Goal: Task Accomplishment & Management: Manage account settings

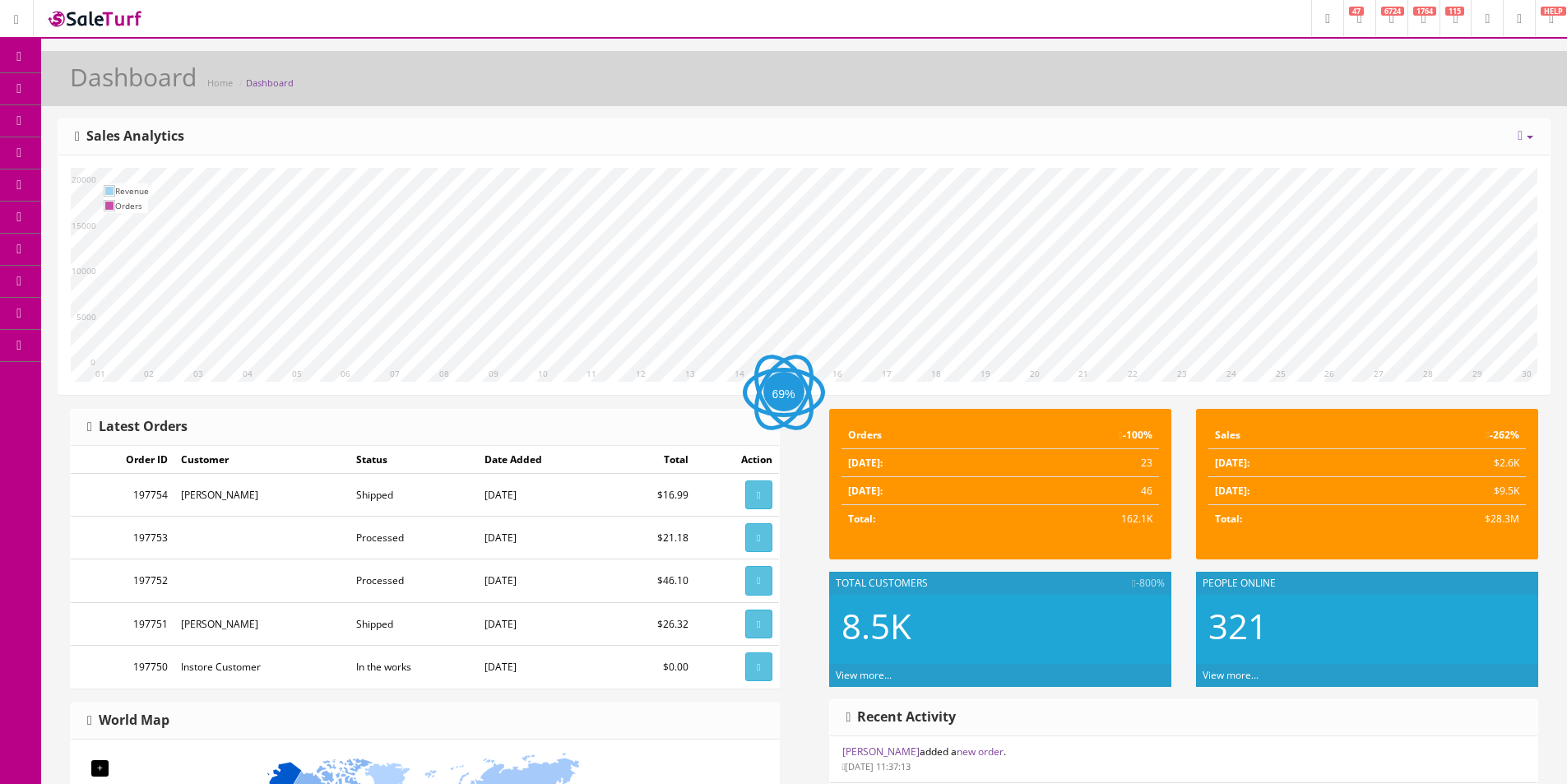
click at [18, 63] on link "Dashboard" at bounding box center [20, 57] width 41 height 32
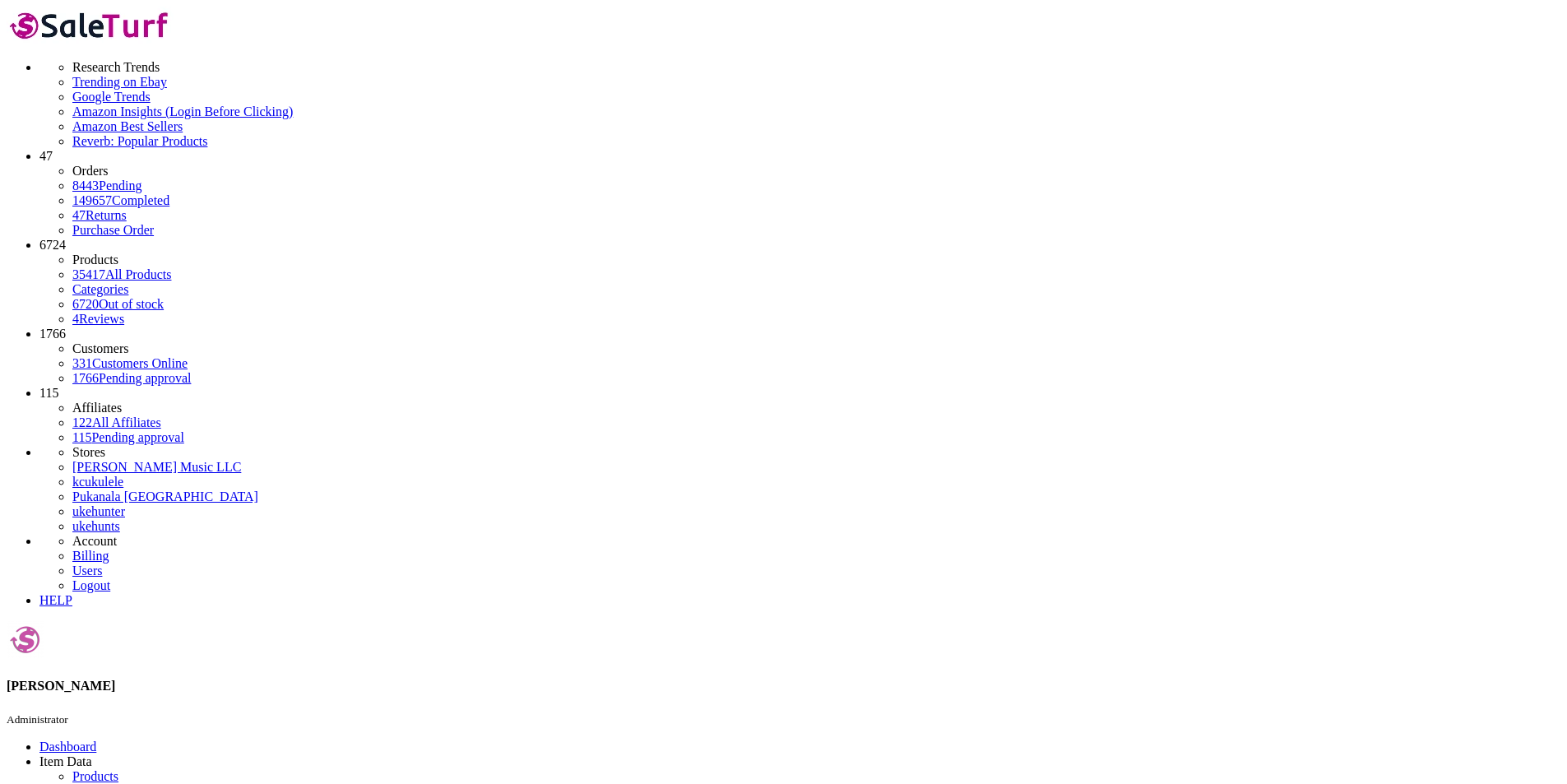
scroll to position [411, 0]
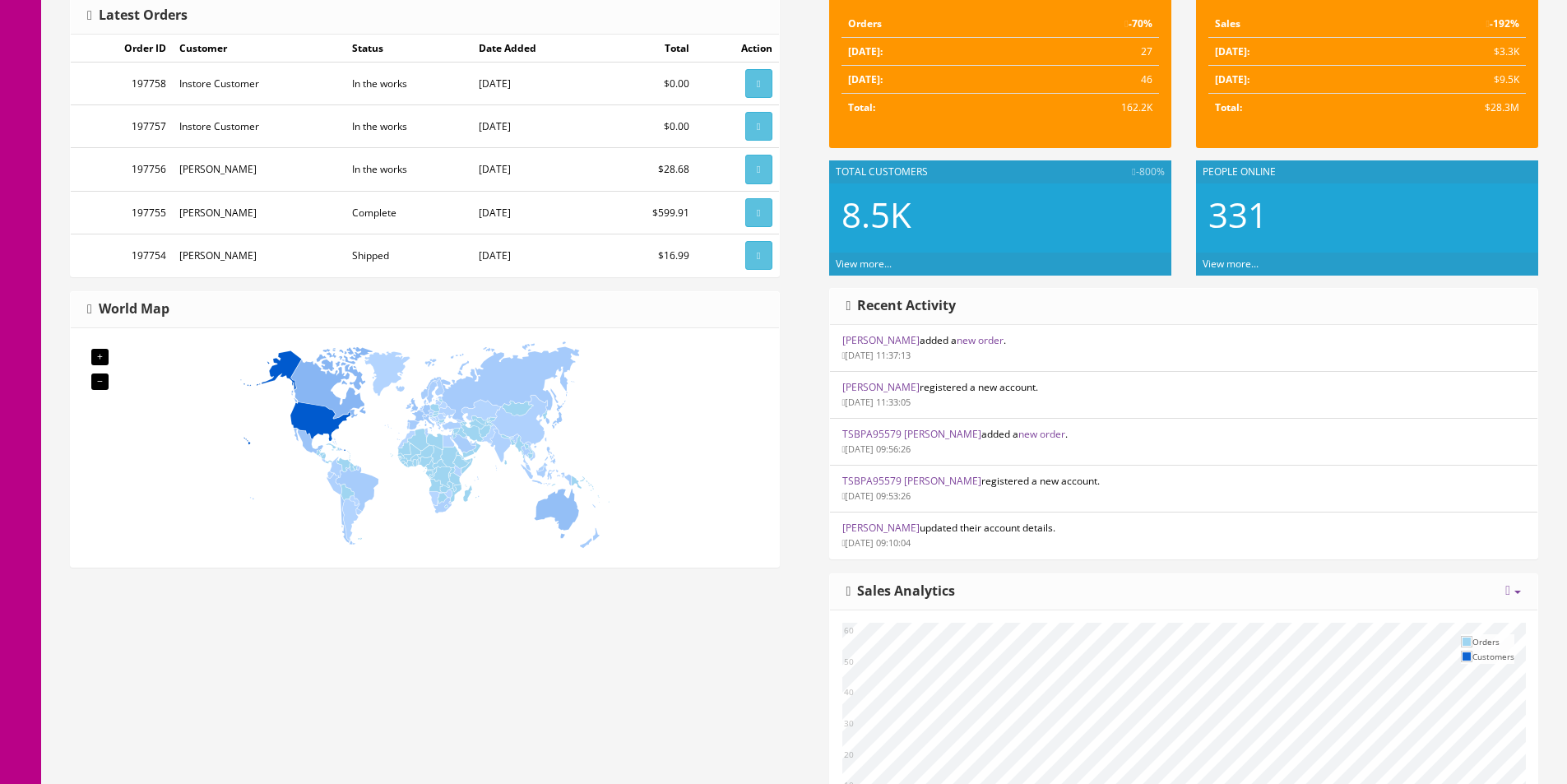
click at [985, 332] on li "Charles Baltzer added a new order . 09/10/2025 11:37:13" at bounding box center [1184, 349] width 708 height 47
click at [989, 339] on link "new order" at bounding box center [981, 340] width 47 height 14
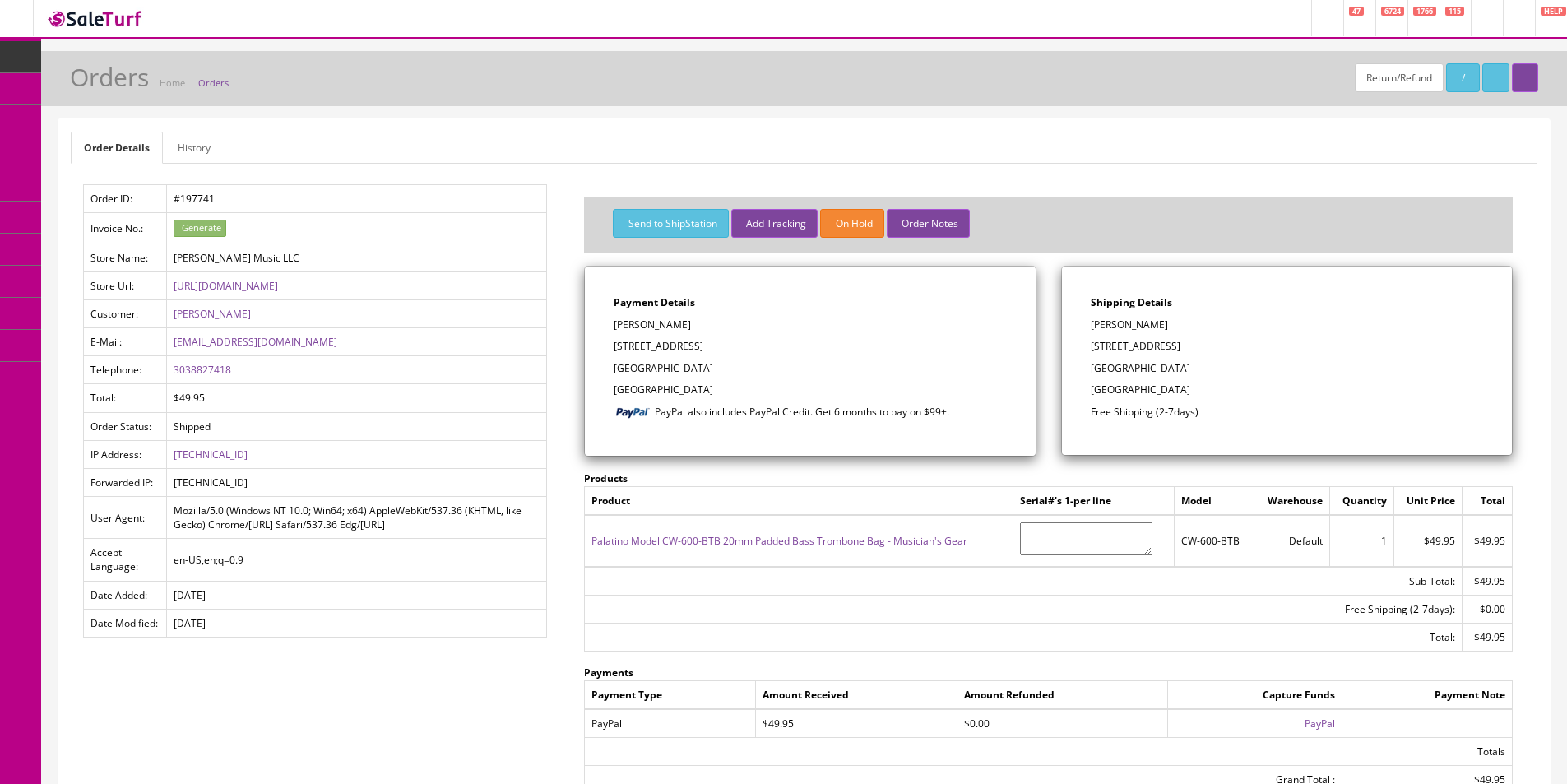
click at [745, 369] on p "Durango, CO 81301" at bounding box center [810, 368] width 393 height 15
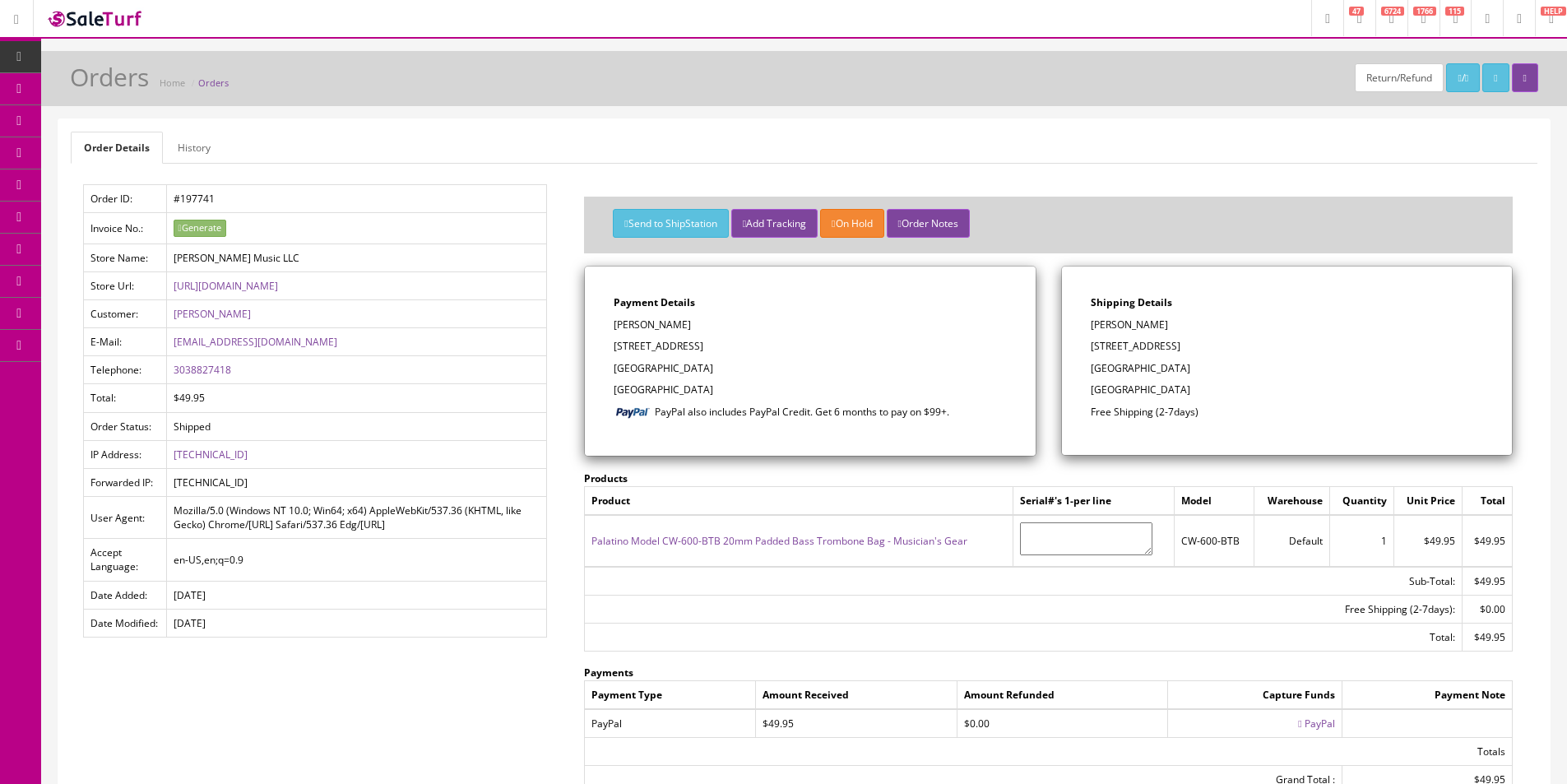
click at [745, 369] on p "Durango, CO 81301" at bounding box center [810, 368] width 393 height 15
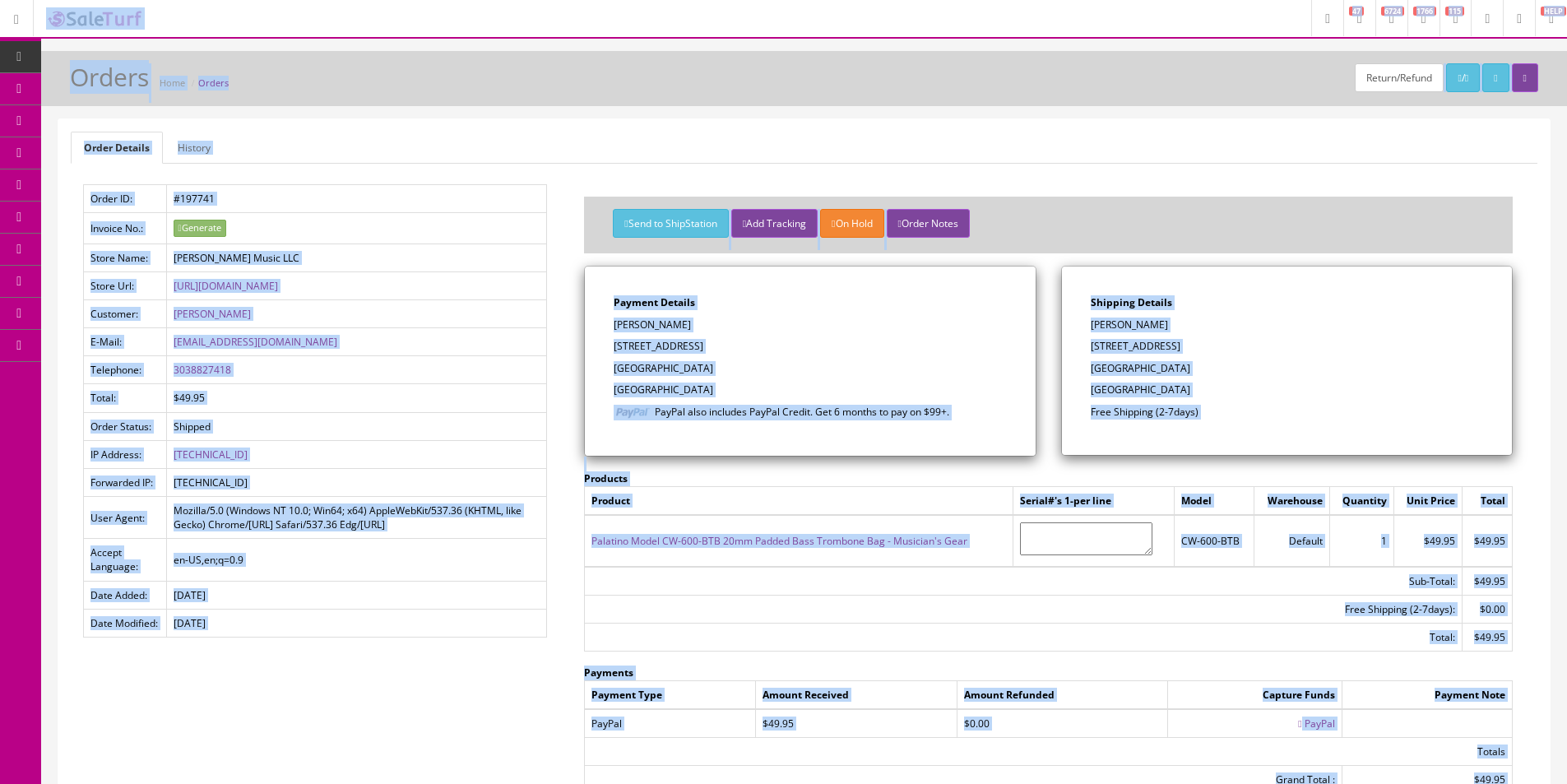
click at [745, 368] on p "Durango, CO 81301" at bounding box center [810, 368] width 393 height 15
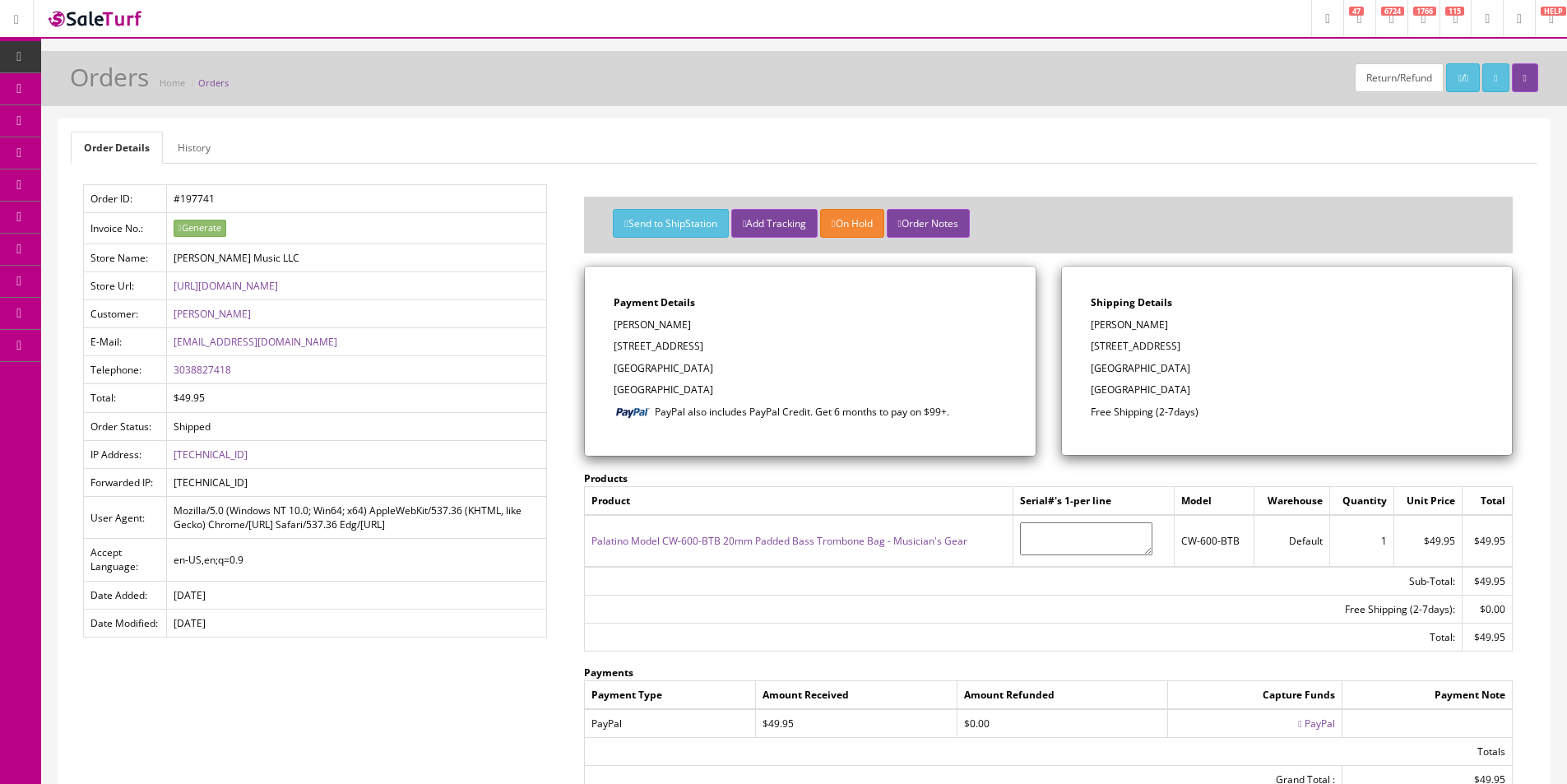
drag, startPoint x: 745, startPoint y: 368, endPoint x: 544, endPoint y: 315, distance: 207.9
click at [745, 368] on p "Durango, CO 81301" at bounding box center [810, 368] width 393 height 15
click at [67, 180] on link "Order List" at bounding box center [127, 185] width 173 height 32
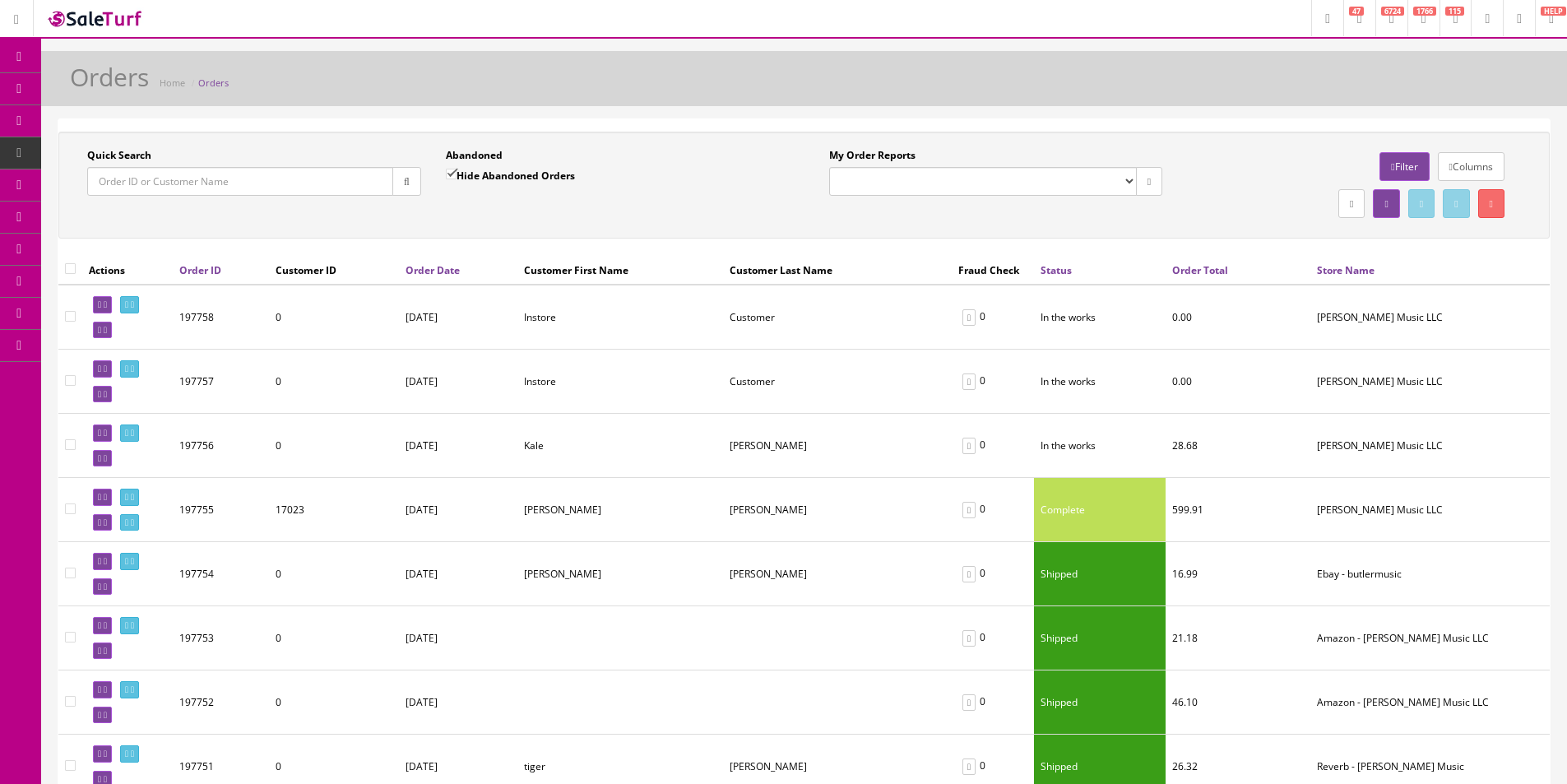
click at [468, 51] on div "Orders Home Orders" at bounding box center [804, 78] width 1526 height 55
click at [1175, 88] on div "Orders Home Orders" at bounding box center [804, 82] width 1501 height 39
click at [1175, 89] on div "Orders Home Orders" at bounding box center [804, 82] width 1501 height 39
click at [1175, 88] on div "Orders Home Orders" at bounding box center [804, 82] width 1501 height 39
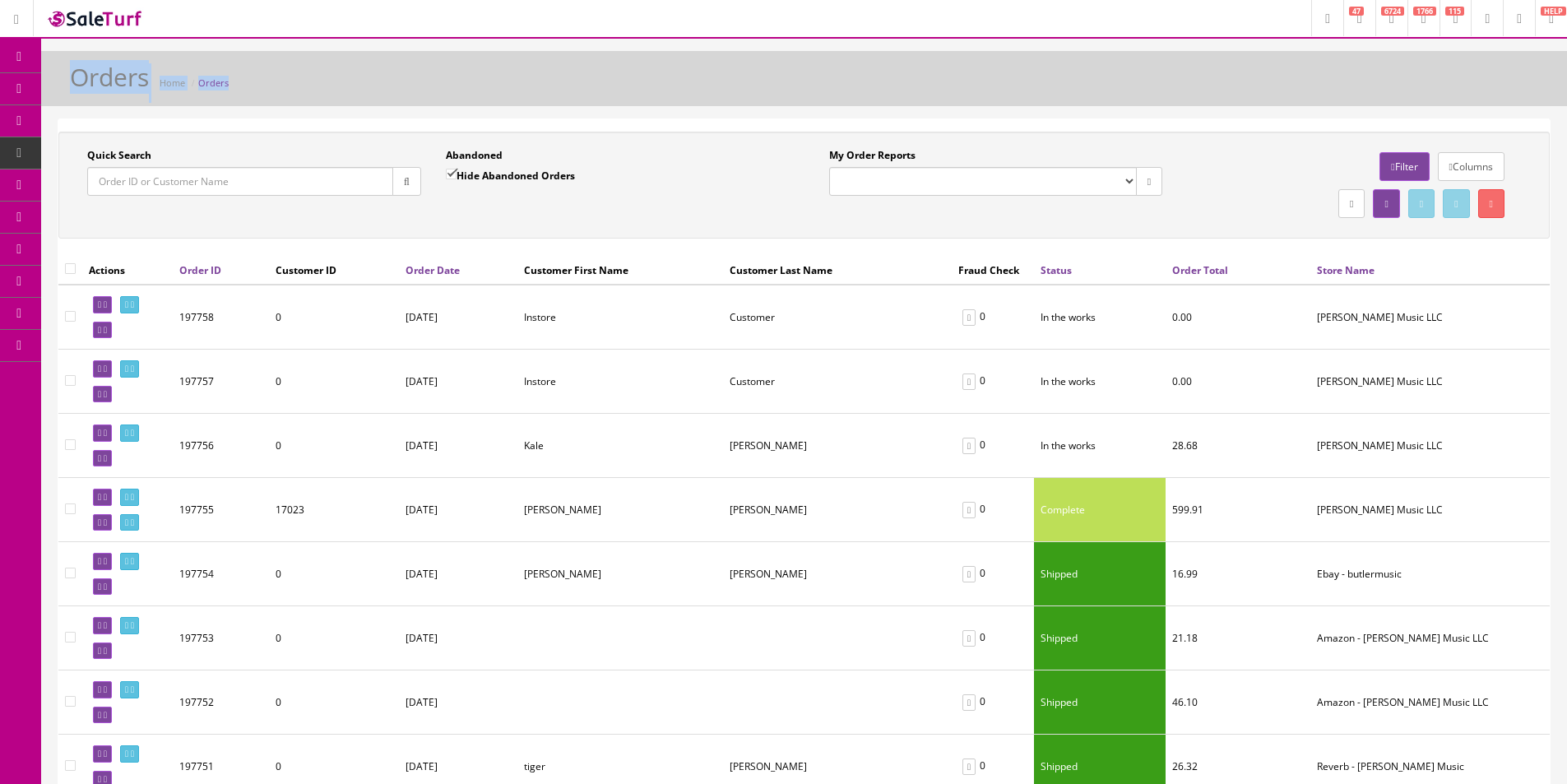
click at [1175, 88] on div "Orders Home Orders" at bounding box center [804, 82] width 1501 height 39
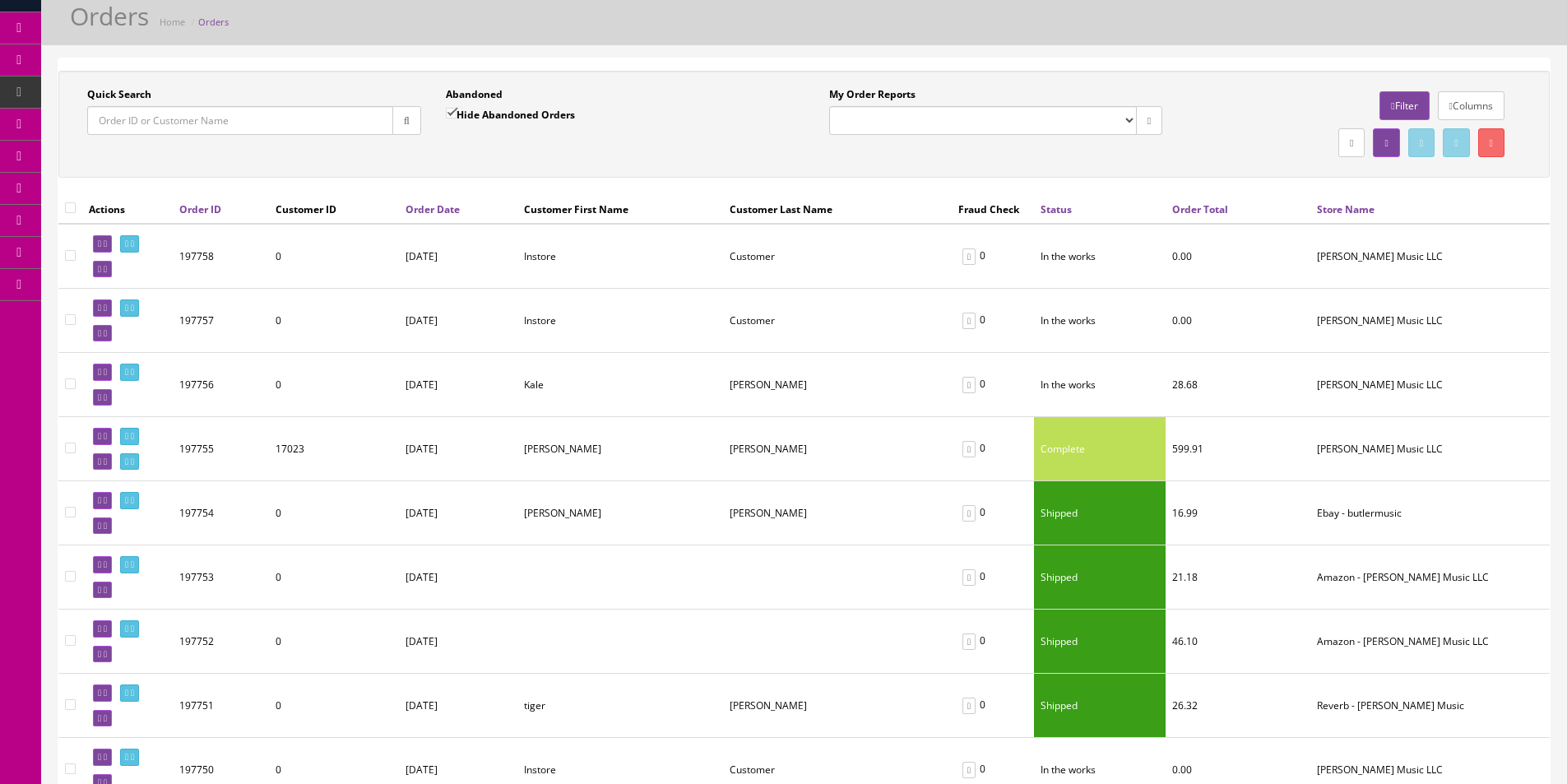
scroll to position [247, 0]
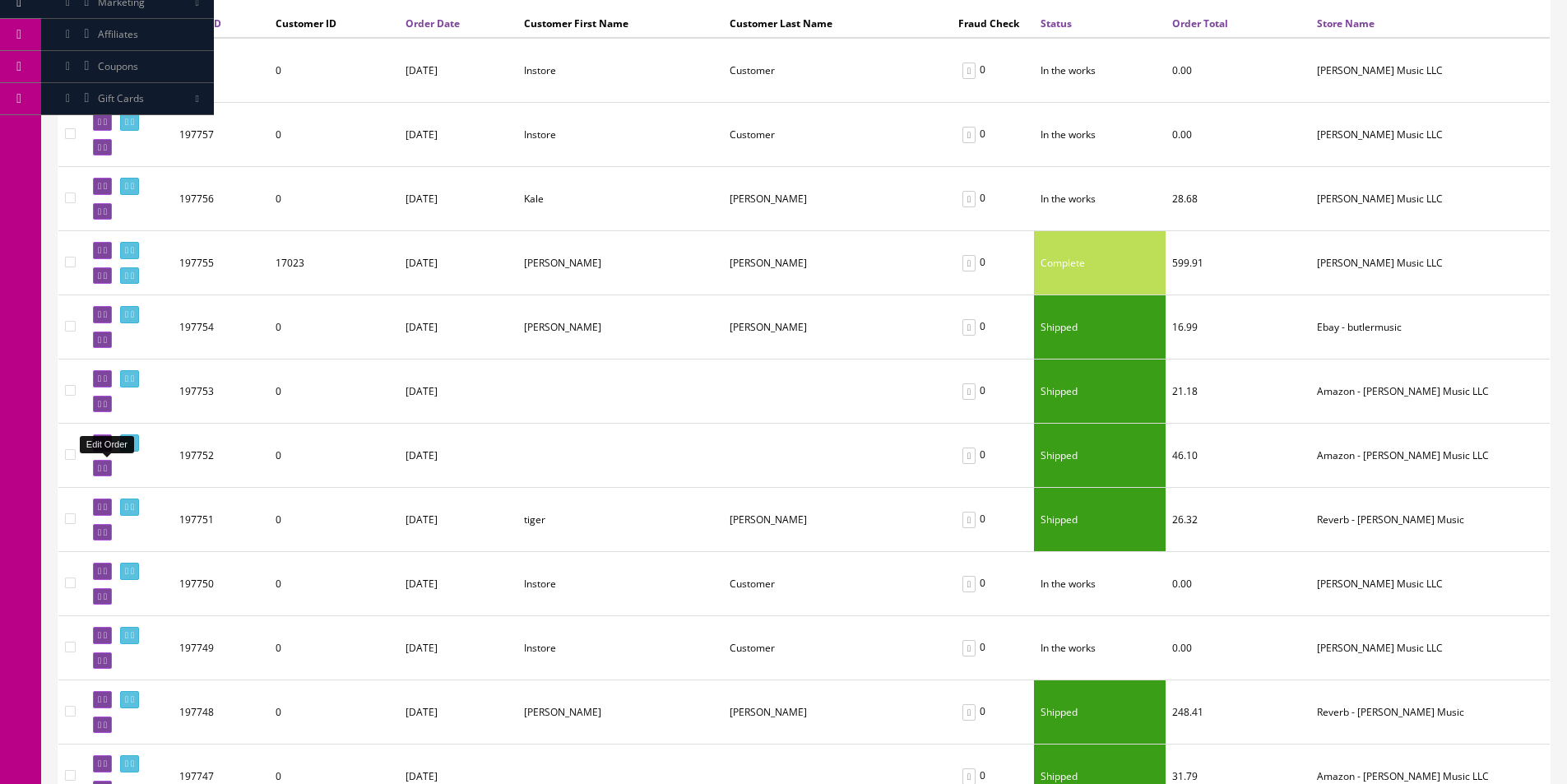
click at [105, 473] on link at bounding box center [103, 469] width 19 height 18
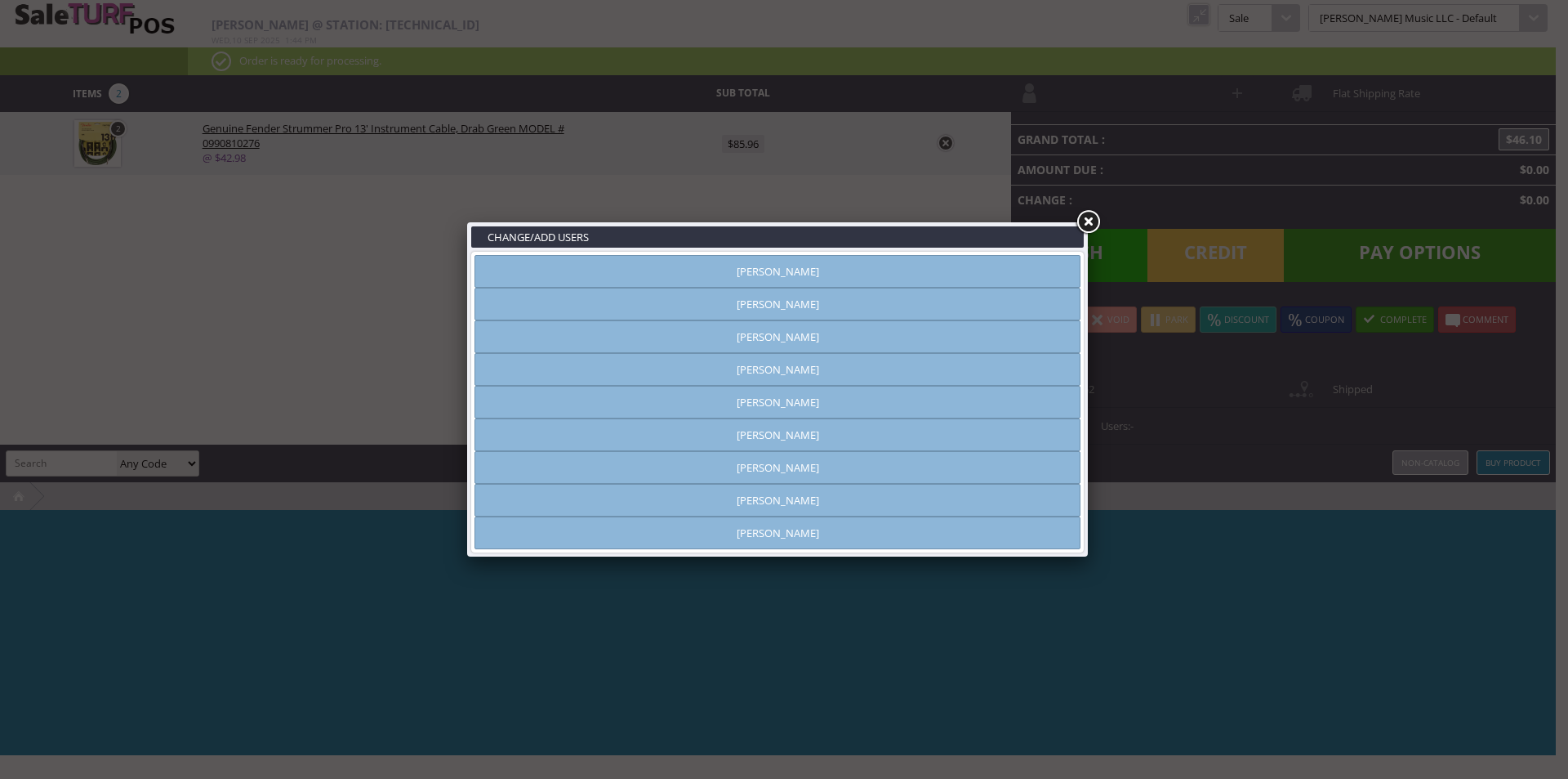
type input "[PERSON_NAME]"
click at [1089, 228] on link at bounding box center [1088, 222] width 30 height 30
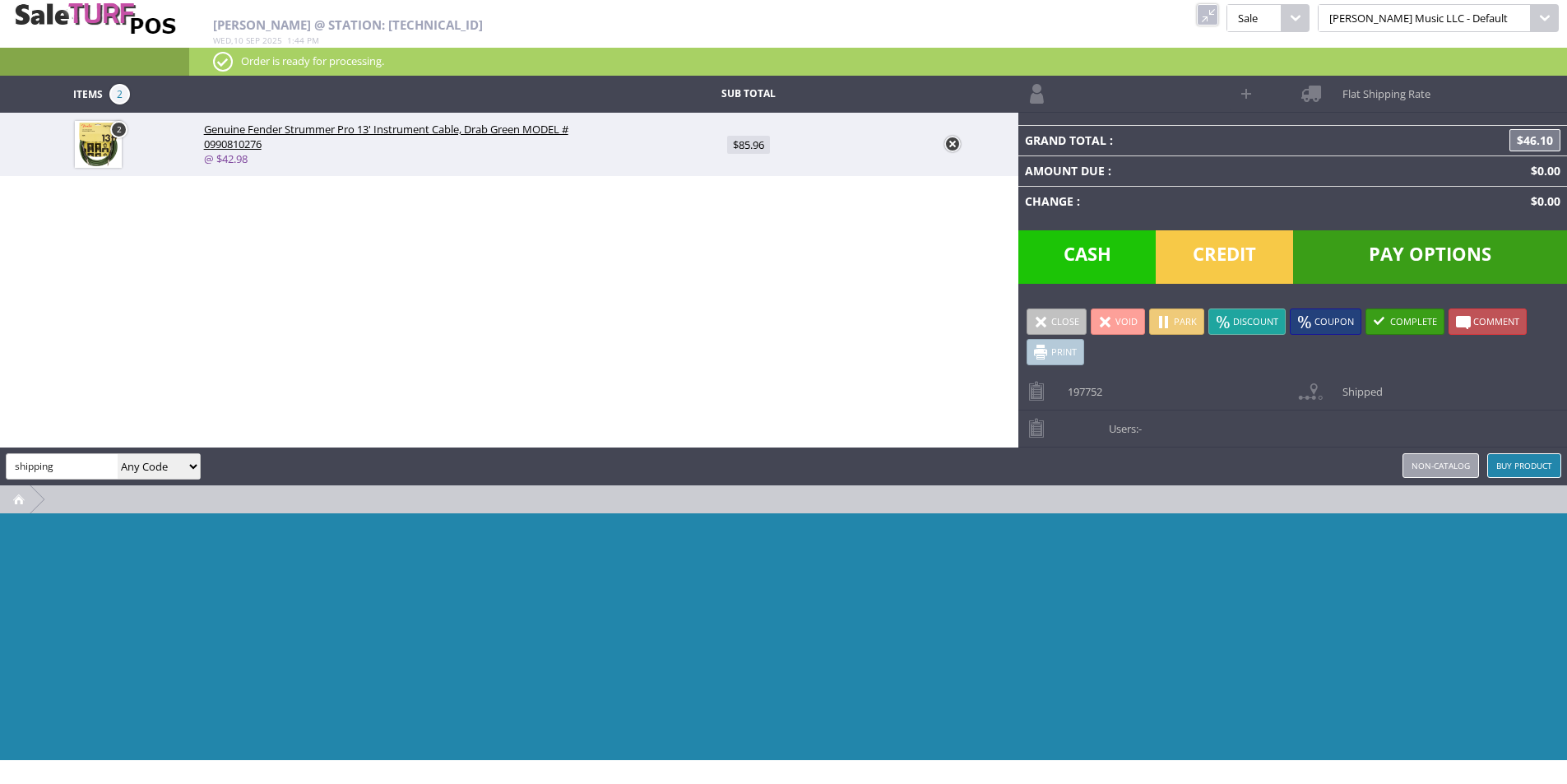
type input "shipping"
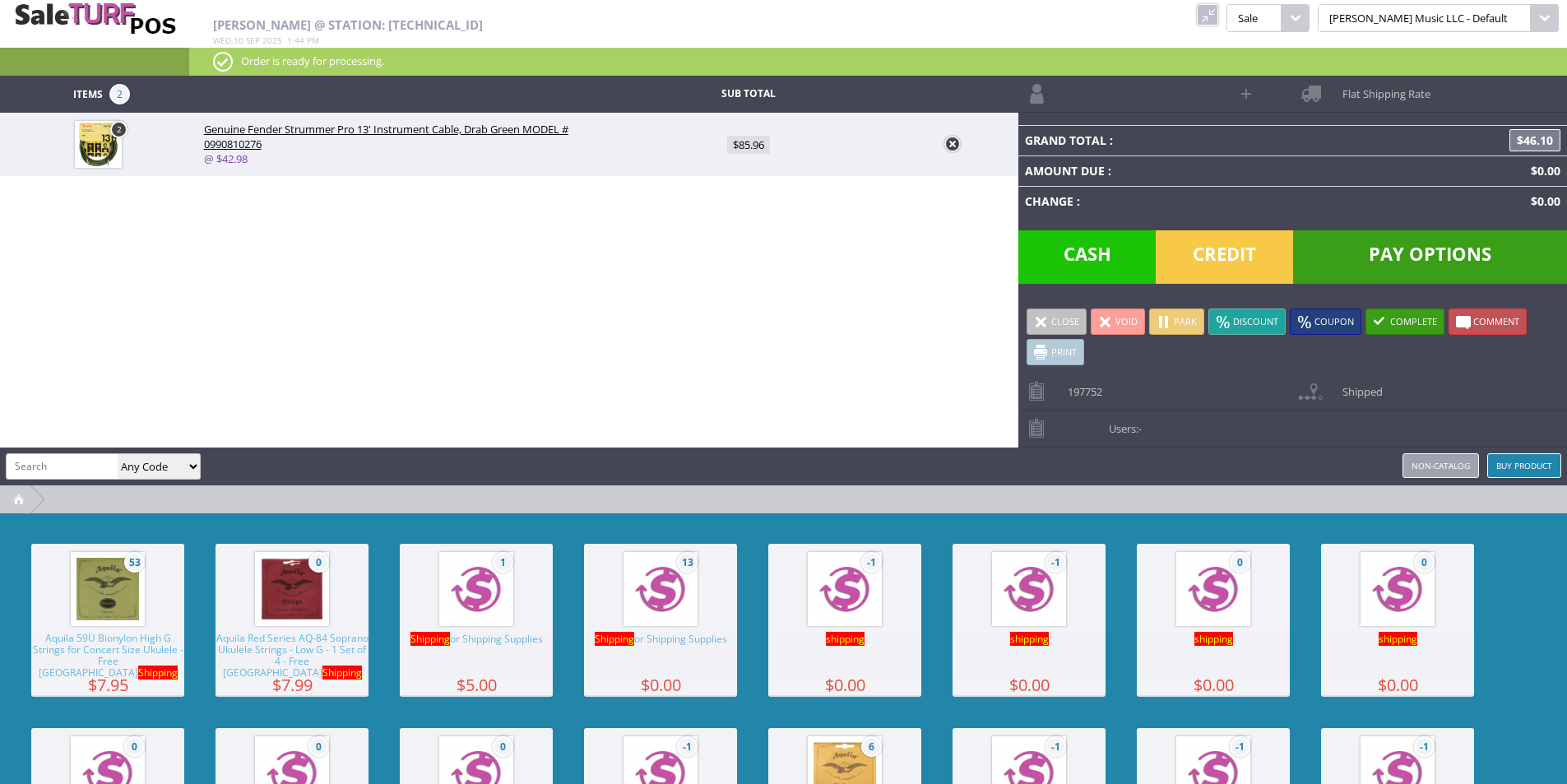
click at [706, 583] on span "13" at bounding box center [661, 588] width 154 height 90
click at [742, 201] on span "$0.00" at bounding box center [749, 208] width 37 height 18
type input "0"
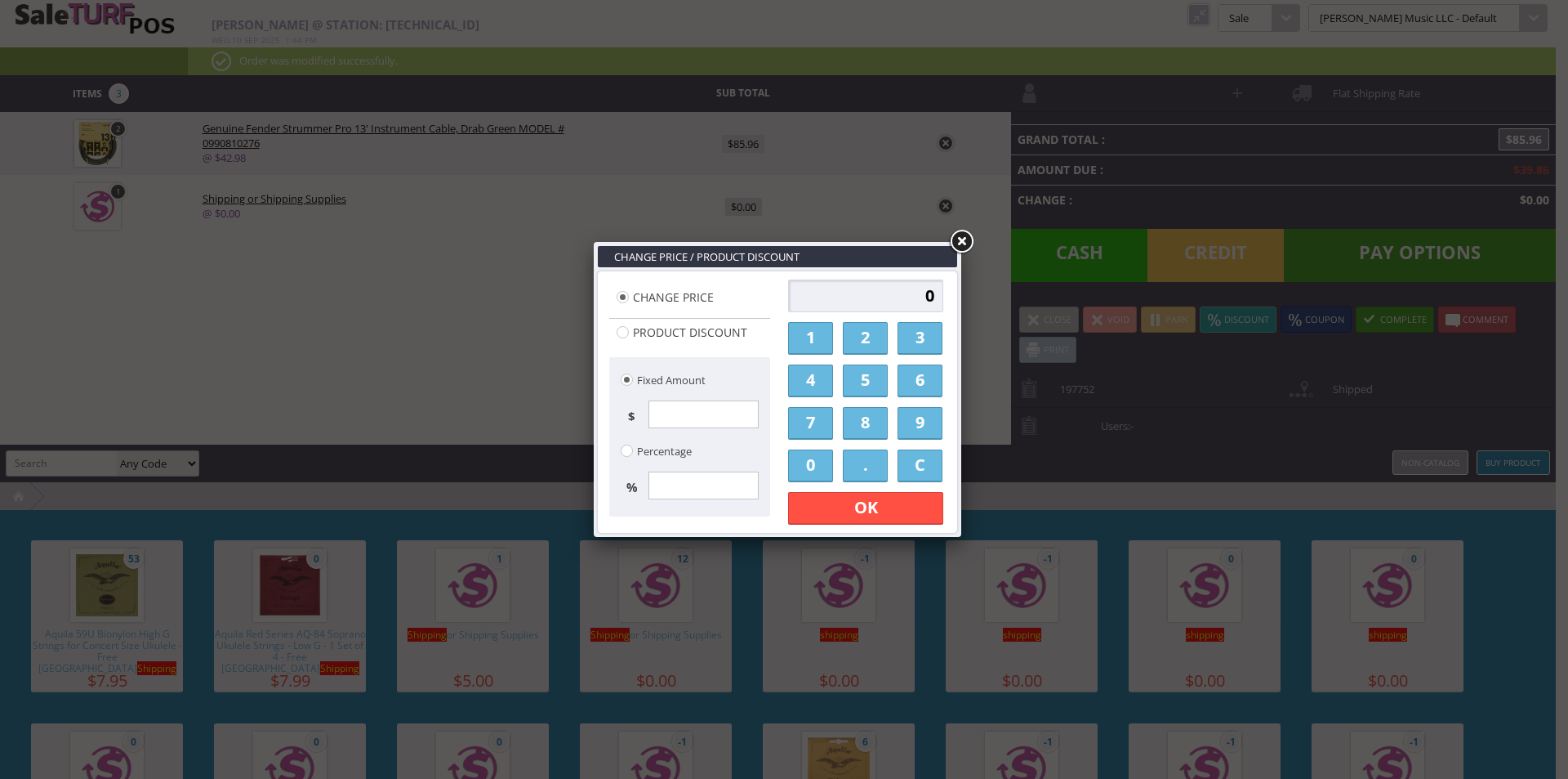
click at [883, 292] on input "0" at bounding box center [866, 296] width 155 height 33
type input "1000"
click at [883, 516] on link "OK" at bounding box center [866, 508] width 155 height 33
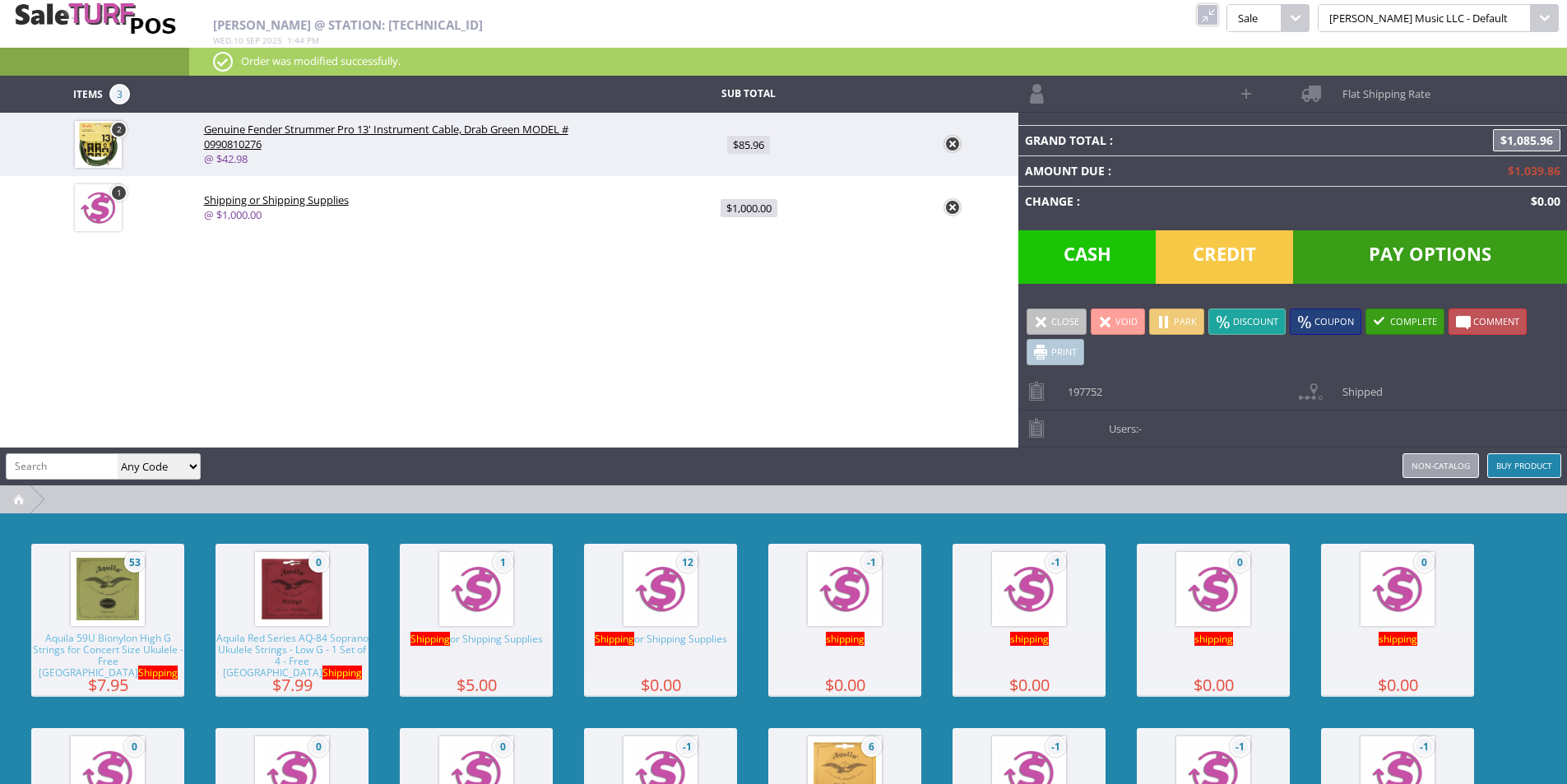
click at [1218, 11] on link at bounding box center [1208, 15] width 21 height 21
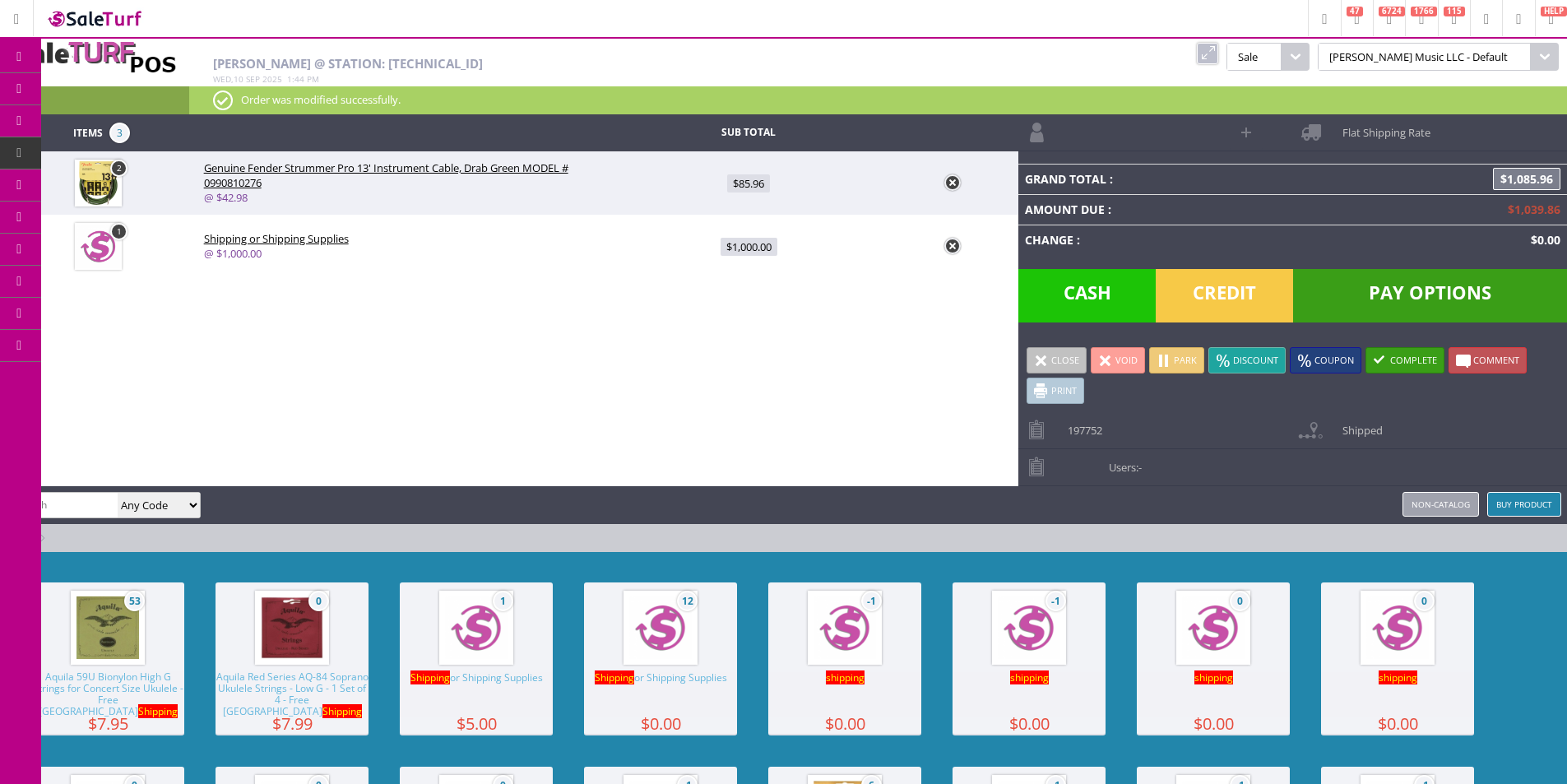
click at [84, 180] on link "Order List" at bounding box center [127, 187] width 173 height 33
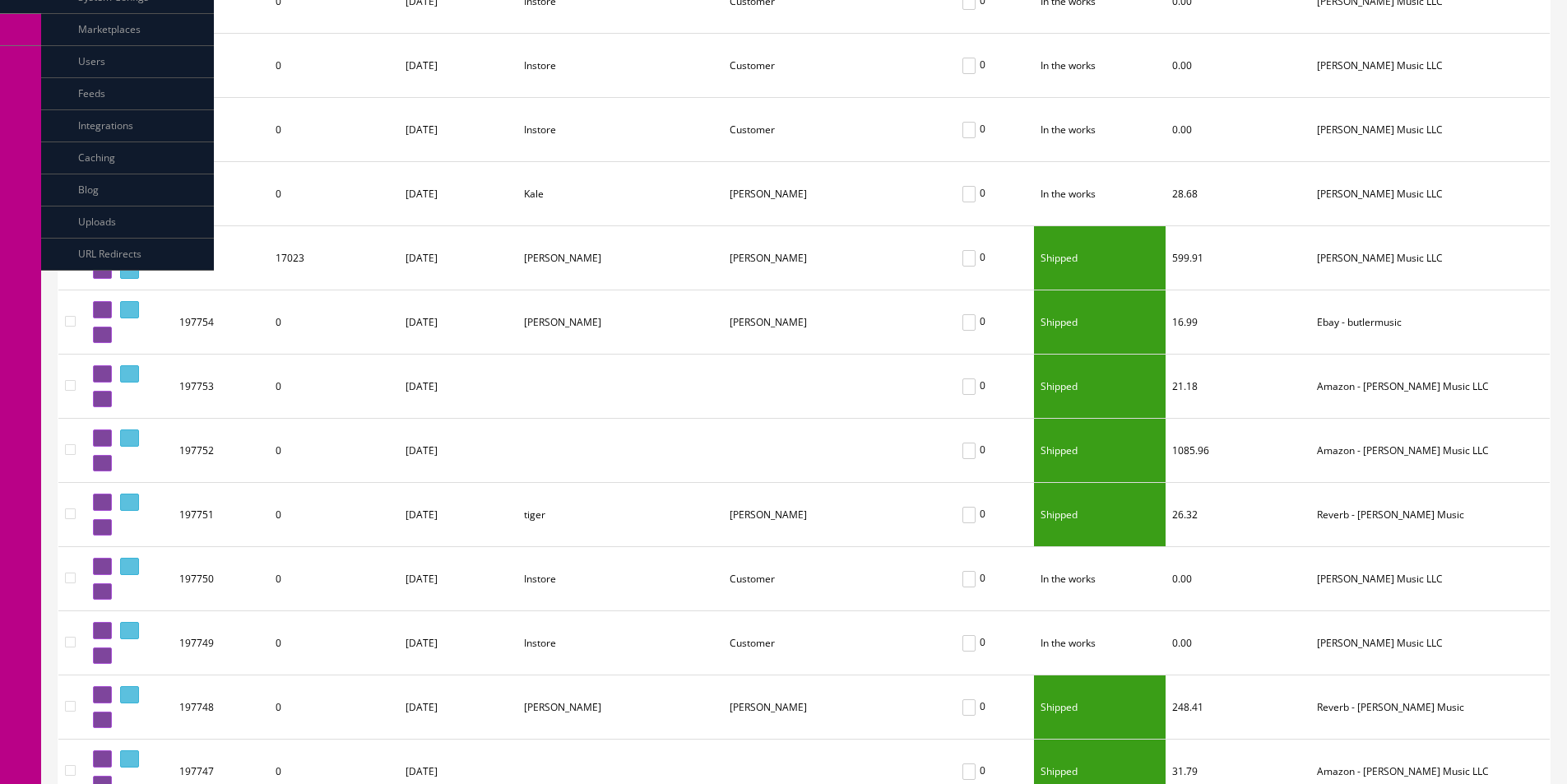
scroll to position [411, 0]
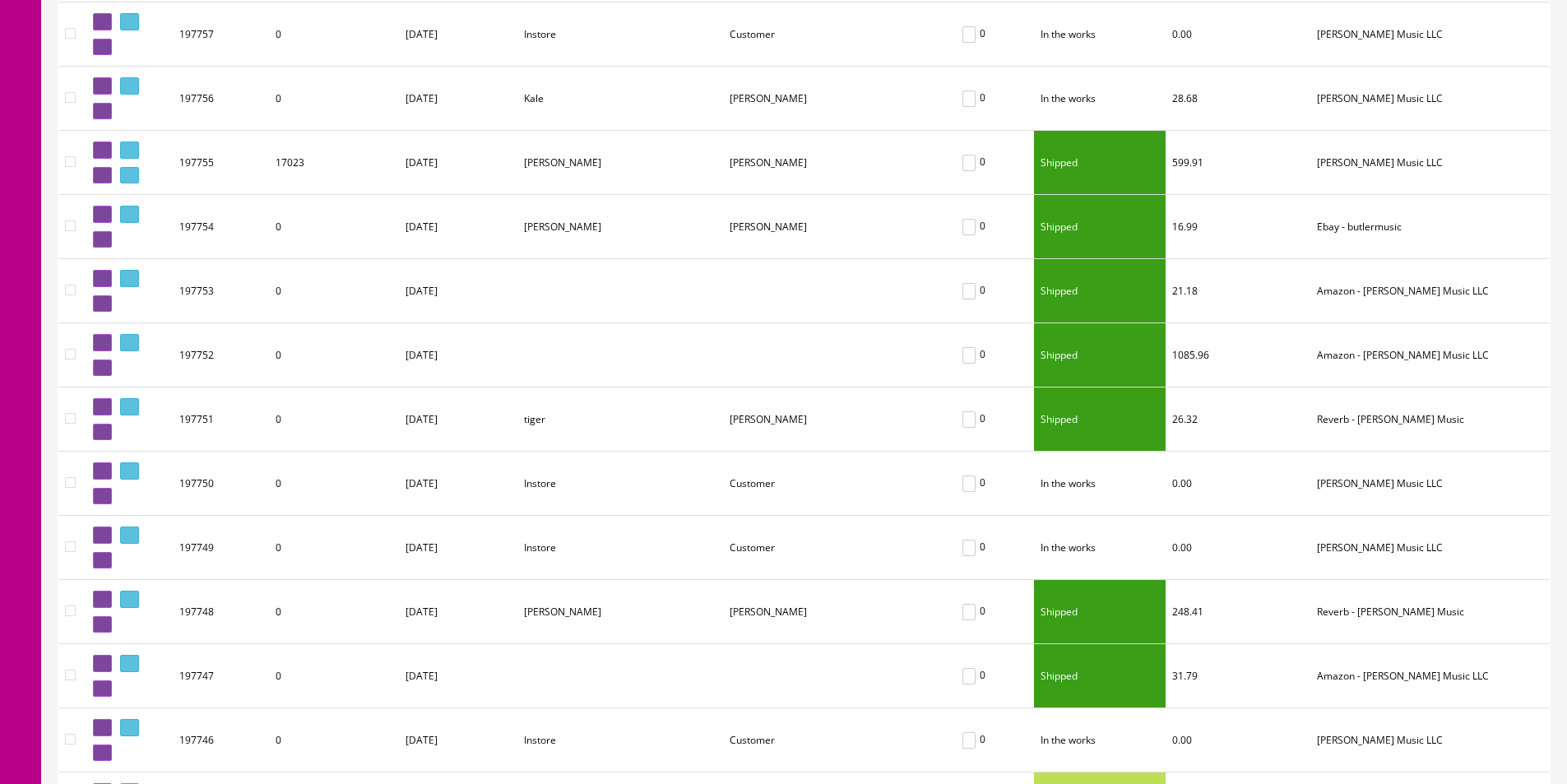
click at [511, 350] on td "[DATE]" at bounding box center [457, 355] width 118 height 64
click at [510, 350] on td "[DATE]" at bounding box center [457, 355] width 118 height 64
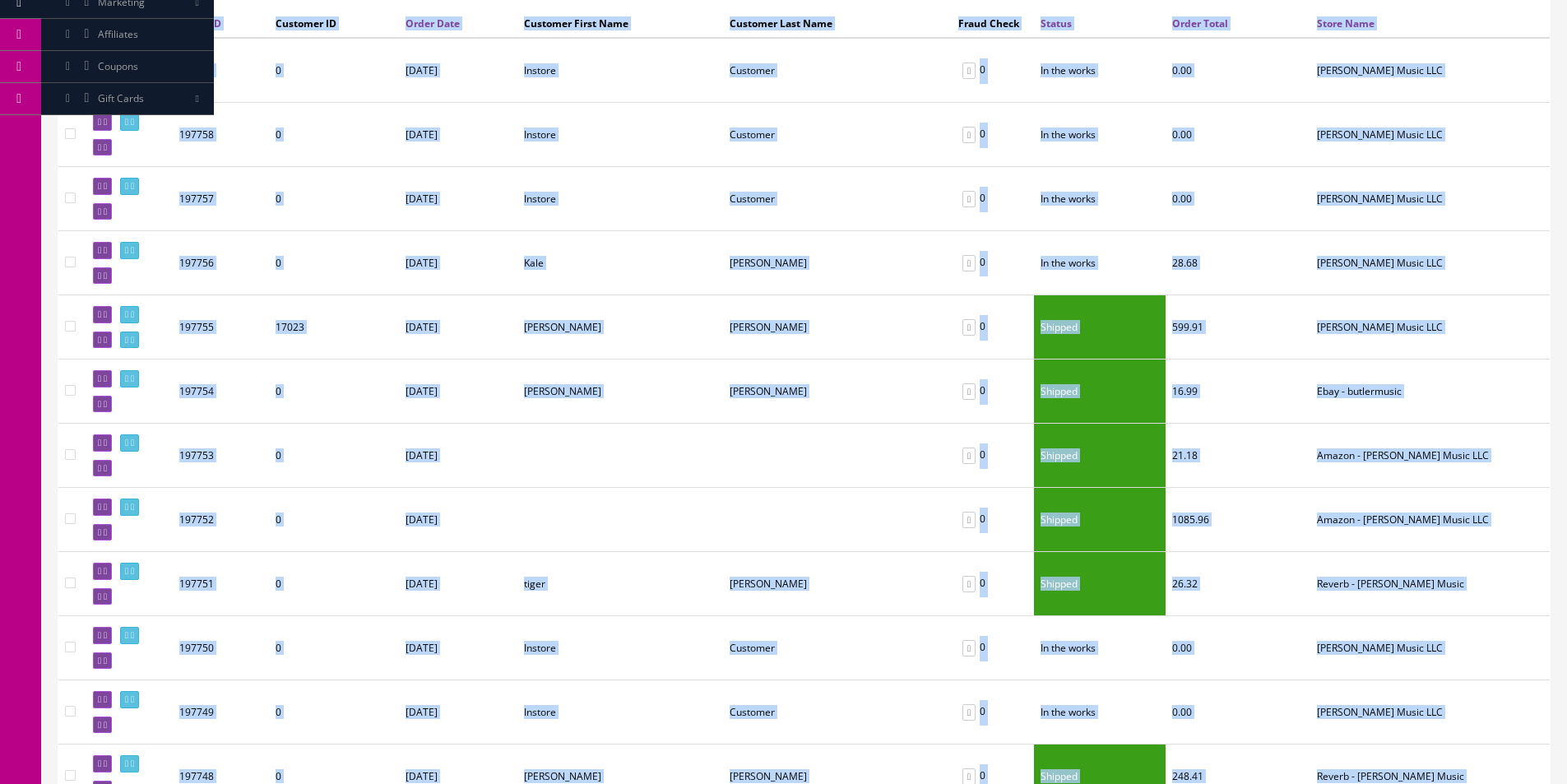
click at [543, 328] on td "[PERSON_NAME]" at bounding box center [620, 327] width 206 height 64
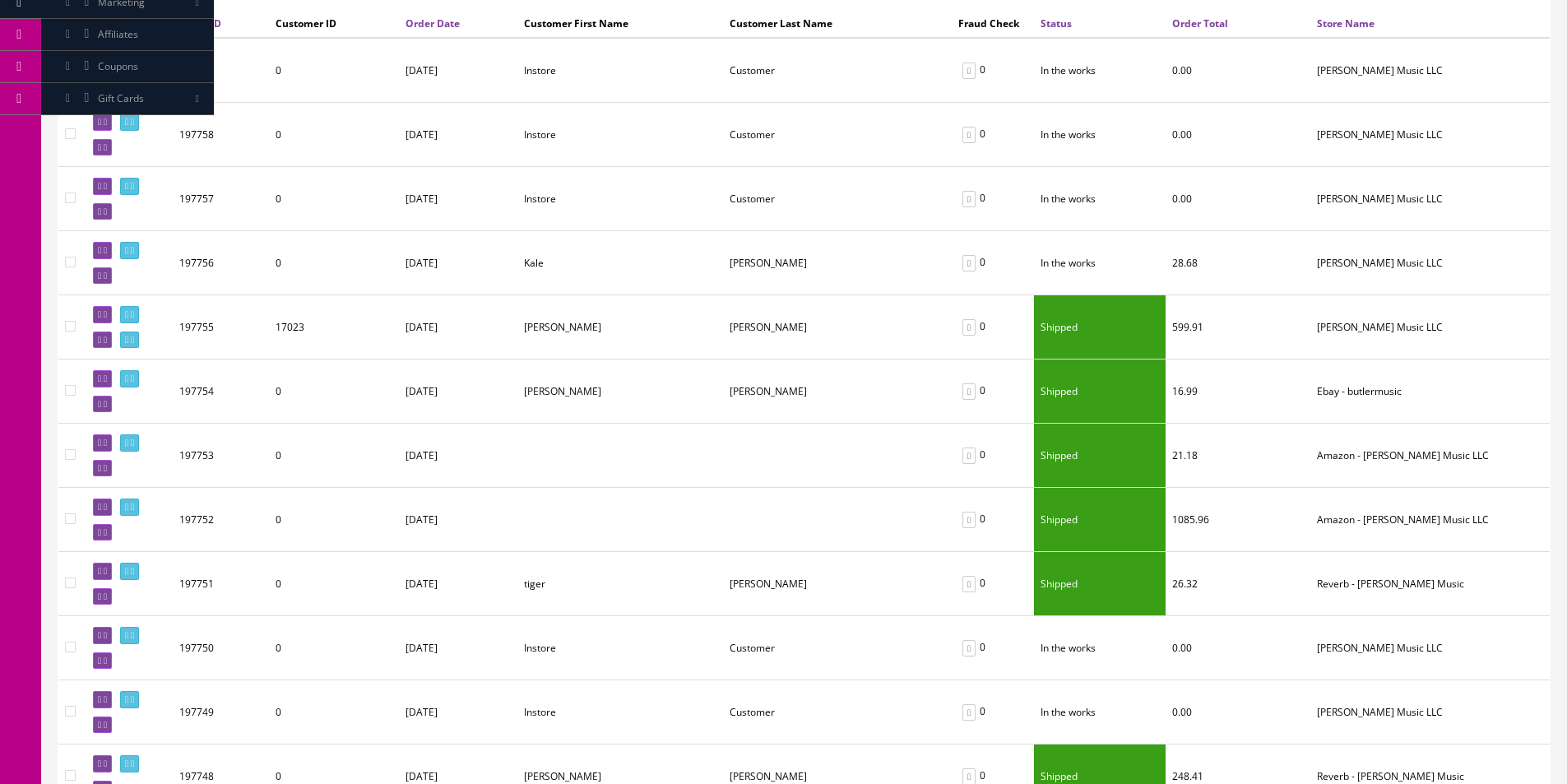
scroll to position [165, 0]
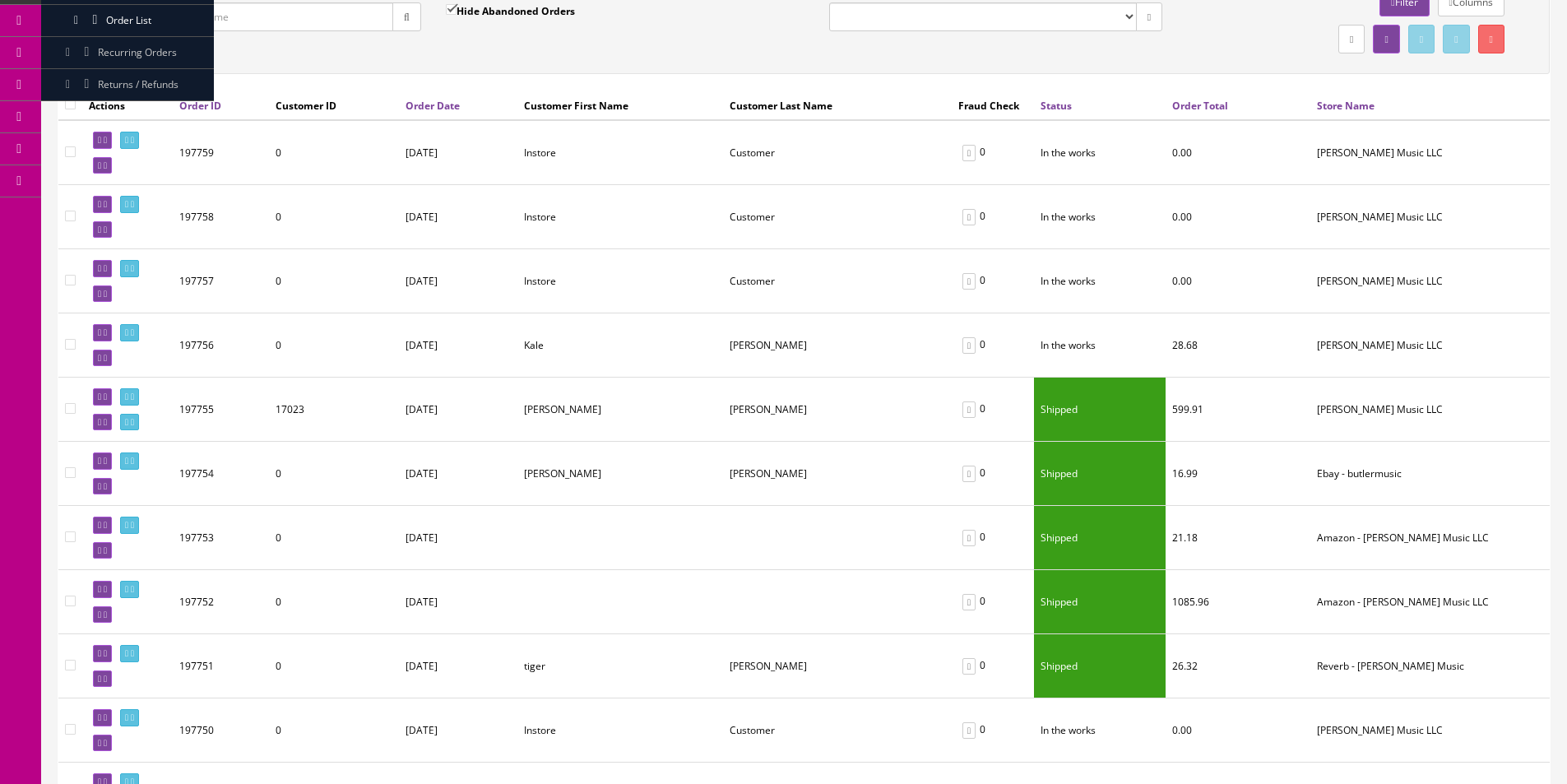
click at [613, 326] on td "Kale" at bounding box center [620, 345] width 206 height 64
click at [541, 329] on td "Kale" at bounding box center [620, 345] width 206 height 64
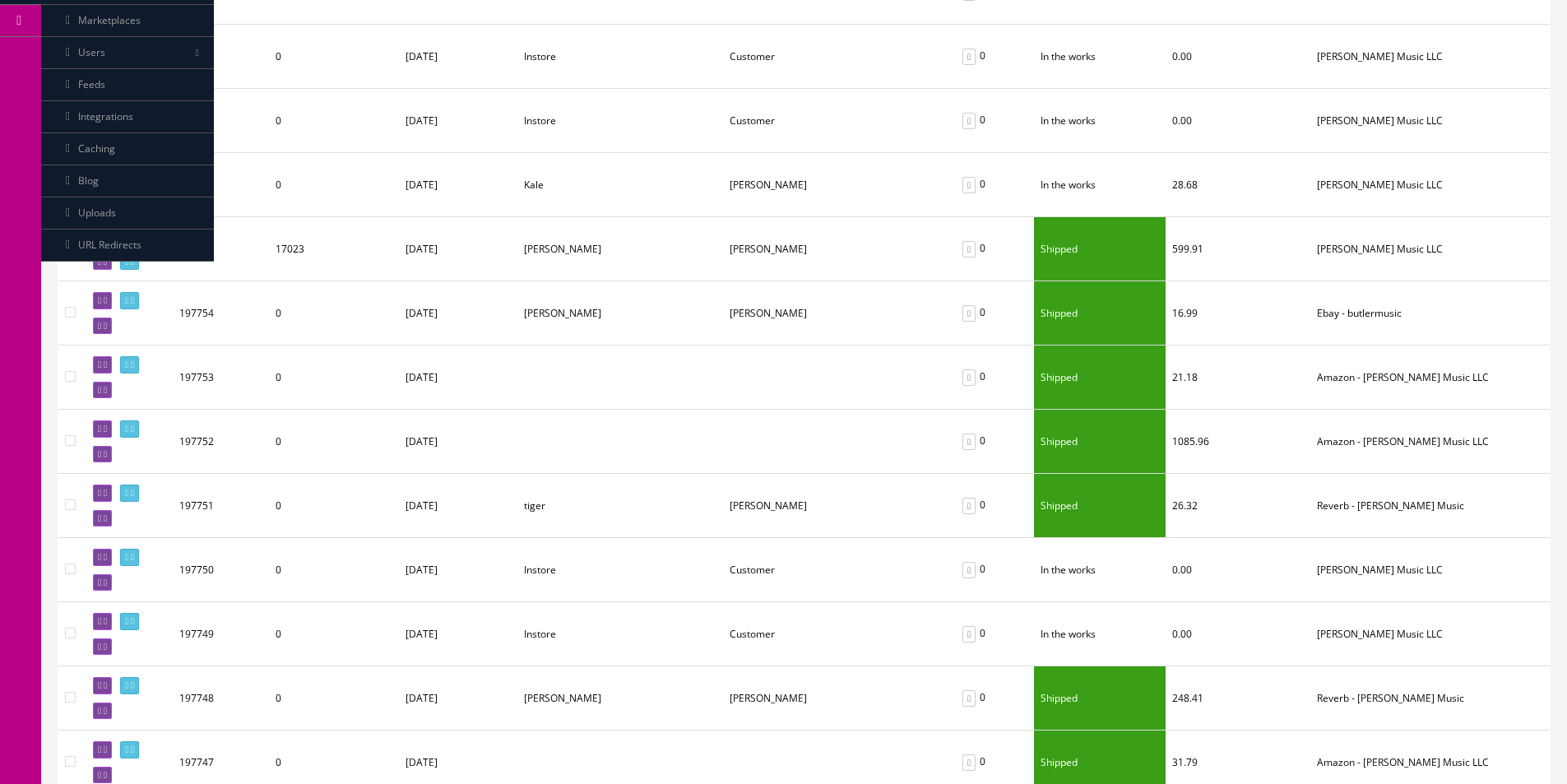
scroll to position [247, 0]
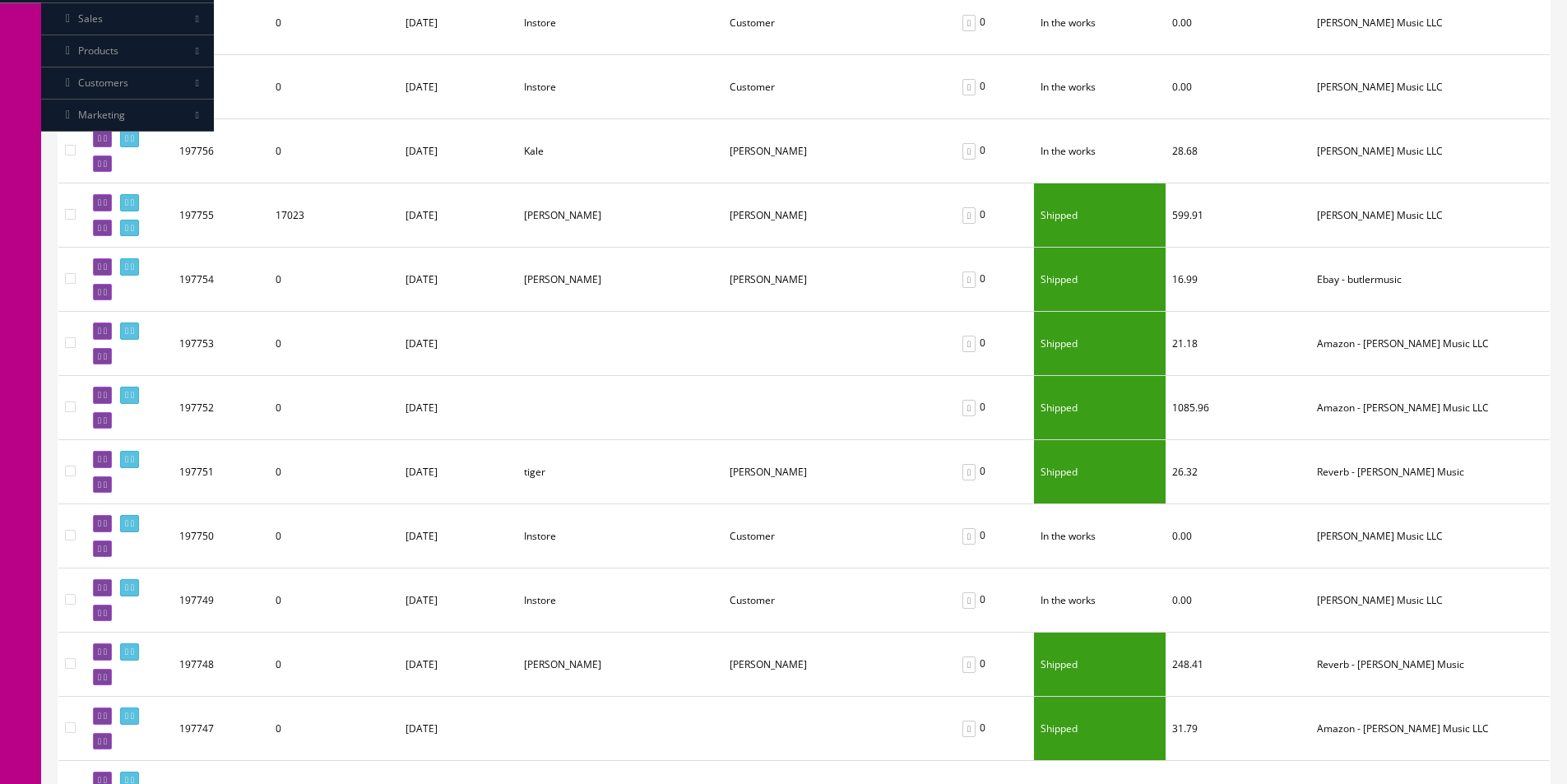
scroll to position [411, 0]
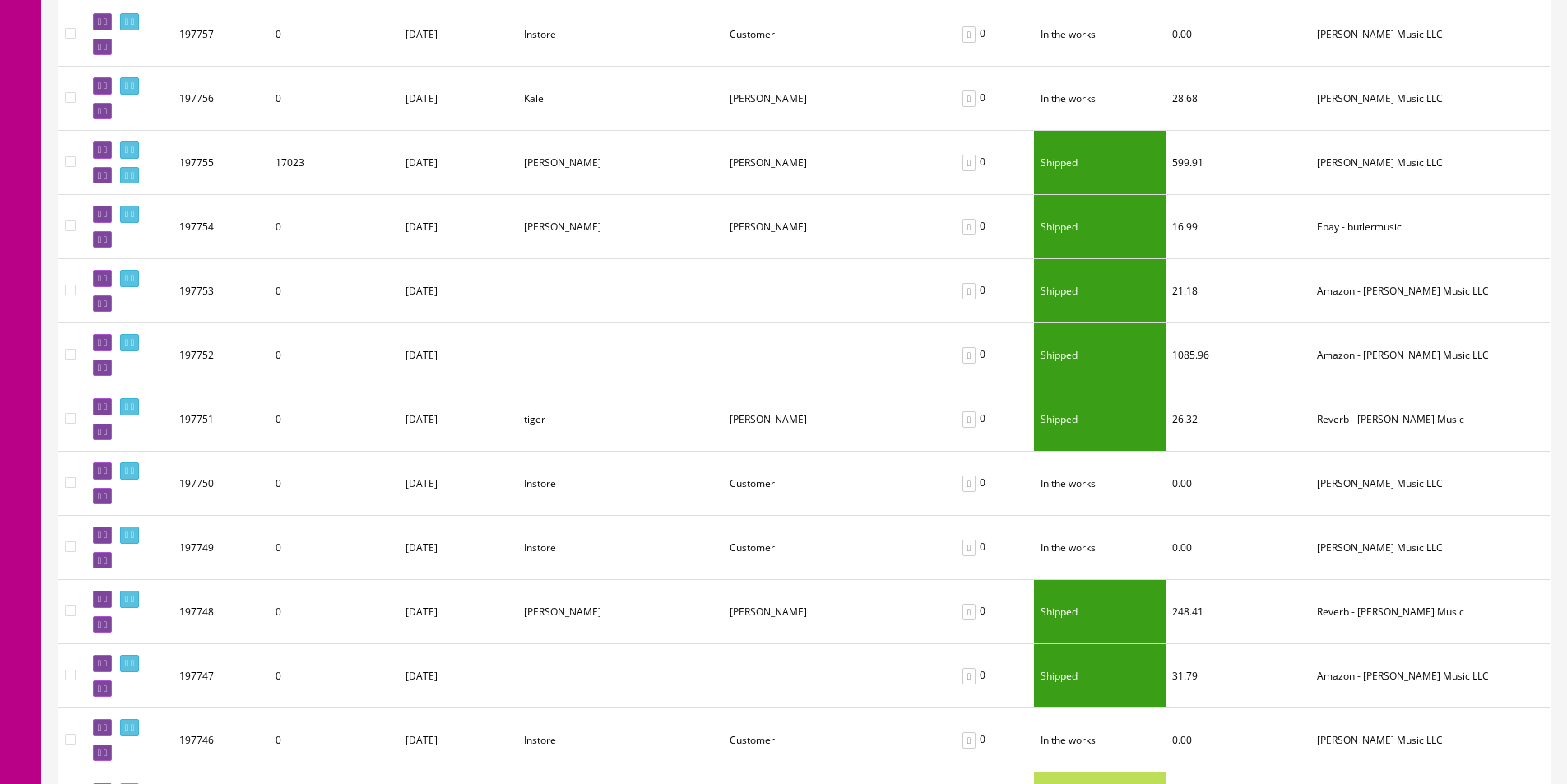
click at [676, 339] on td at bounding box center [620, 355] width 206 height 64
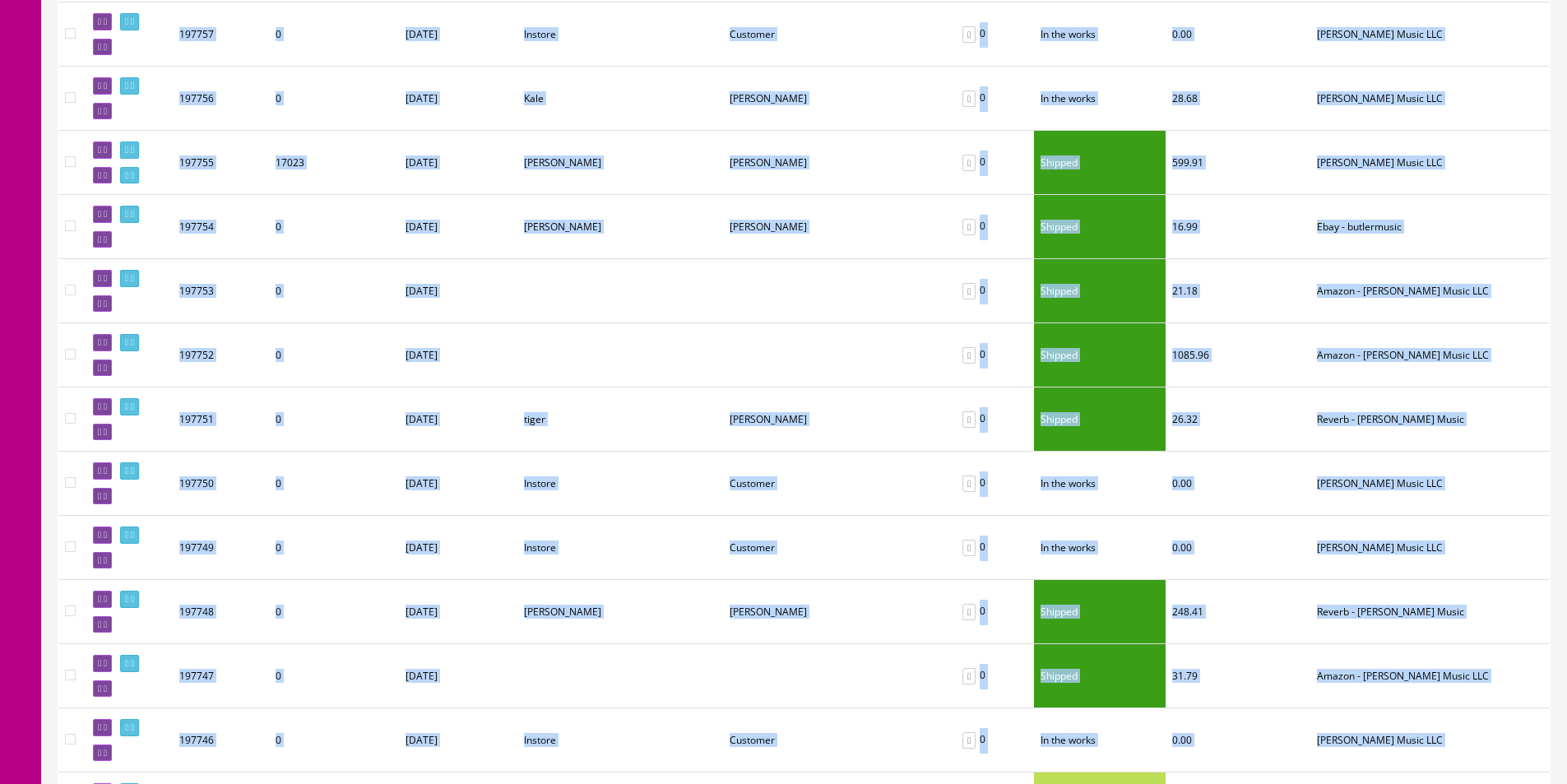
click at [682, 347] on td at bounding box center [620, 355] width 206 height 64
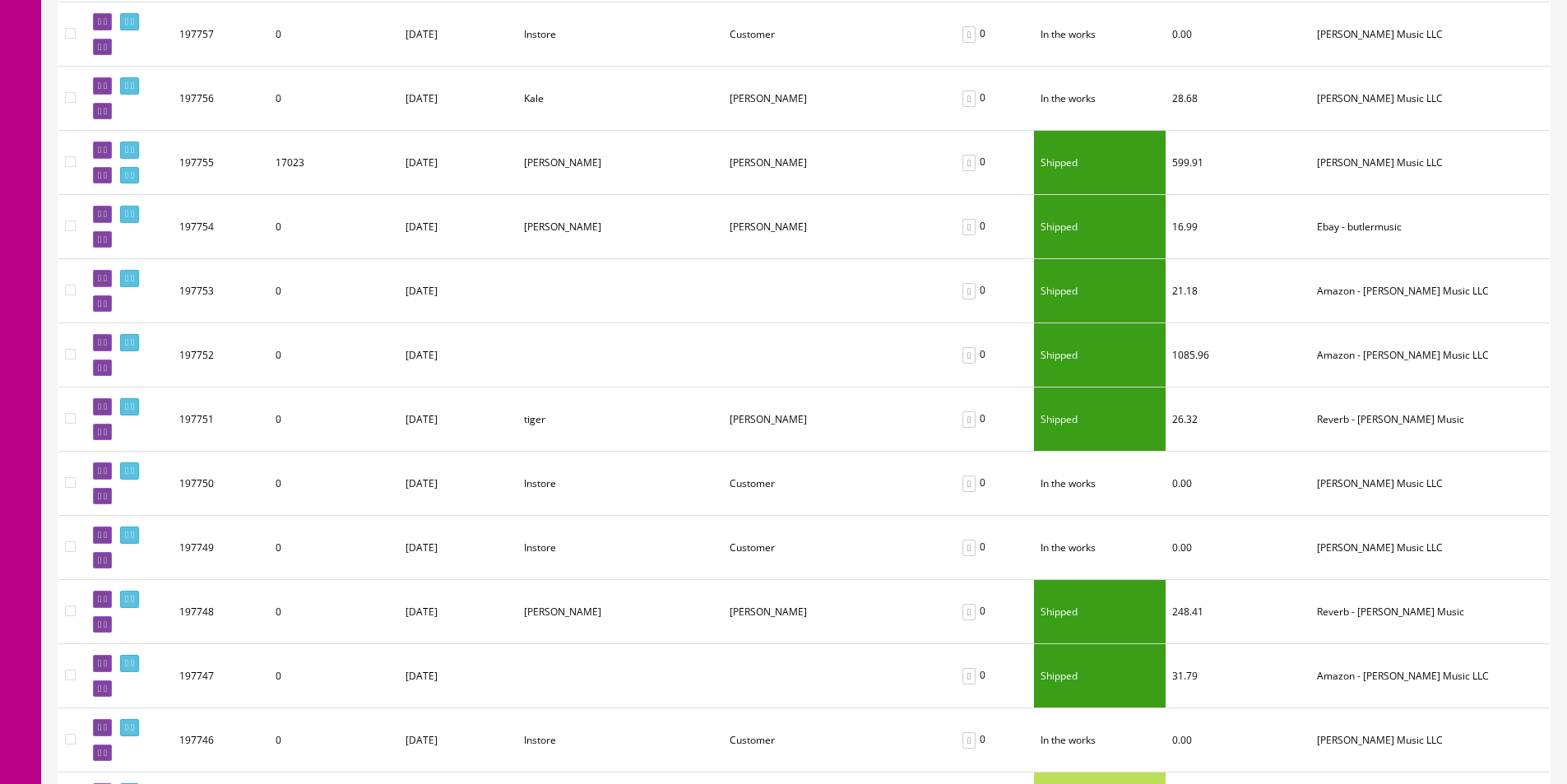
click at [681, 347] on td at bounding box center [620, 355] width 206 height 64
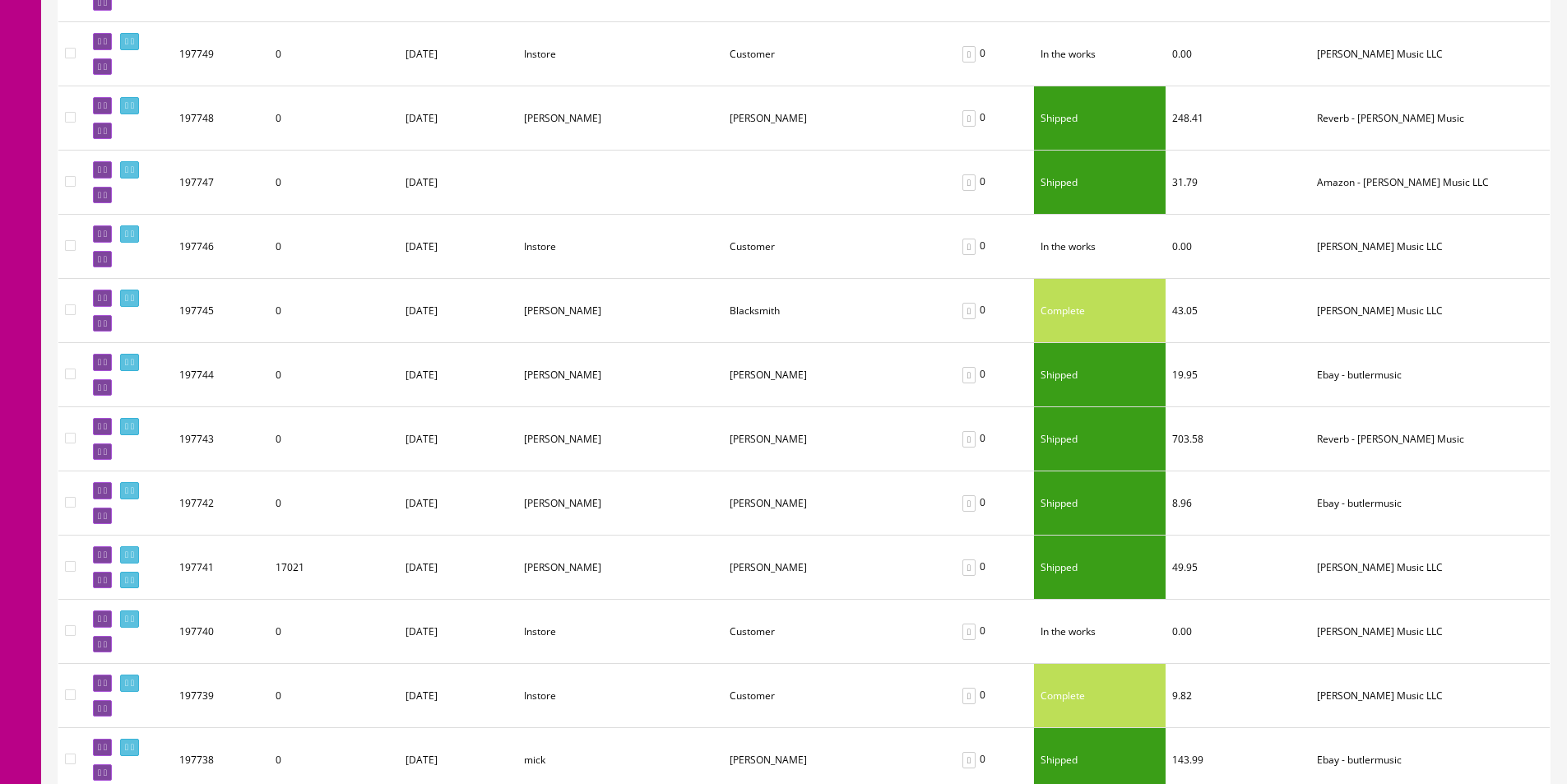
click at [677, 343] on td "[PERSON_NAME]" at bounding box center [620, 374] width 206 height 64
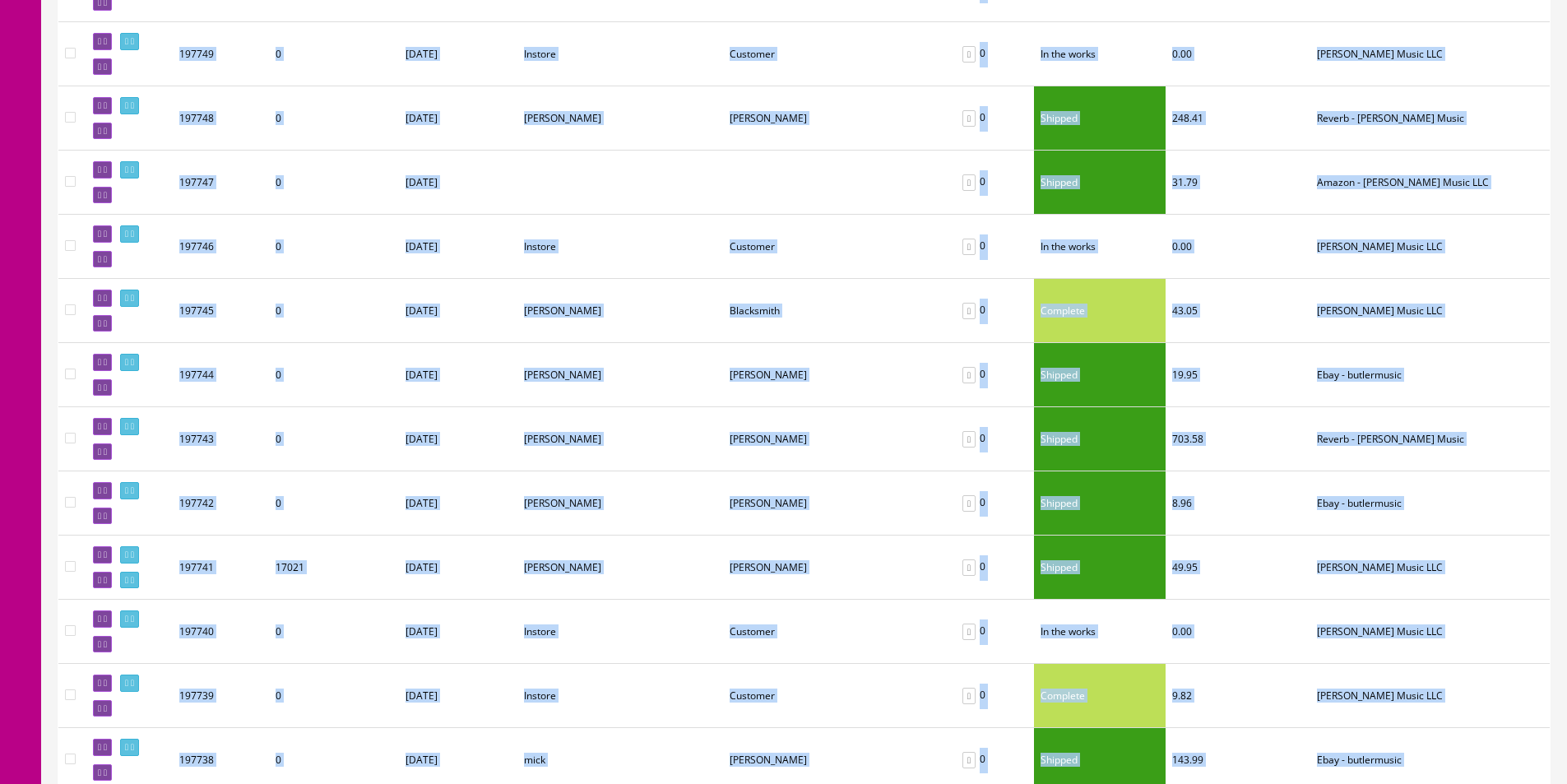
click at [677, 343] on td "joe" at bounding box center [620, 374] width 206 height 64
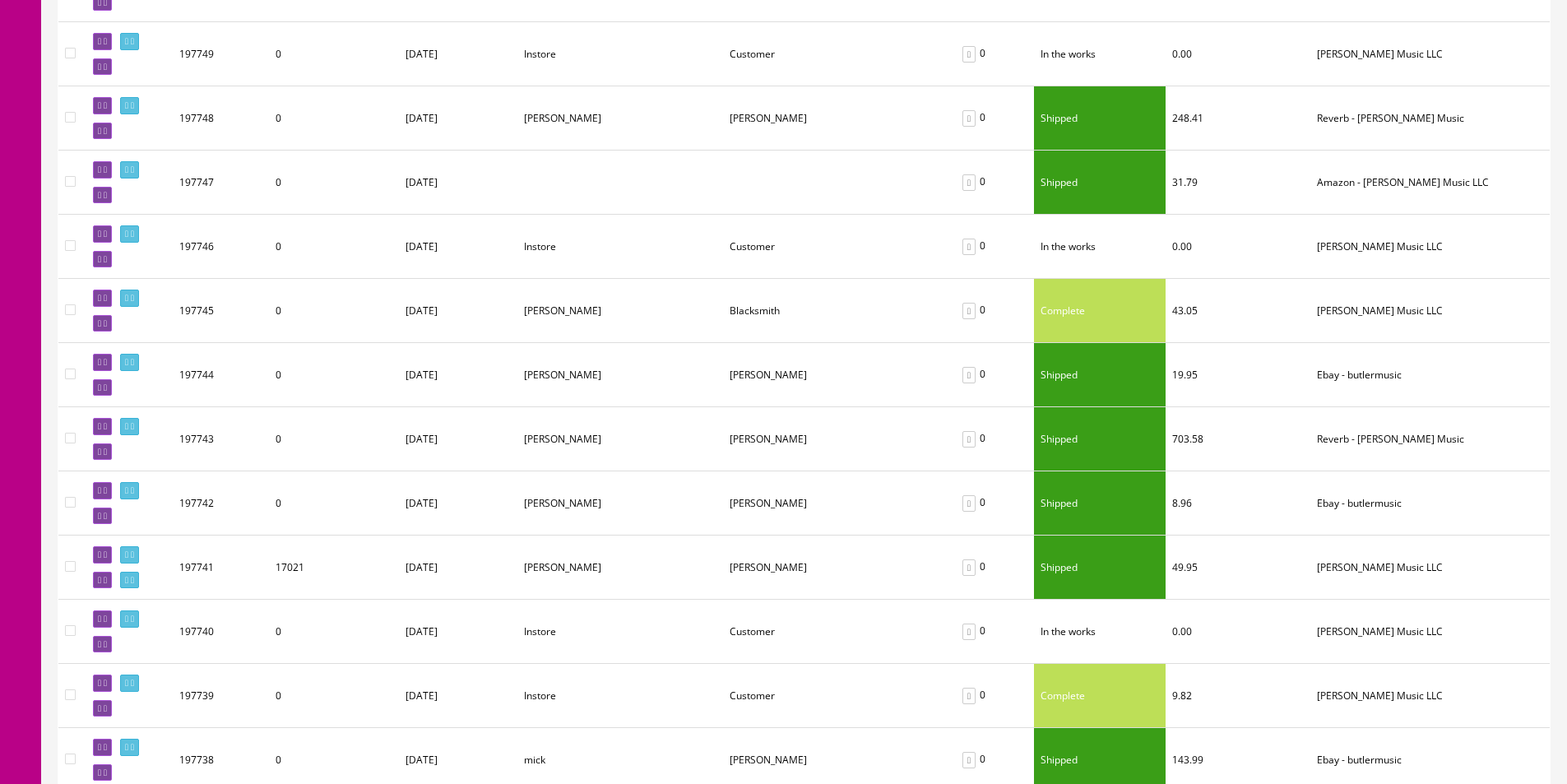
click at [675, 342] on td "Ron" at bounding box center [620, 310] width 206 height 64
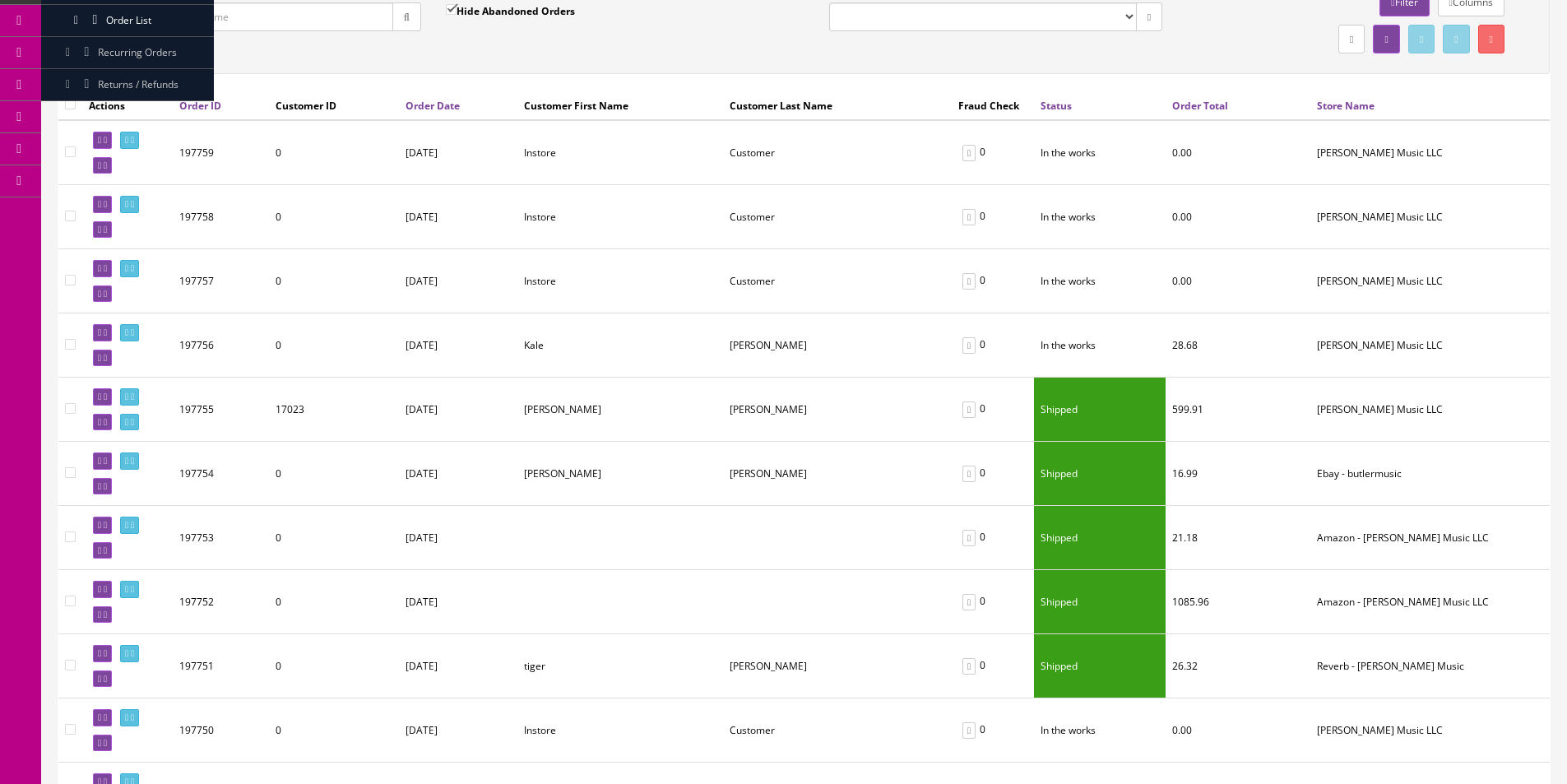
scroll to position [0, 0]
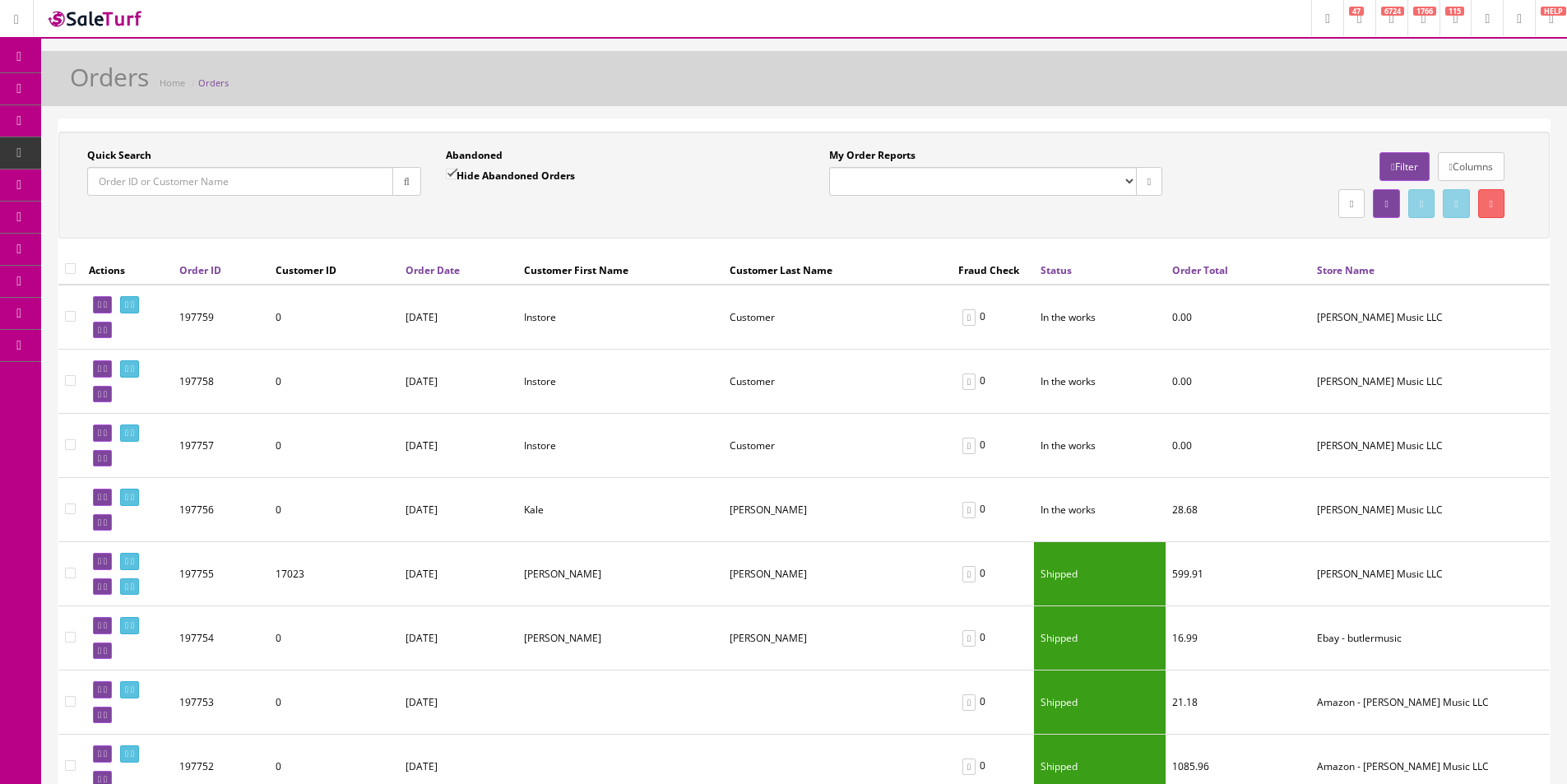
click at [408, 181] on icon "button" at bounding box center [407, 181] width 6 height 10
click at [739, 137] on div "Quick Search Date From Abandoned Hide Abandoned Orders Date To My Order Reports…" at bounding box center [805, 185] width 1492 height 107
click at [739, 136] on div "Quick Search Date From Abandoned Hide Abandoned Orders Date To My Order Reports…" at bounding box center [805, 185] width 1492 height 107
drag, startPoint x: 748, startPoint y: 142, endPoint x: 760, endPoint y: 115, distance: 29.5
drag, startPoint x: 760, startPoint y: 115, endPoint x: 762, endPoint y: 98, distance: 17.1
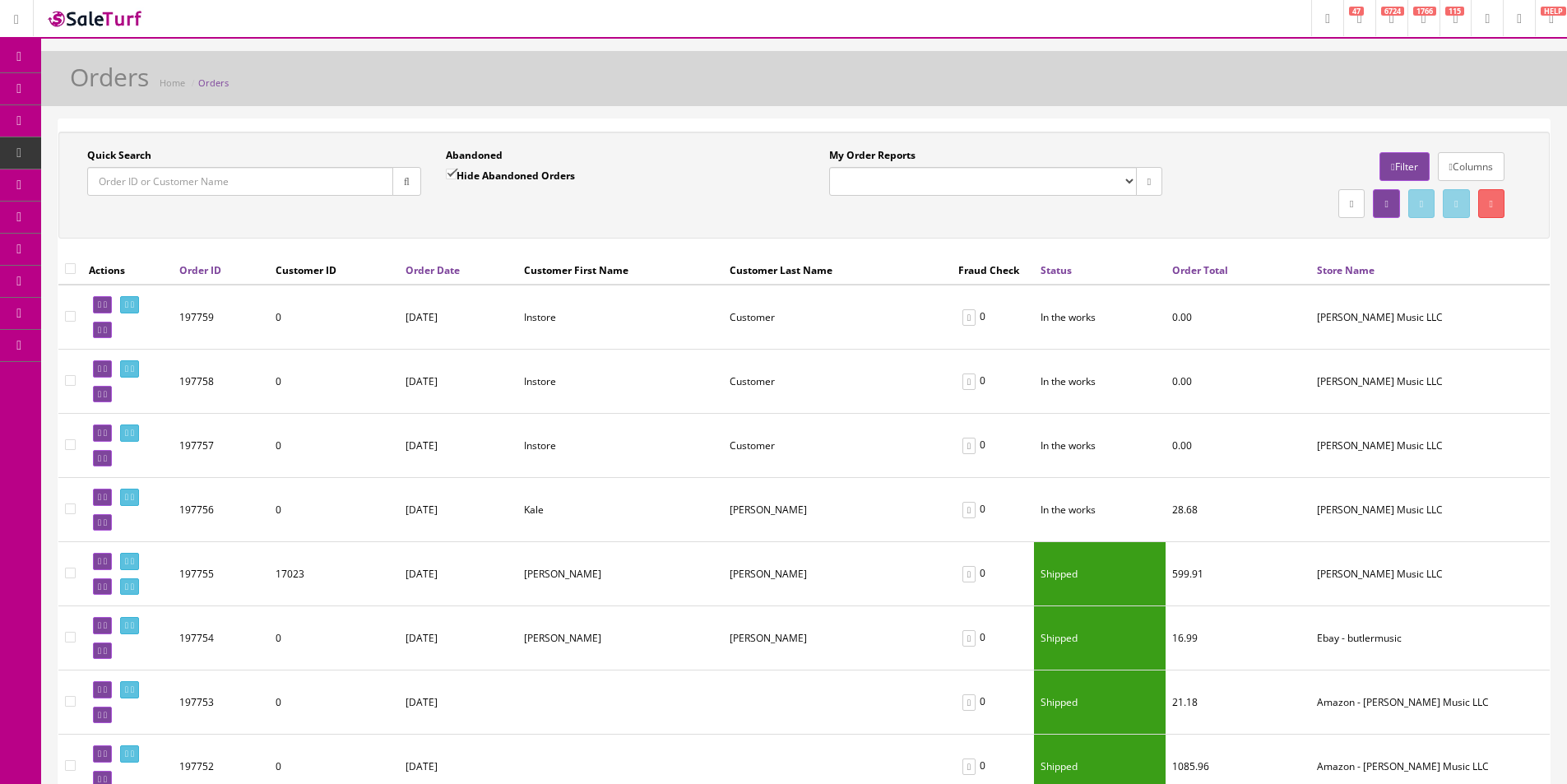
click at [762, 98] on div "Orders Home Orders" at bounding box center [804, 82] width 1501 height 39
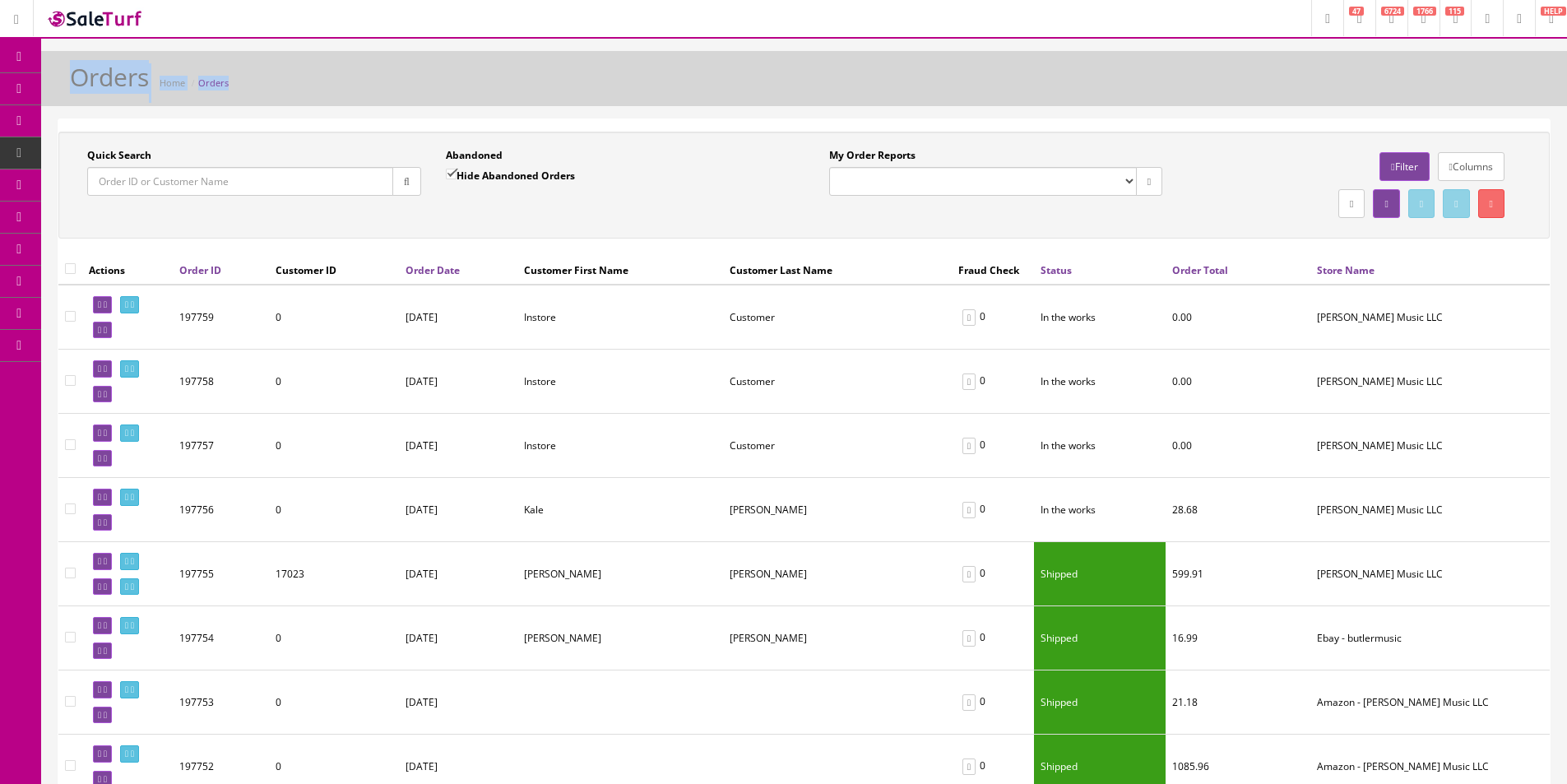
click at [762, 98] on div "Orders Home Orders" at bounding box center [804, 82] width 1501 height 39
click at [407, 177] on icon "button" at bounding box center [407, 181] width 6 height 10
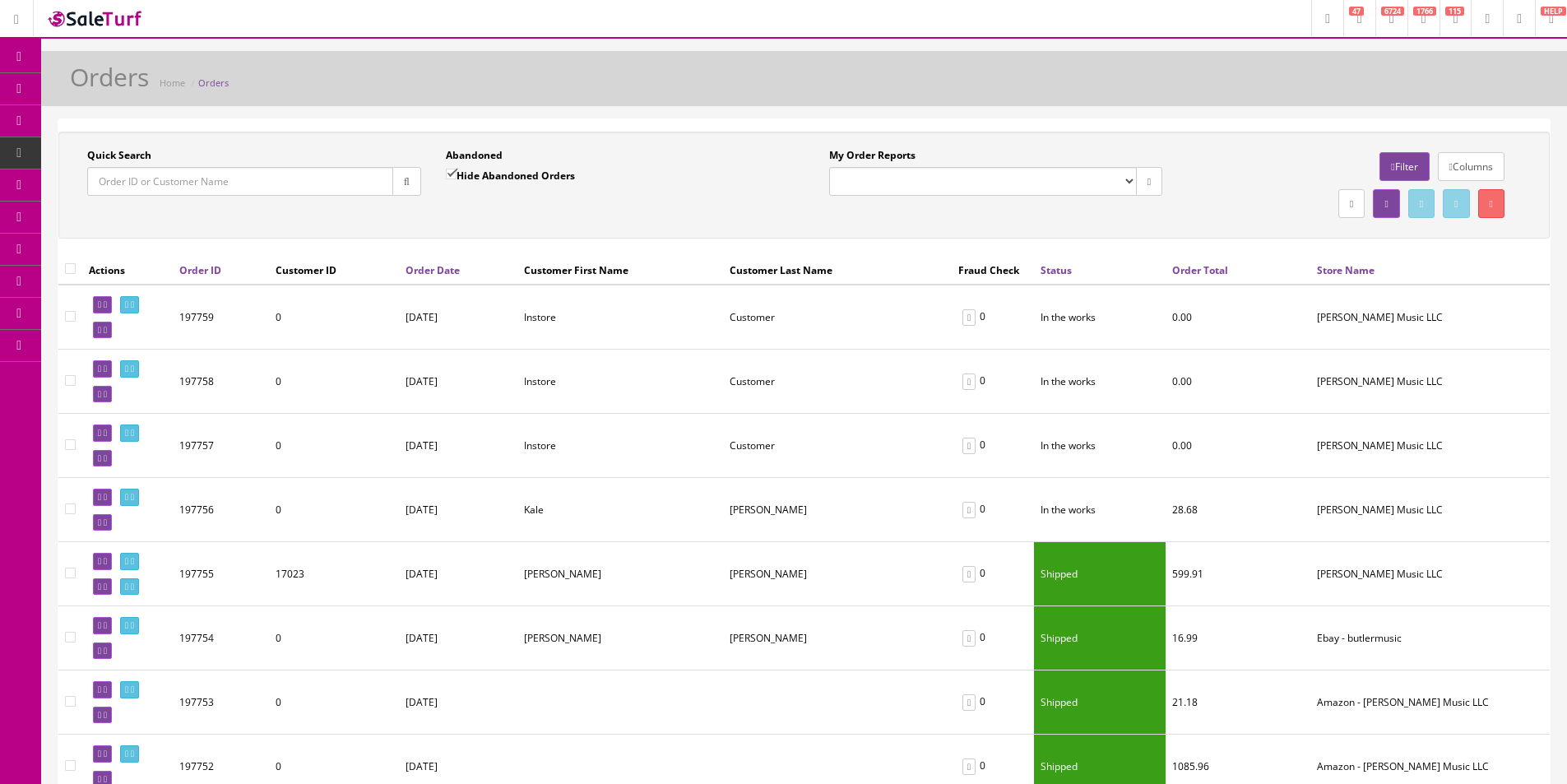
click at [433, 222] on div "Quick Search Date From Abandoned Hide Abandoned Orders Date To My Order Reports…" at bounding box center [804, 185] width 1483 height 74
click at [400, 171] on button "button" at bounding box center [407, 181] width 29 height 29
click at [524, 231] on div "Quick Search Date From Abandoned Hide Abandoned Orders Date To My Order Reports…" at bounding box center [805, 185] width 1492 height 107
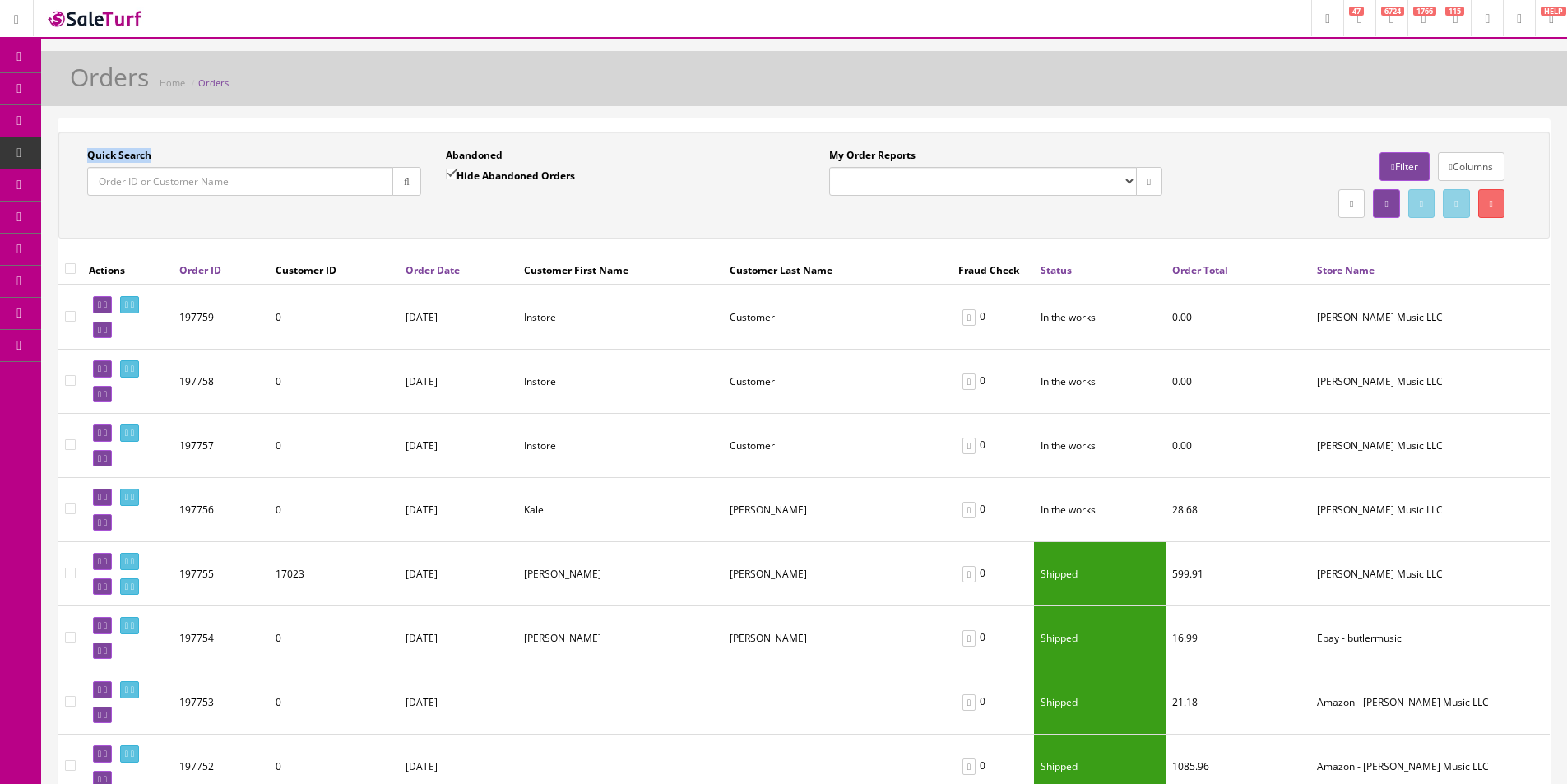
click at [524, 231] on div "Quick Search Date From Abandoned Hide Abandoned Orders Date To My Order Reports…" at bounding box center [805, 185] width 1492 height 107
click at [524, 230] on div "Quick Search Date From Abandoned Hide Abandoned Orders Date To My Order Reports…" at bounding box center [805, 185] width 1492 height 107
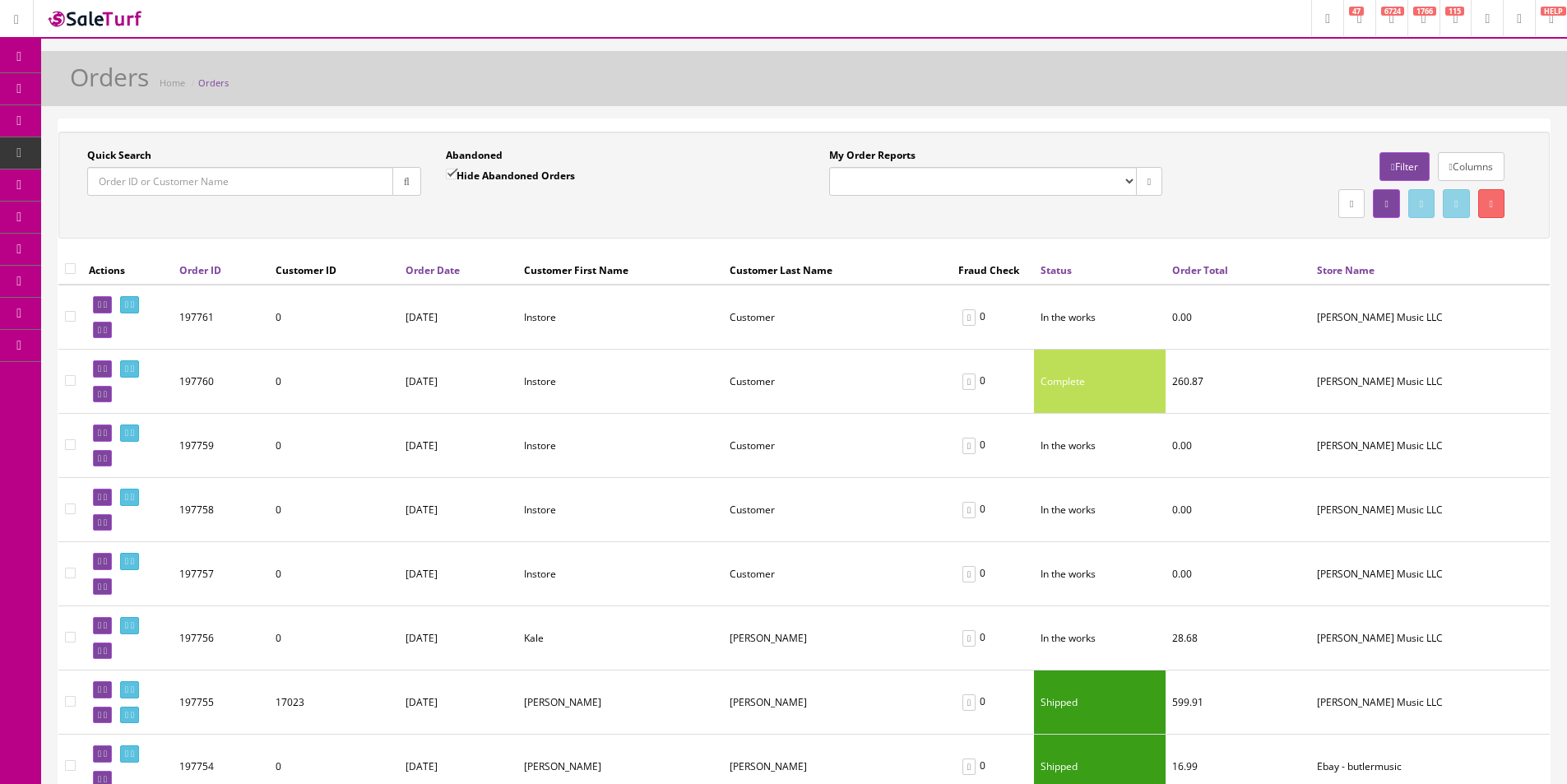
click at [1119, 141] on div "Quick Search Date From Abandoned Hide Abandoned Orders Date To My Order Reports…" at bounding box center [805, 185] width 1492 height 107
paste input "Alexander Sanchez"
click at [404, 179] on icon "button" at bounding box center [407, 181] width 6 height 10
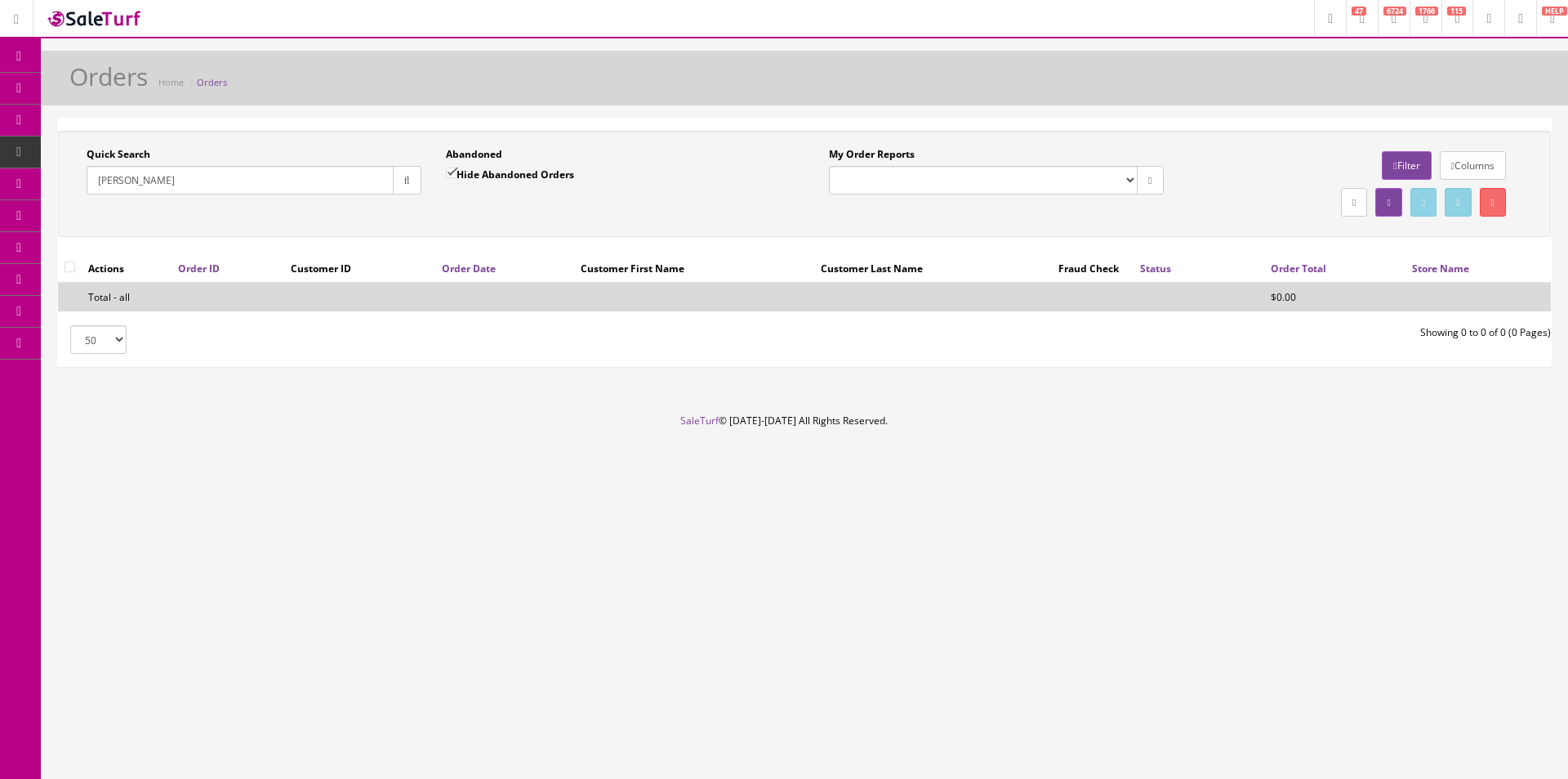
click at [144, 178] on input "Alexander Sanchez" at bounding box center [240, 180] width 307 height 29
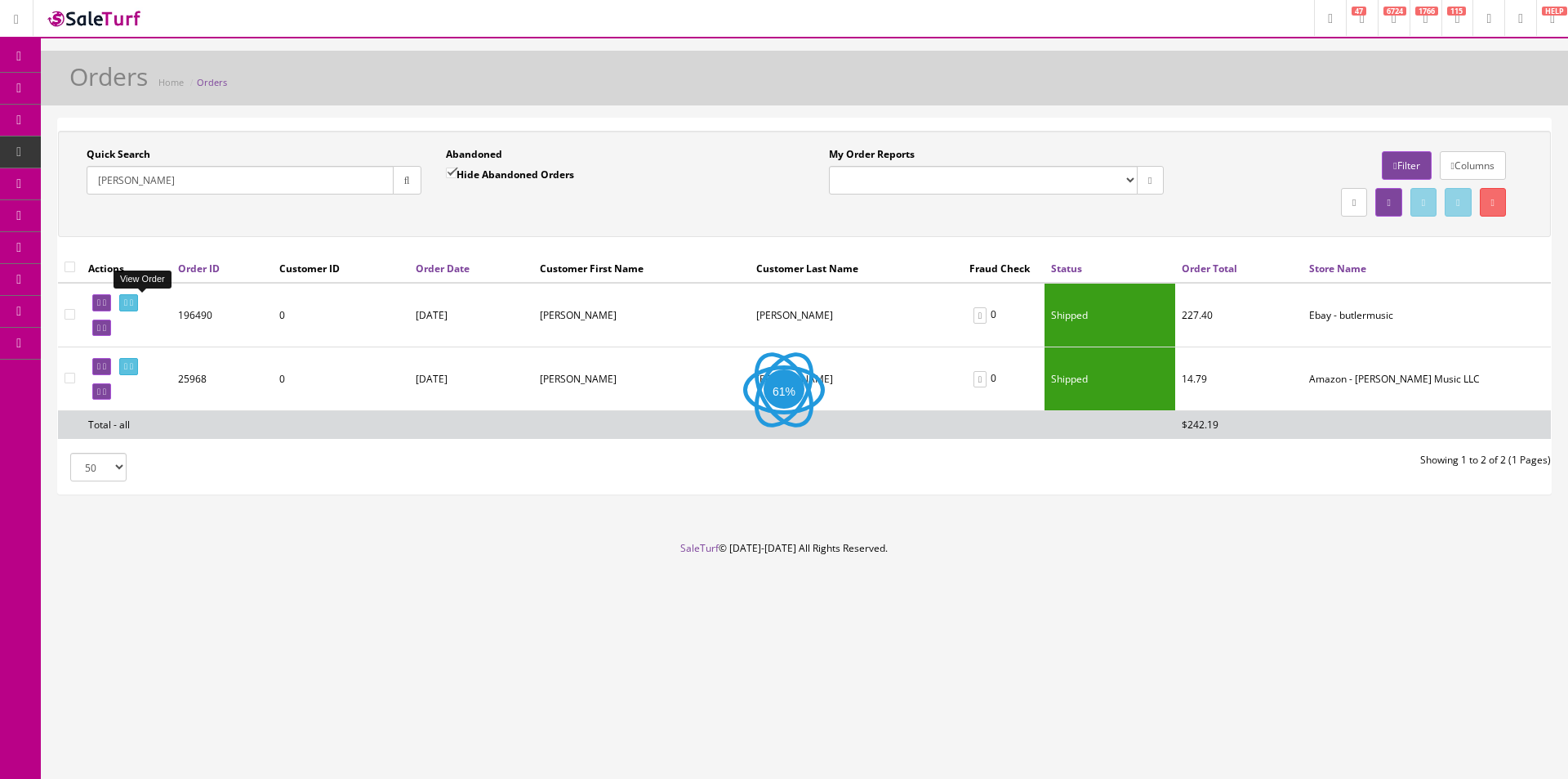
type input "Alexander Sanchez"
click at [133, 304] on icon at bounding box center [131, 303] width 3 height 9
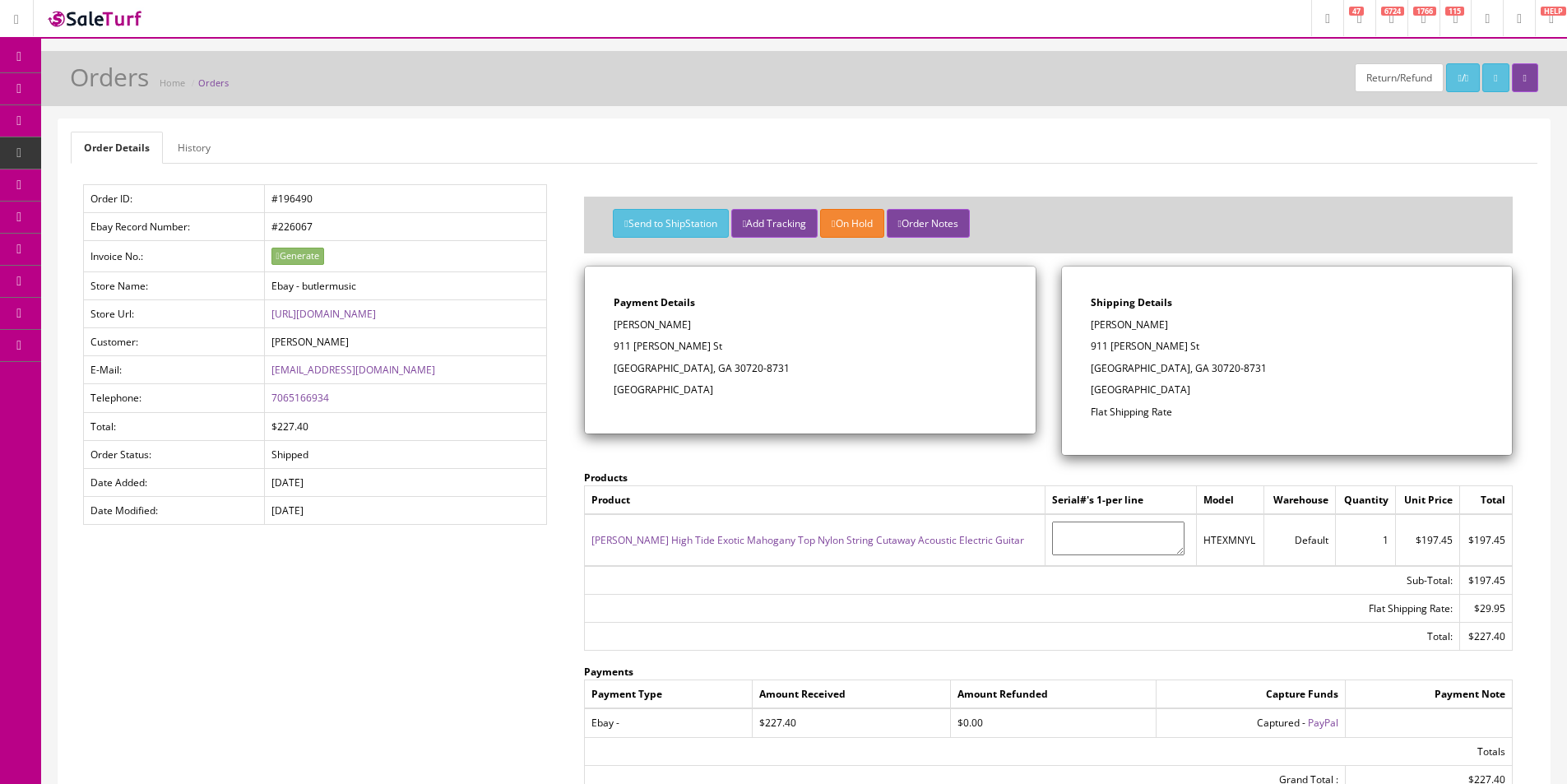
click at [205, 141] on link "History" at bounding box center [195, 147] width 60 height 32
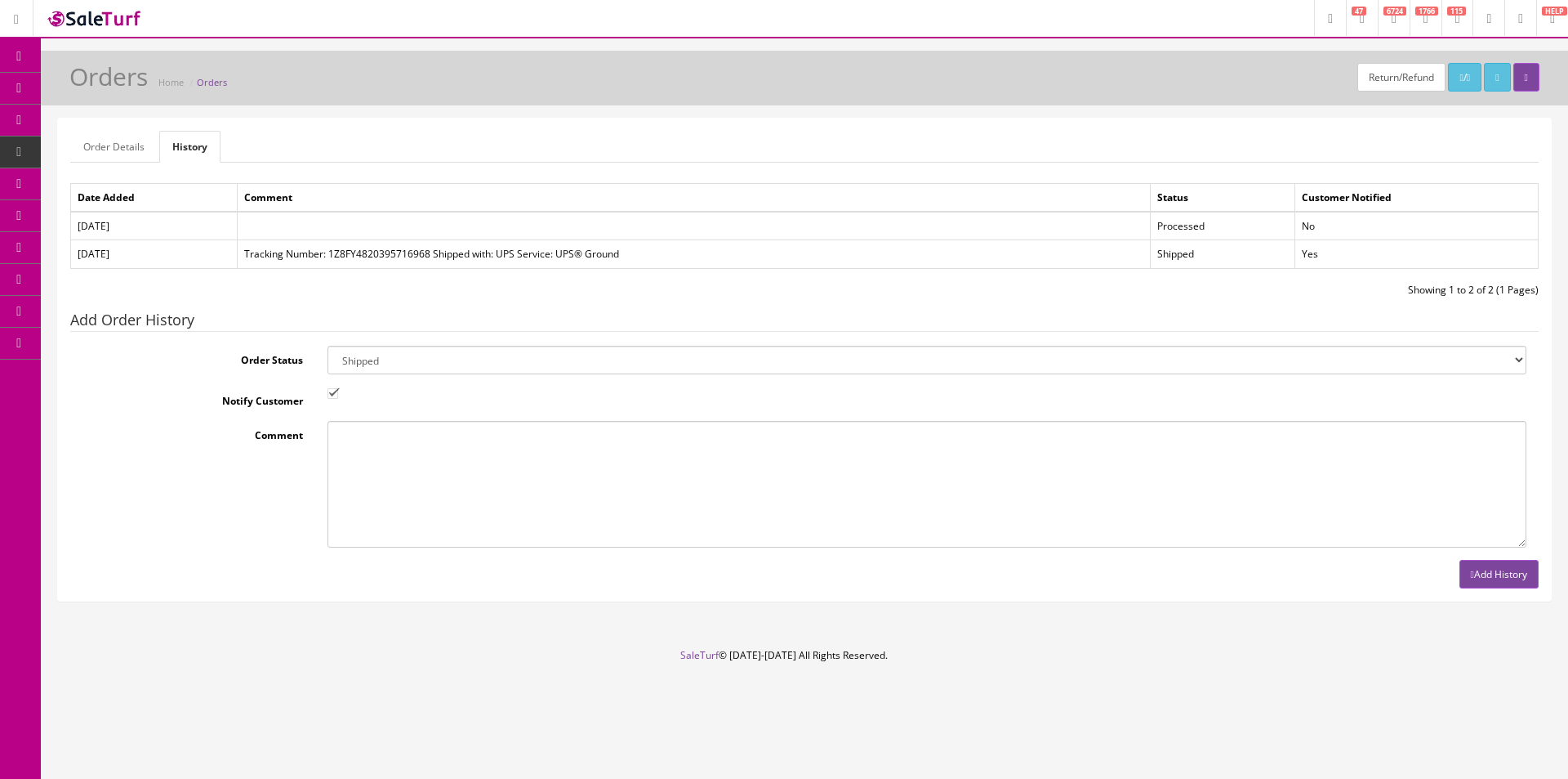
click at [403, 363] on select "Amazon Cart Awaiting Product Canceled Canceled Reversal Cart Chargeback Complet…" at bounding box center [927, 359] width 1199 height 29
select select "11"
click at [406, 366] on select "Amazon Cart Awaiting Product Canceled Canceled Reversal Cart Chargeback Complet…" at bounding box center [927, 359] width 1199 height 29
click at [322, 393] on div at bounding box center [927, 394] width 1223 height 17
click at [327, 393] on input "Notify Customer" at bounding box center [332, 393] width 10 height 10
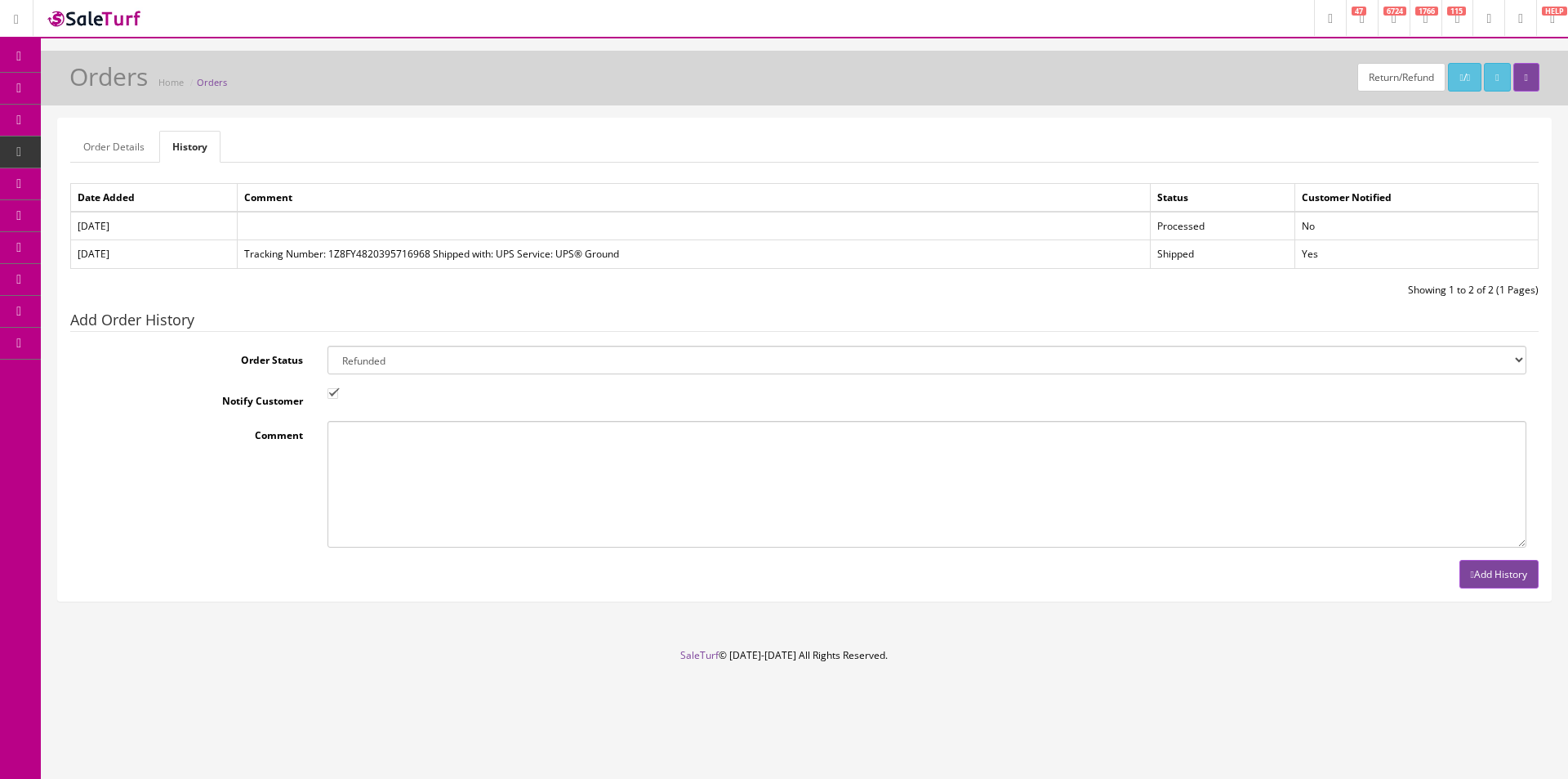
checkbox input "false"
click at [356, 432] on textarea "Comment" at bounding box center [927, 483] width 1199 height 126
type textarea "Customer return"
click at [1492, 580] on button "Add History" at bounding box center [1498, 574] width 79 height 29
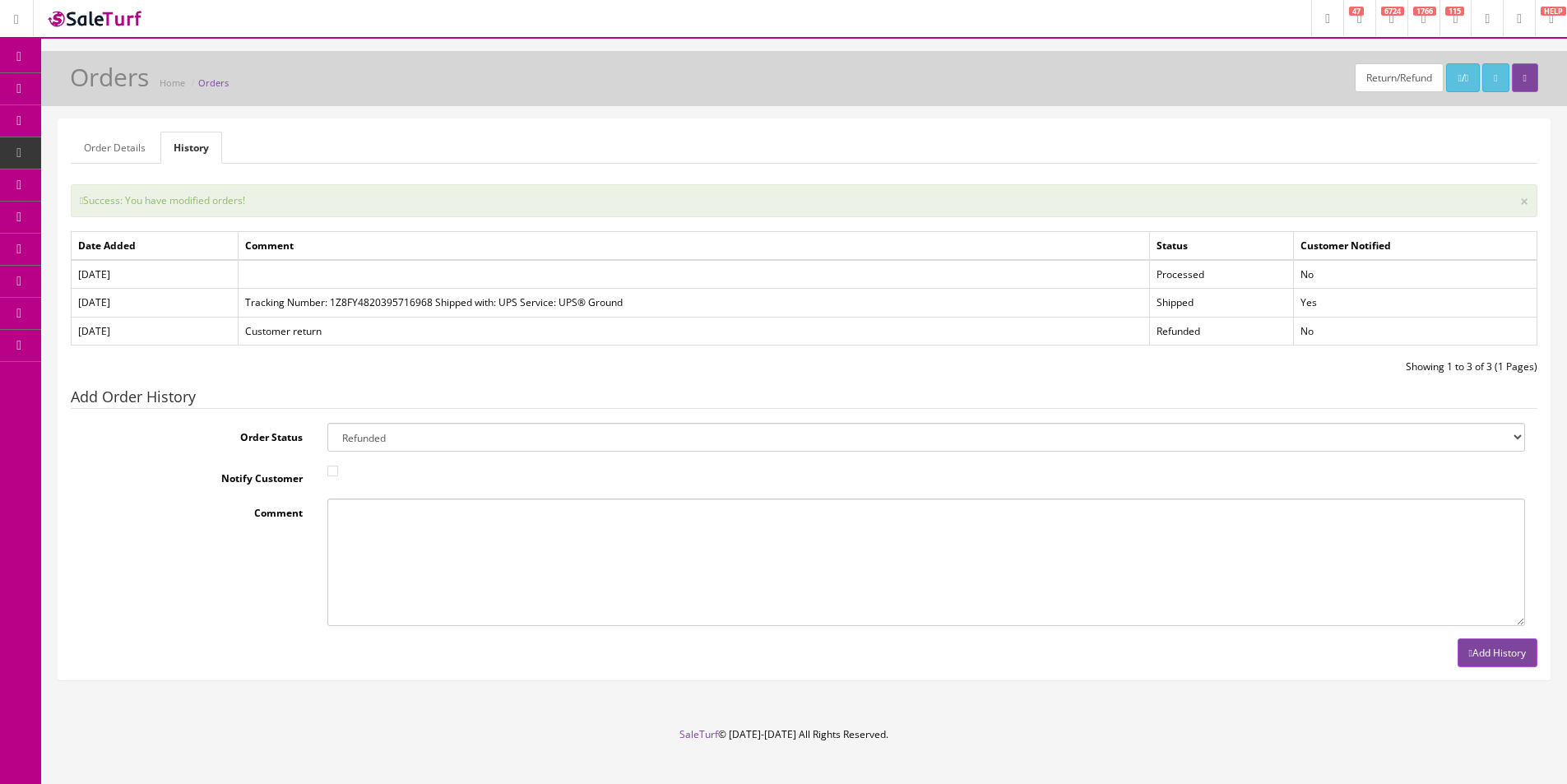
click at [126, 83] on span "Products" at bounding box center [118, 88] width 40 height 14
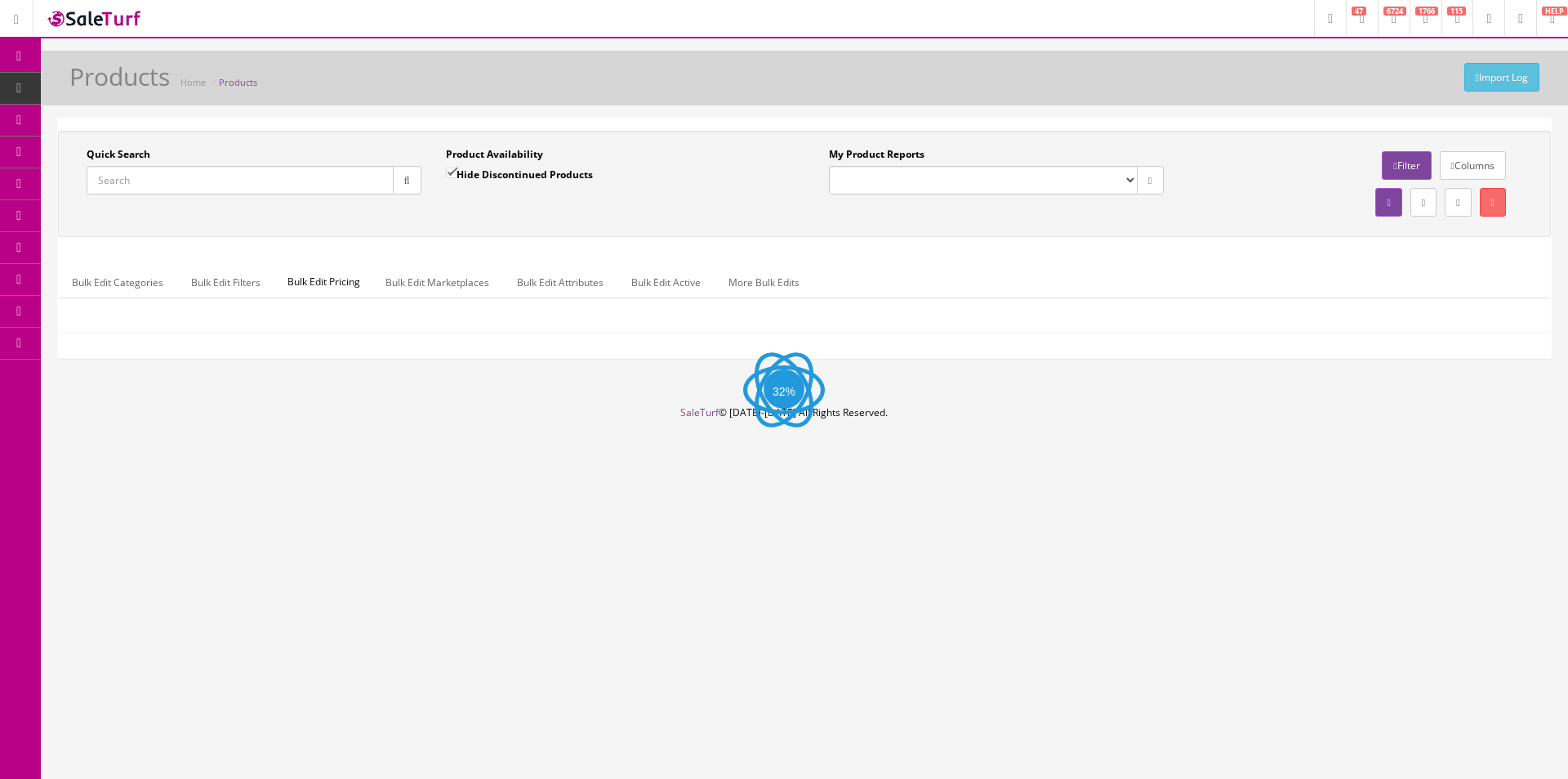
click at [248, 179] on input "Quick Search" at bounding box center [240, 180] width 307 height 29
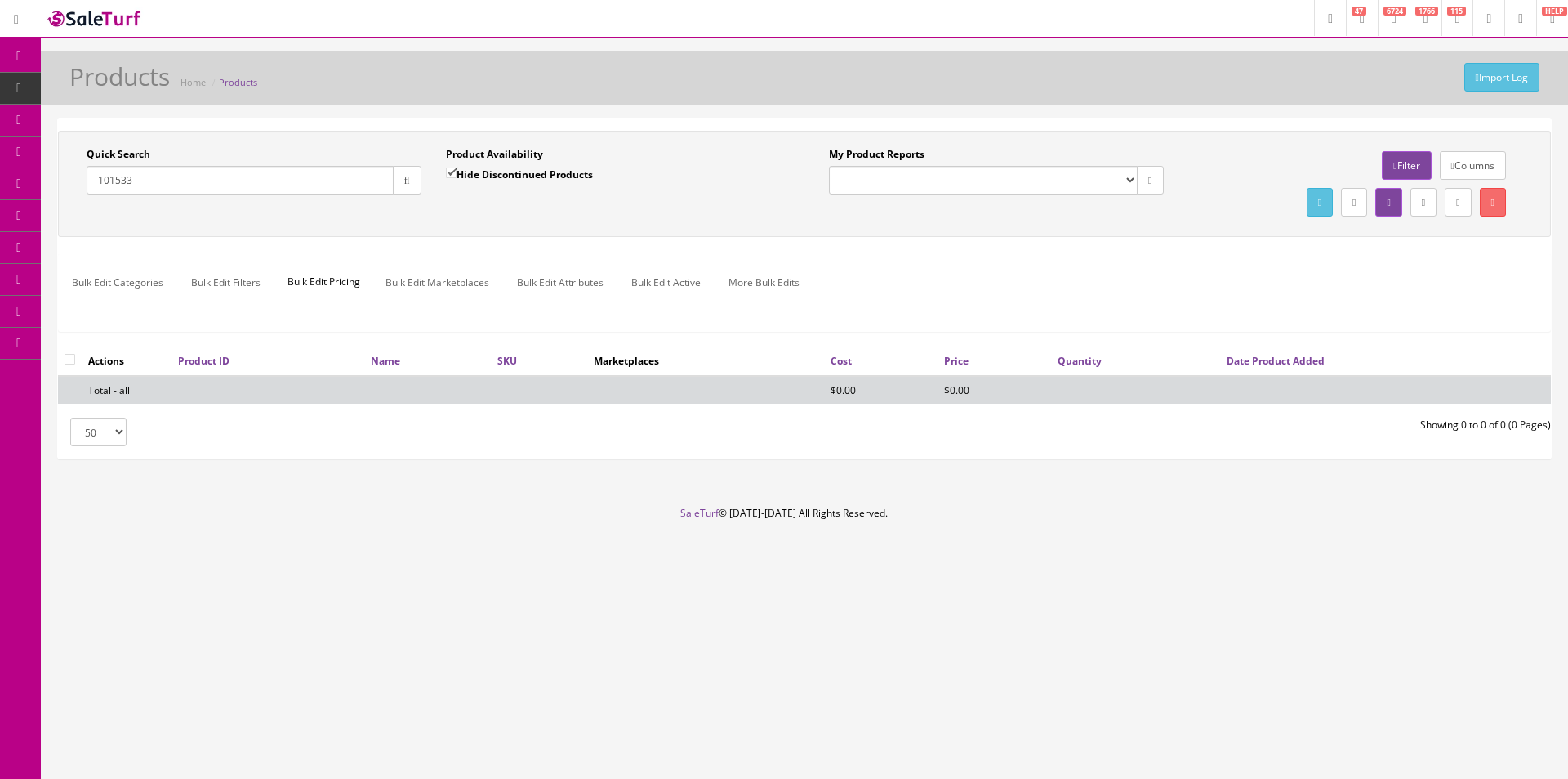
type input "101533"
click at [546, 180] on label "Hide Discontinued Products" at bounding box center [519, 174] width 147 height 17
click at [457, 178] on input "Hide Discontinued Products" at bounding box center [452, 172] width 10 height 10
checkbox input "false"
click at [552, 207] on div "Quick Search 101533 Date From Product Availability Hide Discontinued Products D…" at bounding box center [804, 184] width 1485 height 73
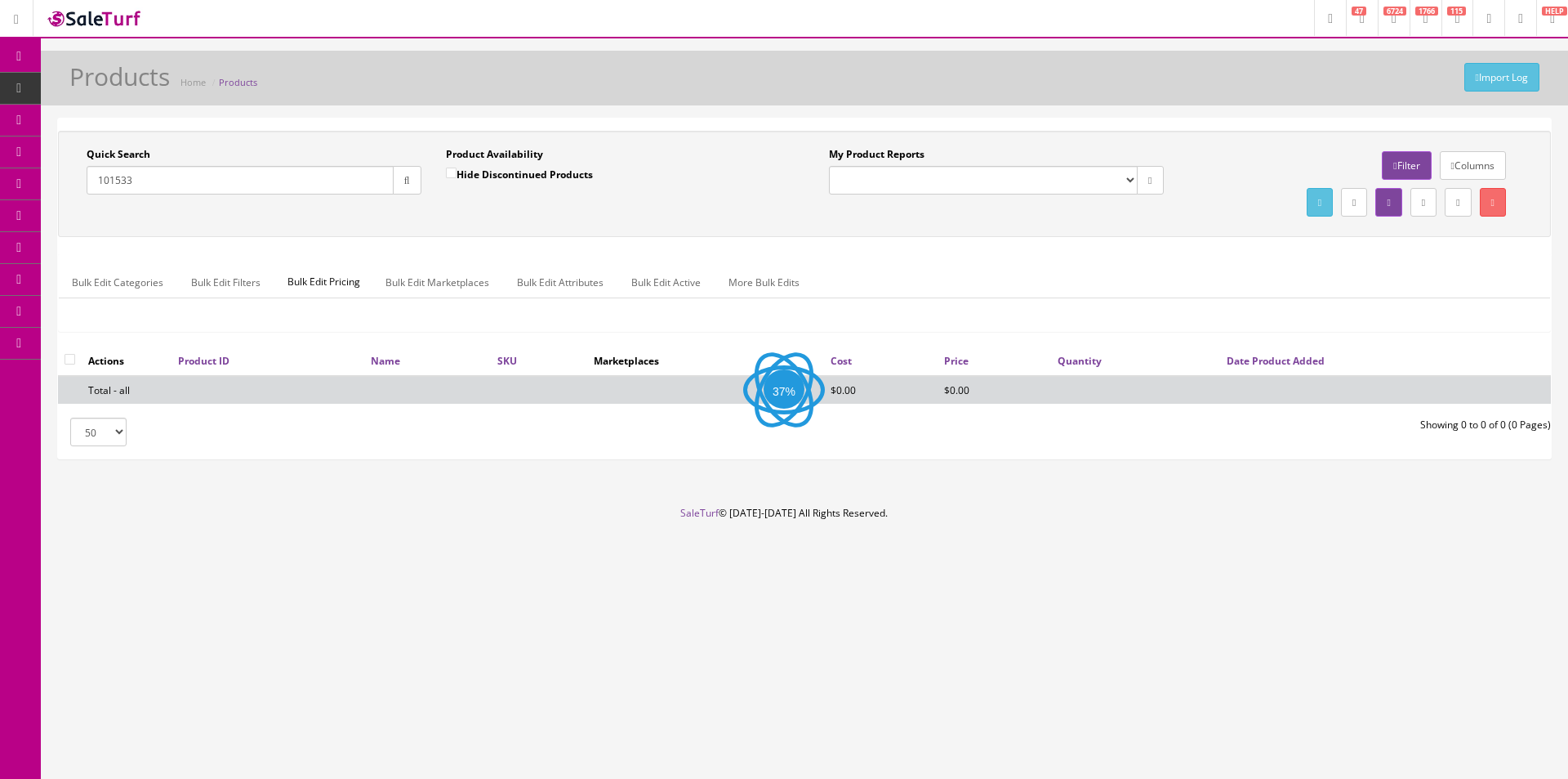
click at [552, 207] on div "Quick Search 101533 Date From Product Availability Hide Discontinued Products D…" at bounding box center [804, 184] width 1485 height 73
click at [238, 184] on input "101533" at bounding box center [240, 180] width 307 height 29
type input "LM-310F"
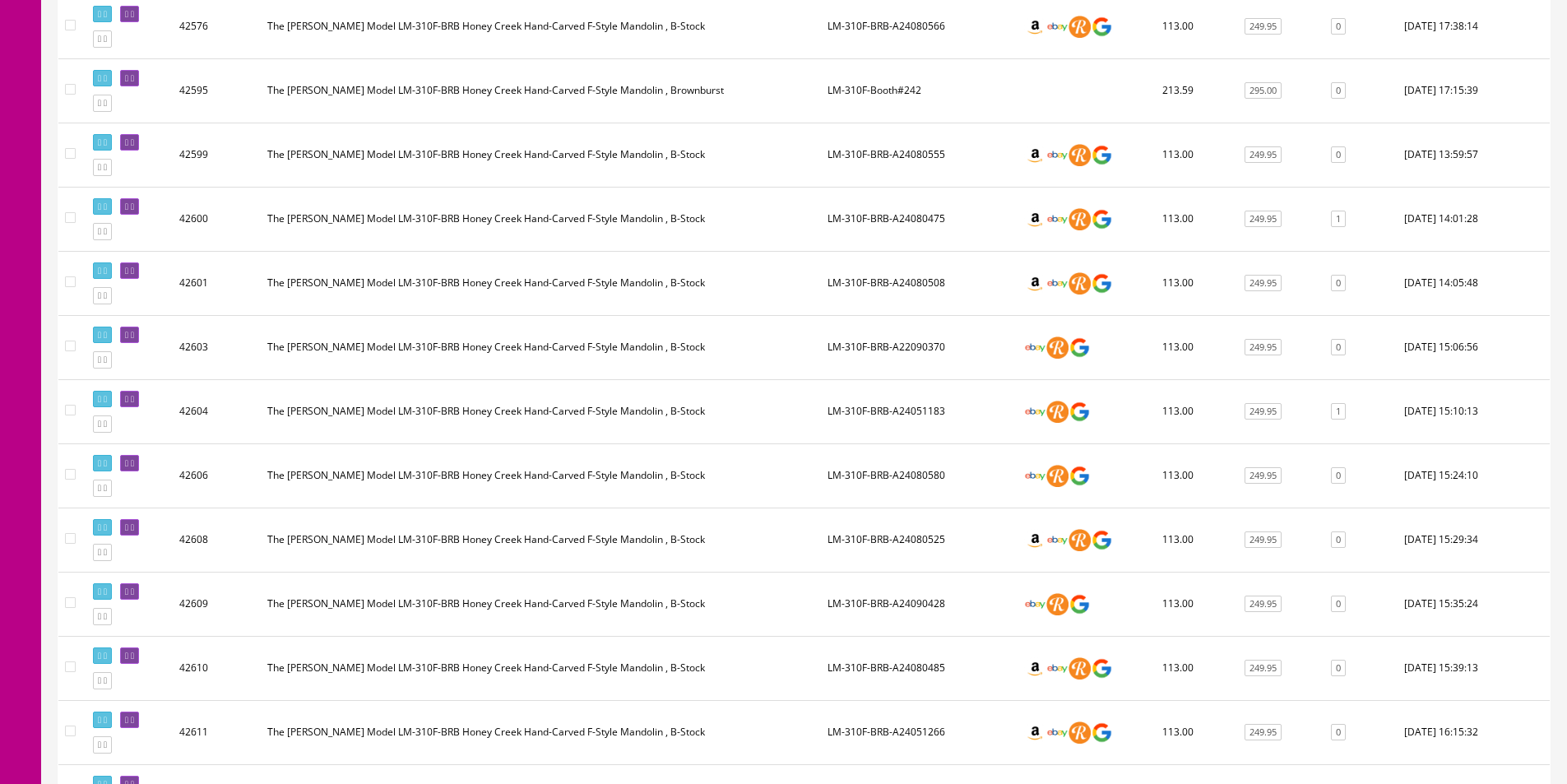
scroll to position [1232, 0]
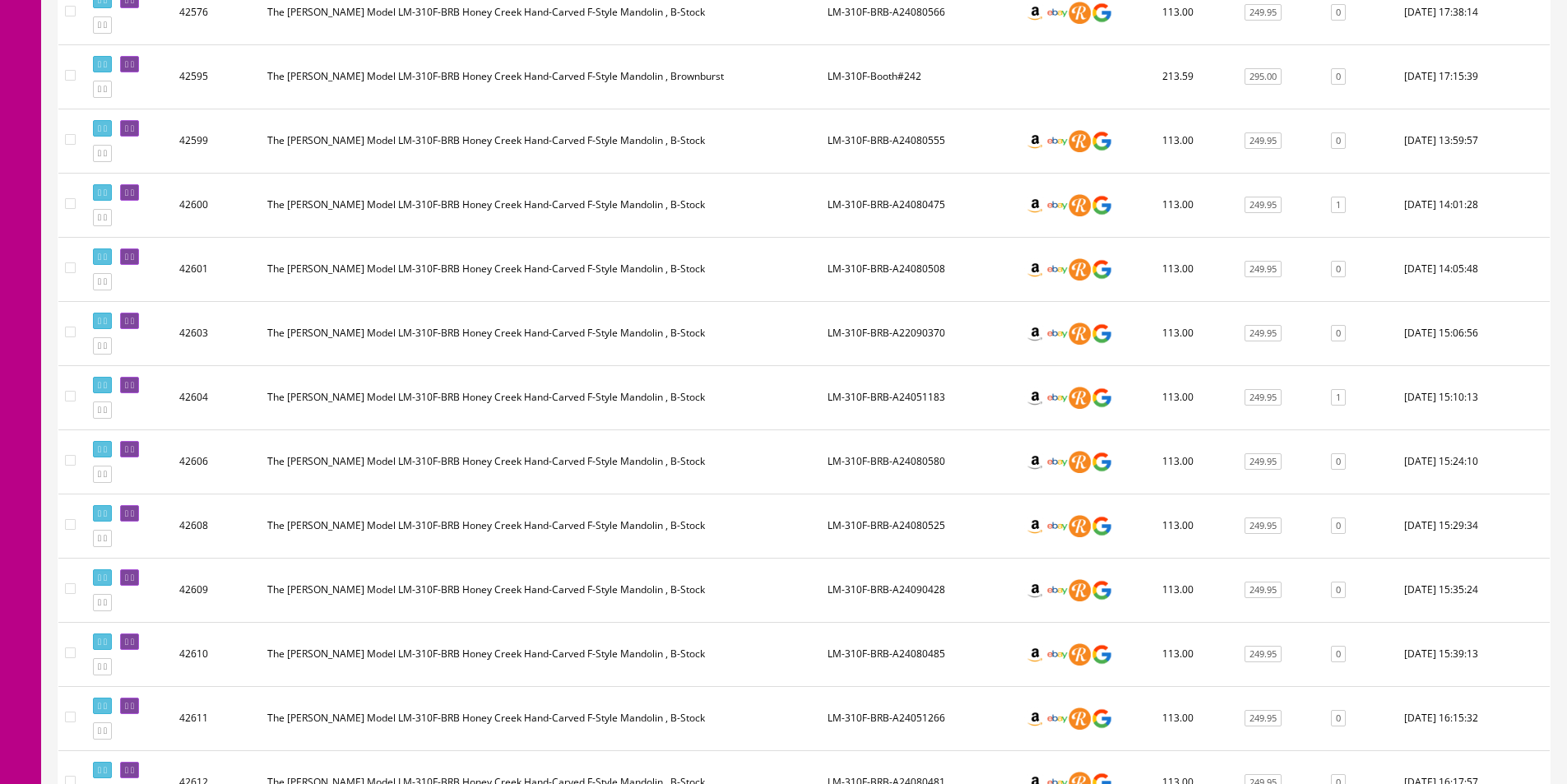
click at [898, 207] on td "LM-310F-BRB-A24080475" at bounding box center [919, 204] width 196 height 64
copy td "LM-310F-BRB-A24080475"
click at [75, 200] on td at bounding box center [70, 204] width 24 height 64
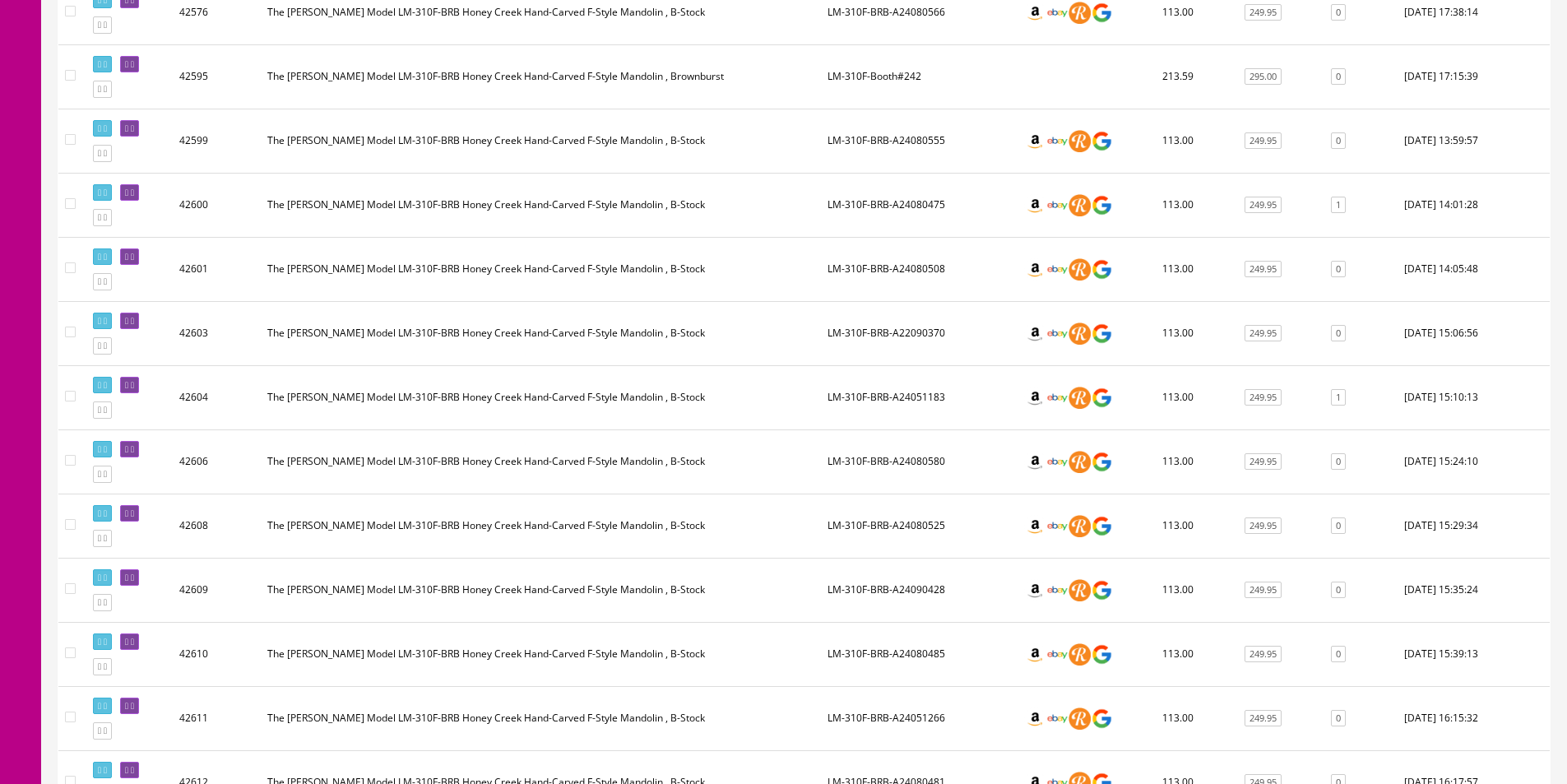
click at [70, 203] on input"] "checkbox" at bounding box center [70, 203] width 11 height 11
checkbox input"] "true"
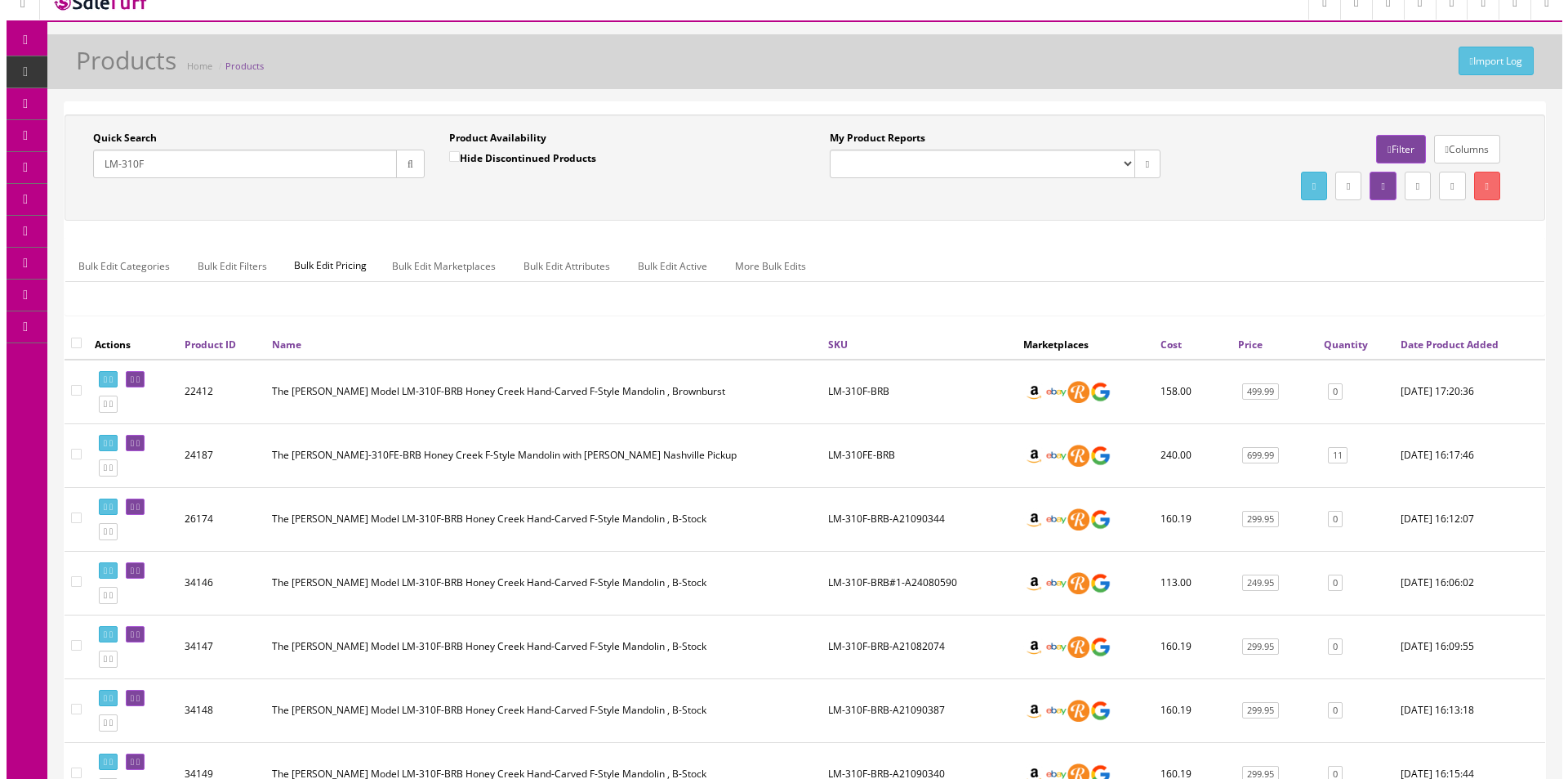
scroll to position [0, 0]
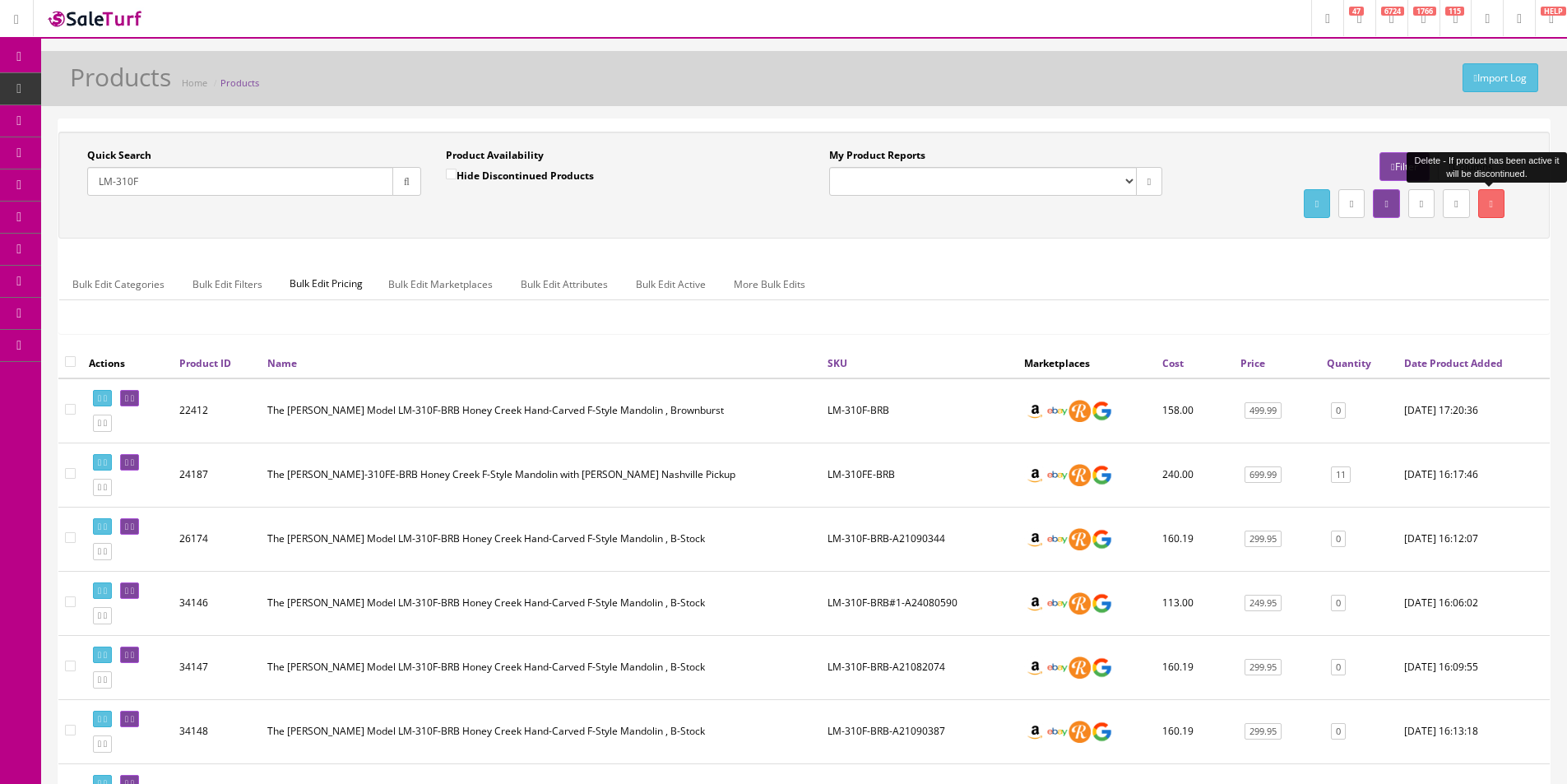
click at [1490, 208] on icon at bounding box center [1492, 203] width 4 height 10
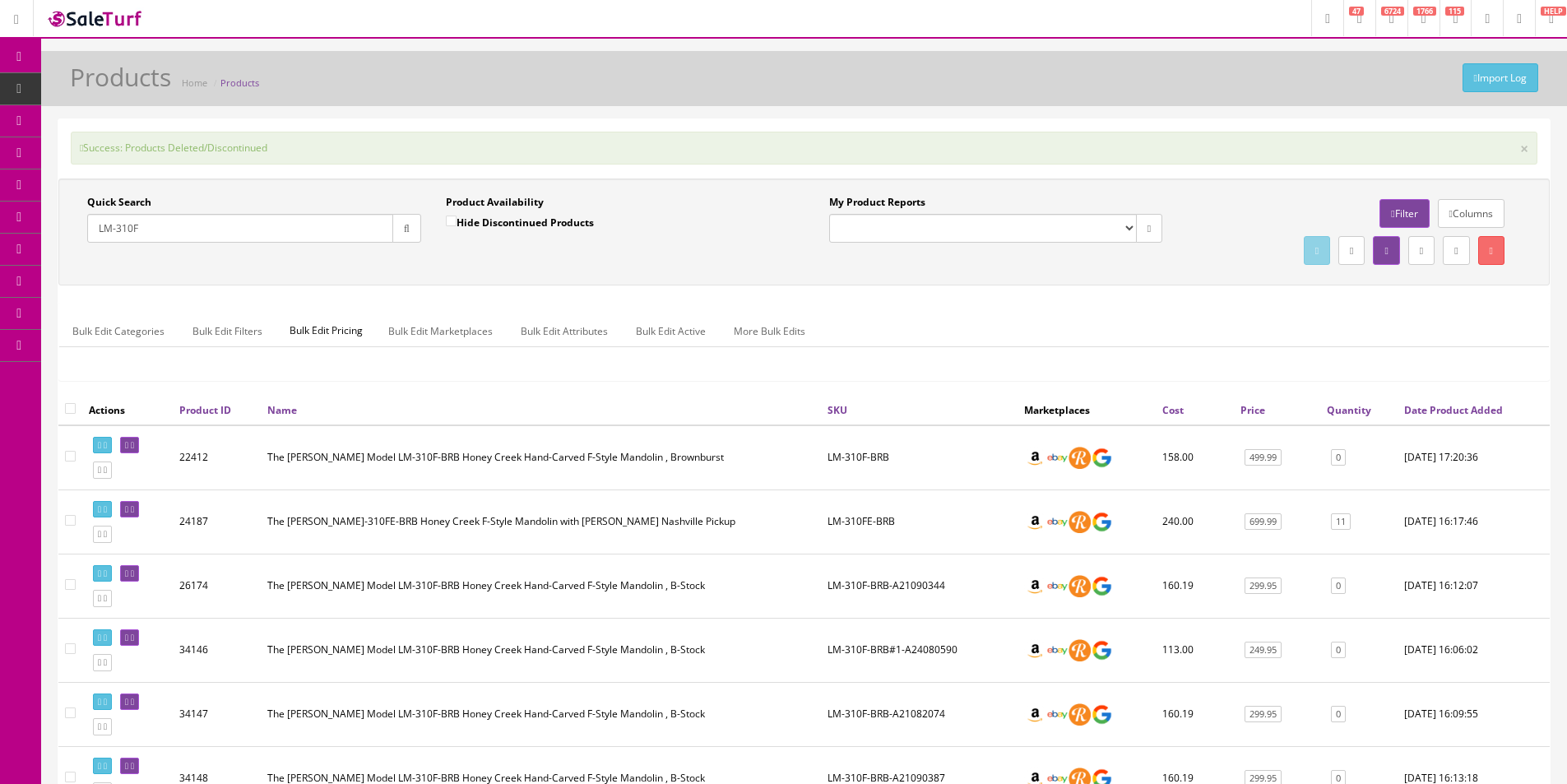
click at [1060, 143] on div "Success: Products Deleted/Discontinued ×" at bounding box center [805, 148] width 1467 height 33
click at [1061, 143] on div "Success: Products Deleted/Discontinued ×" at bounding box center [805, 148] width 1467 height 33
click at [297, 220] on input "LM-310F" at bounding box center [240, 228] width 306 height 29
click at [296, 220] on input "LM-310F" at bounding box center [240, 228] width 306 height 29
click at [296, 222] on input "LM-310F" at bounding box center [240, 228] width 306 height 29
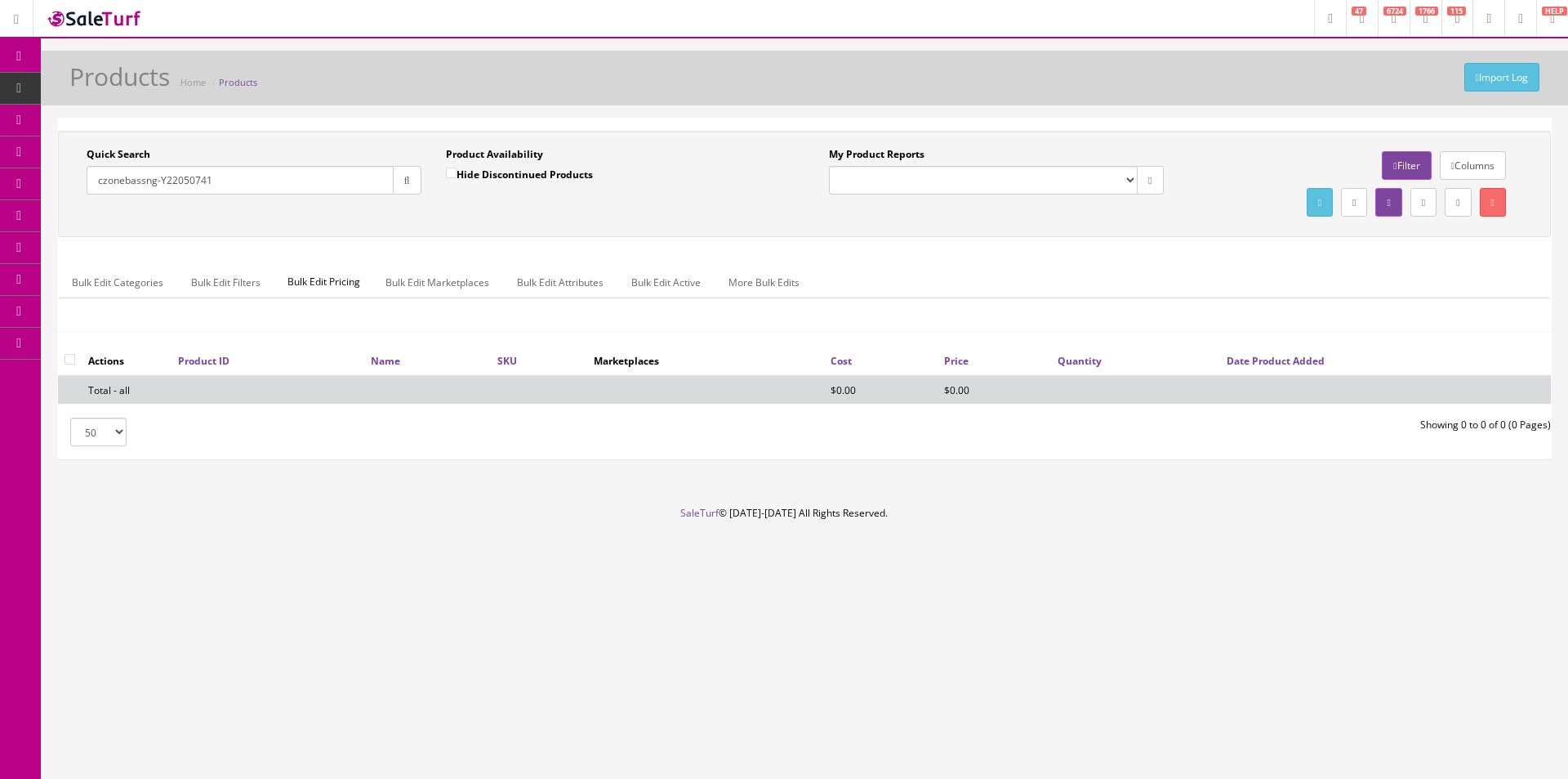
click at [285, 184] on input "czonebassng-Y22050741" at bounding box center [240, 180] width 307 height 29
click at [213, 182] on input "czonebassng-Y22050741" at bounding box center [240, 180] width 307 height 29
click at [204, 176] on input "czonebassng-Y22050741" at bounding box center [240, 180] width 307 height 29
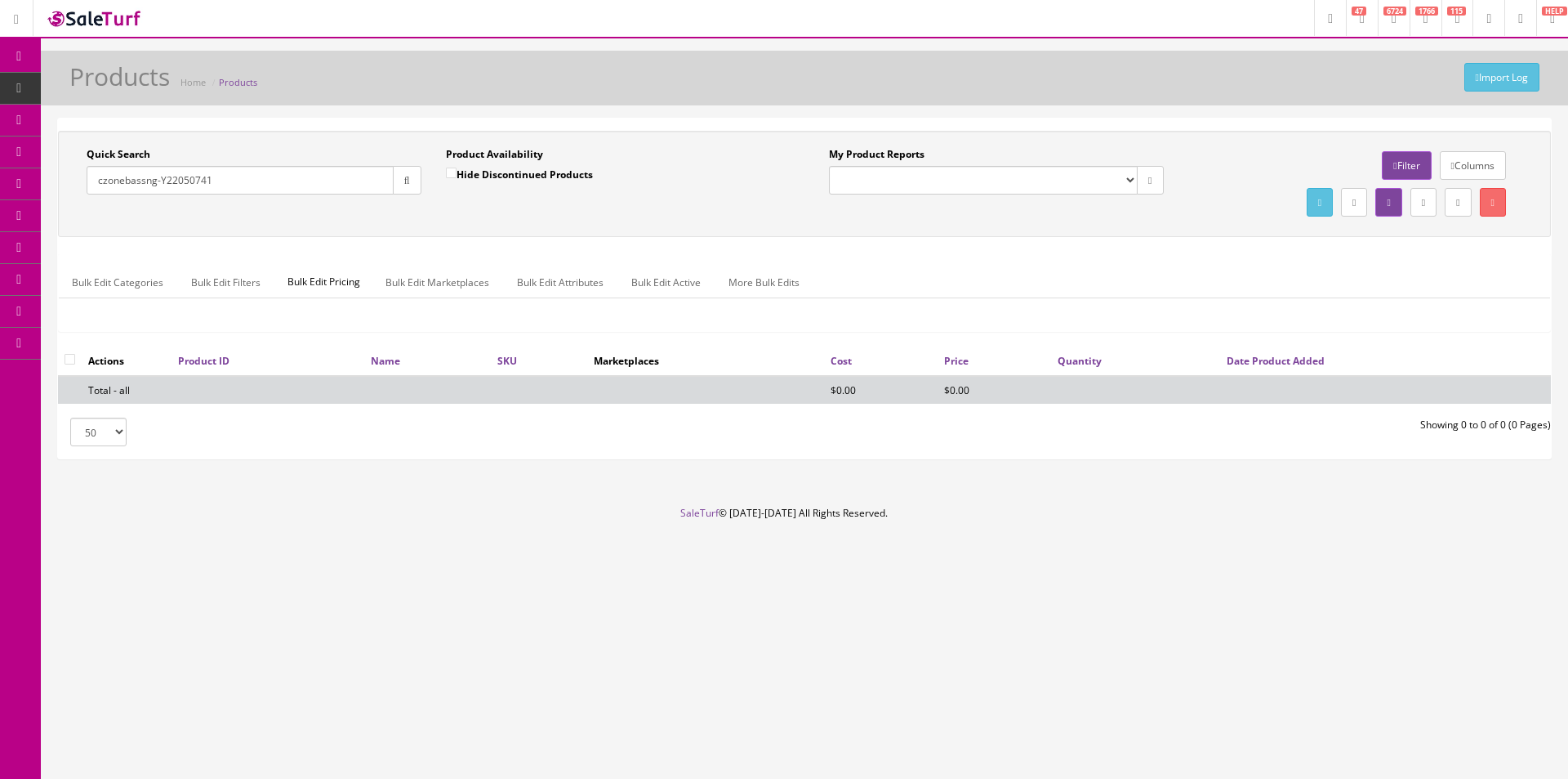
type input "czonebassng-Y22050741"
drag, startPoint x: 67, startPoint y: 175, endPoint x: 207, endPoint y: 158, distance: 141.0
click at [67, 175] on link "Order List" at bounding box center [126, 184] width 171 height 32
click at [270, 143] on div "Quick Search czonebassng-Y22050741 Date From Product Availability Hide Disconti…" at bounding box center [805, 184] width 1493 height 106
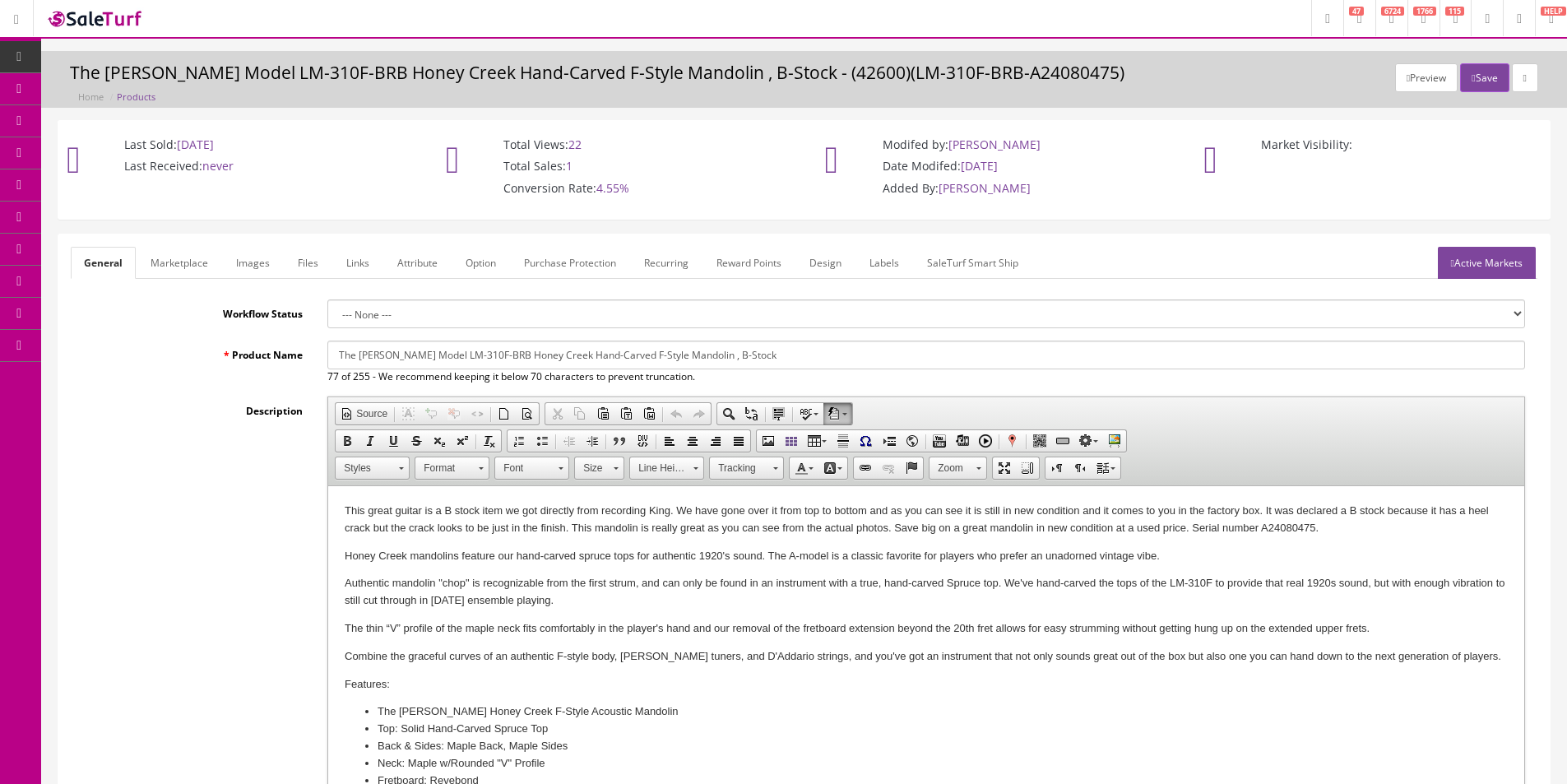
click at [273, 268] on link "Images" at bounding box center [252, 263] width 60 height 32
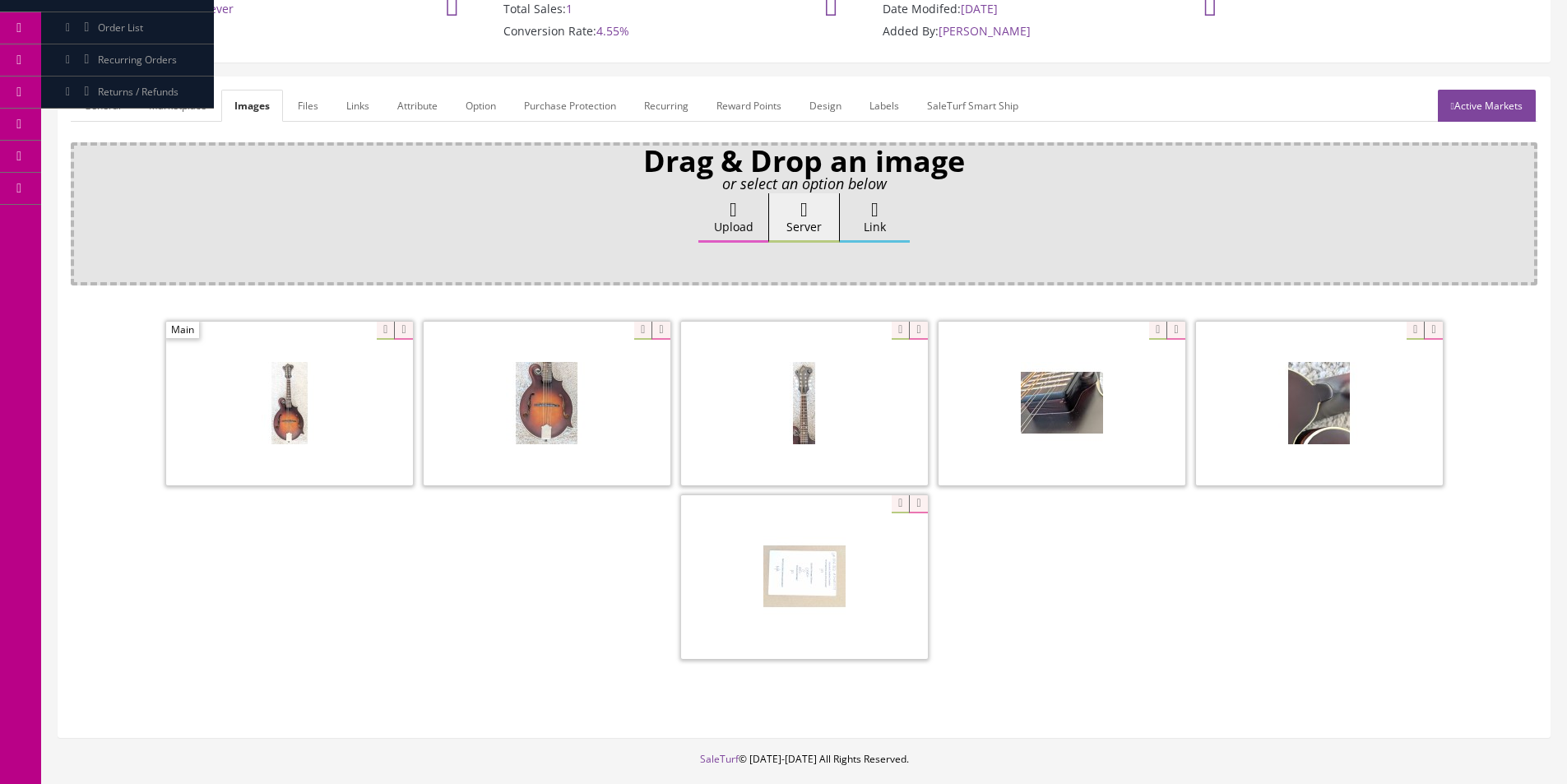
scroll to position [165, 0]
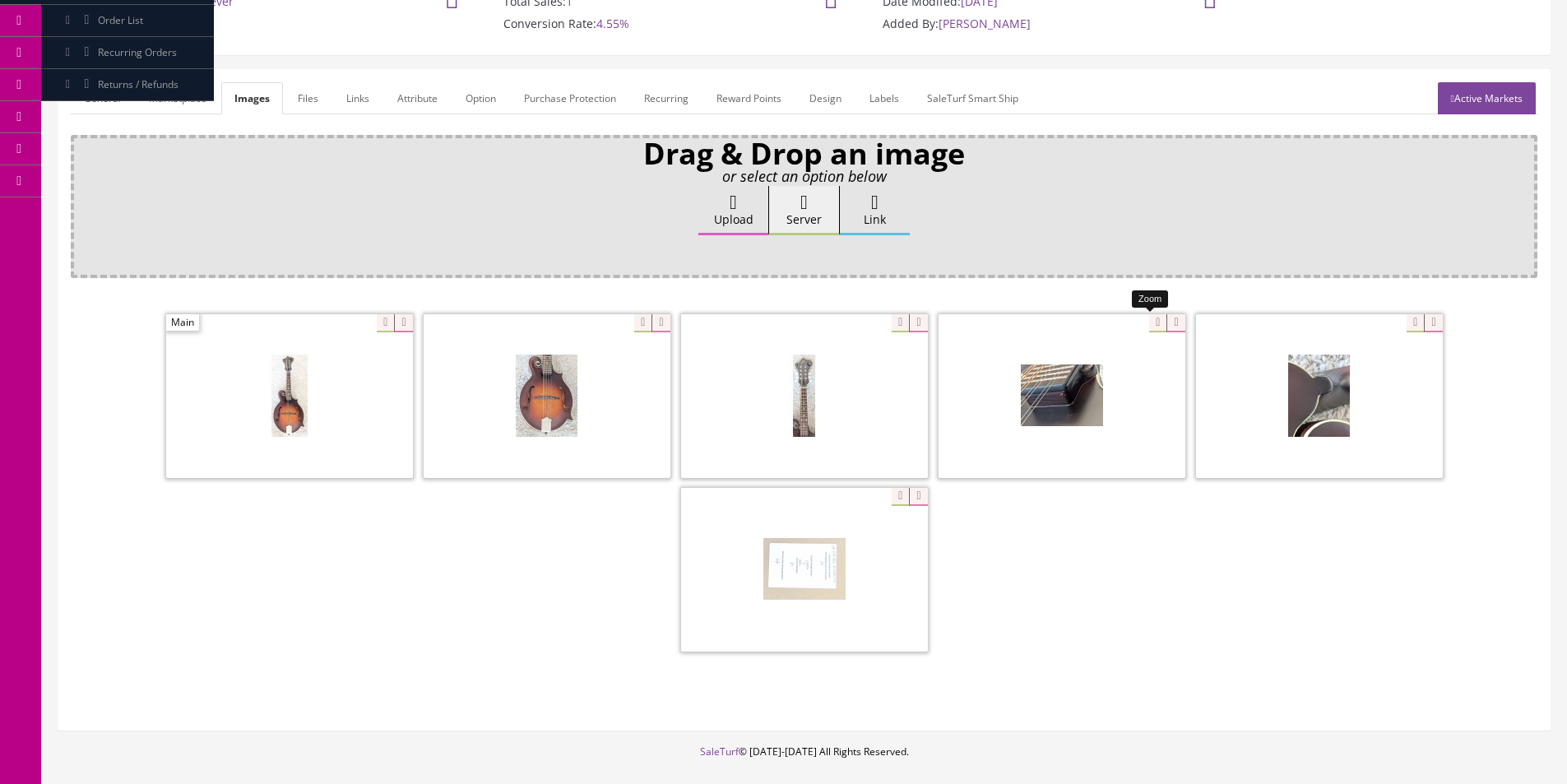
click at [1156, 319] on div at bounding box center [1062, 396] width 247 height 165
click at [1412, 325] on div at bounding box center [1320, 396] width 247 height 165
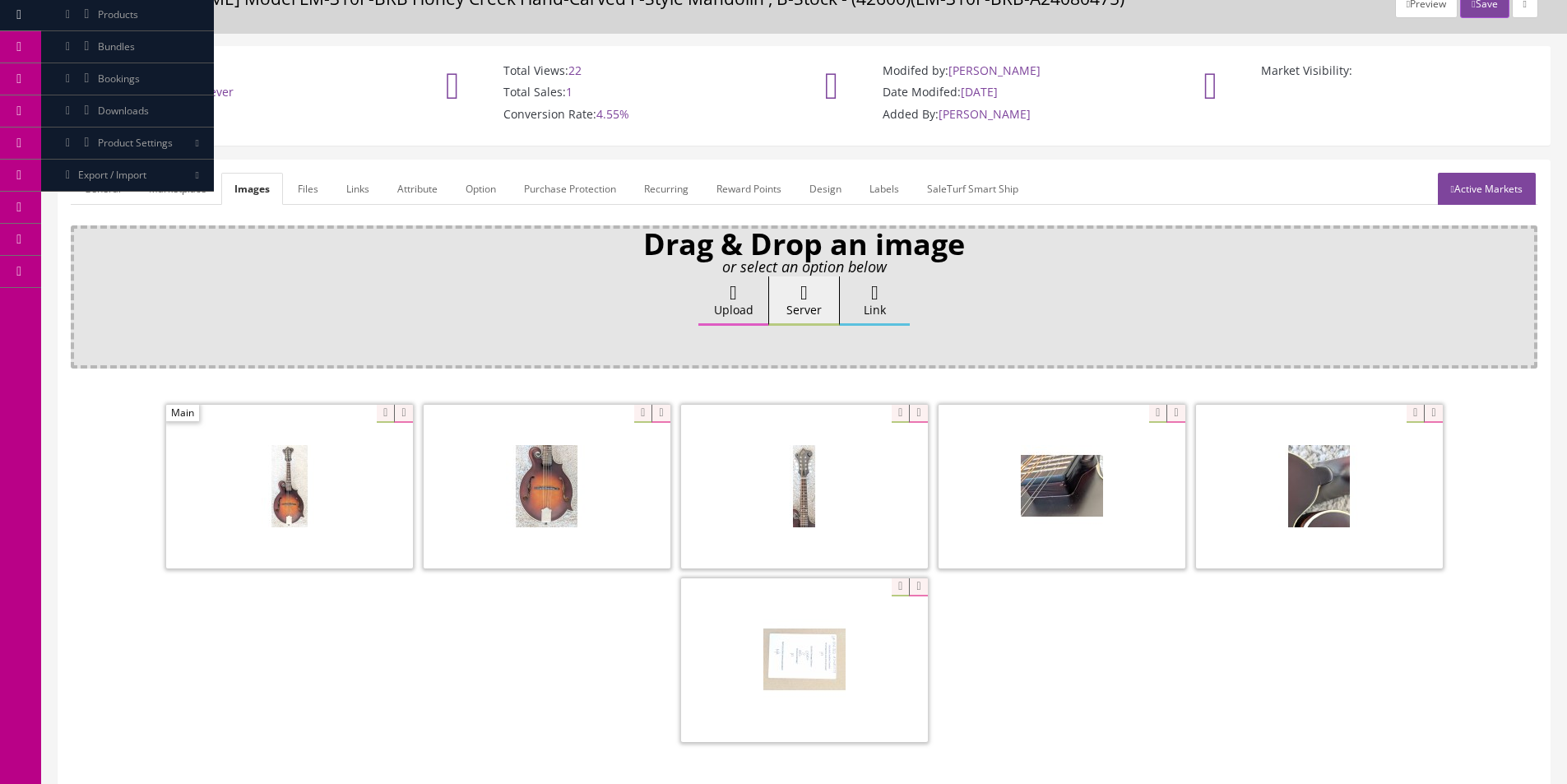
scroll to position [0, 0]
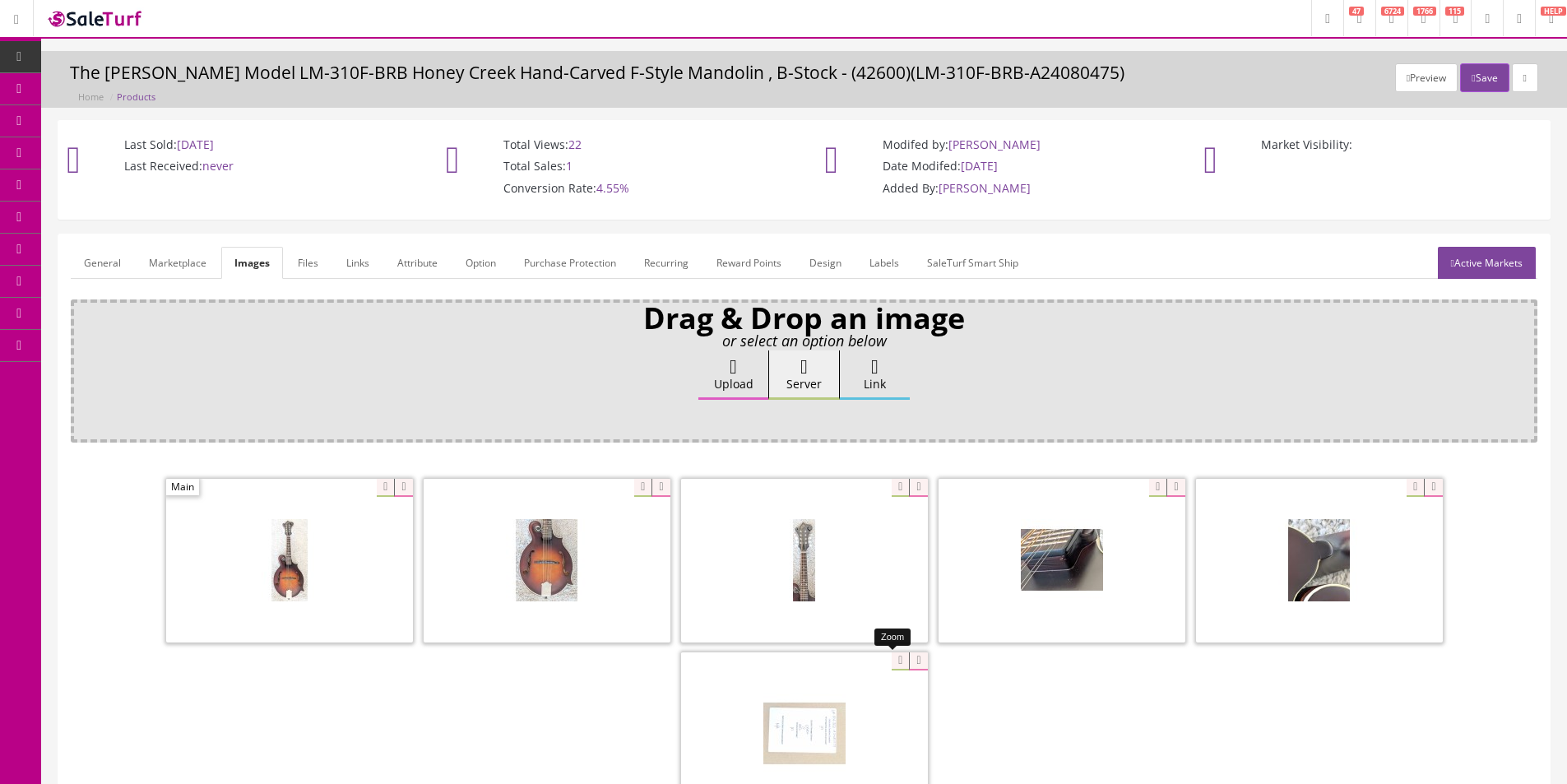
click at [892, 667] on div at bounding box center [805, 733] width 247 height 165
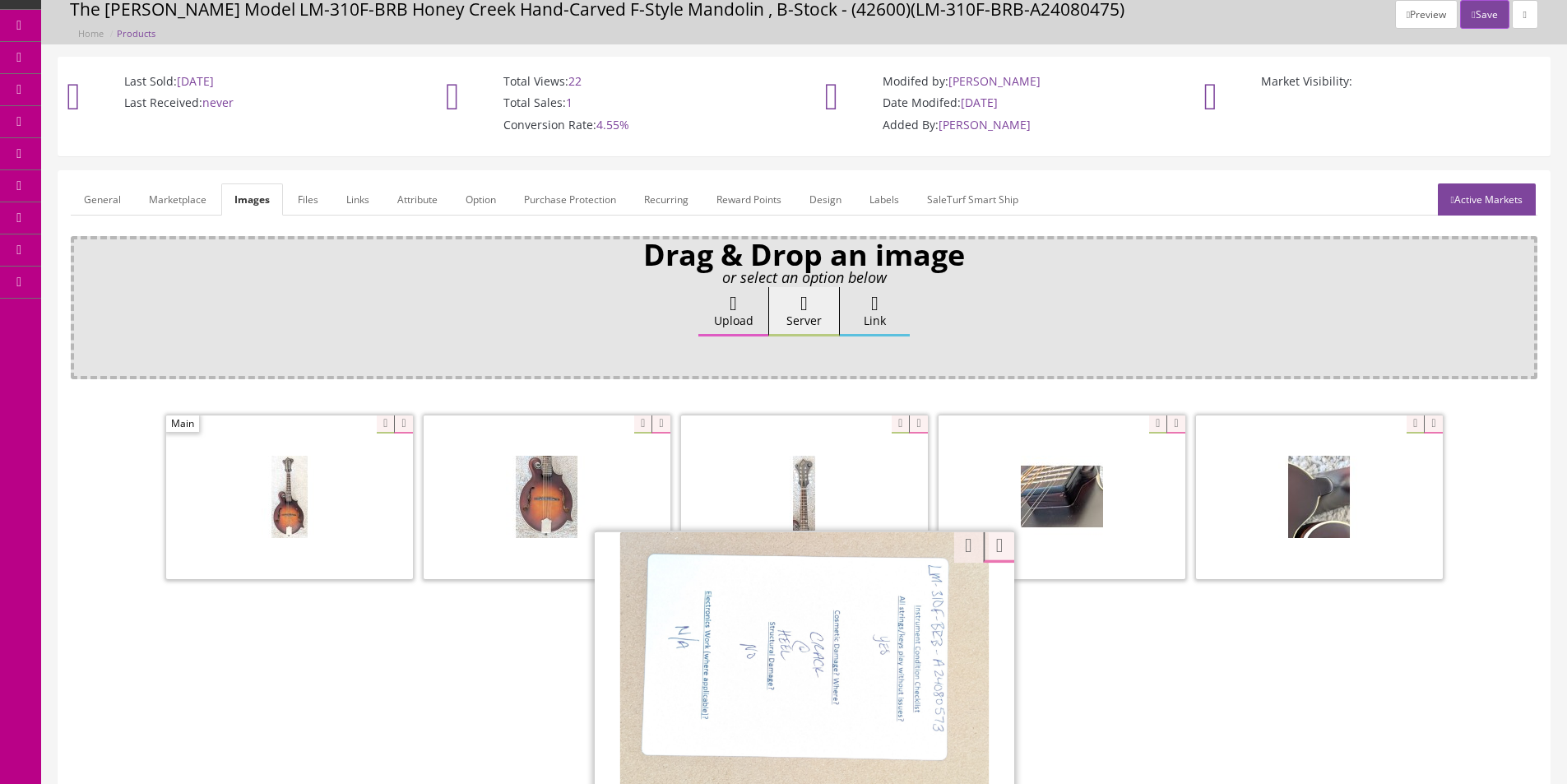
scroll to position [82, 0]
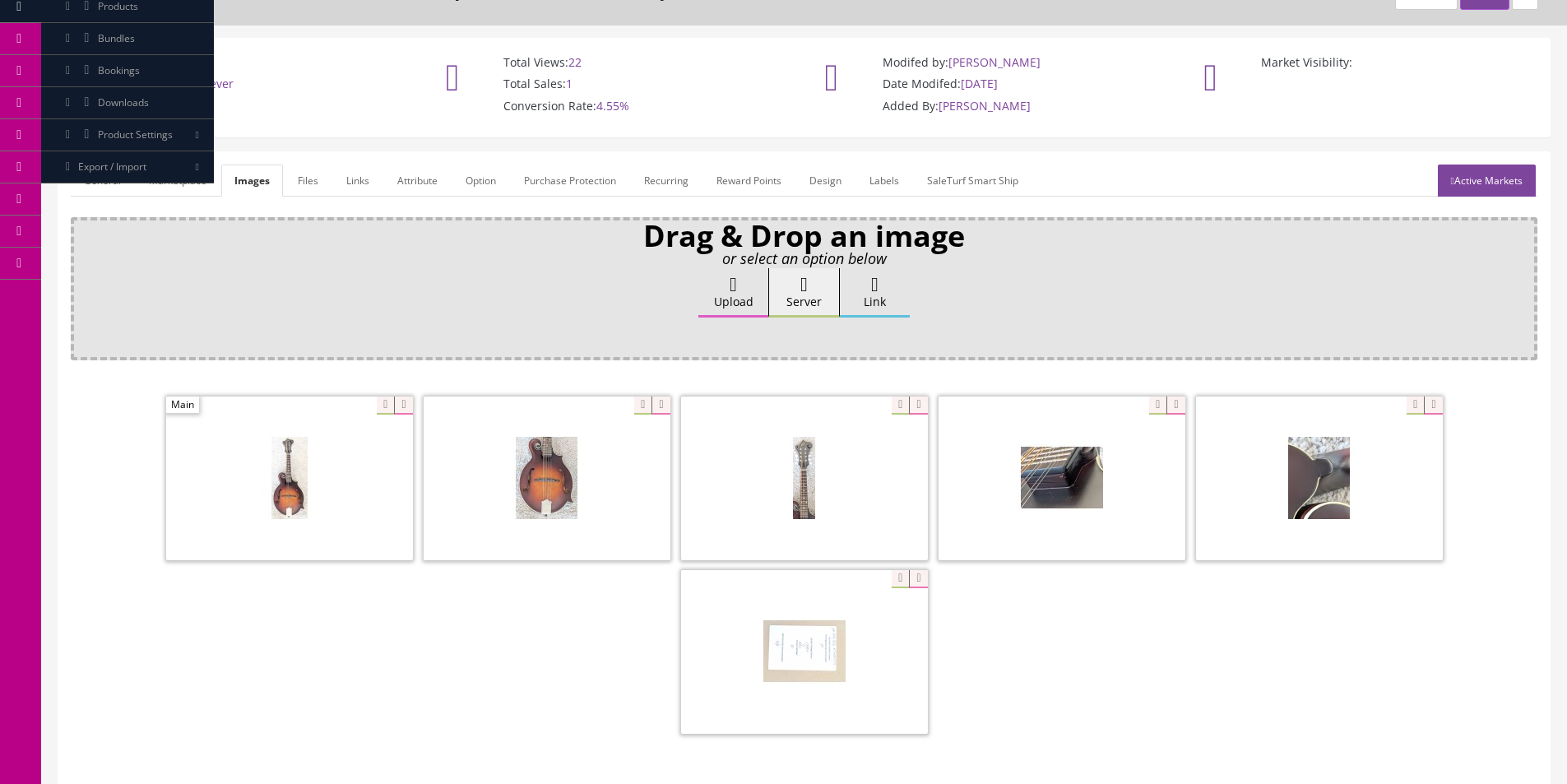
click at [96, 184] on link "General" at bounding box center [103, 180] width 63 height 32
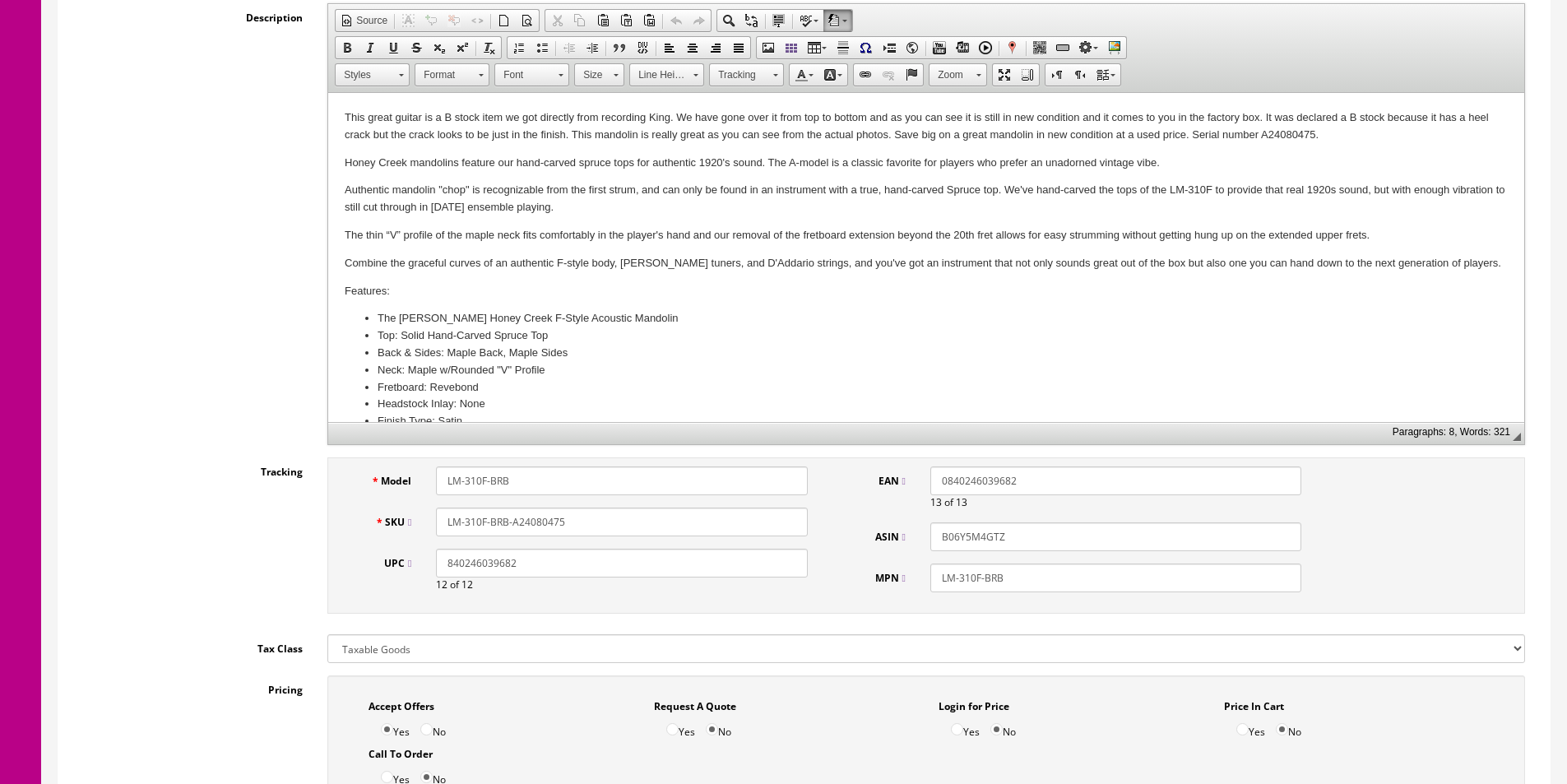
scroll to position [576, 0]
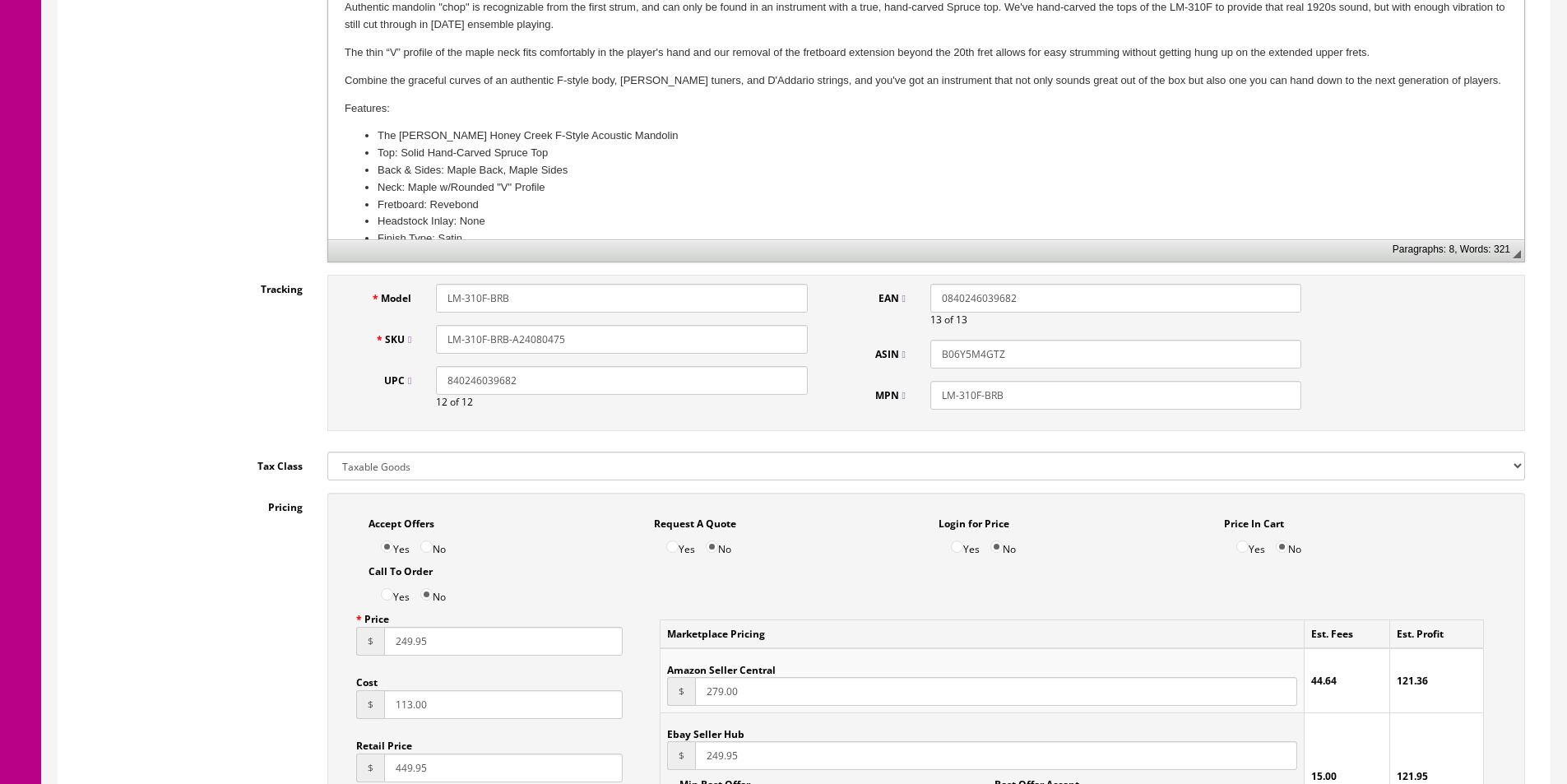
click at [471, 337] on input "LM-310F-BRB-A24080475" at bounding box center [621, 339] width 371 height 29
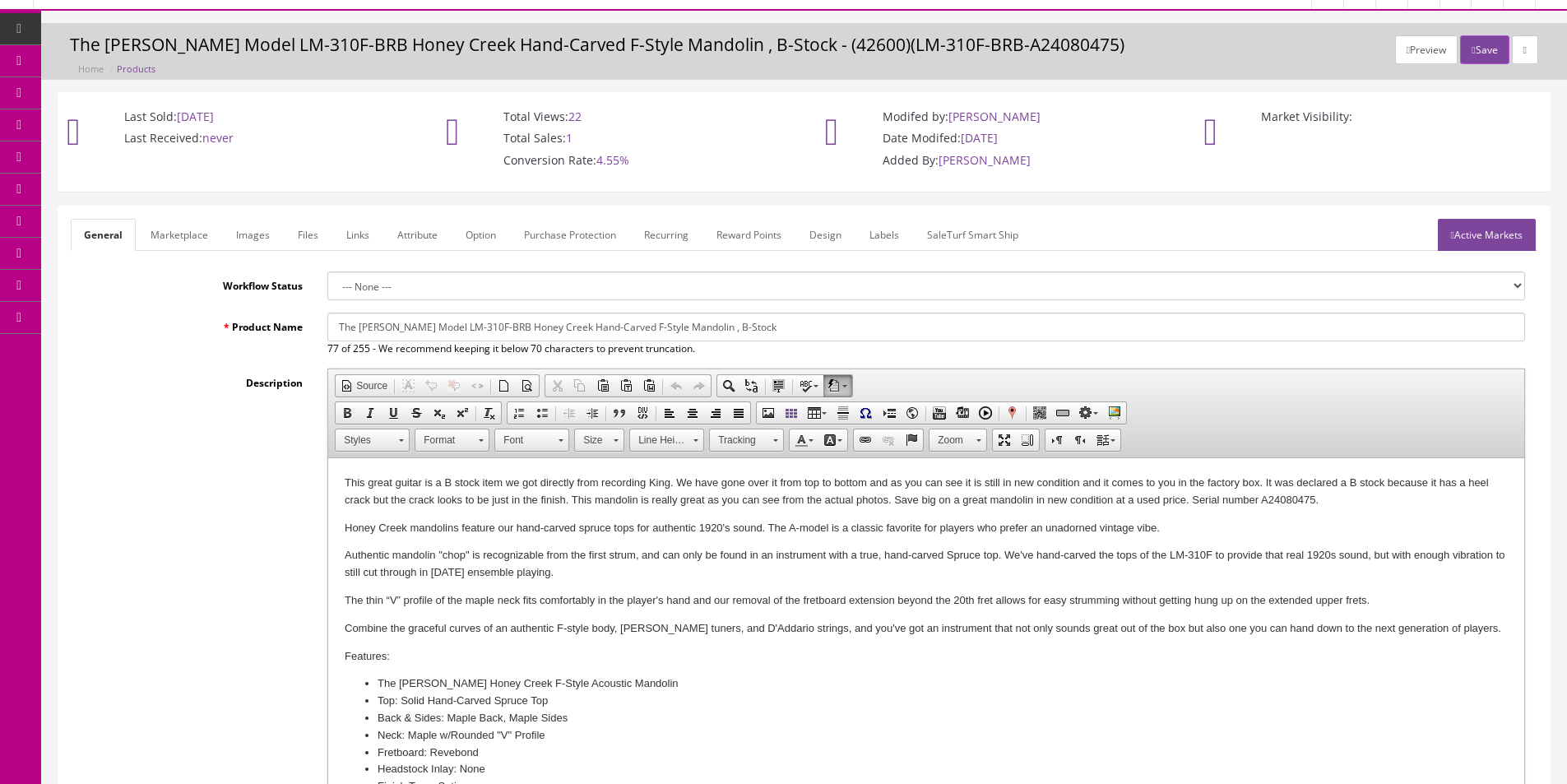
scroll to position [0, 0]
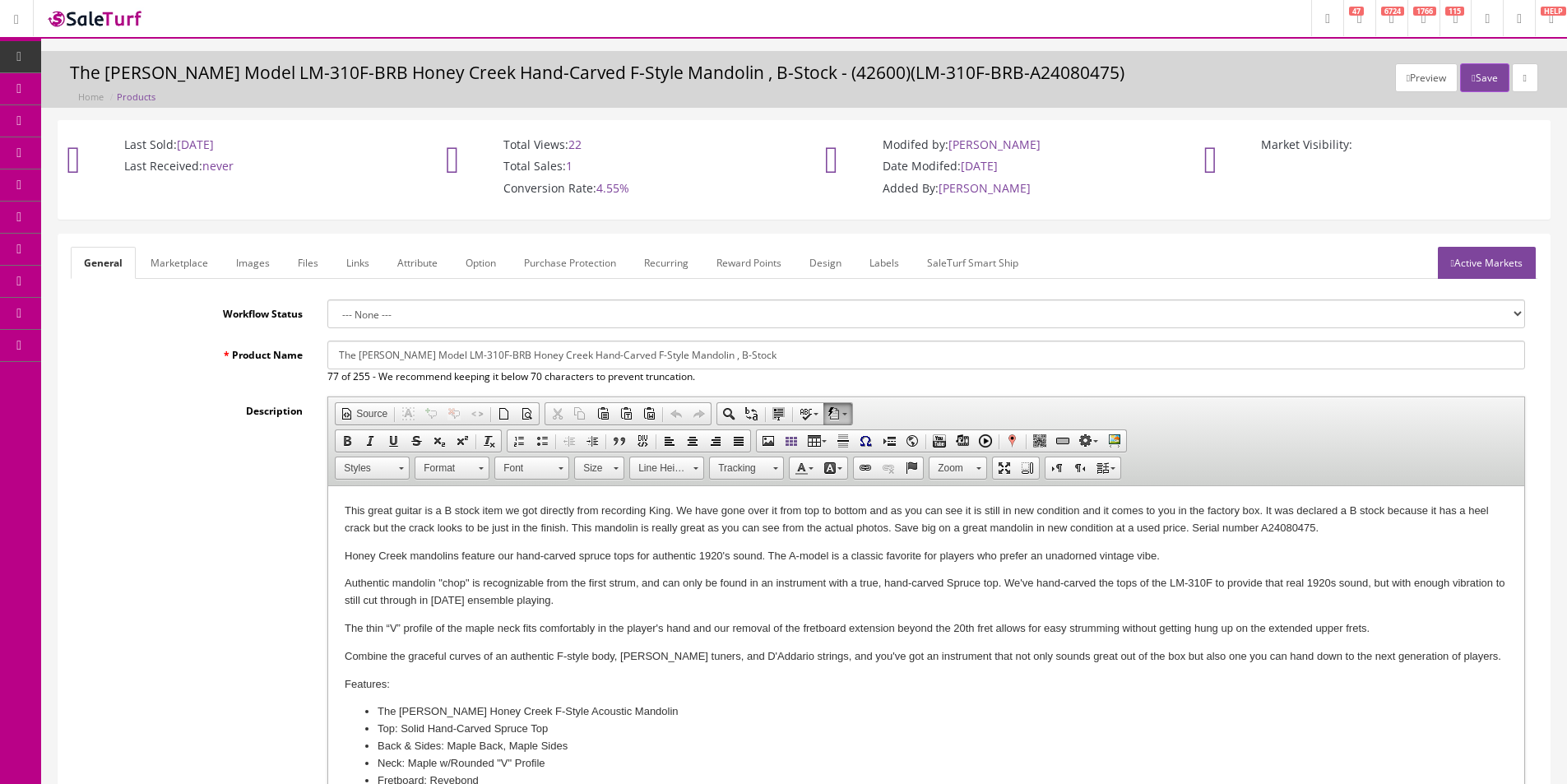
click at [901, 265] on link "Labels" at bounding box center [884, 263] width 56 height 32
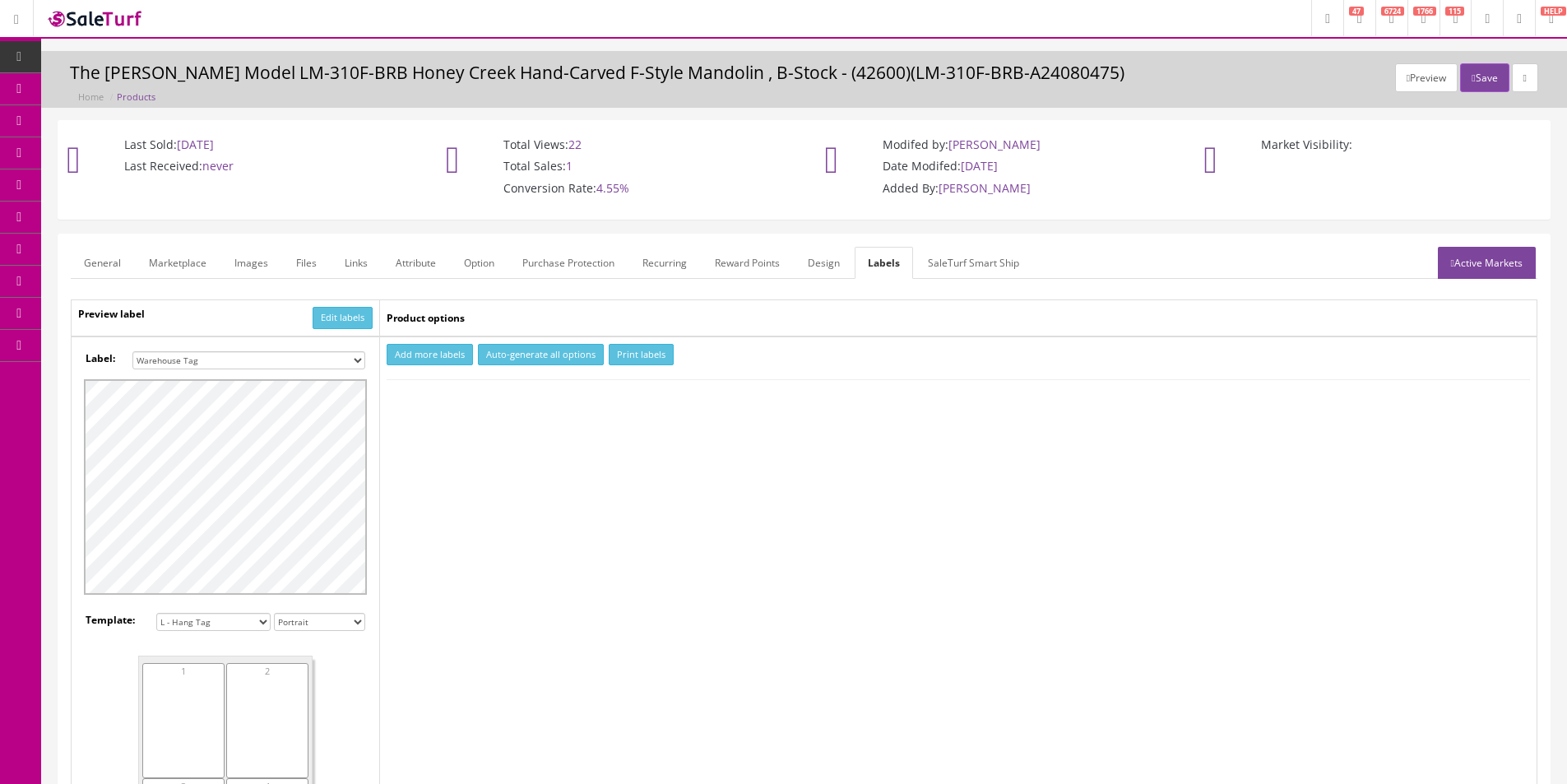
click at [301, 356] on select "Small Label 2 x 1 Label Shoe label 100 barcodes Dymo Label 2 X 1 Sticker Labels…" at bounding box center [249, 360] width 233 height 18
drag, startPoint x: 301, startPoint y: 356, endPoint x: 286, endPoint y: 357, distance: 15.0
click at [301, 356] on select "Small Label 2 x 1 Label Shoe label 100 barcodes Dymo Label 2 X 1 Sticker Labels…" at bounding box center [249, 360] width 233 height 18
select select "12"
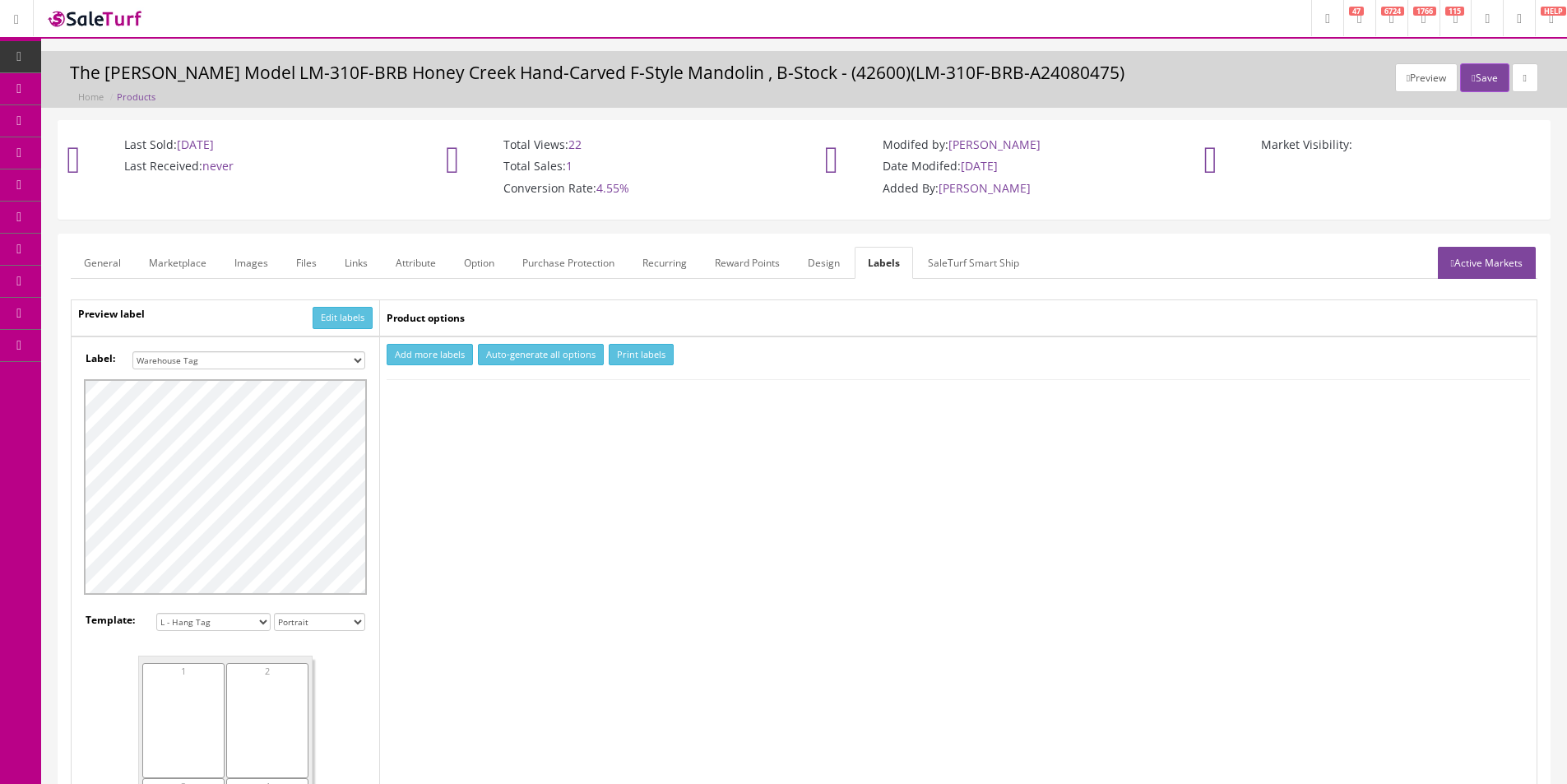
click at [132, 351] on select "Small Label 2 x 1 Label Shoe label 100 barcodes Dymo Label 2 X 1 Sticker Labels…" at bounding box center [249, 360] width 233 height 18
click at [422, 361] on button "Add more labels" at bounding box center [429, 354] width 87 height 22
click at [421, 407] on input "number" at bounding box center [430, 405] width 84 height 18
type input "1"
click at [624, 349] on button "Print labels" at bounding box center [642, 354] width 65 height 22
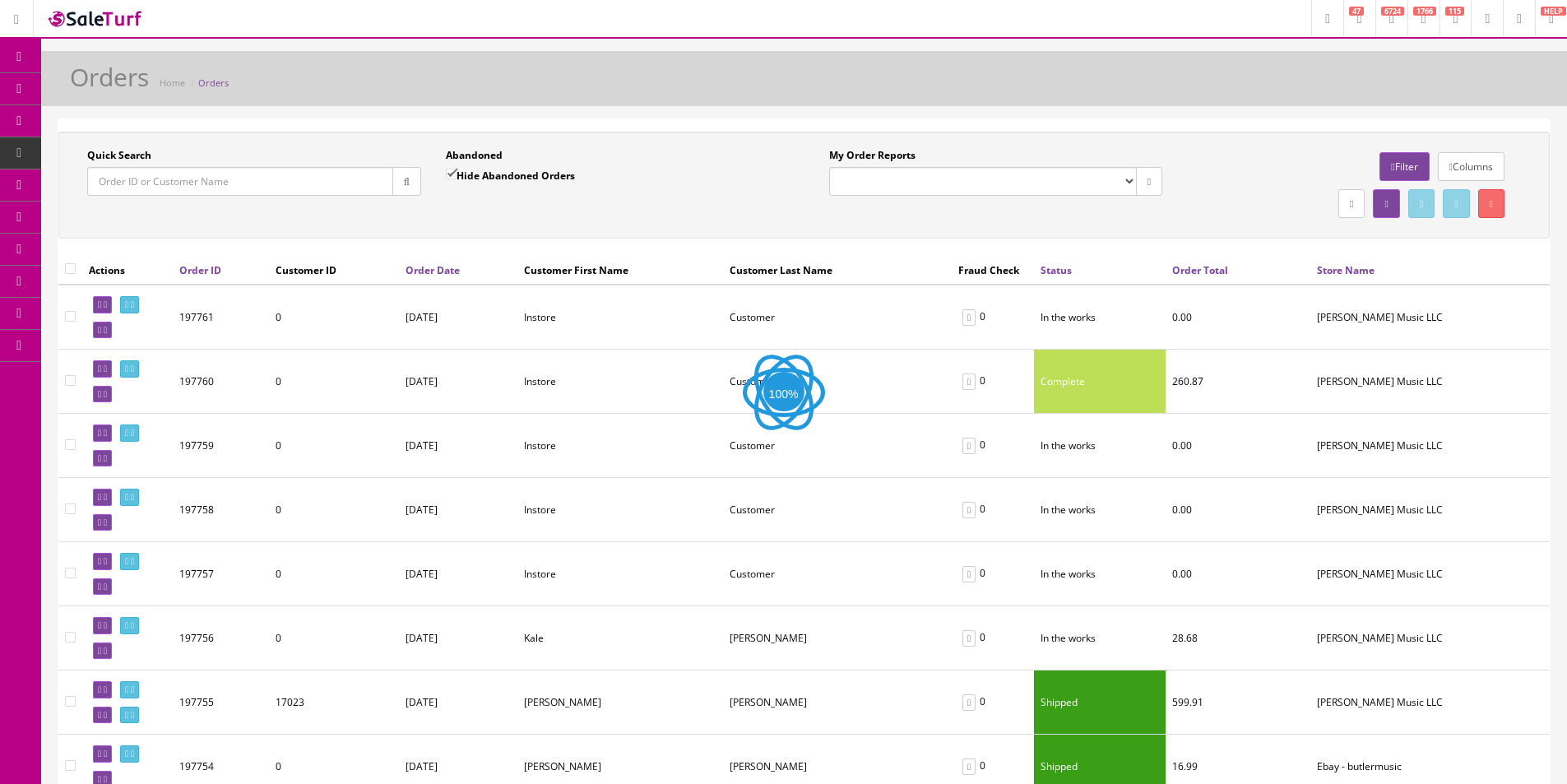
paste input "111-7512463-2393857"
type input "111-7512463-2393857"
click at [415, 181] on button "button" at bounding box center [407, 181] width 29 height 29
click at [489, 201] on div "Abandoned Hide Abandoned Orders Date To" at bounding box center [613, 178] width 358 height 60
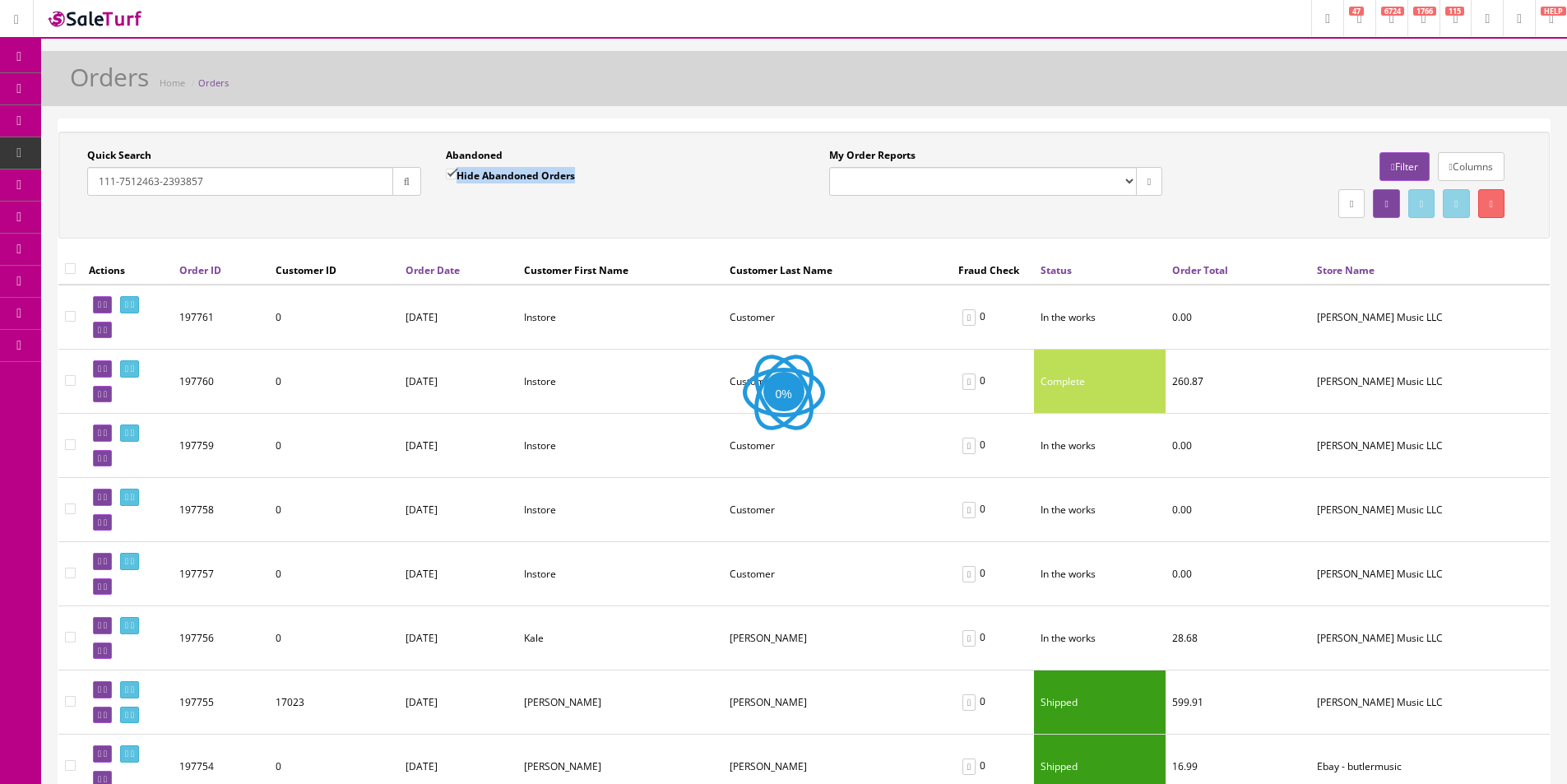
click at [489, 201] on div "Abandoned Hide Abandoned Orders Date To" at bounding box center [613, 178] width 358 height 60
click at [489, 201] on div "Abandoned Hide Abandoned Orders Date To" at bounding box center [617, 178] width 362 height 60
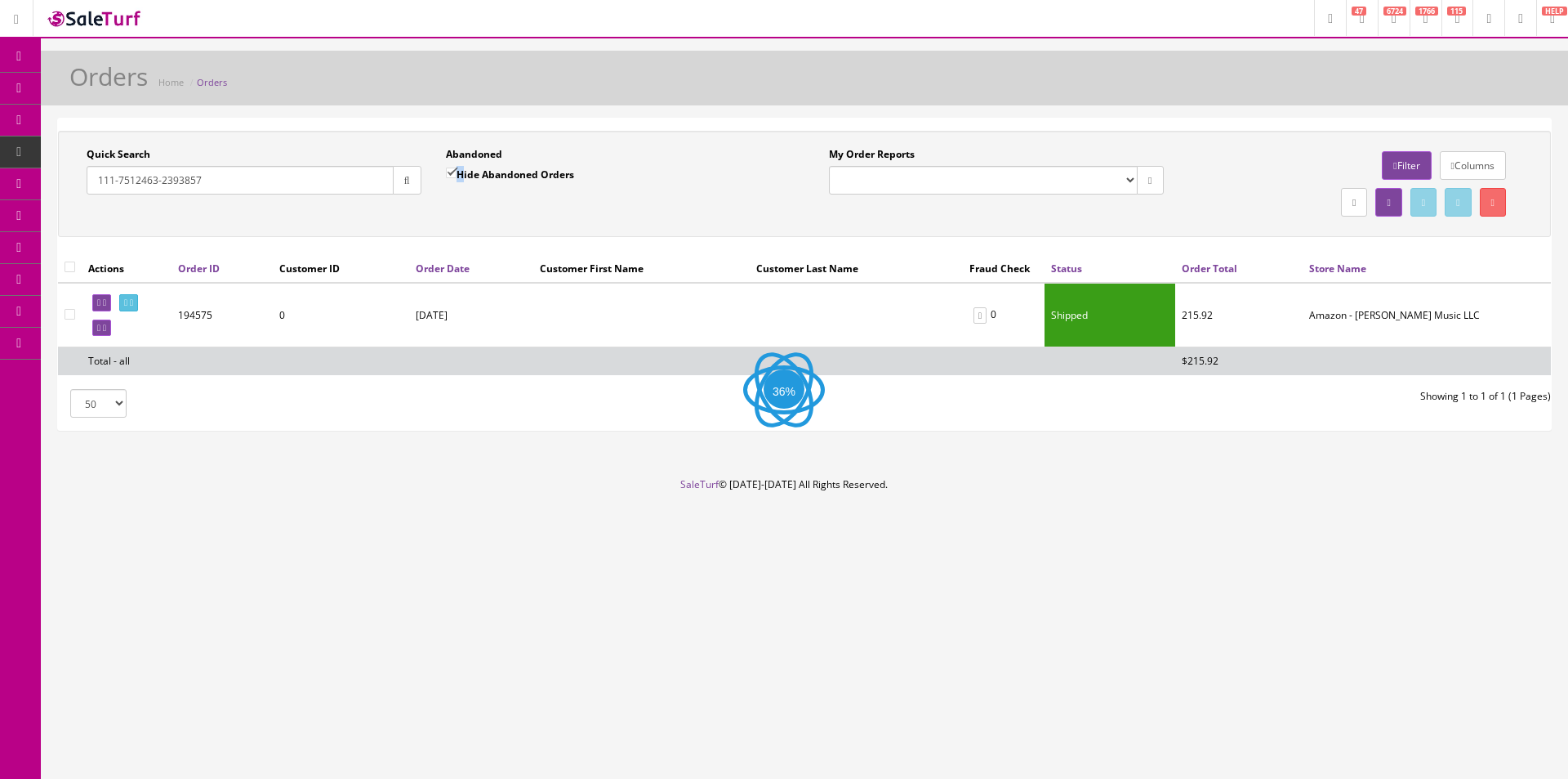
click at [486, 200] on div "Abandoned Hide Abandoned Orders Date To" at bounding box center [613, 177] width 359 height 60
click at [486, 201] on div "Abandoned Hide Abandoned Orders Date To" at bounding box center [613, 177] width 359 height 60
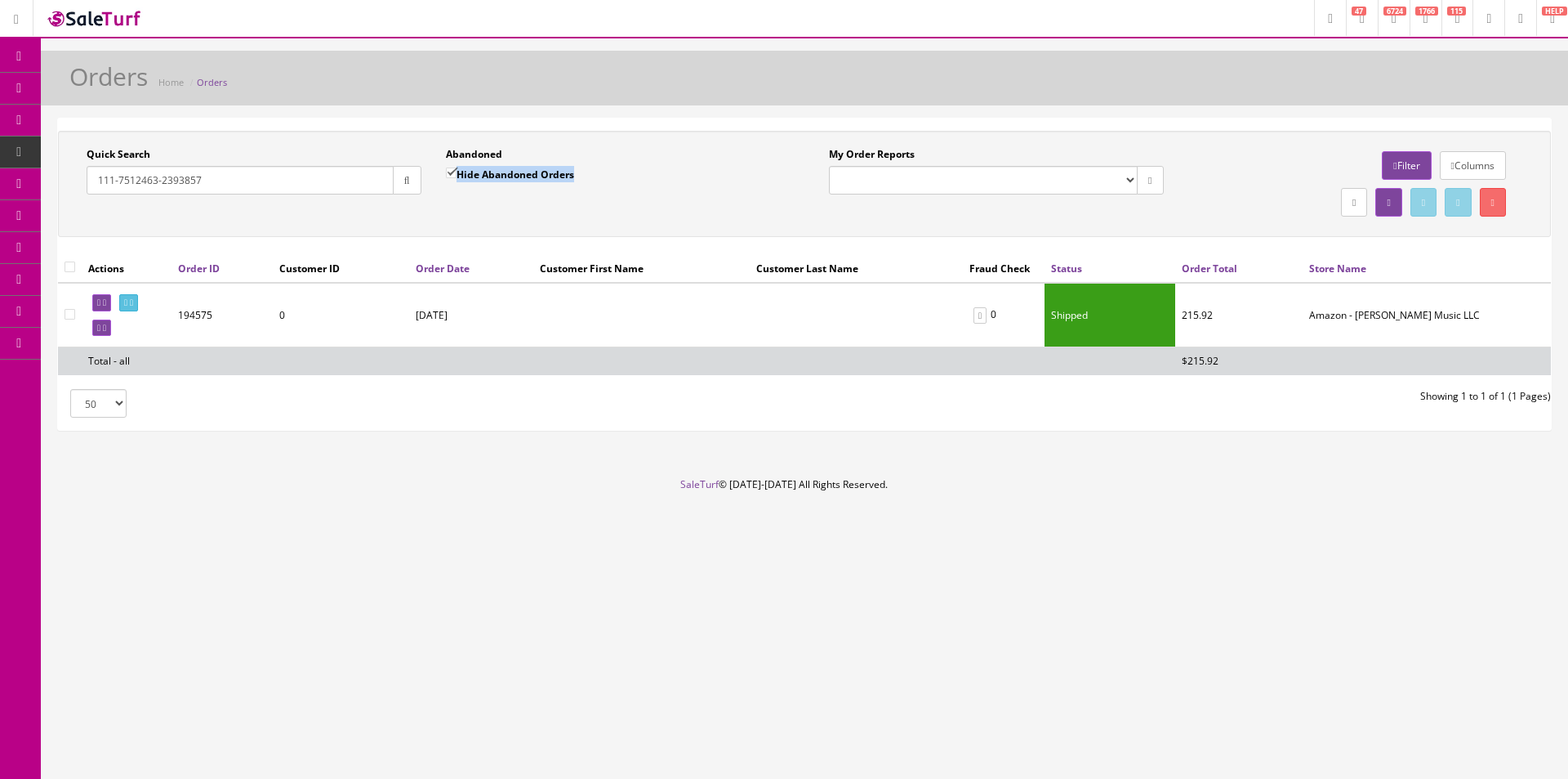
click at [486, 201] on div "Abandoned Hide Abandoned Orders Date To" at bounding box center [613, 177] width 359 height 60
click at [486, 202] on div "Abandoned Hide Abandoned Orders Date To" at bounding box center [613, 177] width 359 height 60
click at [127, 301] on icon at bounding box center [126, 303] width 3 height 9
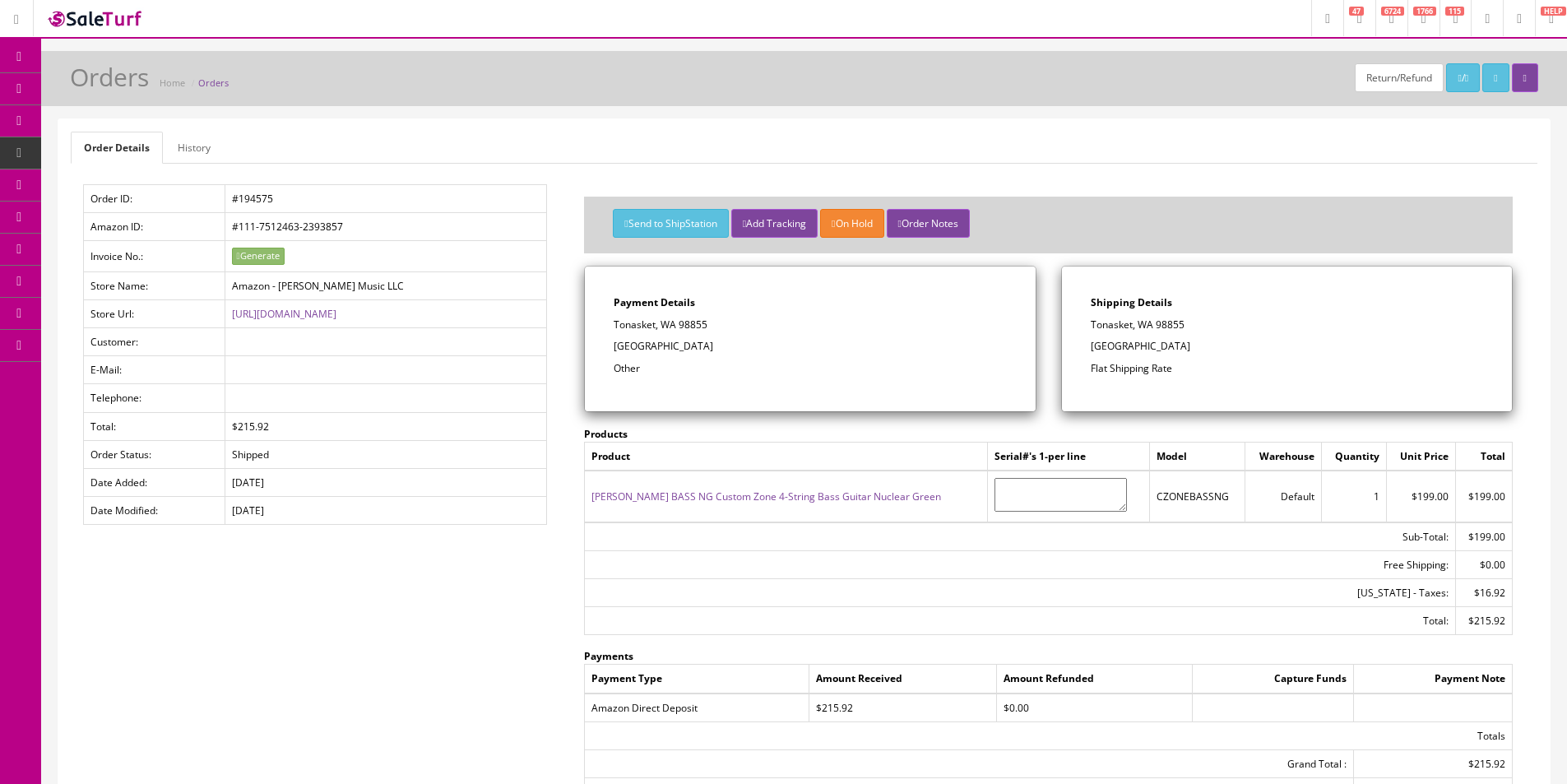
click at [749, 497] on link "[PERSON_NAME] BASS NG Custom Zone 4-String Bass Guitar Nuclear Green" at bounding box center [766, 497] width 350 height 14
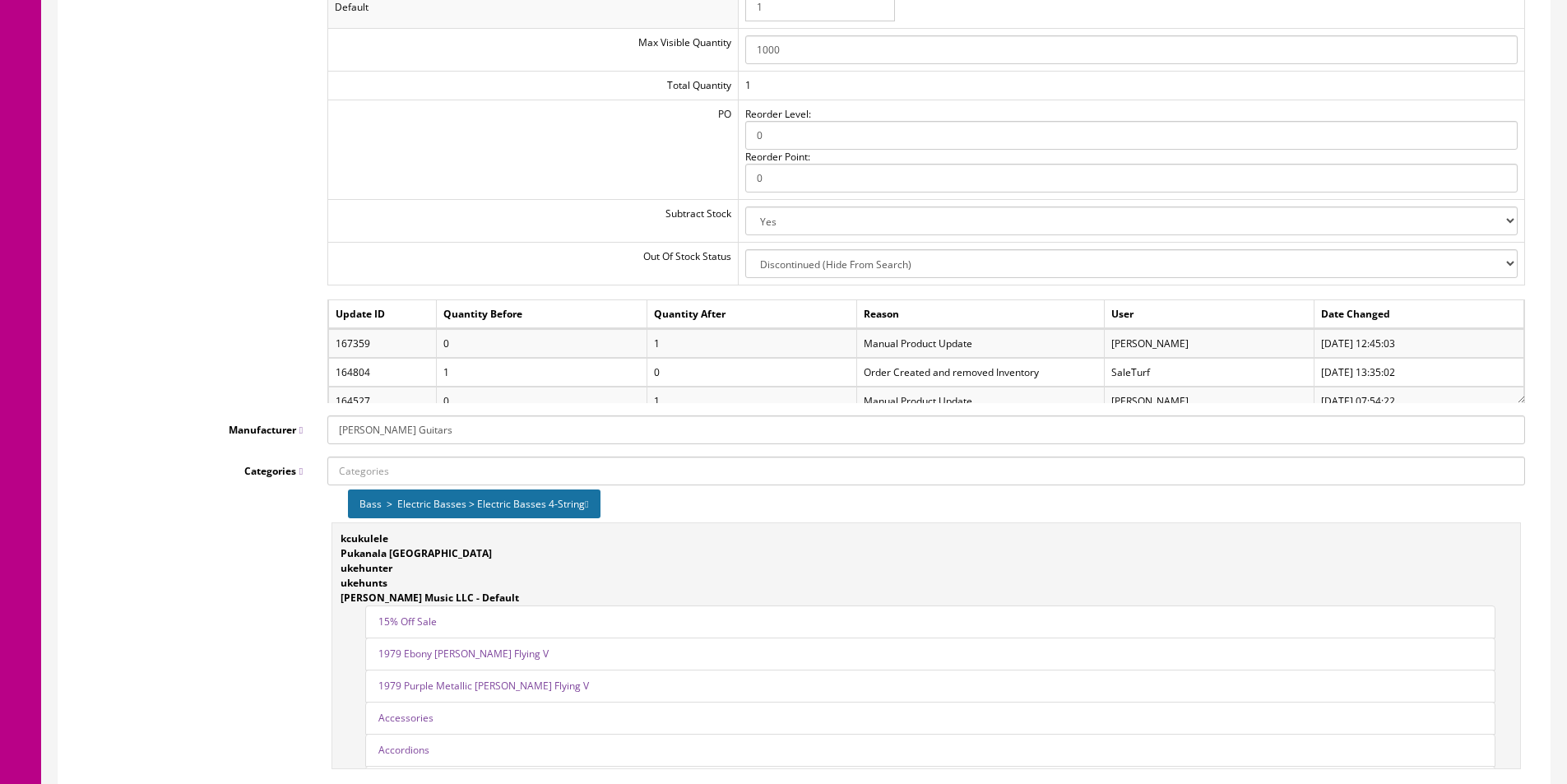
scroll to position [1720, 0]
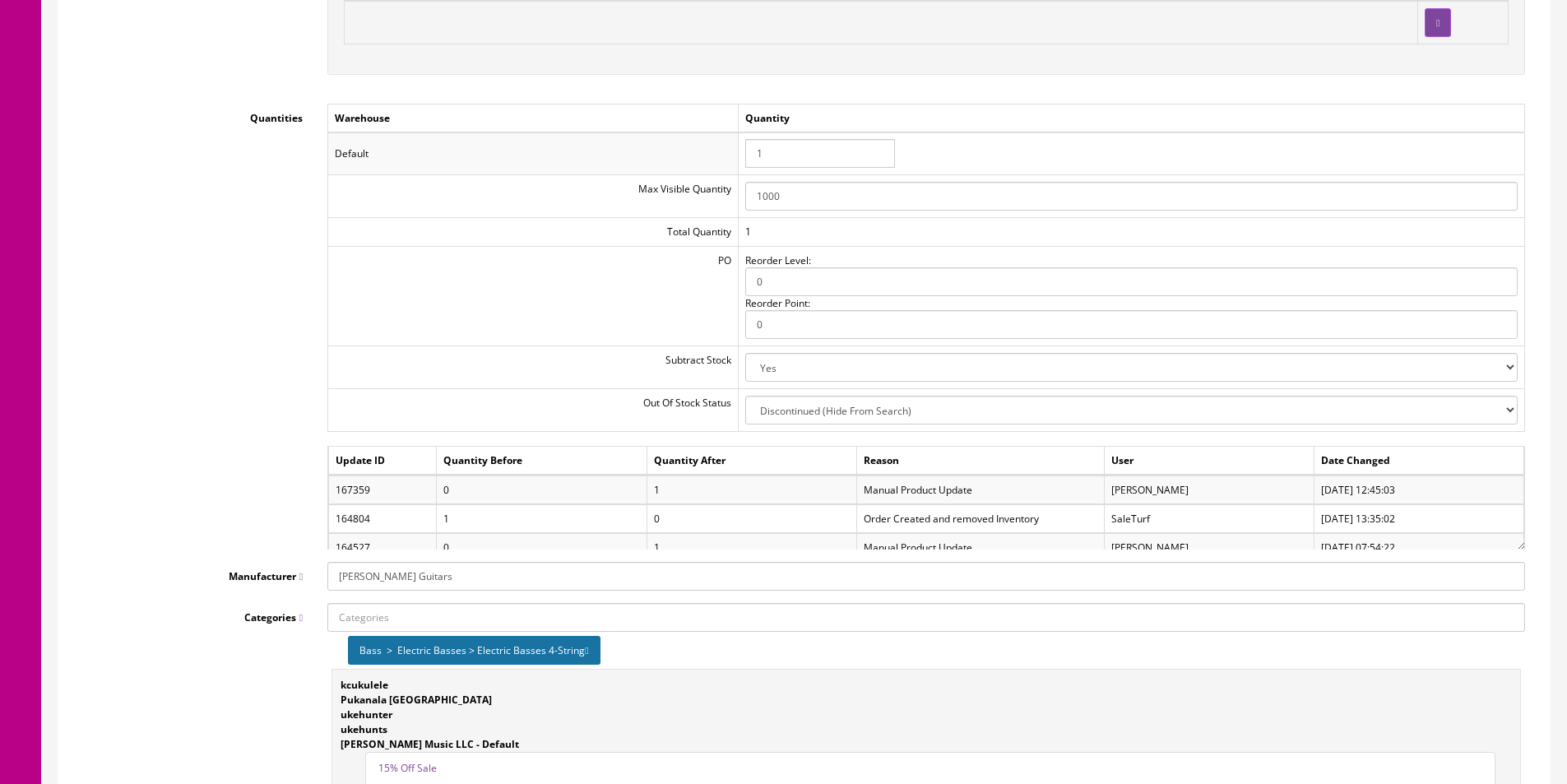
click at [252, 392] on div "Quantities Warehouse Quantity Default 1 Max Visible Quantity 1000 Total Quantit…" at bounding box center [805, 326] width 1467 height 446
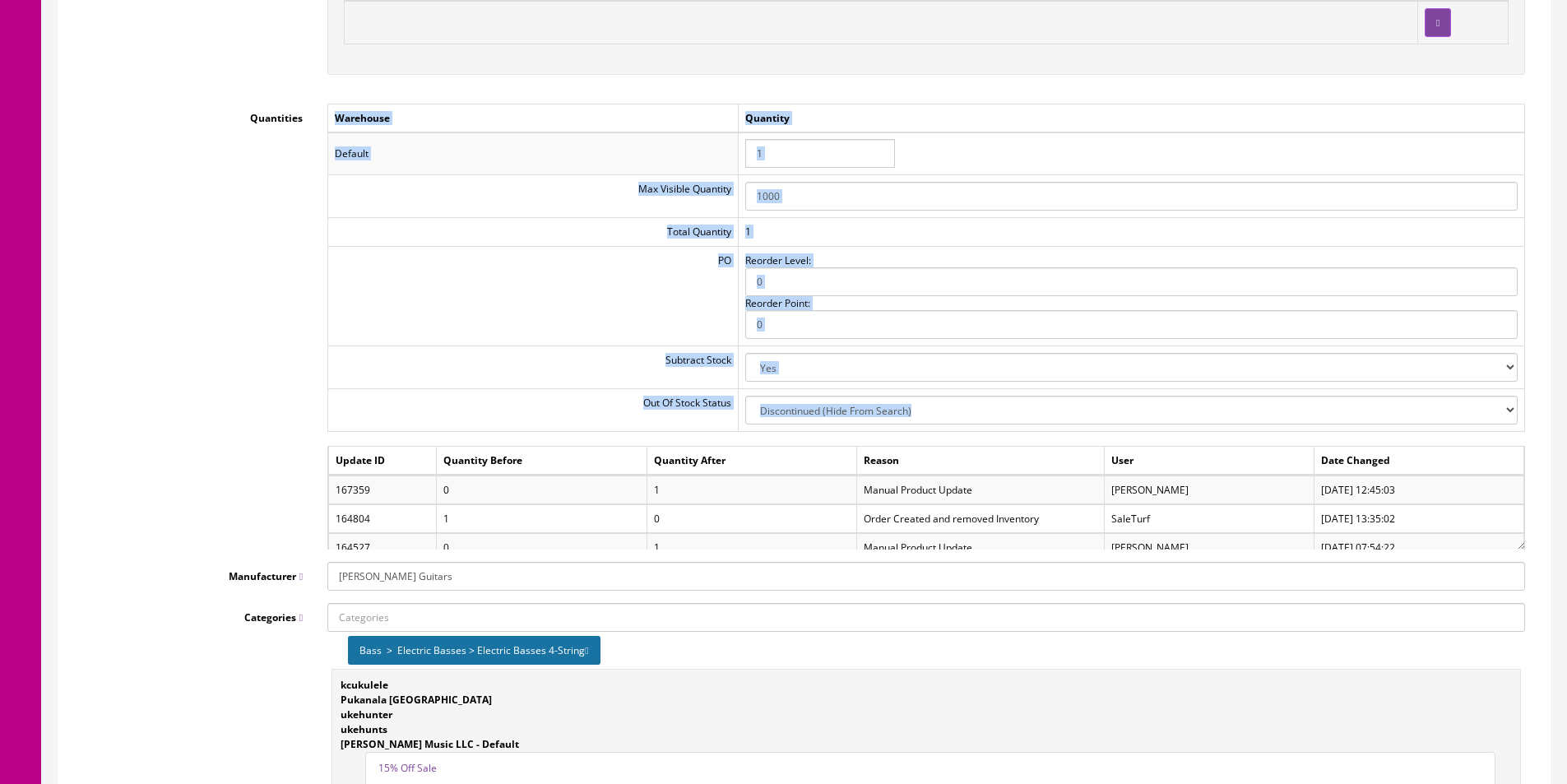
click at [252, 392] on div "Quantities Warehouse Quantity Default 1 Max Visible Quantity 1000 Total Quantit…" at bounding box center [805, 326] width 1467 height 446
click at [252, 391] on div "Quantities Warehouse Quantity Default 1 Max Visible Quantity 1000 Total Quantit…" at bounding box center [805, 326] width 1467 height 446
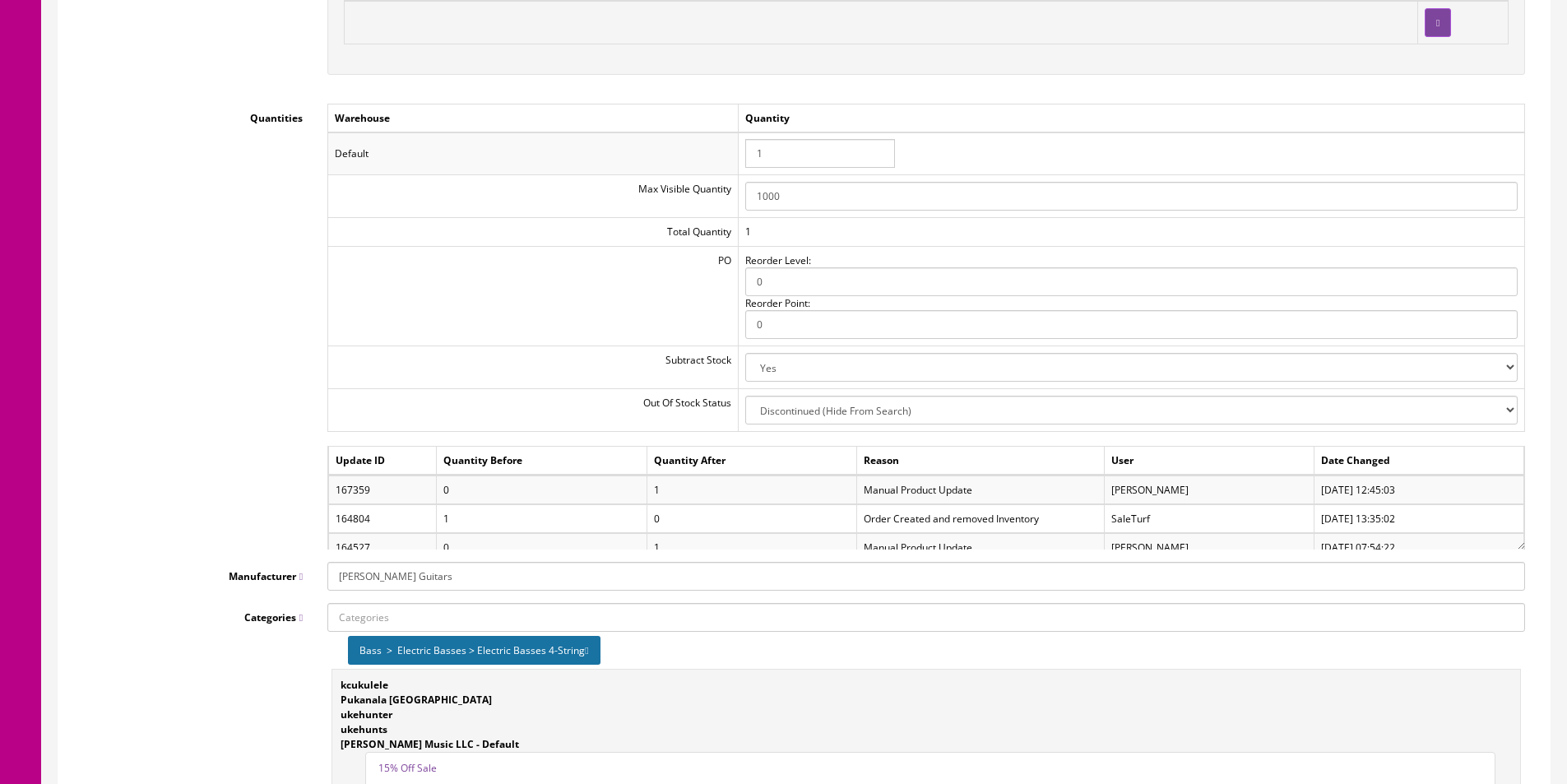
click at [253, 391] on div "Quantities Warehouse Quantity Default 1 Max Visible Quantity 1000 Total Quantit…" at bounding box center [805, 326] width 1467 height 446
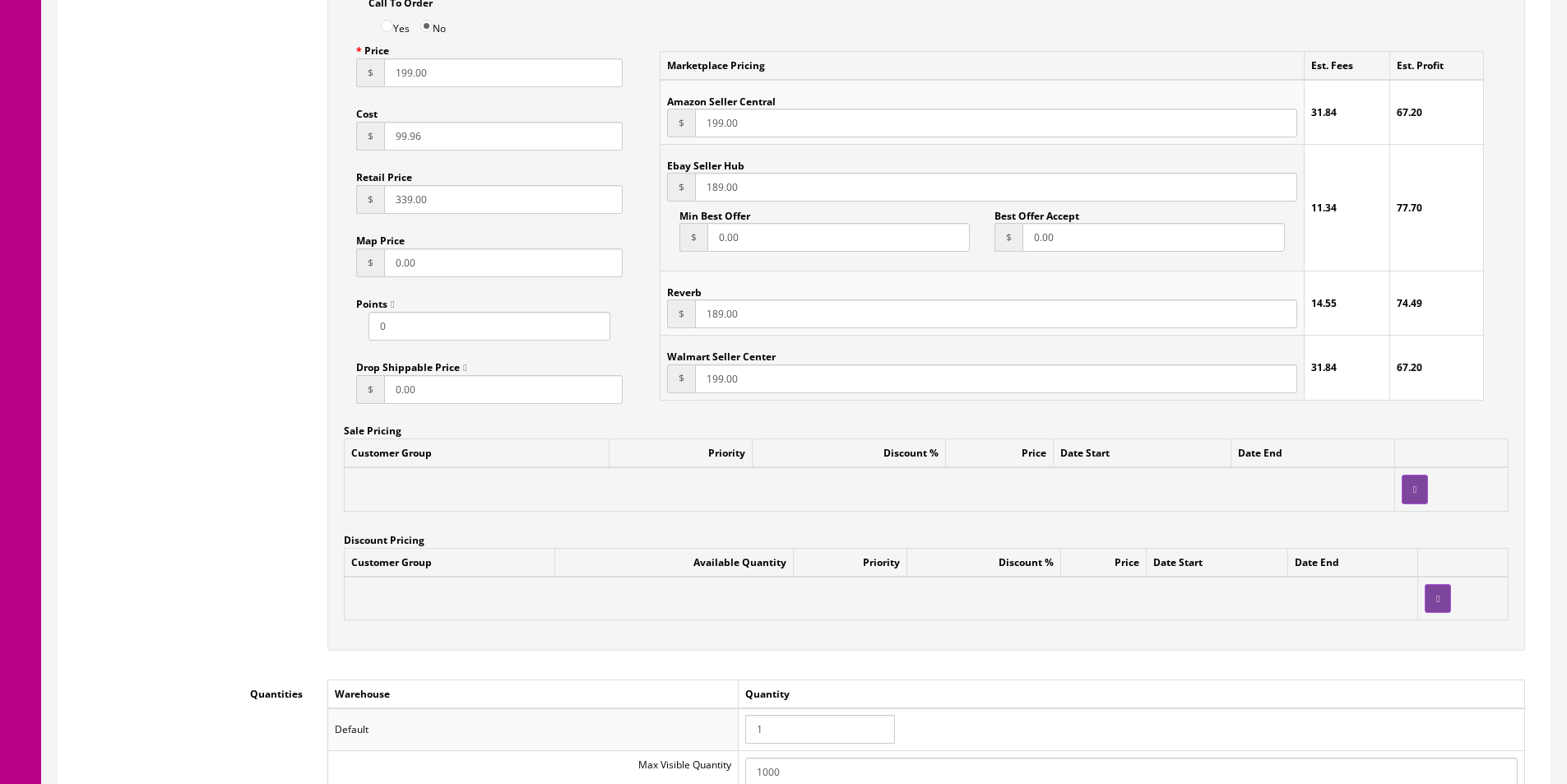
click at [253, 390] on div "Pricing Accept Offers Yes No Request A Quote Yes No Login for Price Yes No Pric…" at bounding box center [805, 296] width 1467 height 743
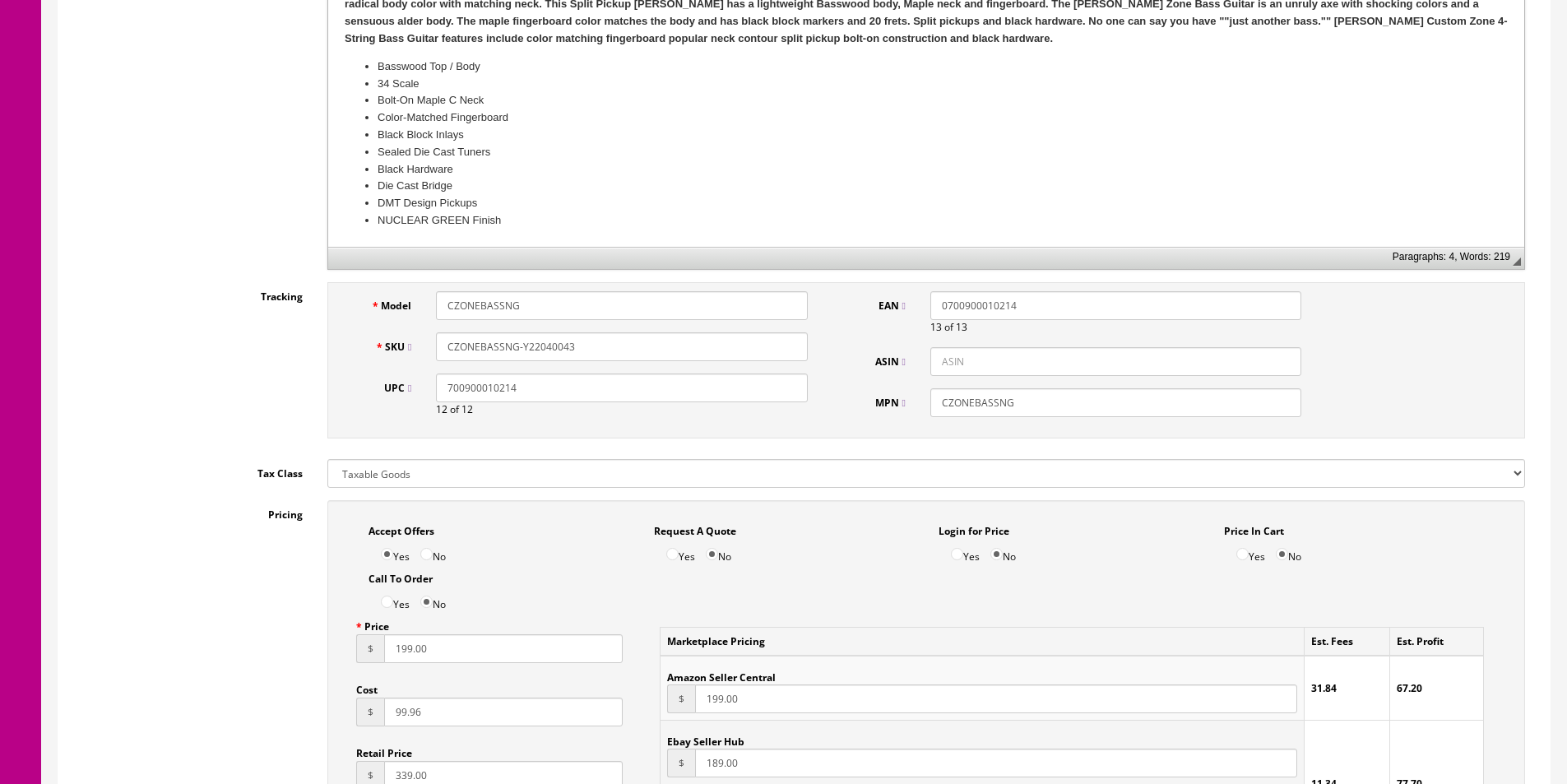
click at [241, 392] on div "Tracking Model CZONEBASSNG SKU CZONEBASSNG-Y22040043 UPC 700900010214 12 of 12 …" at bounding box center [805, 364] width 1467 height 165
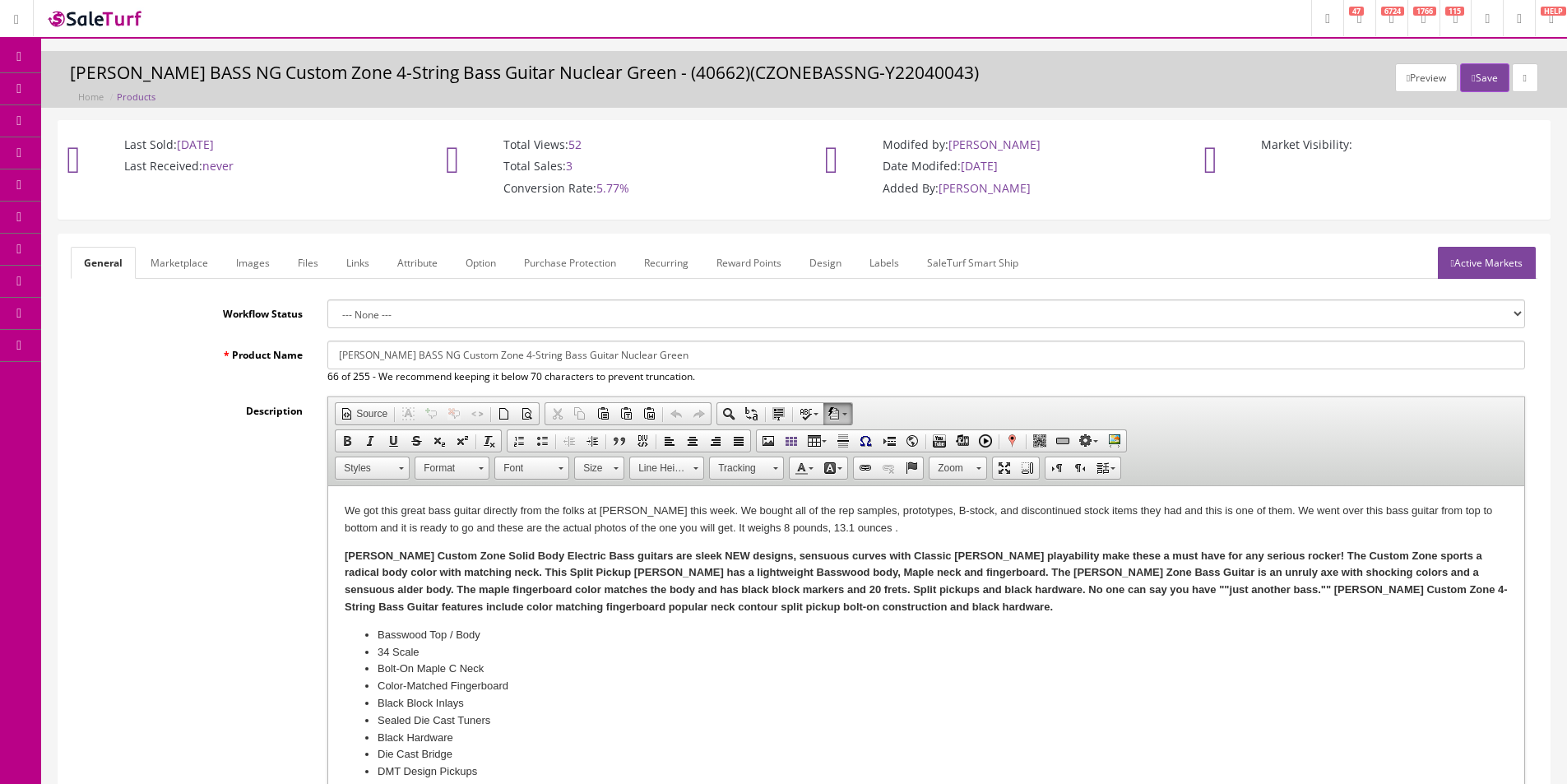
click at [63, 78] on link "Products" at bounding box center [127, 89] width 173 height 32
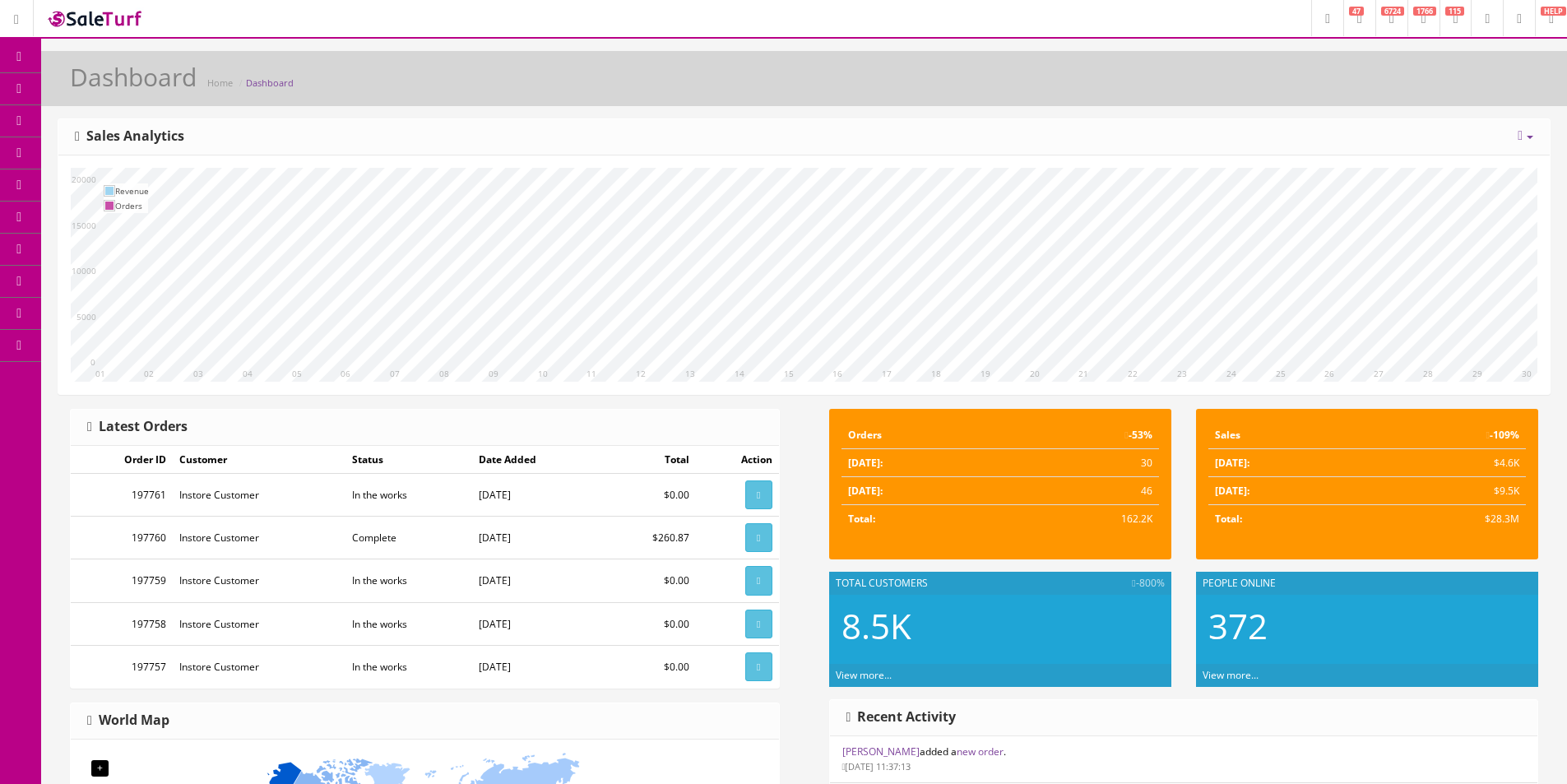
click at [61, 88] on link "Products" at bounding box center [127, 89] width 173 height 32
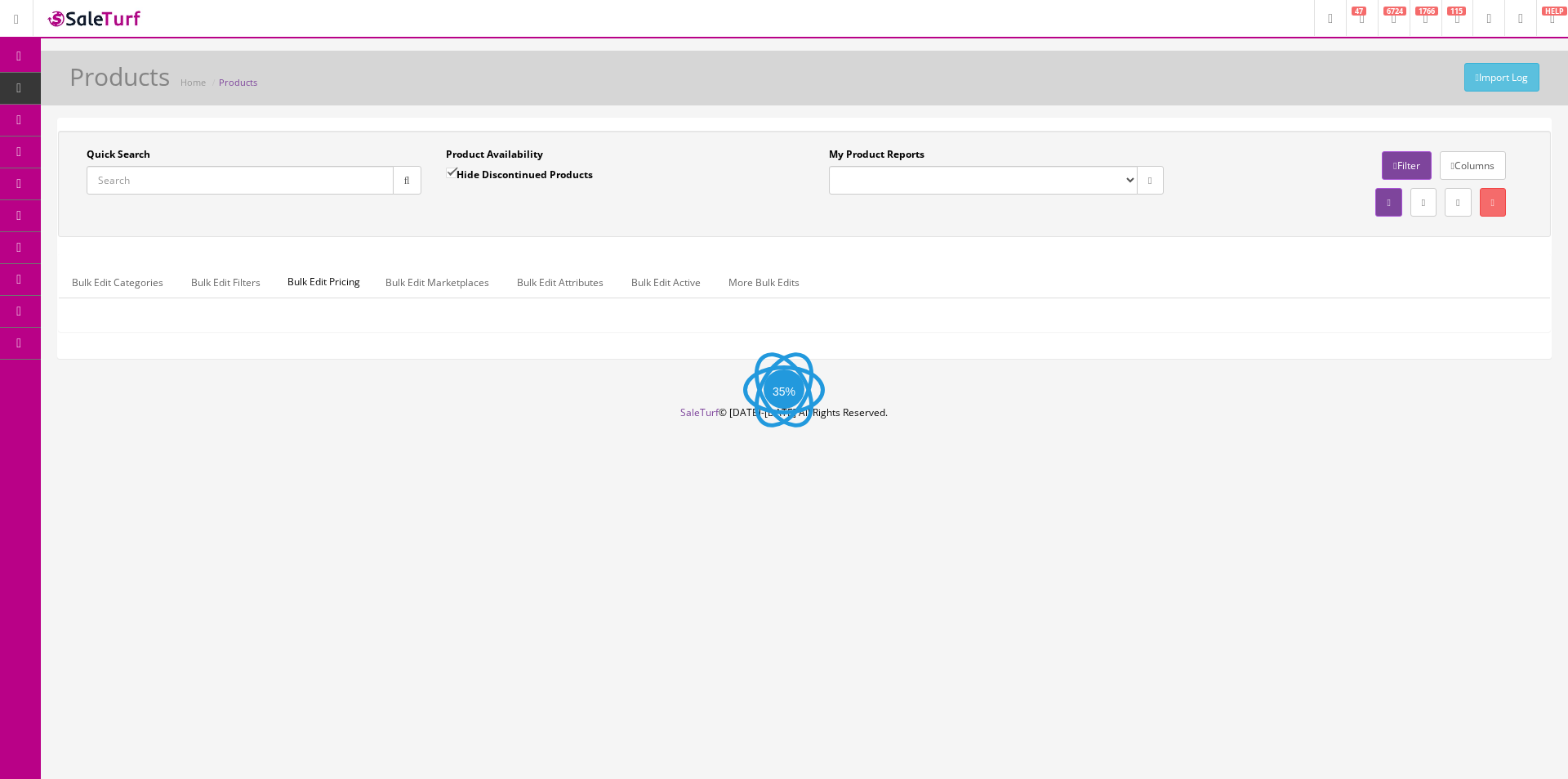
click at [367, 173] on input "Quick Search" at bounding box center [240, 180] width 307 height 29
paste input "2806500731"
type input "2806500731"
click at [405, 178] on icon "button" at bounding box center [407, 180] width 6 height 10
click at [484, 178] on label "Hide Discontinued Products" at bounding box center [519, 174] width 147 height 17
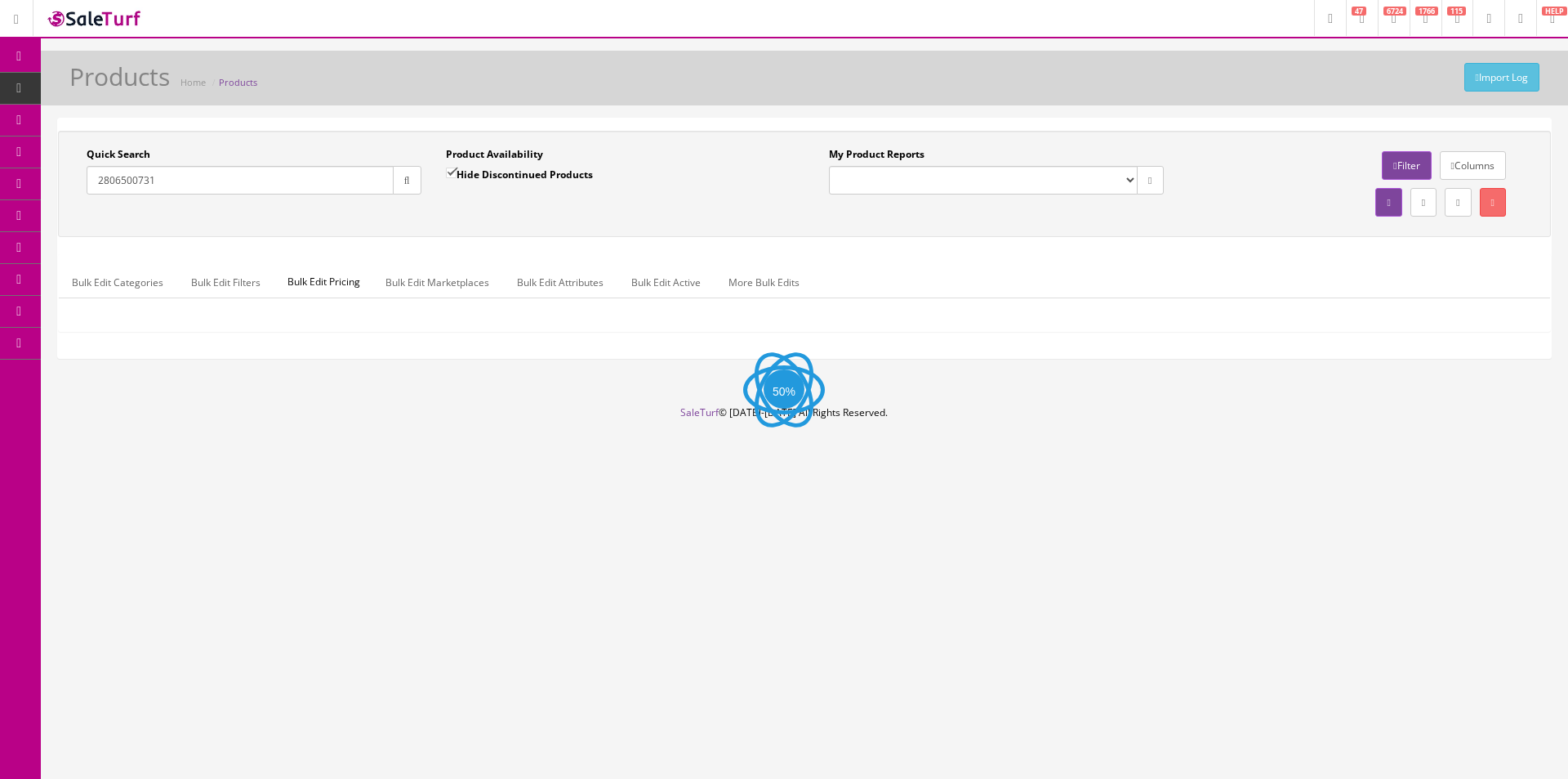
click at [457, 178] on input "Hide Discontinued Products" at bounding box center [452, 172] width 10 height 10
checkbox input "false"
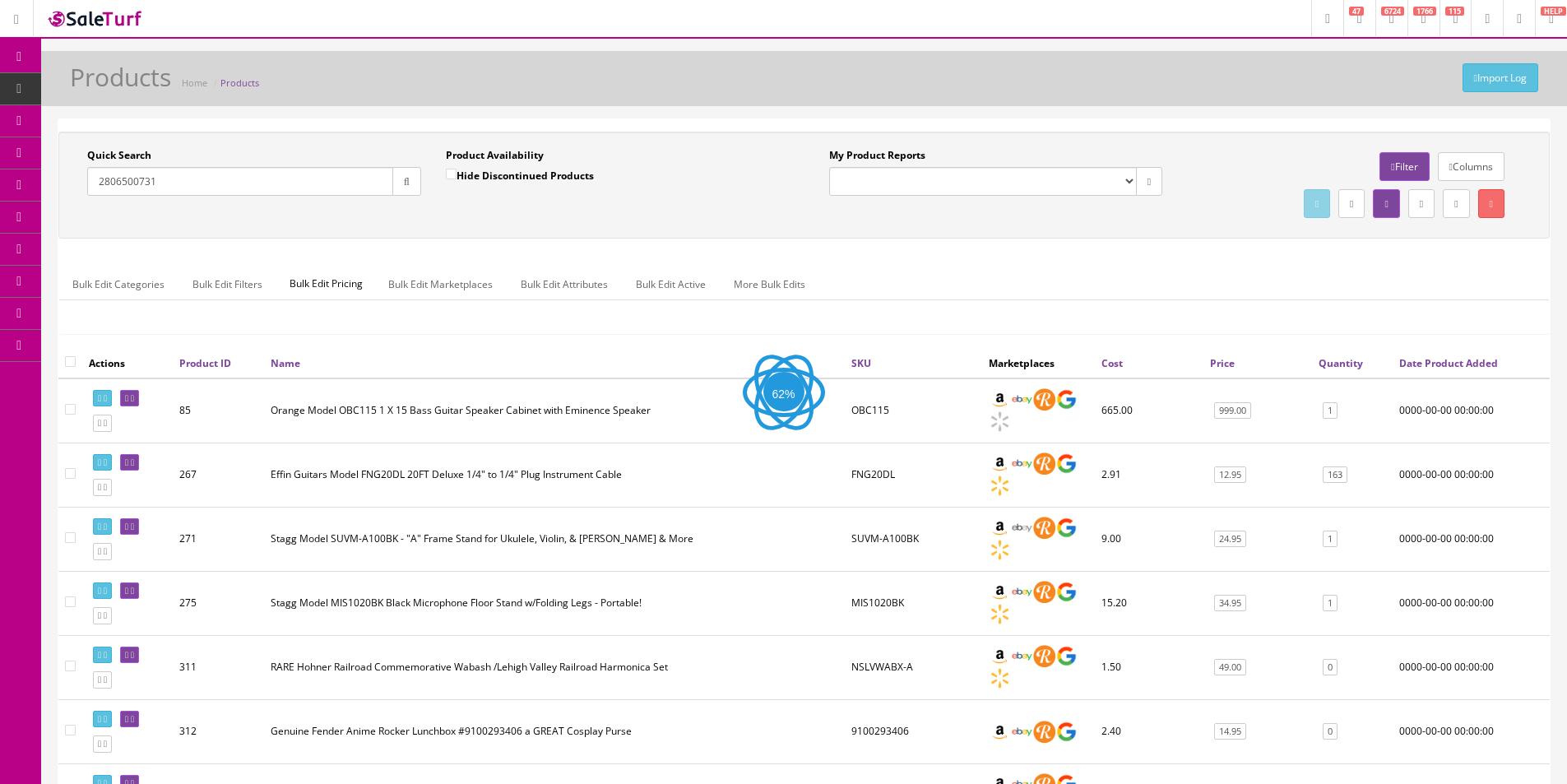
click at [393, 184] on button "button" at bounding box center [407, 181] width 29 height 29
click at [473, 206] on div "Product Availability Hide Discontinued Products Date To" at bounding box center [613, 178] width 358 height 60
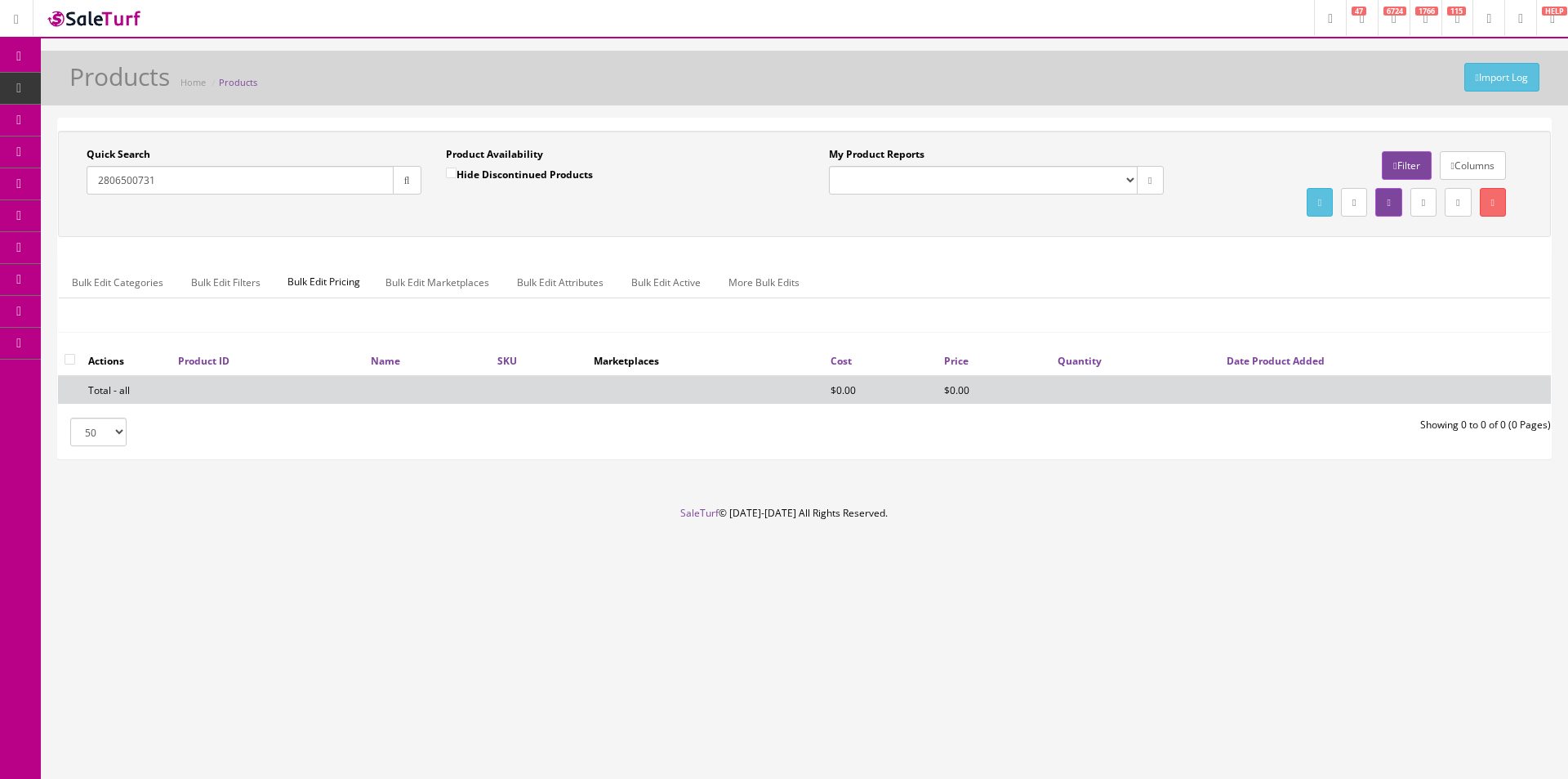
click at [273, 186] on input "2806500731" at bounding box center [240, 180] width 307 height 29
click at [199, 172] on input "2806500731" at bounding box center [240, 180] width 307 height 29
click at [227, 189] on input "2806500731" at bounding box center [240, 180] width 307 height 29
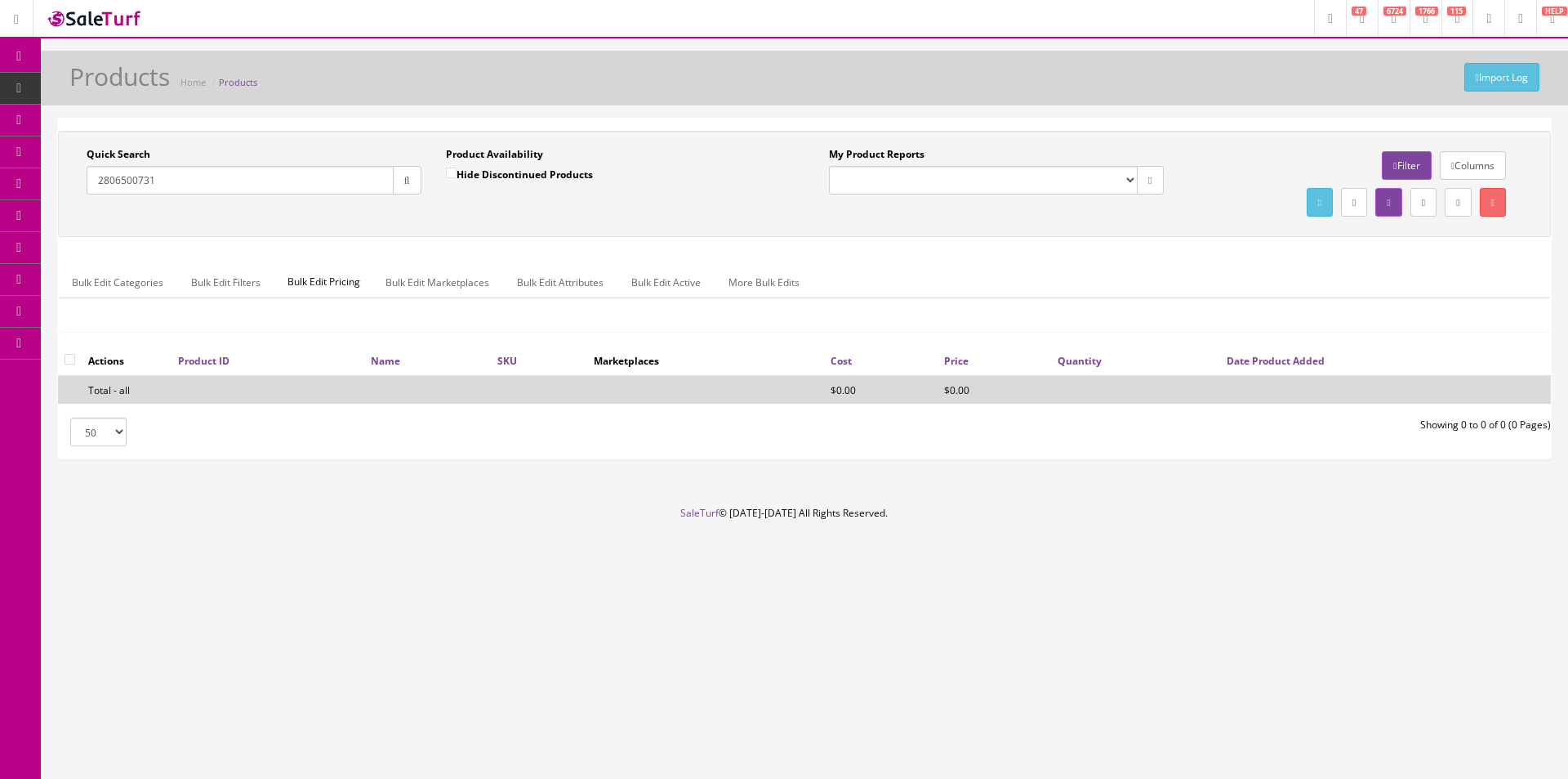
click at [227, 189] on input "2806500731" at bounding box center [240, 180] width 307 height 29
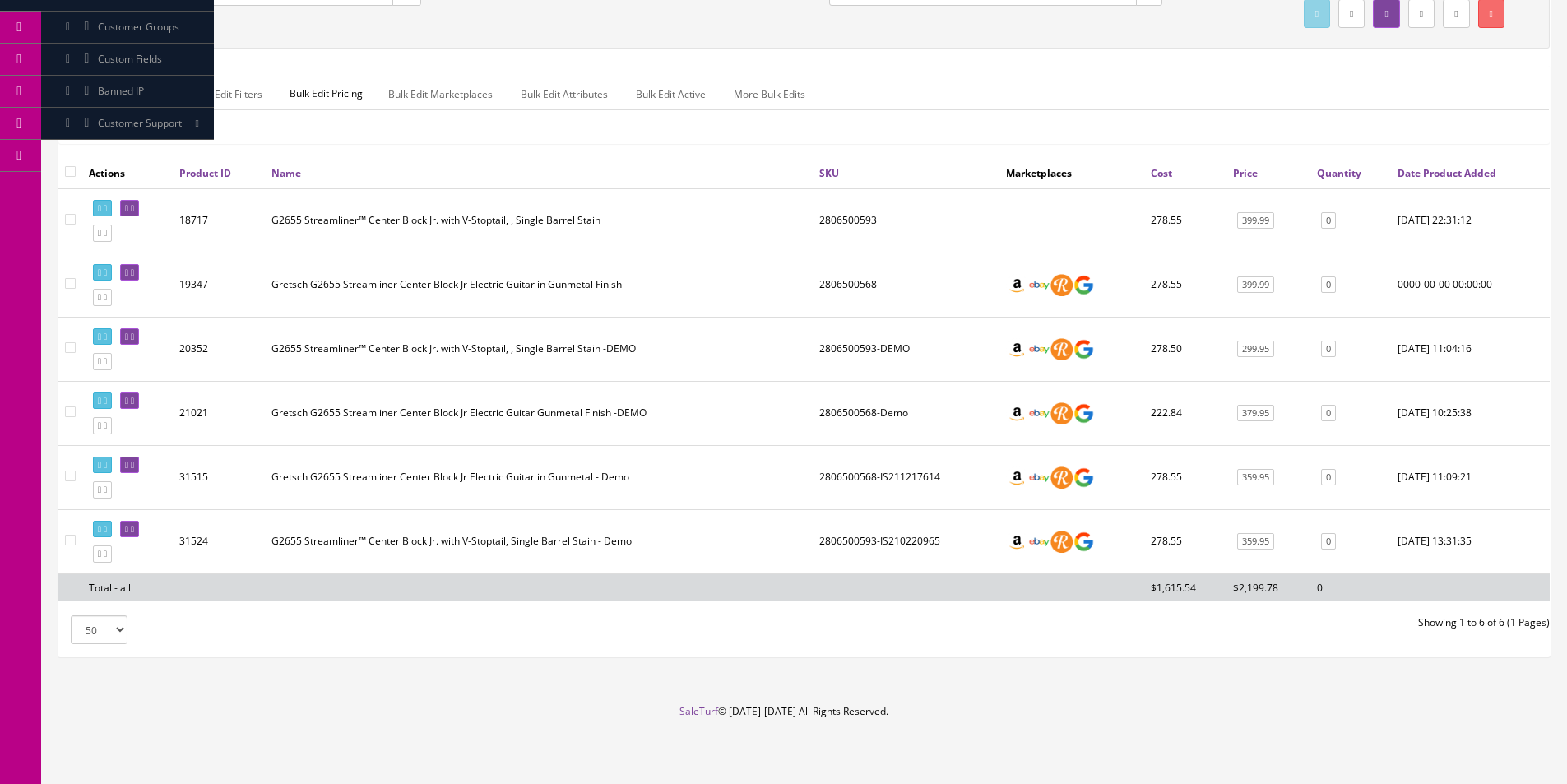
scroll to position [193, 0]
click at [798, 442] on td "Gretsch G2655 Streamliner Center Block Jr Electric Guitar in Gunmetal - Demo" at bounding box center [538, 474] width 548 height 64
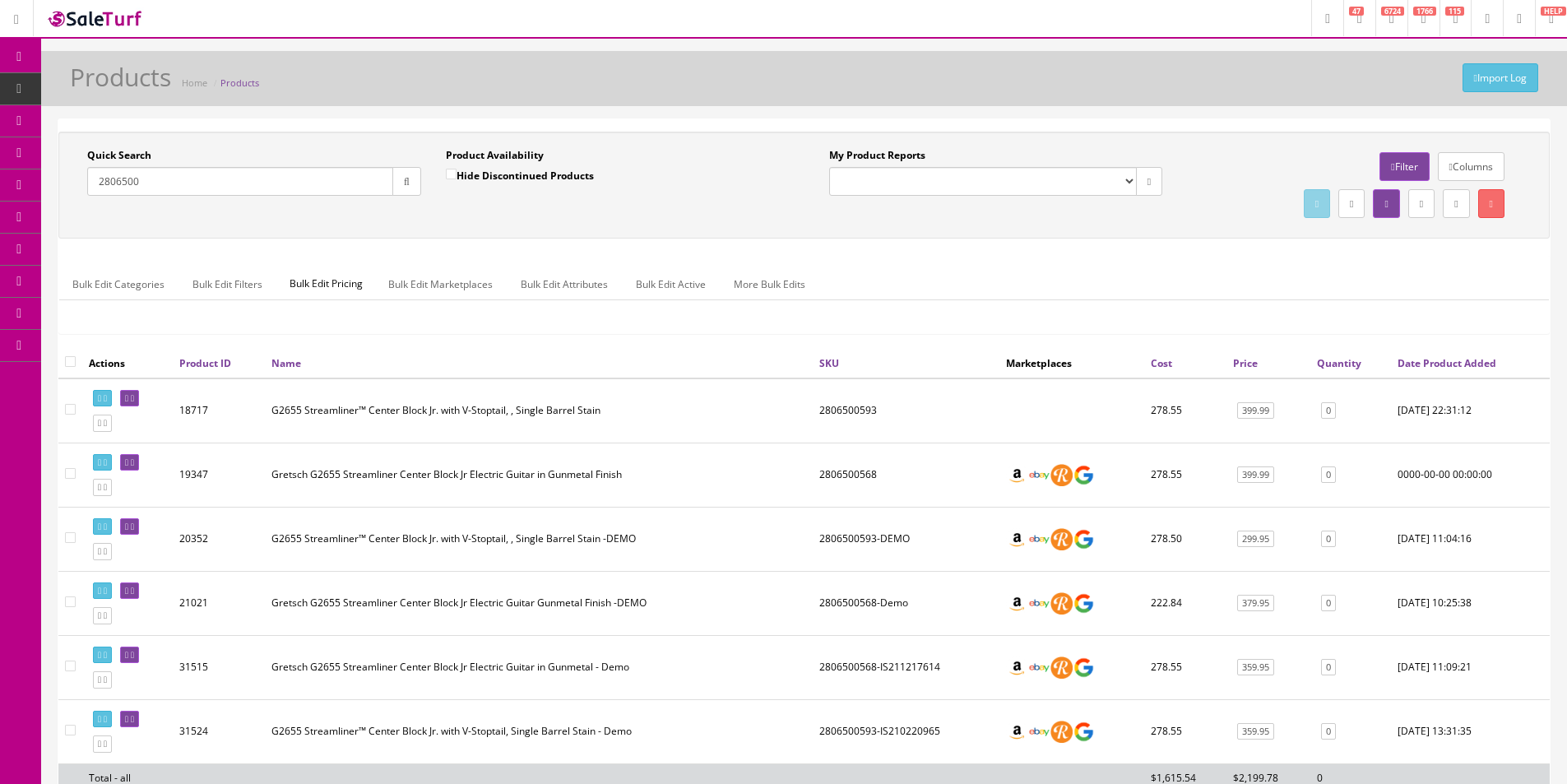
click at [323, 163] on div "Quick Search 2806500" at bounding box center [254, 172] width 334 height 47
click at [330, 175] on input "2806500" at bounding box center [240, 181] width 306 height 29
paste input "HAVANA"
type input "HAVANA"
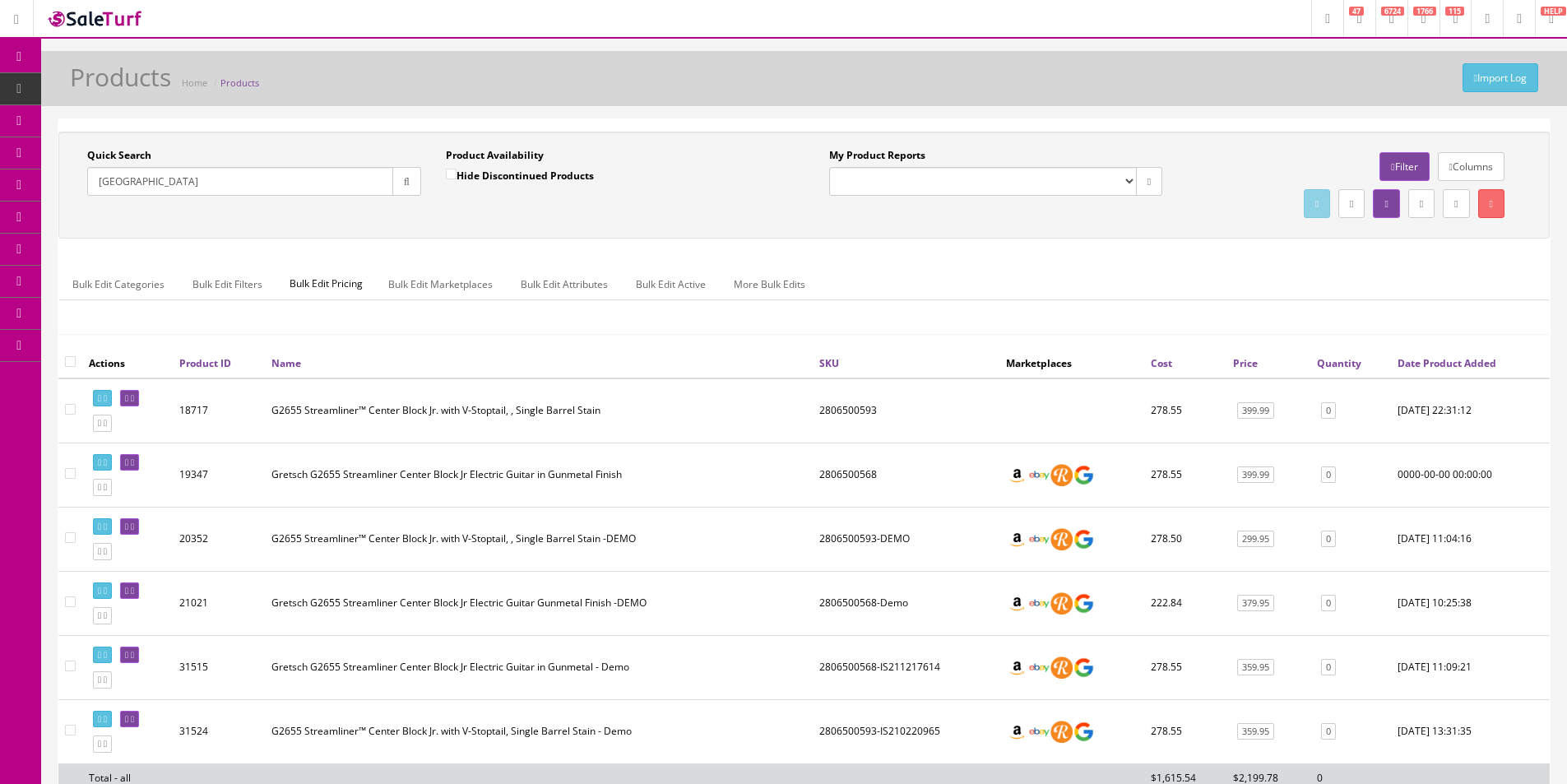
click at [393, 179] on button "button" at bounding box center [407, 181] width 29 height 29
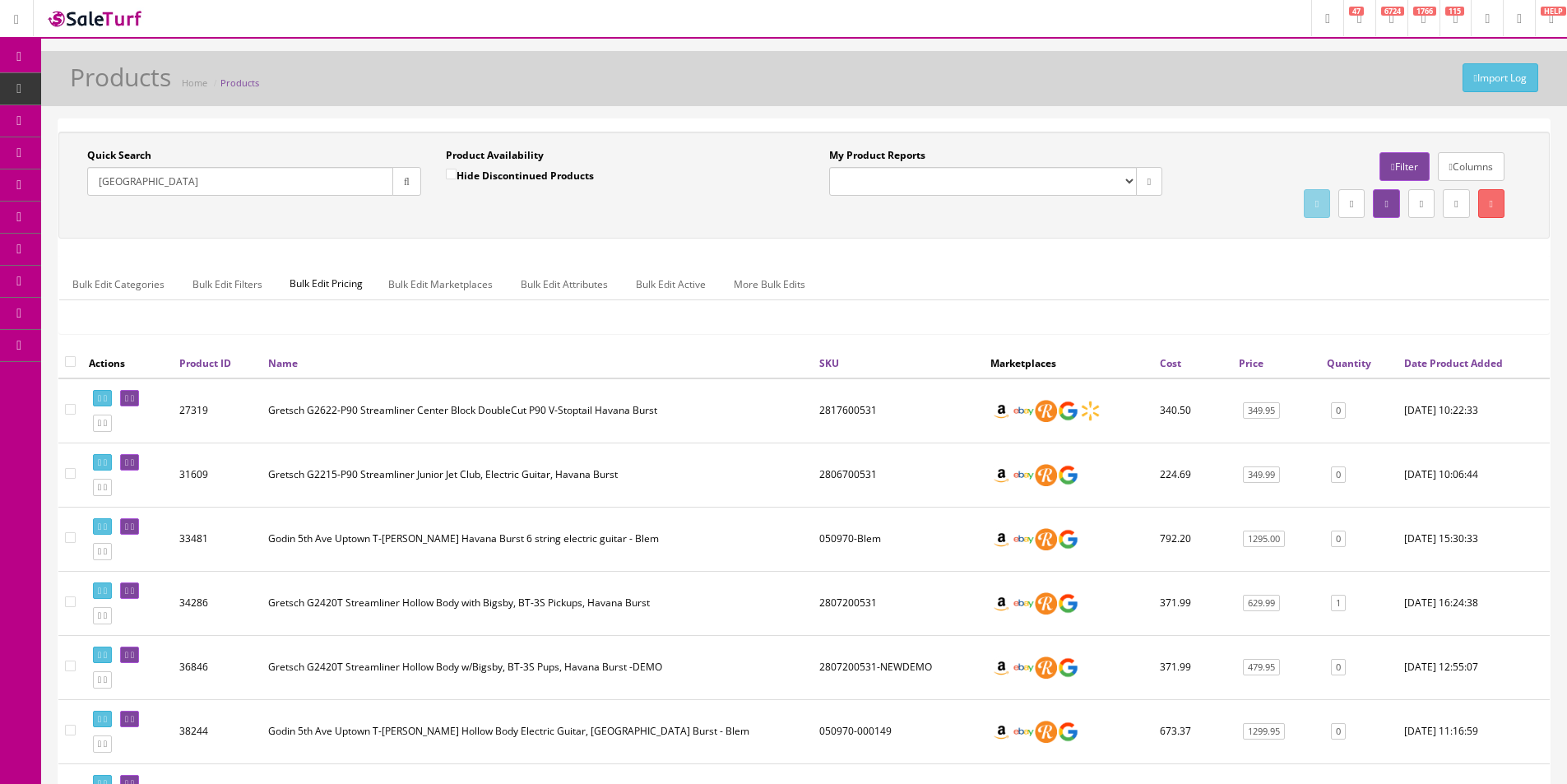
click at [690, 458] on td "Gretsch G2215-P90 Streamliner Junior Jet Club, Electric Guitar, Havana Burst" at bounding box center [537, 474] width 551 height 64
click at [852, 410] on td "2817600531" at bounding box center [897, 411] width 171 height 65
click at [851, 470] on td "2806700531" at bounding box center [897, 474] width 171 height 64
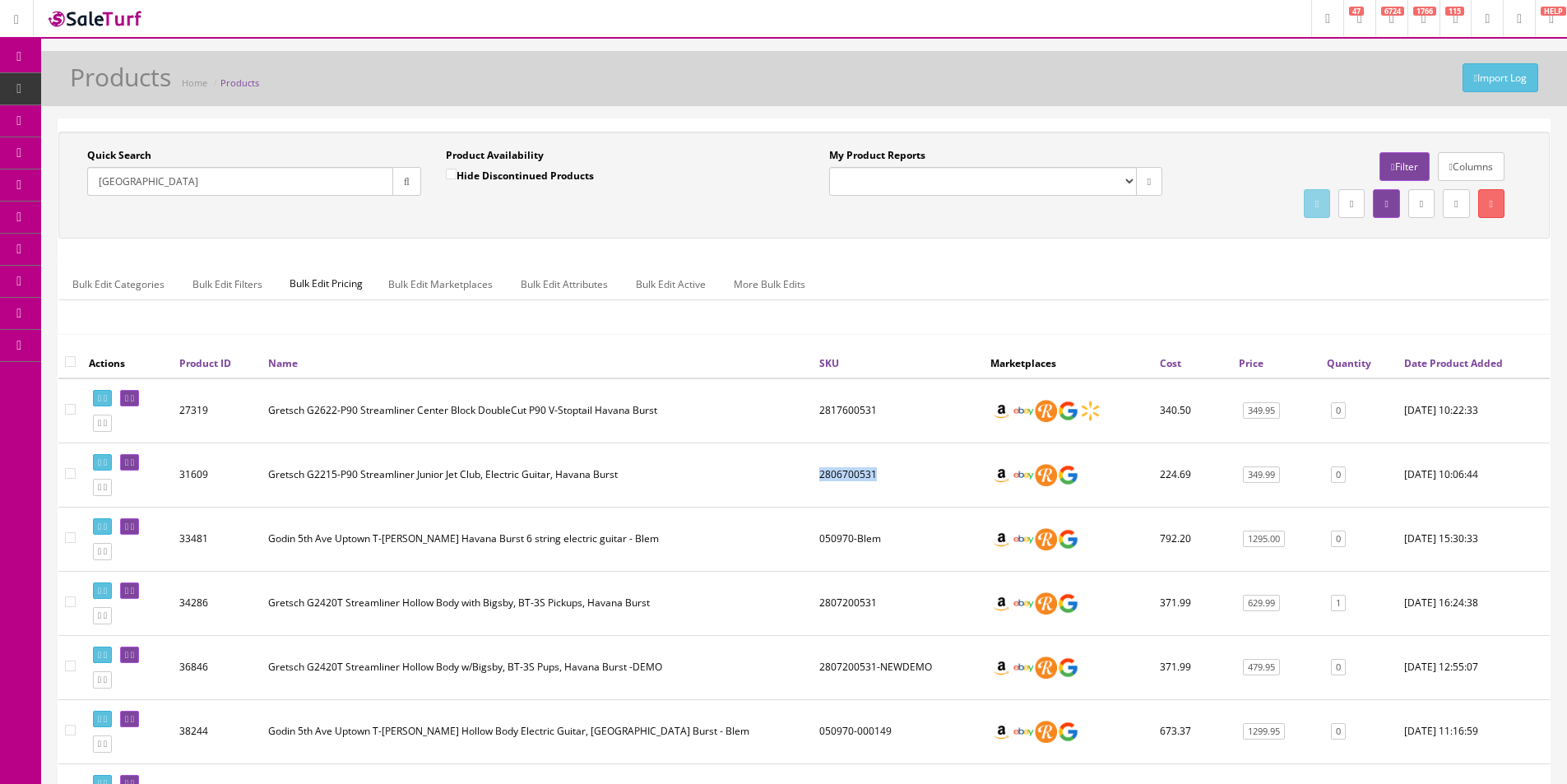
copy td "2806700531"
click at [704, 435] on td "Gretsch G2622-P90 Streamliner Center Block DoubleCut P90 V-Stoptail Havana Burst" at bounding box center [537, 411] width 551 height 65
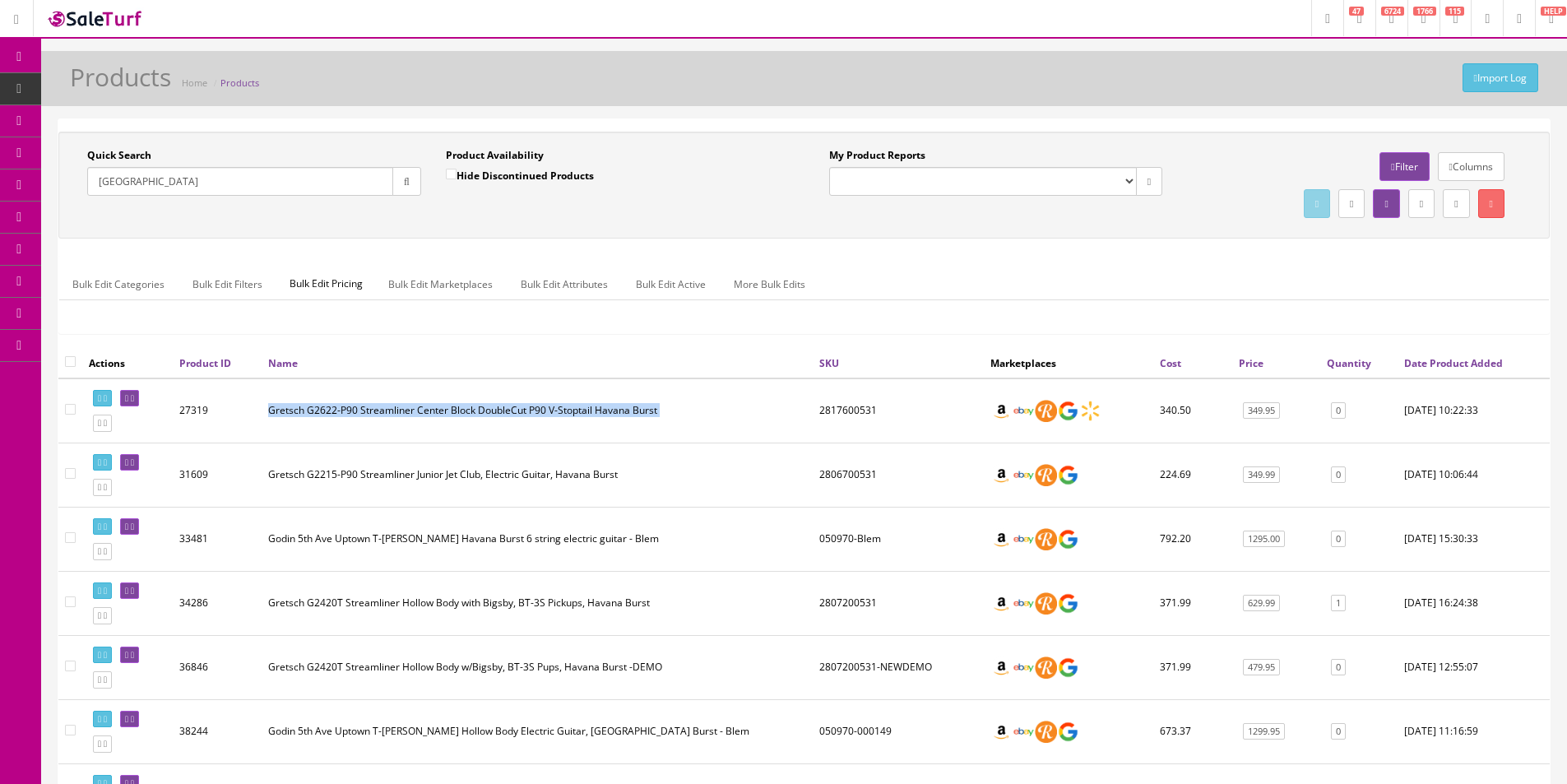
click at [704, 435] on td "Gretsch G2622-P90 Streamliner Center Block DoubleCut P90 V-Stoptail Havana Burst" at bounding box center [537, 411] width 551 height 65
click at [636, 409] on td "Gretsch G2622-P90 Streamliner Center Block DoubleCut P90 V-Stoptail Havana Burst" at bounding box center [537, 411] width 551 height 65
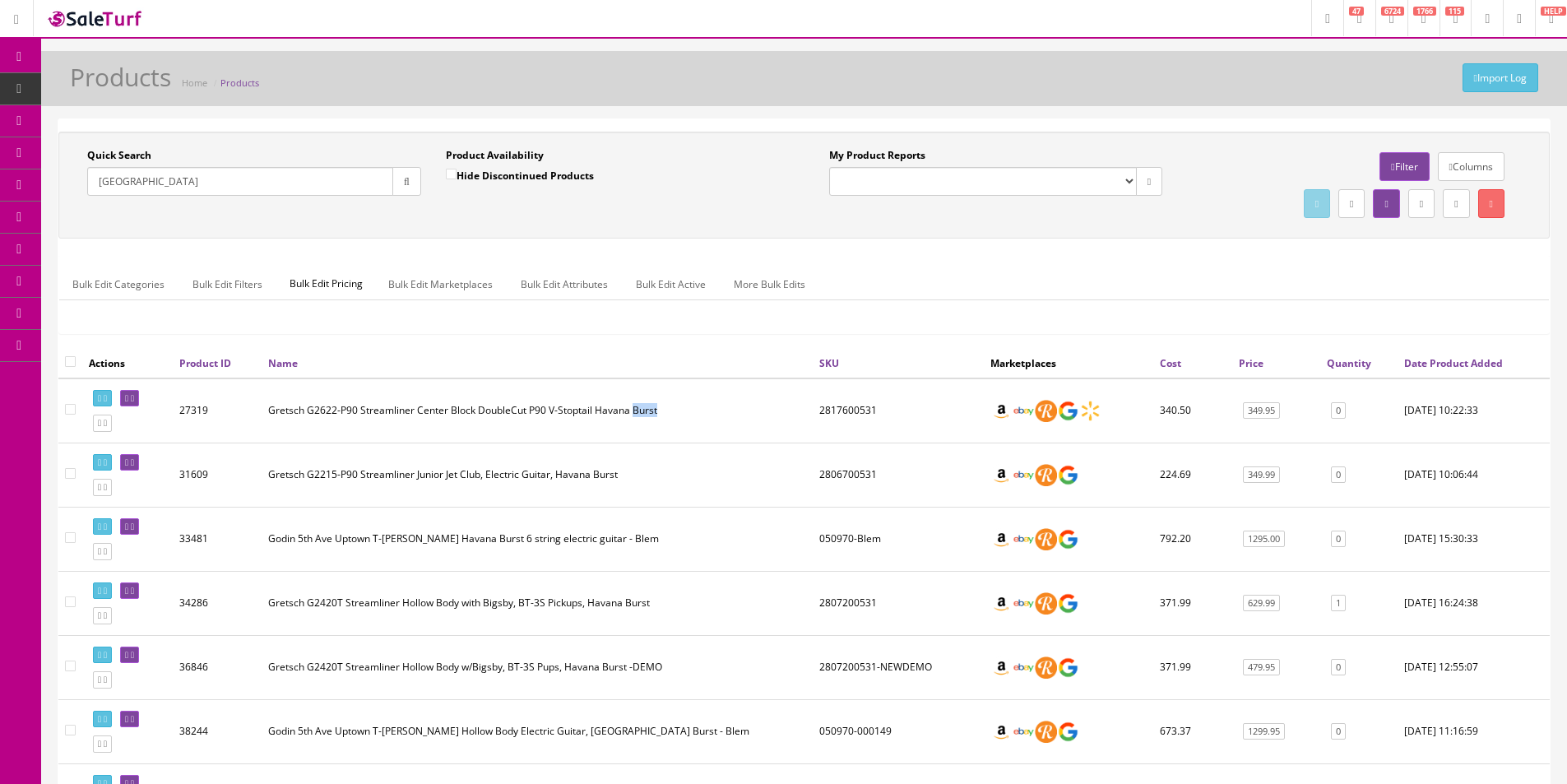
click at [636, 409] on td "Gretsch G2622-P90 Streamliner Center Block DoubleCut P90 V-Stoptail Havana Burst" at bounding box center [537, 411] width 551 height 65
click at [611, 409] on td "Gretsch G2622-P90 Streamliner Center Block DoubleCut P90 V-Stoptail Havana Burst" at bounding box center [537, 411] width 551 height 65
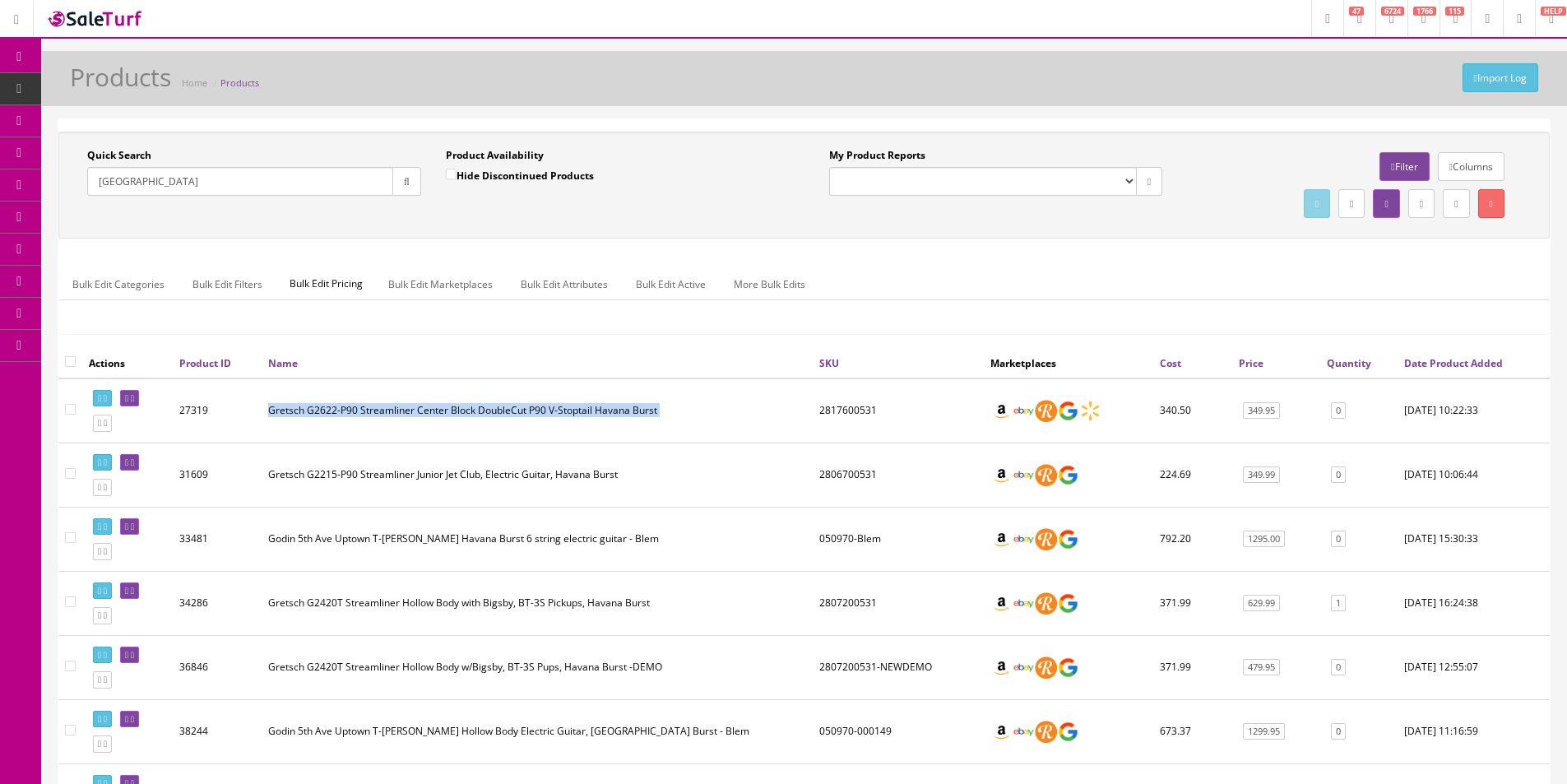
click at [611, 409] on td "Gretsch G2622-P90 Streamliner Center Block DoubleCut P90 V-Stoptail Havana Burst" at bounding box center [537, 411] width 551 height 65
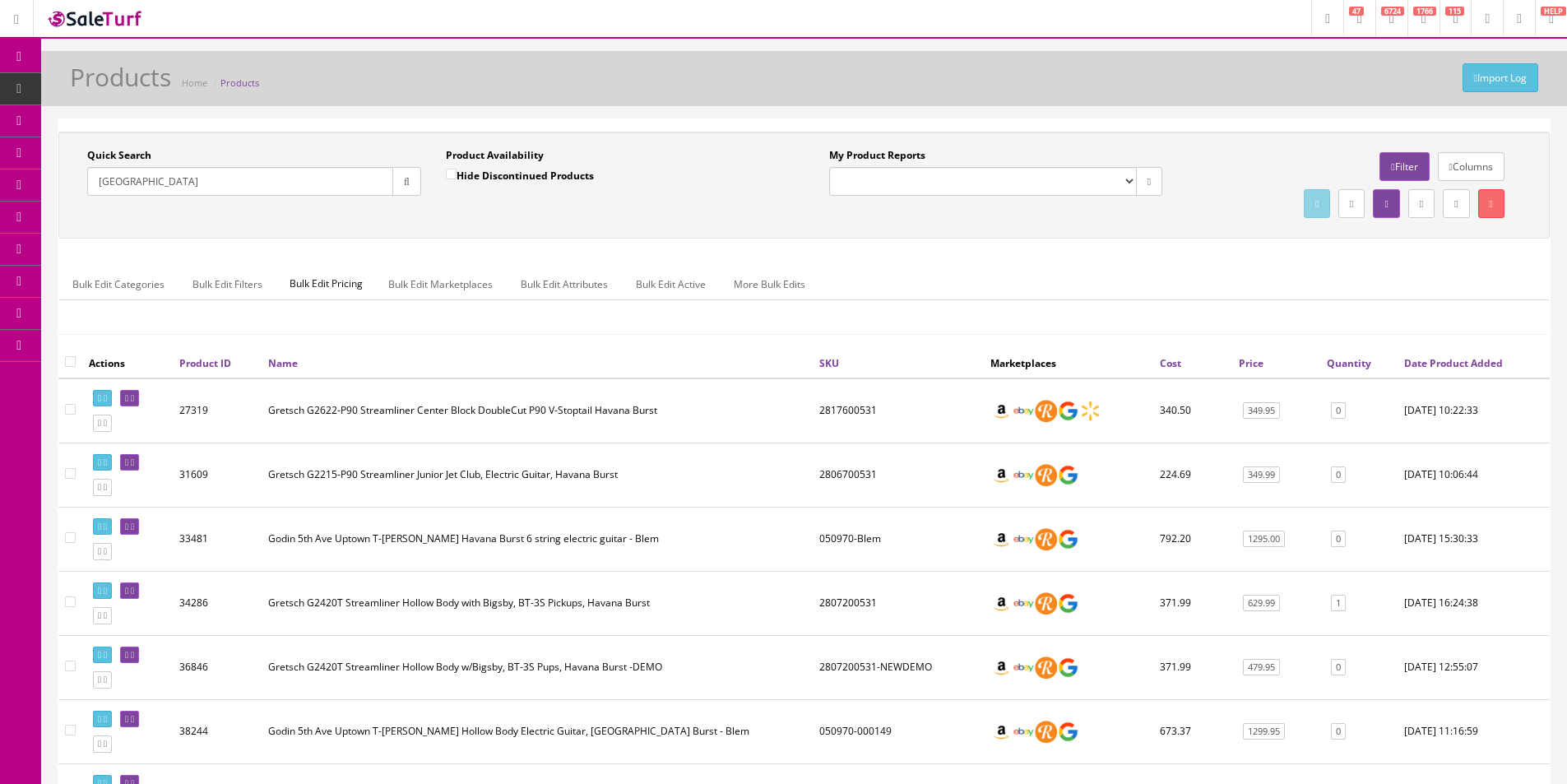
click at [611, 409] on td "Gretsch G2622-P90 Streamliner Center Block DoubleCut P90 V-Stoptail Havana Burst" at bounding box center [537, 411] width 551 height 65
click at [1340, 412] on link "0" at bounding box center [1338, 411] width 15 height 18
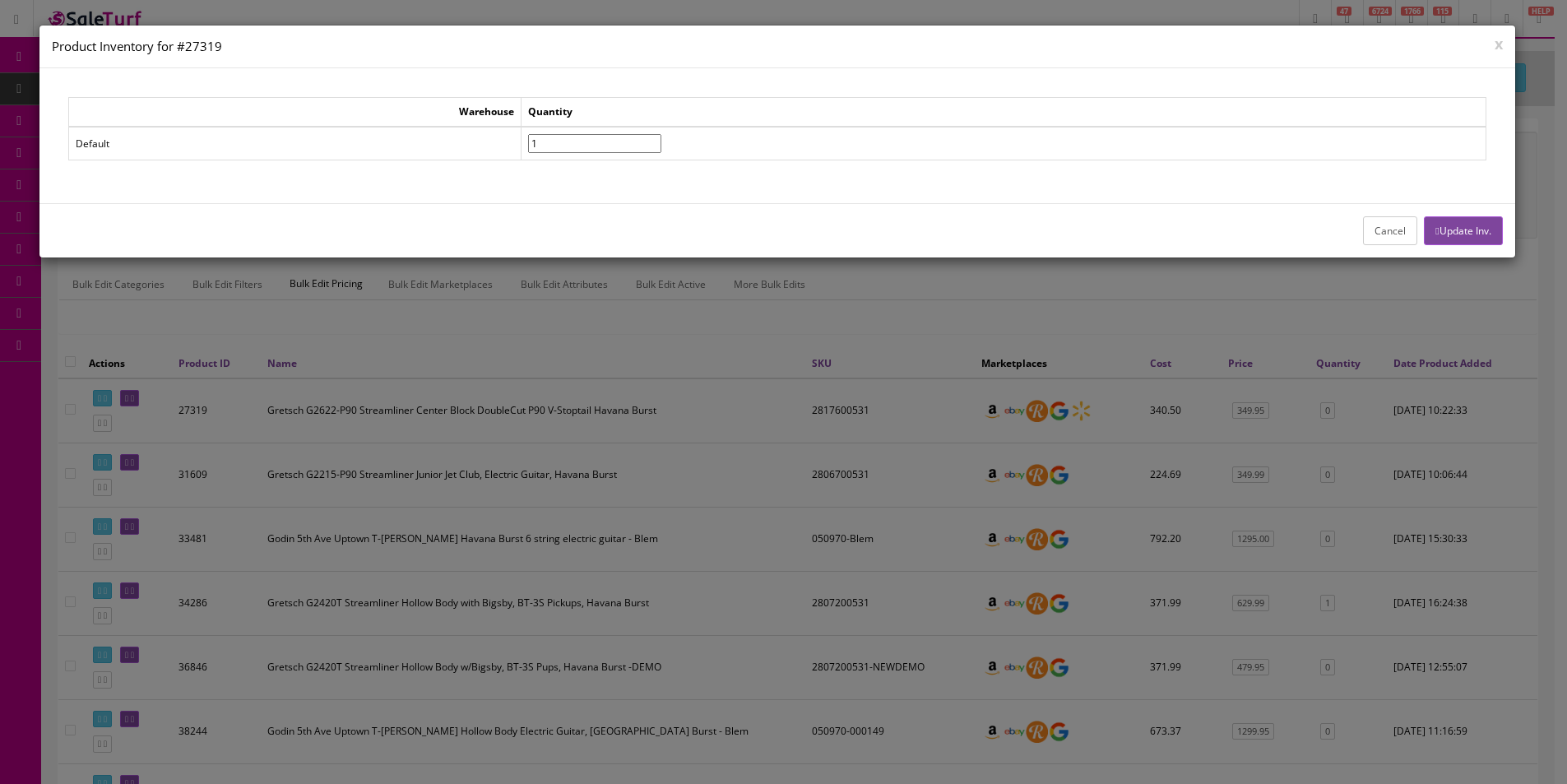
type input"] "1"
click at [662, 140] on input"] "1" at bounding box center [595, 144] width 133 height 19
click at [1444, 218] on button "Update Inv." at bounding box center [1463, 230] width 78 height 29
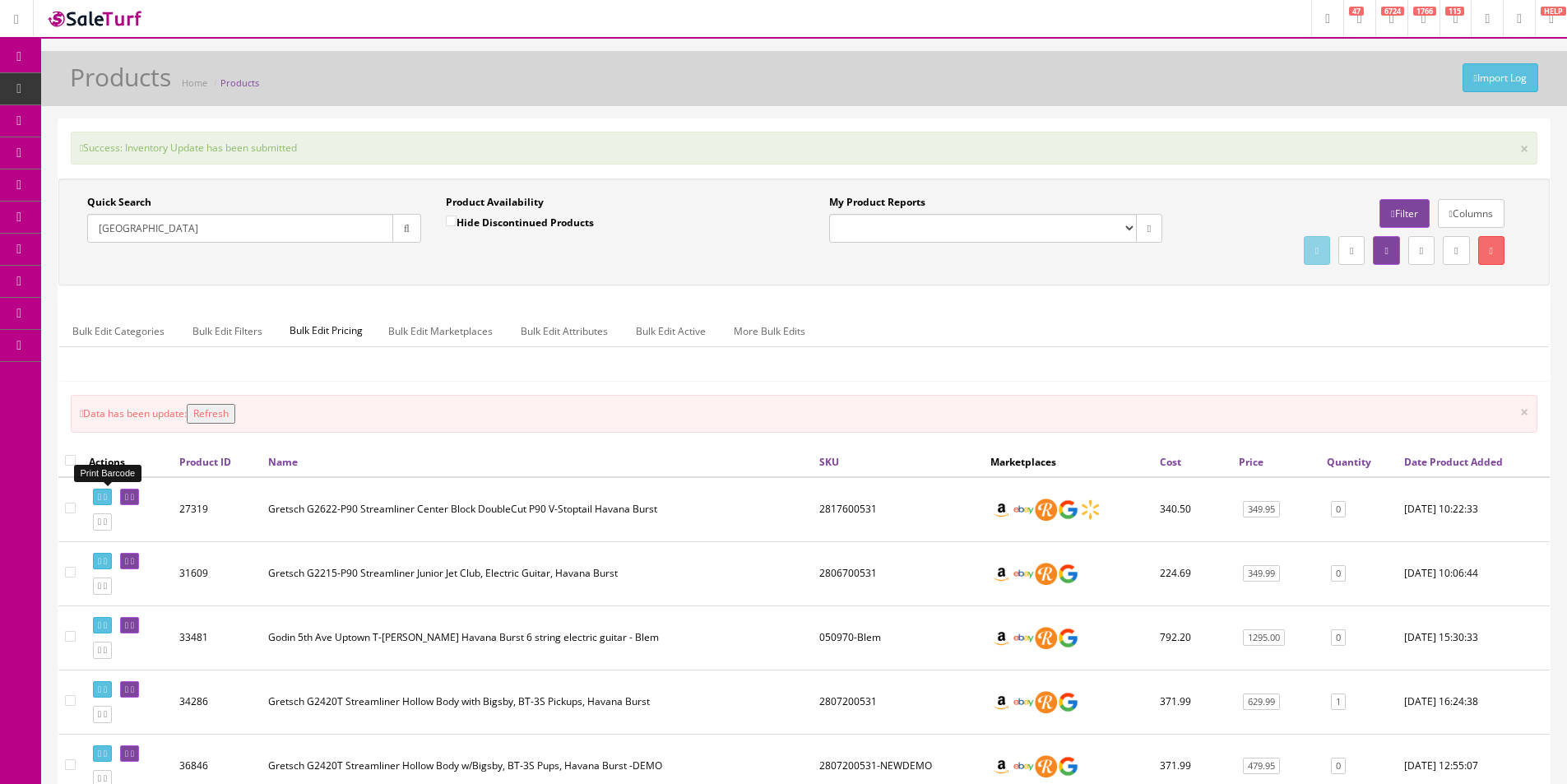
click at [100, 490] on link at bounding box center [103, 498] width 19 height 18
click at [189, 230] on input "HAVANA" at bounding box center [240, 228] width 306 height 29
type input "Luna"
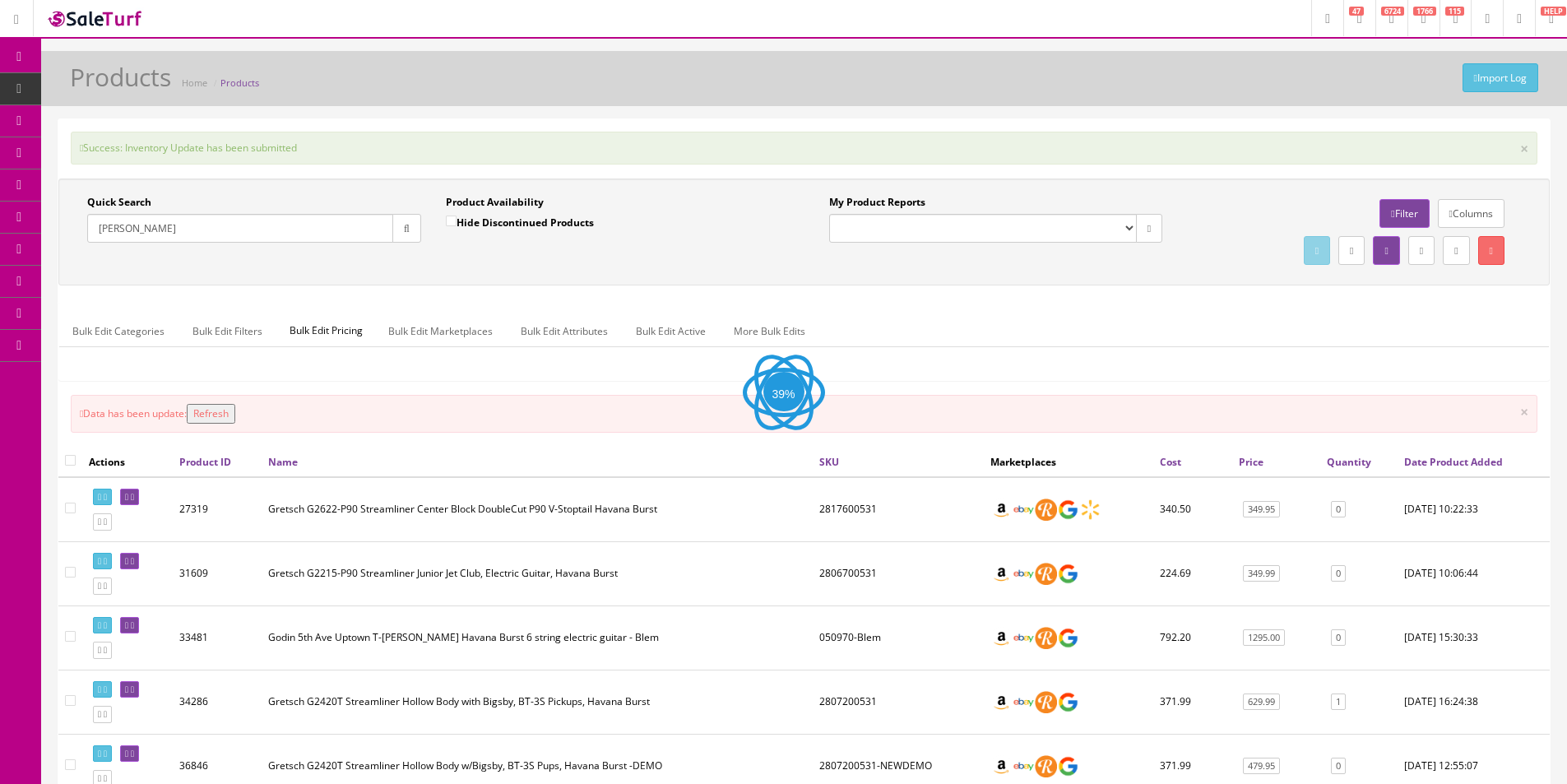
click at [477, 228] on label "Hide Discontinued Products" at bounding box center [520, 222] width 148 height 17
click at [457, 226] on input "Hide Discontinued Products" at bounding box center [451, 221] width 11 height 11
checkbox input "true"
click at [404, 237] on button "button" at bounding box center [407, 228] width 29 height 29
click at [444, 264] on div "Quick Search Luna Date From Product Availability Hide Discontinued Products Dat…" at bounding box center [804, 231] width 1483 height 74
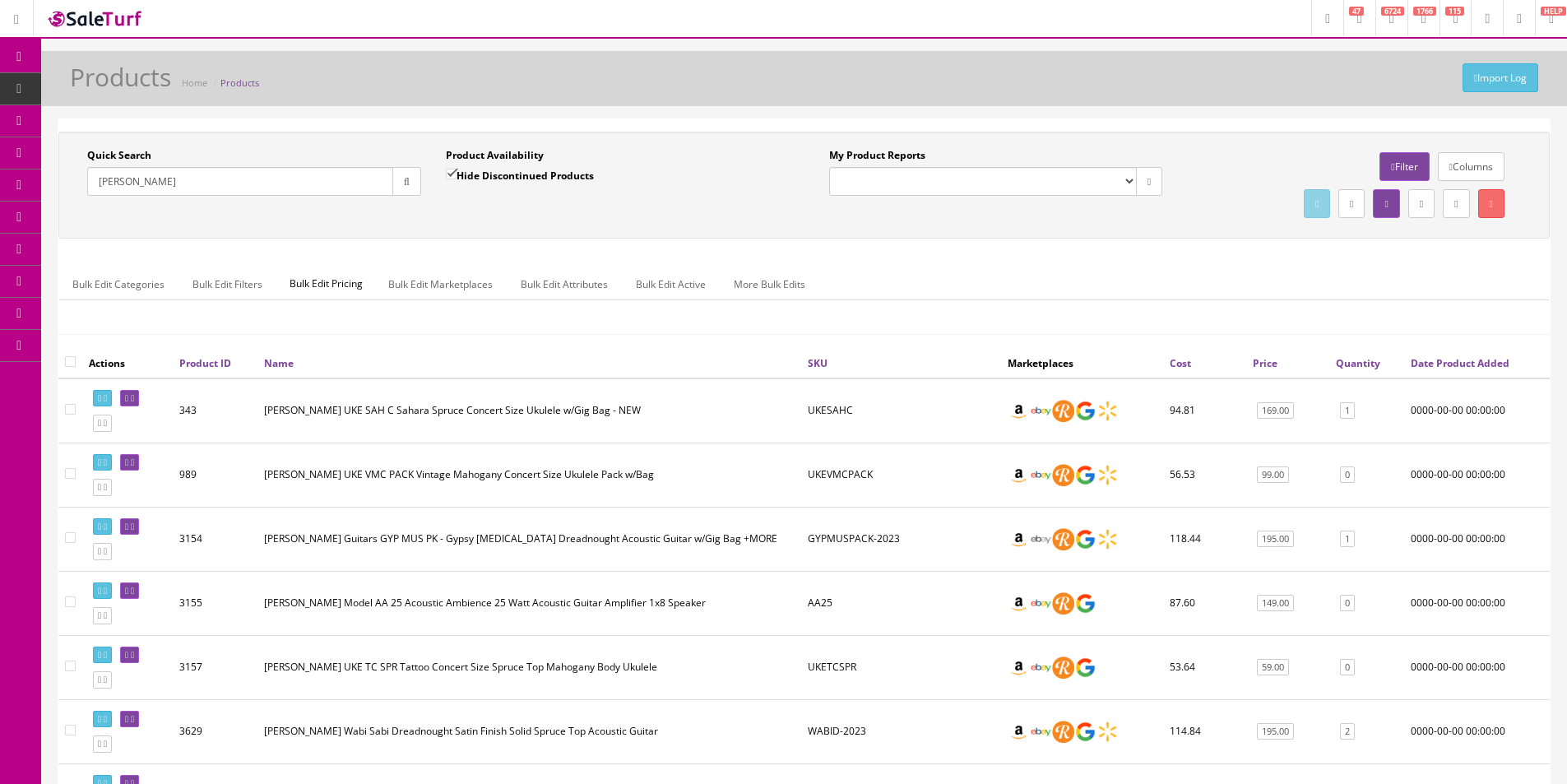
click at [820, 364] on link "SKU" at bounding box center [818, 363] width 20 height 14
click at [1383, 157] on link "Filter" at bounding box center [1404, 166] width 49 height 29
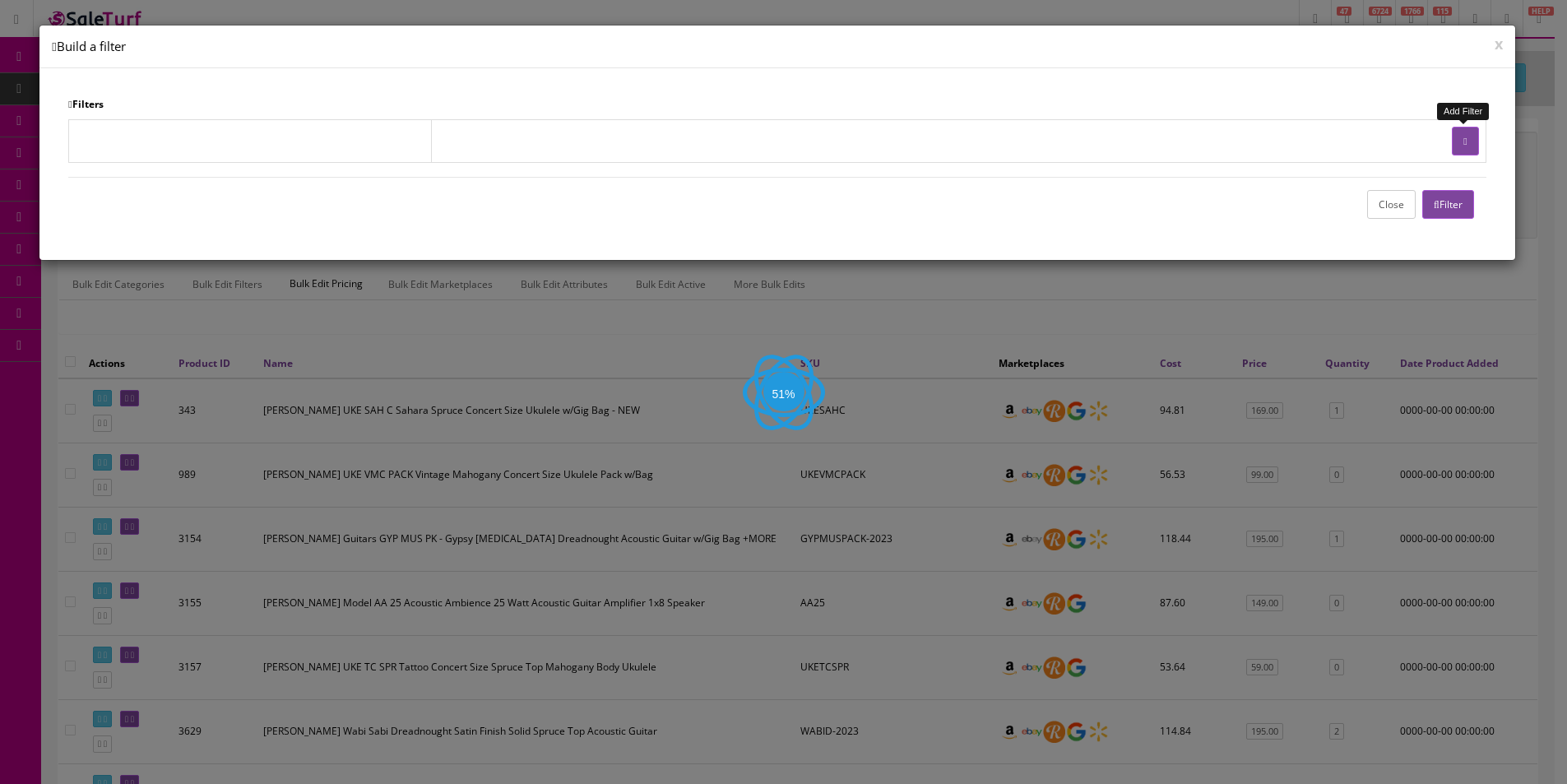
click at [1471, 144] on button "button" at bounding box center [1465, 141] width 26 height 29
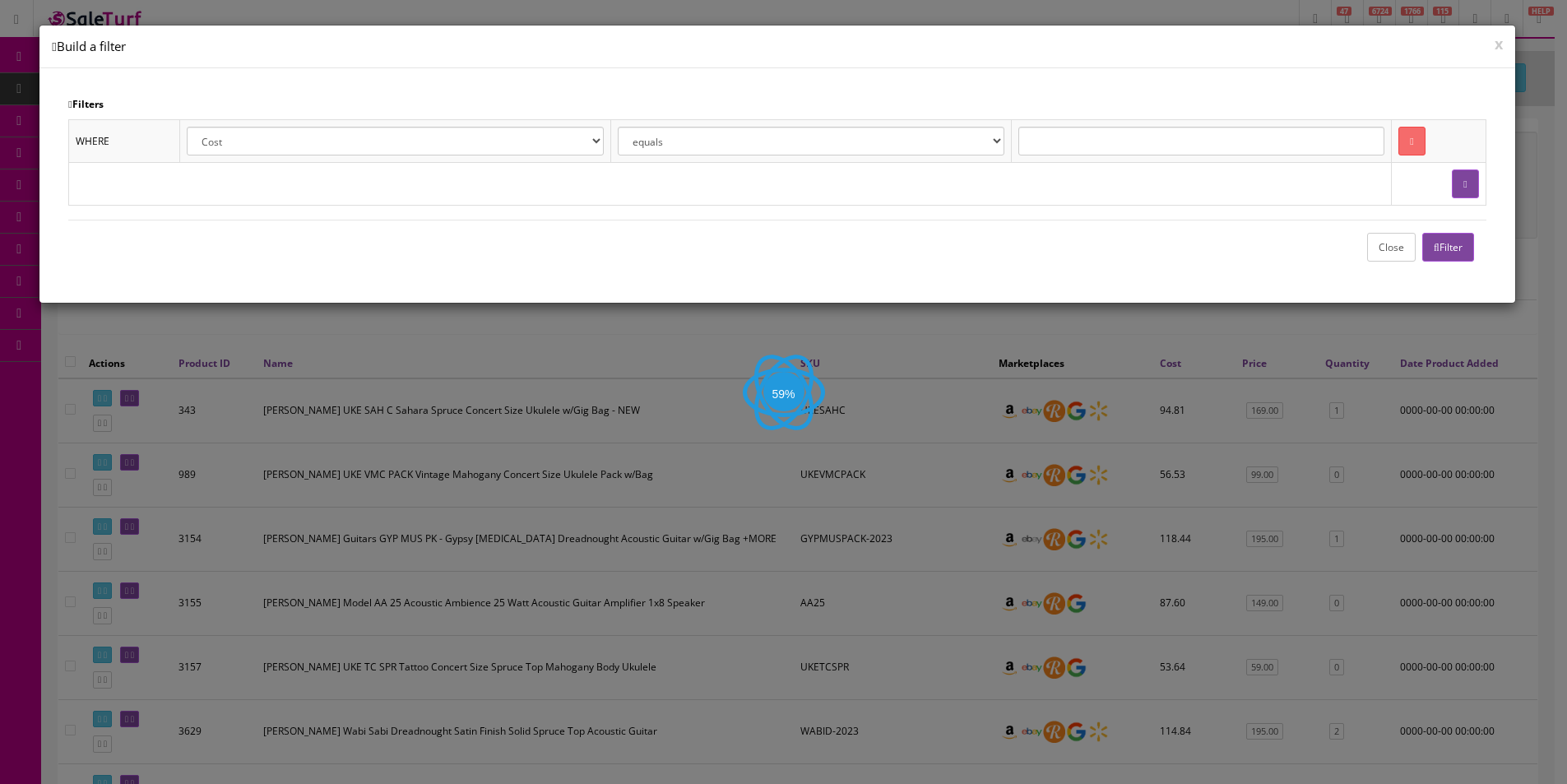
click at [503, 145] on select "Cost Price Amazon Price Ebay Price Reverb Price Walmart Price Retail Price Map …" at bounding box center [395, 141] width 417 height 29
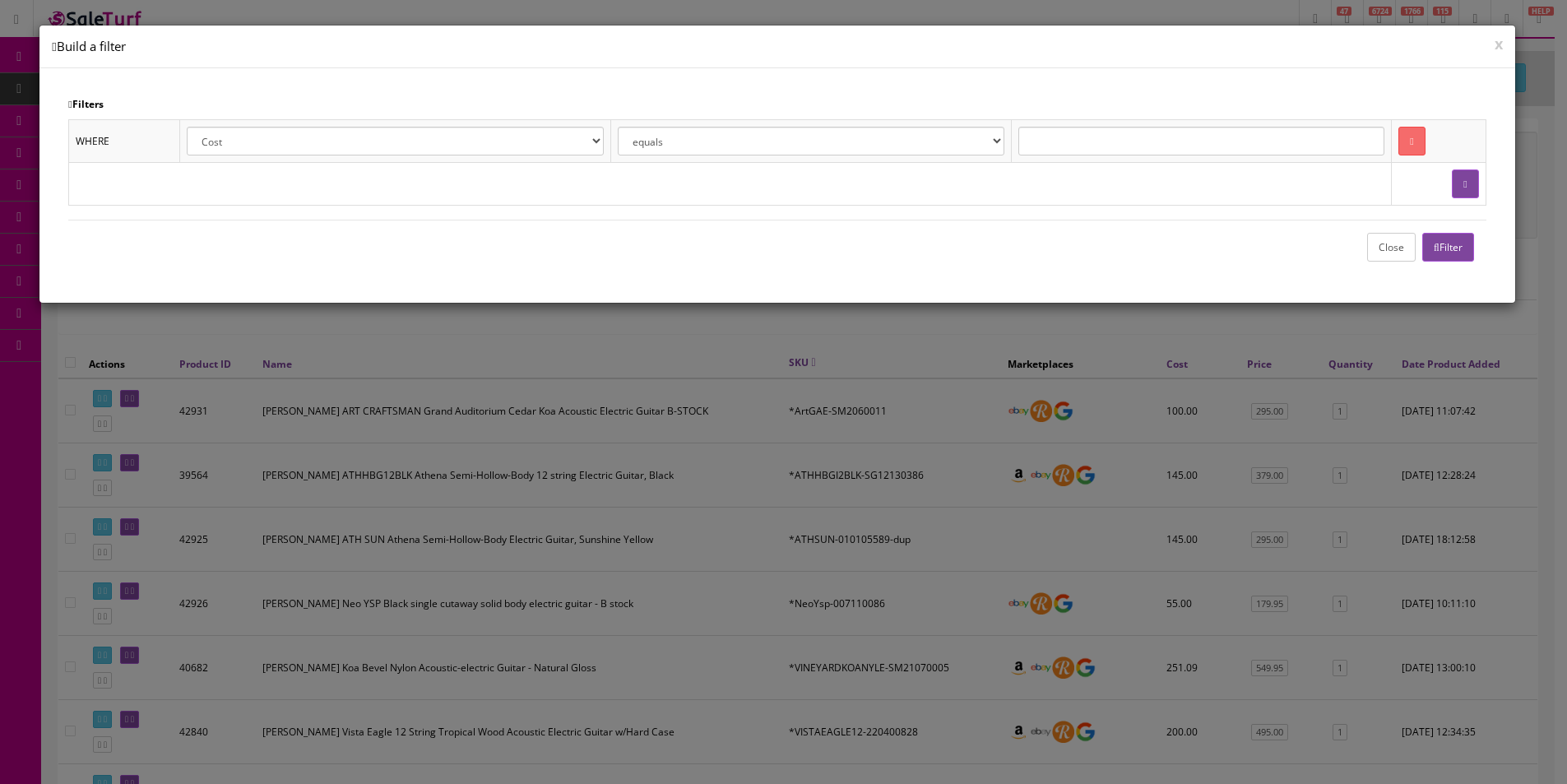
select select "p.quantity"
click at [187, 127] on select "Cost Price Amazon Price Ebay Price Reverb Price Walmart Price Retail Price Map …" at bounding box center [395, 141] width 417 height 29
select select "is greater than"
type input "0"
click at [1462, 250] on button "Filter" at bounding box center [1448, 247] width 52 height 29
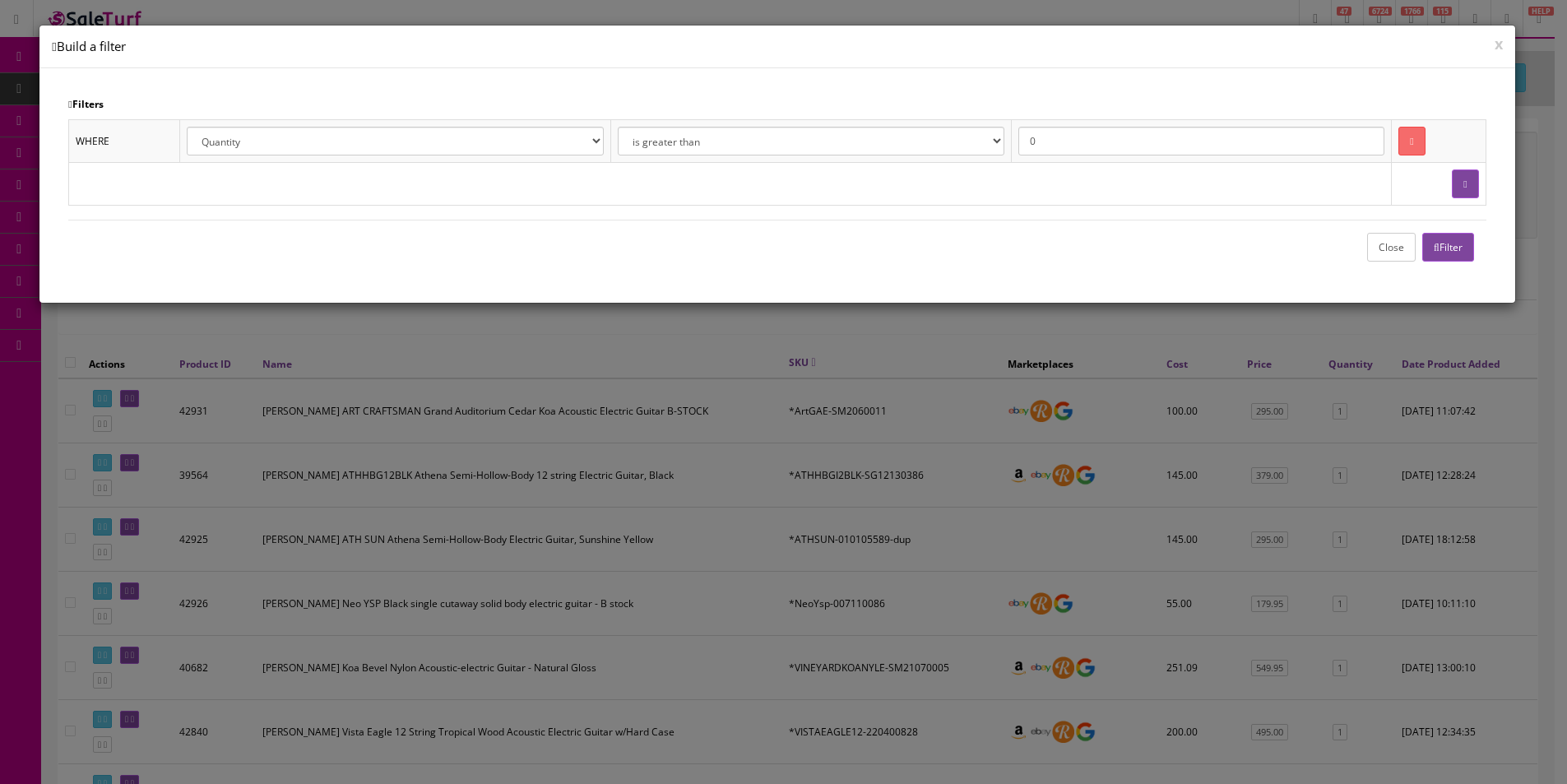
click at [1397, 250] on button "Close" at bounding box center [1391, 247] width 48 height 29
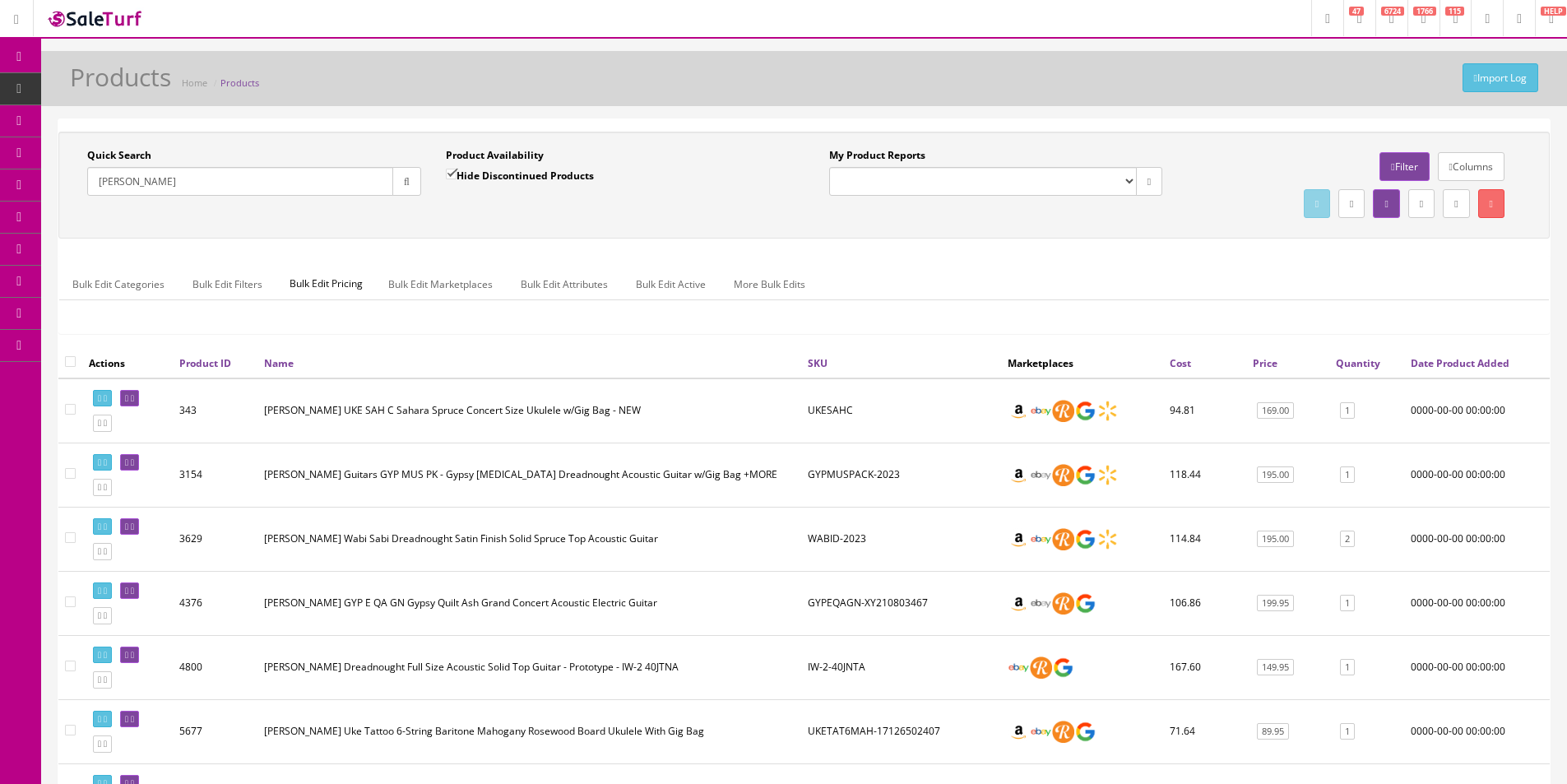
click at [817, 357] on link "SKU" at bounding box center [818, 363] width 20 height 14
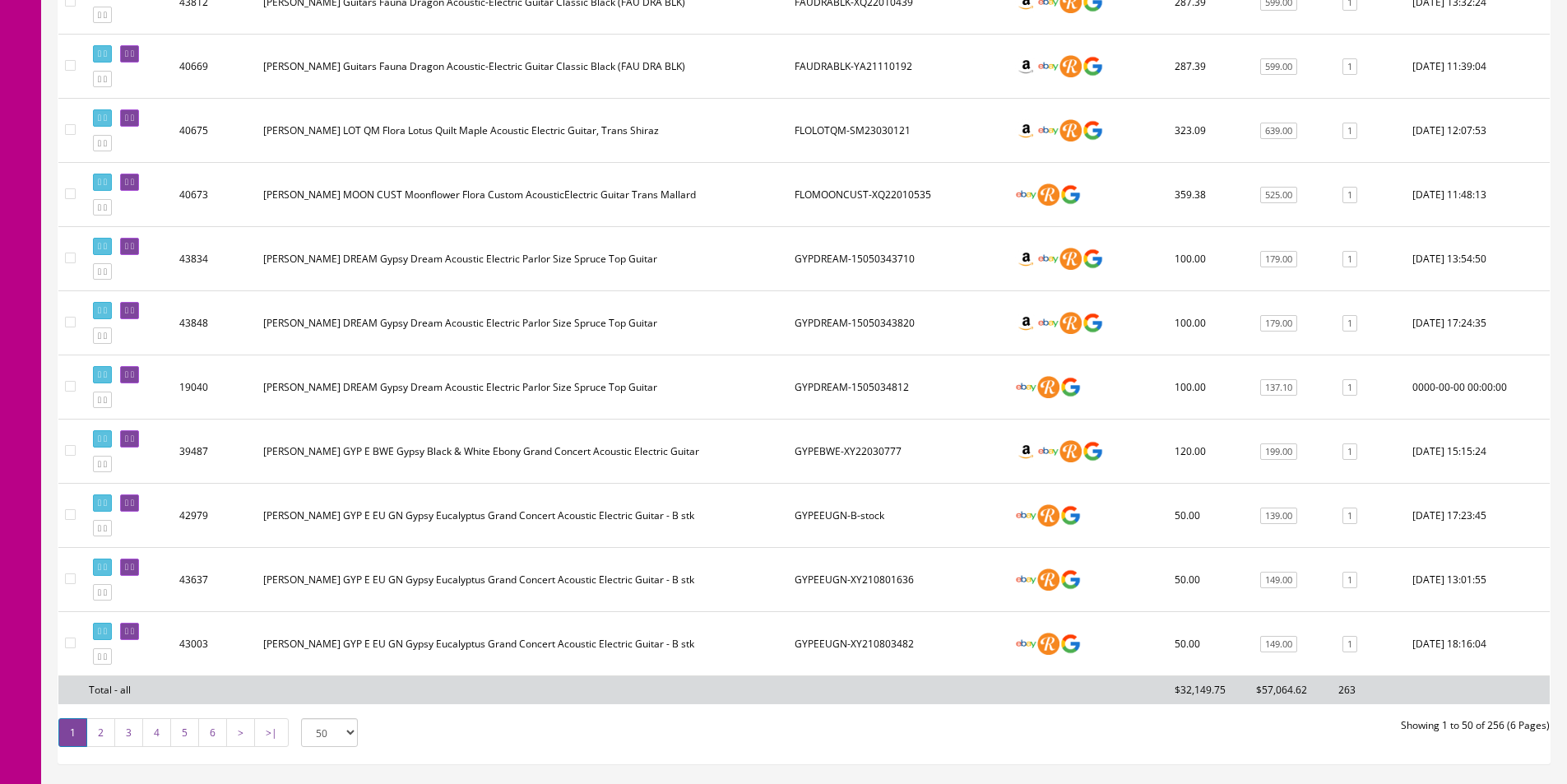
scroll to position [3019, 0]
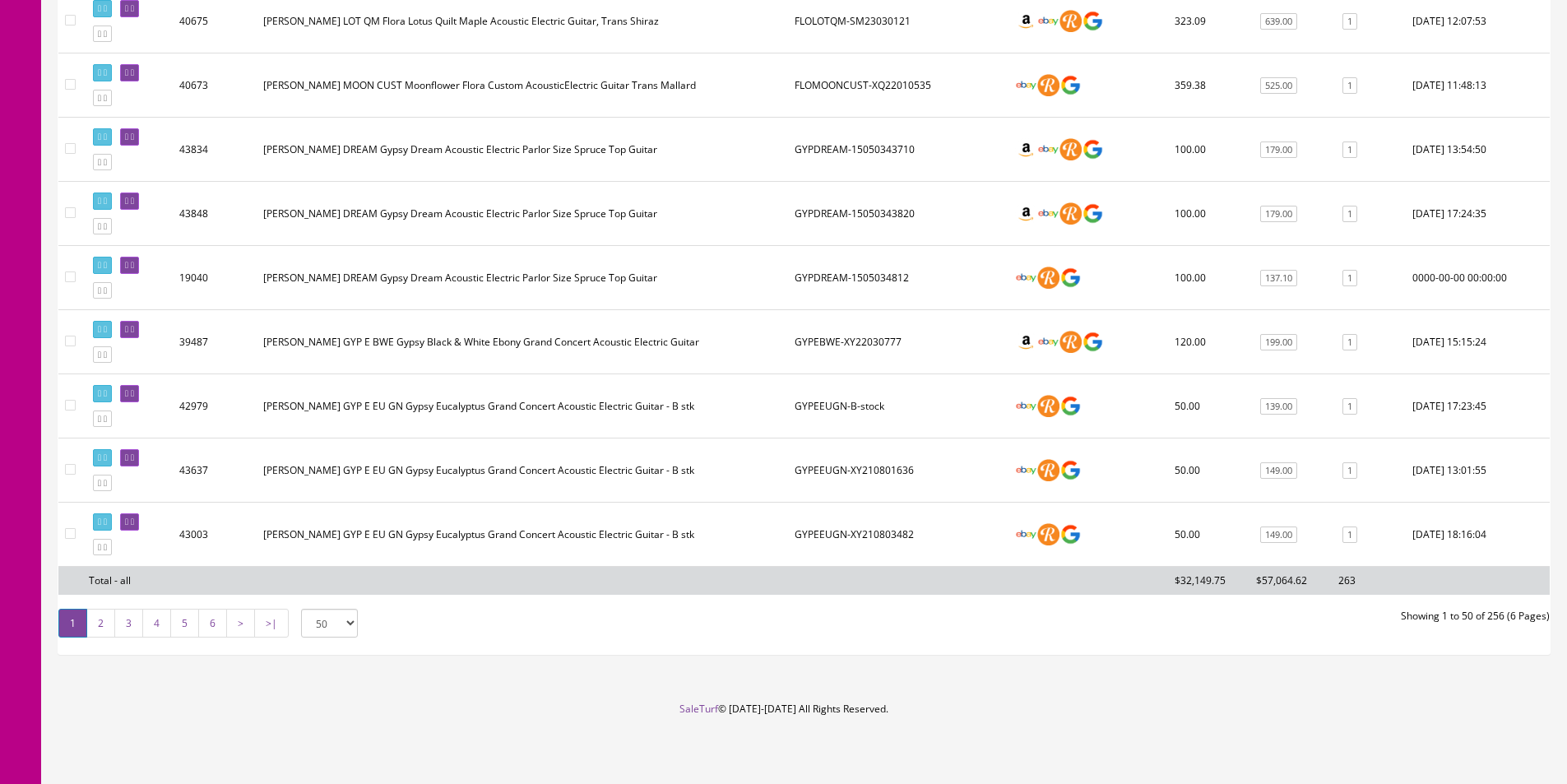
click at [96, 618] on link "2" at bounding box center [101, 623] width 29 height 29
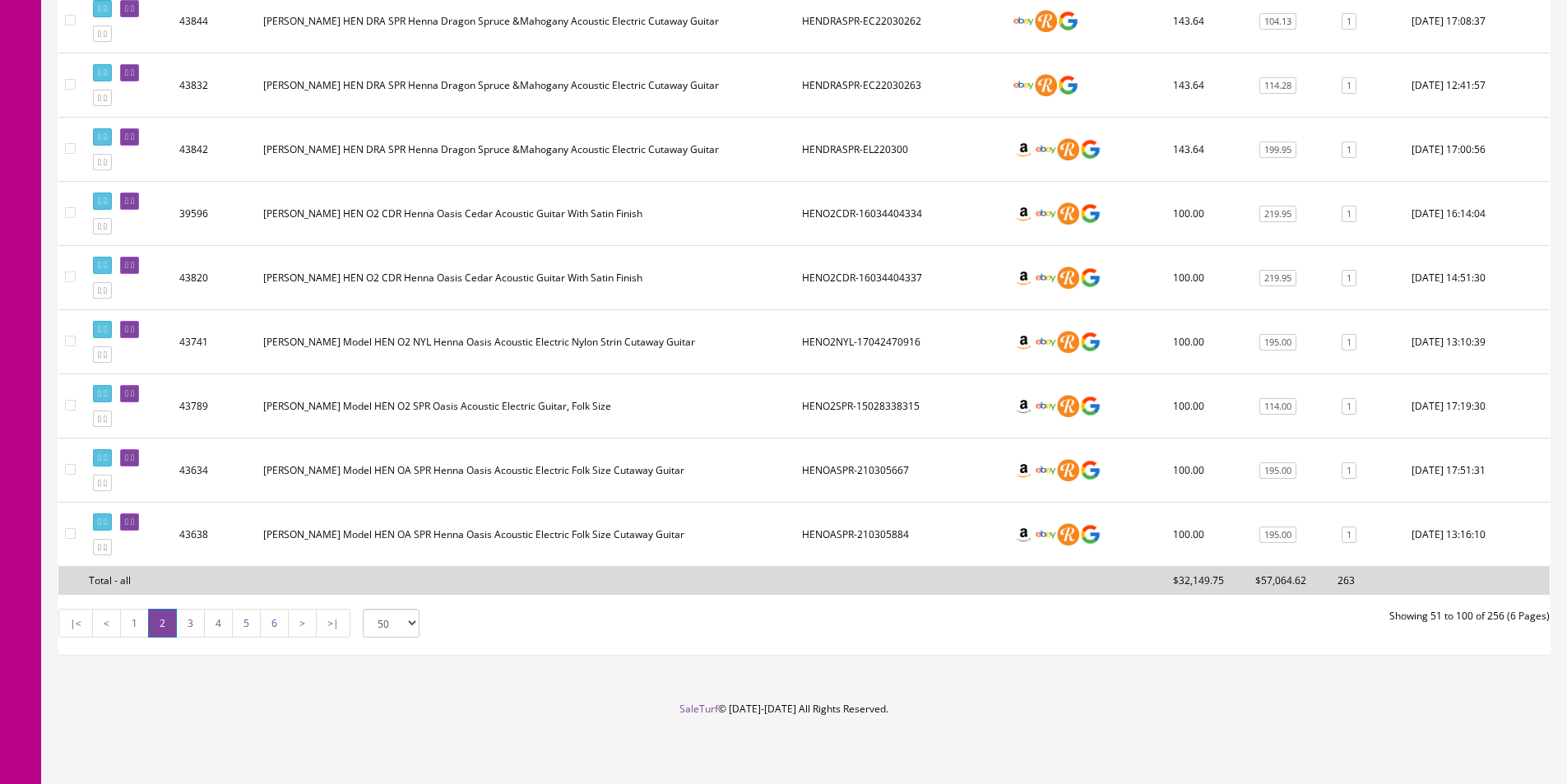
click at [193, 626] on link "3" at bounding box center [190, 623] width 29 height 29
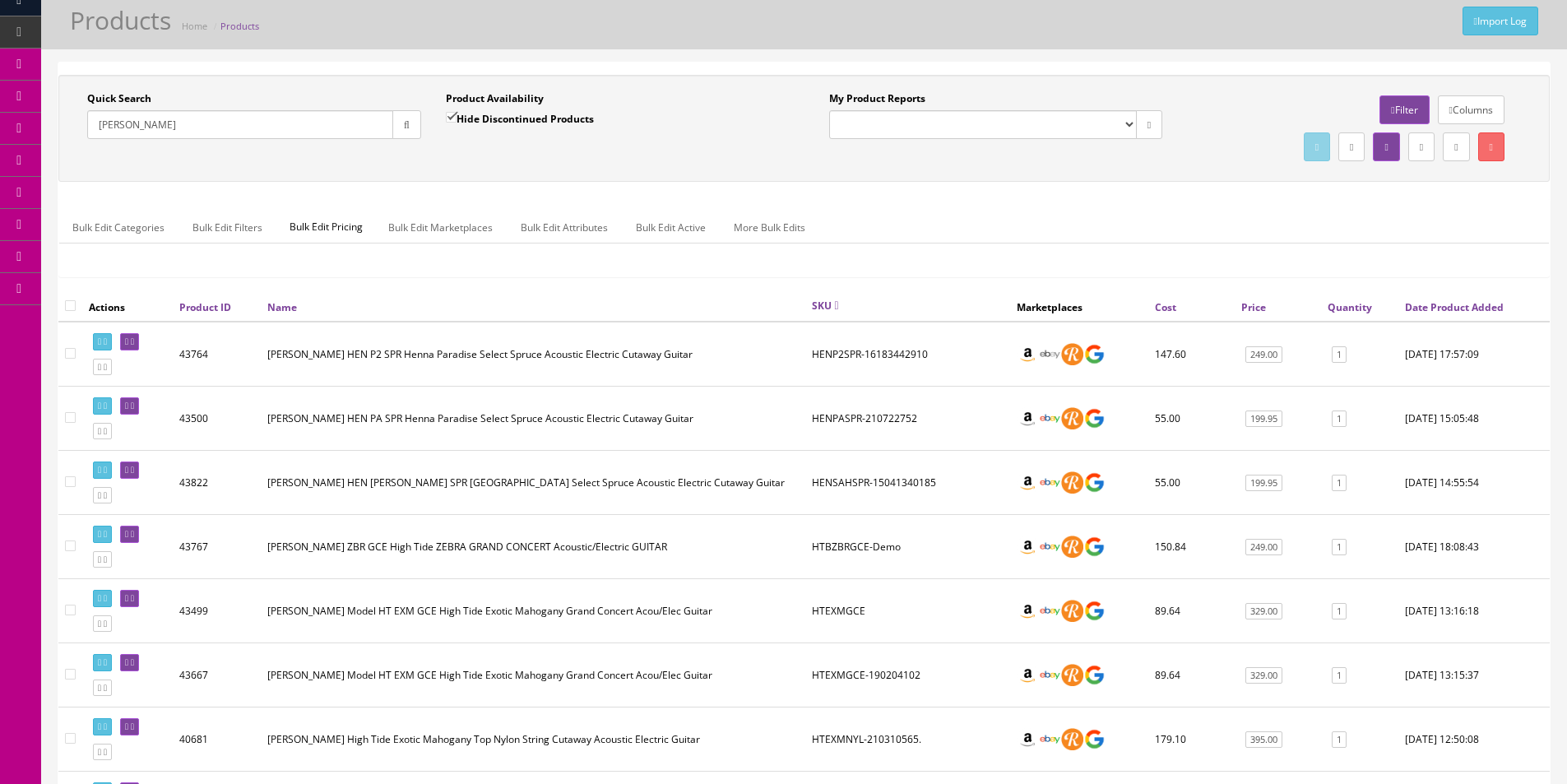
scroll to position [0, 0]
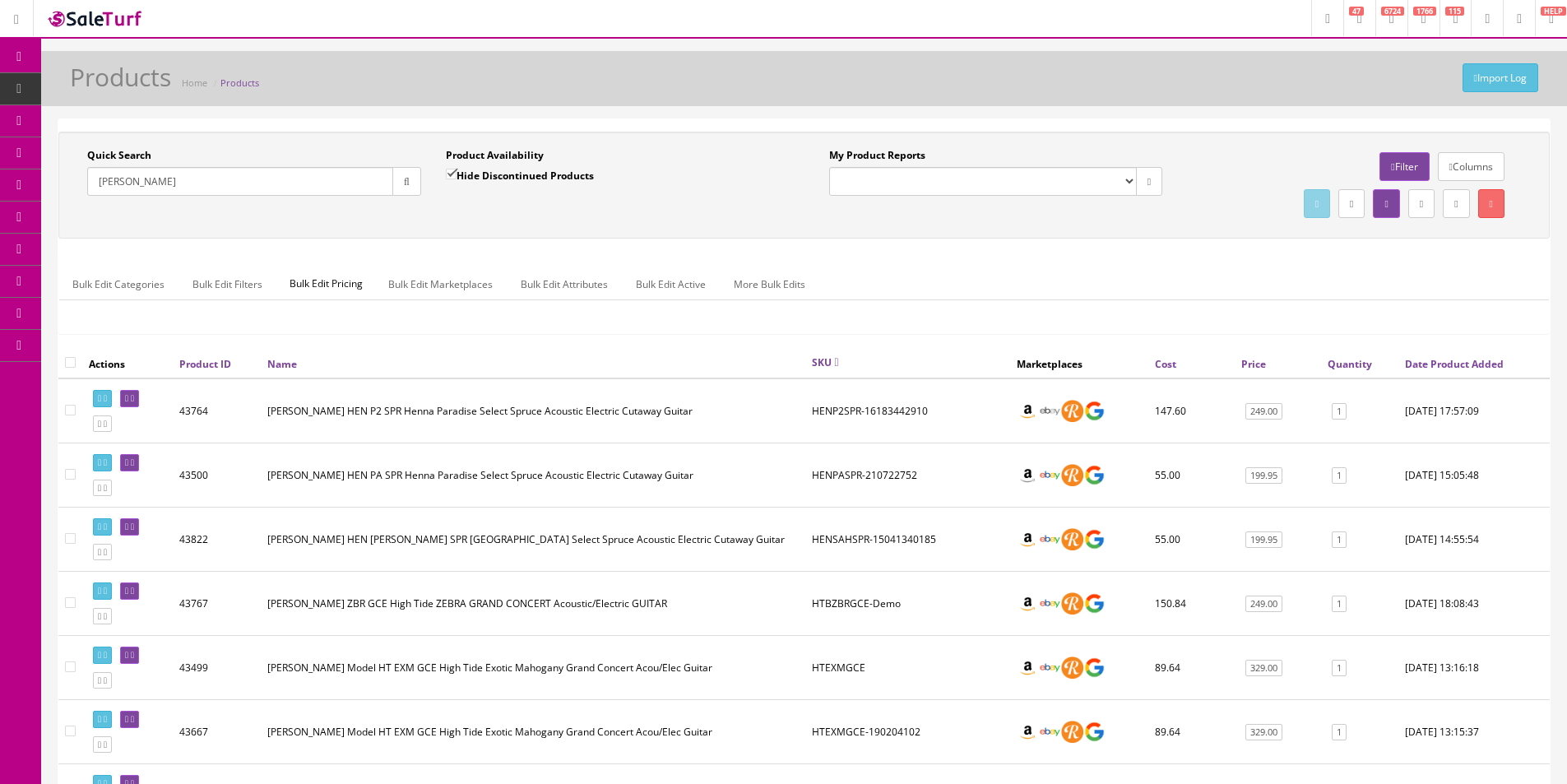
click at [123, 198] on link "Order List" at bounding box center [127, 185] width 173 height 32
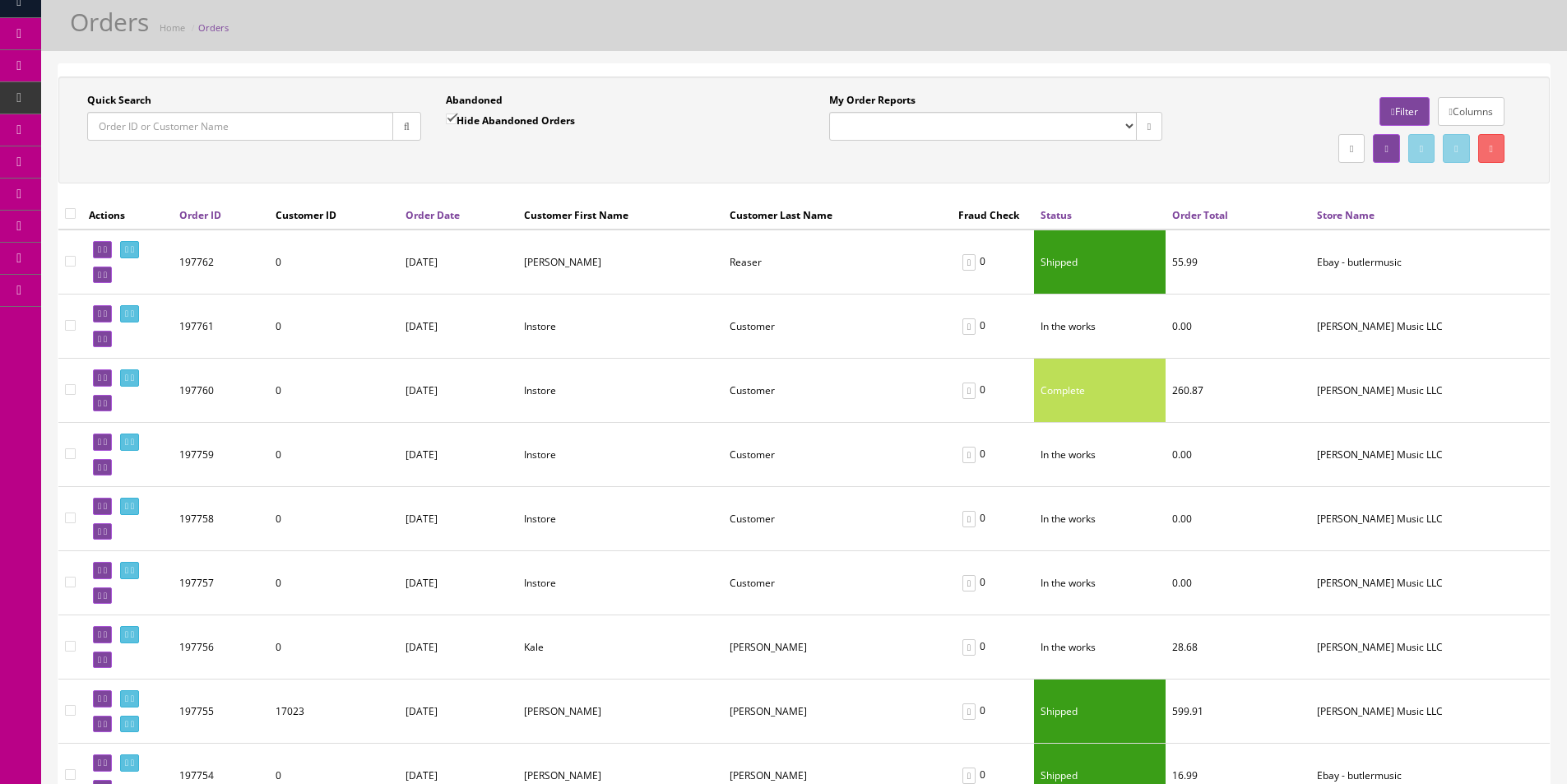
scroll to position [165, 0]
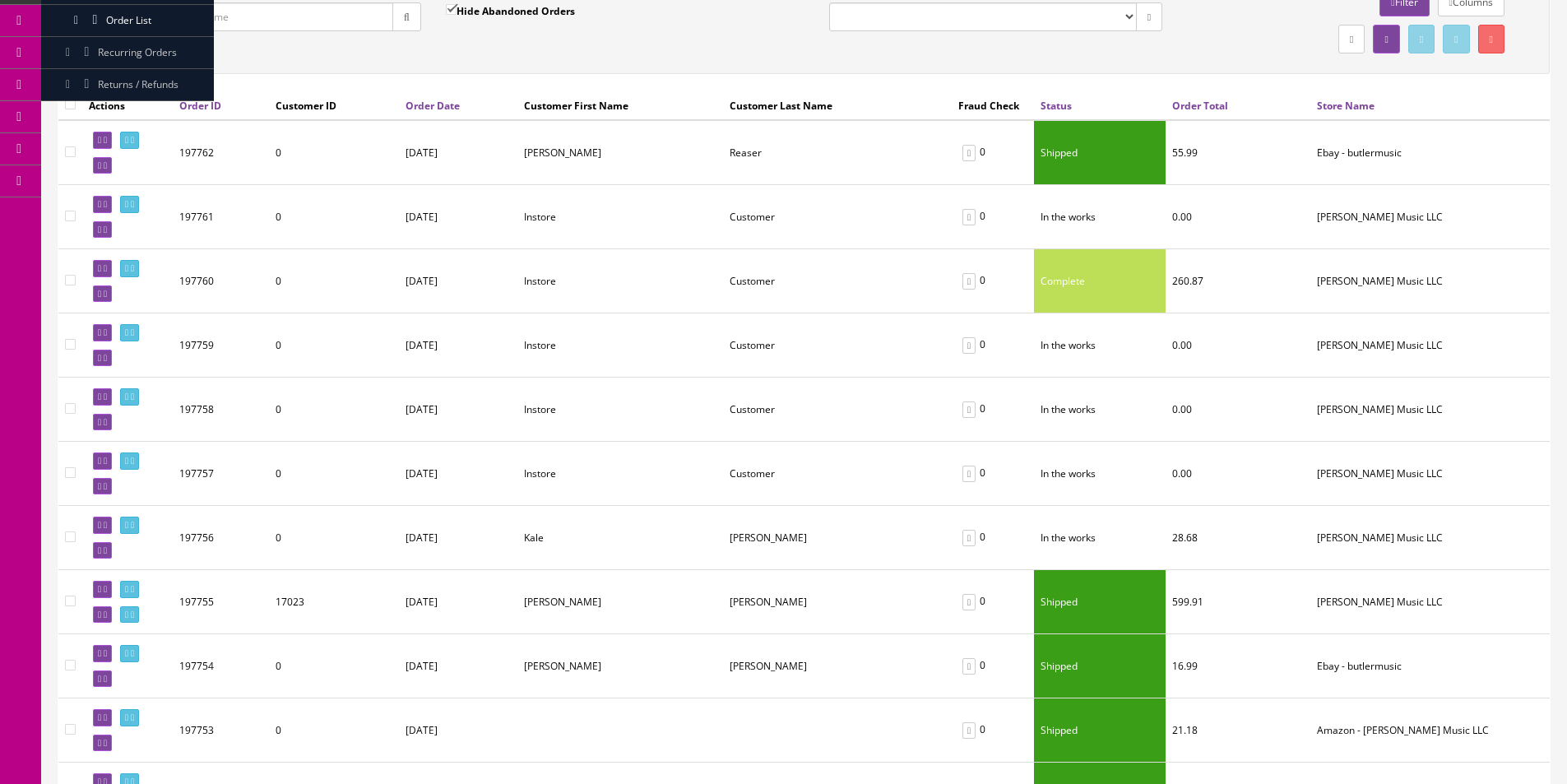
click at [141, 278] on td at bounding box center [127, 280] width 90 height 64
click at [107, 295] on icon at bounding box center [105, 293] width 4 height 9
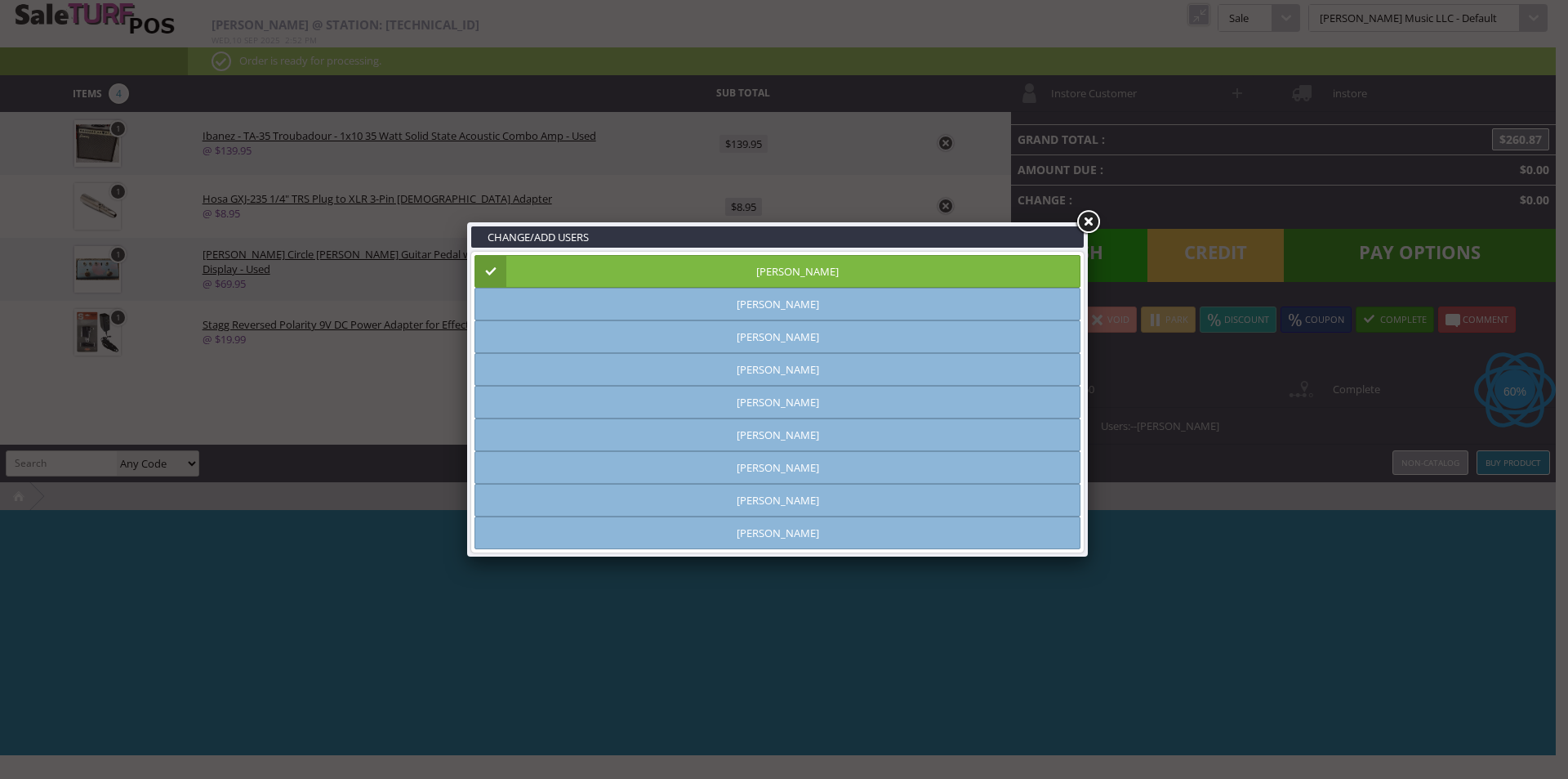
type input "[PERSON_NAME]"
click at [1086, 225] on link at bounding box center [1088, 222] width 30 height 30
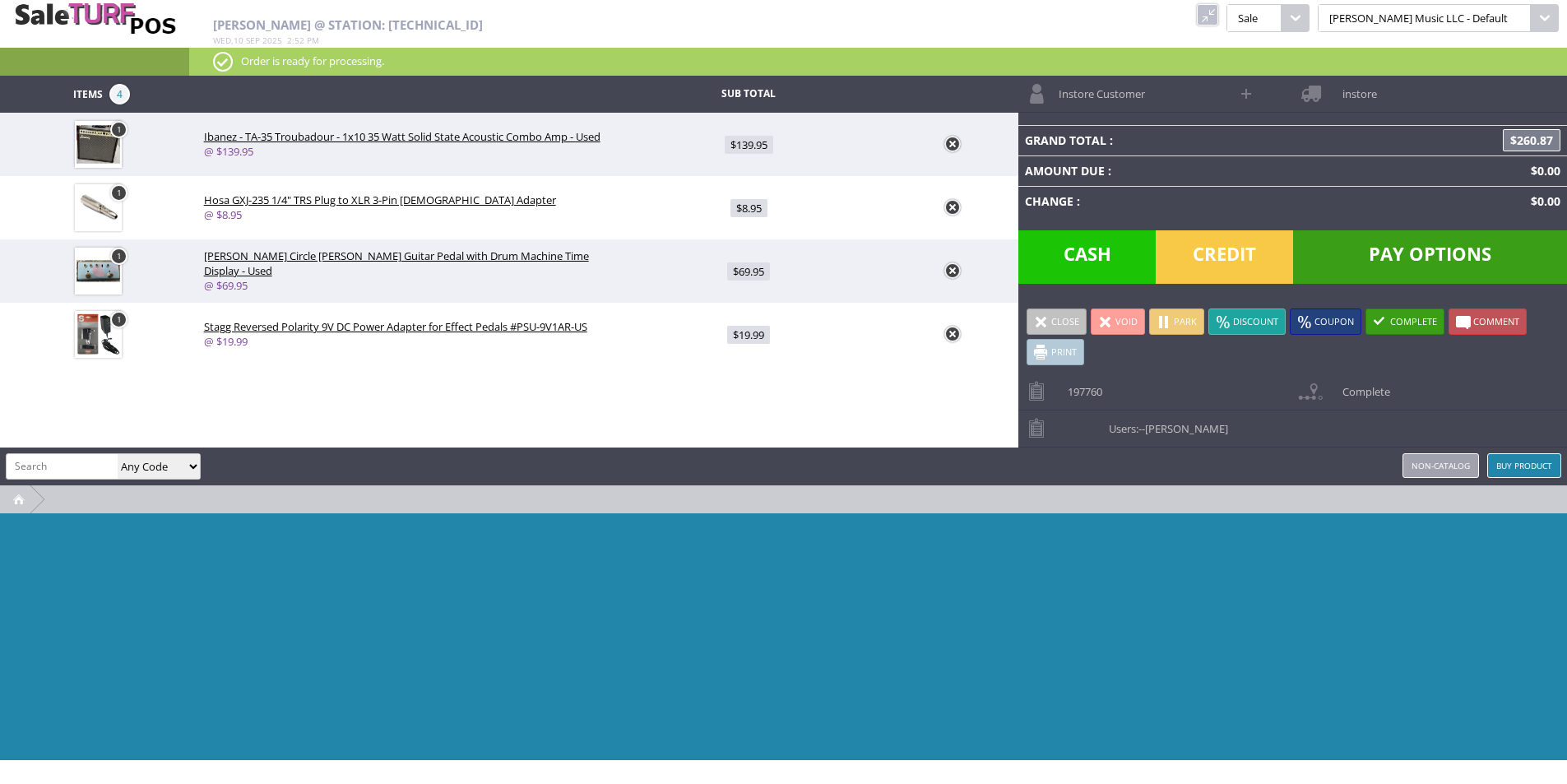
click at [1124, 418] on span "Users: - -Amber Helgren" at bounding box center [1164, 422] width 127 height 25
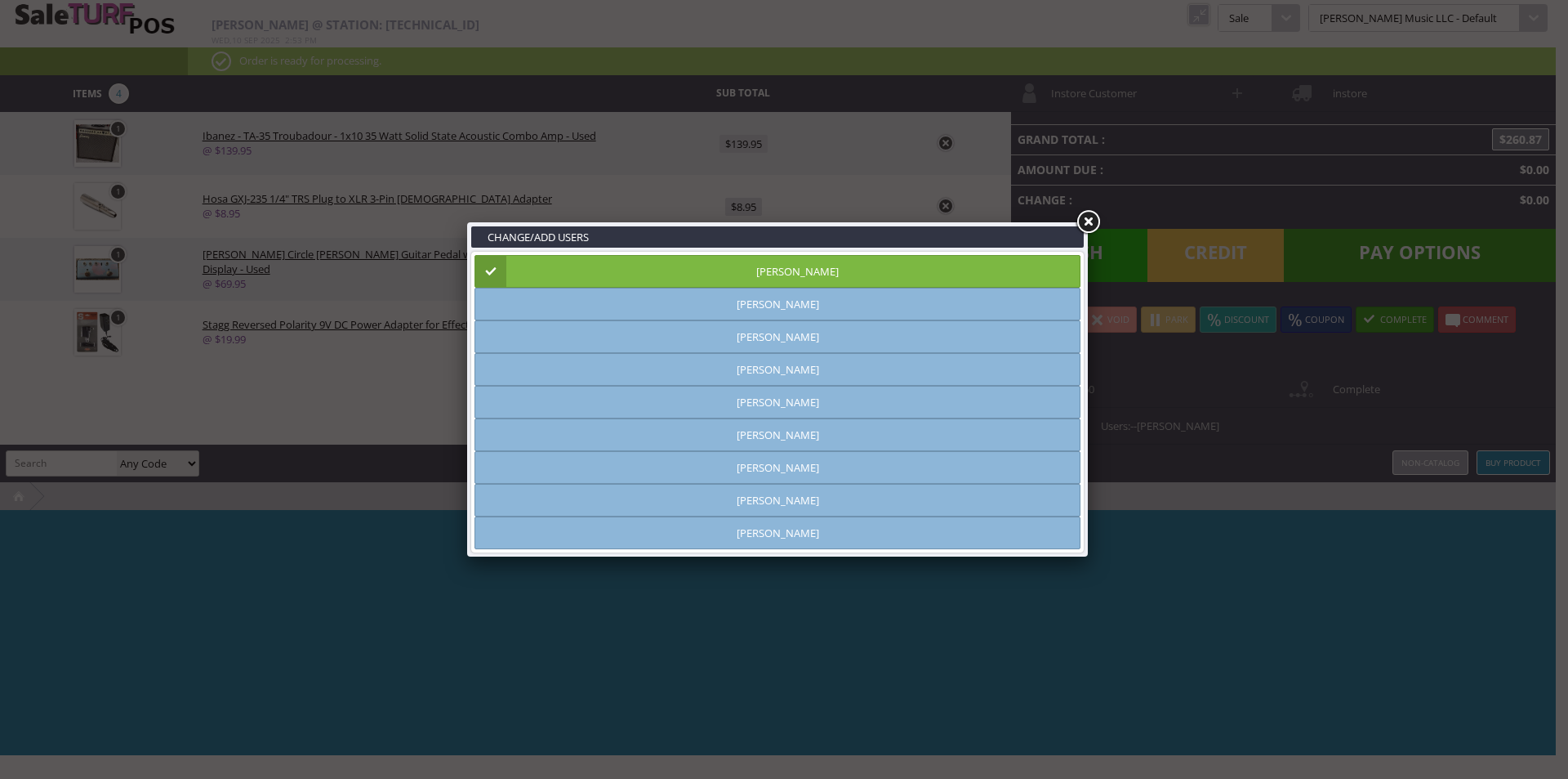
click at [793, 273] on link "Amber Helgren" at bounding box center [777, 272] width 606 height 33
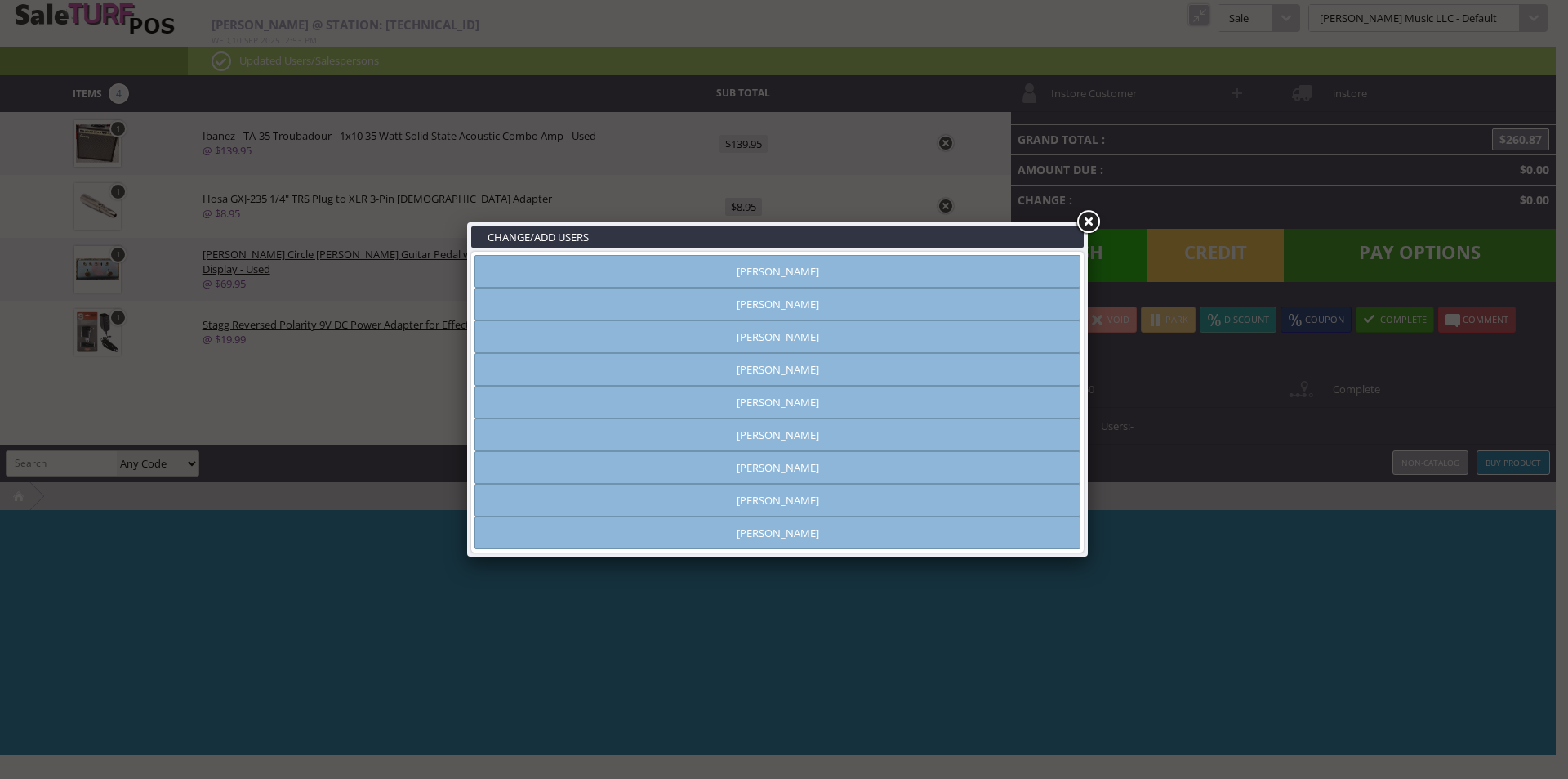
click at [780, 373] on link "Brandon Pearce" at bounding box center [777, 370] width 606 height 33
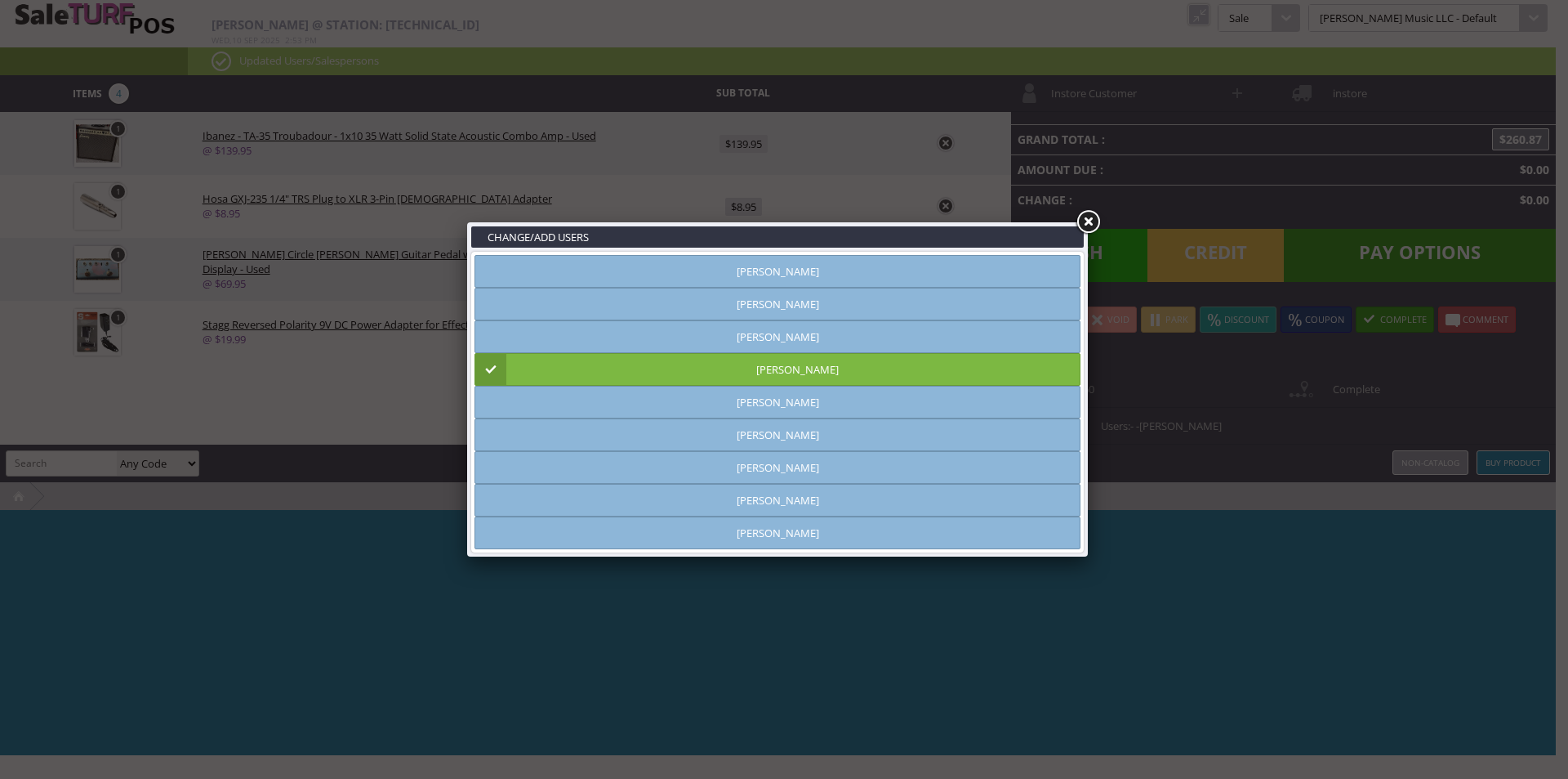
click at [1085, 222] on link at bounding box center [1088, 222] width 30 height 30
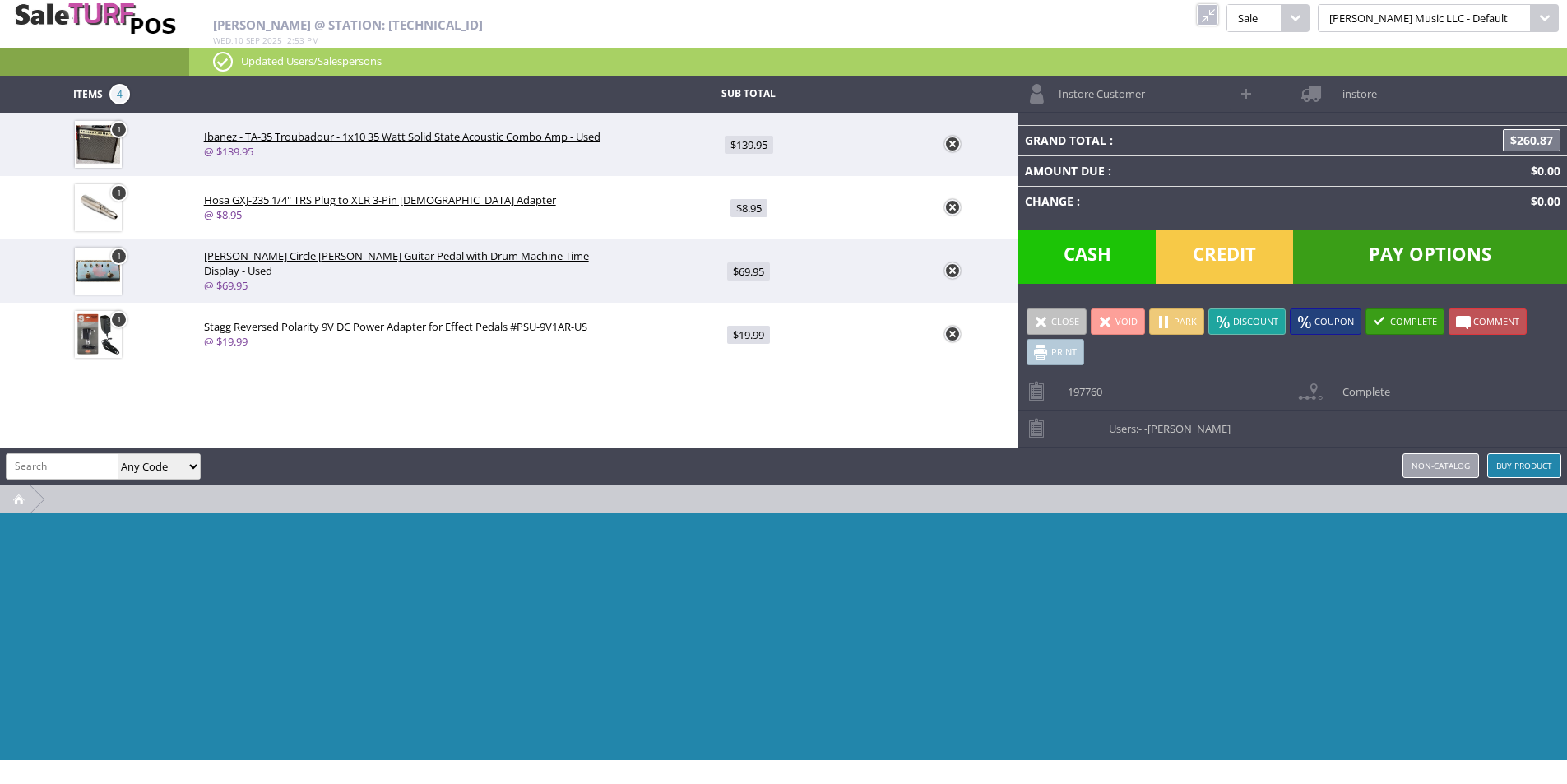
click at [1218, 15] on link at bounding box center [1208, 15] width 21 height 21
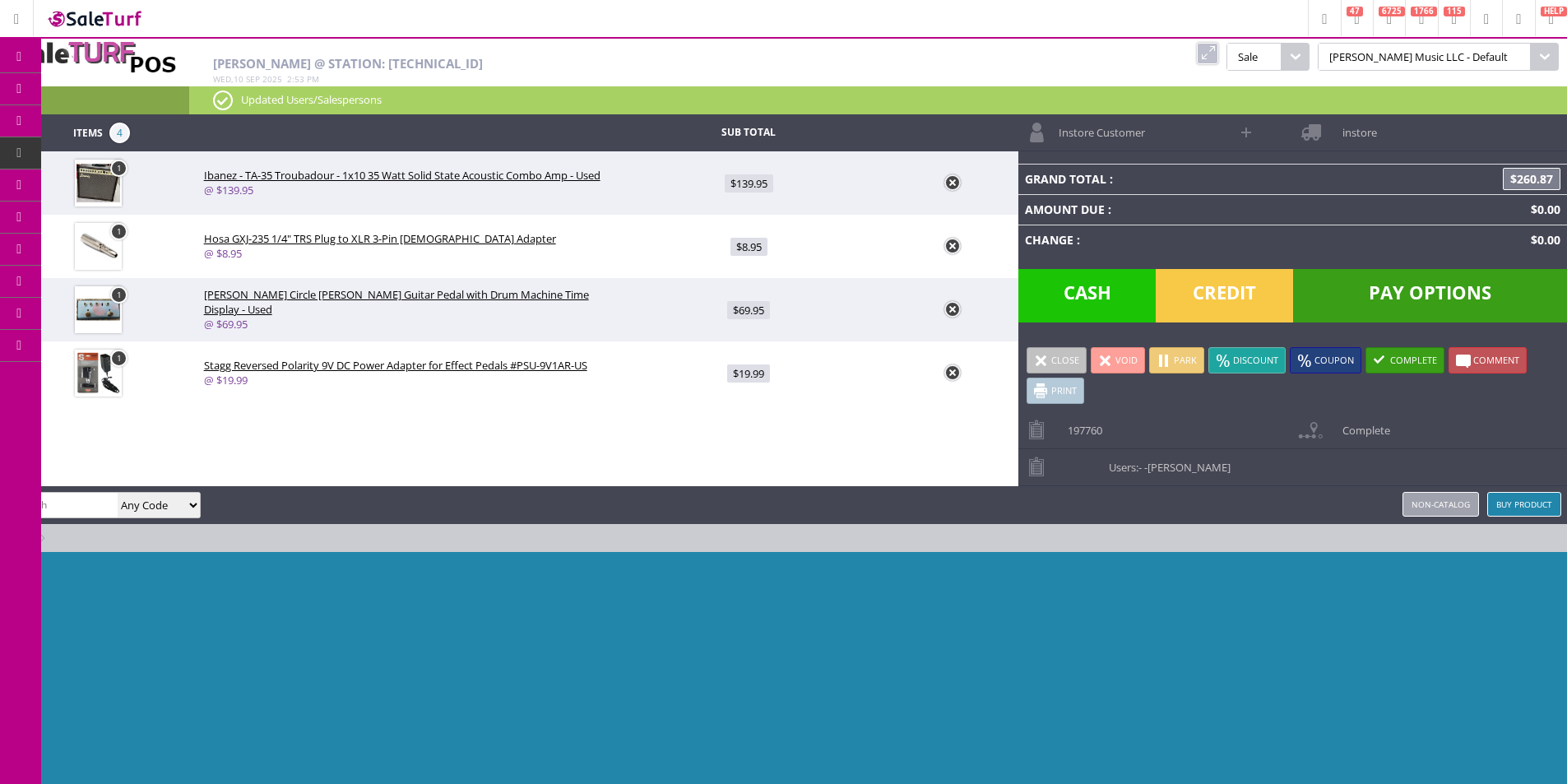
click at [90, 91] on icon at bounding box center [87, 88] width 18 height 13
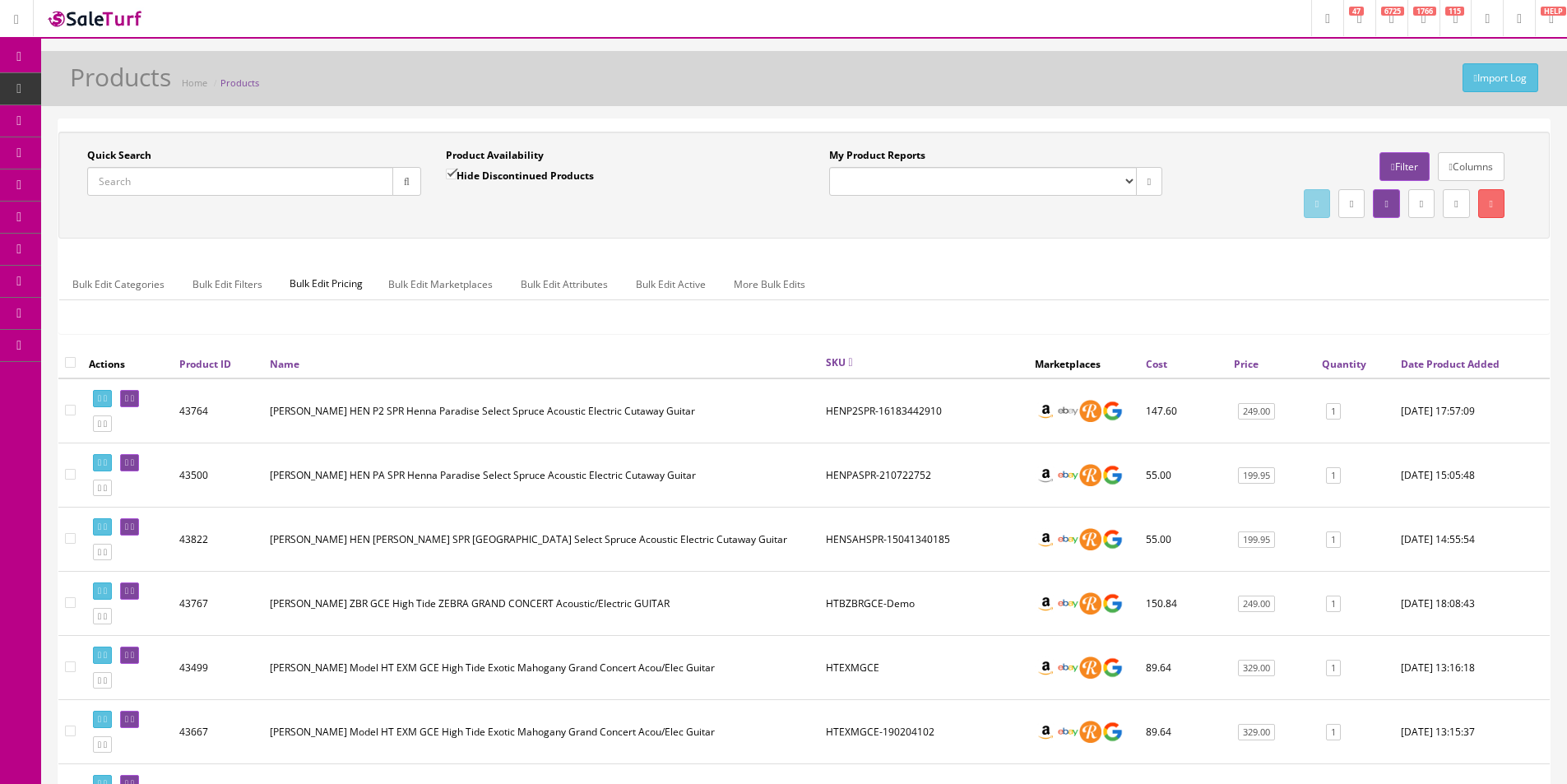
click at [254, 187] on input "Quick Search" at bounding box center [240, 181] width 306 height 29
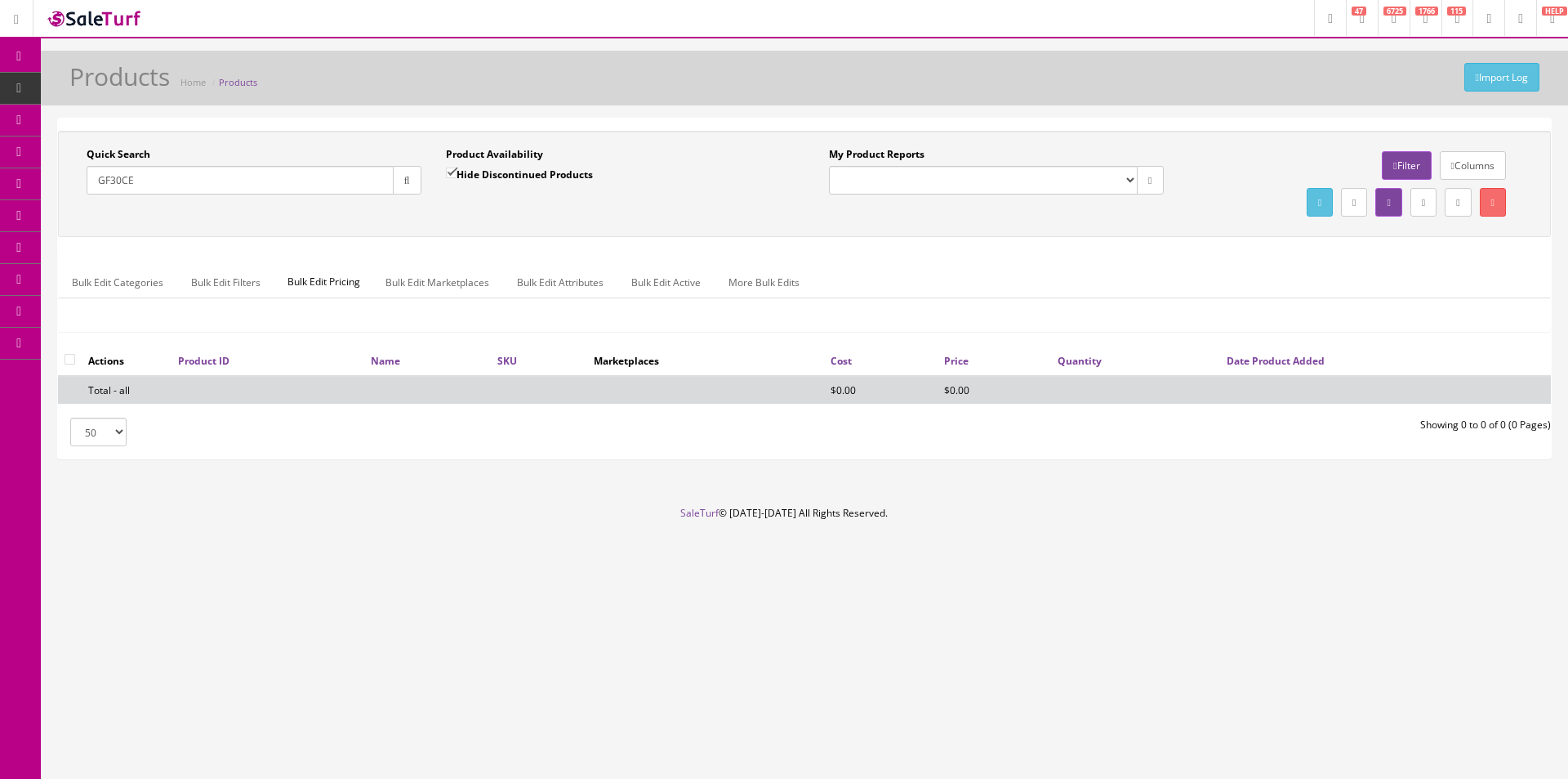
click at [310, 191] on input "GF30CE" at bounding box center [240, 180] width 307 height 29
type input "GF30"
click at [475, 168] on label "Hide Discontinued Products" at bounding box center [519, 174] width 147 height 17
click at [457, 168] on input "Hide Discontinued Products" at bounding box center [452, 172] width 10 height 10
checkbox input "false"
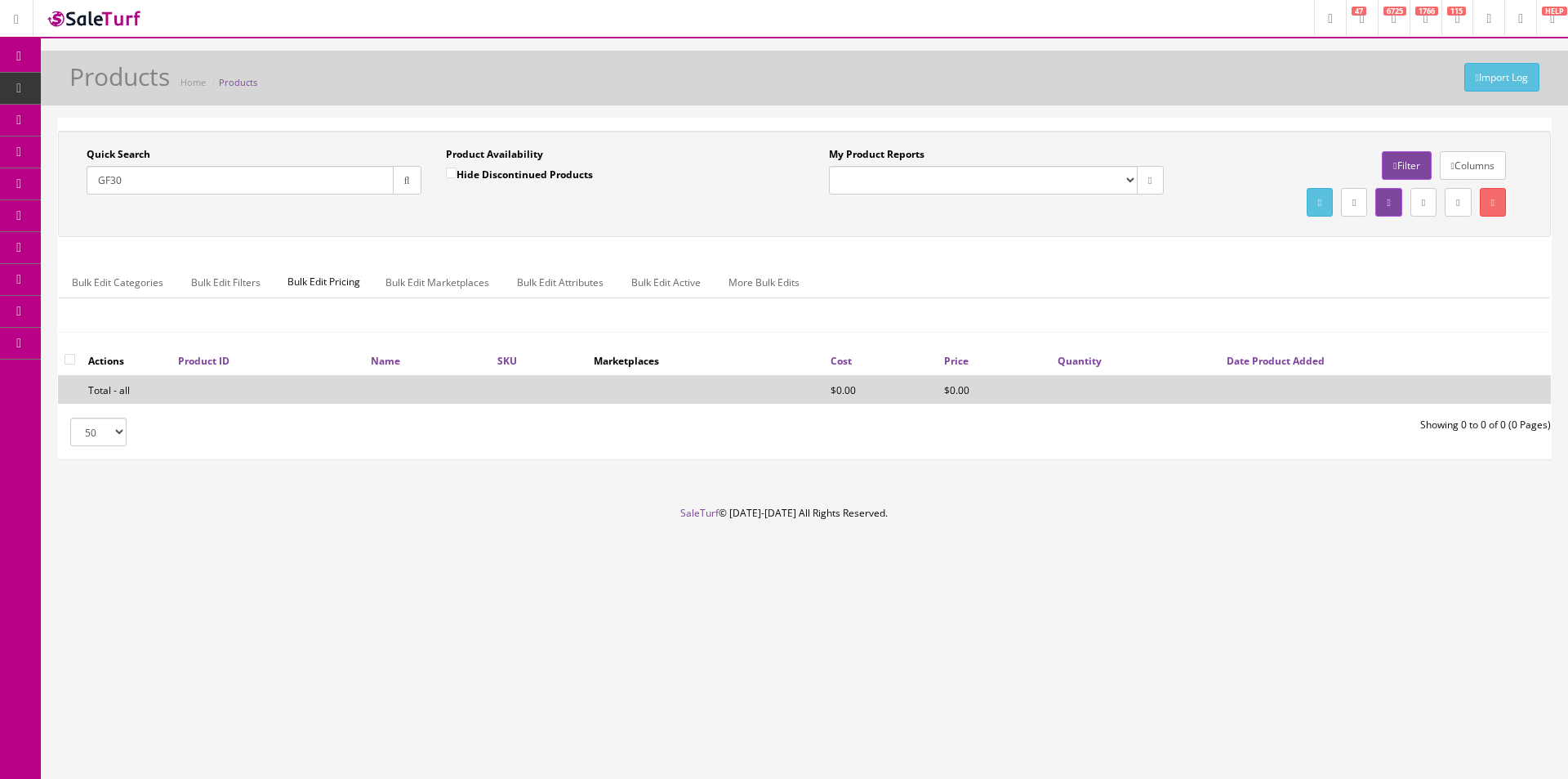
click at [496, 199] on div "Product Availability Hide Discontinued Products Date To" at bounding box center [613, 177] width 359 height 60
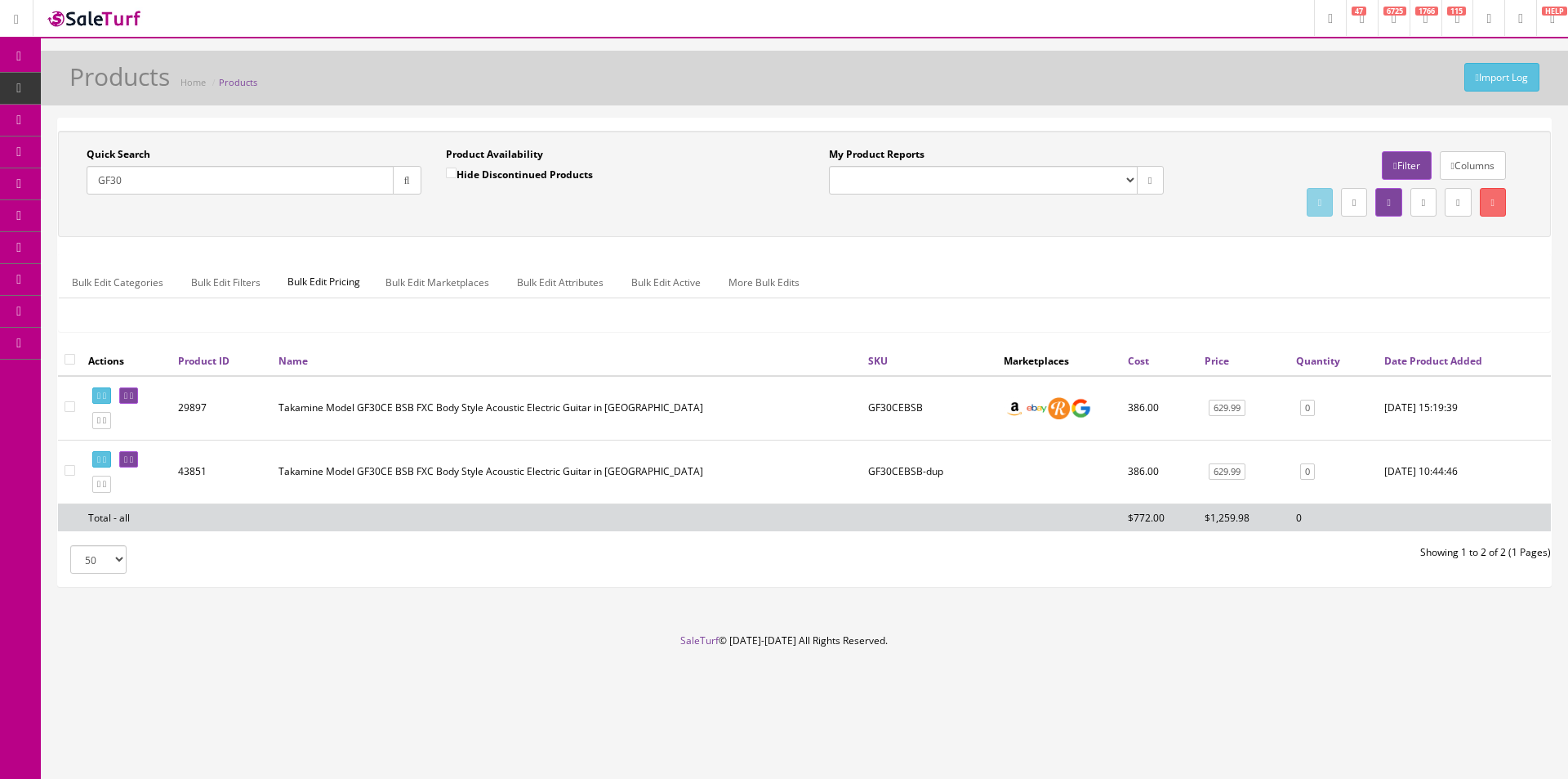
click at [336, 175] on input "GF30" at bounding box center [240, 180] width 307 height 29
paste input "RPH-R1-TS"
click at [409, 177] on icon "button" at bounding box center [407, 180] width 6 height 10
click at [410, 177] on button "button" at bounding box center [407, 180] width 29 height 29
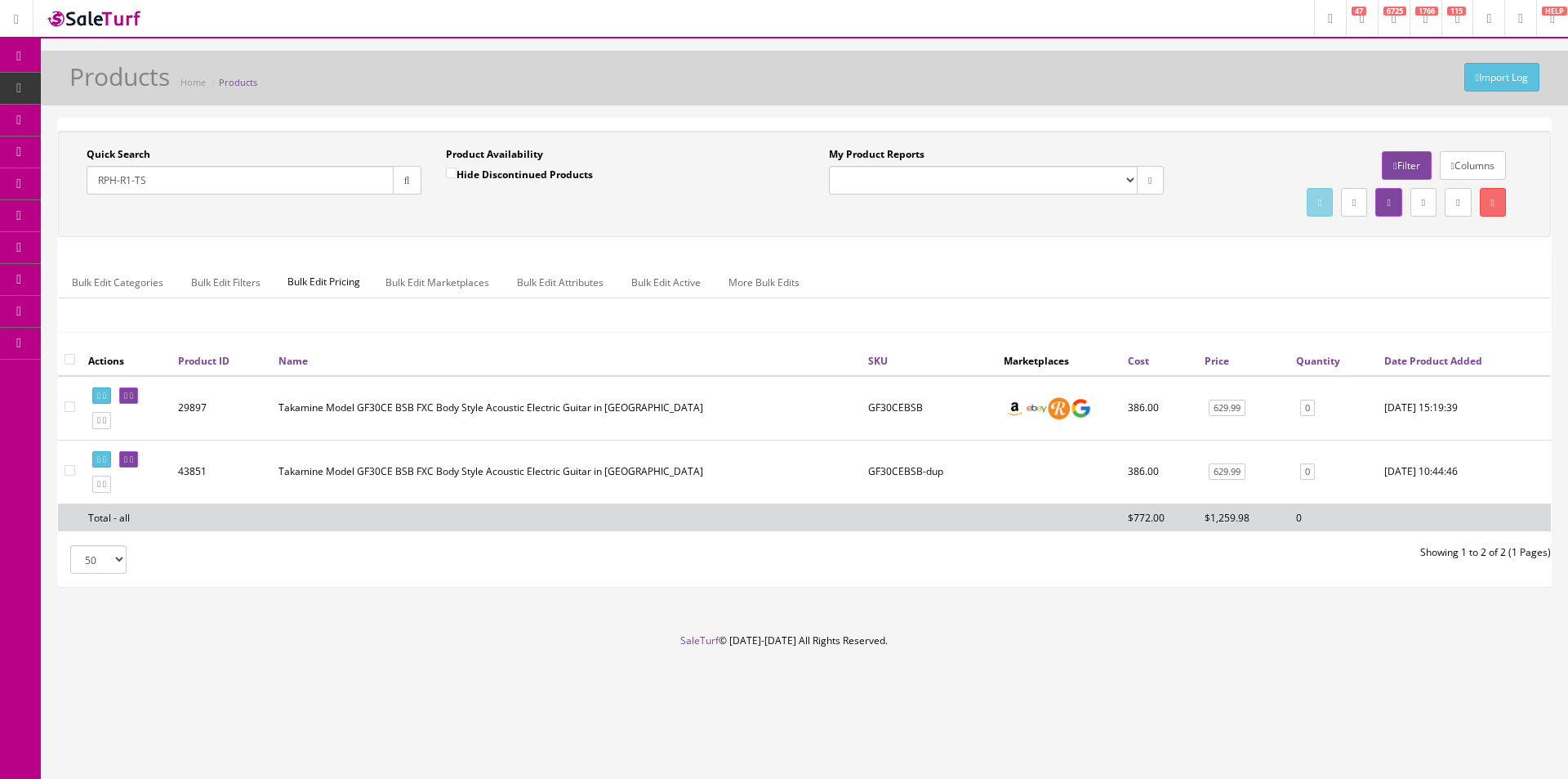
click at [412, 219] on div "Quick Search RPH-R1-TS Date From Product Availability Hide Discontinued Product…" at bounding box center [804, 184] width 1485 height 73
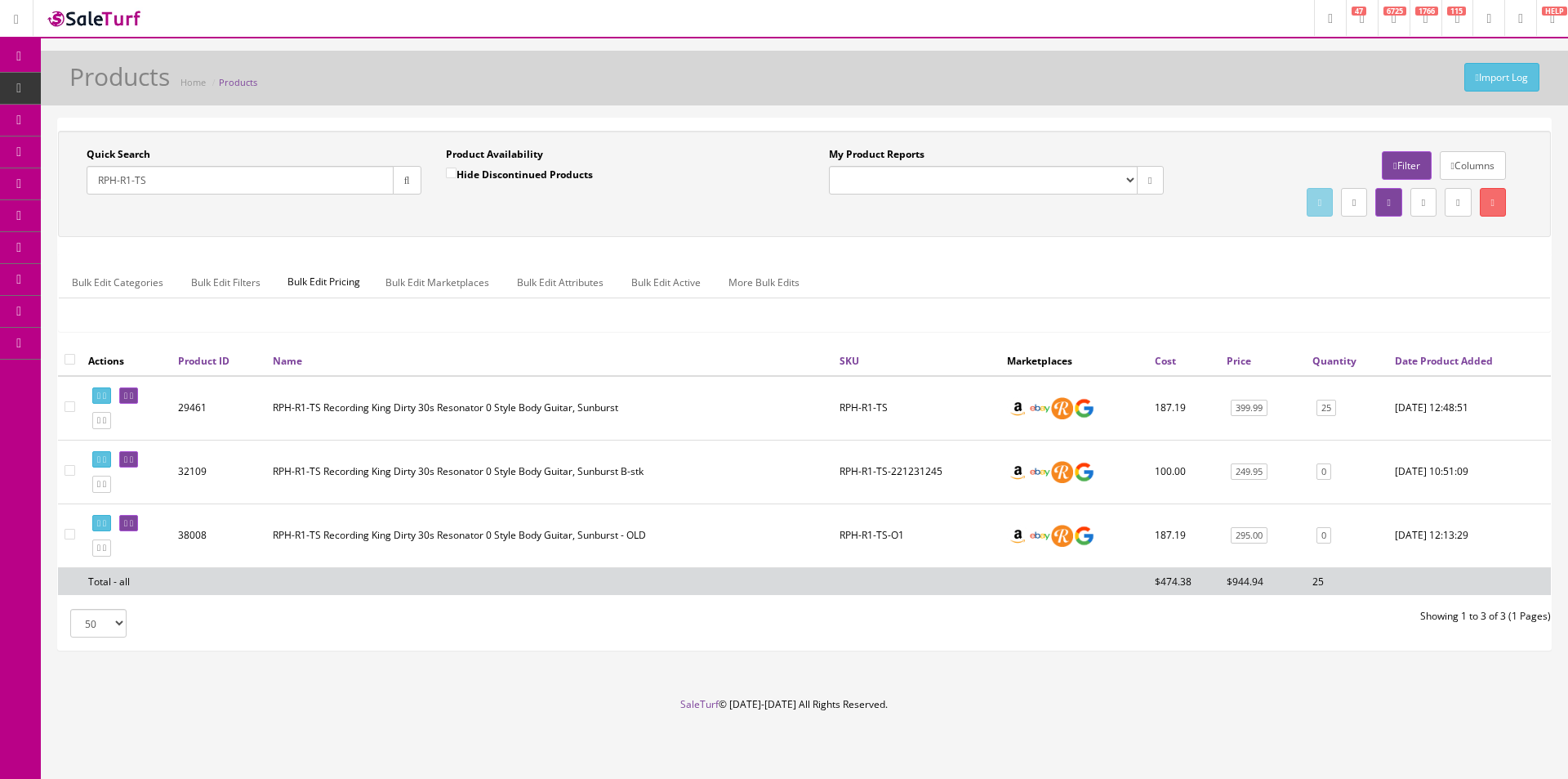
click at [265, 190] on input "RPH-R1-TS" at bounding box center [240, 180] width 307 height 29
paste input "-342"
type input "RP-342"
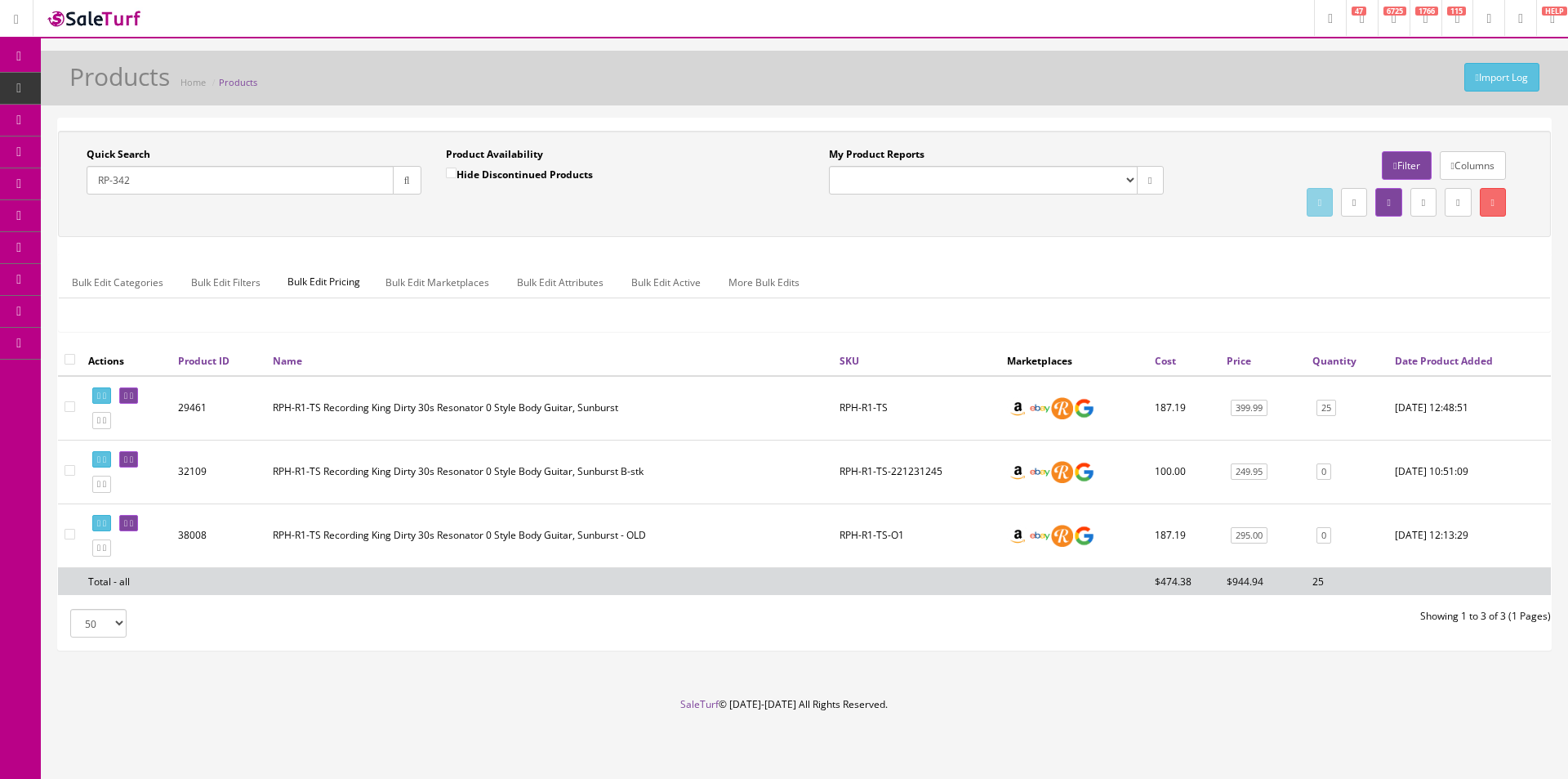
click at [400, 190] on button "button" at bounding box center [407, 180] width 29 height 29
click at [767, 778] on html "Research Trends Trending on Ebay Google Trends Amazon Insights (Login Before Cl…" at bounding box center [784, 389] width 1568 height 779
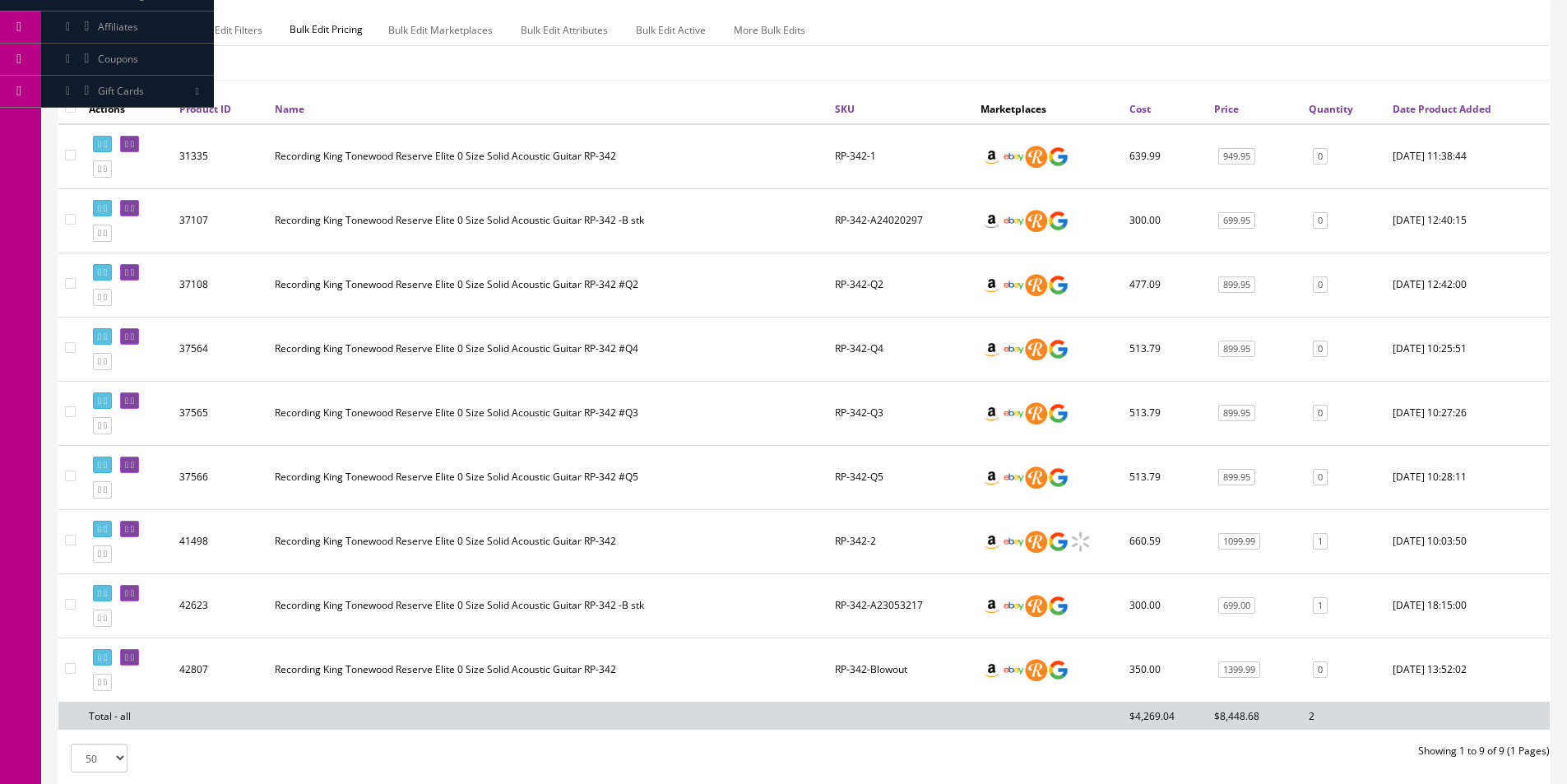
scroll to position [385, 0]
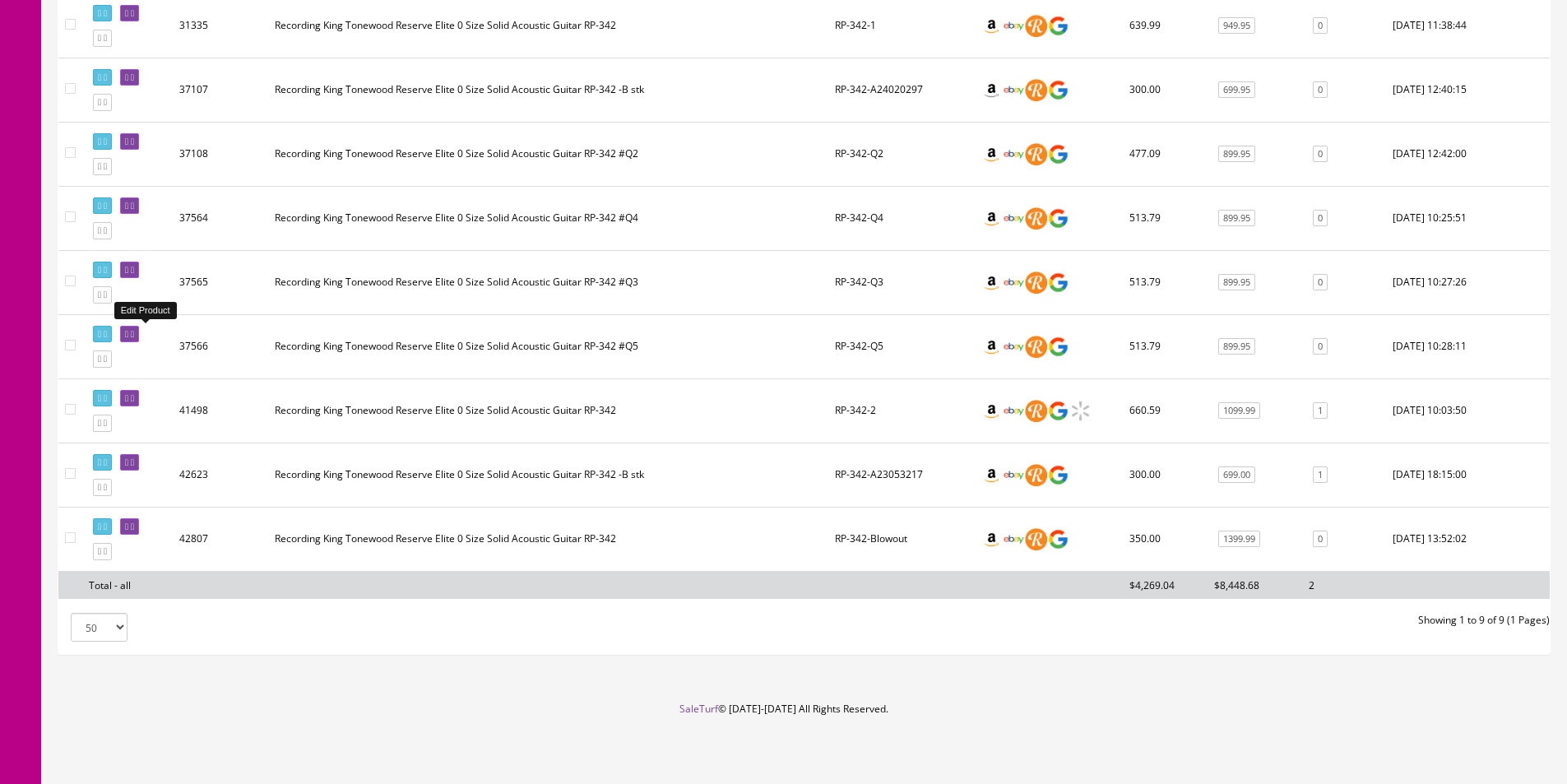
click at [128, 331] on icon at bounding box center [127, 334] width 4 height 9
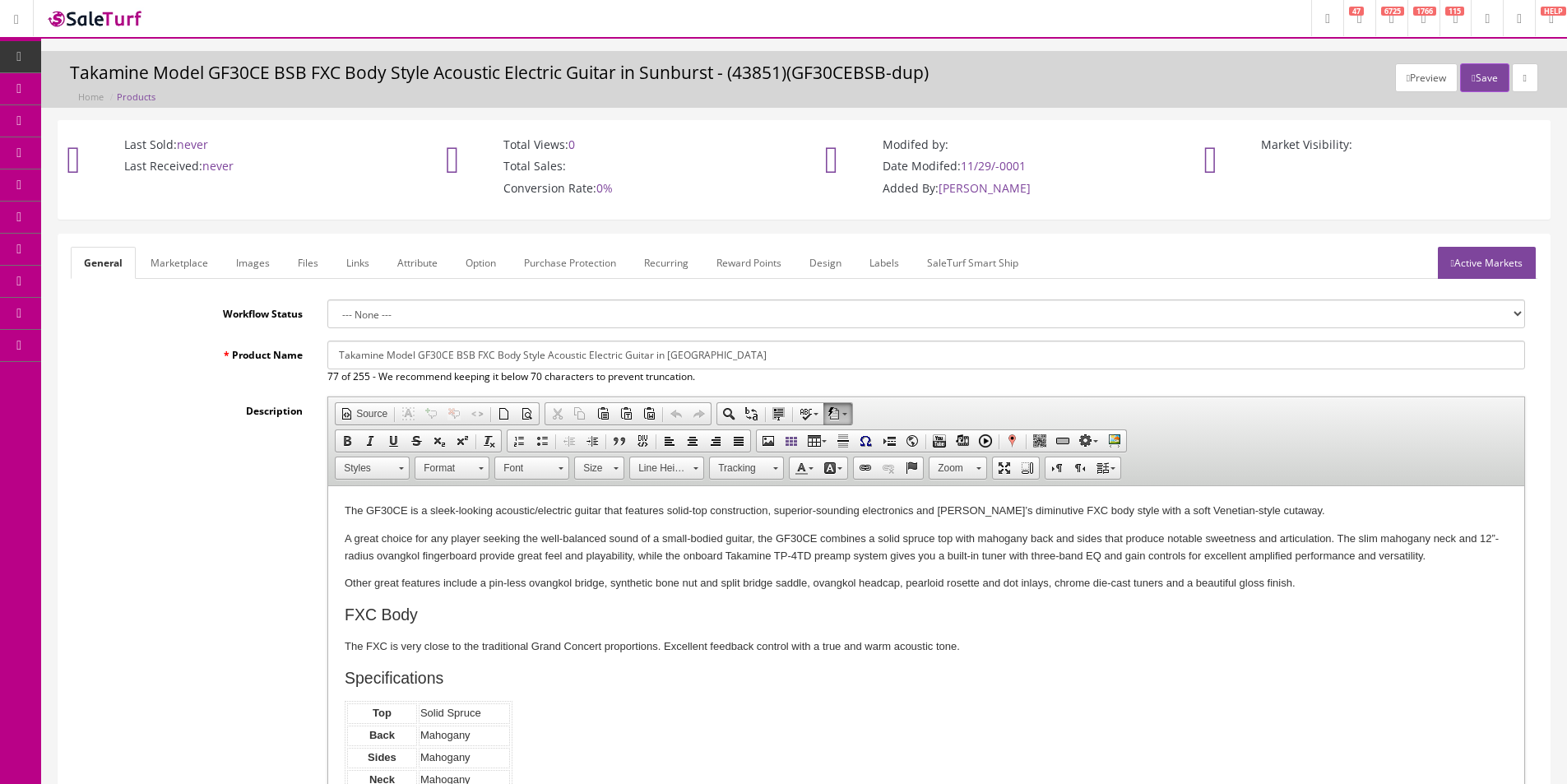
click at [240, 262] on link "Images" at bounding box center [252, 263] width 60 height 32
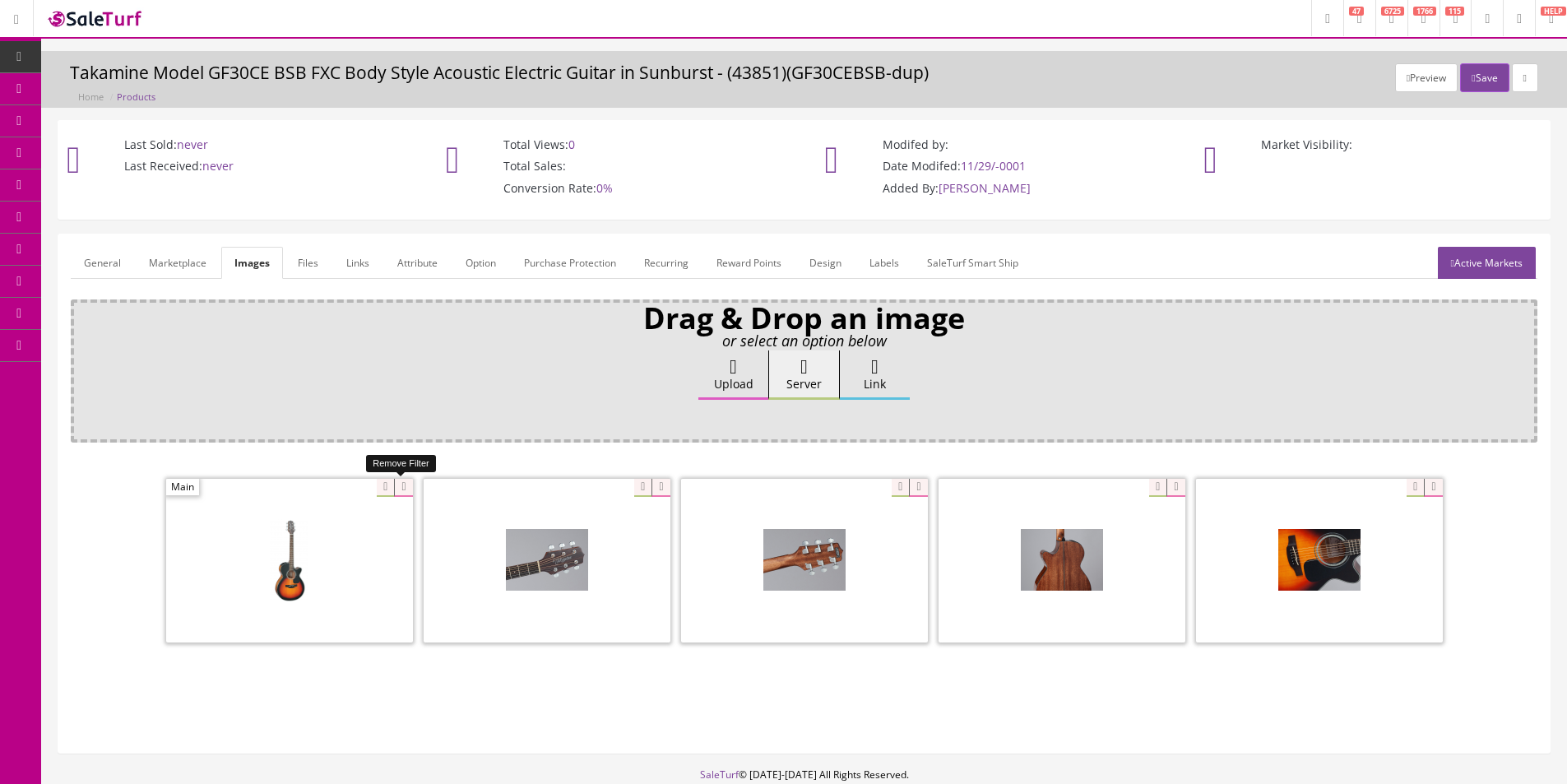
click at [400, 487] on icon at bounding box center [403, 487] width 18 height 18
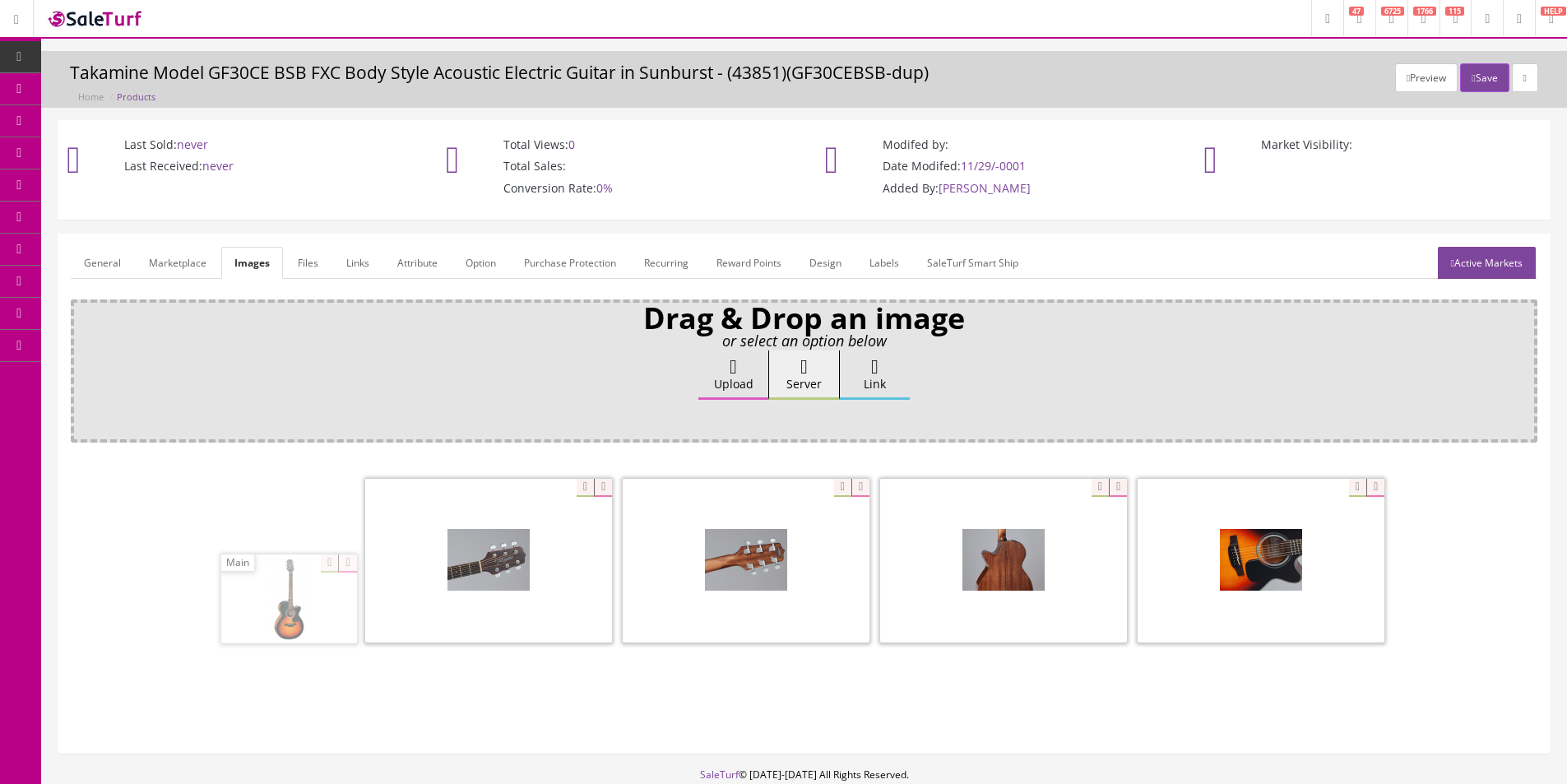
click at [400, 487] on span at bounding box center [489, 560] width 247 height 164
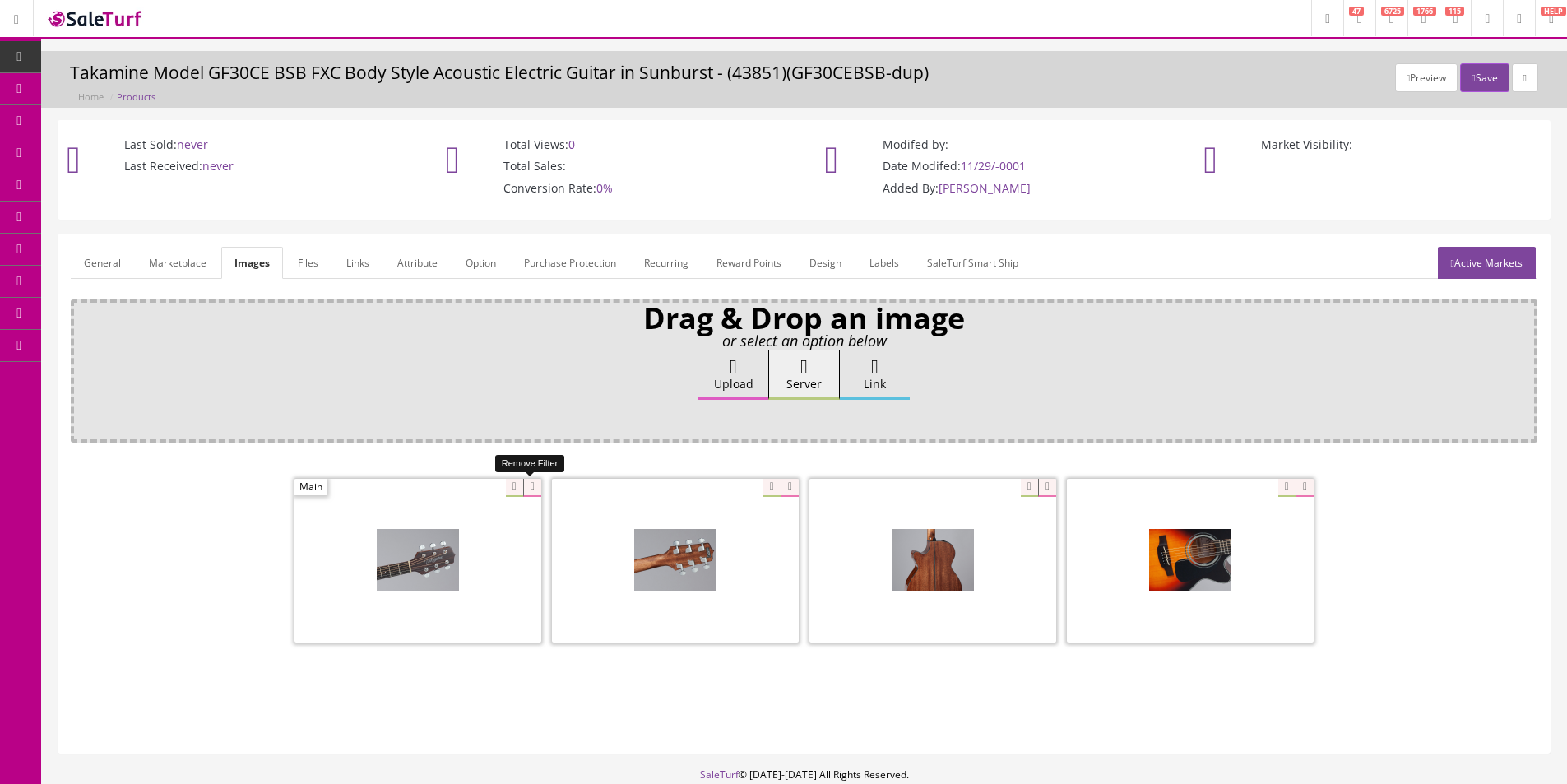
click at [534, 491] on icon at bounding box center [532, 487] width 18 height 18
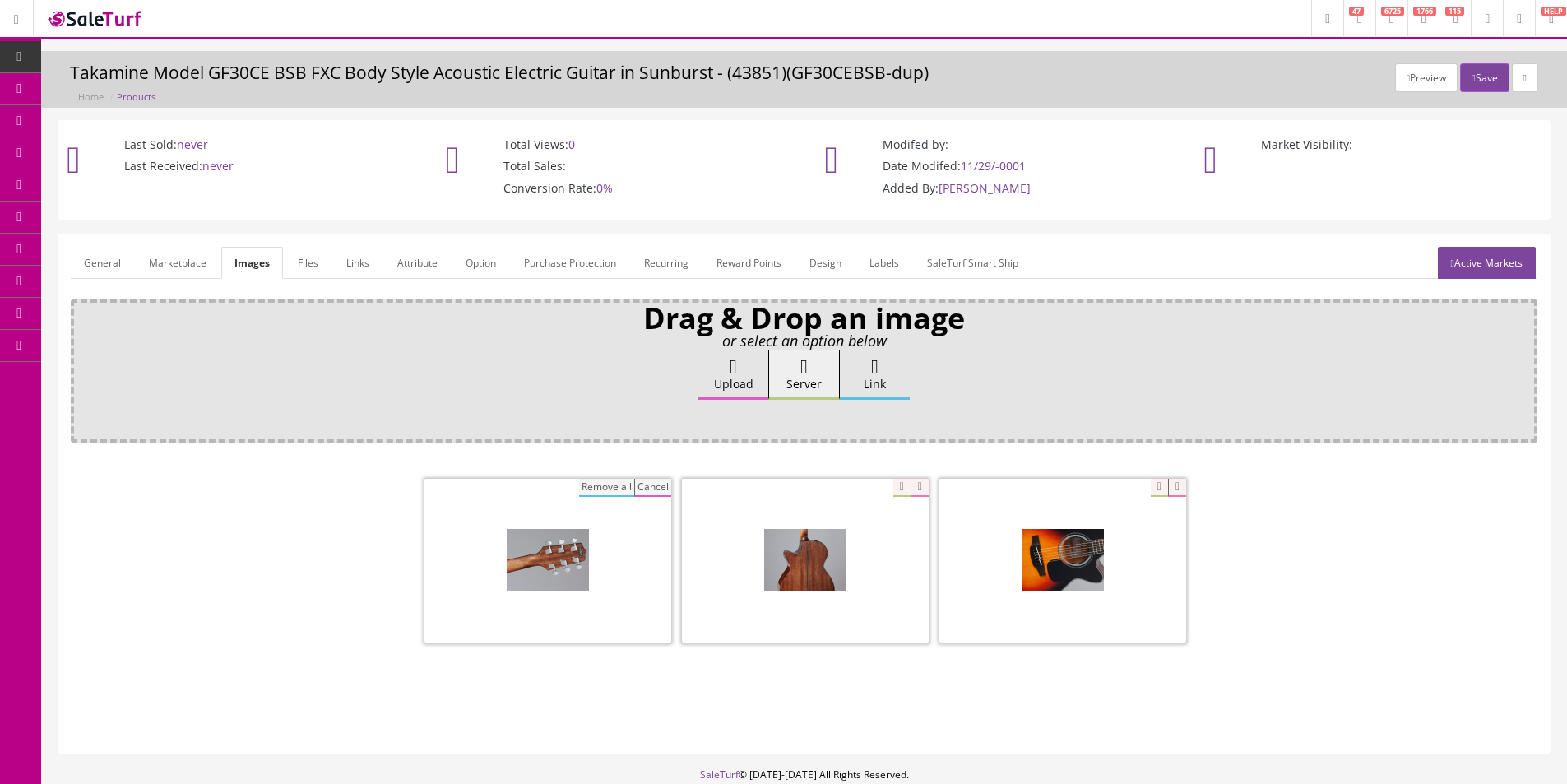
click at [632, 486] on button "Remove all" at bounding box center [606, 487] width 55 height 18
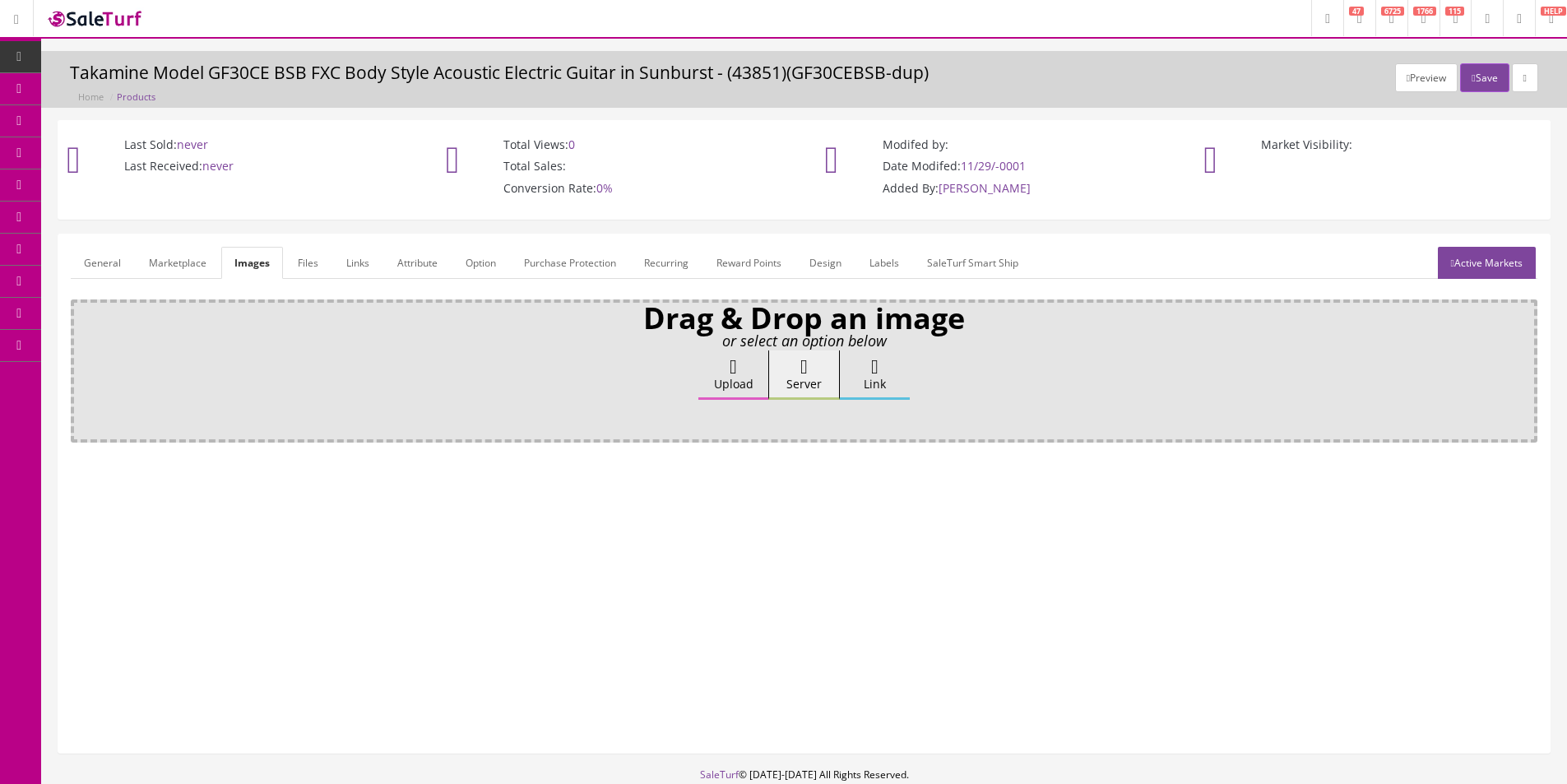
click at [715, 391] on label "Upload" at bounding box center [734, 375] width 70 height 49
click at [82, 367] on input "Upload" at bounding box center [82, 358] width 0 height 17
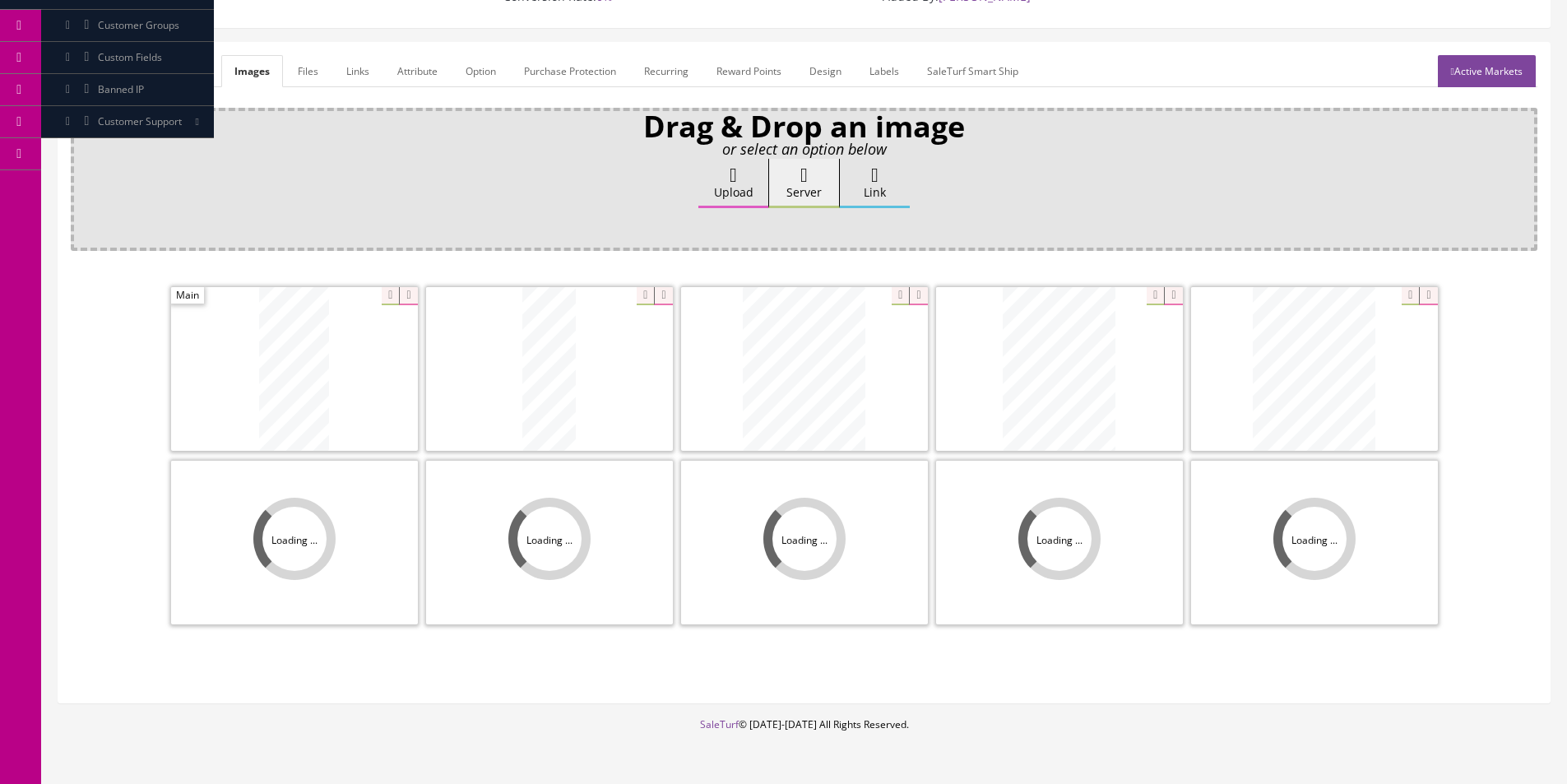
scroll to position [240, 0]
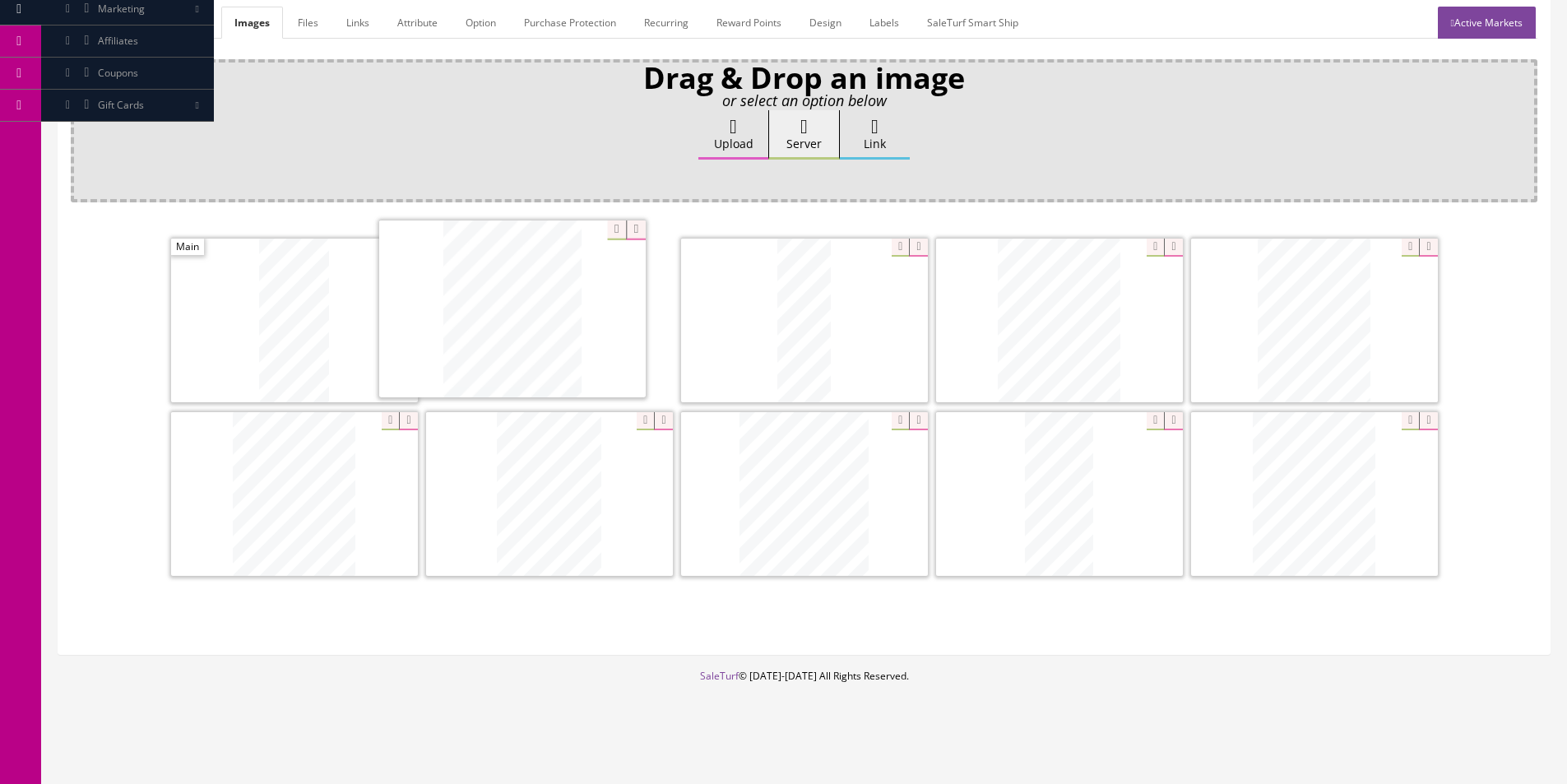
drag, startPoint x: 743, startPoint y: 442, endPoint x: 592, endPoint y: 374, distance: 165.6
drag, startPoint x: 814, startPoint y: 469, endPoint x: 754, endPoint y: 307, distance: 172.8
drag, startPoint x: 1020, startPoint y: 466, endPoint x: 489, endPoint y: 300, distance: 556.3
drag, startPoint x: 334, startPoint y: 485, endPoint x: 980, endPoint y: 474, distance: 646.1
click at [893, 420] on div "Zoom" at bounding box center [805, 493] width 247 height 165
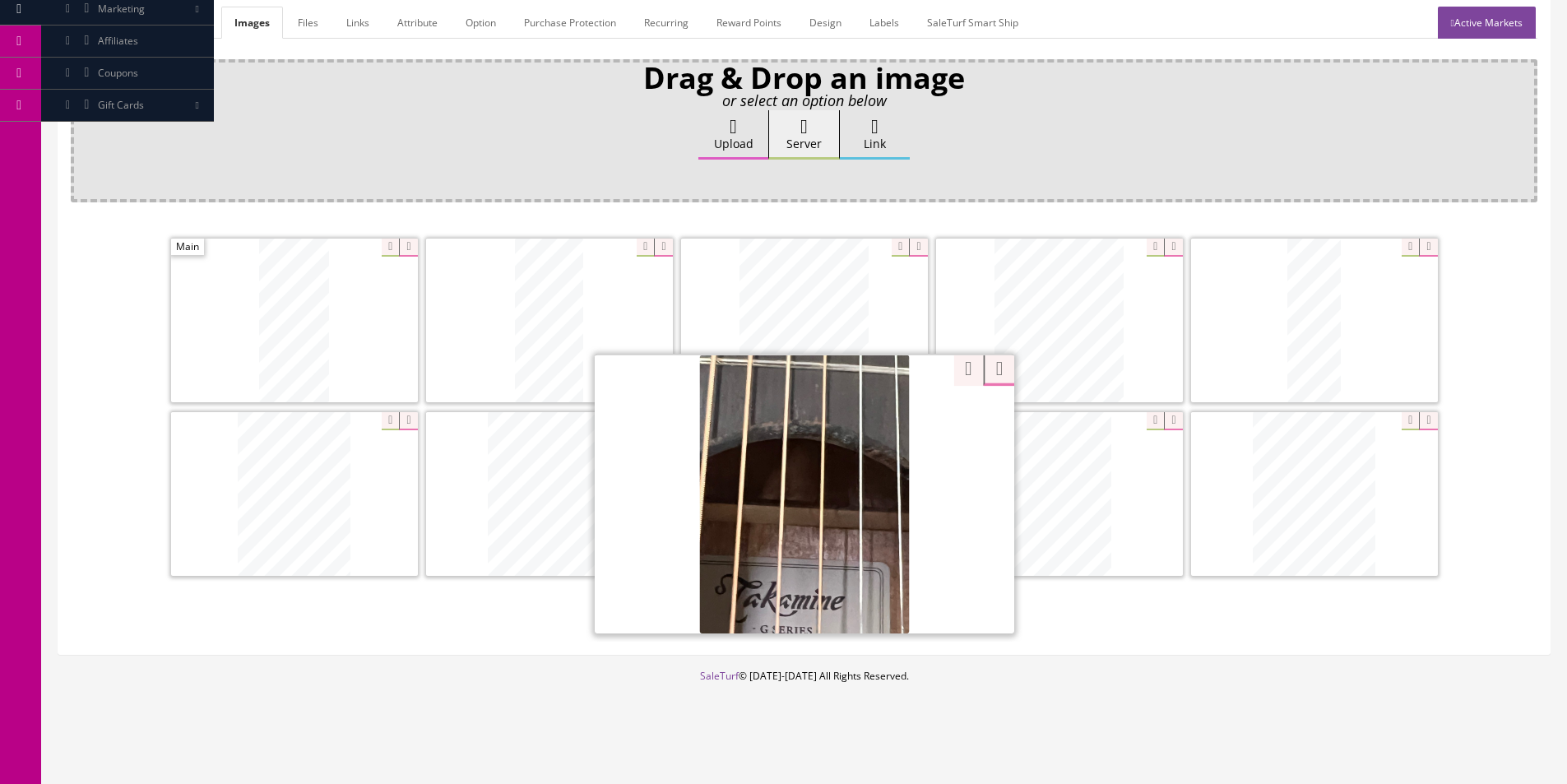
click at [958, 374] on div "Zoom" at bounding box center [985, 360] width 61 height 30
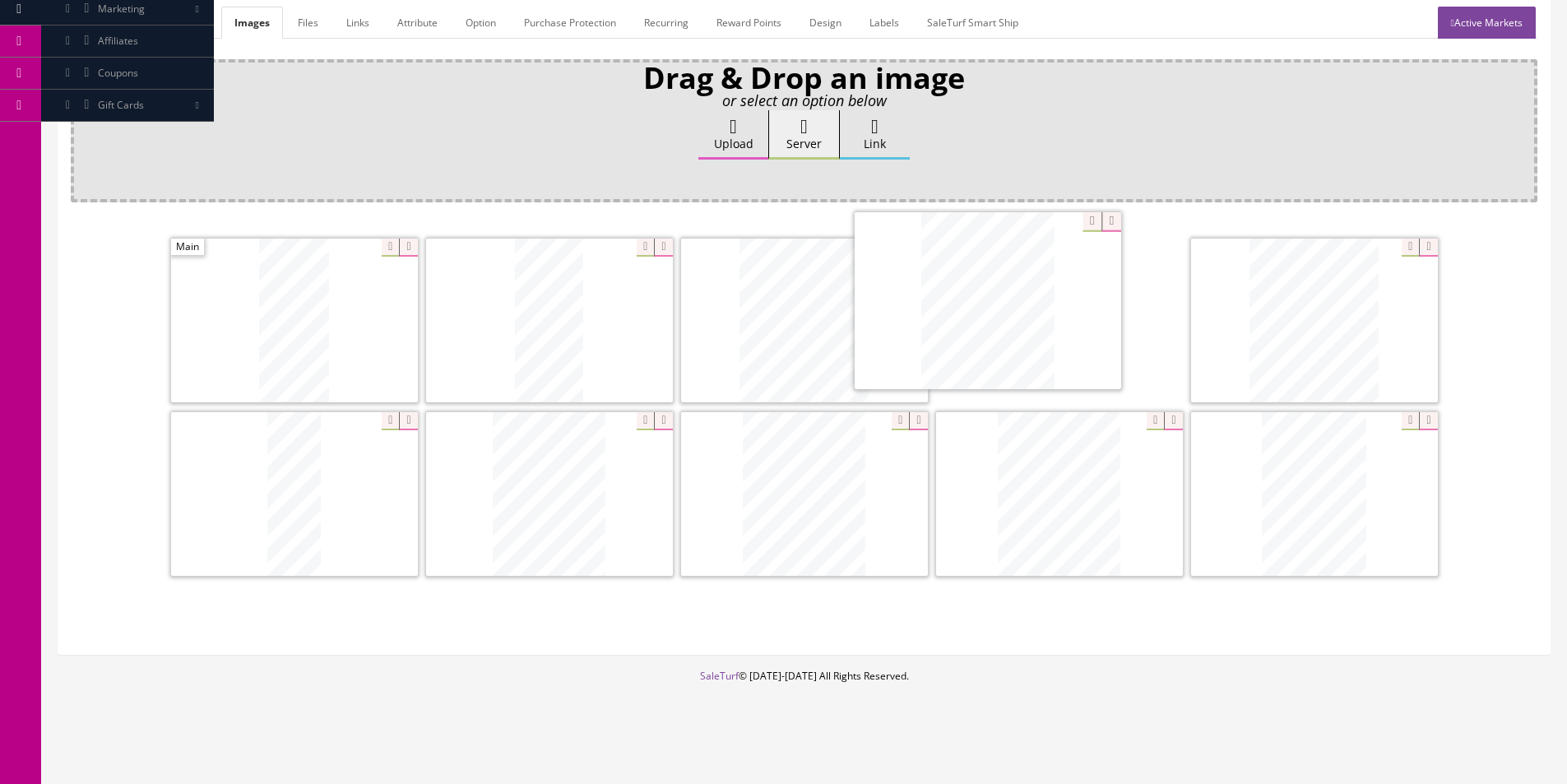
drag, startPoint x: 1321, startPoint y: 498, endPoint x: 994, endPoint y: 304, distance: 380.2
drag, startPoint x: 869, startPoint y: 479, endPoint x: 1025, endPoint y: 485, distance: 156.1
drag, startPoint x: 866, startPoint y: 413, endPoint x: 927, endPoint y: 327, distance: 105.4
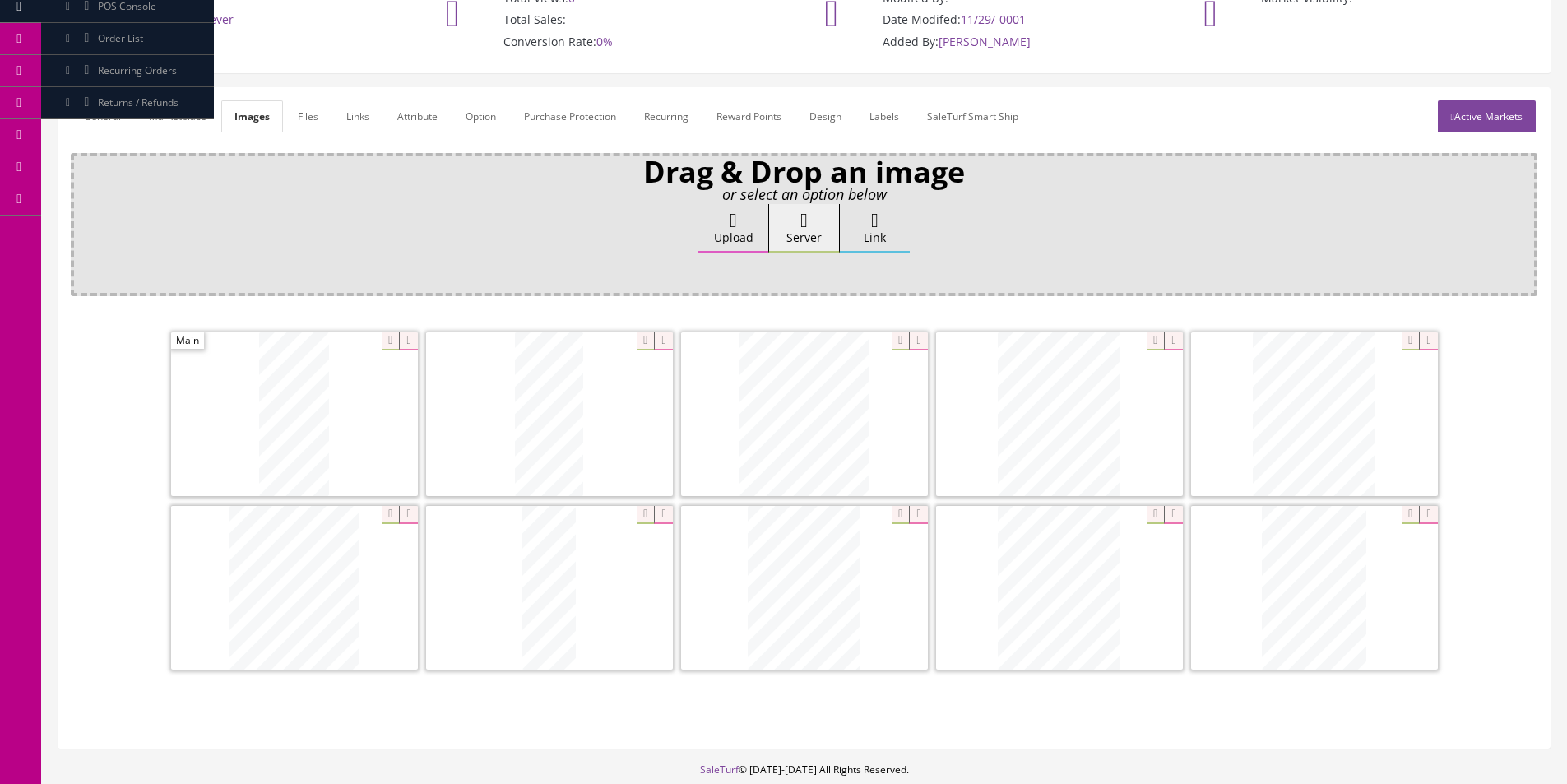
scroll to position [75, 0]
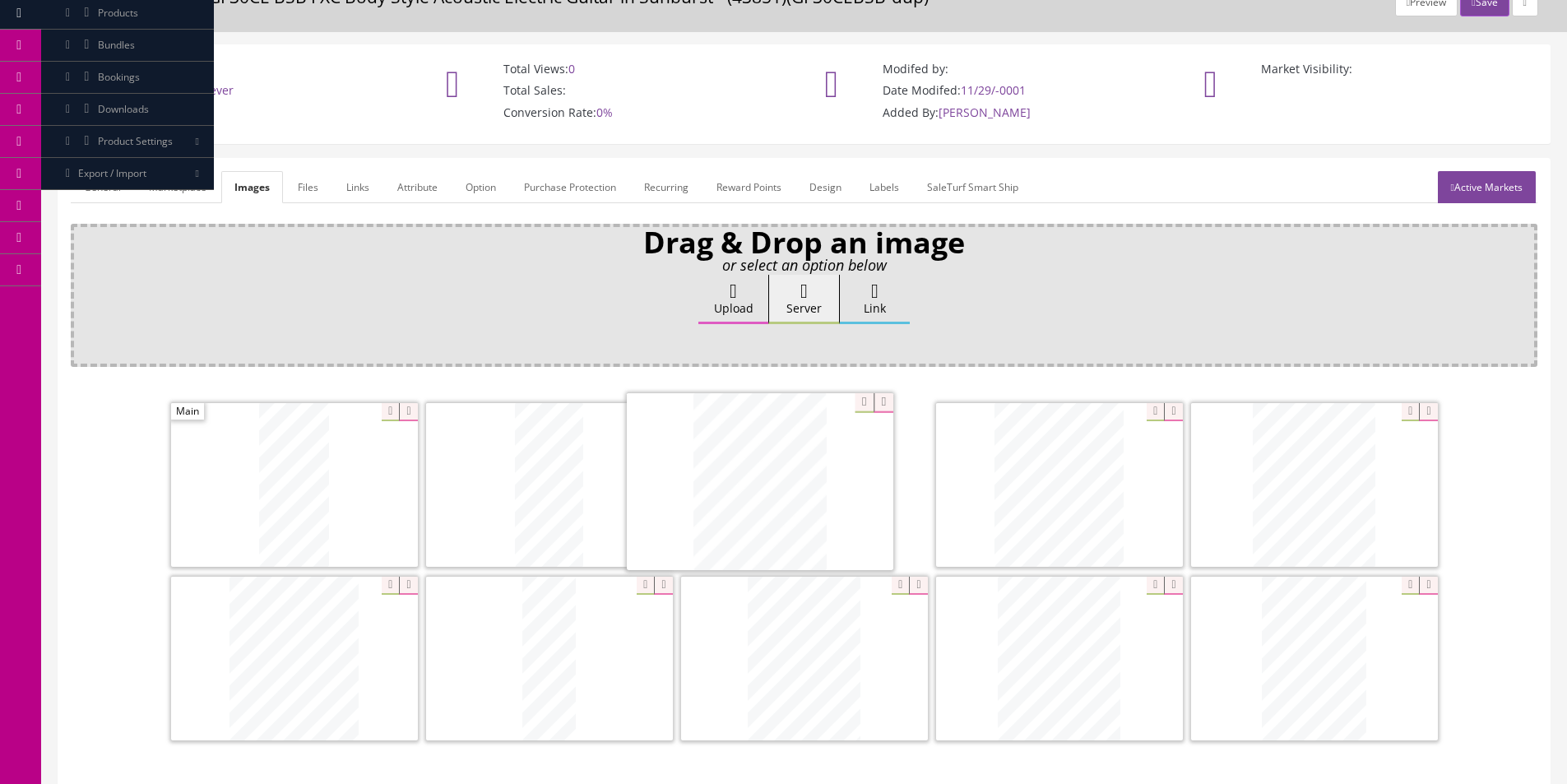
drag, startPoint x: 1021, startPoint y: 493, endPoint x: 1030, endPoint y: 491, distance: 9.2
drag, startPoint x: 1223, startPoint y: 493, endPoint x: 701, endPoint y: 490, distance: 522.0
click at [124, 198] on link "General" at bounding box center [103, 187] width 63 height 32
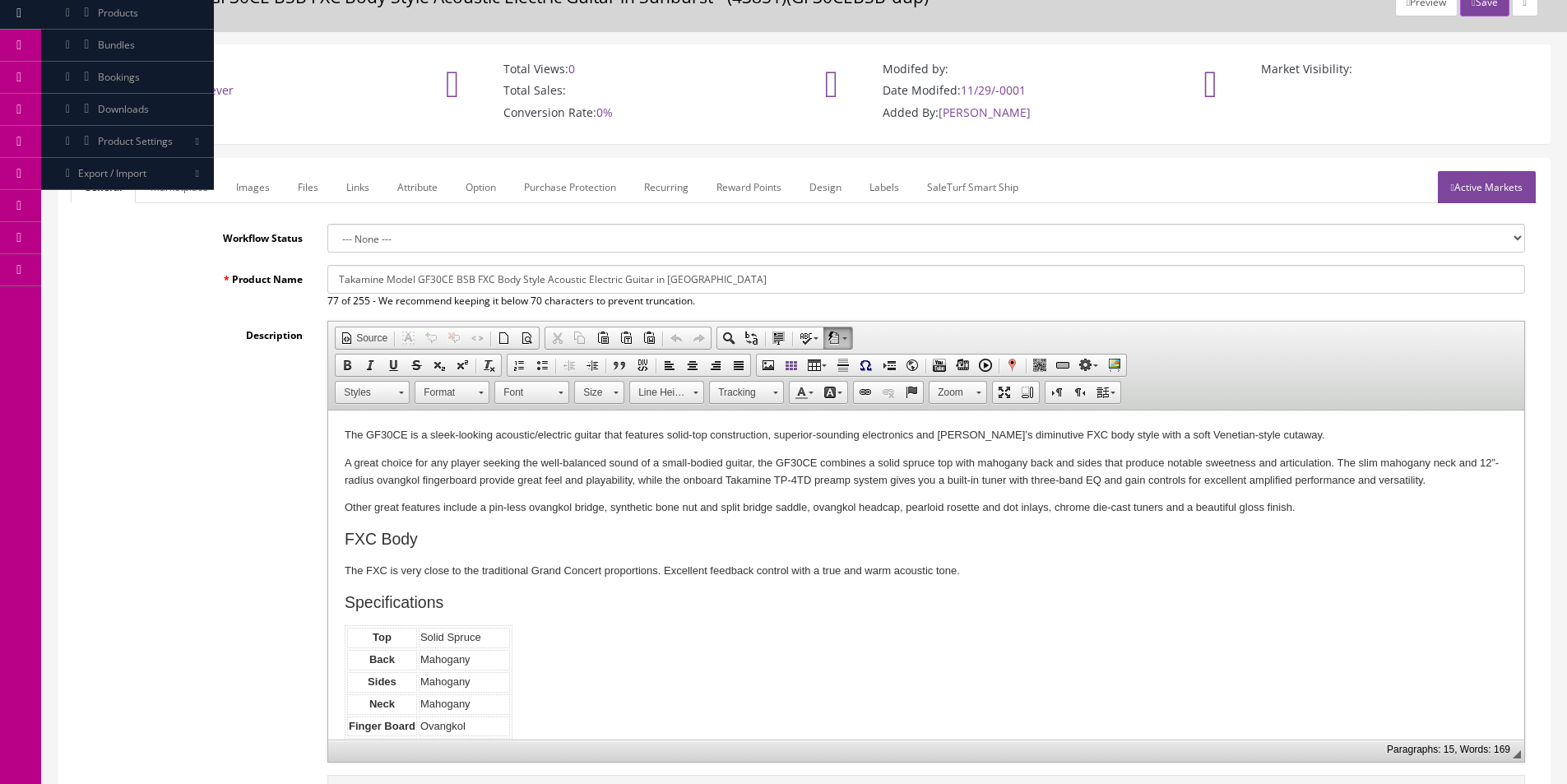
click at [323, 418] on div "Rich Text Editor, input-description1 Editor toolbars Document Source Format Sel…" at bounding box center [926, 541] width 1223 height 441
click at [343, 420] on html "The GF30CE is a sleek-looking acoustic/electric guitar that features solid-top …" at bounding box center [926, 615] width 1196 height 411
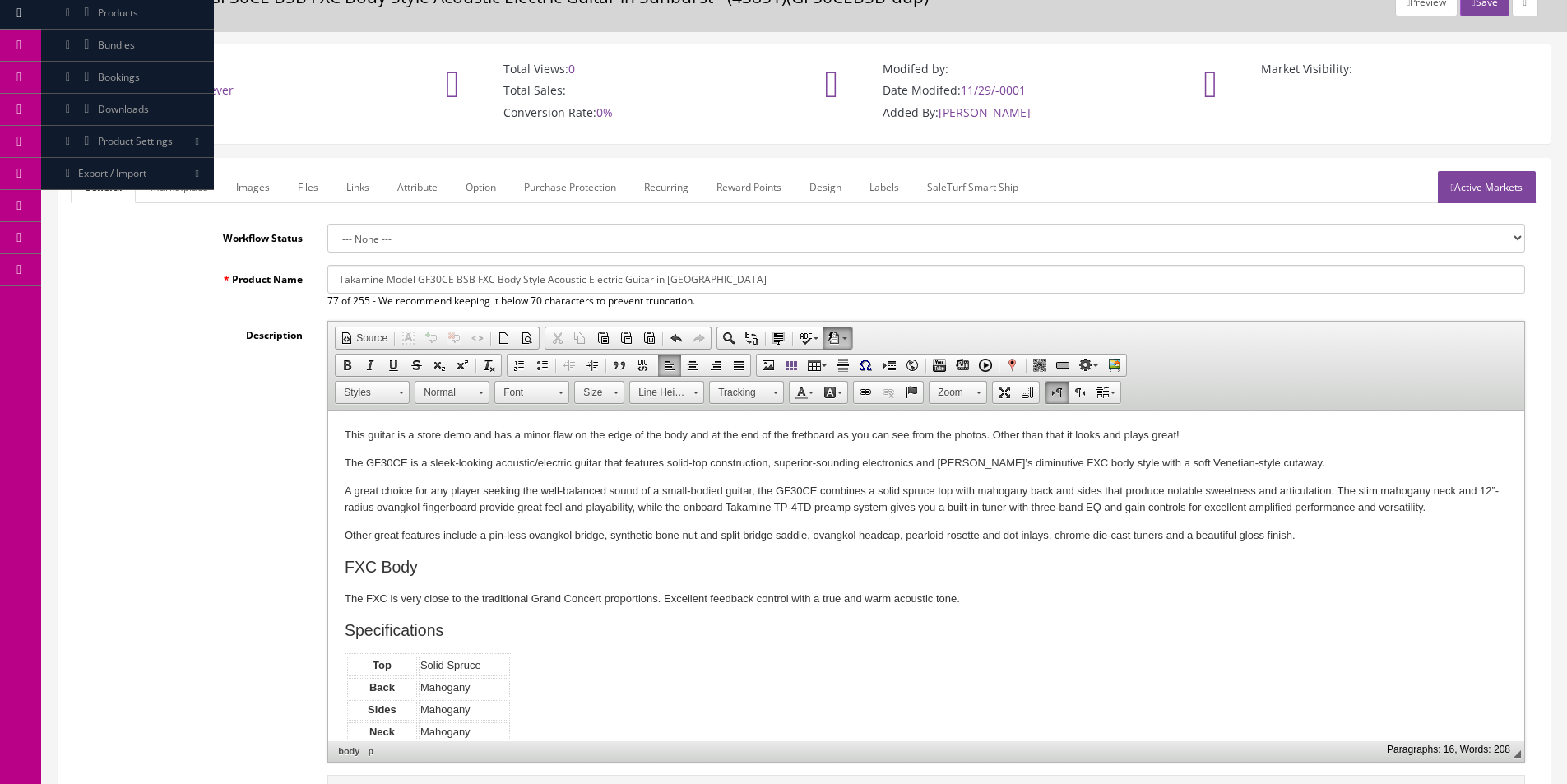
click at [343, 421] on html "This guitar is a store demo and has a minor flaw on the edge of the body and at…" at bounding box center [926, 629] width 1196 height 439
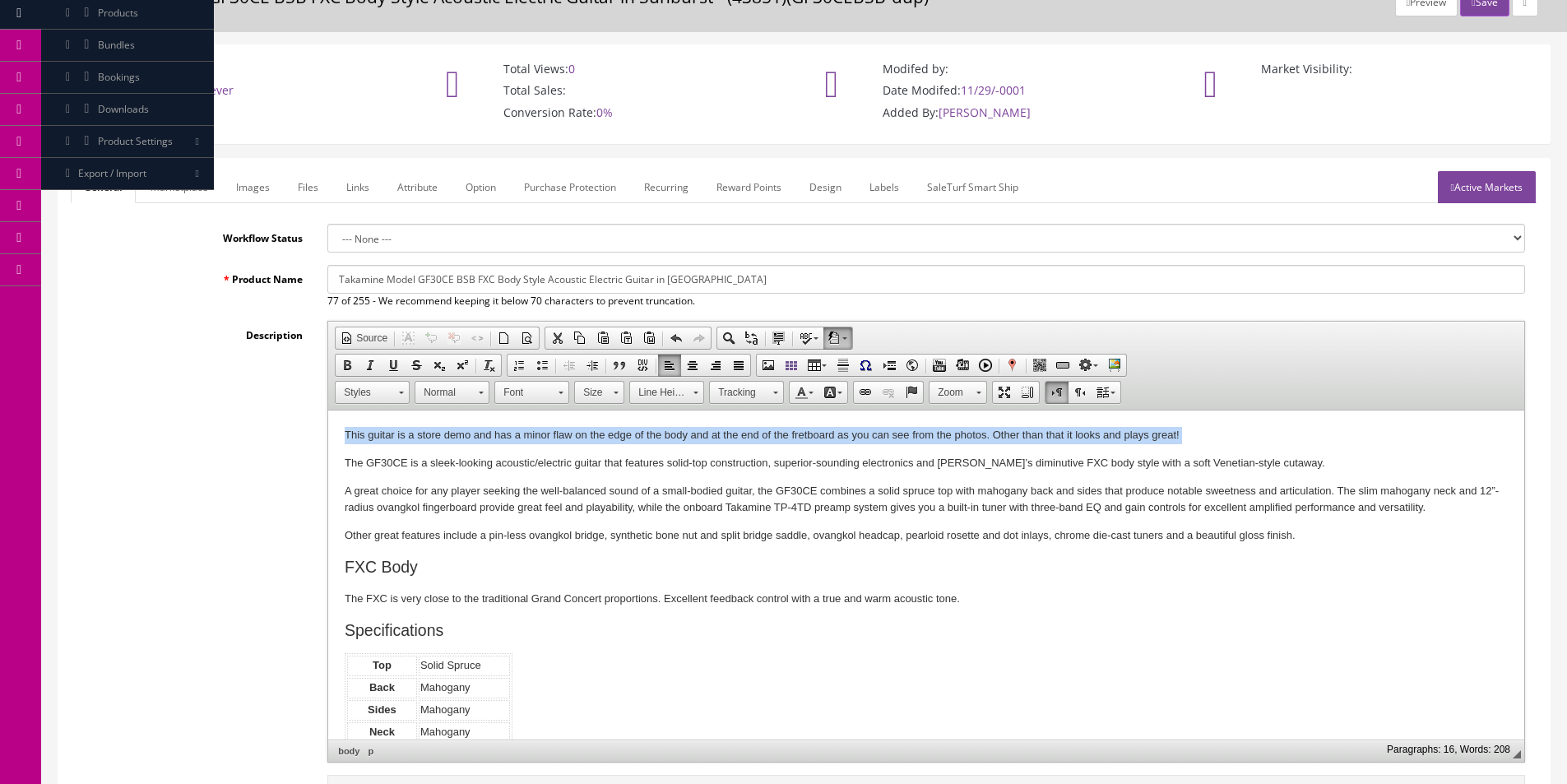
click at [343, 421] on html "This guitar is a store demo and has a minor flaw on the edge of the body and at…" at bounding box center [926, 629] width 1196 height 439
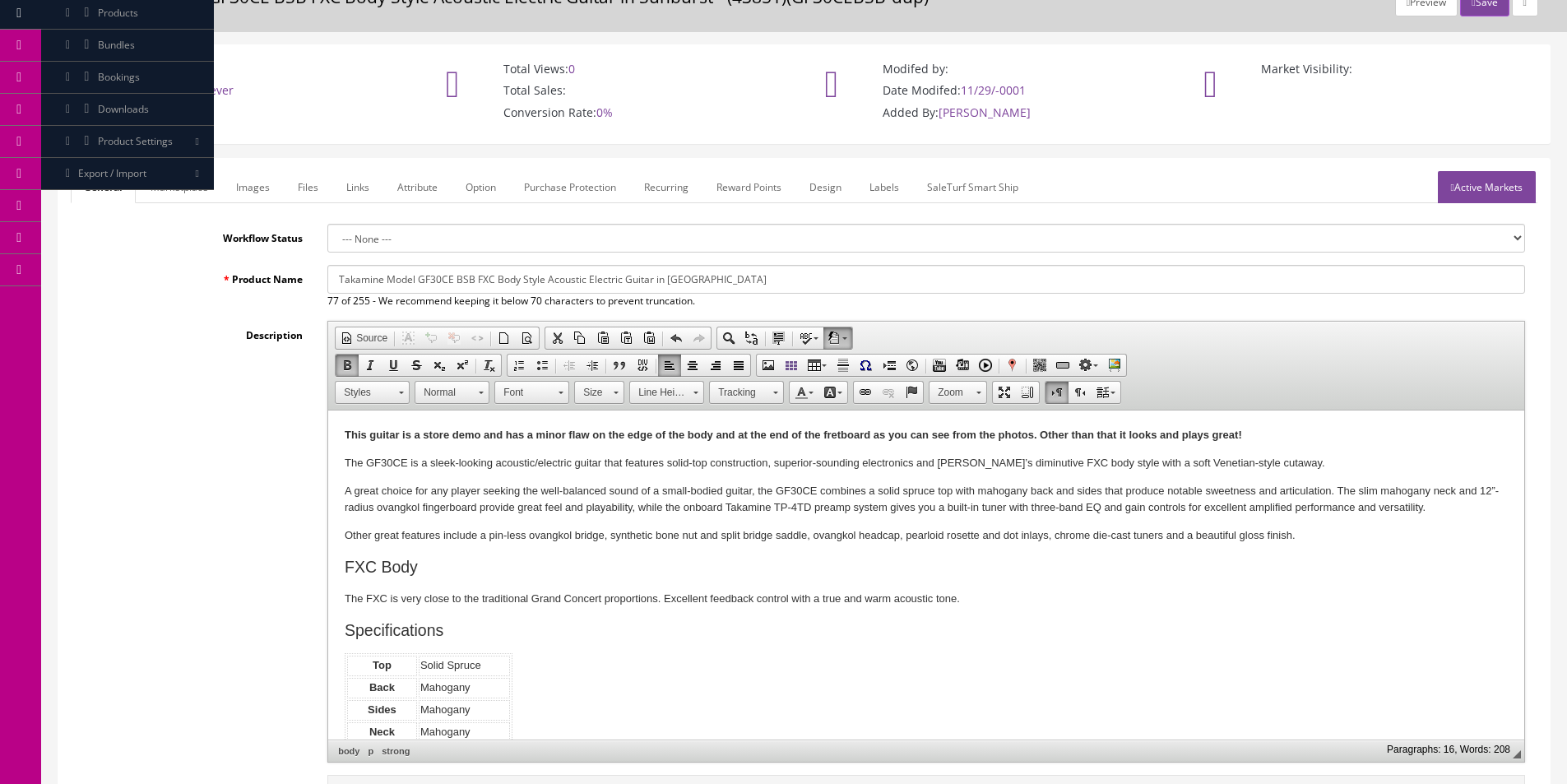
click at [585, 389] on span "Size" at bounding box center [592, 392] width 33 height 21
click at [614, 479] on link "18" at bounding box center [624, 491] width 94 height 24
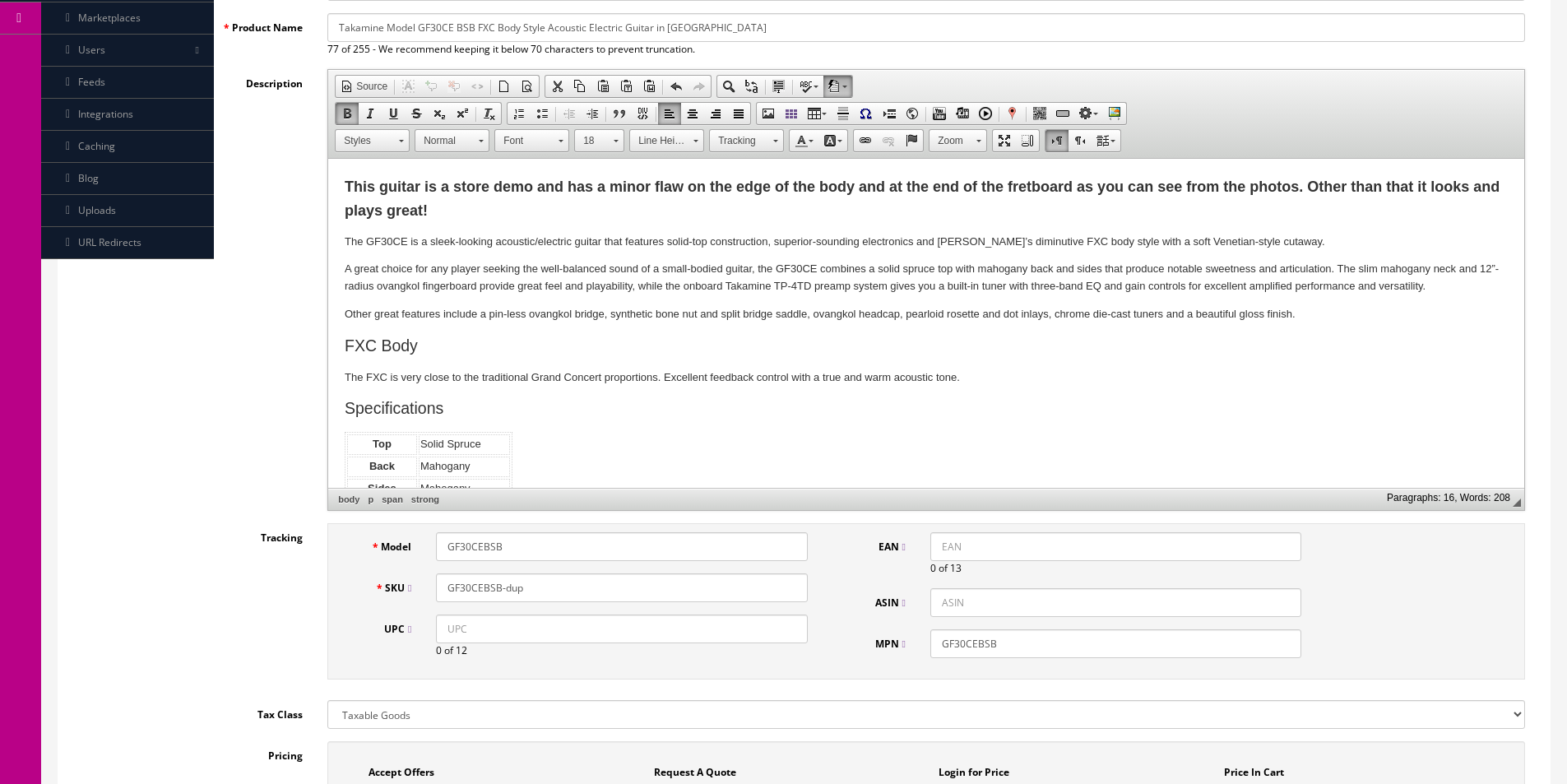
scroll to position [487, 0]
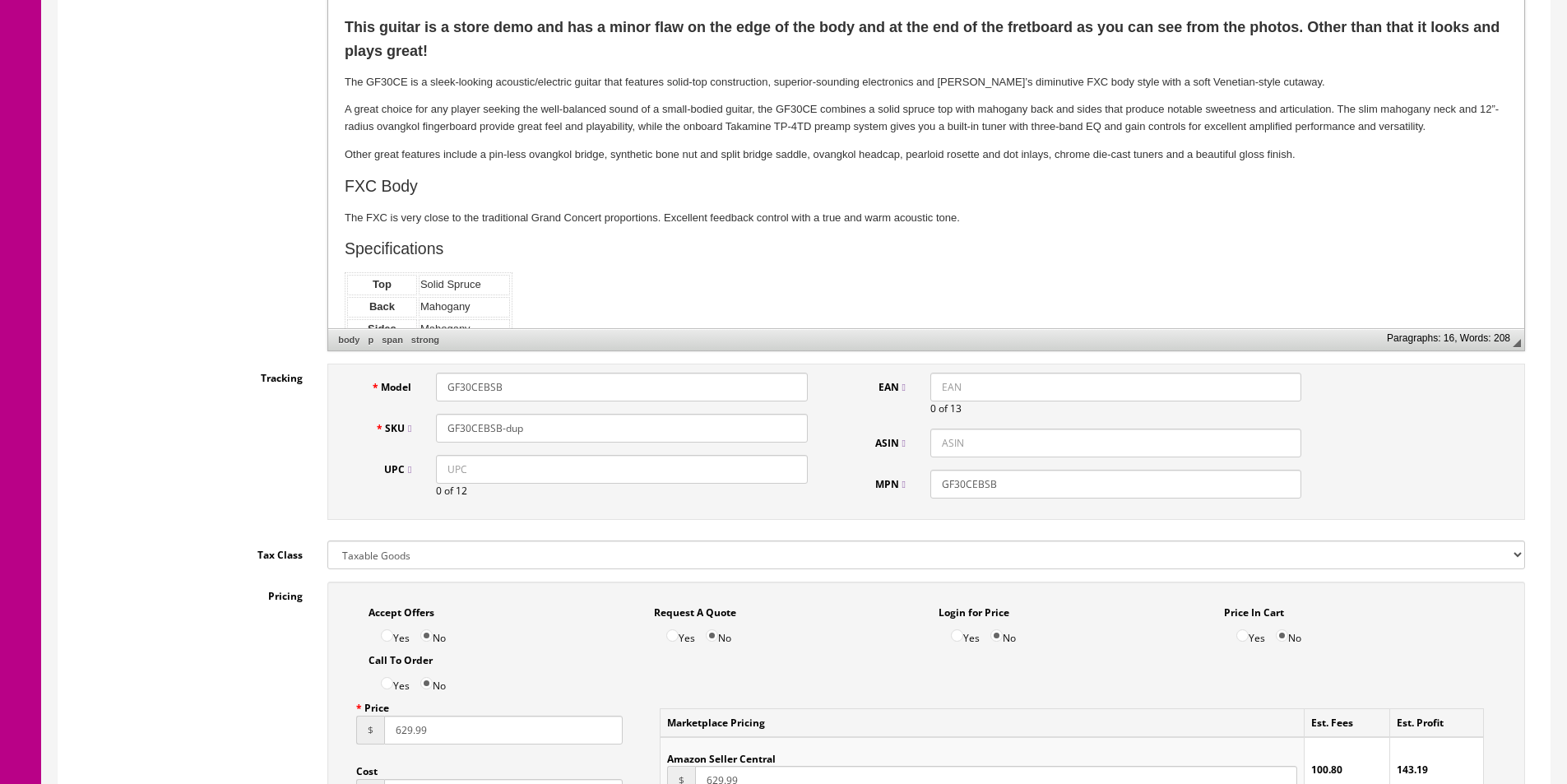
click at [553, 420] on input "GF30CEBSB-dup" at bounding box center [621, 427] width 371 height 29
click at [533, 427] on input "GF30CEBSB-dup" at bounding box center [621, 427] width 371 height 29
type input "GF30CEBSB-CC221003252"
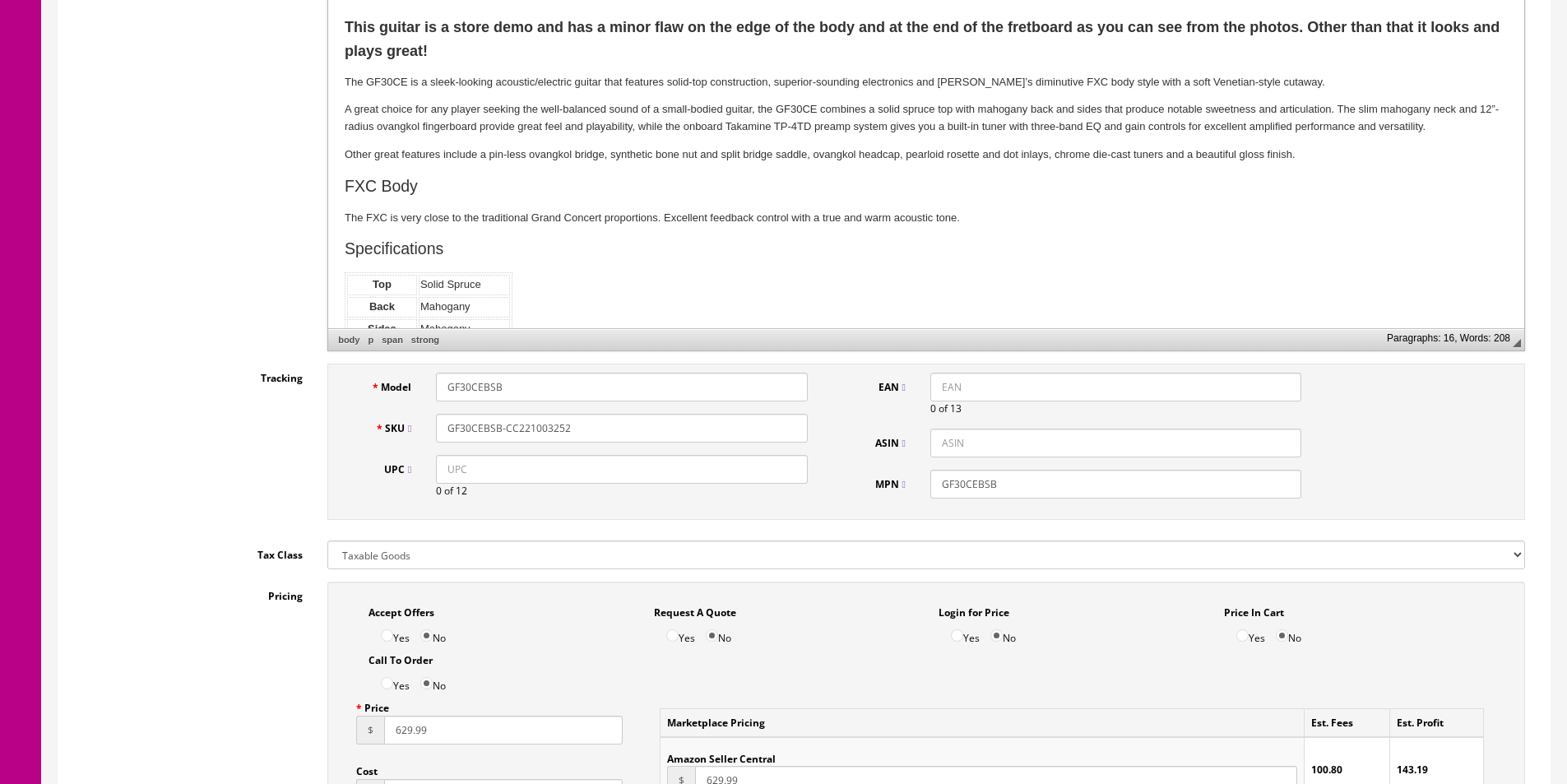
scroll to position [898, 0]
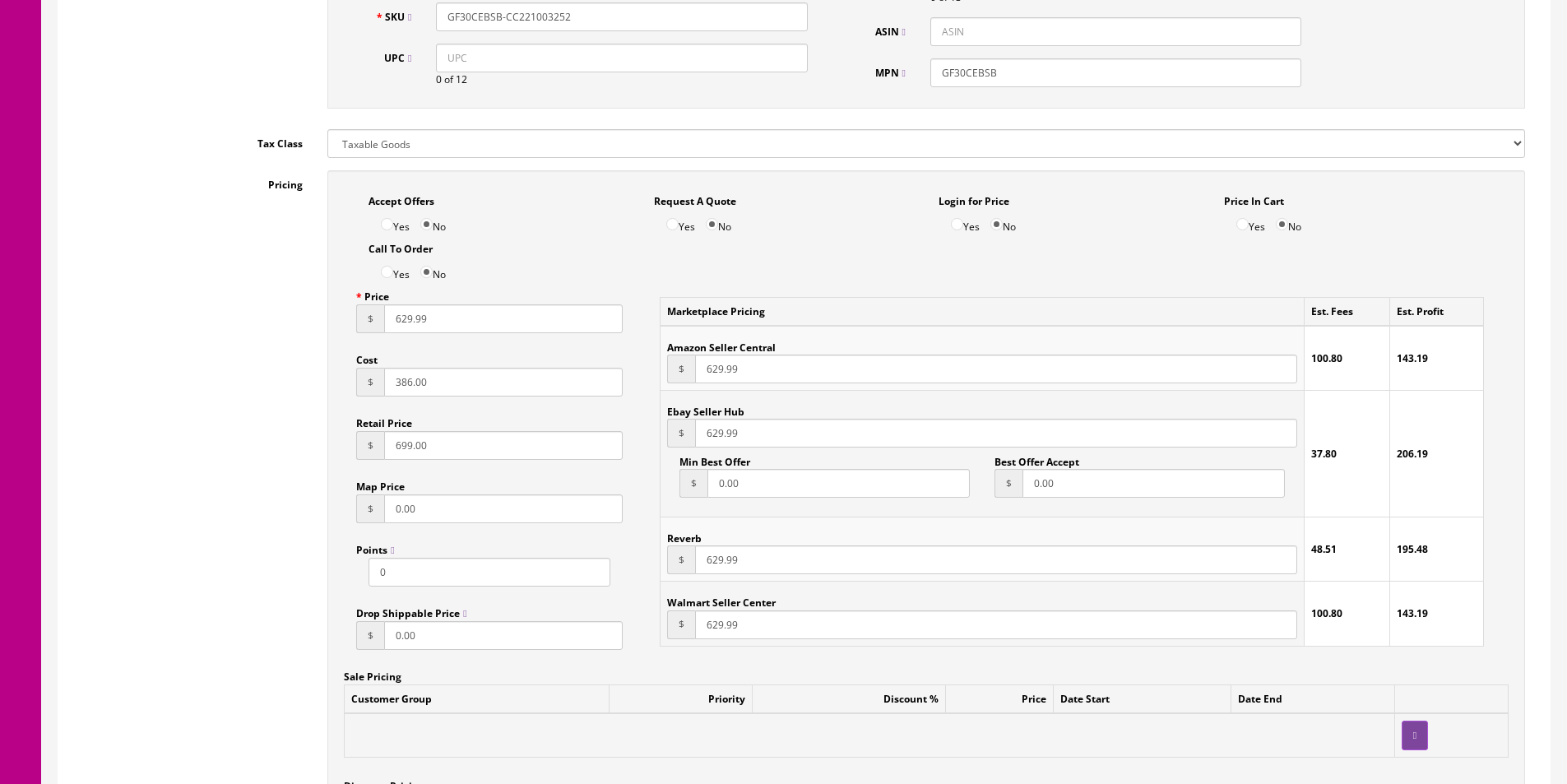
click at [415, 385] on input "386.00" at bounding box center [503, 382] width 238 height 29
type input "286"
click at [444, 325] on input "629.99" at bounding box center [503, 318] width 238 height 29
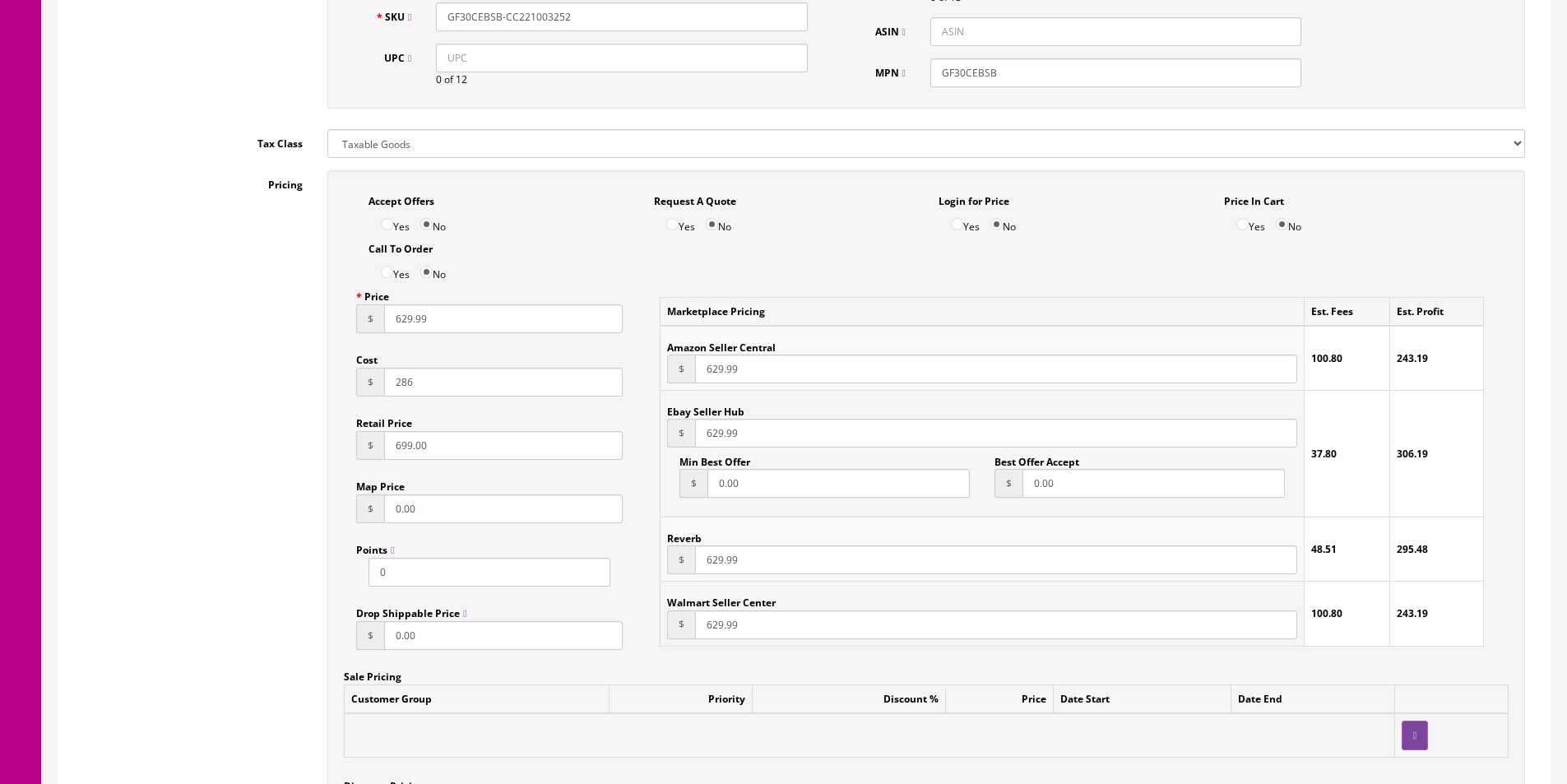
click at [444, 325] on input "629.99" at bounding box center [503, 318] width 238 height 29
type input "499.95"
click at [727, 369] on input "629.99" at bounding box center [996, 369] width 602 height 29
type input "499.95"
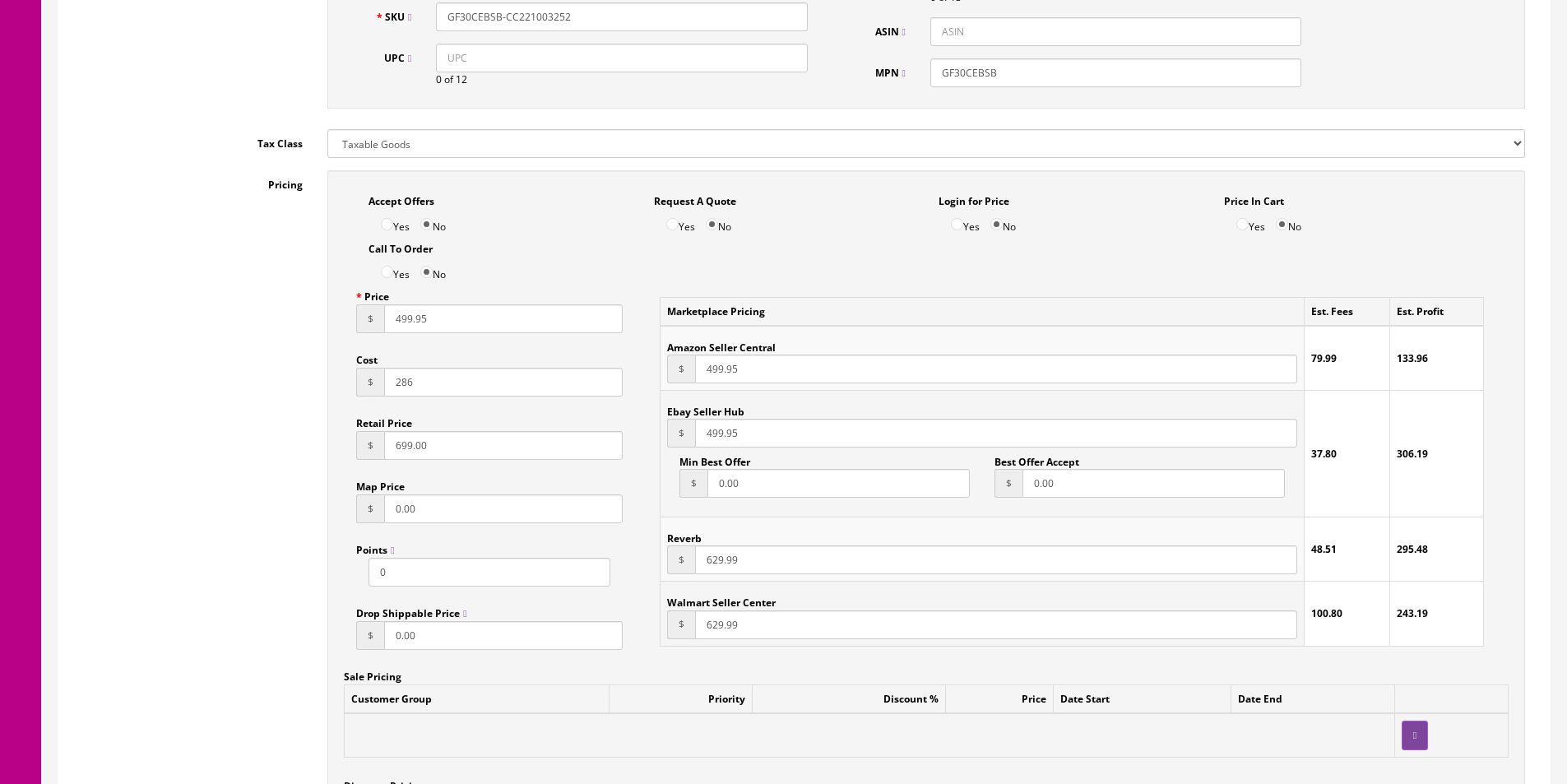
type input "499.95"
click at [387, 222] on input "Yes" at bounding box center [387, 224] width 12 height 12
radio input "true"
click at [792, 494] on input "0.00" at bounding box center [838, 483] width 262 height 29
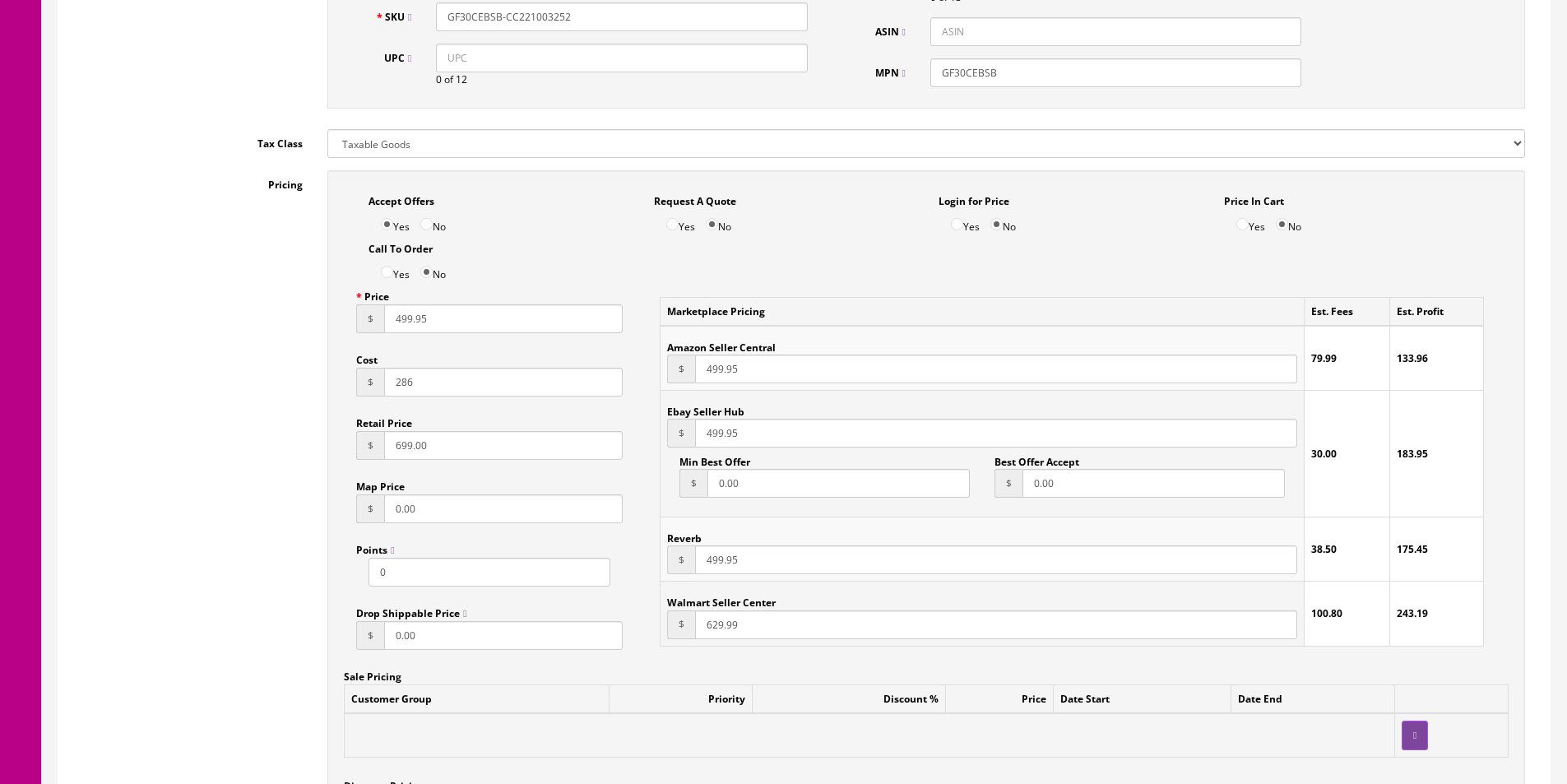
click at [792, 494] on input "0.00" at bounding box center [838, 483] width 262 height 29
type input "9"
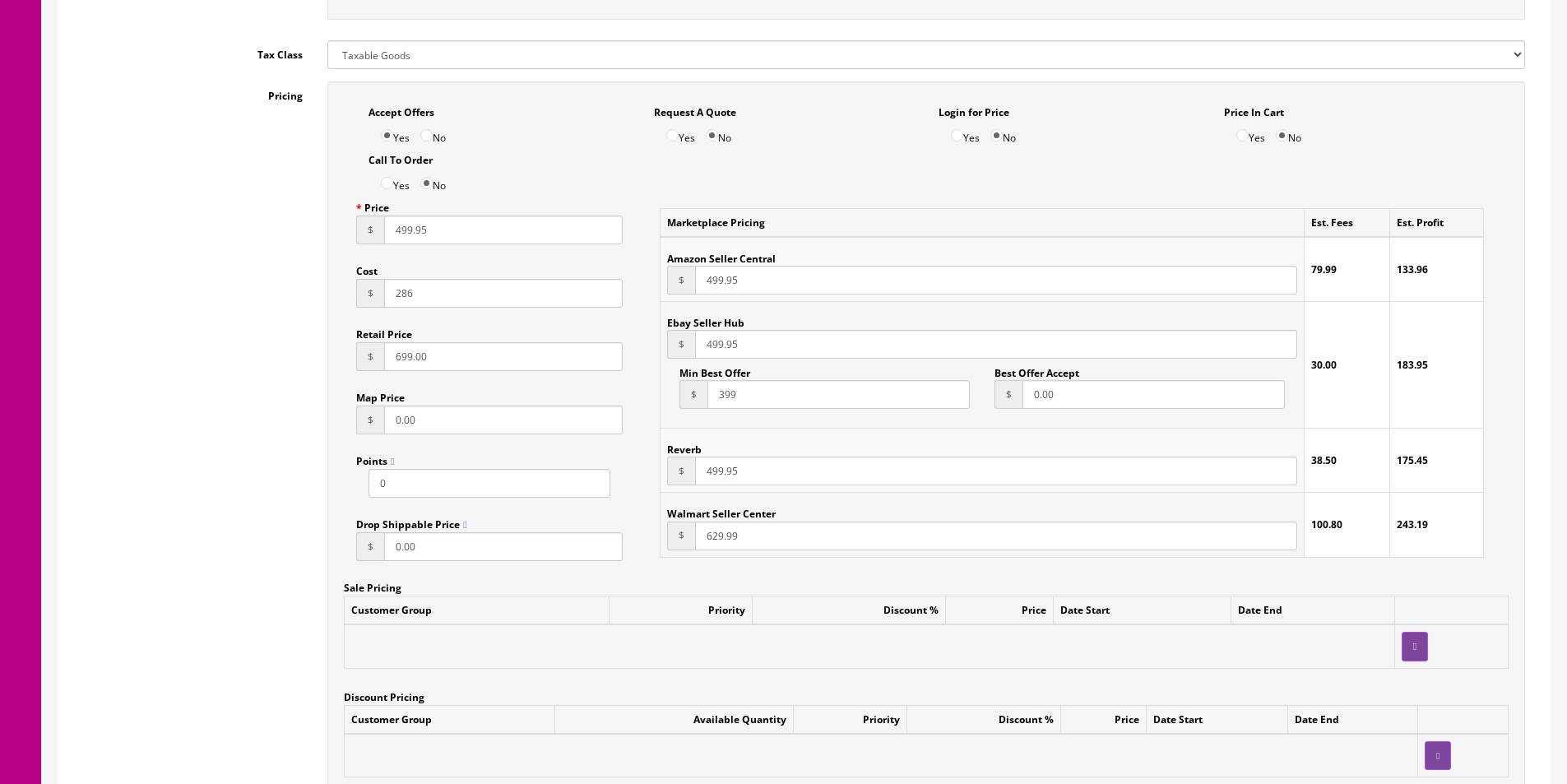
scroll to position [1309, 0]
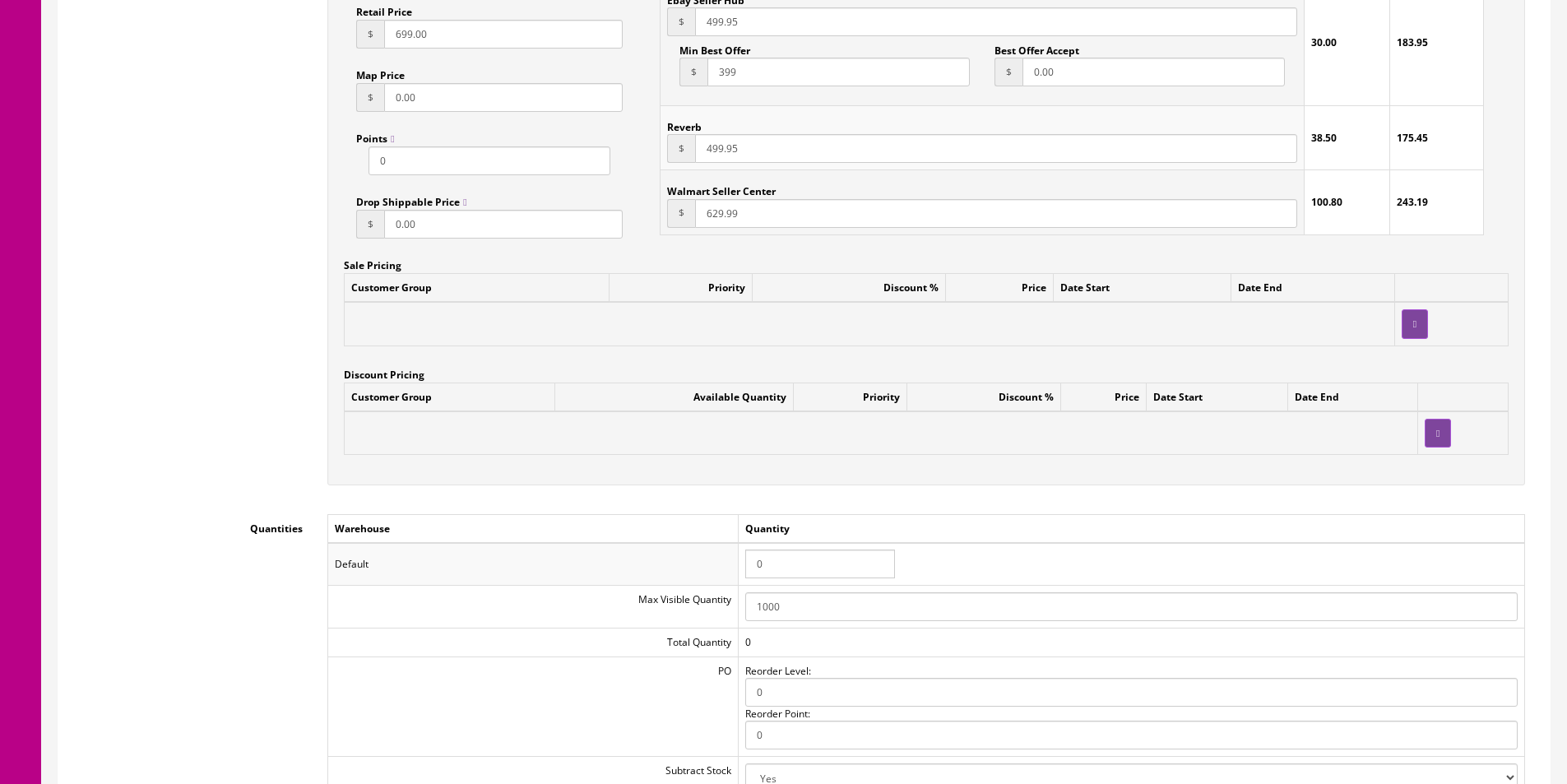
type input "399"
click at [773, 565] on input "0" at bounding box center [819, 563] width 150 height 29
type input "1"
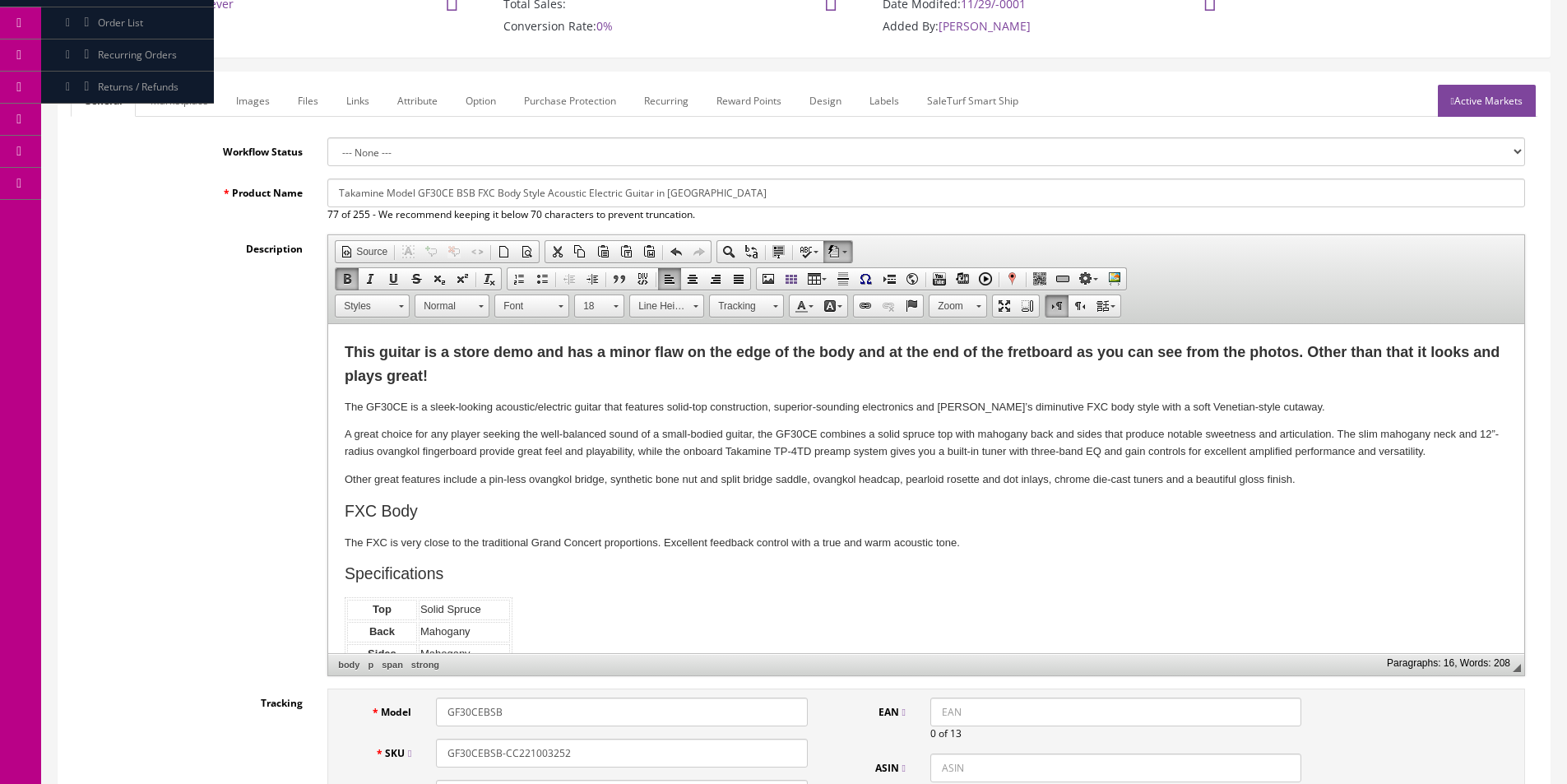
scroll to position [0, 0]
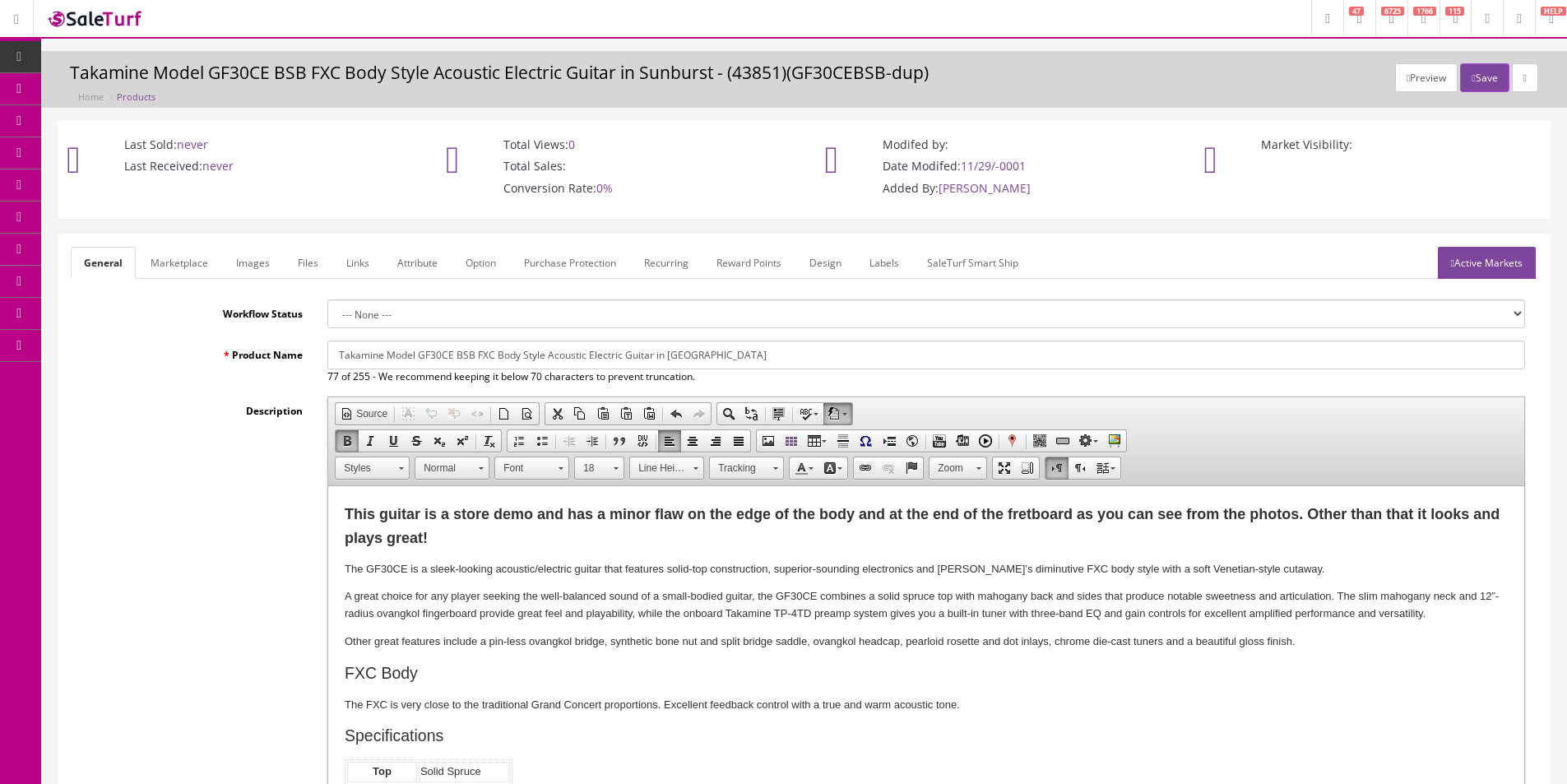
click at [165, 269] on link "Marketplace" at bounding box center [180, 263] width 84 height 32
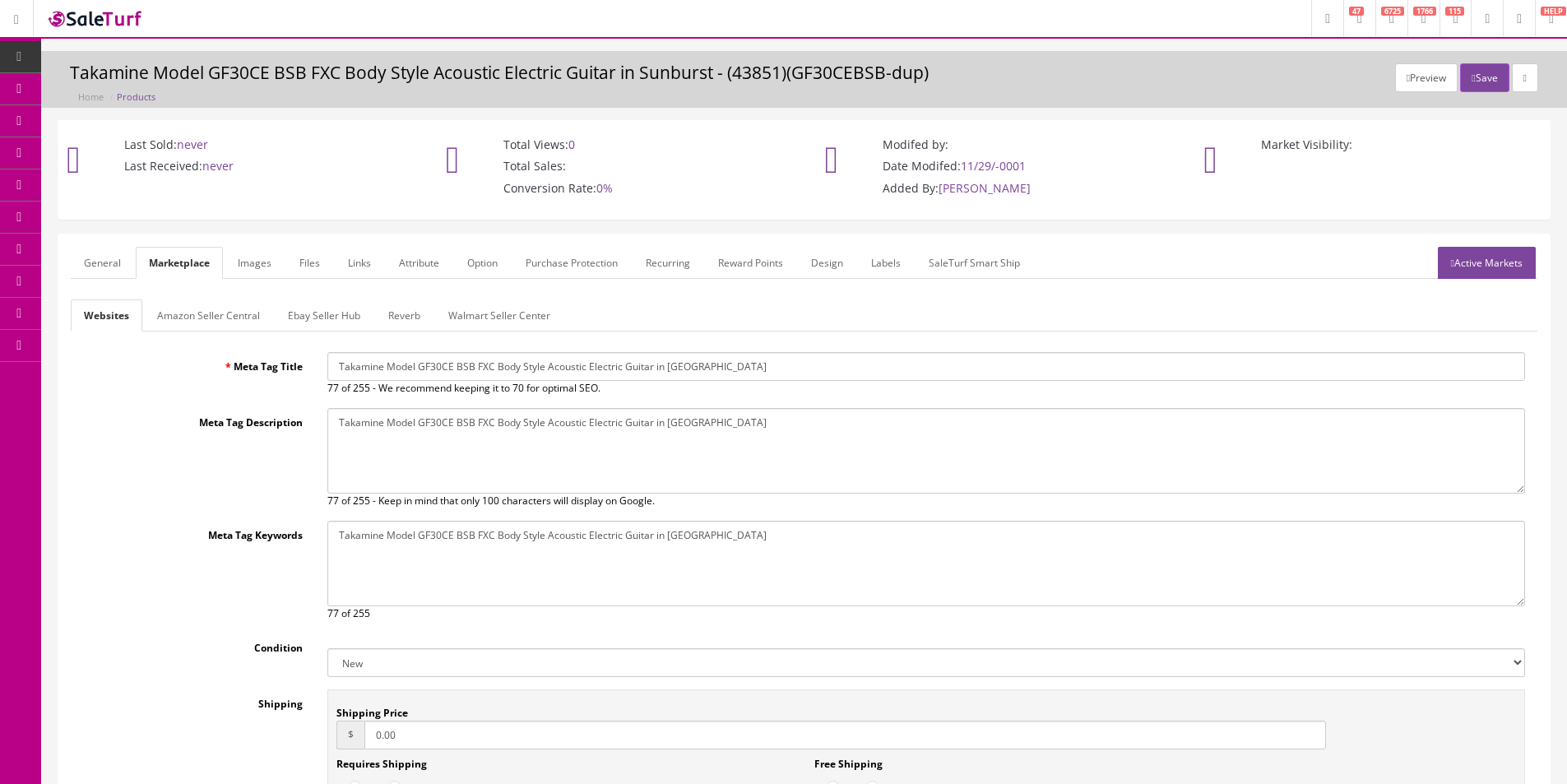
click at [181, 312] on link "Amazon Seller Central" at bounding box center [208, 315] width 129 height 32
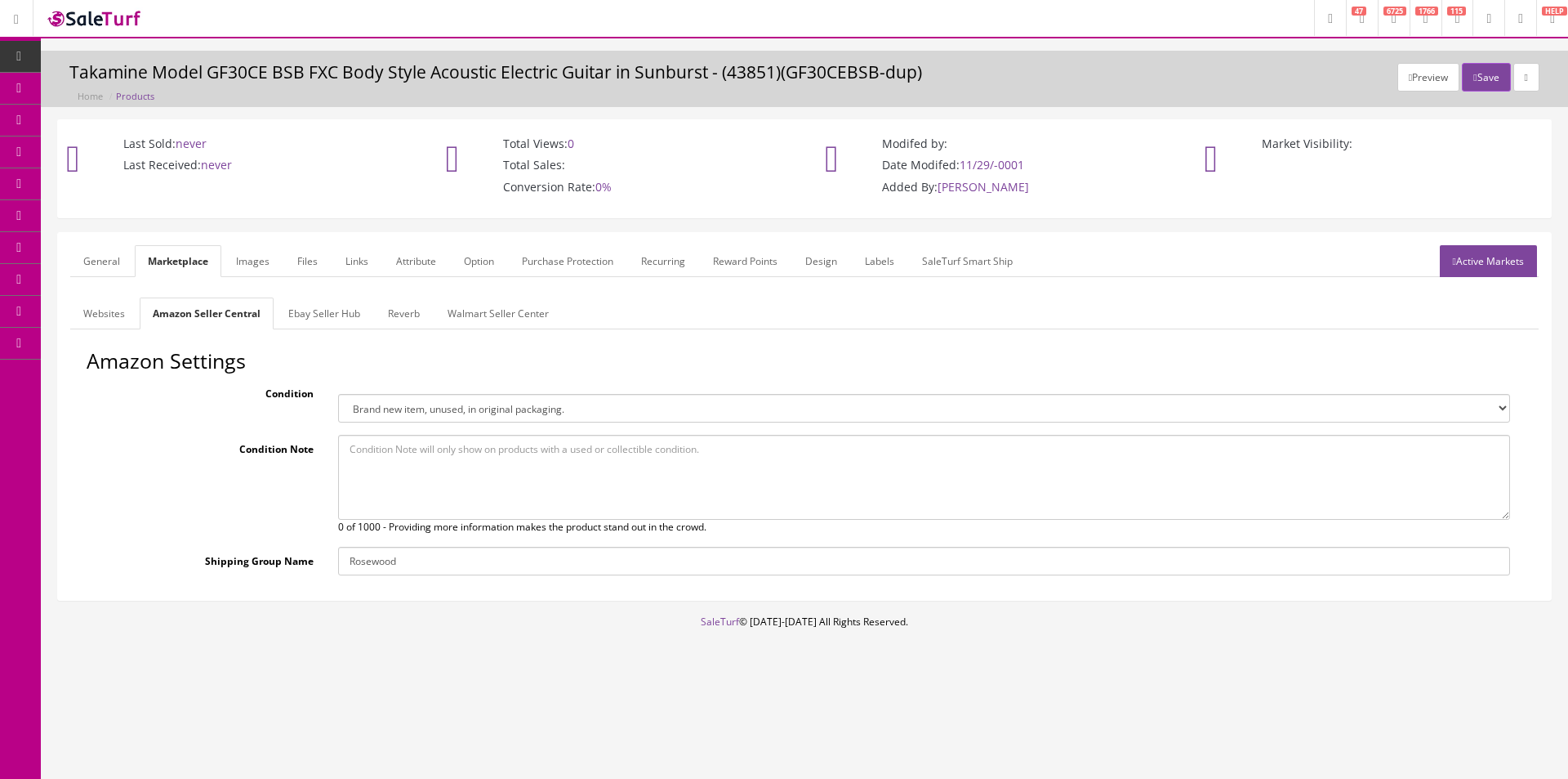
click at [465, 460] on textarea at bounding box center [924, 477] width 1172 height 85
paste textarea "This guitar is a store demo and has a minor flaw on the edge of the body and at…"
type textarea "This guitar is a store demo and has a minor flaw on the edge of the body and at…"
click at [436, 403] on select "Brand new item, unused, in original packaging. New item, but packaging has been…" at bounding box center [924, 407] width 1172 height 29
select select "used_like_new"
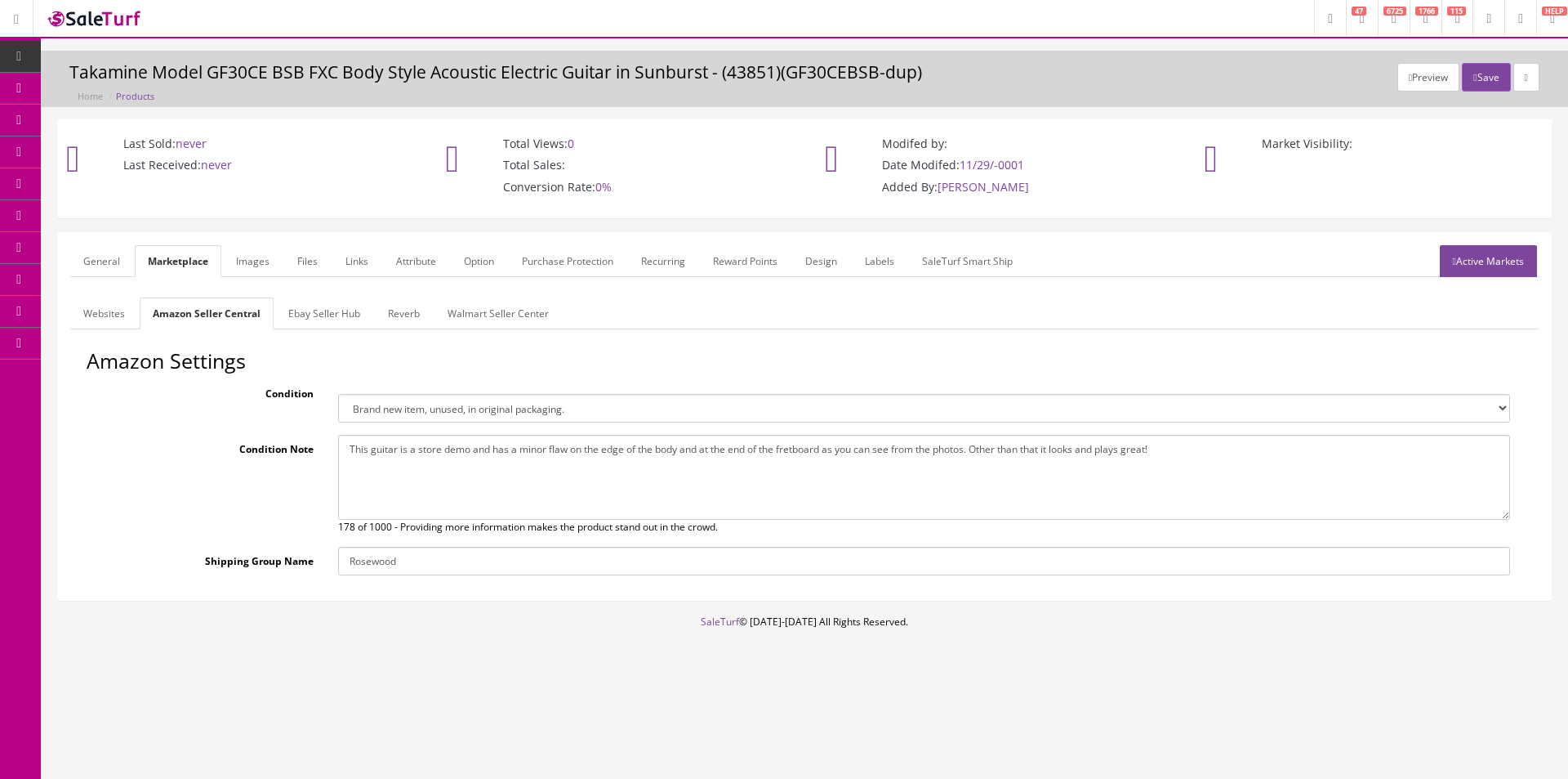
click at [338, 393] on select "Brand new item, unused, in original packaging. New item, but packaging has been…" at bounding box center [924, 407] width 1172 height 29
drag, startPoint x: 339, startPoint y: 314, endPoint x: 389, endPoint y: 508, distance: 200.3
click at [339, 314] on link "Ebay Seller Hub" at bounding box center [324, 313] width 98 height 32
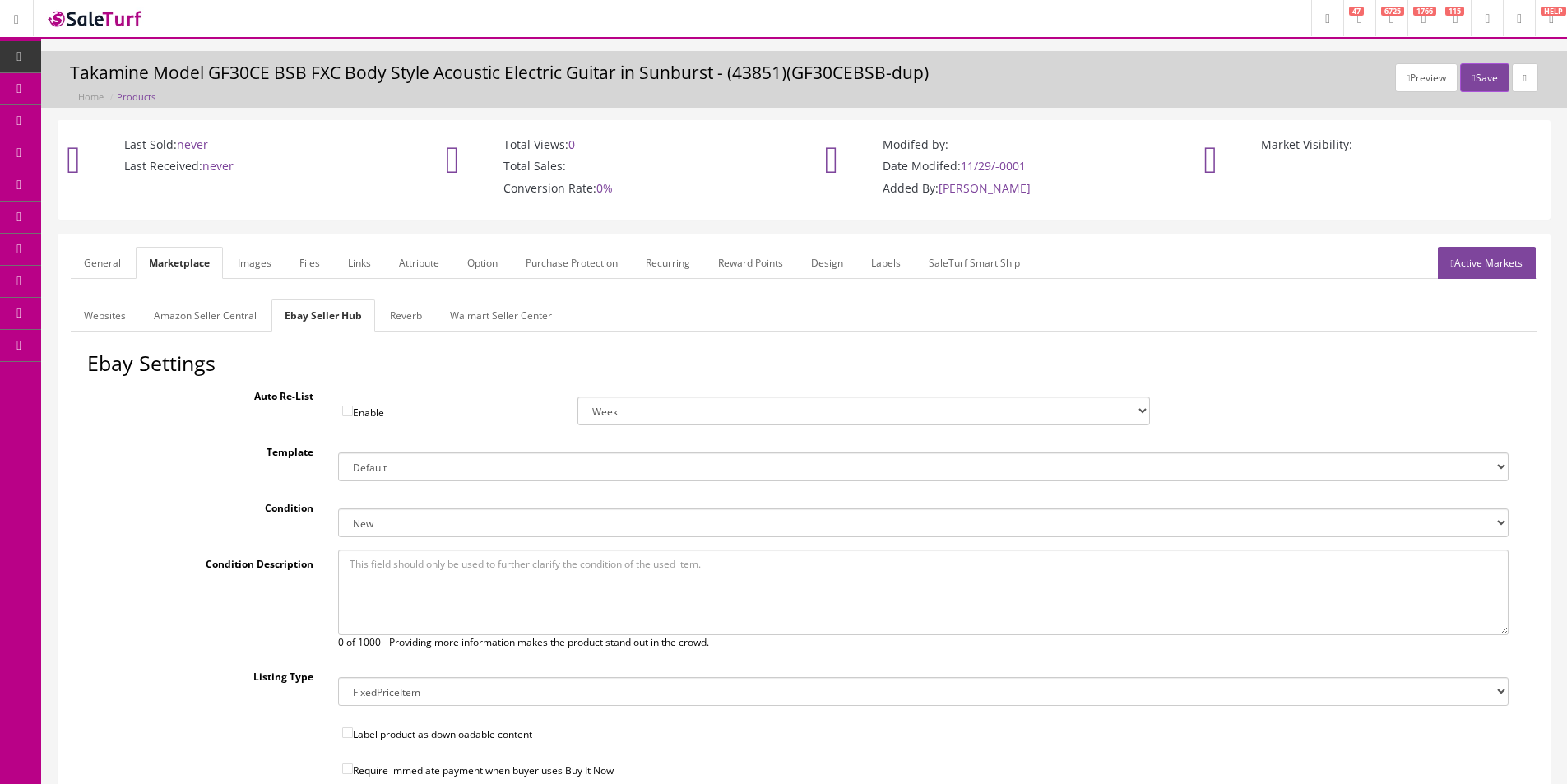
click at [449, 595] on textarea at bounding box center [924, 592] width 1171 height 86
paste textarea "This guitar is a store demo and has a minor flaw on the edge of the body and at…"
type textarea "This guitar is a store demo and has a minor flaw on the edge of the body and at…"
click at [423, 523] on select "New New other New with defects Manufacturer refurbished Seller refurbished Used…" at bounding box center [924, 522] width 1171 height 29
select select "1500"
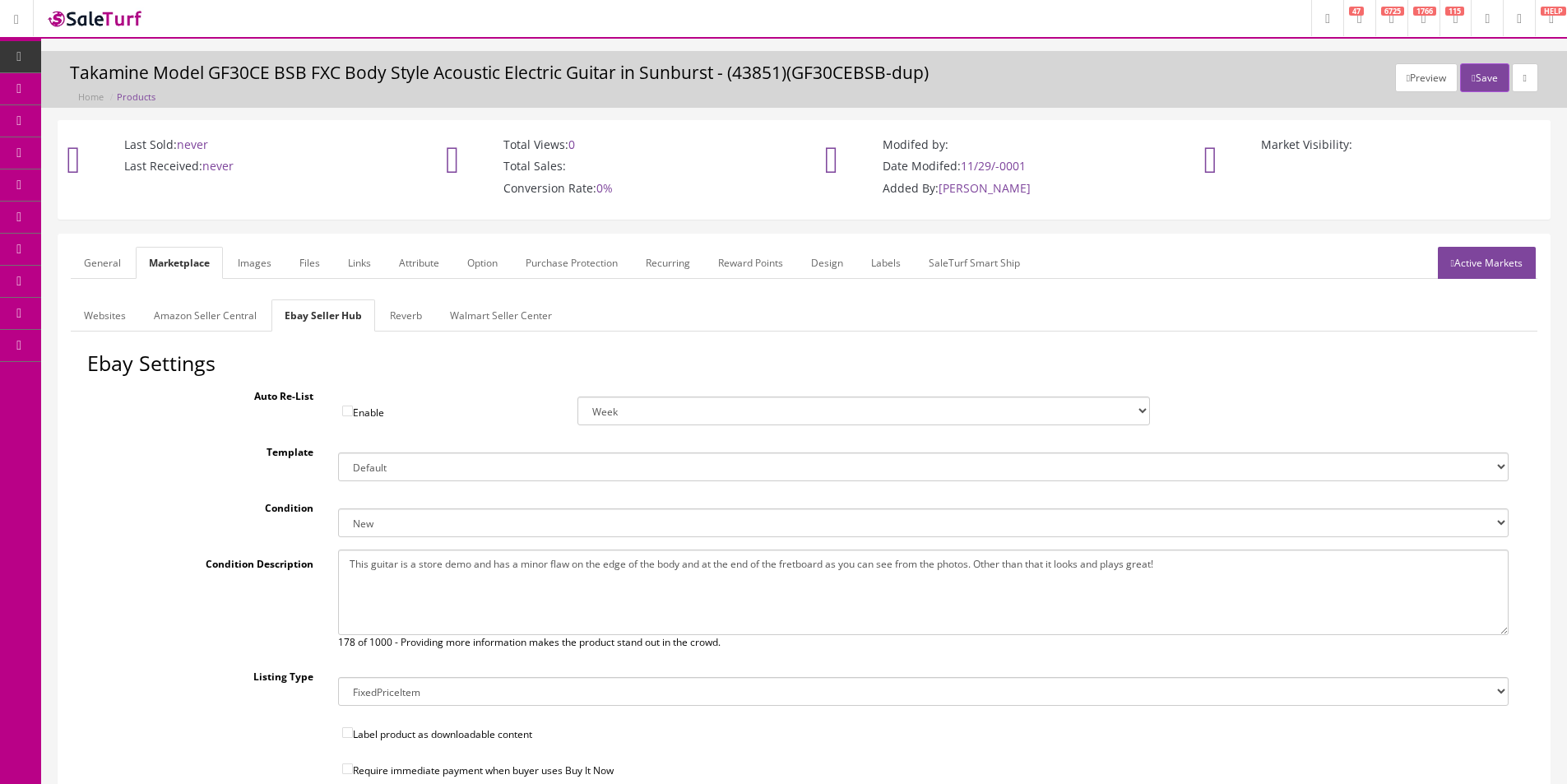
click at [338, 508] on select "New New other New with defects Manufacturer refurbished Seller refurbished Used…" at bounding box center [924, 522] width 1171 height 29
click at [407, 303] on link "Reverb" at bounding box center [406, 315] width 59 height 32
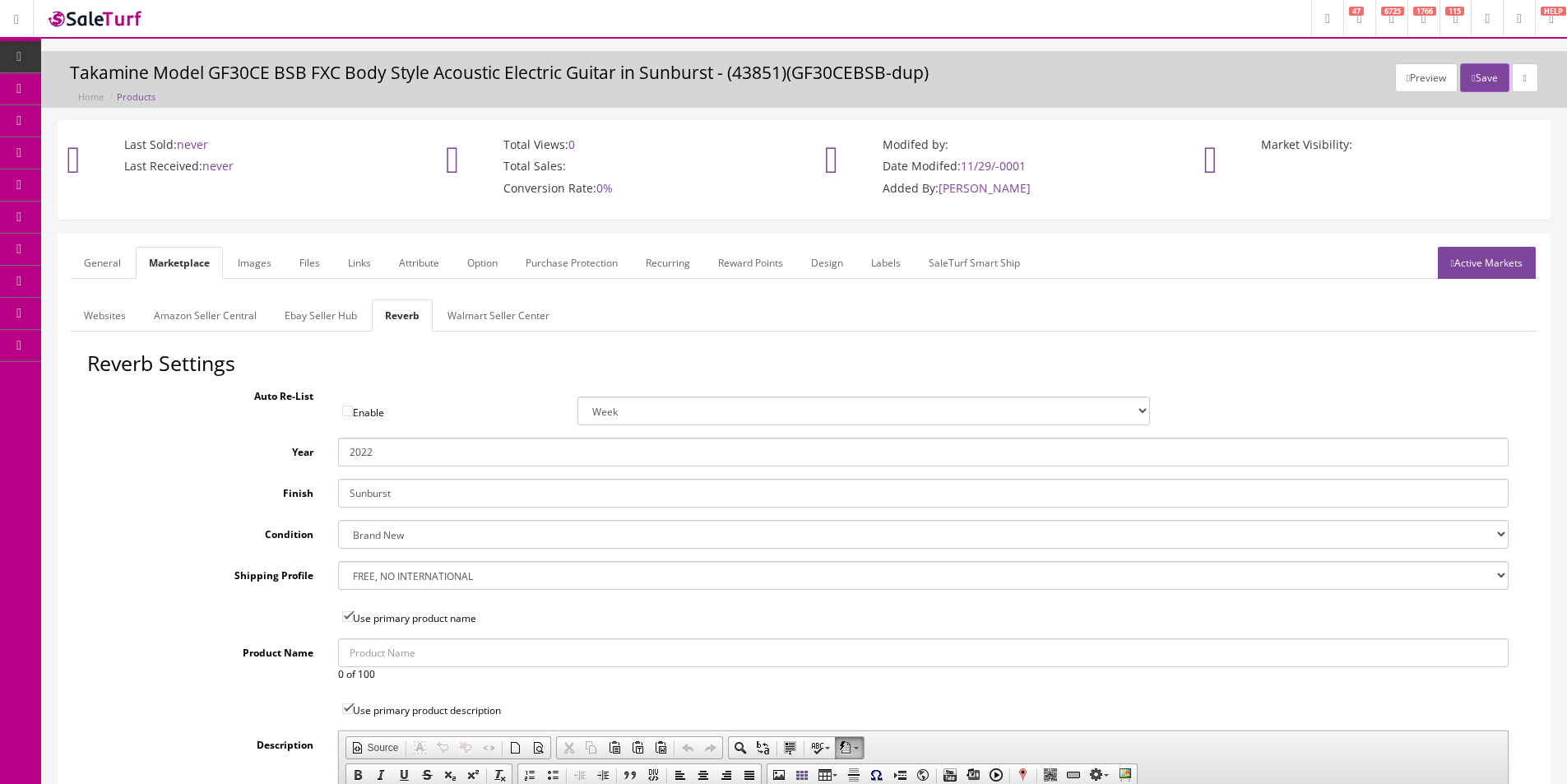
click at [385, 540] on select "Brand New Mint Excellent Very Good Good Fair Poor B-Stock Non Functioning" at bounding box center [924, 533] width 1171 height 29
select select "9225283f-60c2-4413-ad18-1f5eba7a856f"
click at [385, 540] on select "Brand New Mint Excellent Very Good Good Fair Poor B-Stock Non Functioning" at bounding box center [924, 533] width 1171 height 29
click at [356, 444] on input "2022" at bounding box center [924, 451] width 1171 height 29
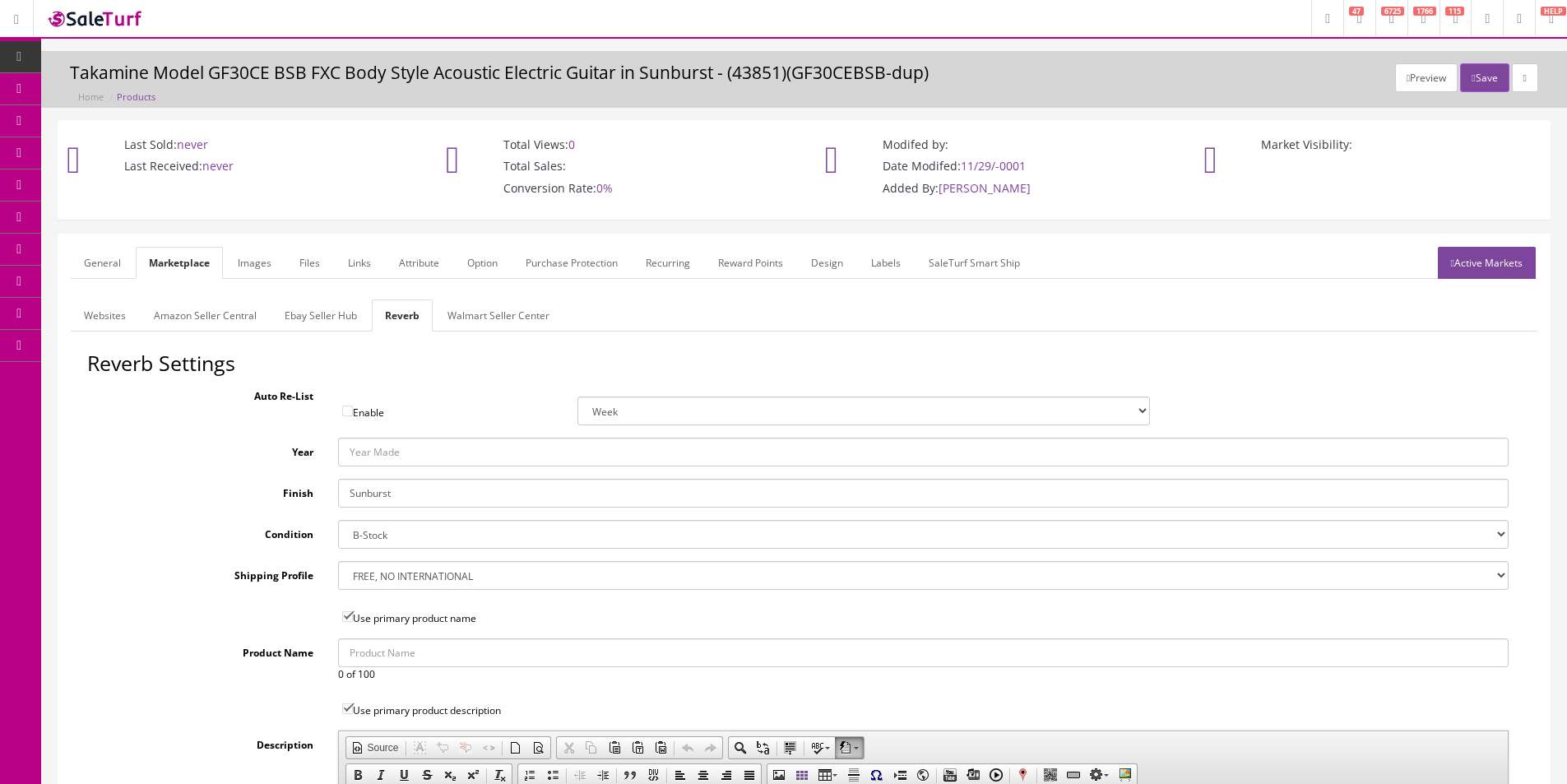
click at [379, 554] on div "Reverb Settings Auto Re-List Enable Week 2 Weeks 30 Days (Month) 90 Days (3 Mon…" at bounding box center [805, 768] width 1467 height 832
click at [372, 571] on select "--- None --- $3.49 USPS Shipping MH INSURED $20000 GUITAR MH INSURED $11000 GUI…" at bounding box center [924, 575] width 1171 height 29
select select "77132"
click at [338, 561] on select "--- None --- $3.49 USPS Shipping MH INSURED $20000 GUITAR MH INSURED $11000 GUI…" at bounding box center [924, 575] width 1171 height 29
click at [330, 309] on link "Ebay Seller Hub" at bounding box center [321, 315] width 99 height 32
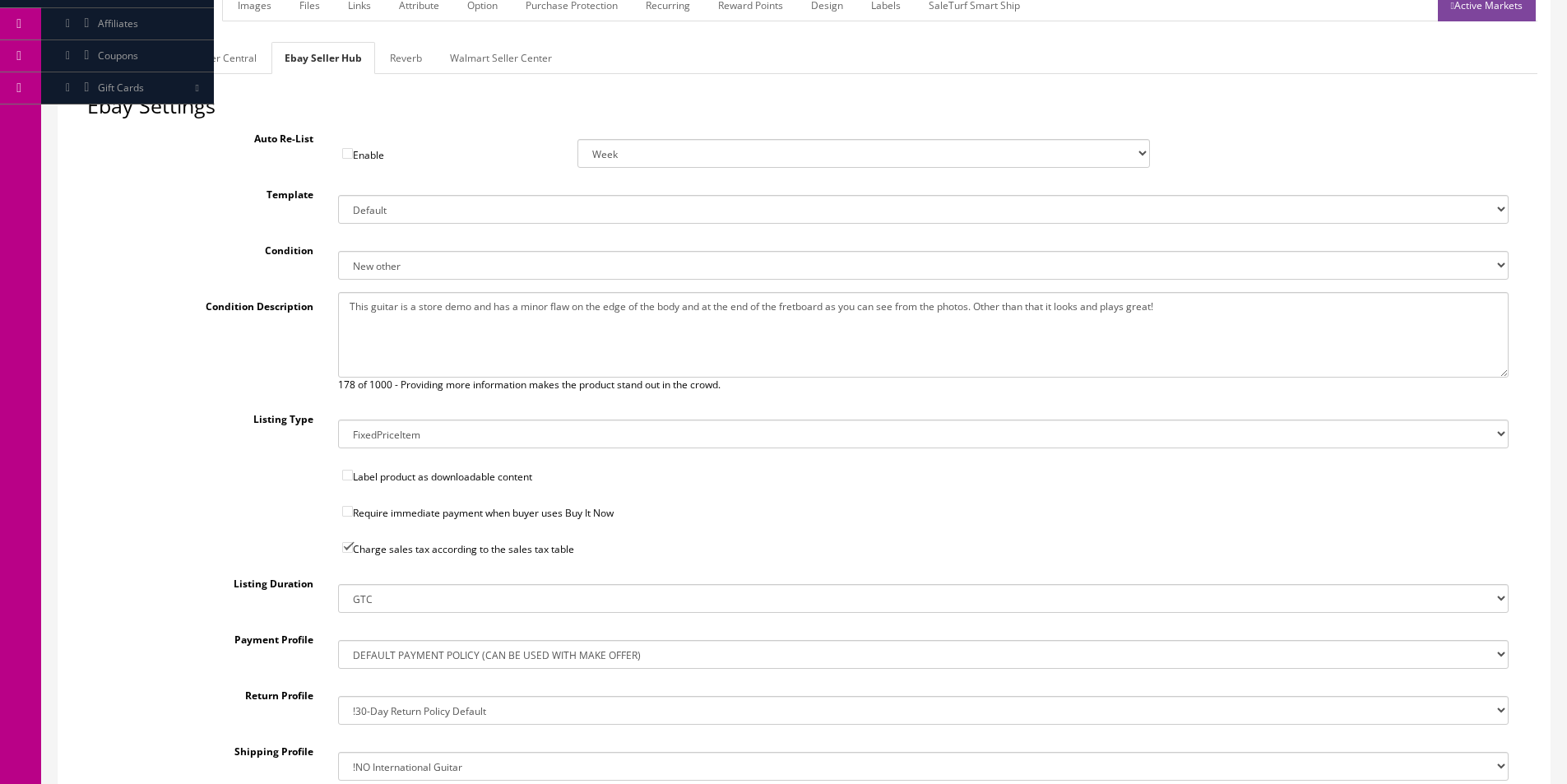
scroll to position [409, 0]
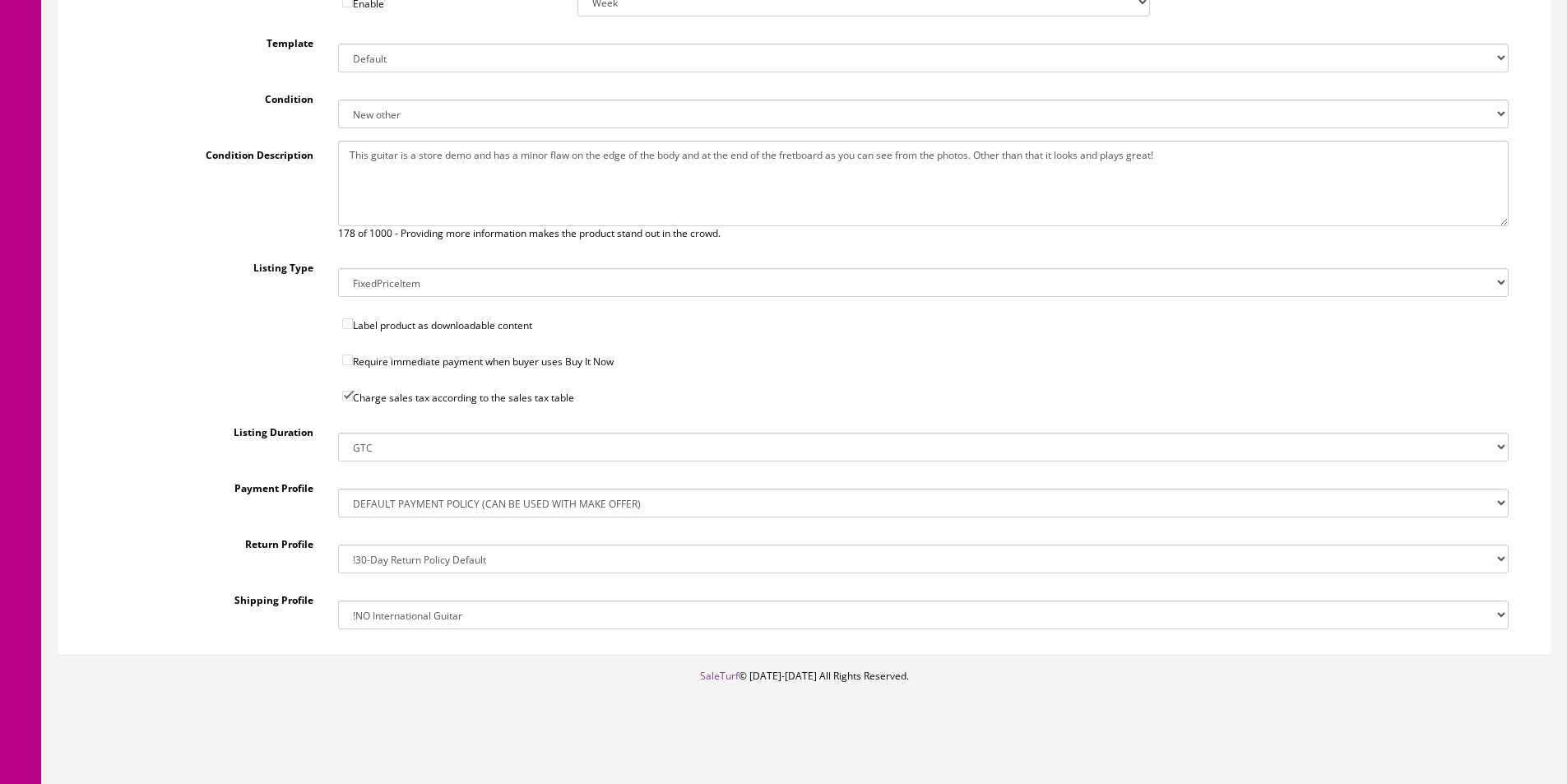
click at [395, 619] on select "!$28.50 FedEx, Priority $65.00 No International !$28.50 FedEx, Priority $65.00 …" at bounding box center [924, 614] width 1171 height 29
select select "207503636017"
click at [338, 600] on select "!$28.50 FedEx, Priority $65.00 No International !$28.50 FedEx, Priority $65.00 …" at bounding box center [924, 614] width 1171 height 29
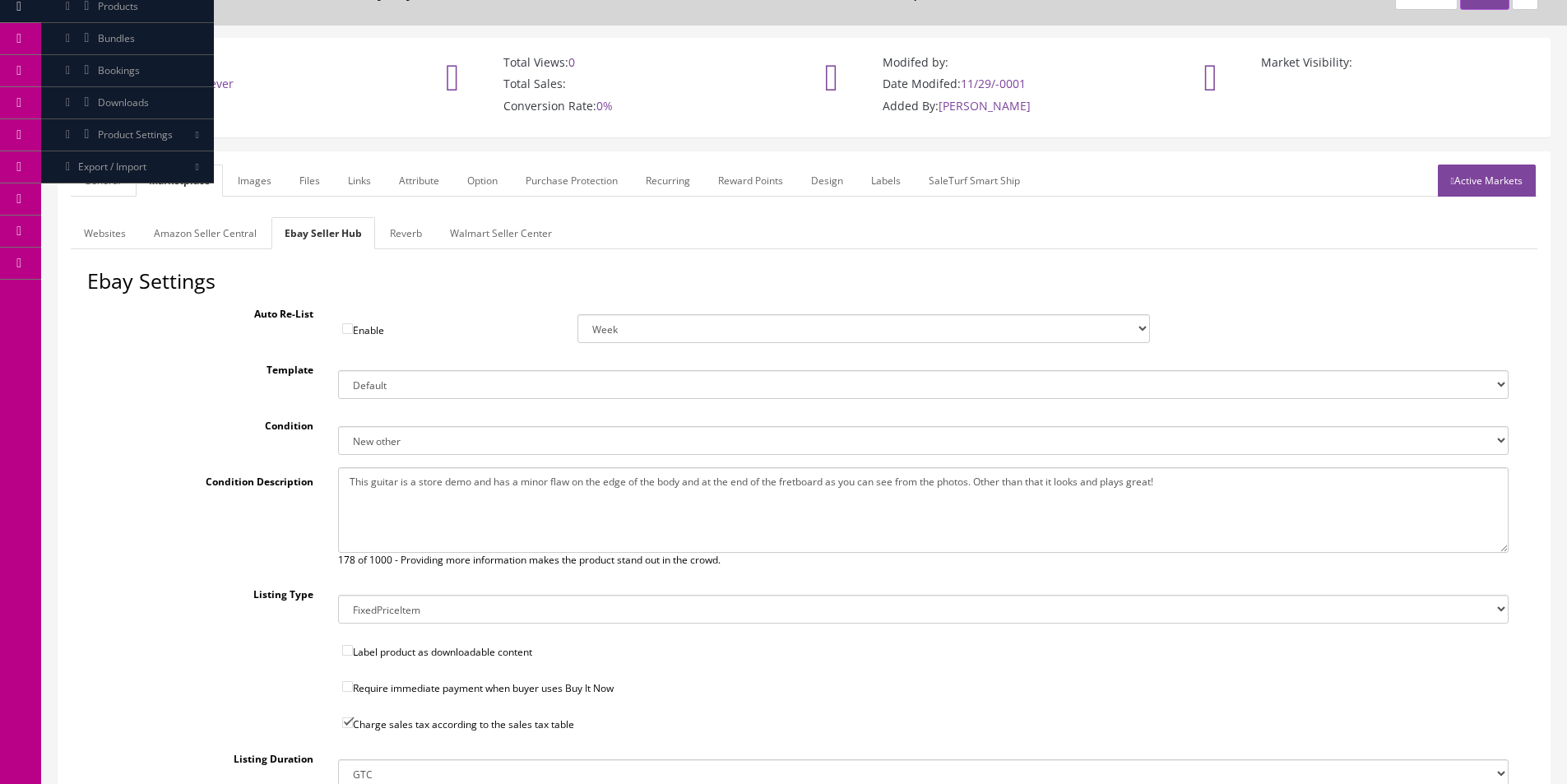
scroll to position [0, 0]
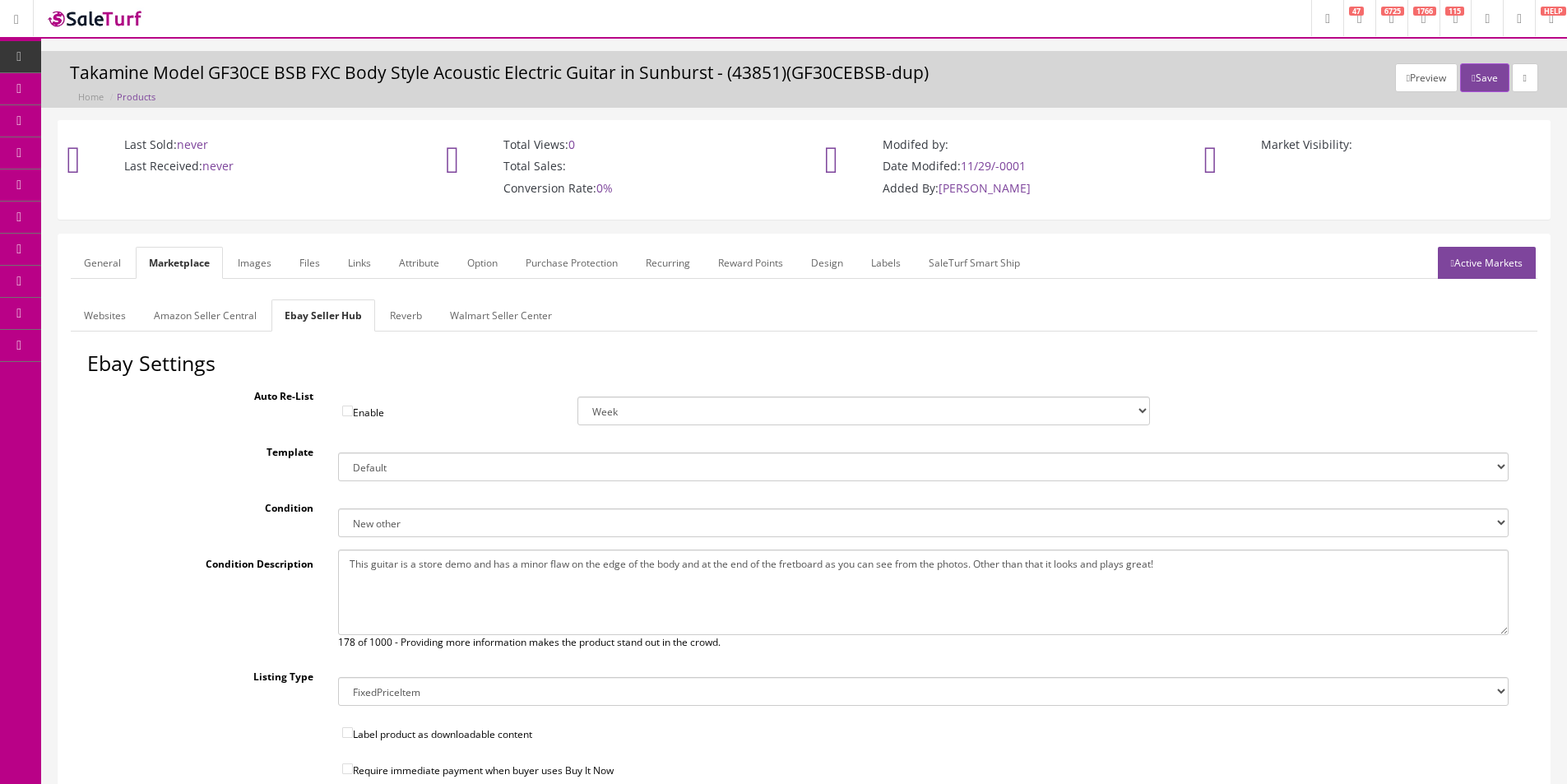
click at [115, 322] on link "Websites" at bounding box center [105, 315] width 68 height 32
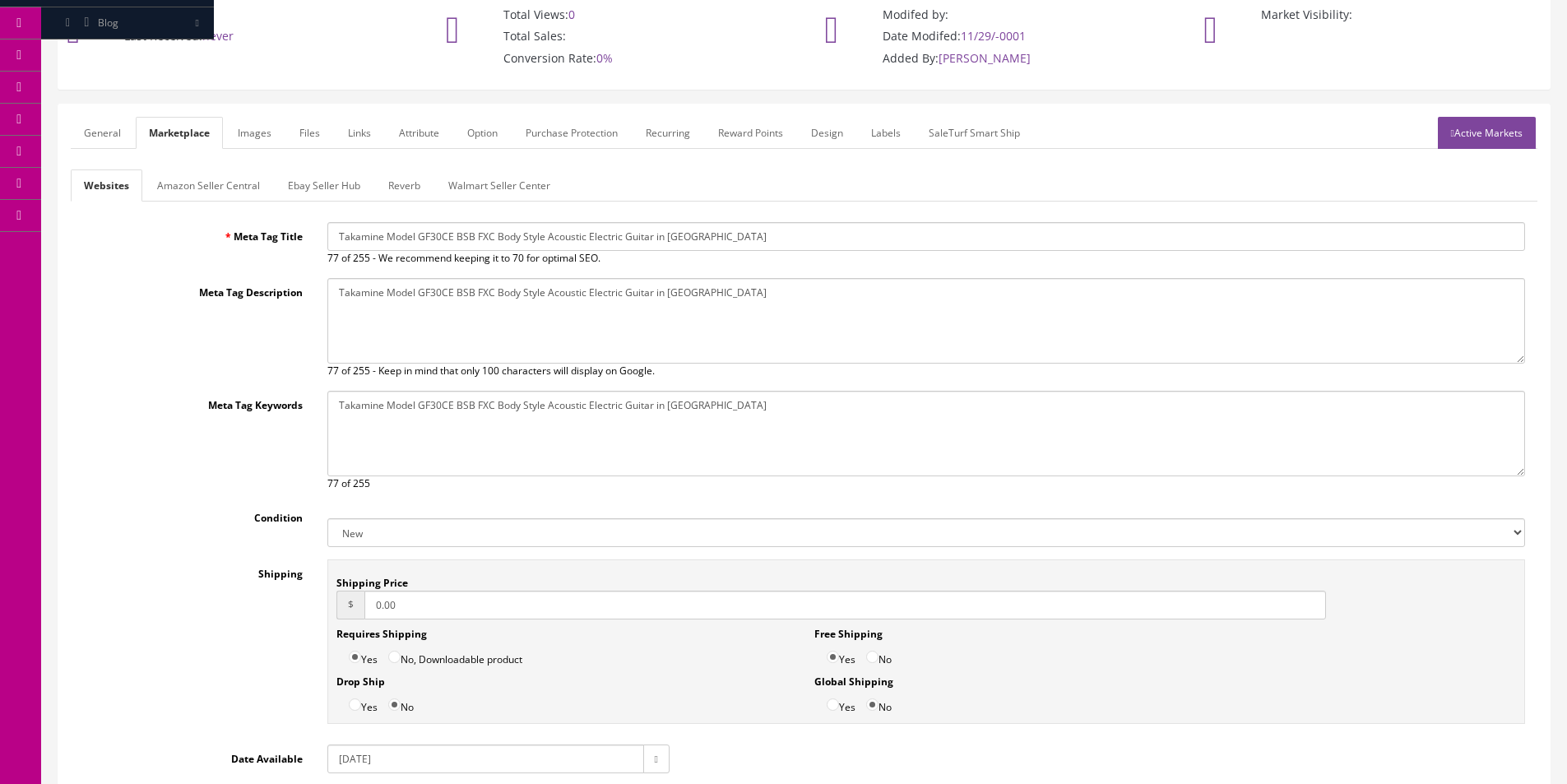
scroll to position [247, 0]
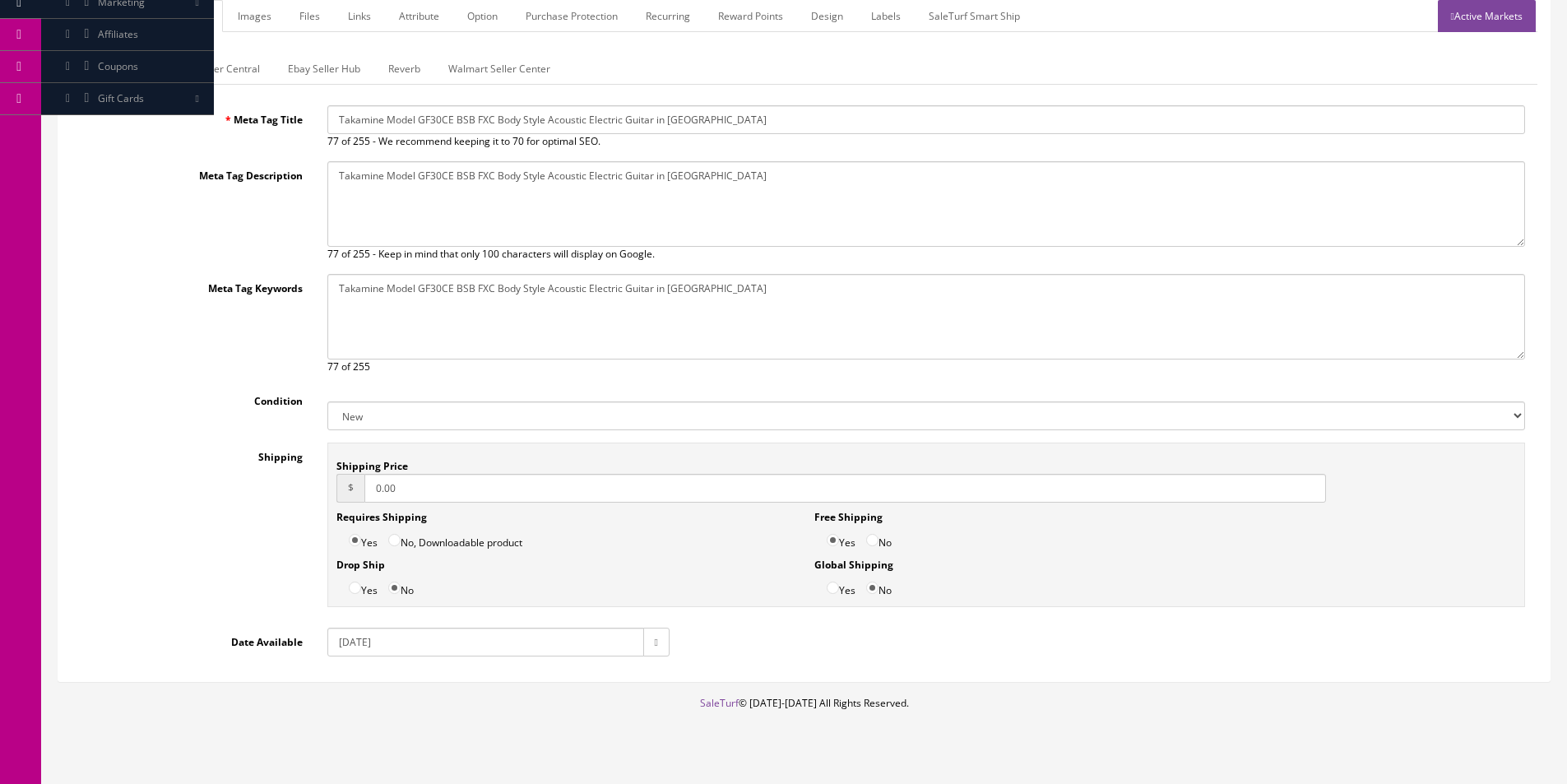
click at [358, 426] on select "New Used B Stock Open Box Re-Packed" at bounding box center [926, 415] width 1198 height 29
select select "Open Box"
click at [328, 401] on select "New Used B Stock Open Box Re-Packed" at bounding box center [926, 415] width 1198 height 29
click at [490, 481] on input "0.00" at bounding box center [845, 488] width 961 height 29
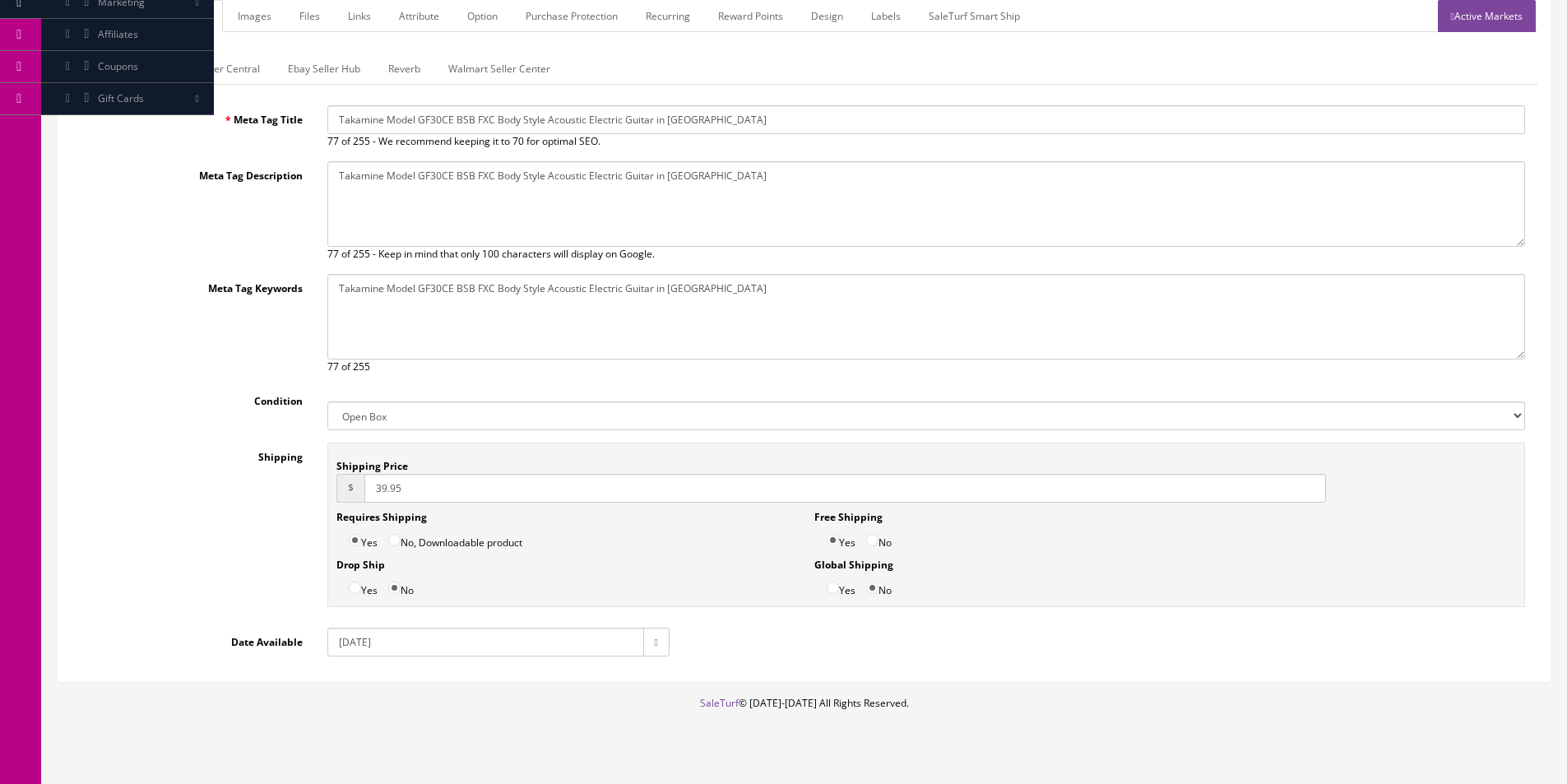
type input "39.95"
click at [869, 540] on input "No" at bounding box center [872, 540] width 12 height 12
radio input "true"
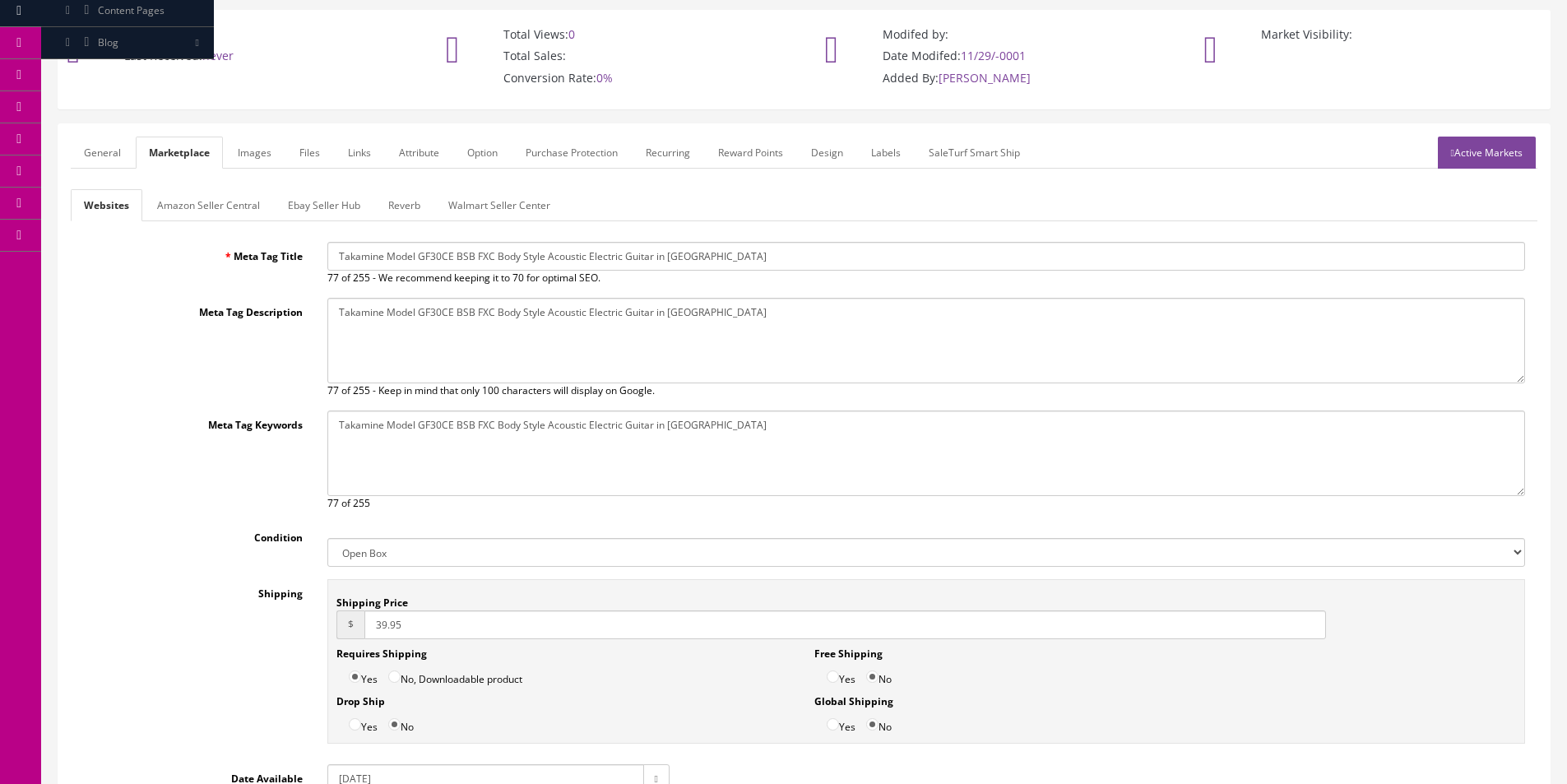
scroll to position [0, 0]
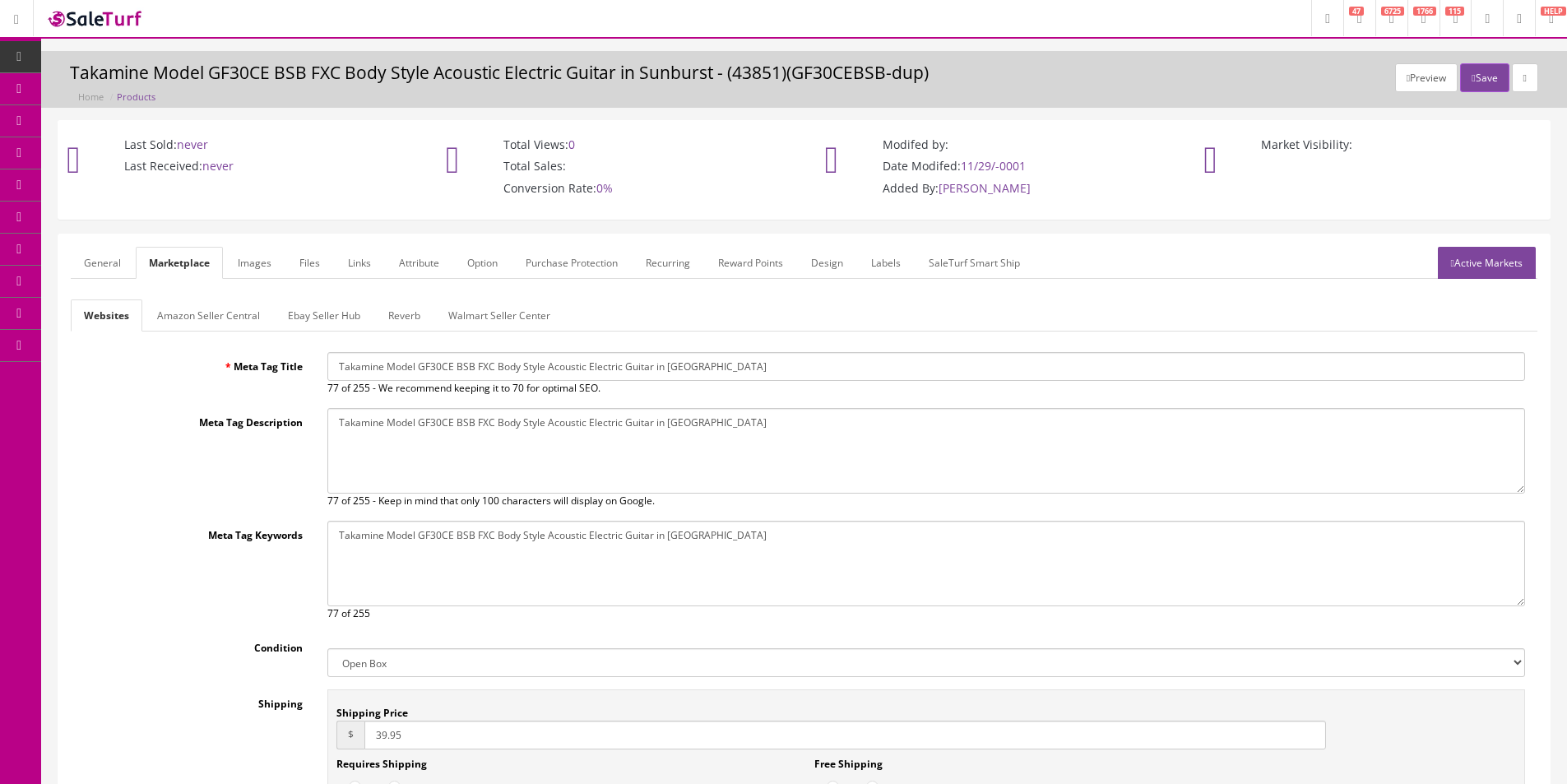
click at [120, 265] on link "General" at bounding box center [103, 263] width 63 height 32
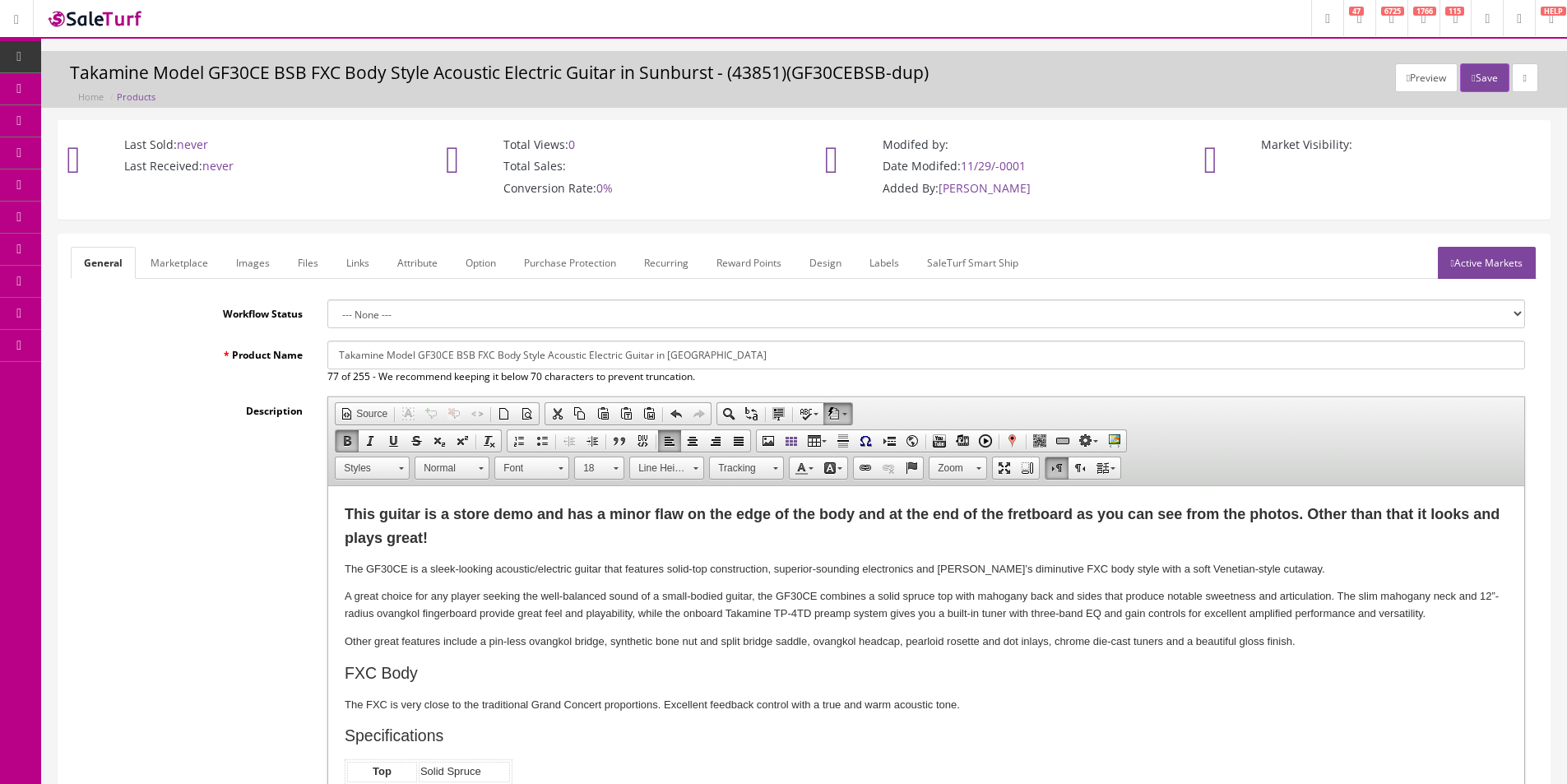
scroll to position [328, 0]
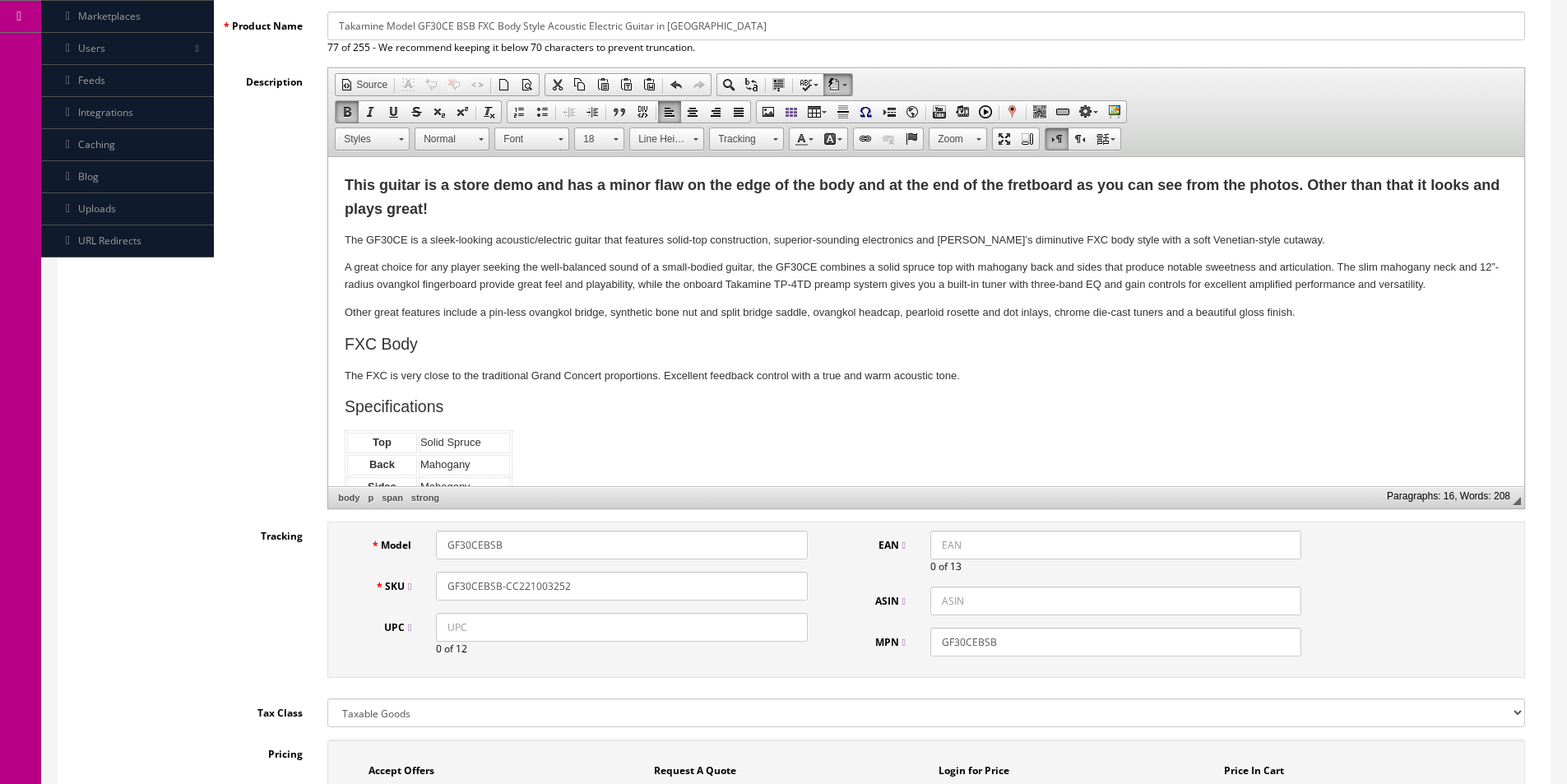
click at [496, 590] on input "GF30CEBSB-CC221003252" at bounding box center [621, 585] width 371 height 29
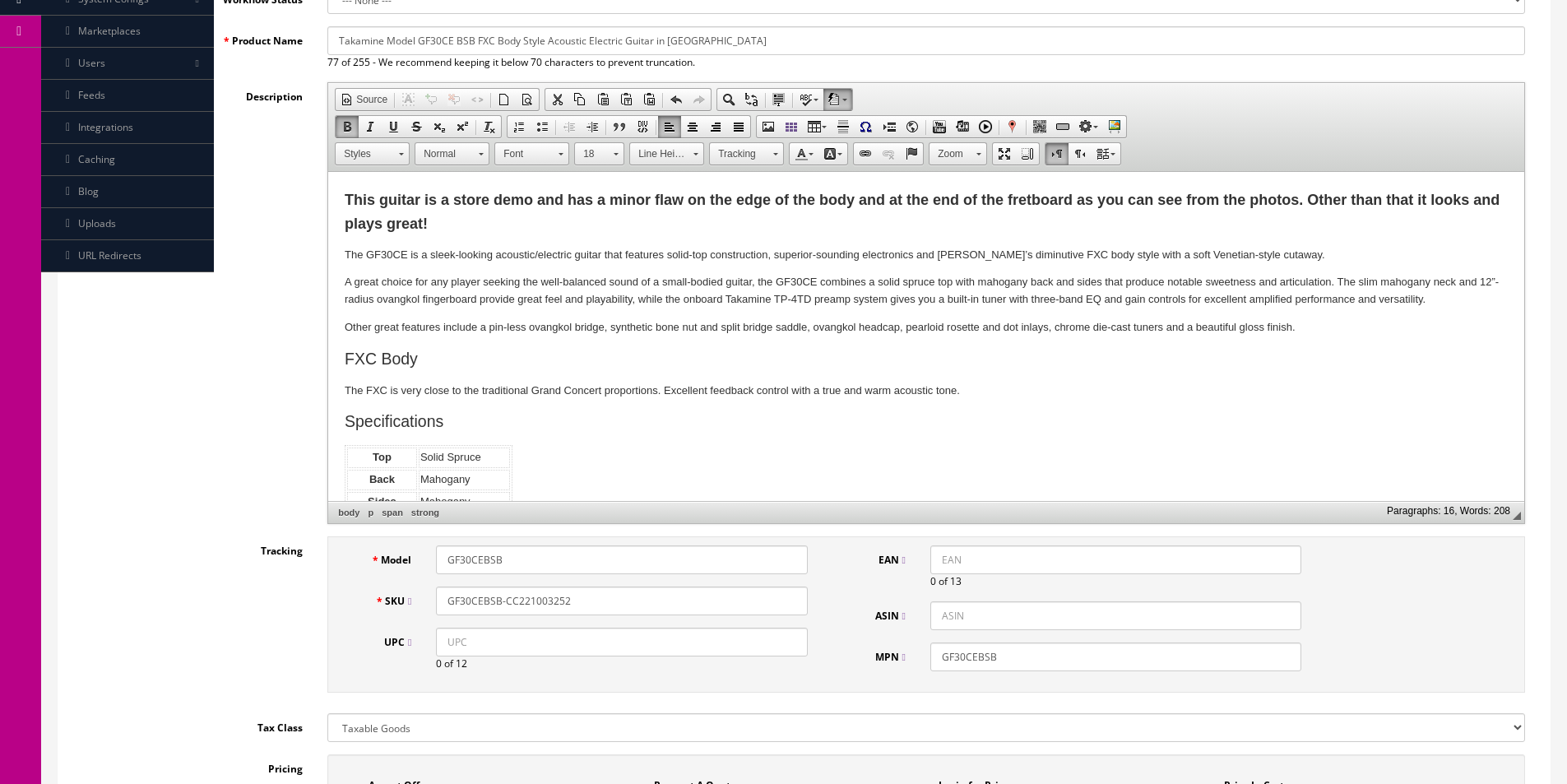
scroll to position [0, 0]
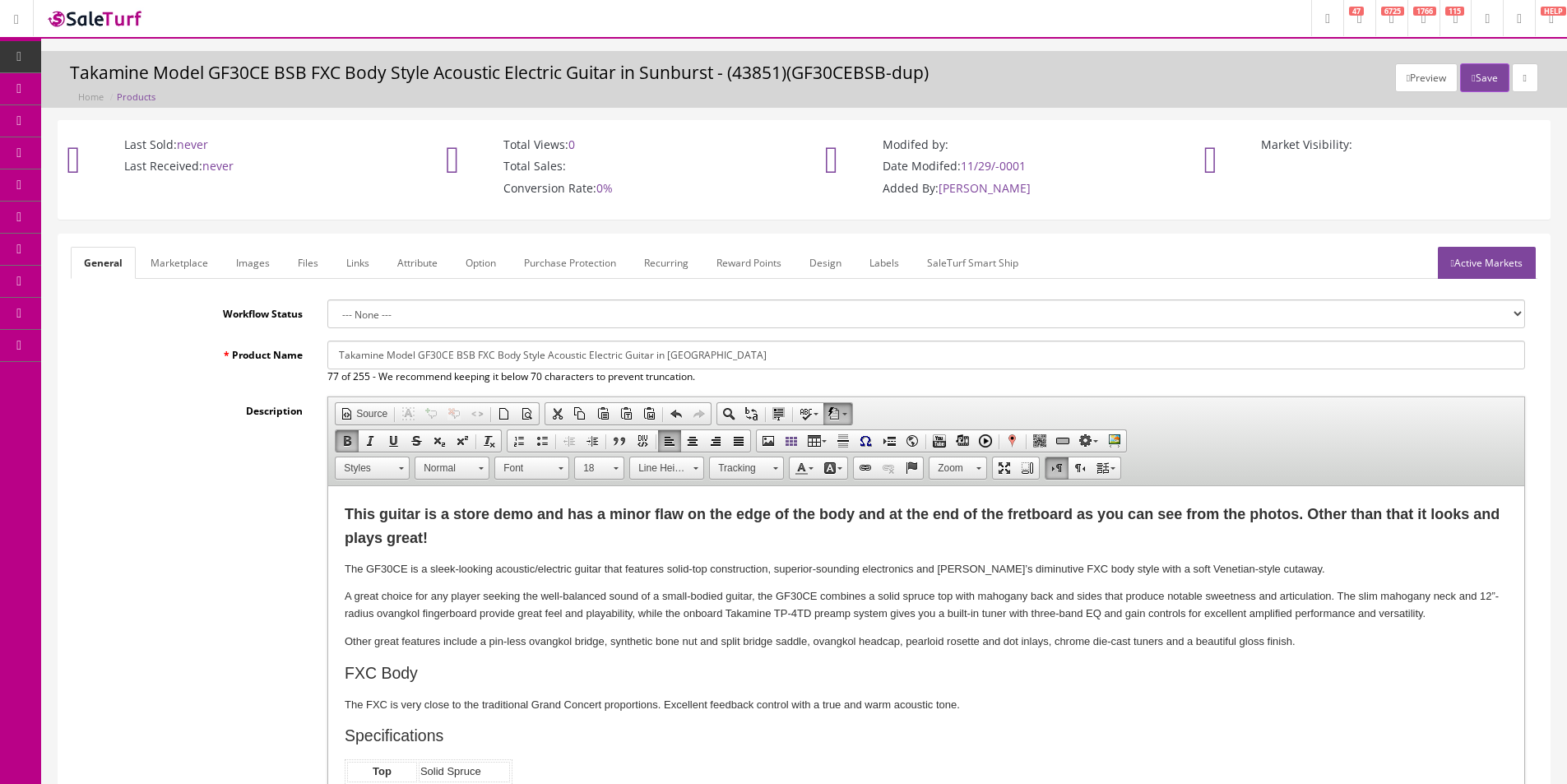
click at [179, 266] on link "Marketplace" at bounding box center [180, 263] width 84 height 32
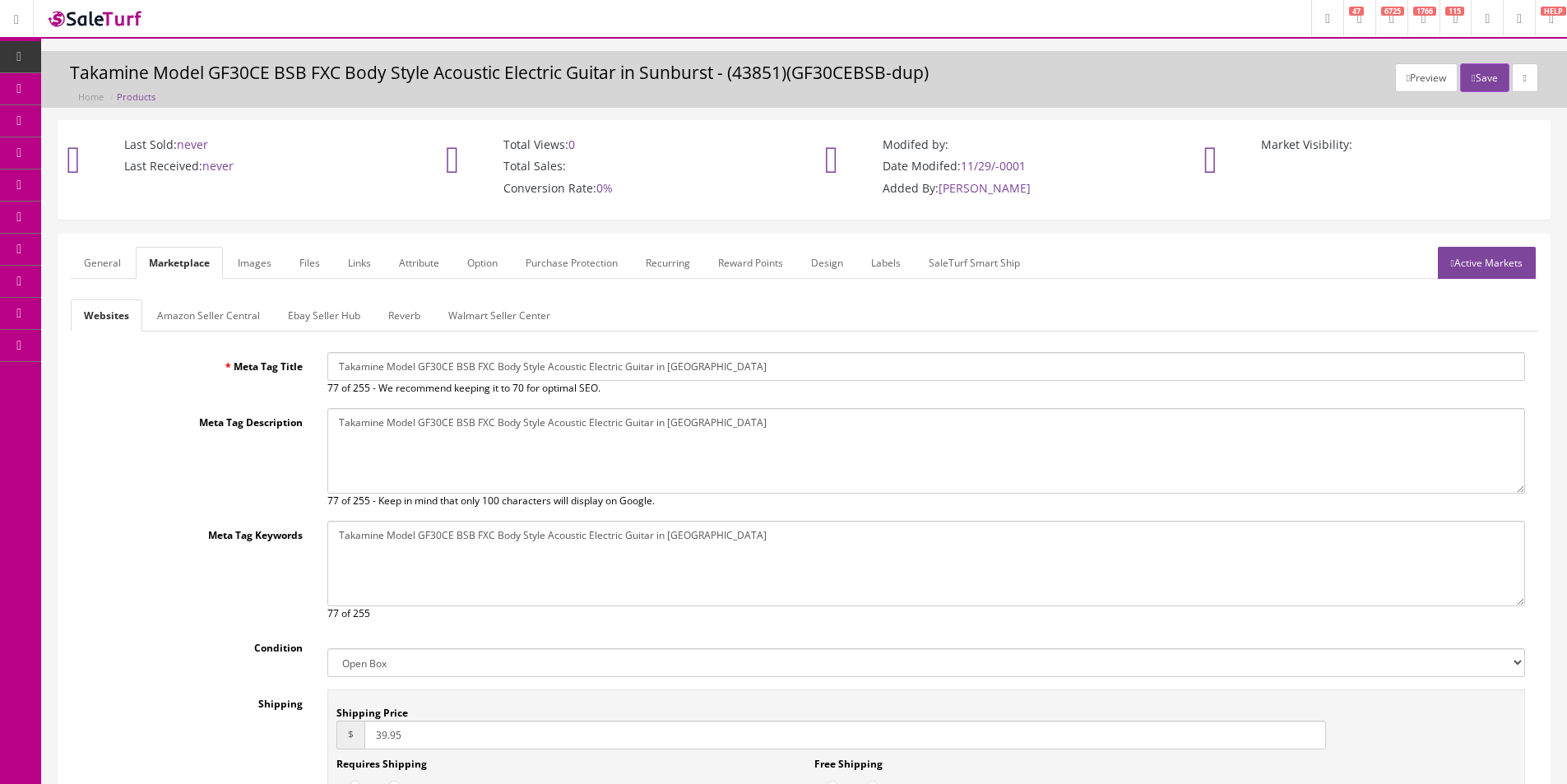
click at [272, 307] on li "Amazon Seller Central" at bounding box center [209, 315] width 131 height 32
click at [319, 318] on link "Ebay Seller Hub" at bounding box center [324, 315] width 99 height 32
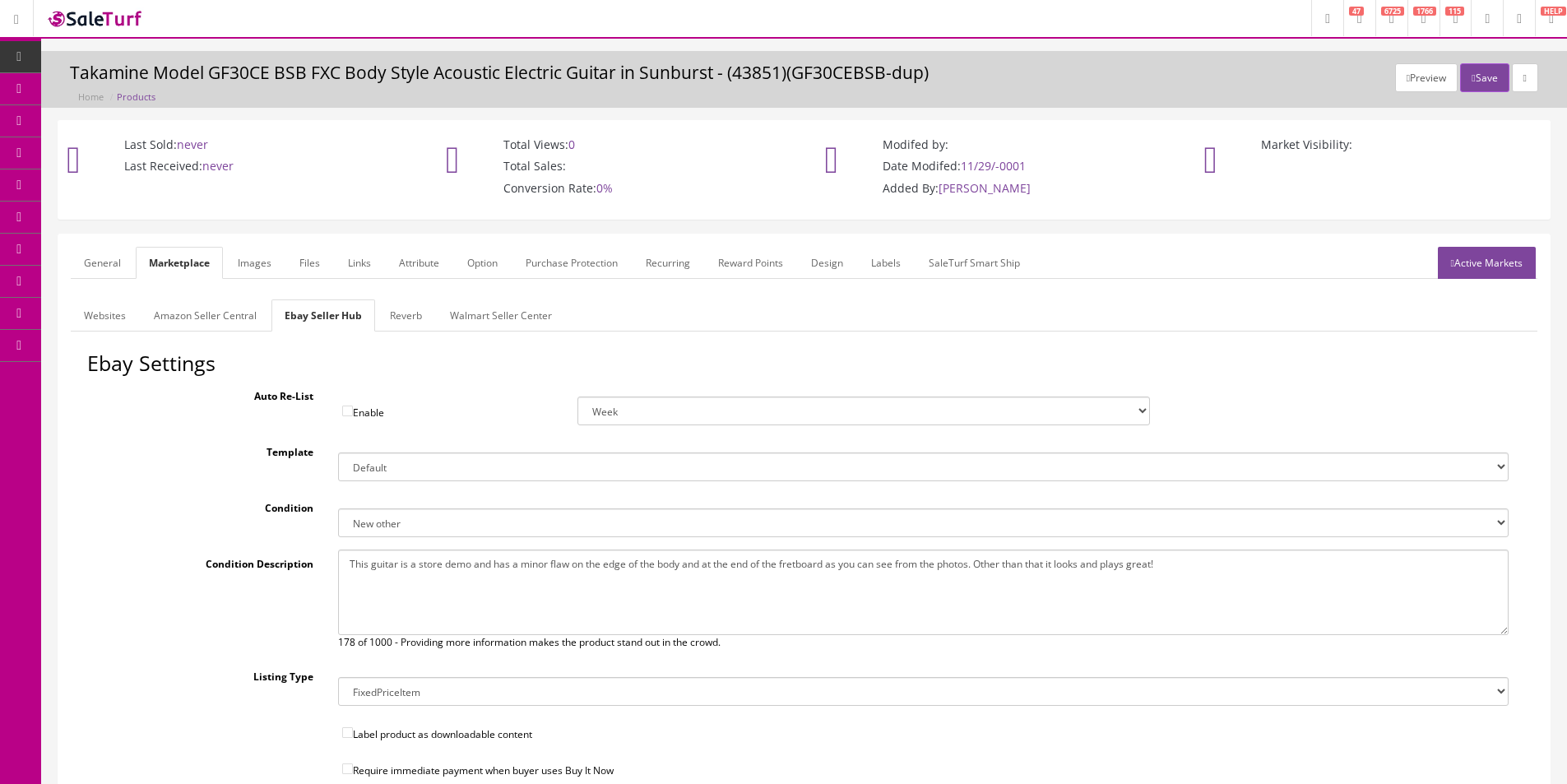
click at [398, 321] on link "Reverb" at bounding box center [406, 315] width 59 height 32
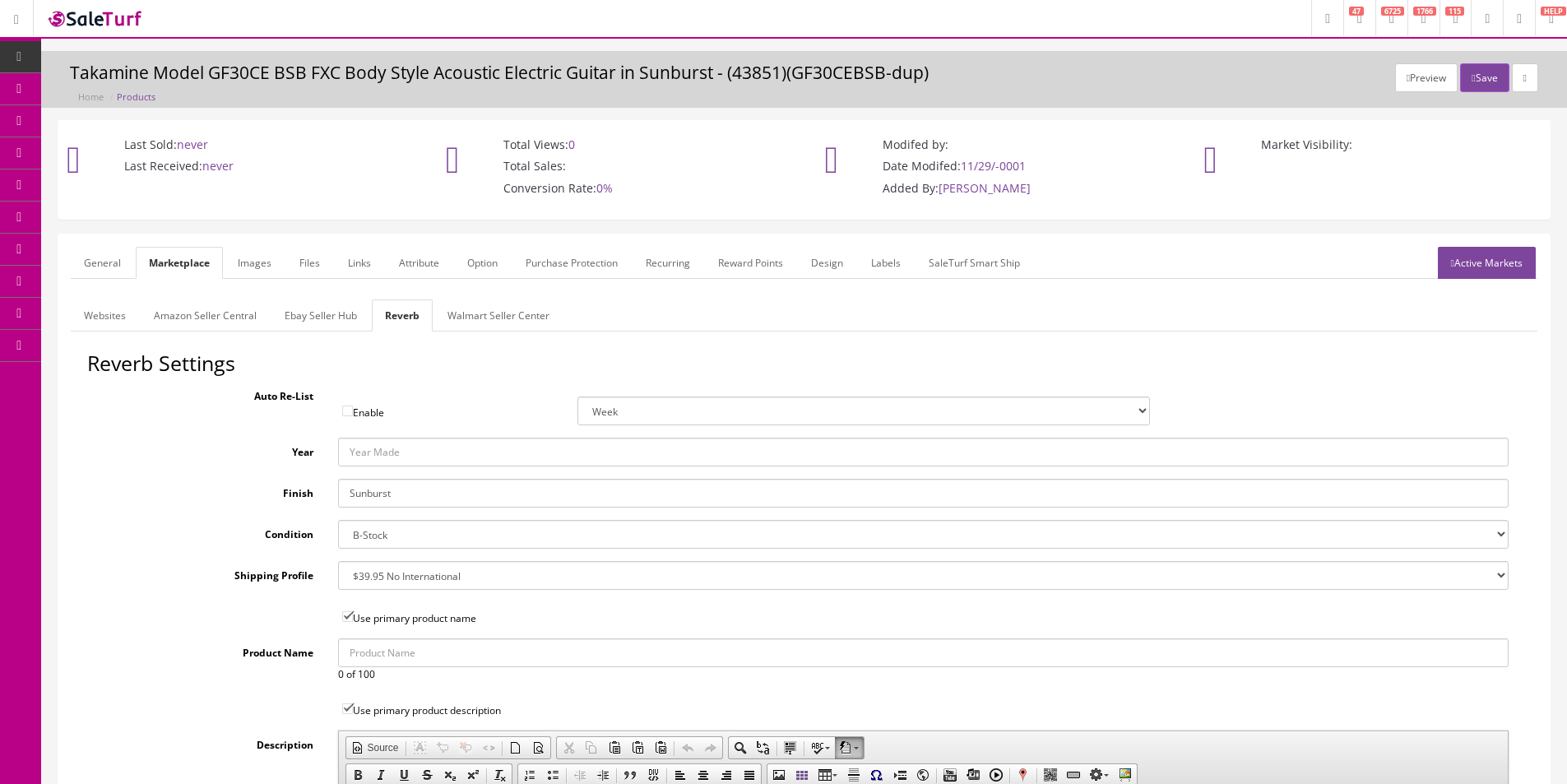
click at [1496, 267] on link "Active Markets" at bounding box center [1487, 263] width 98 height 32
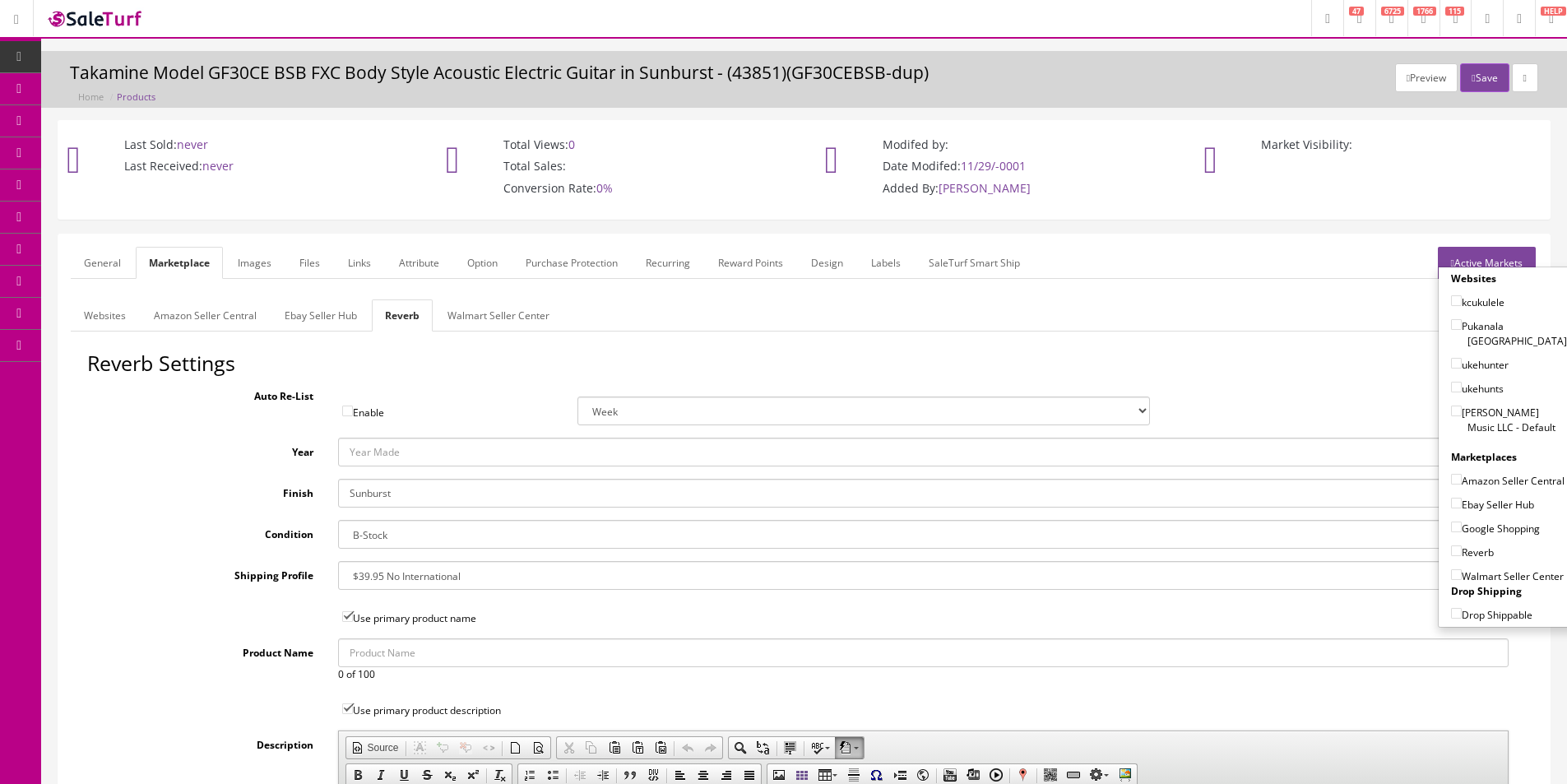
click at [1482, 409] on label "[PERSON_NAME] Music LLC - Default" at bounding box center [1509, 420] width 116 height 32
click at [1462, 409] on input"] "[PERSON_NAME] Music LLC - Default" at bounding box center [1457, 411] width 11 height 11
checkbox input"] "true"
click at [1481, 473] on label "Amazon Seller Central" at bounding box center [1508, 480] width 114 height 17
click at [1462, 474] on input"] "Amazon Seller Central" at bounding box center [1457, 479] width 11 height 11
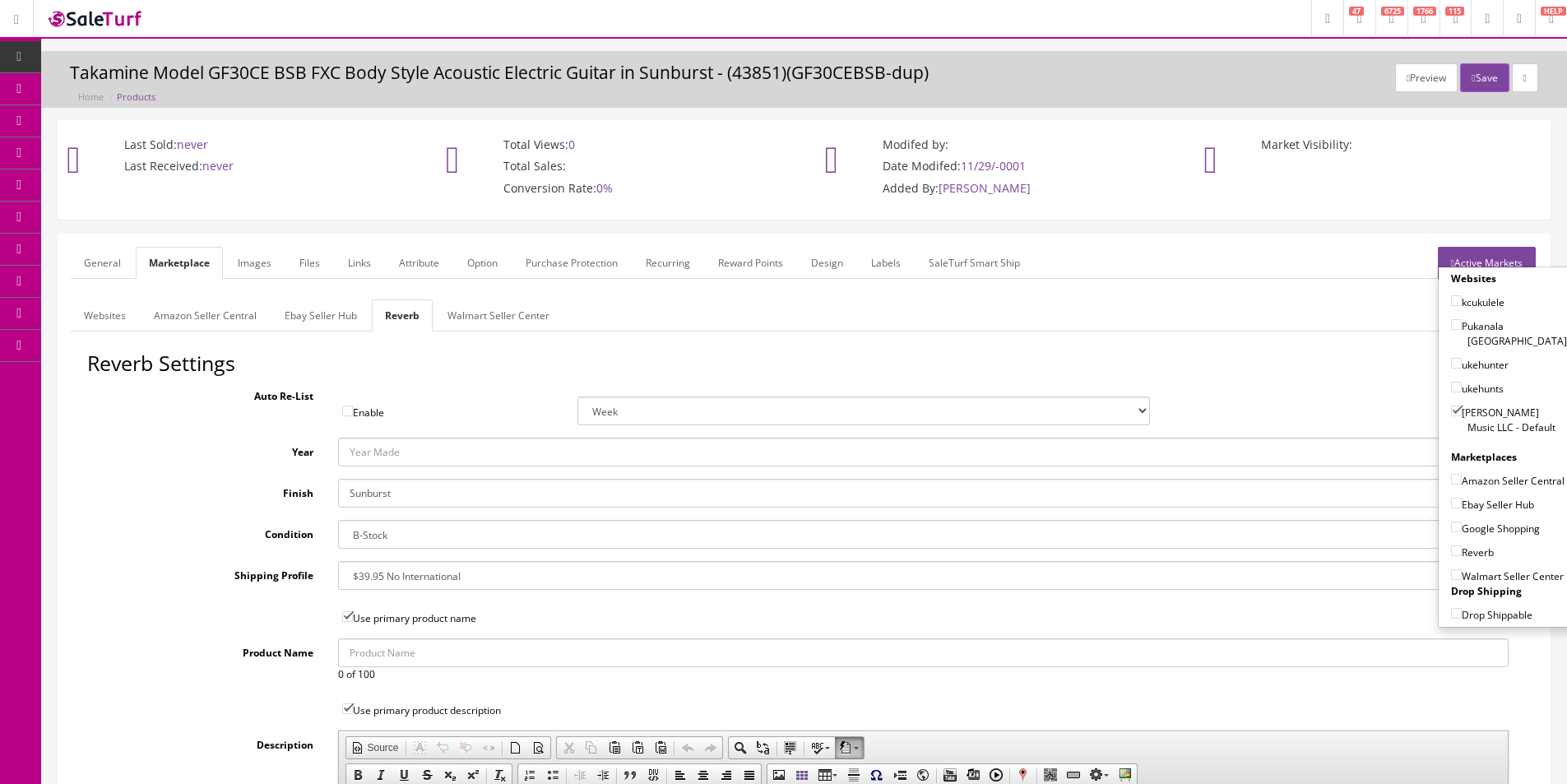
checkbox input"] "true"
click at [1476, 502] on label "Ebay Seller Hub" at bounding box center [1493, 504] width 83 height 17
click at [1462, 502] on input"] "Ebay Seller Hub" at bounding box center [1457, 503] width 11 height 11
checkbox input"] "true"
click at [1471, 525] on label "Google Shopping" at bounding box center [1495, 527] width 89 height 17
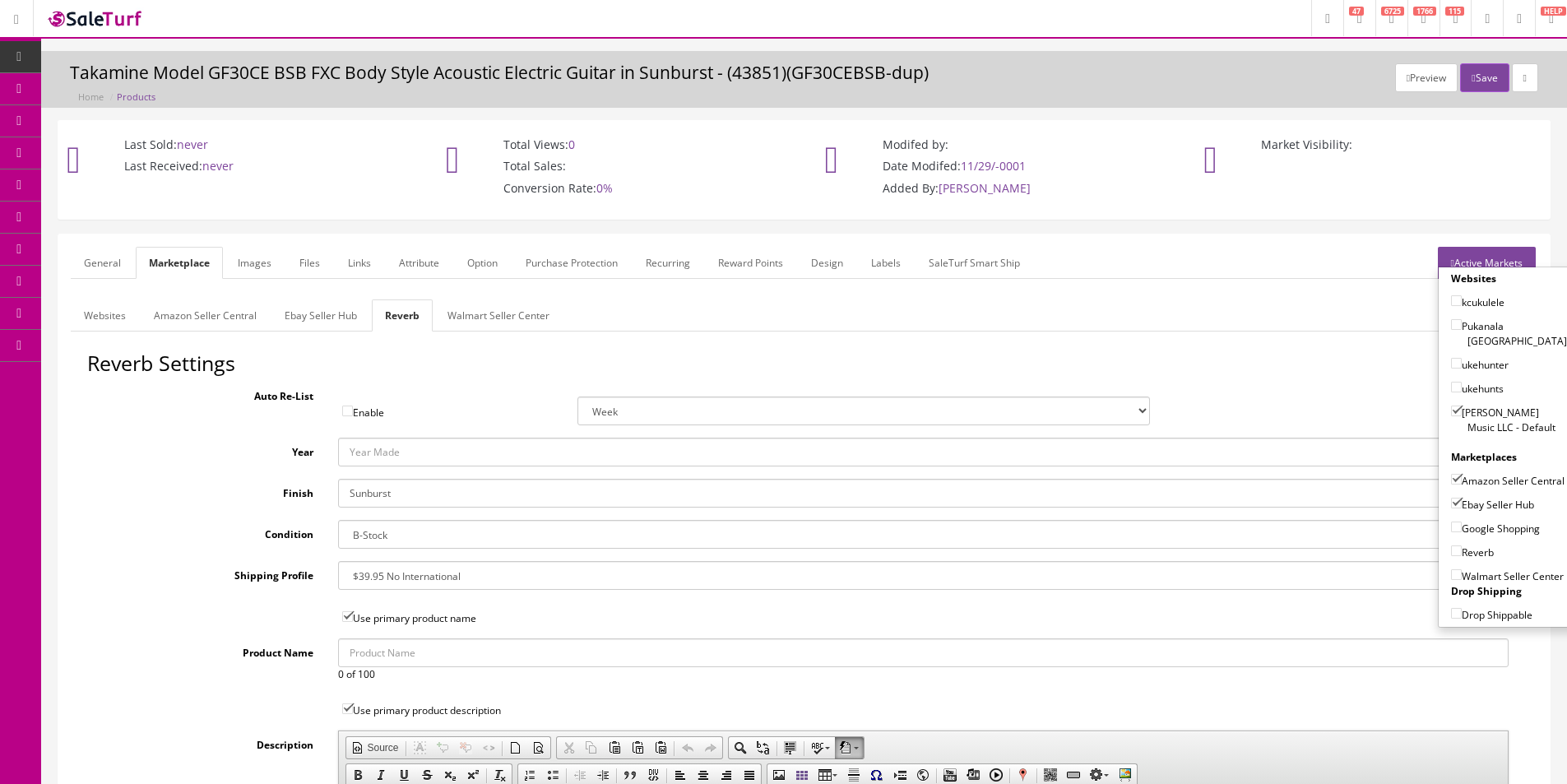
click at [1462, 525] on input"] "Google Shopping" at bounding box center [1457, 526] width 11 height 11
checkbox input"] "true"
click at [1471, 536] on div "Reverb" at bounding box center [1509, 547] width 116 height 24
click at [1466, 546] on label "Reverb" at bounding box center [1472, 551] width 43 height 17
click at [1462, 546] on input"] "Reverb" at bounding box center [1457, 550] width 11 height 11
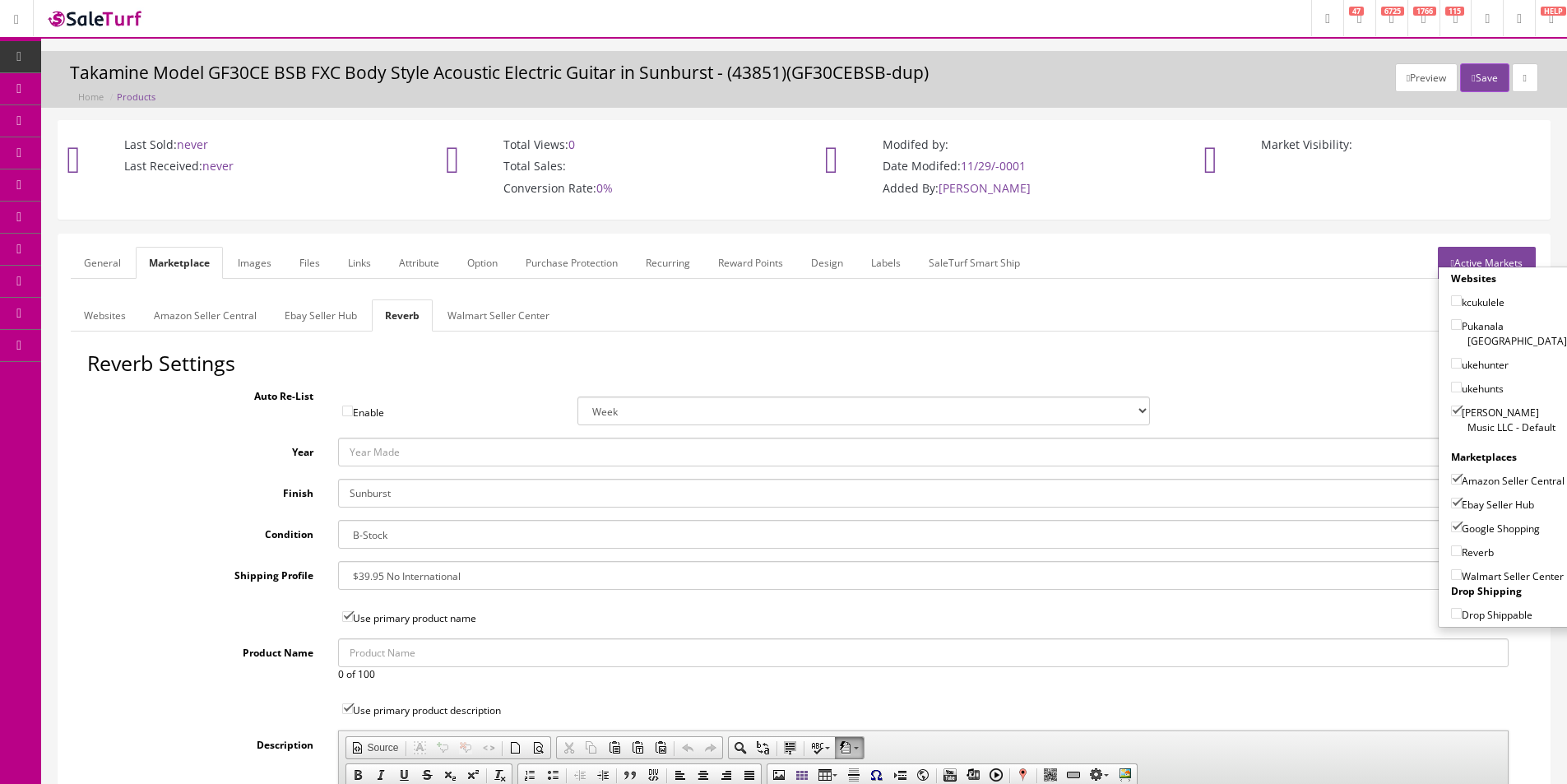
checkbox input"] "true"
click at [1492, 79] on button "Save" at bounding box center [1484, 77] width 48 height 29
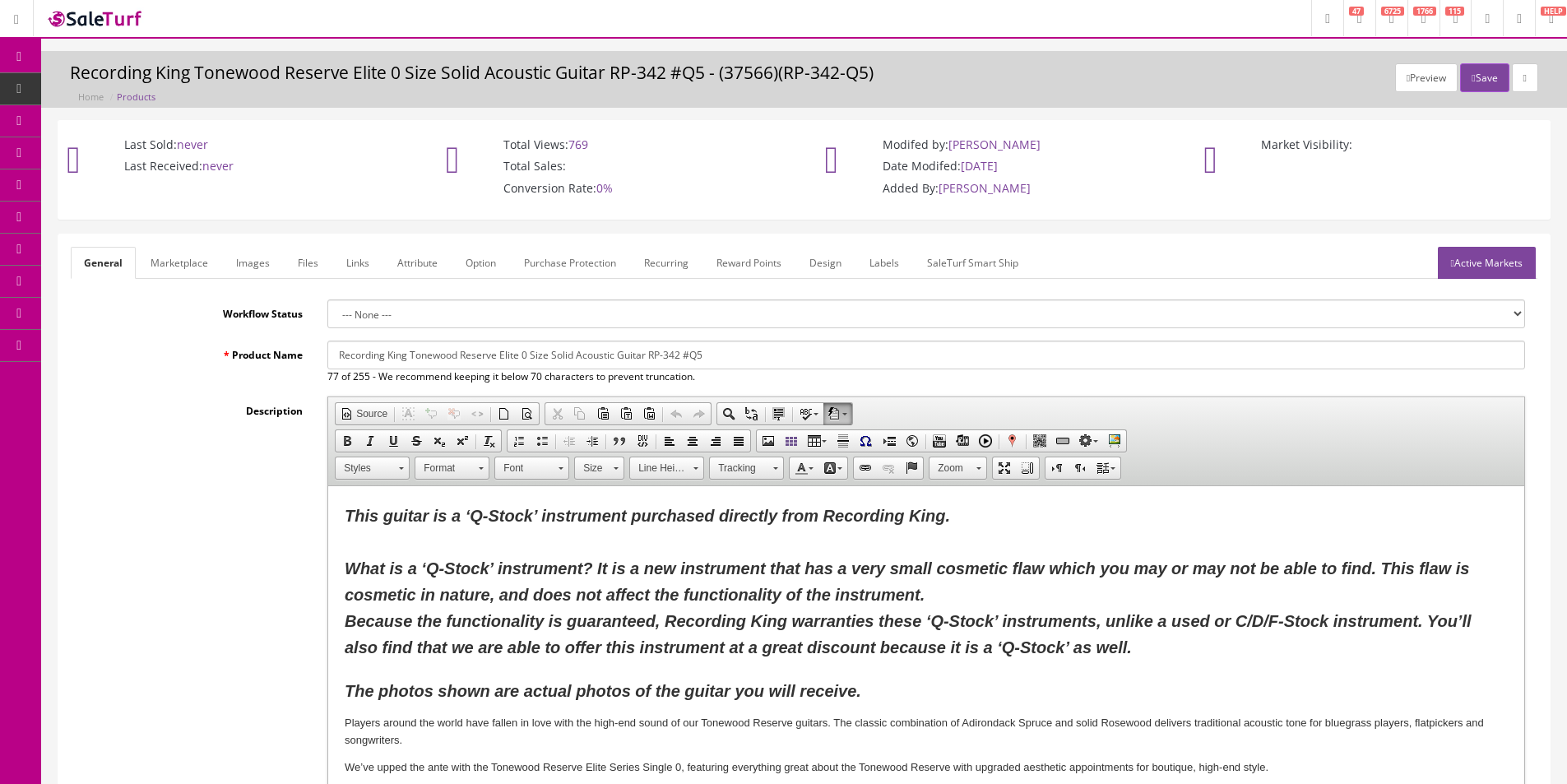
click at [252, 260] on link "Images" at bounding box center [252, 263] width 60 height 32
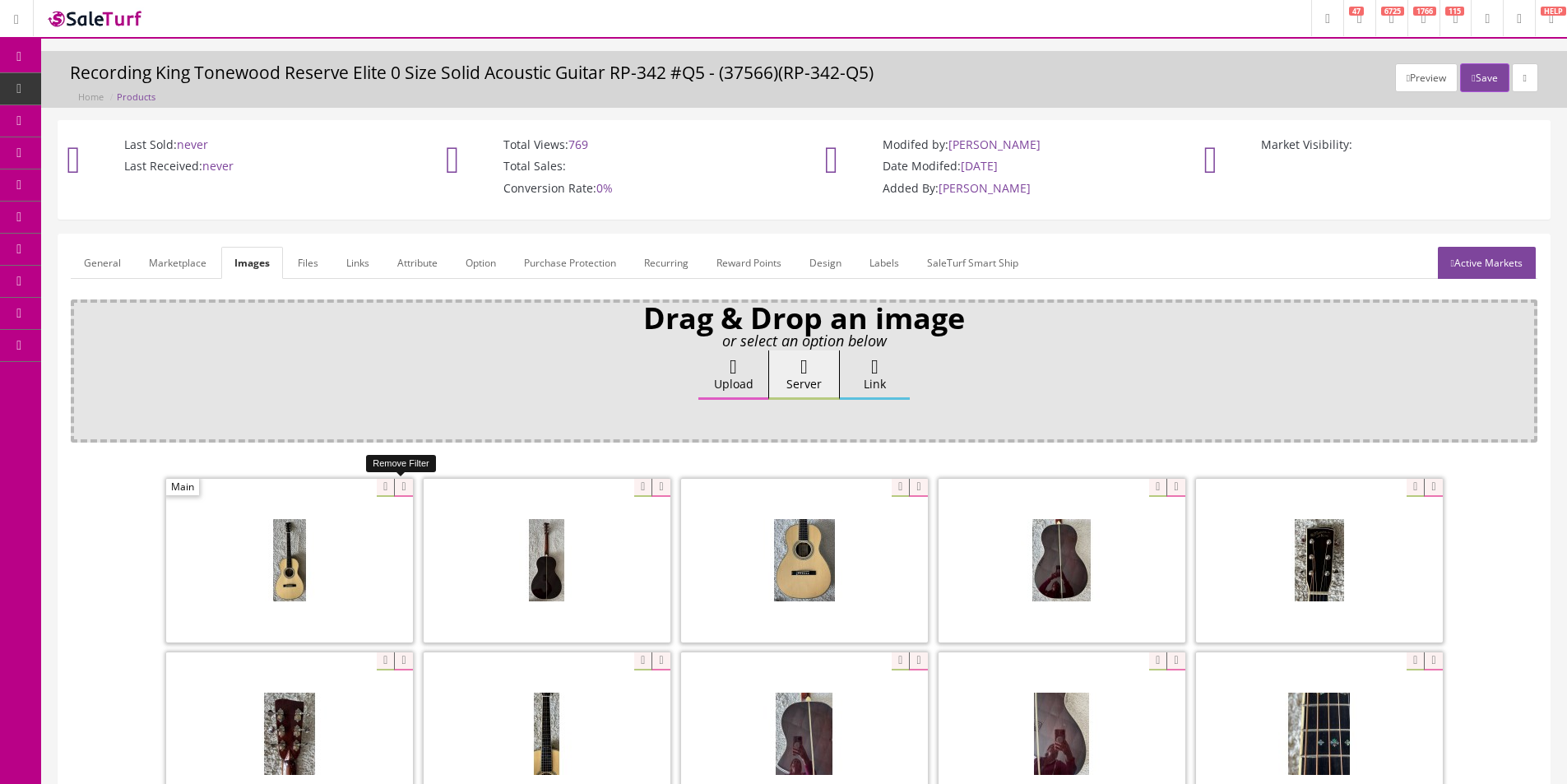
click at [400, 493] on icon at bounding box center [403, 487] width 18 height 18
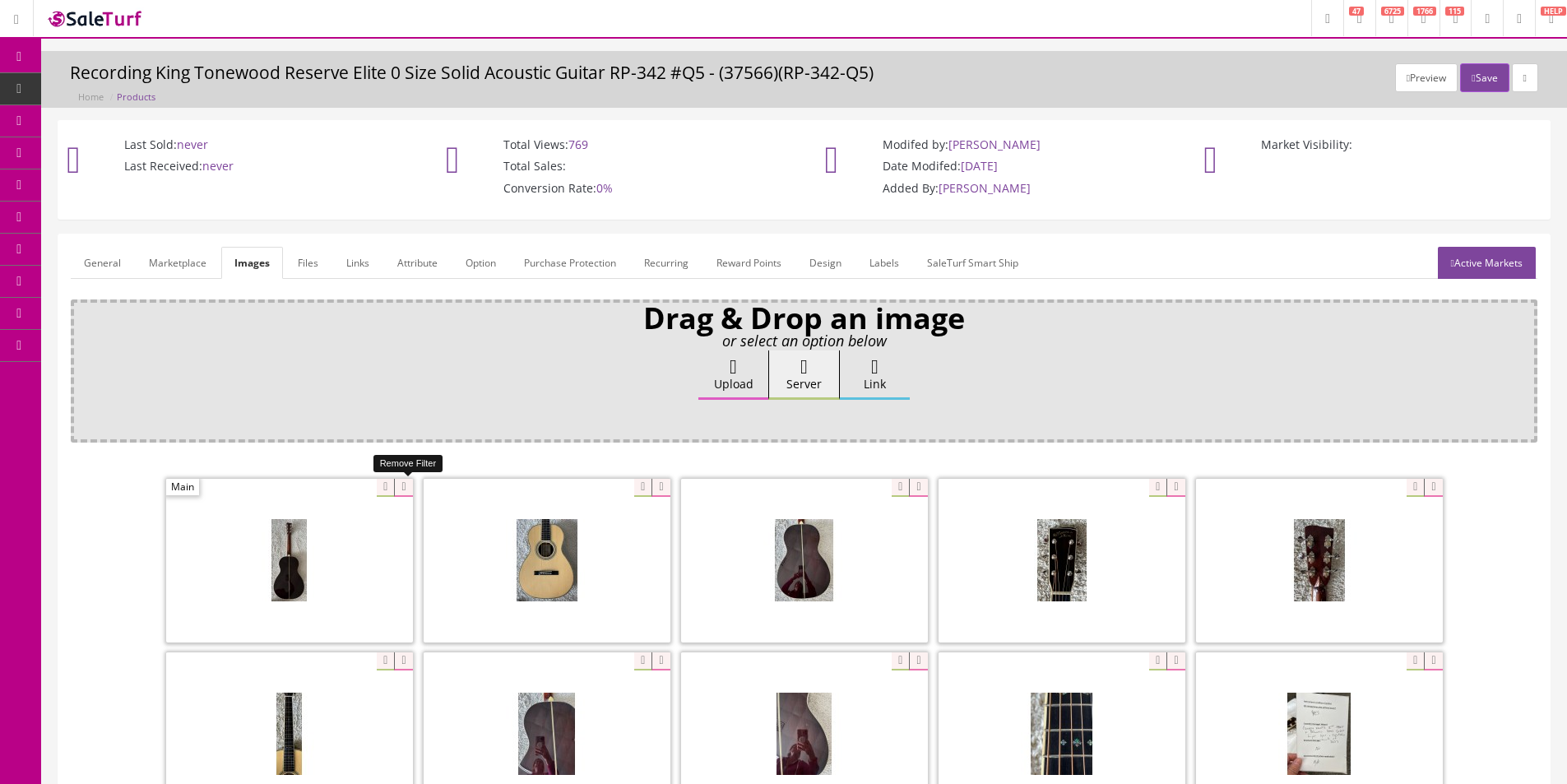
click at [400, 493] on icon at bounding box center [403, 487] width 18 height 18
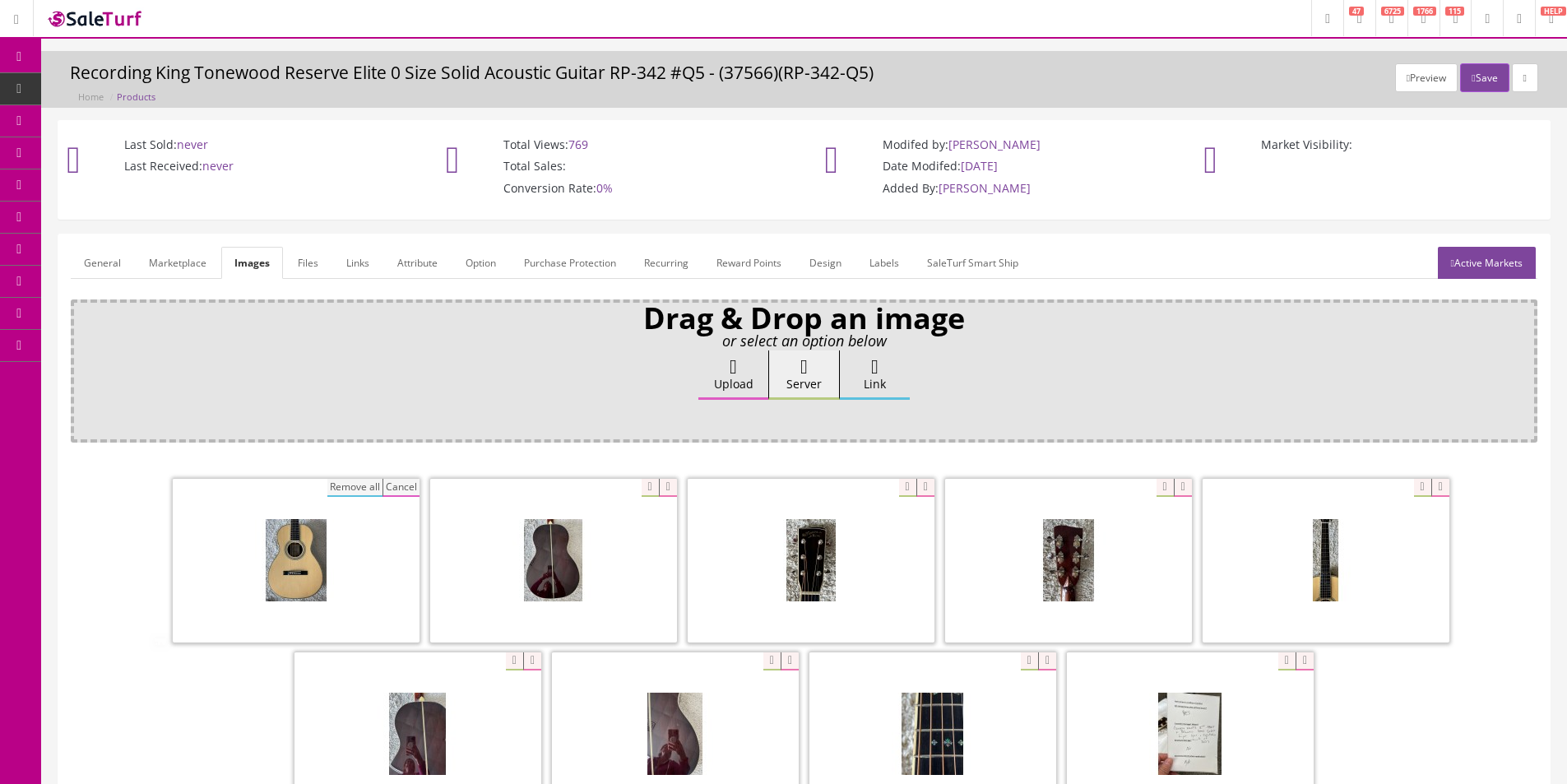
click at [382, 495] on button "Cancel" at bounding box center [401, 487] width 37 height 18
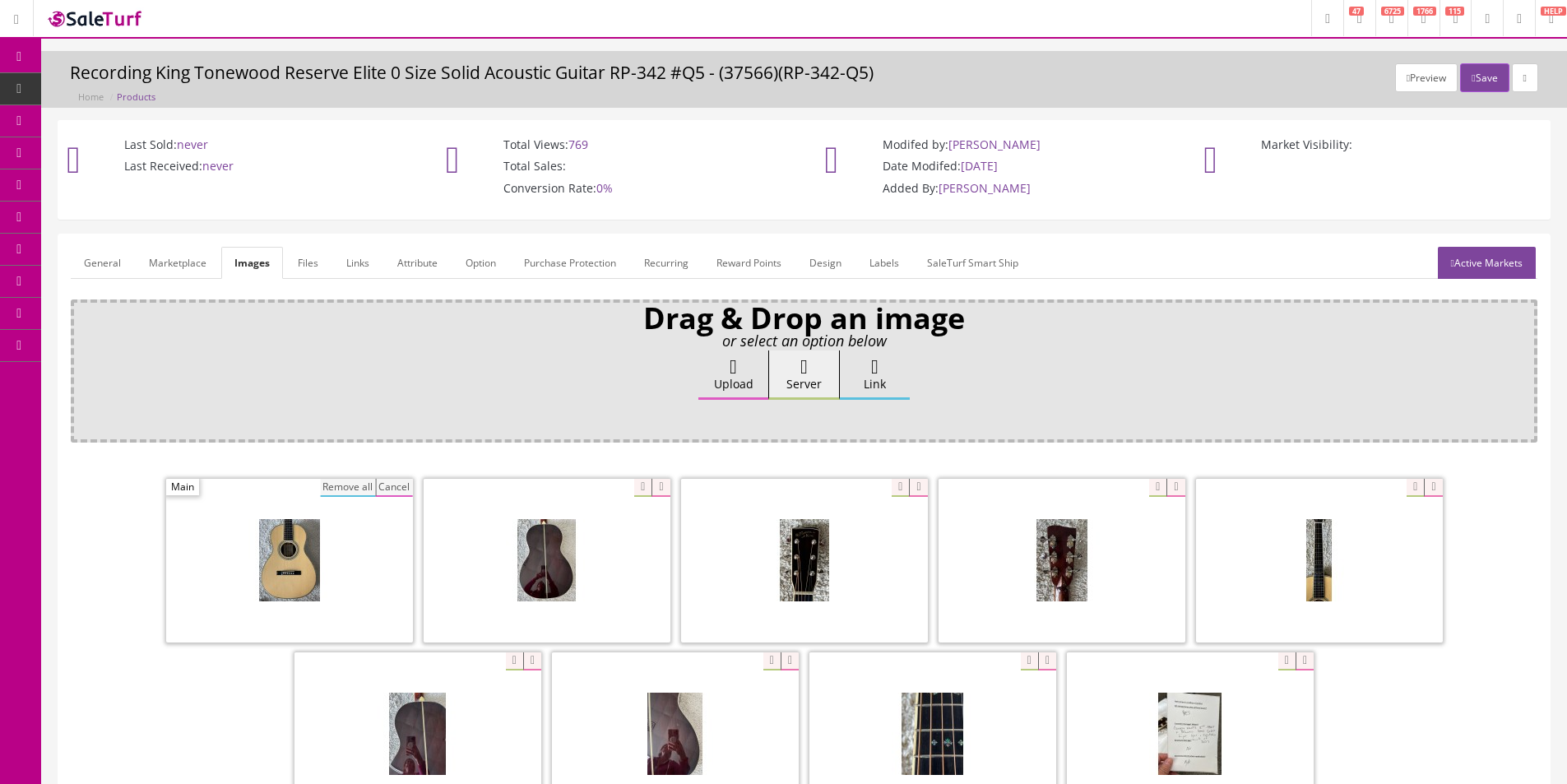
click at [353, 488] on button "Remove all" at bounding box center [348, 487] width 55 height 18
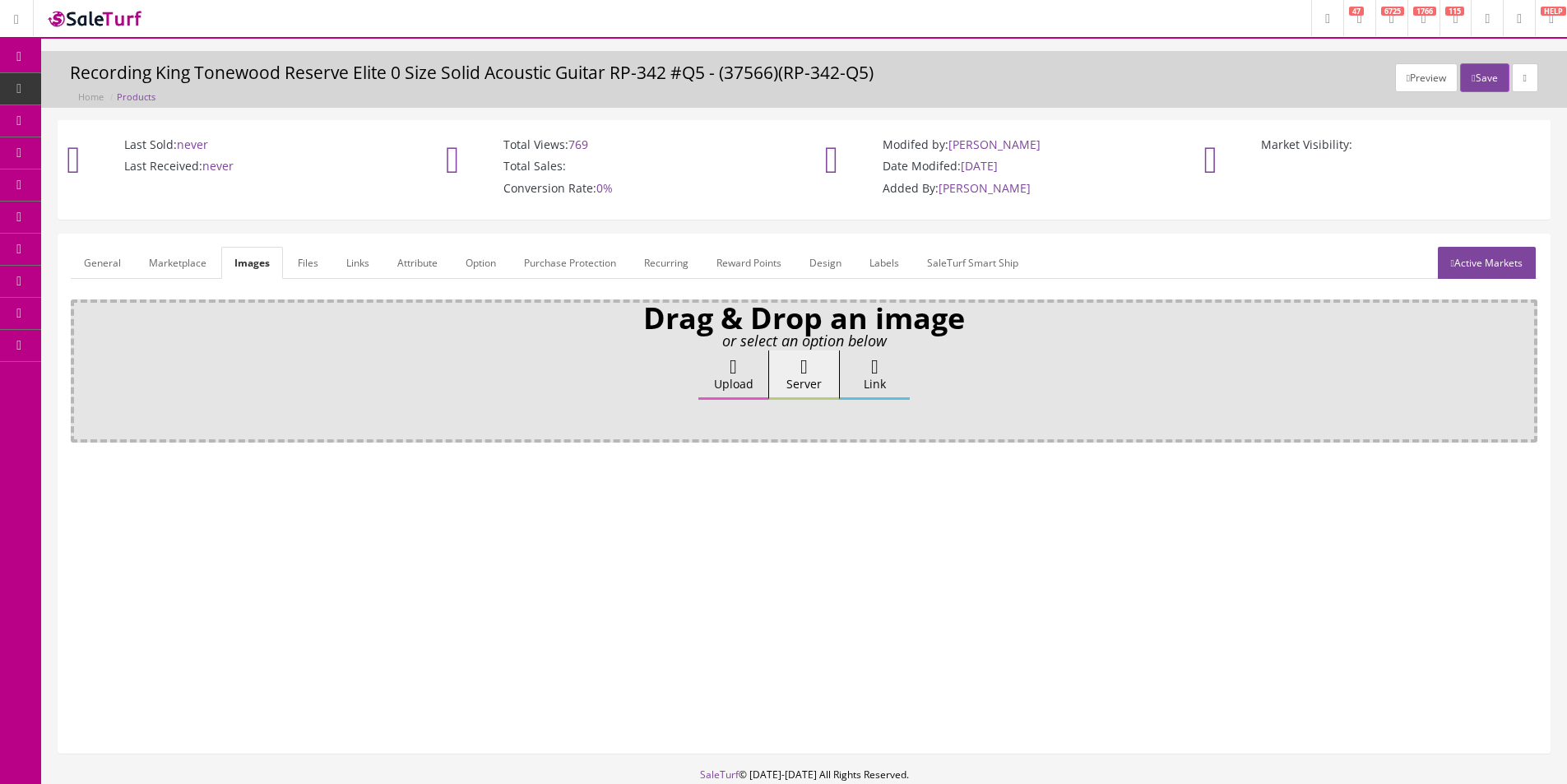
click at [750, 366] on label "Upload" at bounding box center [734, 375] width 70 height 49
click at [82, 366] on input "Upload" at bounding box center [82, 358] width 0 height 17
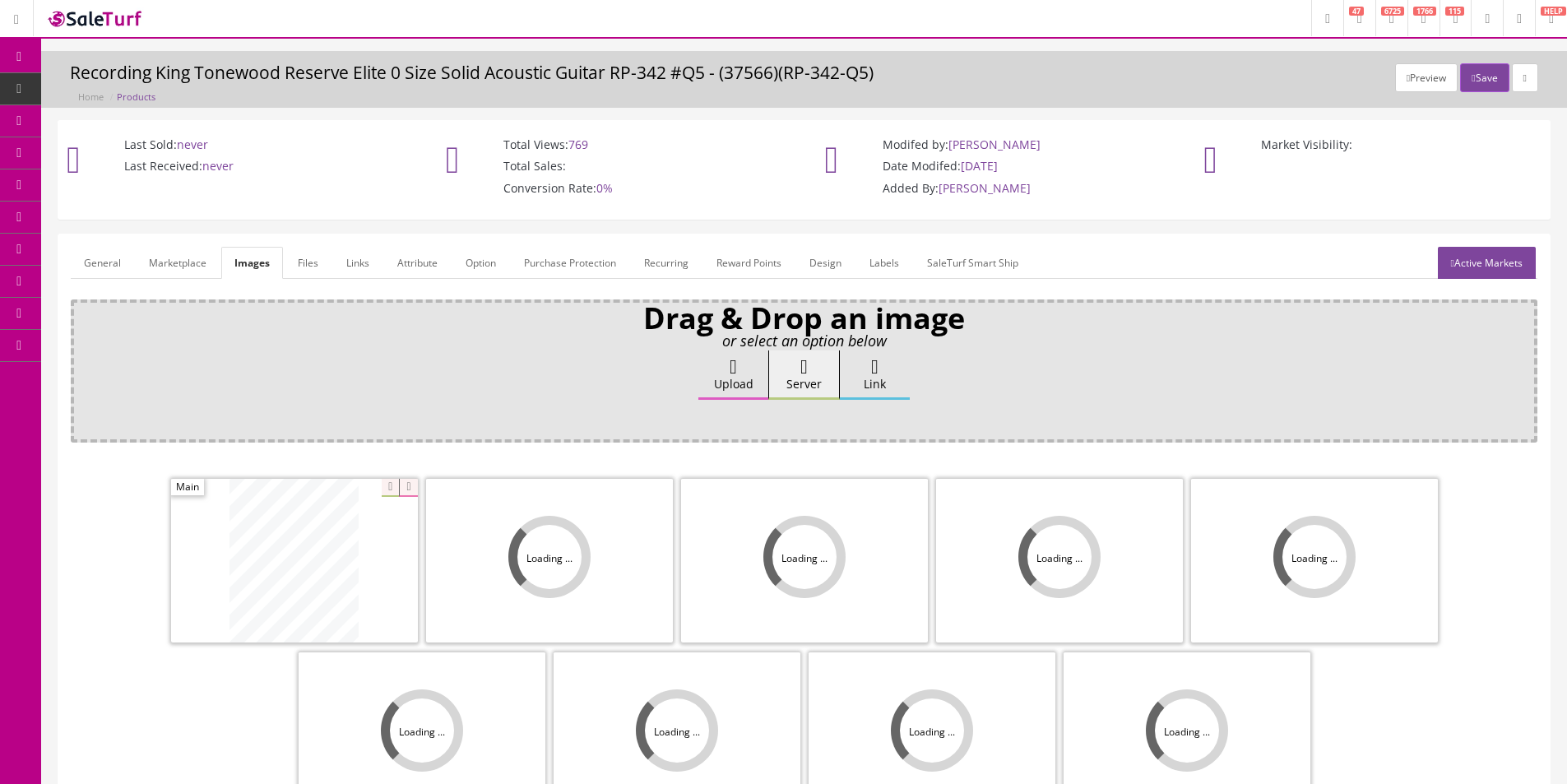
scroll to position [82, 0]
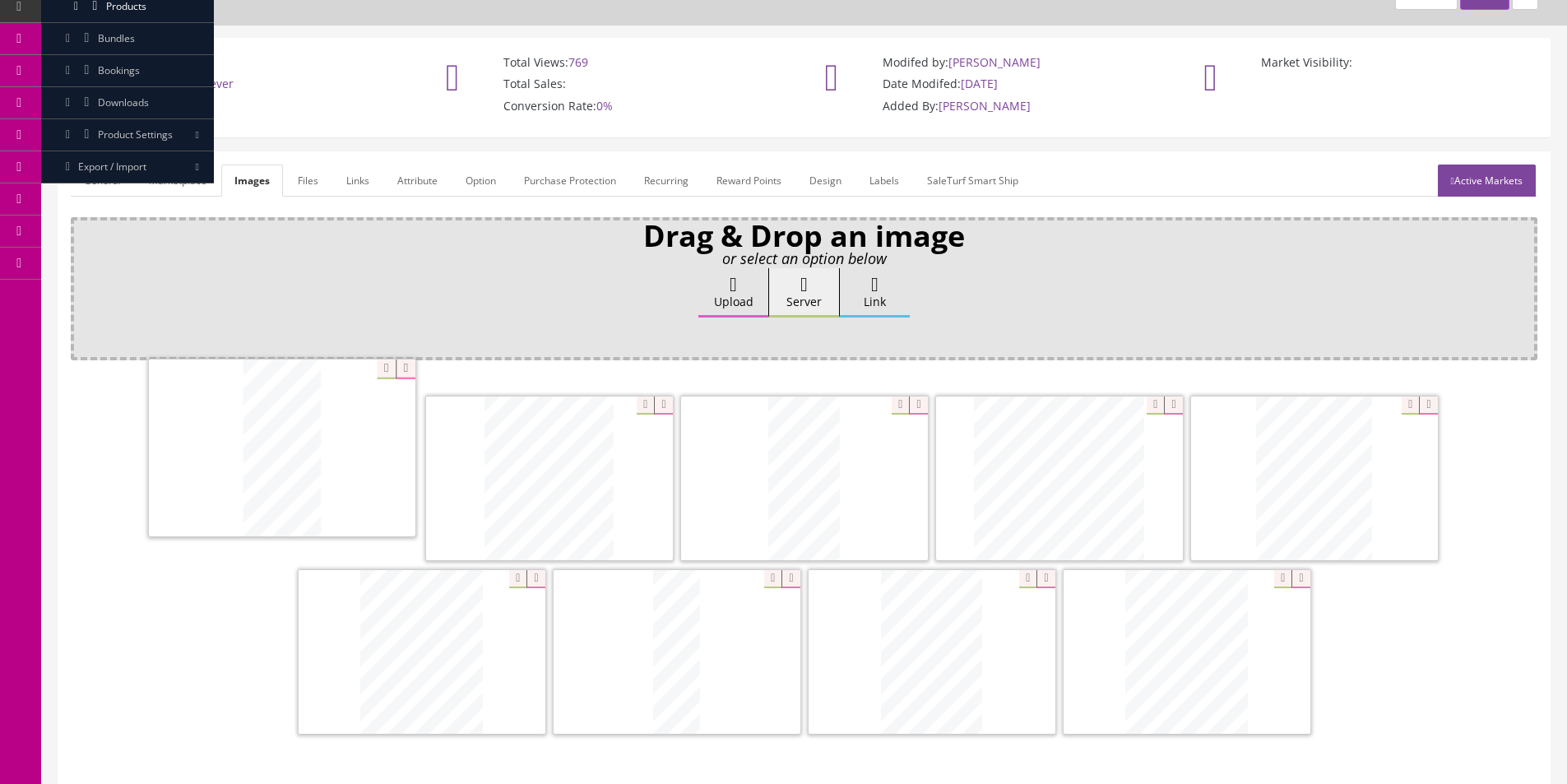
drag, startPoint x: 1277, startPoint y: 493, endPoint x: 245, endPoint y: 463, distance: 1032.4
drag, startPoint x: 432, startPoint y: 675, endPoint x: 498, endPoint y: 491, distance: 195.5
drag, startPoint x: 1032, startPoint y: 526, endPoint x: 449, endPoint y: 499, distance: 583.6
click at [92, 179] on link "General" at bounding box center [103, 180] width 63 height 32
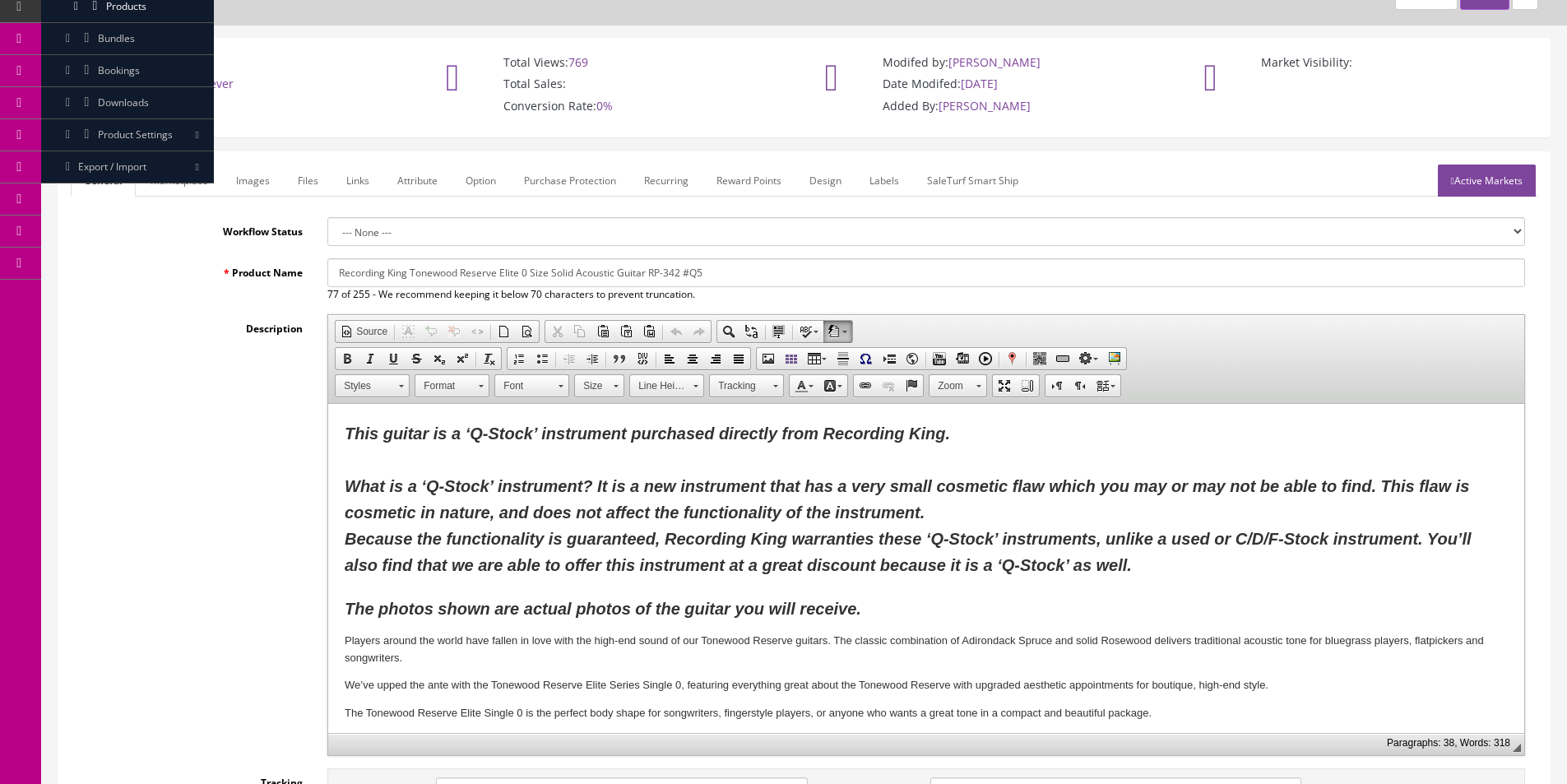
click at [1197, 564] on p "This guitar is a ‘Q-Stock’ instrument purchased directly from Recording King. W…" at bounding box center [925, 521] width 1163 height 201
click at [926, 601] on p "This guitar is a ‘Q-Stock’ instrument purchased directly from Recording King. W…" at bounding box center [925, 521] width 1163 height 201
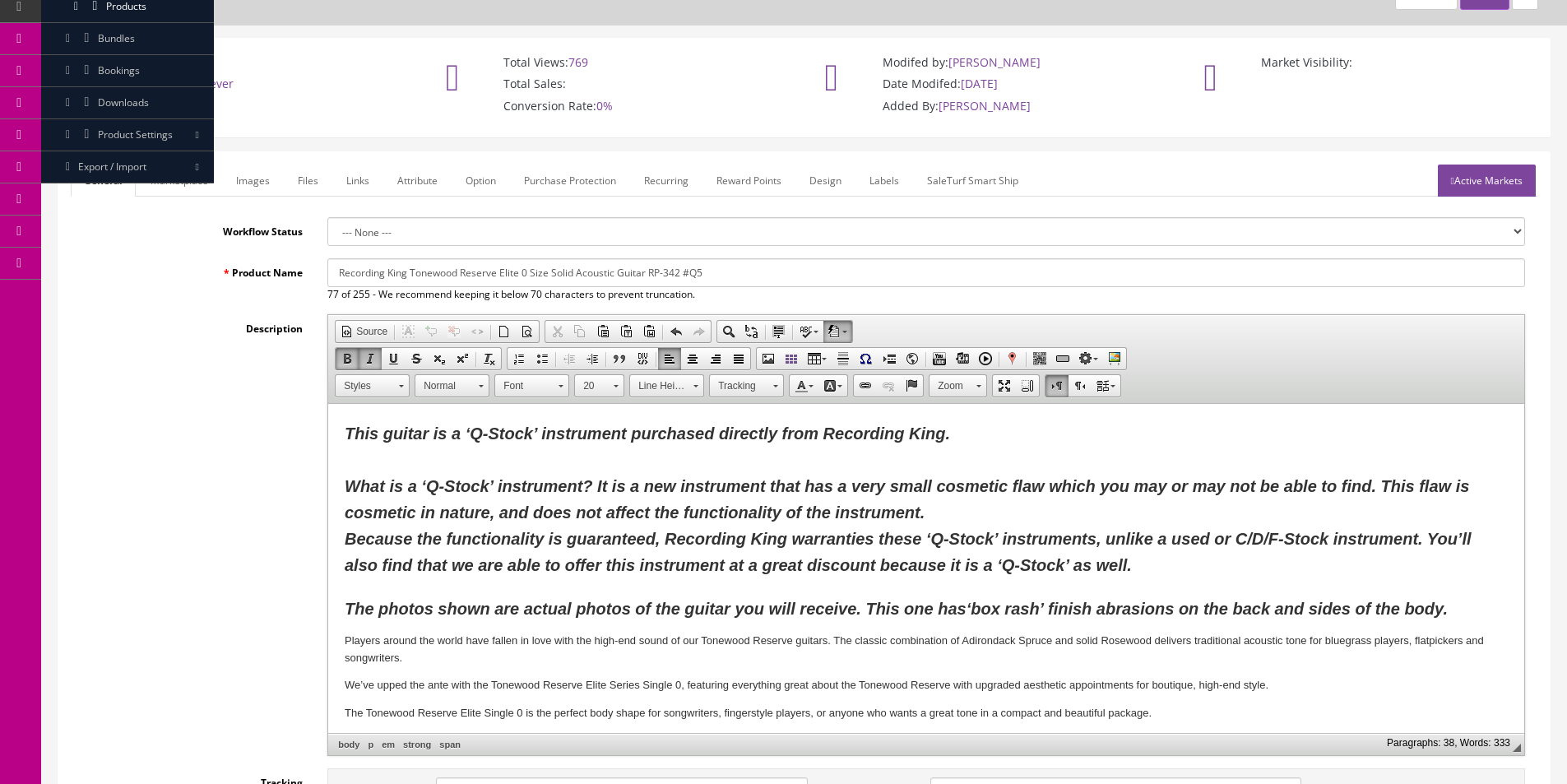
click at [920, 600] on span "The photos shown are actual photos of the guitar you will receive. This one has…" at bounding box center [896, 608] width 1103 height 18
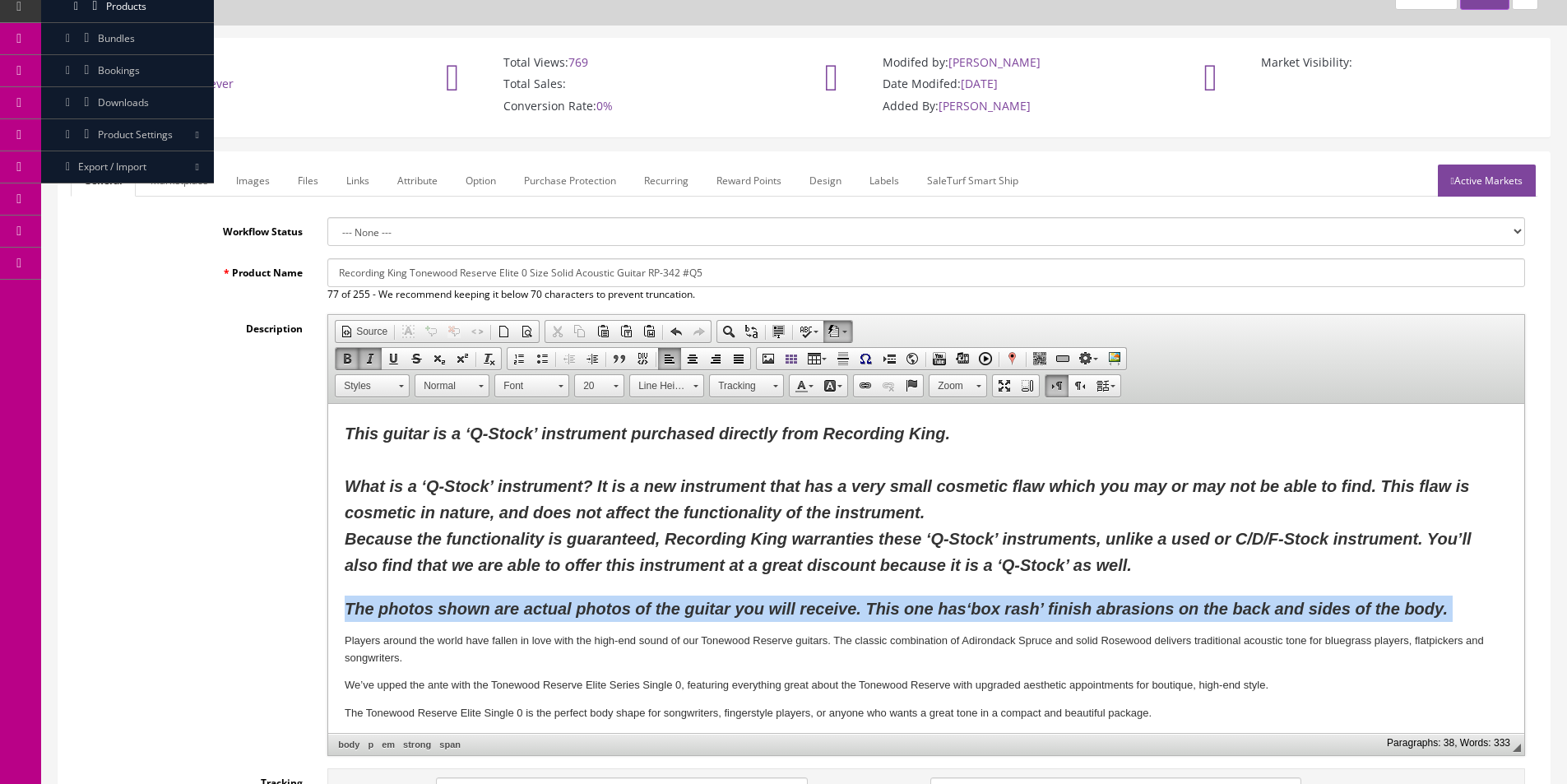
click at [920, 600] on span "The photos shown are actual photos of the guitar you will receive. This one has…" at bounding box center [896, 608] width 1103 height 18
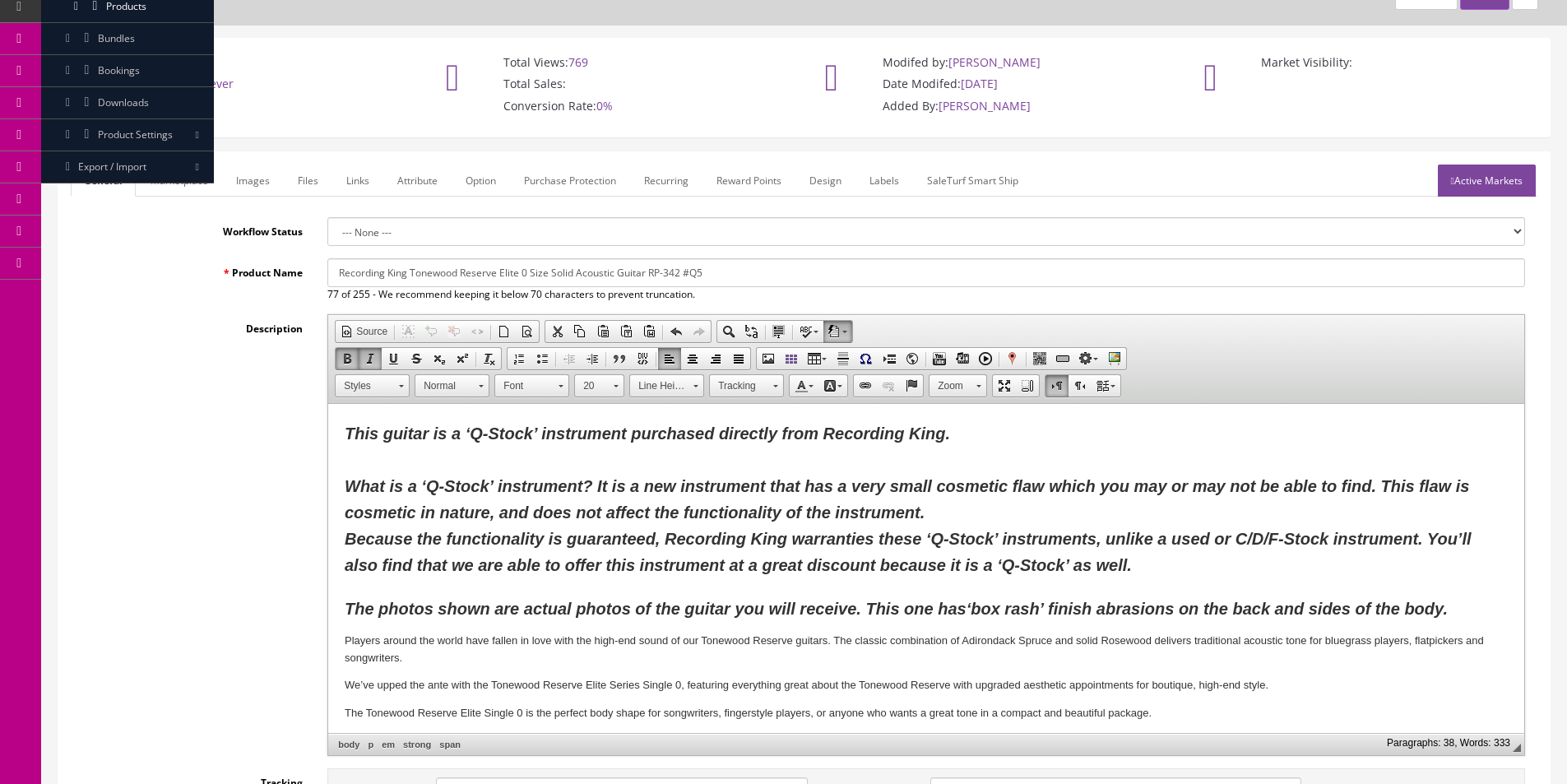
click at [593, 554] on p "This guitar is a ‘Q-Stock’ instrument purchased directly from Recording King. W…" at bounding box center [925, 521] width 1163 height 201
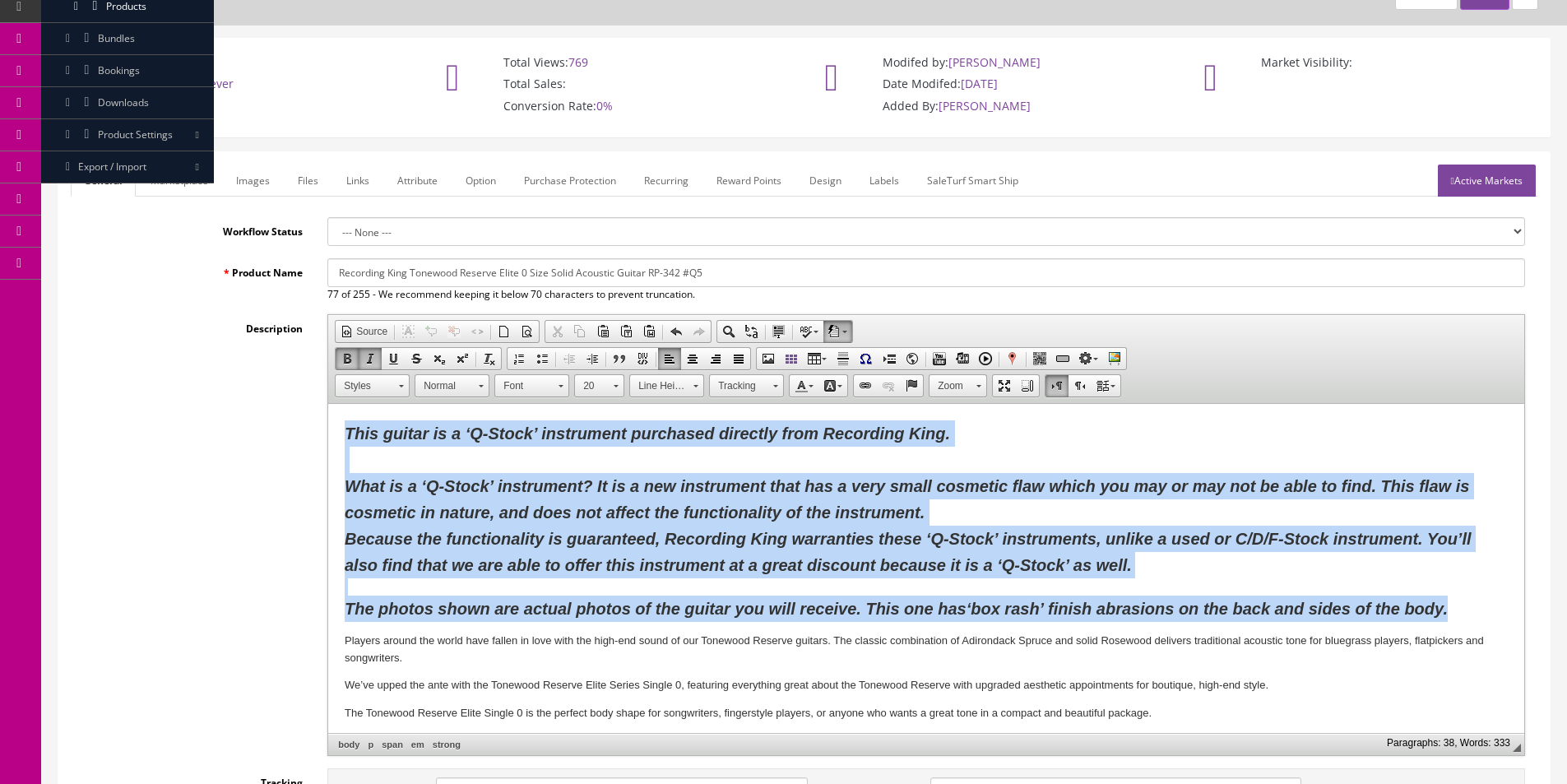
drag, startPoint x: 346, startPoint y: 427, endPoint x: 704, endPoint y: 418, distance: 358.1
click at [1444, 612] on p "This guitar is a ‘Q-Stock’ instrument purchased directly from Recording King. W…" at bounding box center [925, 521] width 1163 height 201
copy p "This guitar is a ‘Q-Stock’ instrument purchased directly from Recording King. W…"
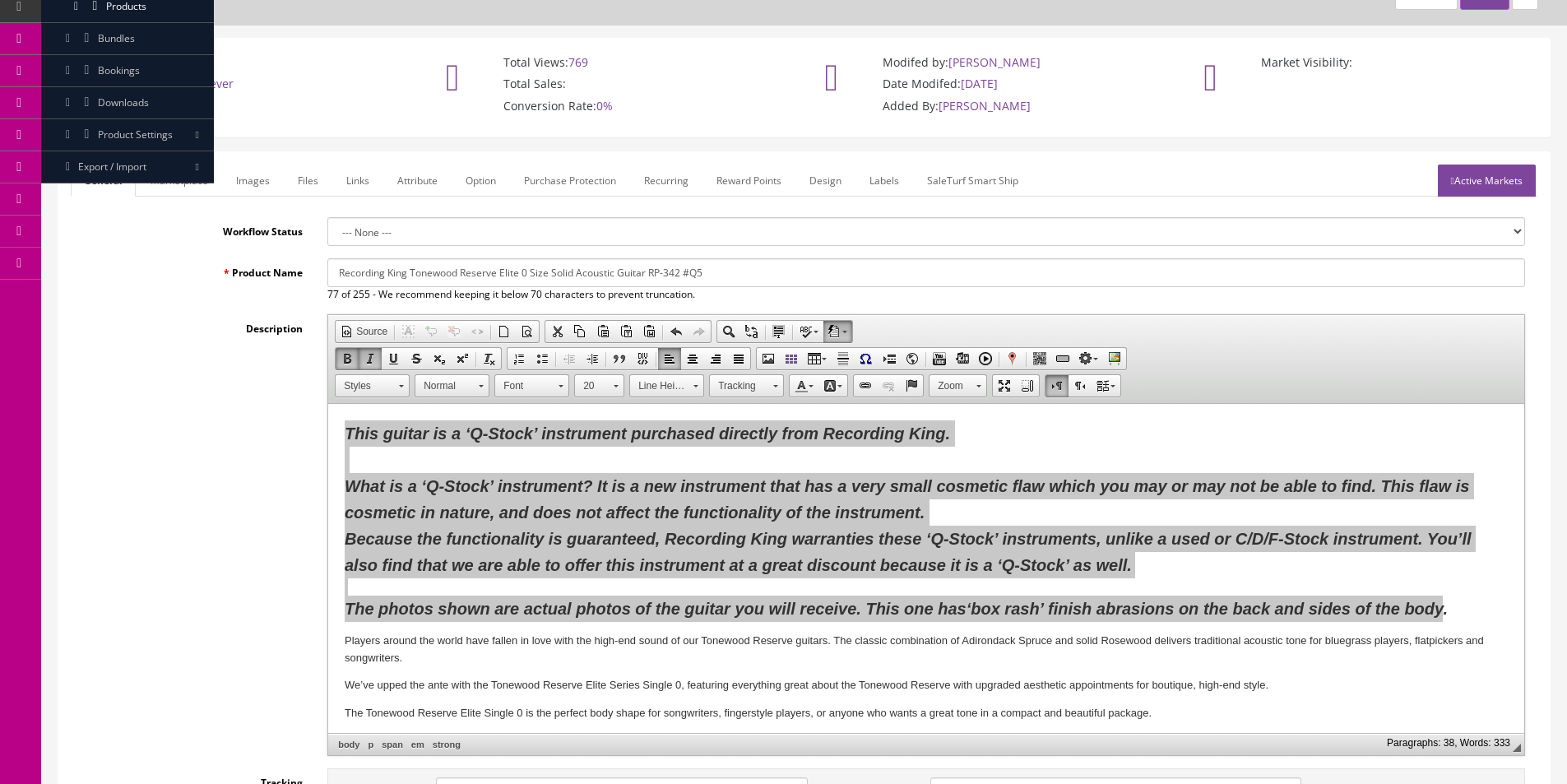
click at [194, 180] on link "Marketplace" at bounding box center [180, 180] width 84 height 32
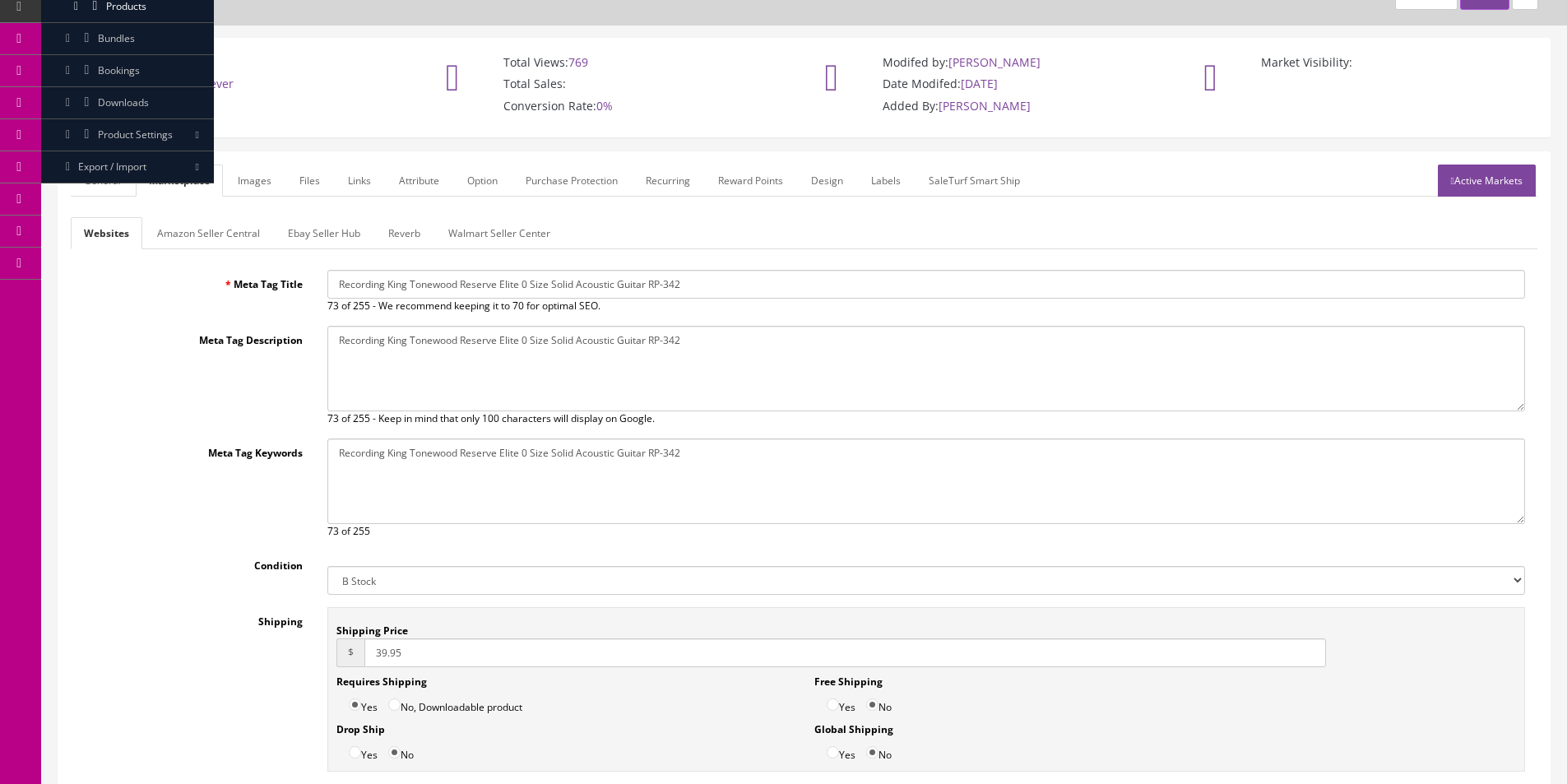
click at [195, 239] on link "Amazon Seller Central" at bounding box center [208, 233] width 129 height 32
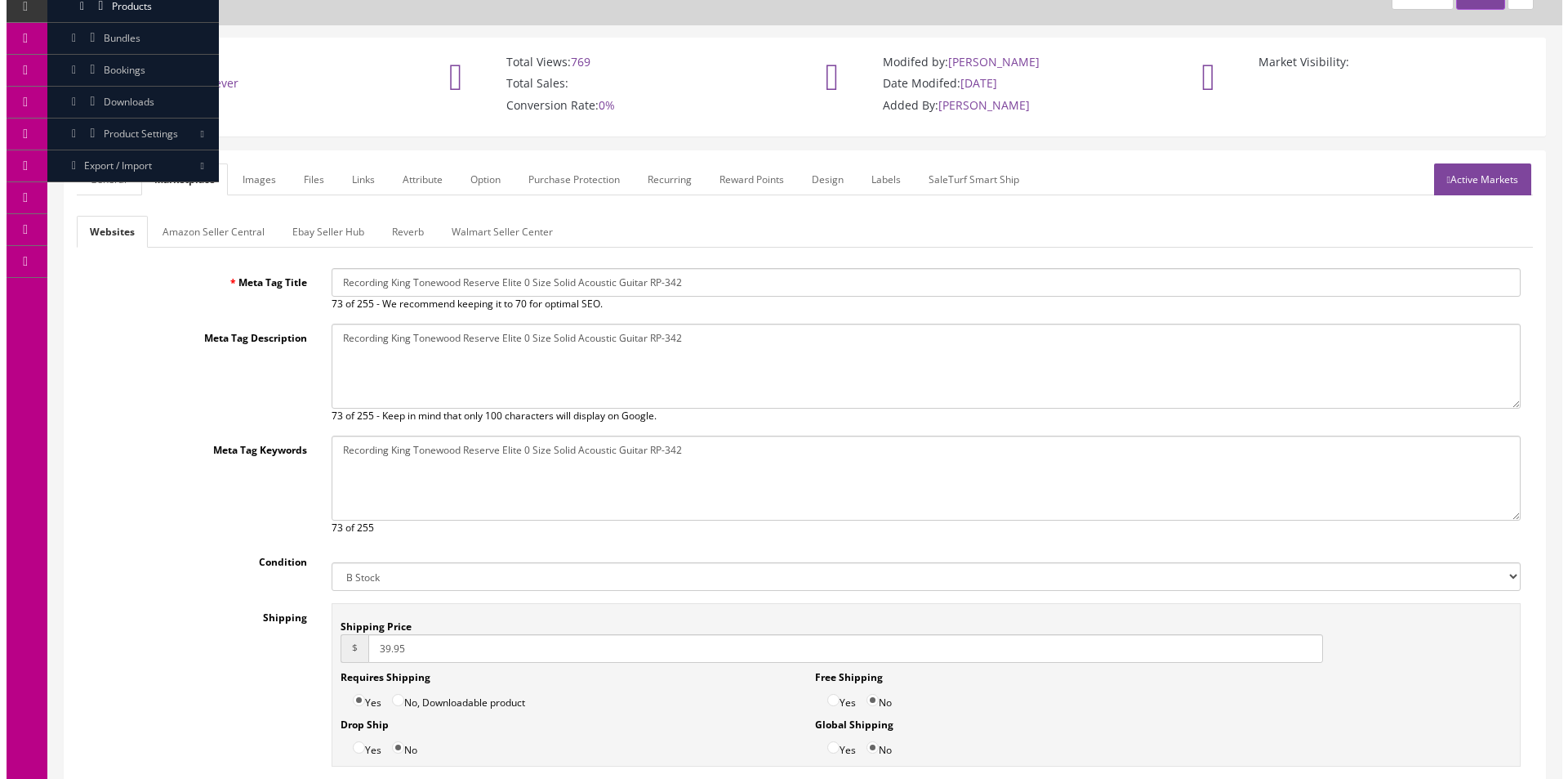
scroll to position [0, 0]
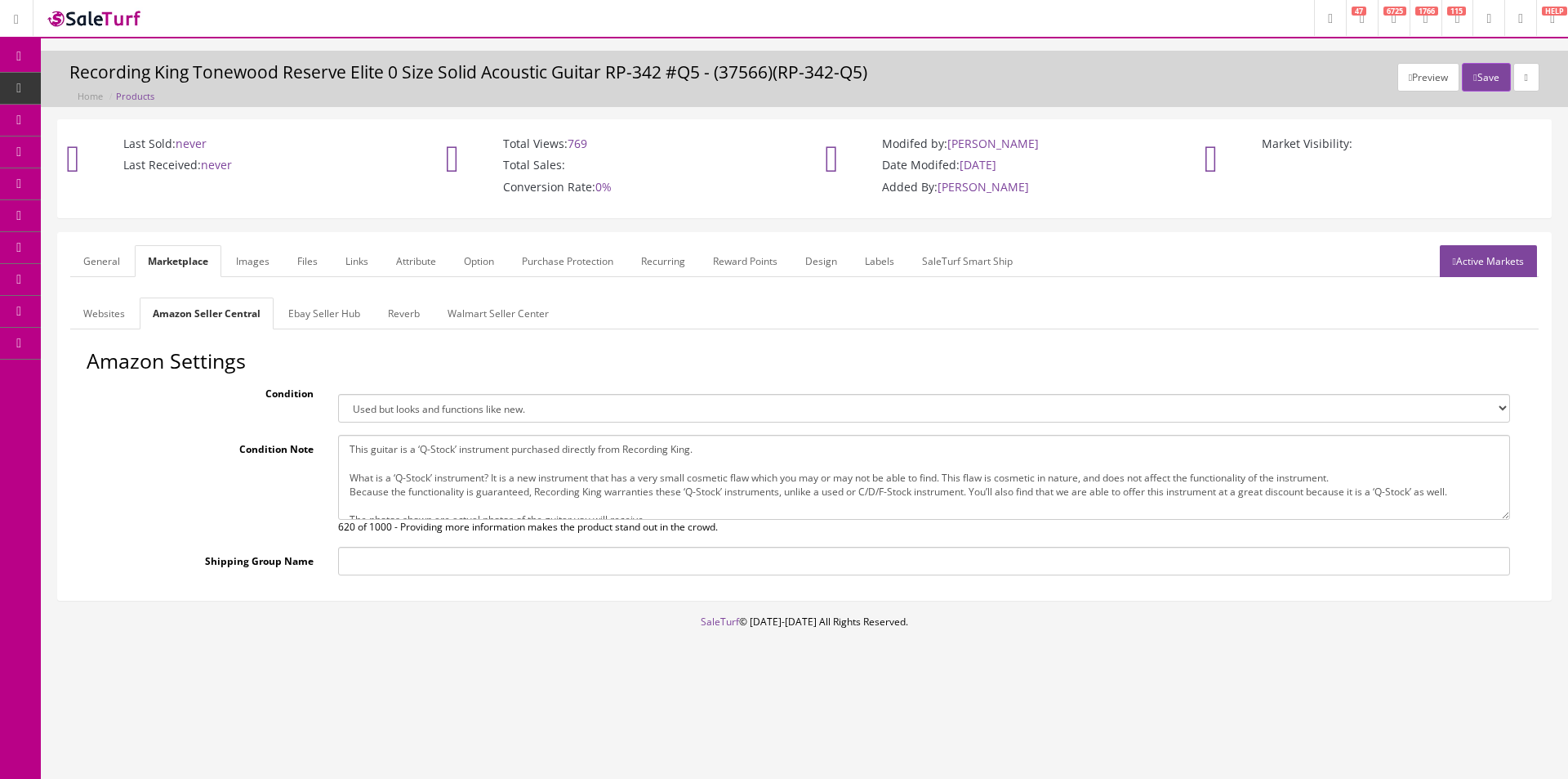
click at [604, 489] on textarea "This guitar is a ‘Q-Stock’ instrument purchased directly from Recording King. W…" at bounding box center [924, 477] width 1172 height 85
paste textarea "This one has ‘box rash’ finish abrasions on the back and sides of the body"
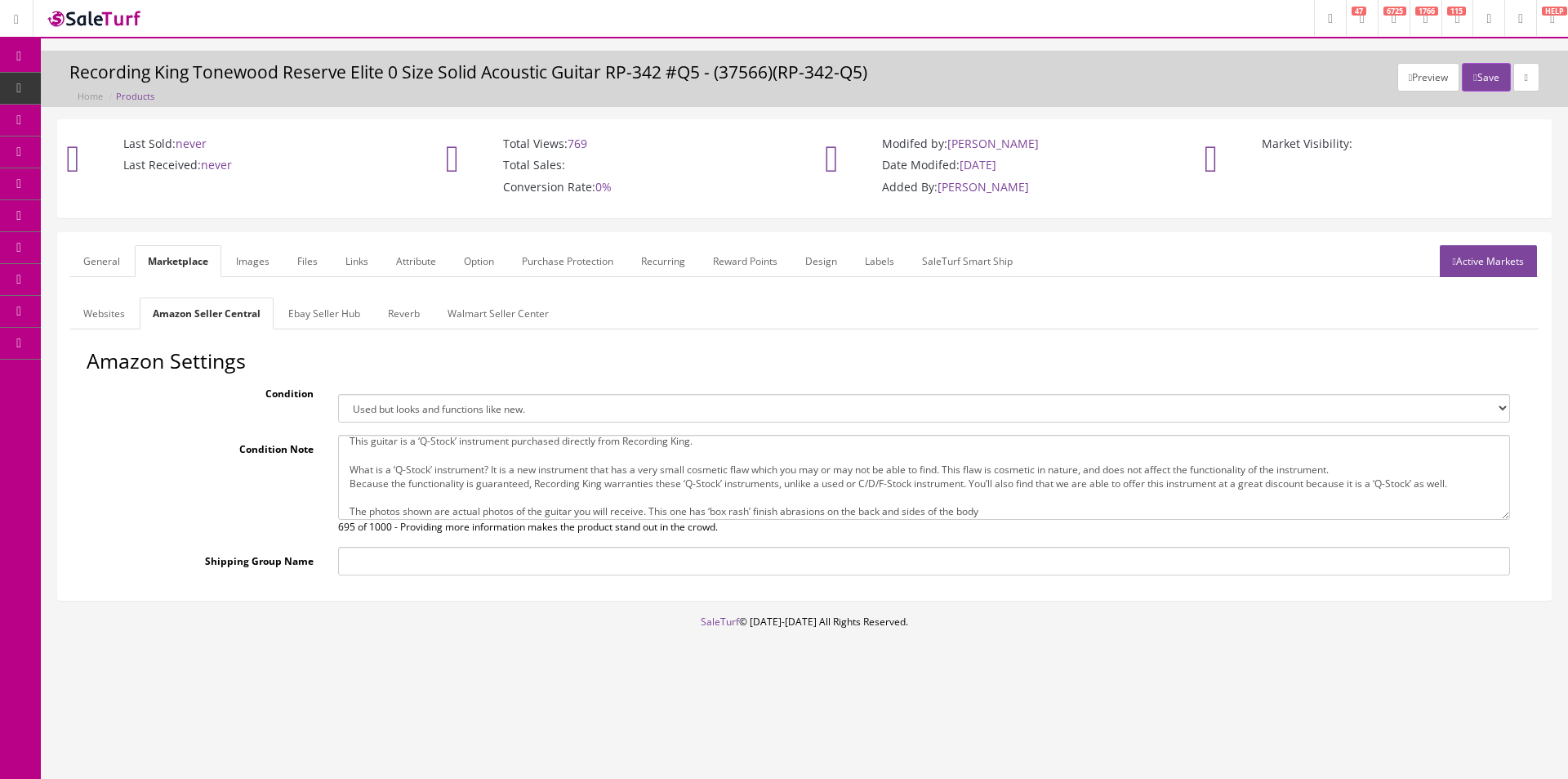
scroll to position [14, 0]
drag, startPoint x: 652, startPoint y: 508, endPoint x: 206, endPoint y: 485, distance: 446.6
click at [206, 485] on div "Condition Note This guitar is a ‘Q-Stock’ instrument purchased directly from Re…" at bounding box center [805, 484] width 1436 height 100
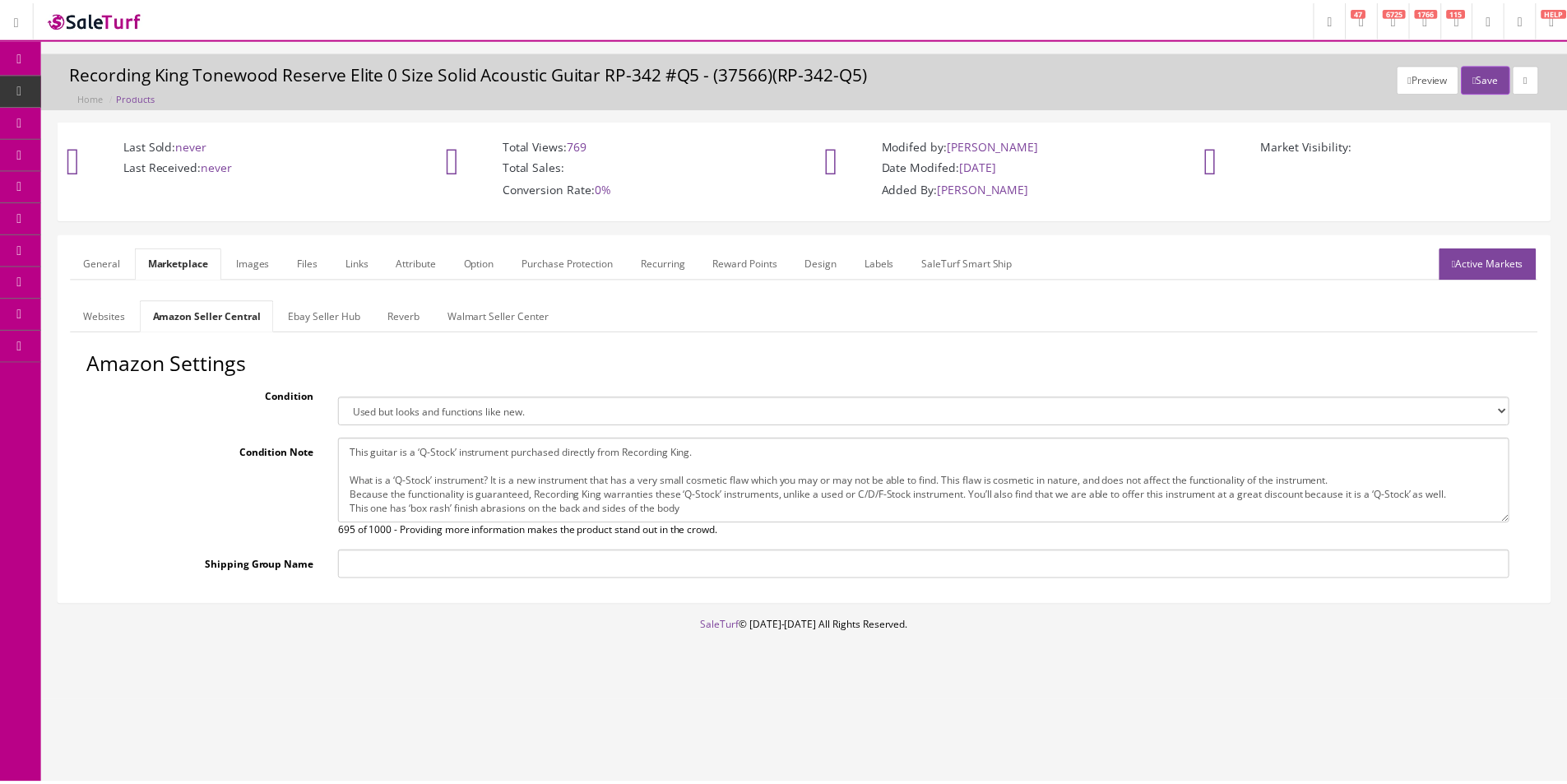
scroll to position [0, 0]
type textarea "This guitar is a ‘Q-Stock’ instrument purchased directly from Recording King. W…"
click at [343, 315] on link "Ebay Seller Hub" at bounding box center [326, 315] width 99 height 32
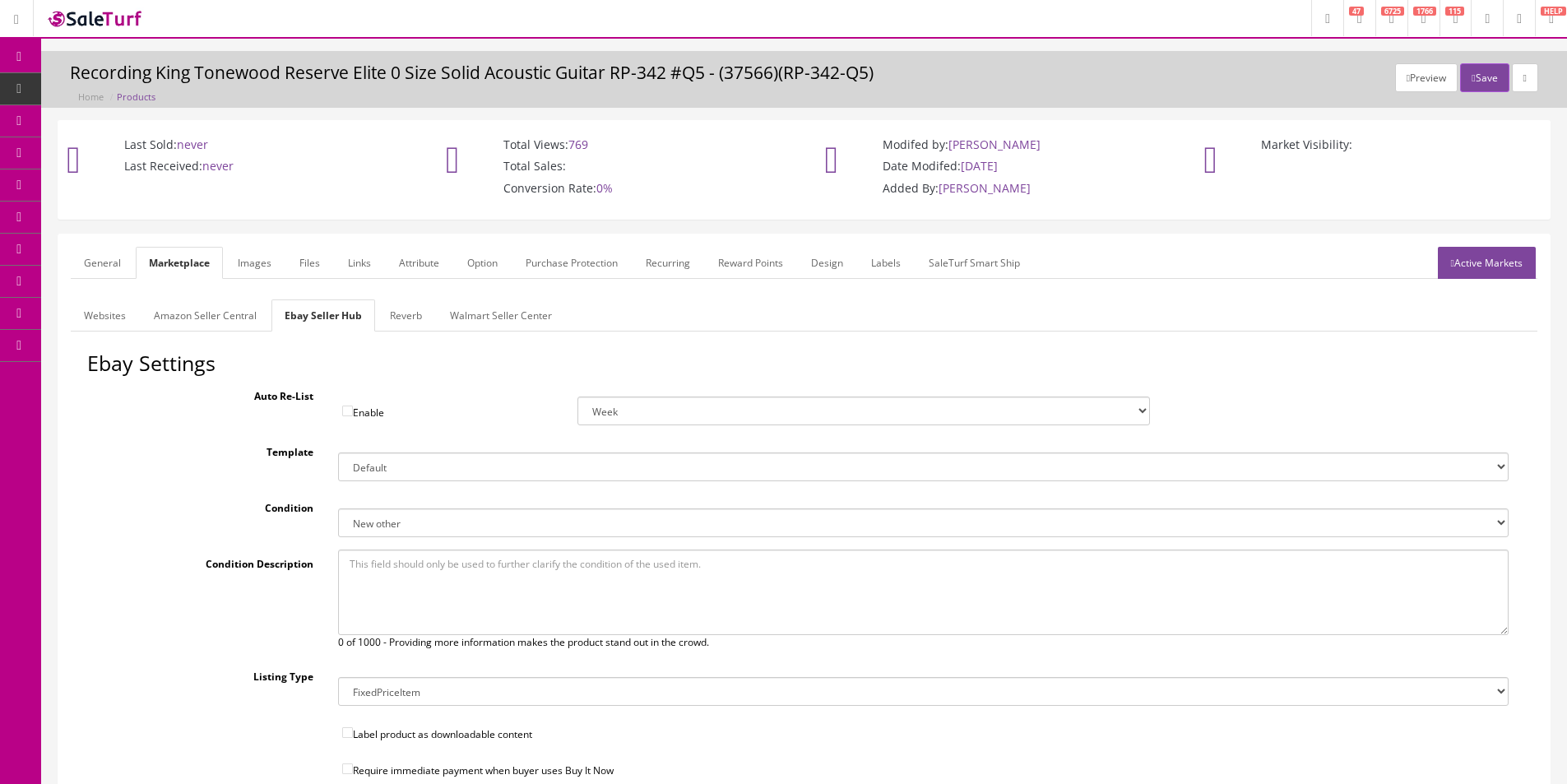
click at [463, 570] on textarea at bounding box center [924, 592] width 1171 height 86
paste textarea "This guitar is a ‘Q-Stock’ instrument purchased directly from Recording King. W…"
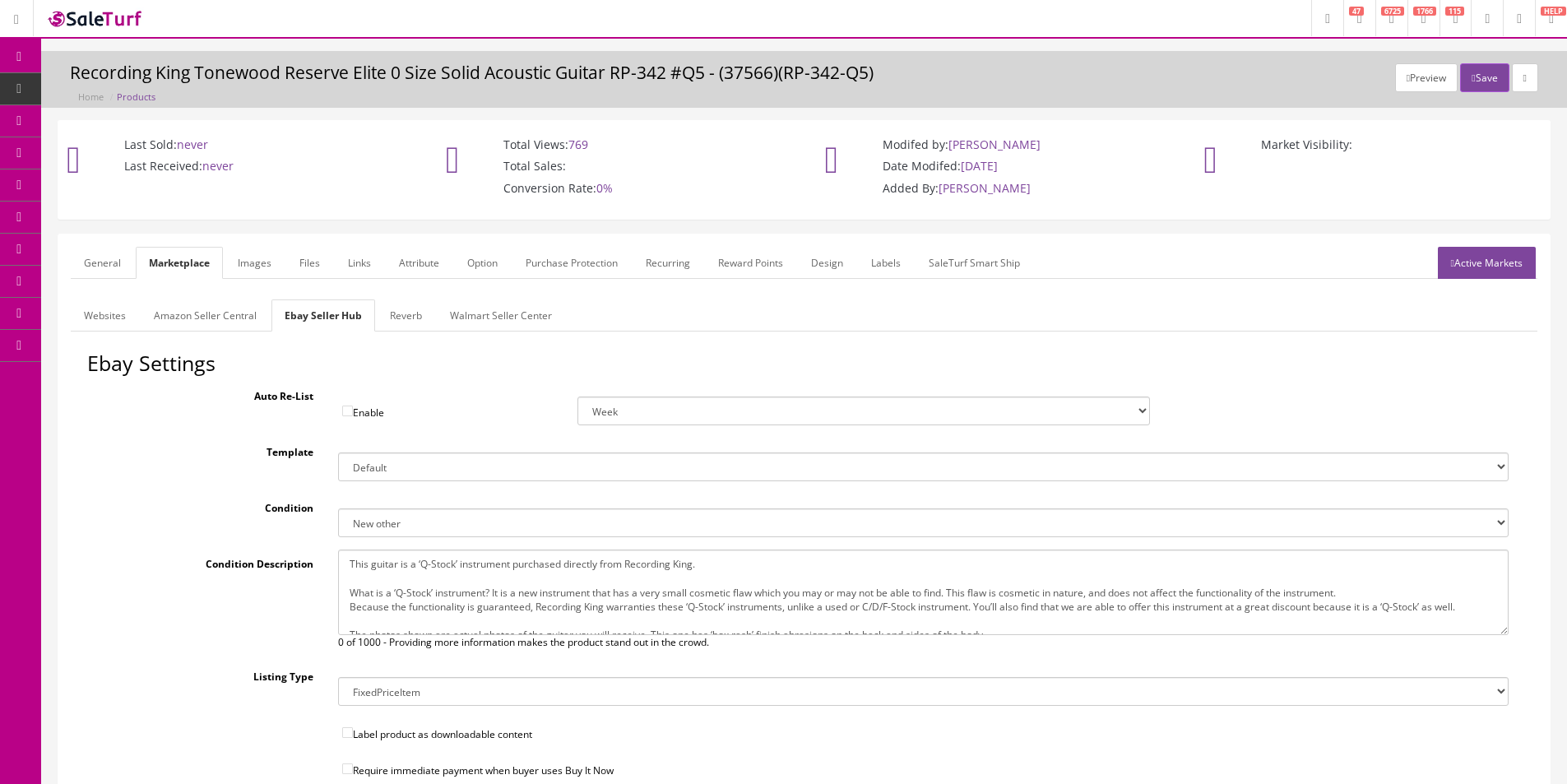
scroll to position [8, 0]
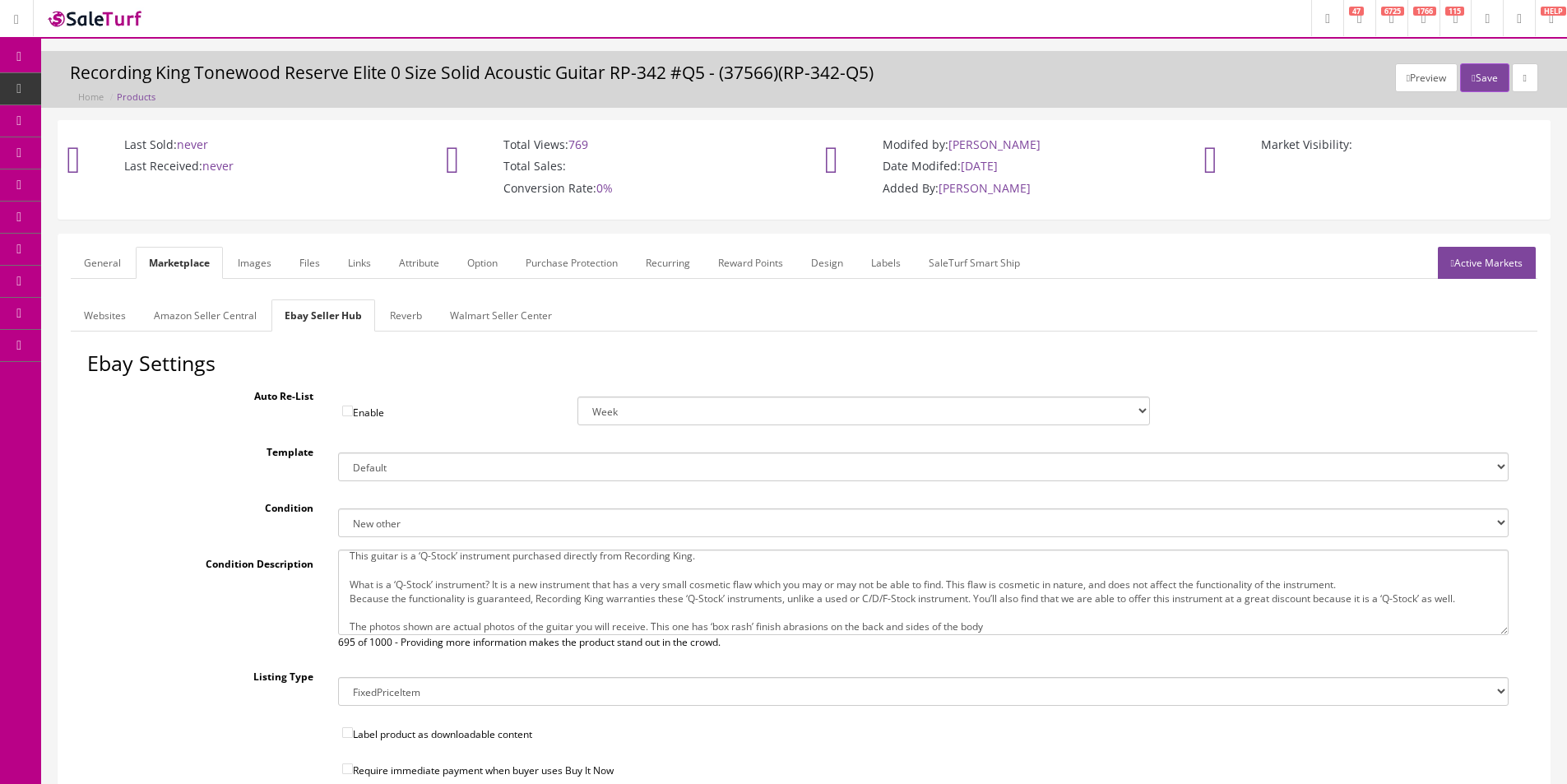
type textarea "This guitar is a ‘Q-Stock’ instrument purchased directly from Recording King. W…"
click at [402, 304] on link "Reverb" at bounding box center [406, 315] width 59 height 32
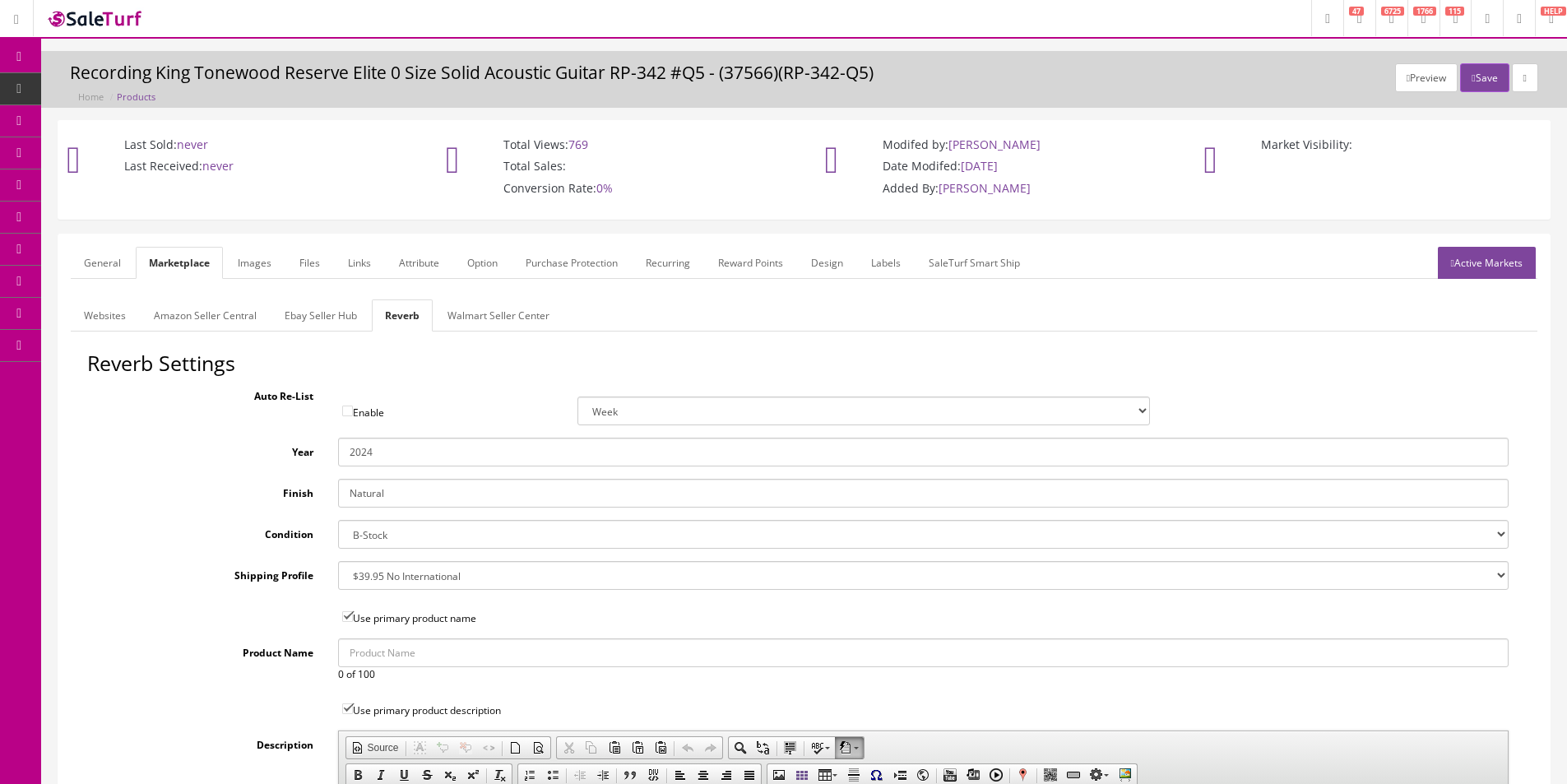
click at [365, 455] on input "2024" at bounding box center [924, 451] width 1171 height 29
type input "2023"
click at [261, 263] on link "Images" at bounding box center [254, 263] width 60 height 32
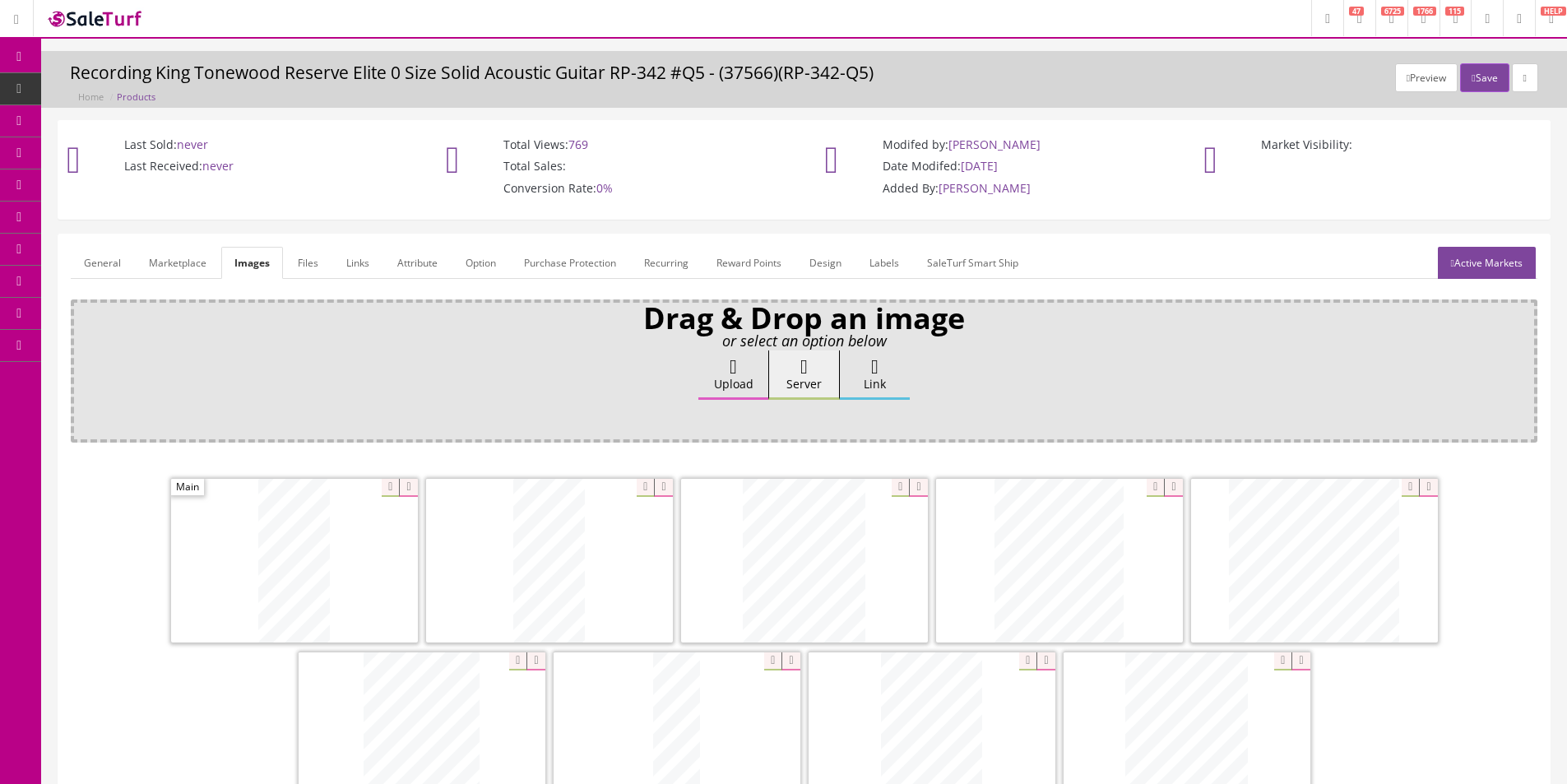
click at [119, 264] on link "General" at bounding box center [103, 263] width 63 height 32
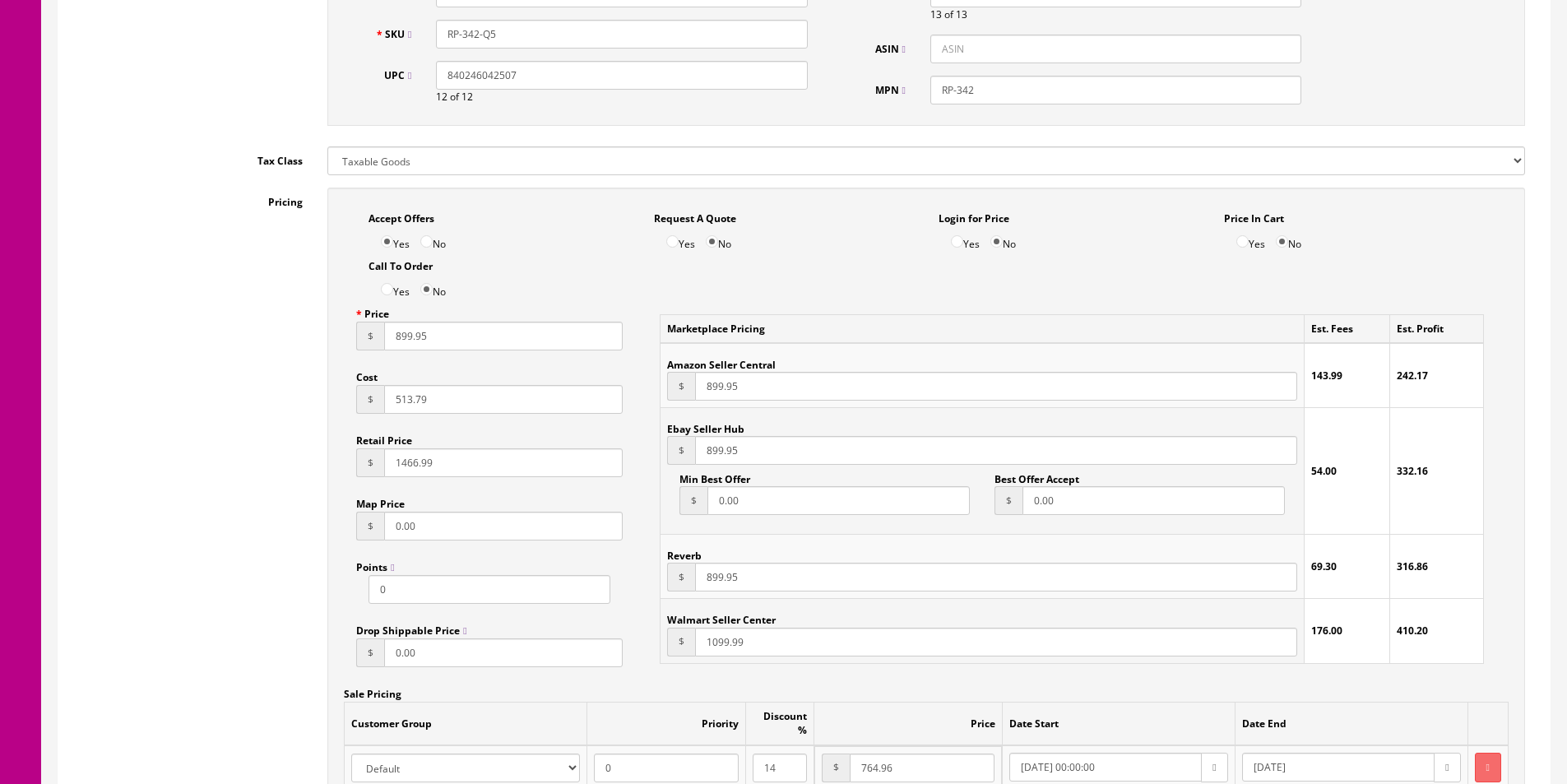
scroll to position [658, 0]
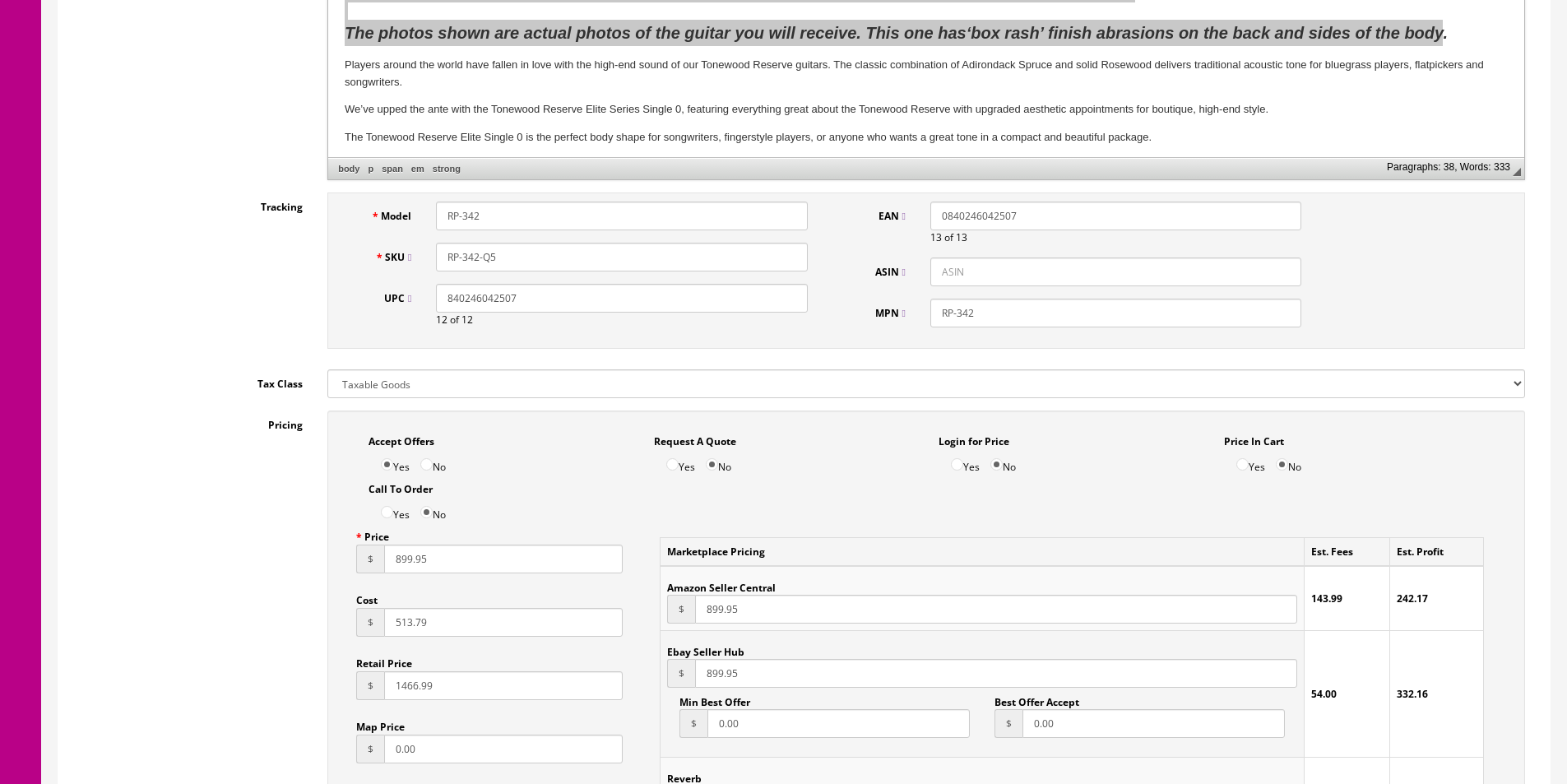
click at [501, 259] on input "RP-342-Q5" at bounding box center [621, 257] width 371 height 29
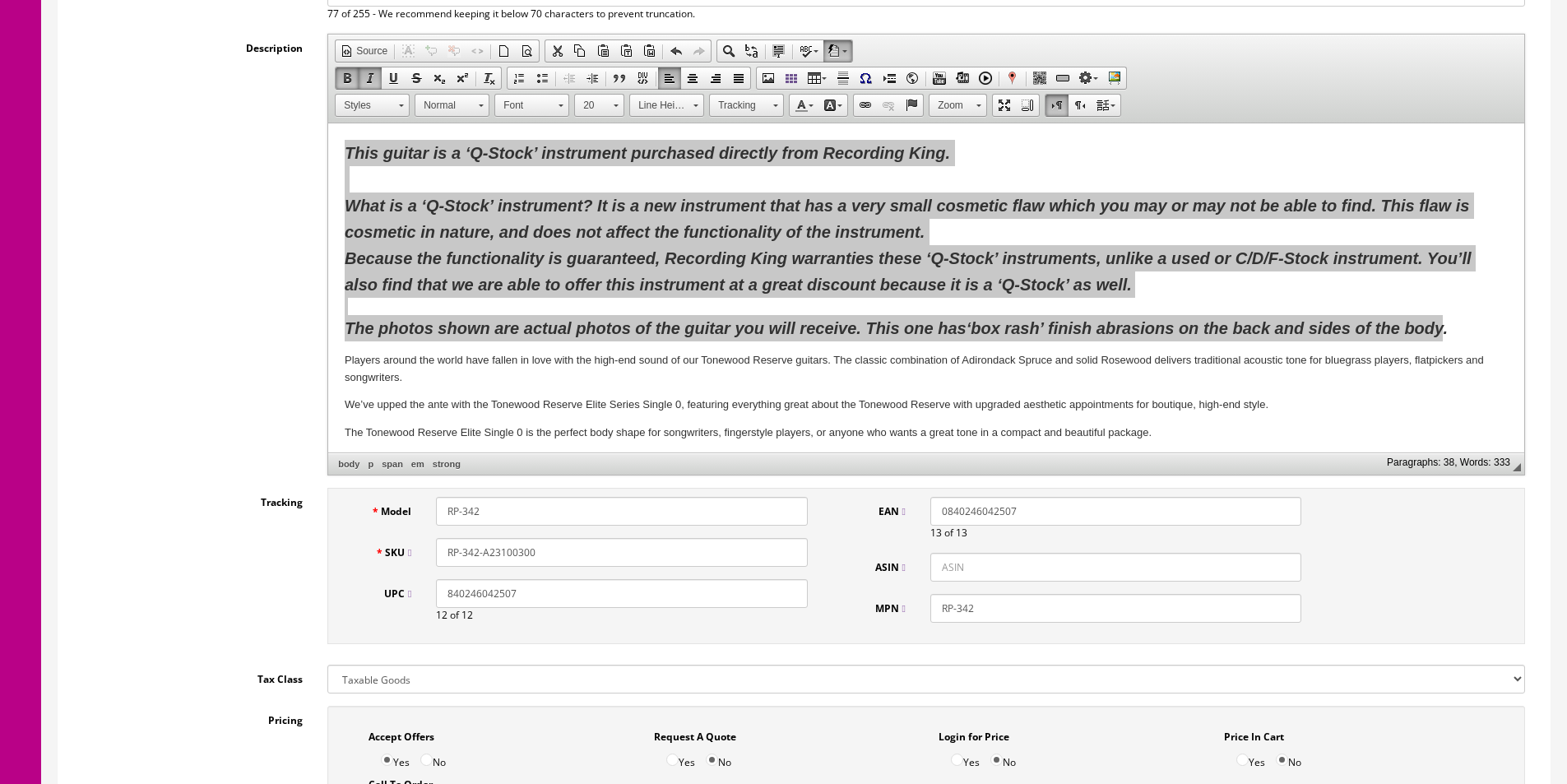
scroll to position [165, 0]
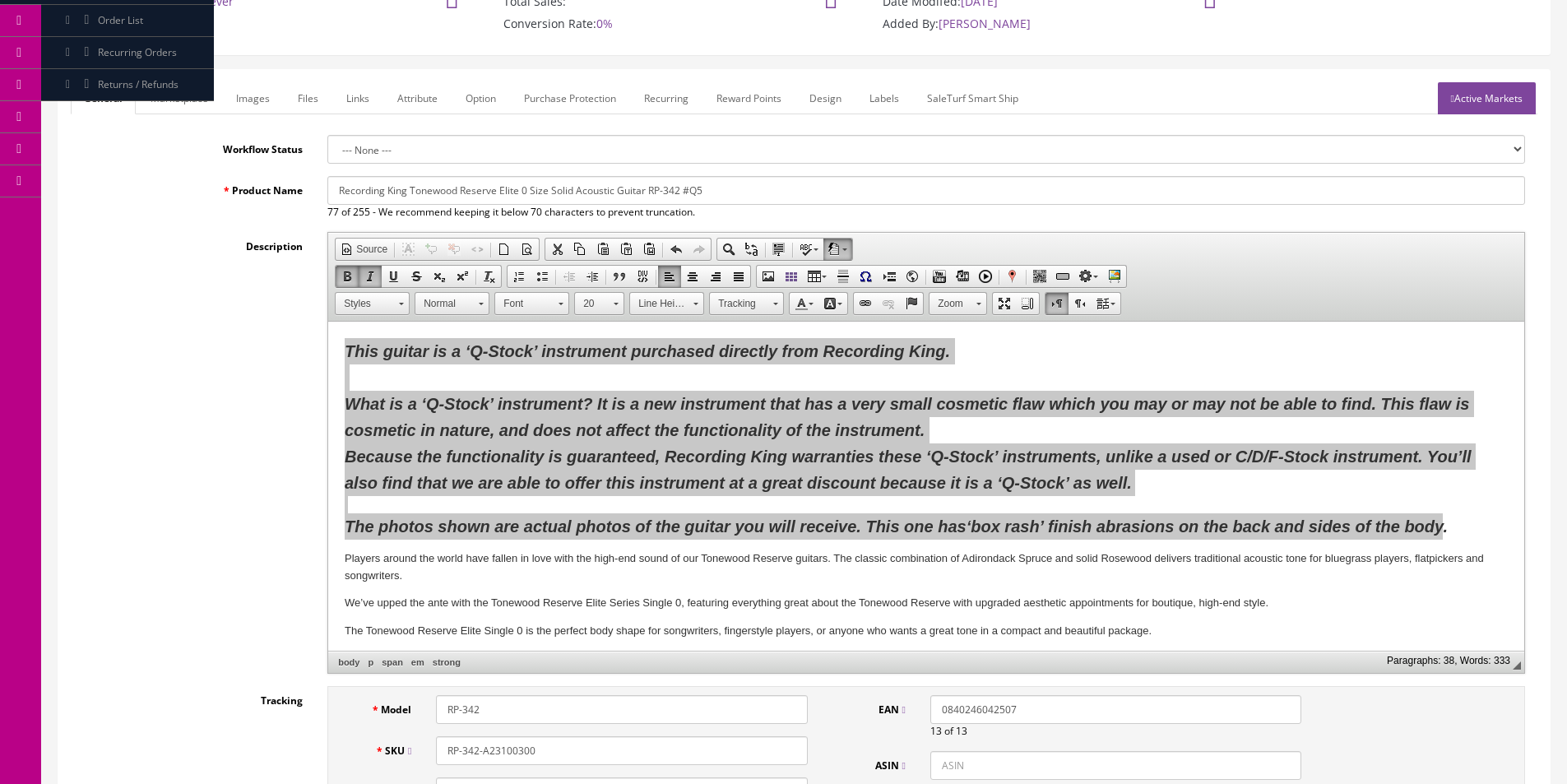
type input "RP-342-A23100300"
click at [1467, 95] on link "Active Markets" at bounding box center [1487, 98] width 98 height 32
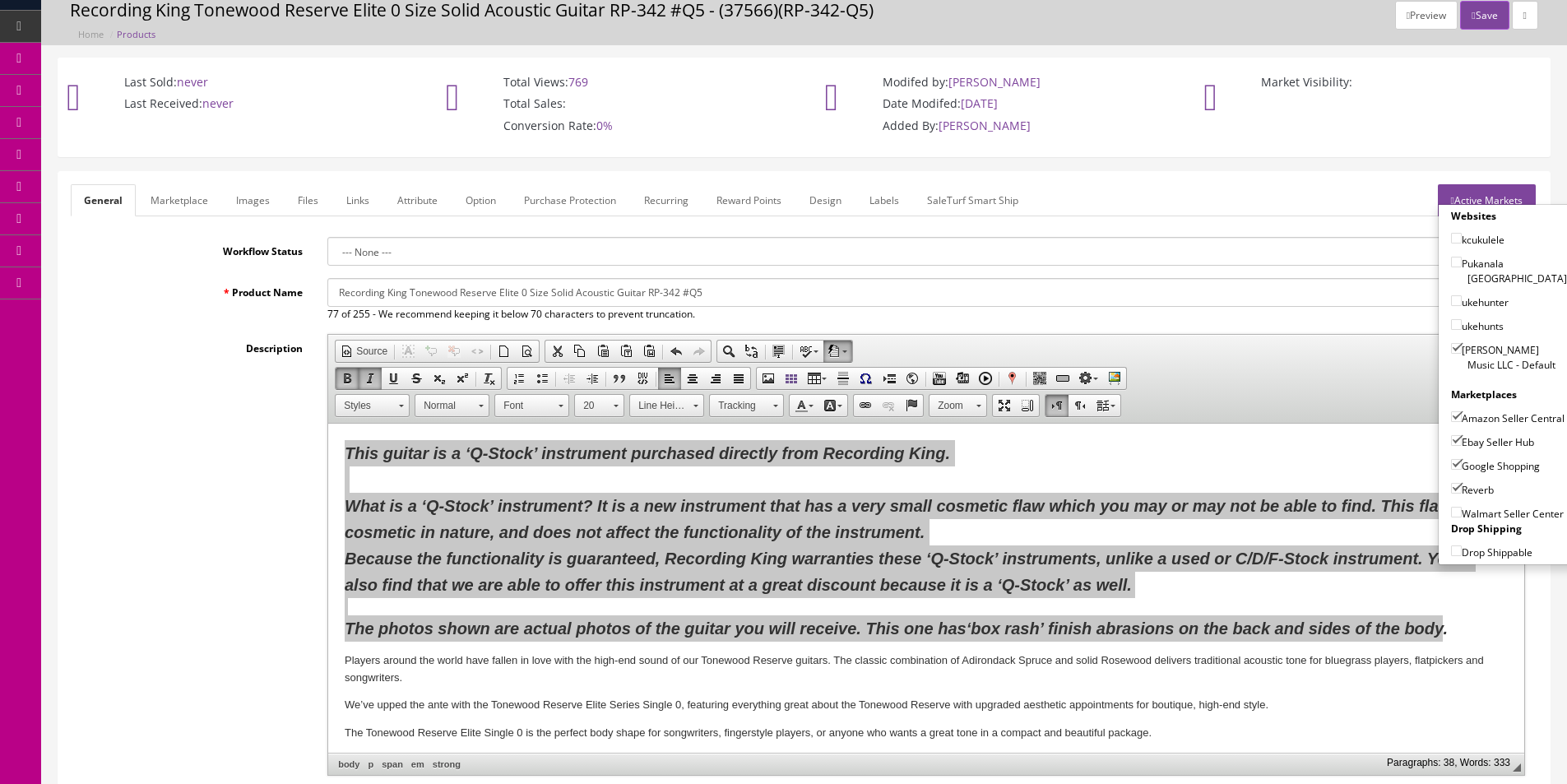
scroll to position [0, 0]
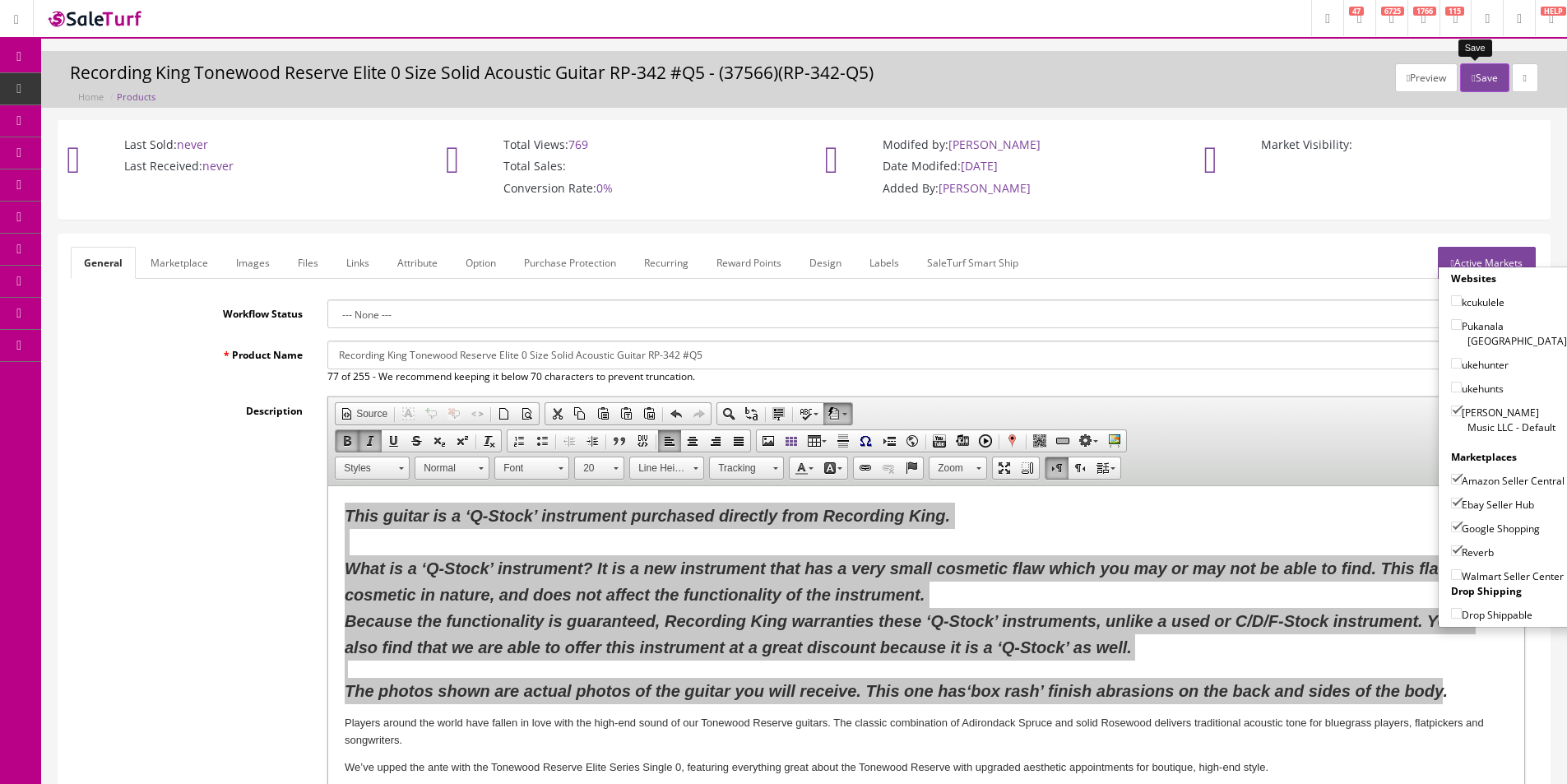
click at [1469, 74] on button "Save" at bounding box center [1484, 77] width 48 height 29
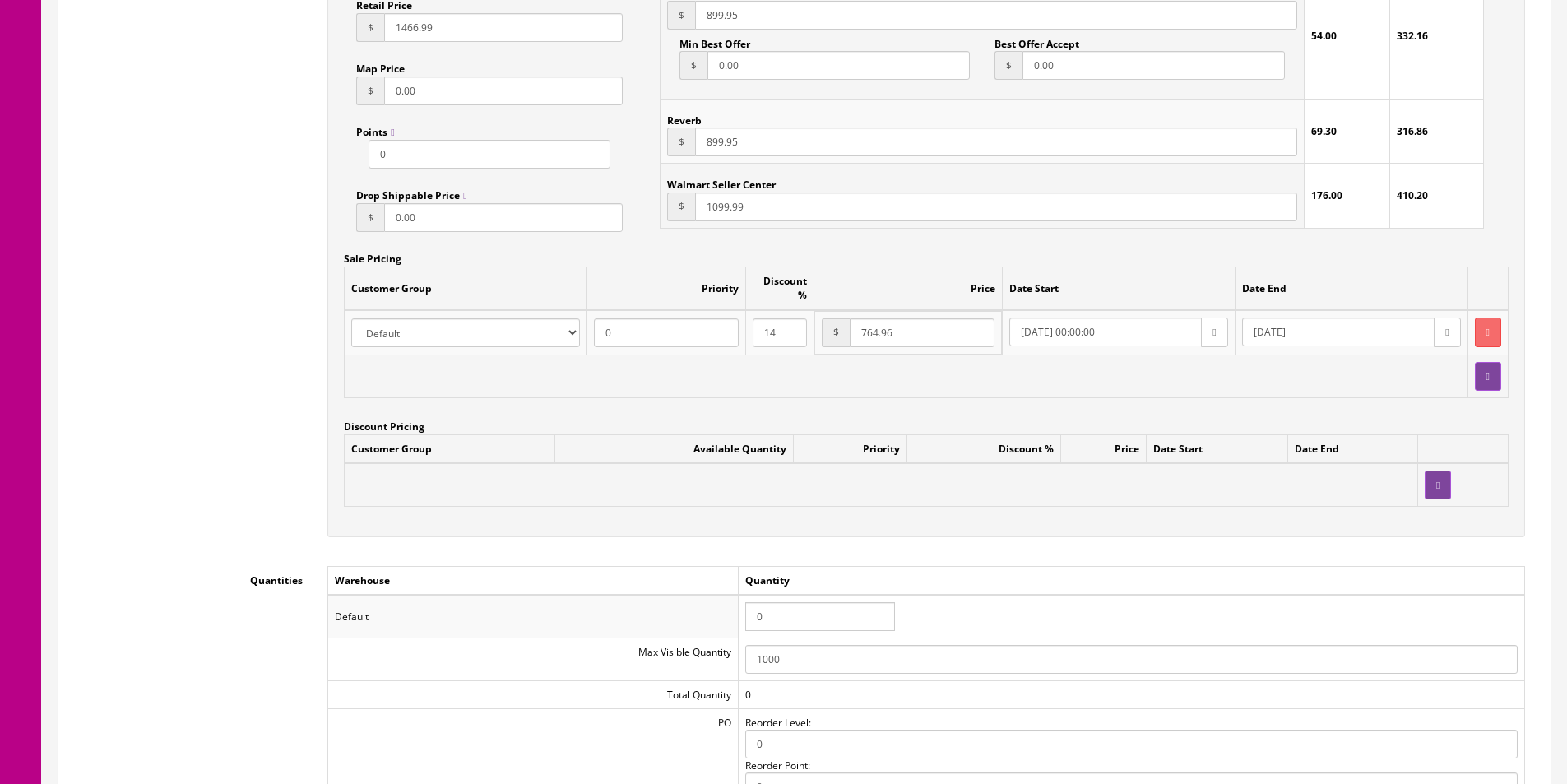
scroll to position [1727, 0]
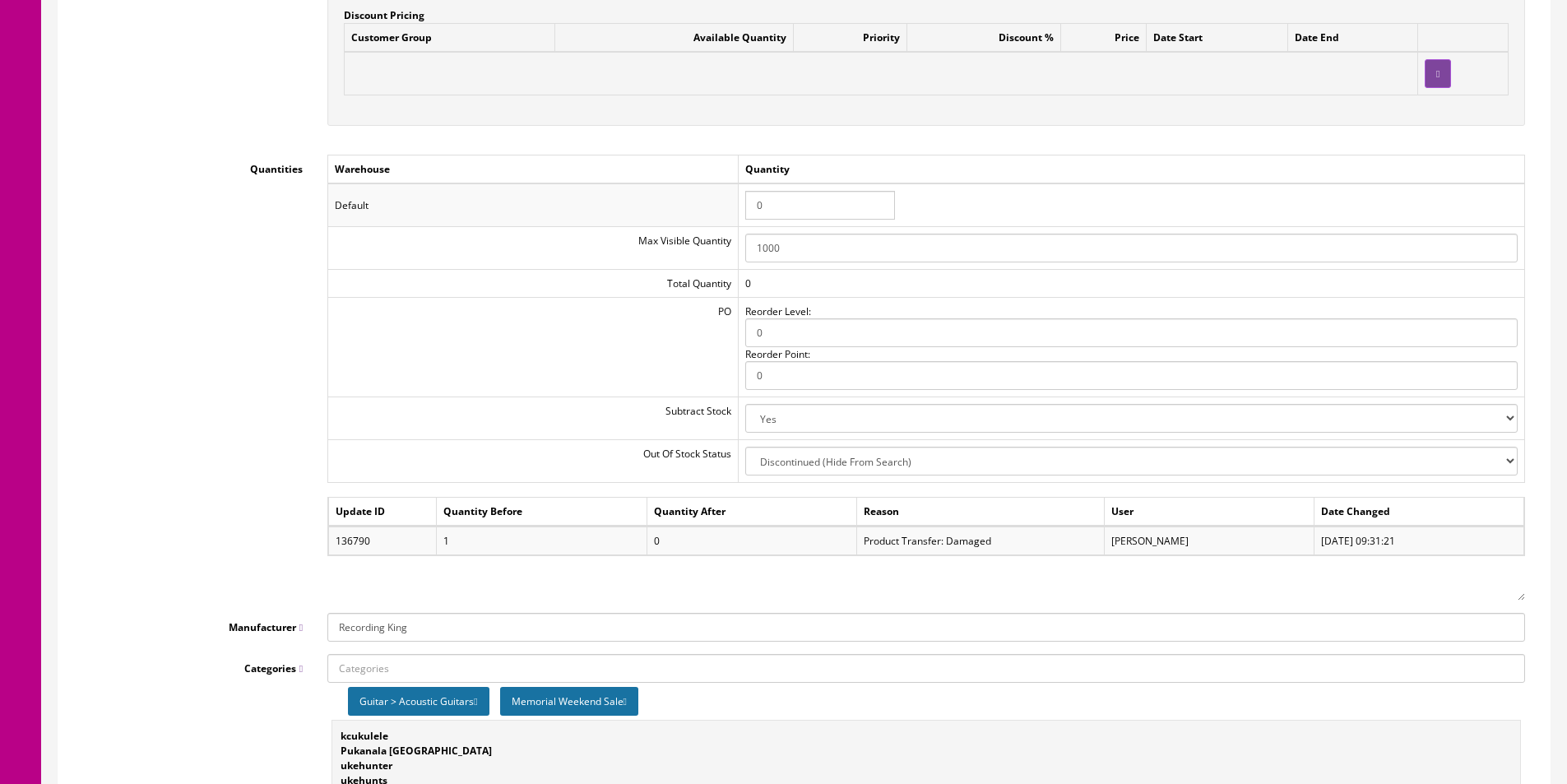
click at [793, 191] on input "0" at bounding box center [819, 205] width 150 height 29
type input "1"
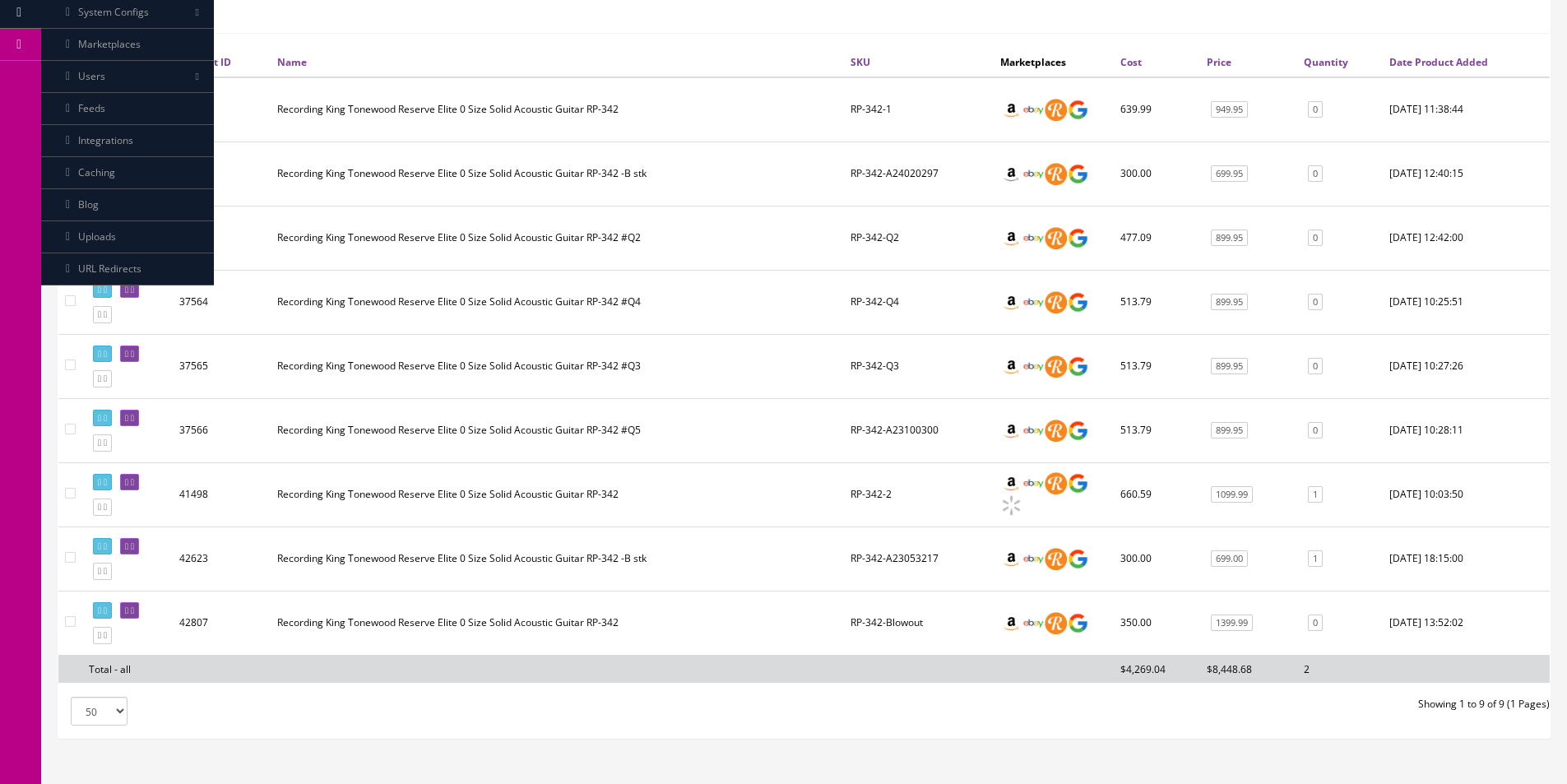
scroll to position [385, 0]
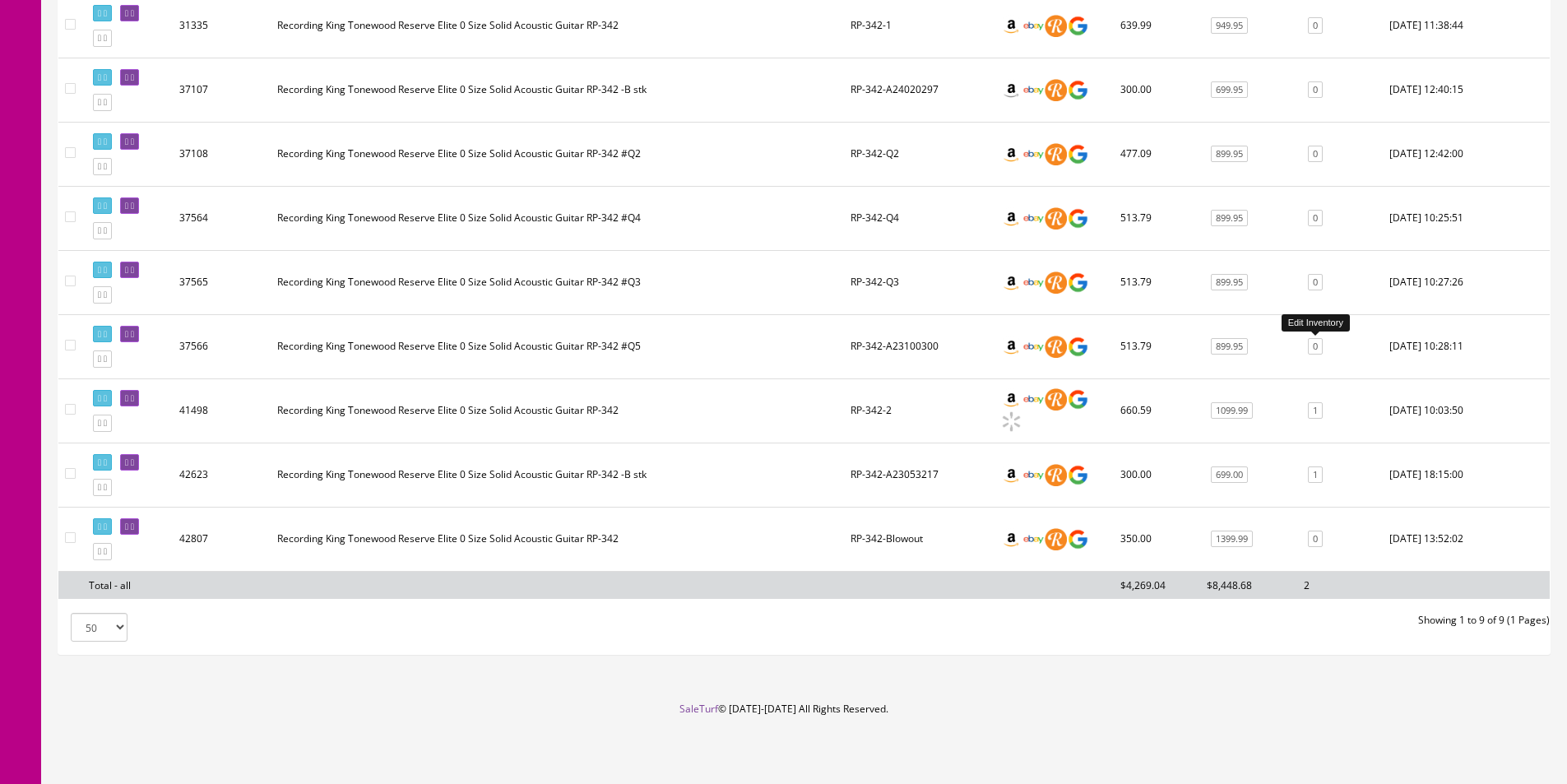
click at [1312, 350] on link "0" at bounding box center [1315, 347] width 15 height 18
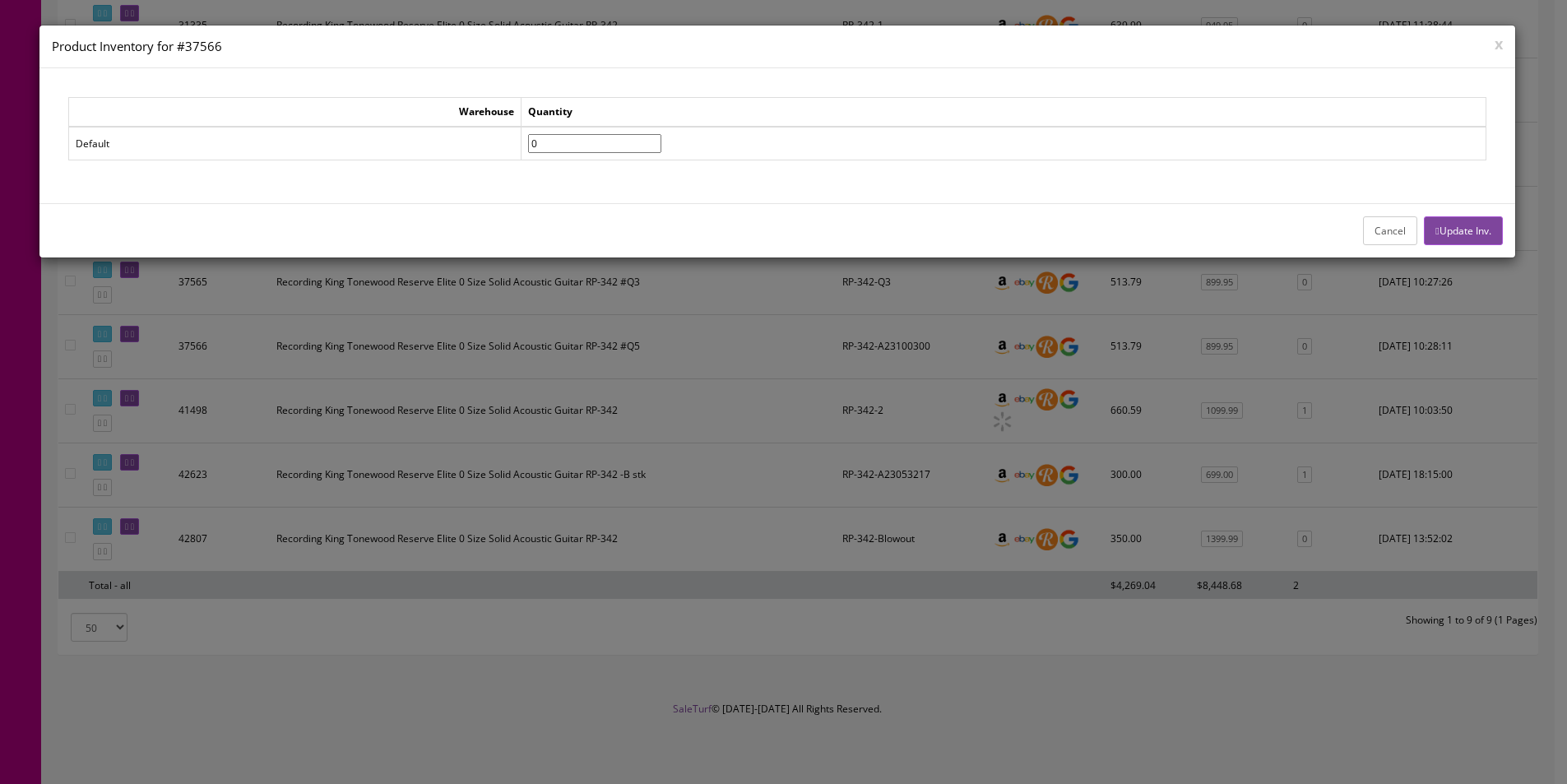
click at [581, 135] on input"] "0" at bounding box center [595, 144] width 133 height 19
type input"] "1"
click at [1438, 224] on button "Update Inv." at bounding box center [1463, 230] width 78 height 29
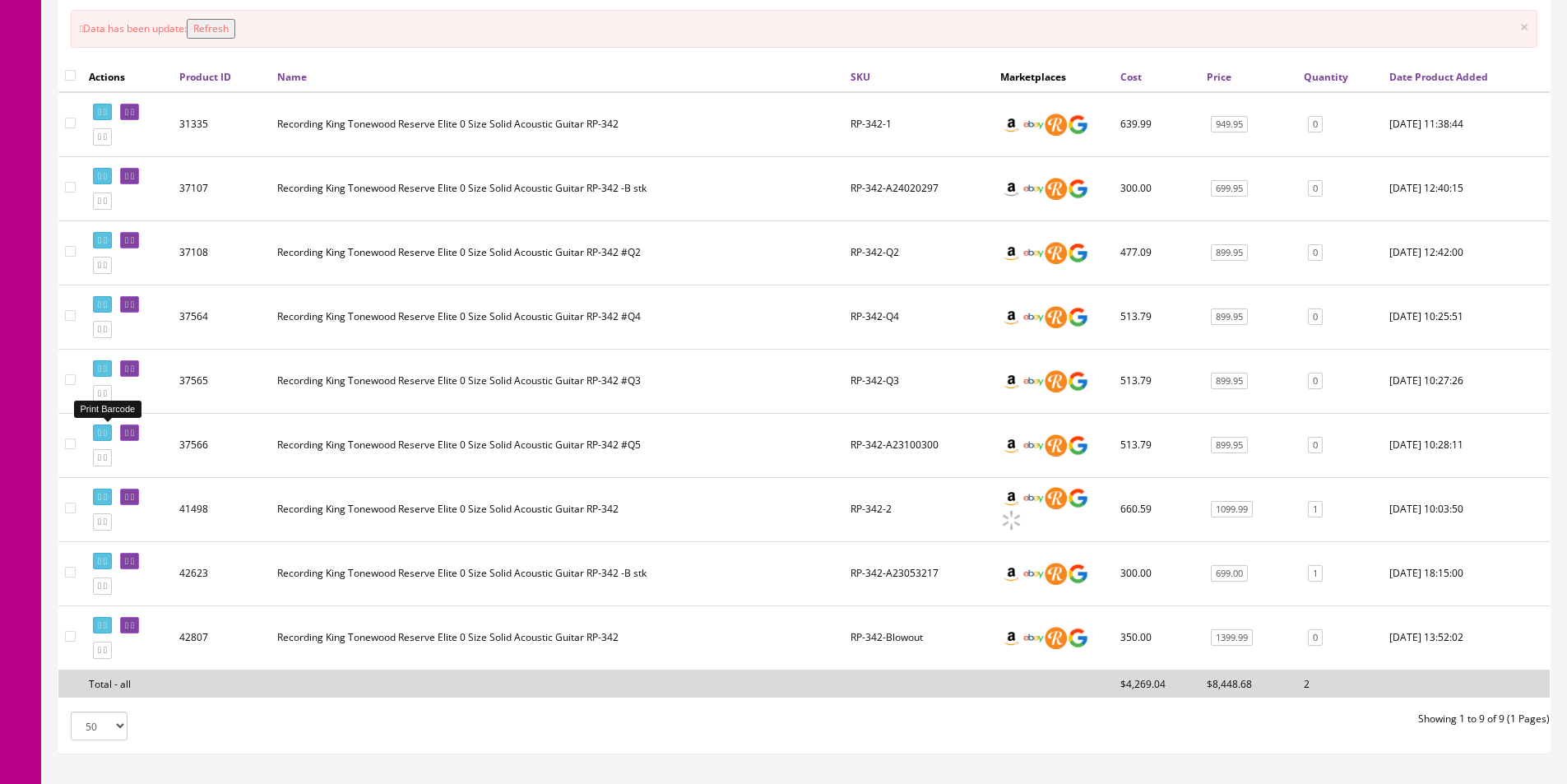
click at [112, 427] on link at bounding box center [103, 433] width 19 height 18
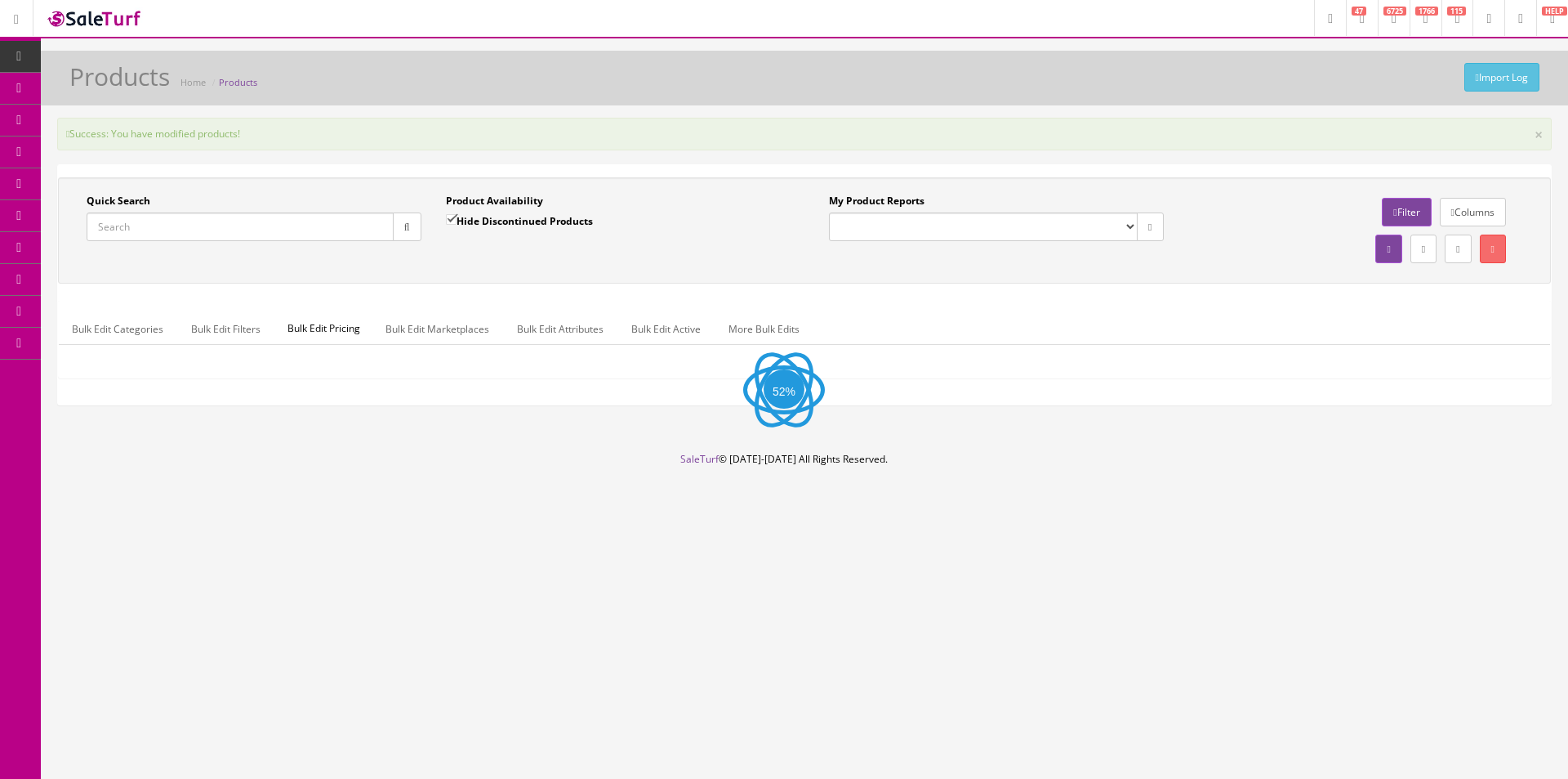
drag, startPoint x: 312, startPoint y: 234, endPoint x: 392, endPoint y: 233, distance: 80.0
click at [312, 234] on input "Quick Search" at bounding box center [240, 226] width 307 height 29
paste input "GF30CEBSB-CC221003252"
type input "GF30CEBSB-CC221003252"
drag, startPoint x: 484, startPoint y: 225, endPoint x: 448, endPoint y: 257, distance: 48.2
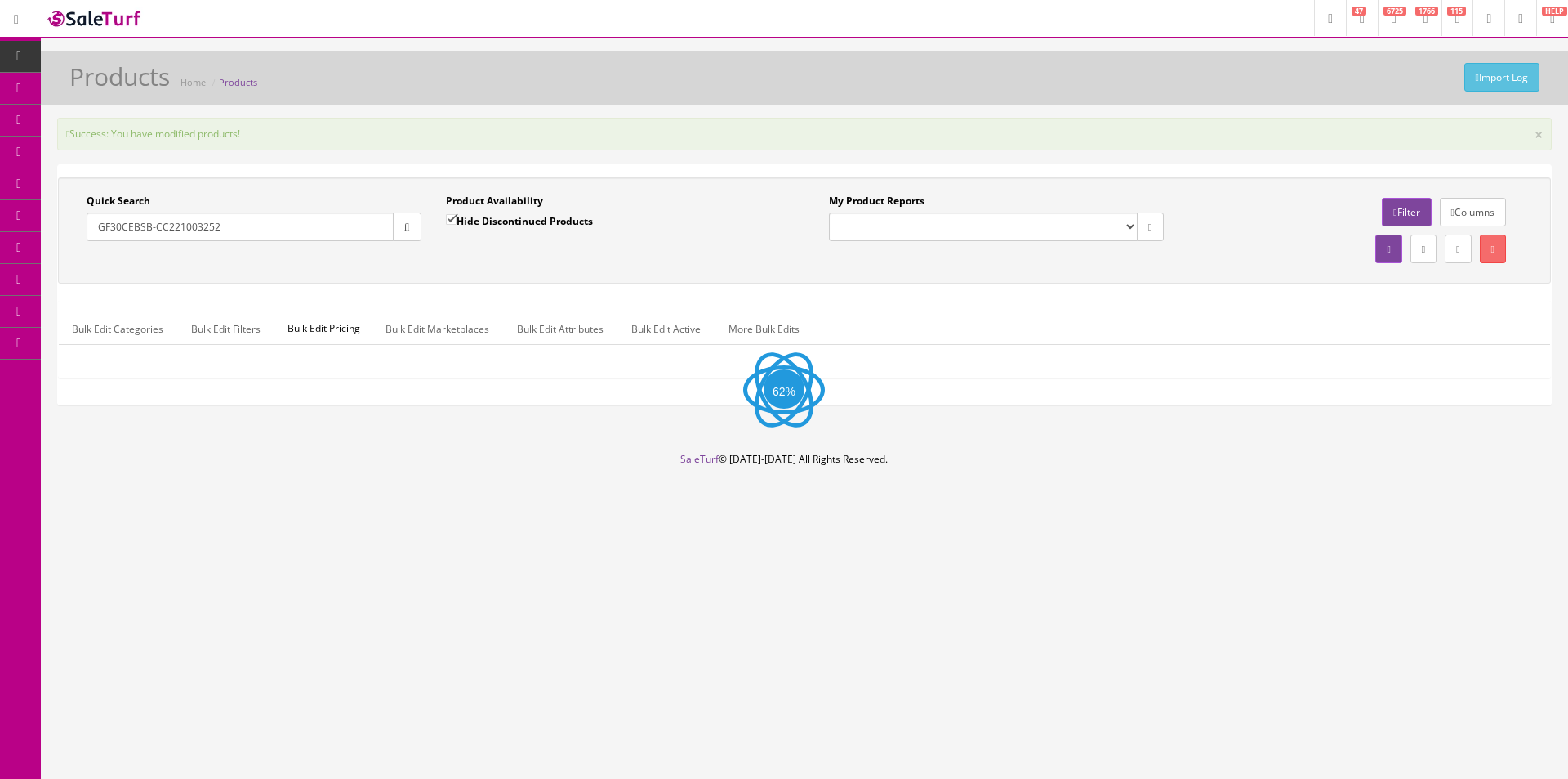
click at [480, 229] on div "Hide Discontinued Products" at bounding box center [519, 226] width 147 height 29
click at [448, 257] on div "Quick Search GF30CEBSB-CC221003252 Date From Product Availability Hide Disconti…" at bounding box center [804, 230] width 1485 height 73
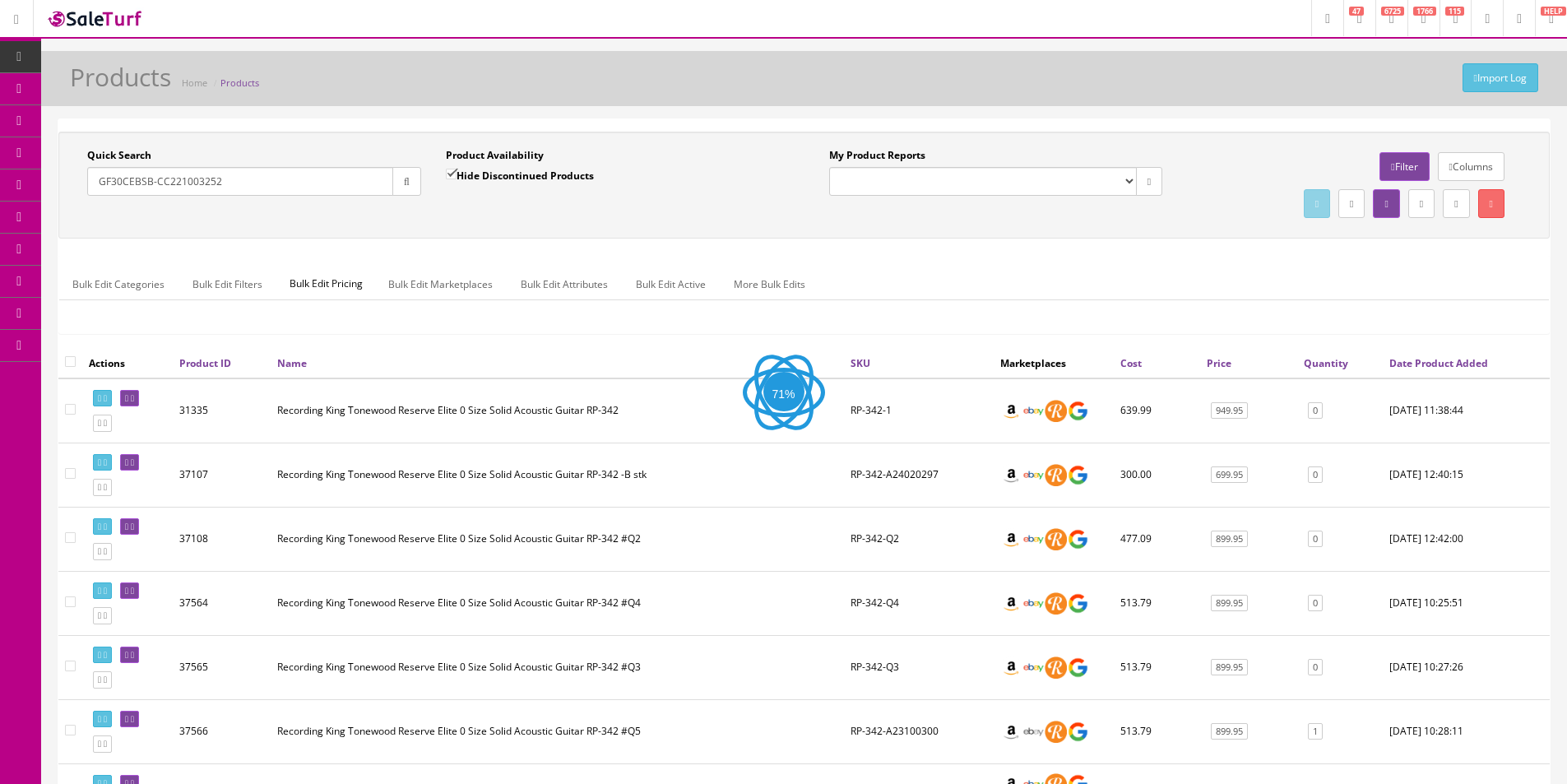
click at [490, 222] on div "Quick Search GF30CEBSB-CC221003252 Date From Product Availability Hide Disconti…" at bounding box center [805, 185] width 1492 height 107
click at [452, 172] on input "Hide Discontinued Products" at bounding box center [451, 173] width 11 height 11
checkbox input "false"
click at [414, 177] on button "button" at bounding box center [407, 181] width 29 height 29
click at [483, 208] on div "Product Availability Hide Discontinued Products Date To" at bounding box center [613, 178] width 358 height 60
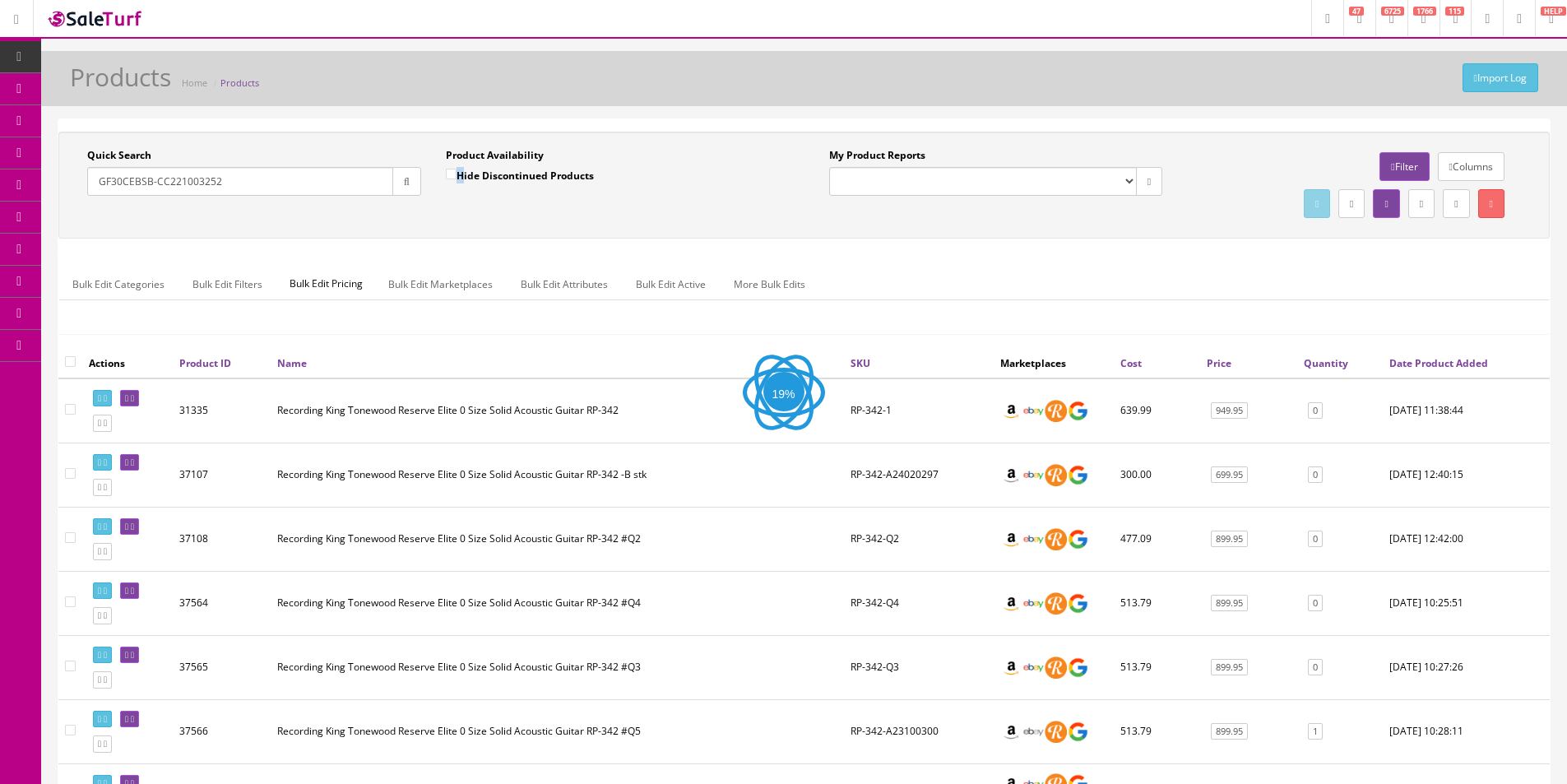
click at [483, 208] on div "Product Availability Hide Discontinued Products Date To" at bounding box center [613, 178] width 358 height 60
drag, startPoint x: 483, startPoint y: 208, endPoint x: 368, endPoint y: 313, distance: 155.7
click at [483, 208] on div "Product Availability Hide Discontinued Products Date To" at bounding box center [613, 178] width 358 height 60
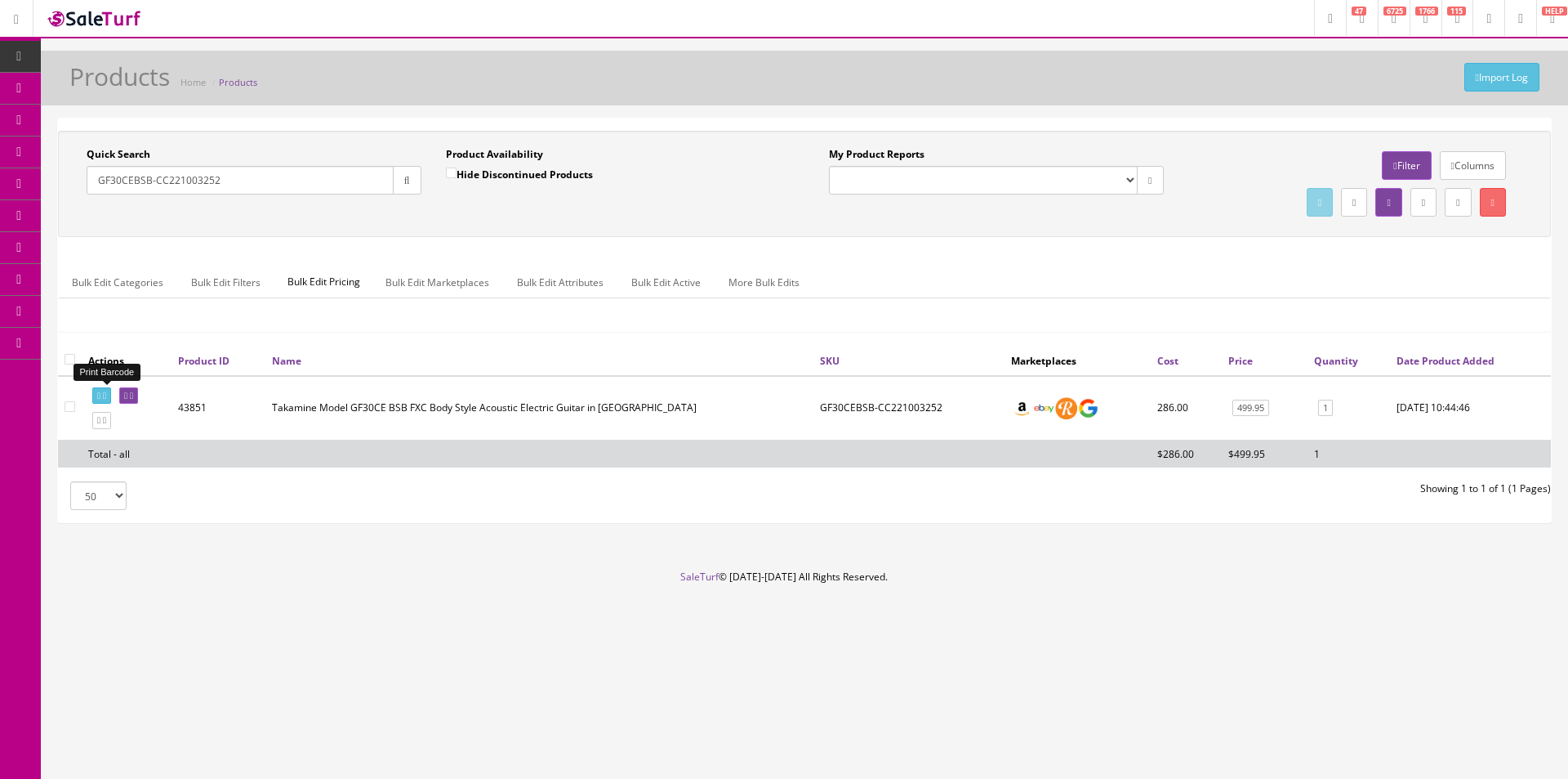
click at [108, 390] on link at bounding box center [102, 396] width 19 height 17
click at [365, 184] on input "GF30CEBSB-CC221003252" at bounding box center [240, 180] width 307 height 29
paste input "2330900000"
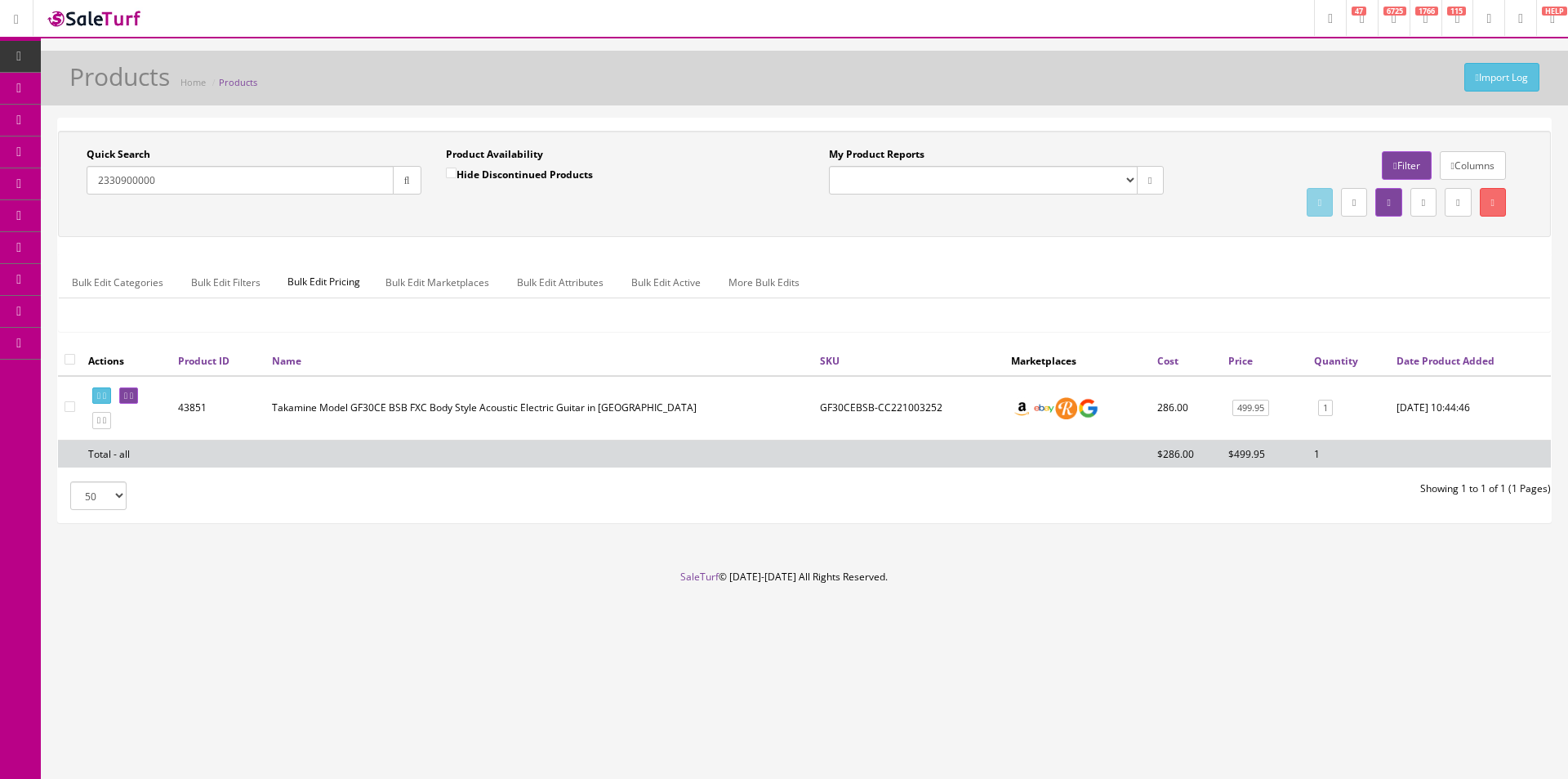
click at [408, 186] on button "button" at bounding box center [407, 180] width 29 height 29
click at [401, 252] on div "Quick Search 2330900000 Date From Product Availability Hide Discontinued Produc…" at bounding box center [805, 238] width 1493 height 215
click at [1452, 279] on ul "Bulk Edit Categories Bulk Edit Filters Bulk Edit Pricing Bulk Edit Marketplaces…" at bounding box center [805, 282] width 1491 height 32
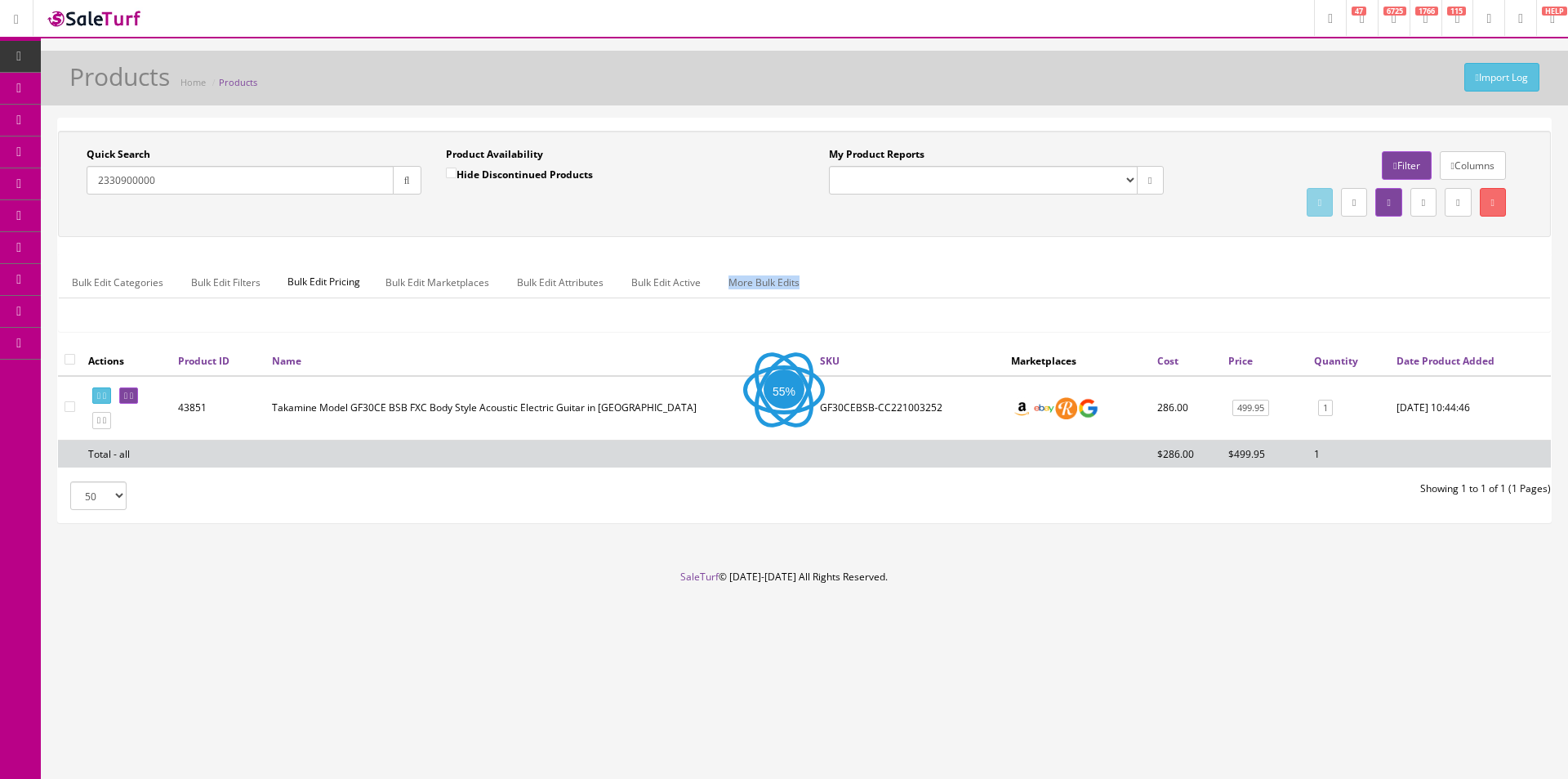
click at [1452, 279] on ul "Bulk Edit Categories Bulk Edit Filters Bulk Edit Pricing Bulk Edit Marketplaces…" at bounding box center [805, 282] width 1491 height 32
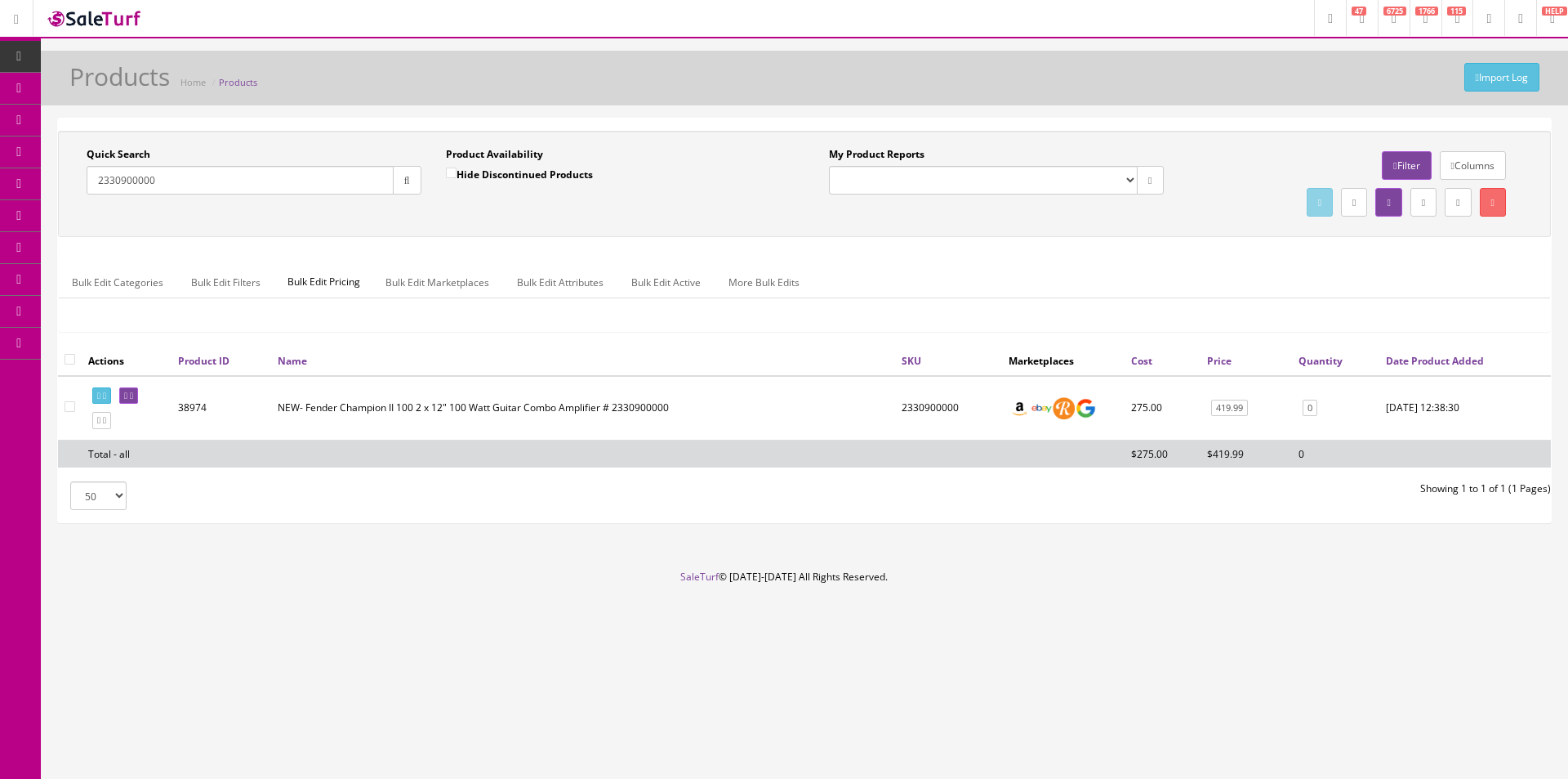
click at [152, 180] on input "2330900000" at bounding box center [240, 180] width 307 height 29
type input "607895"
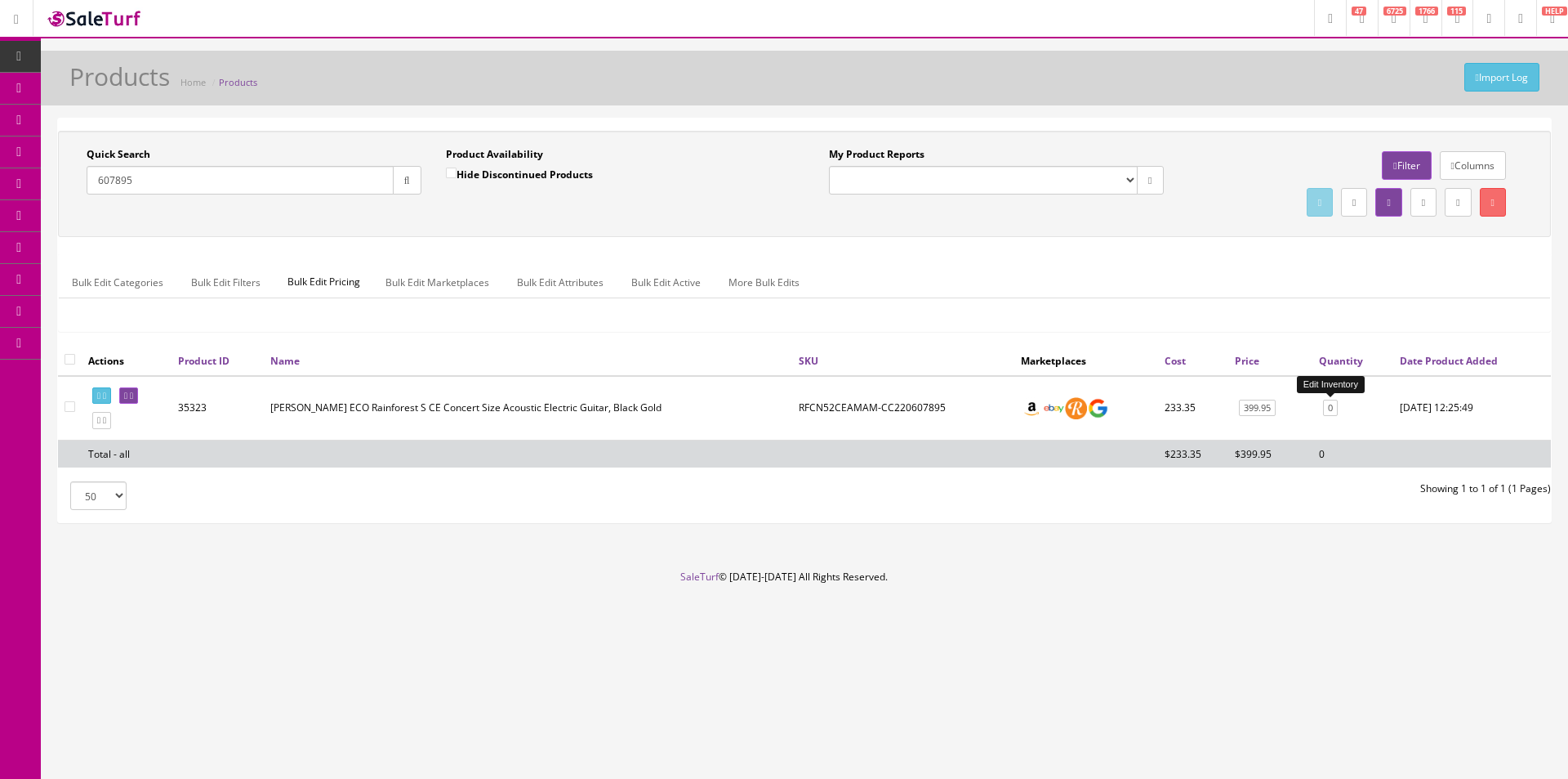
click at [1335, 406] on link "0" at bounding box center [1330, 408] width 15 height 17
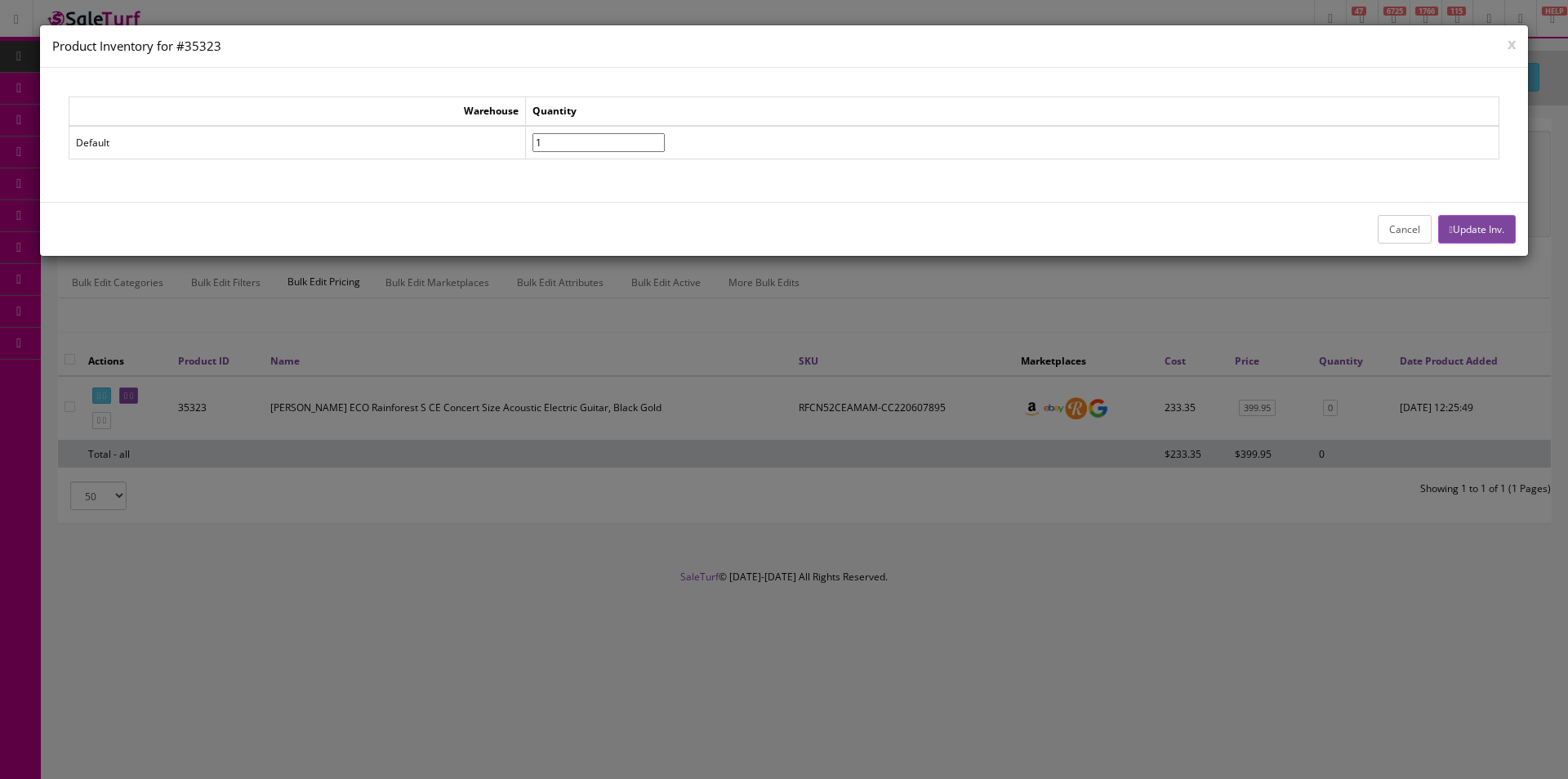
type input"] "1"
click at [665, 138] on input"] "1" at bounding box center [599, 143] width 132 height 19
click at [1451, 232] on button "Update Inv." at bounding box center [1477, 229] width 77 height 29
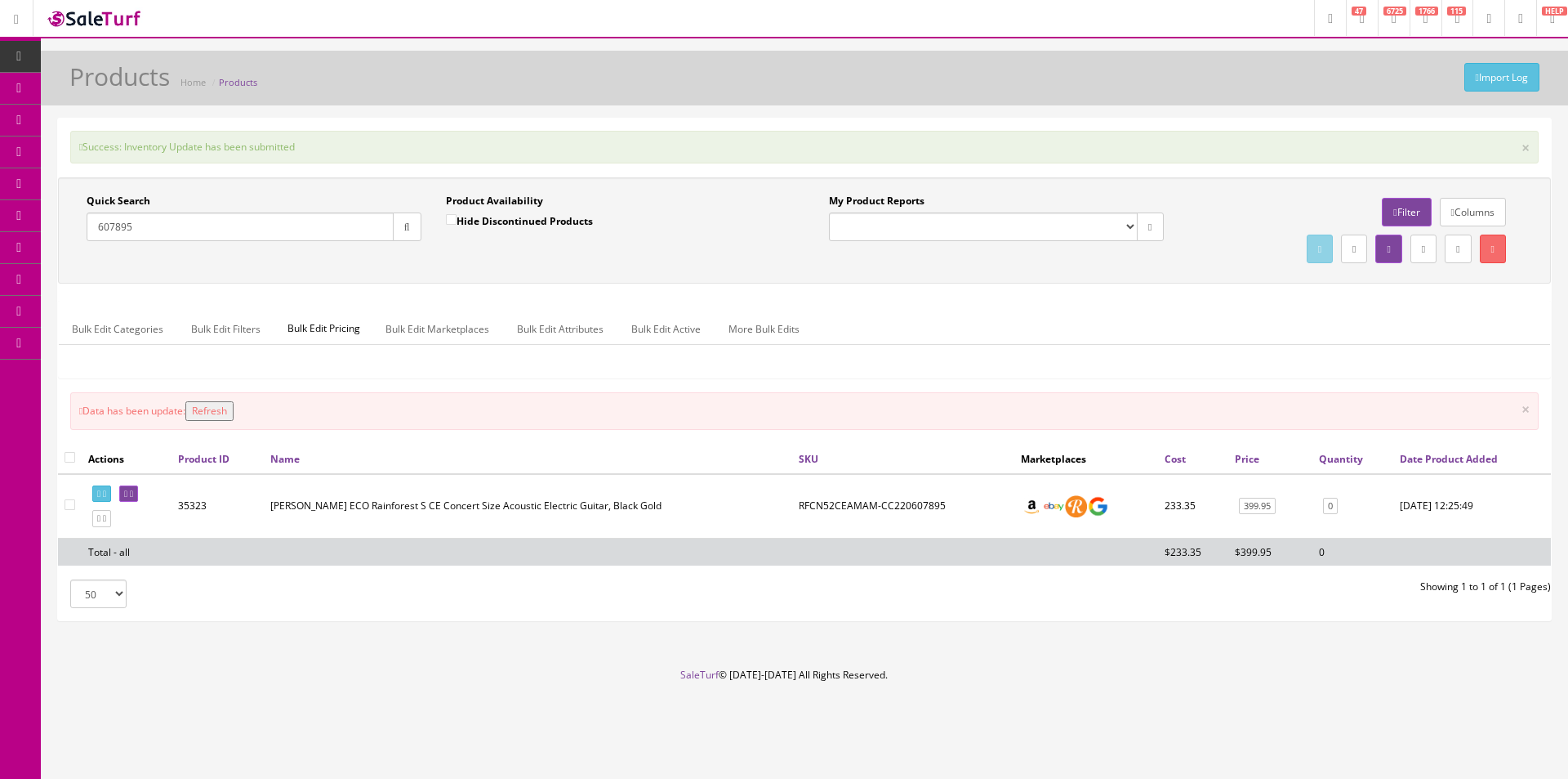
click at [939, 275] on div "Quick Search 607895 Date From Product Availability Hide Discontinued Products D…" at bounding box center [805, 231] width 1493 height 106
click at [939, 274] on div "Quick Search 607895 Date From Product Availability Hide Discontinued Products D…" at bounding box center [805, 231] width 1493 height 106
click at [939, 273] on div "Quick Search 607895 Date From Product Availability Hide Discontinued Products D…" at bounding box center [805, 231] width 1493 height 106
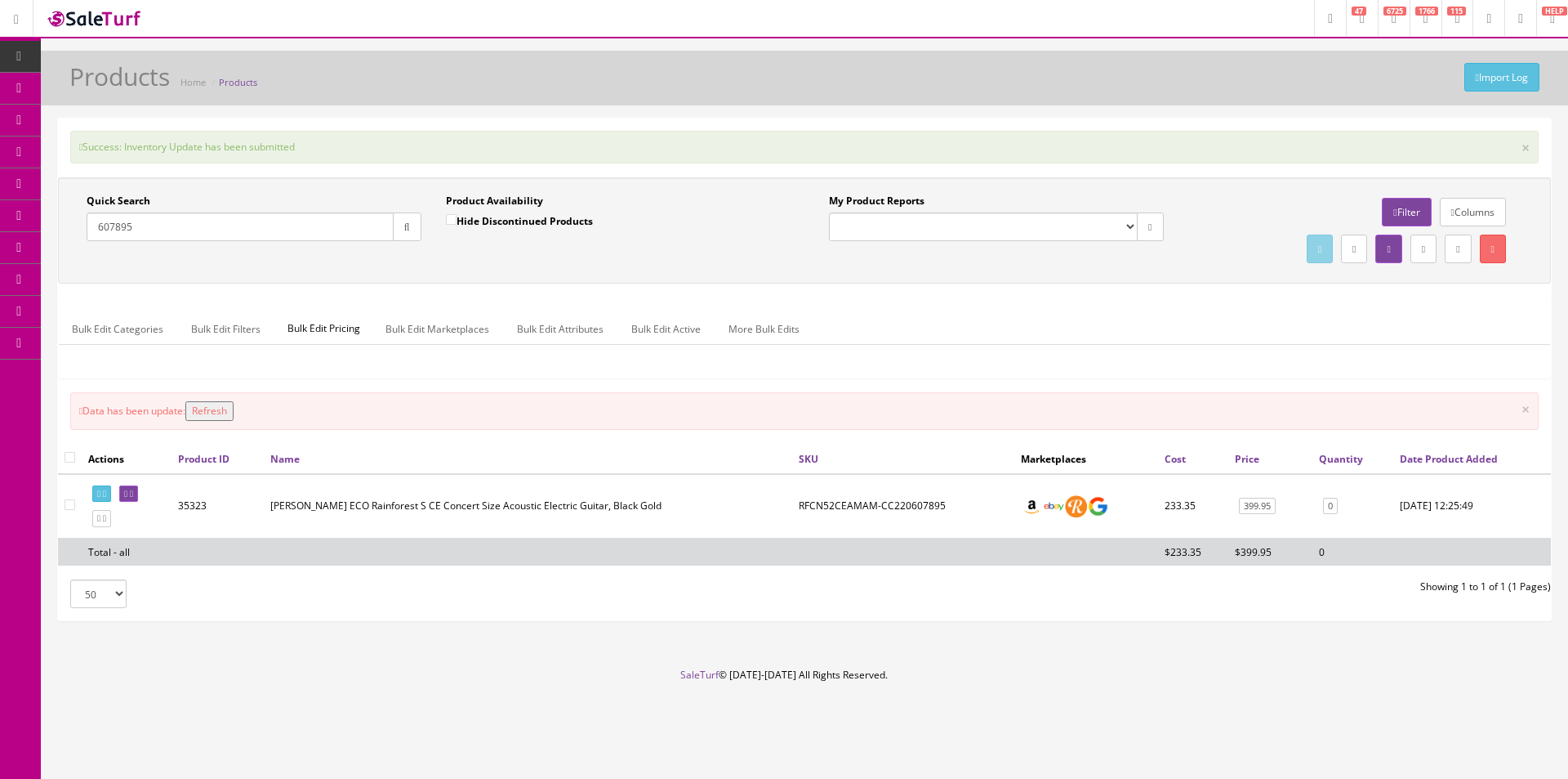
drag, startPoint x: 939, startPoint y: 273, endPoint x: 990, endPoint y: 60, distance: 219.0
click at [939, 273] on div "Quick Search 607895 Date From Product Availability Hide Discontinued Products D…" at bounding box center [805, 231] width 1493 height 106
click at [242, 228] on input "607895" at bounding box center [240, 226] width 307 height 29
paste input "CYGC21111176"
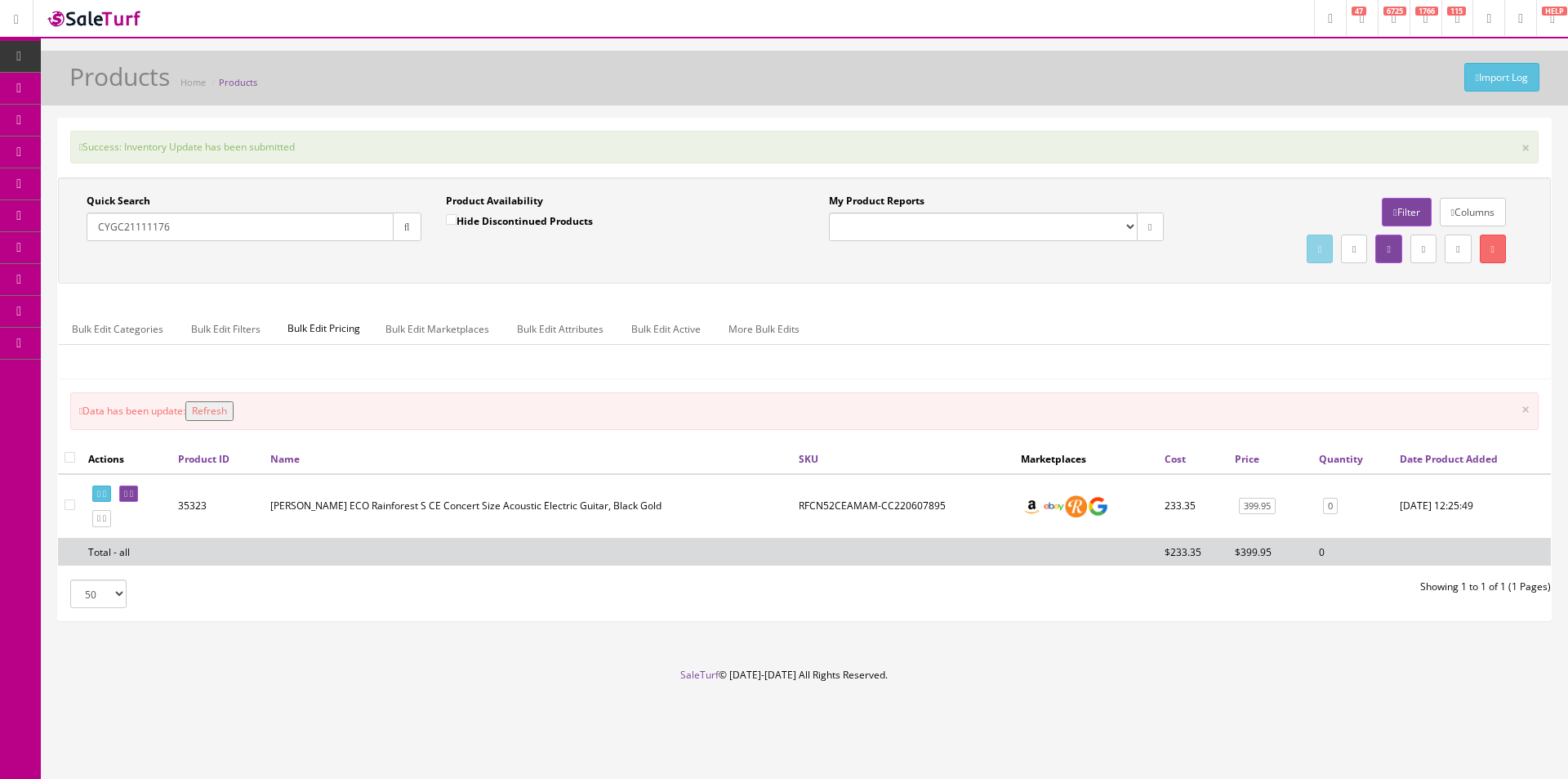
click at [405, 229] on icon "button" at bounding box center [407, 226] width 6 height 10
click at [400, 266] on div "Quick Search CYGC21111176 Date From Product Availability Hide Discontinued Prod…" at bounding box center [804, 230] width 1485 height 73
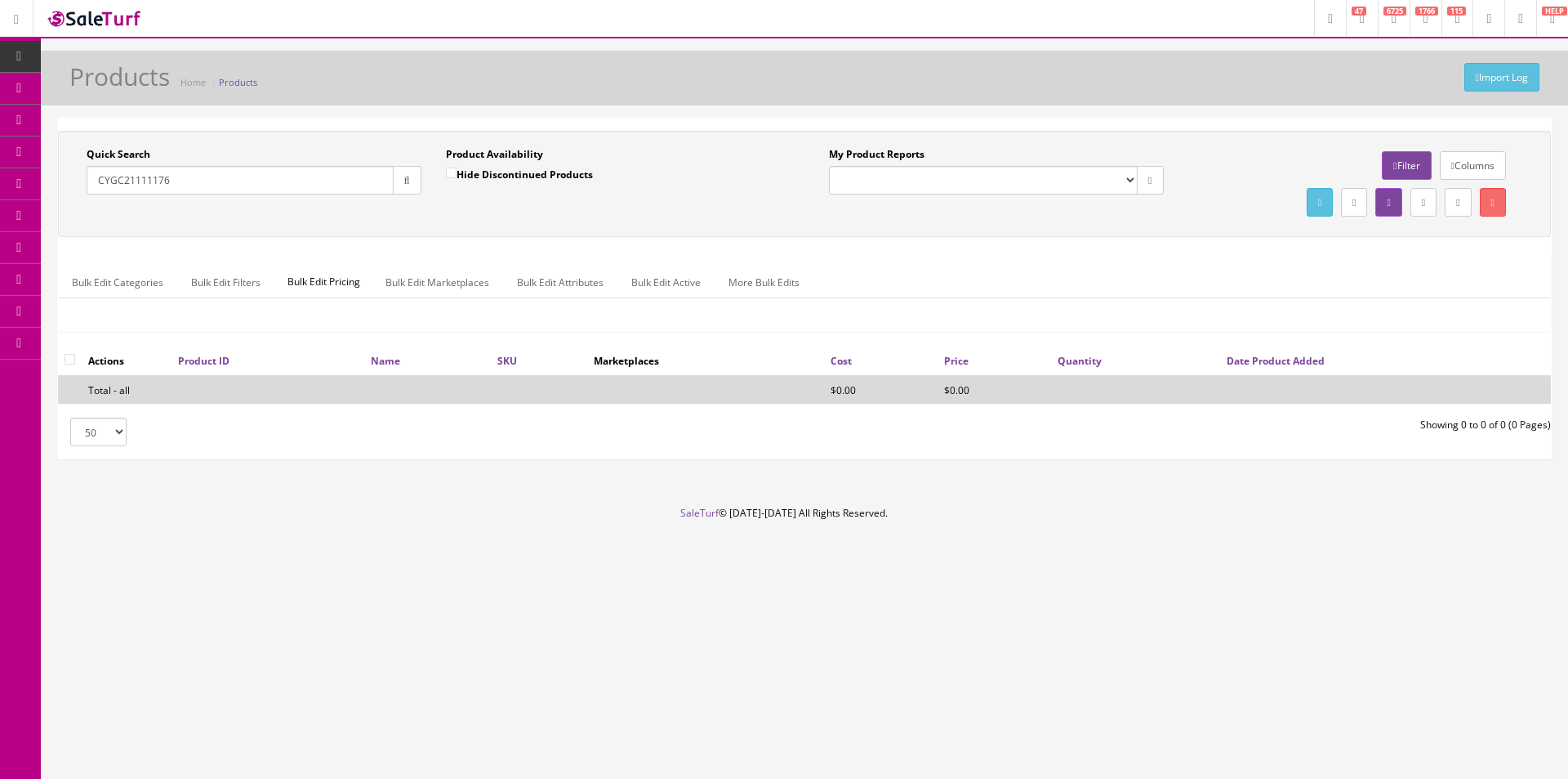
click at [204, 191] on input "CYGC21111176" at bounding box center [240, 180] width 307 height 29
paste input "PMG5622T"
click at [204, 191] on input "CYGC21111176PMG5622T" at bounding box center [240, 180] width 307 height 29
paste input "text"
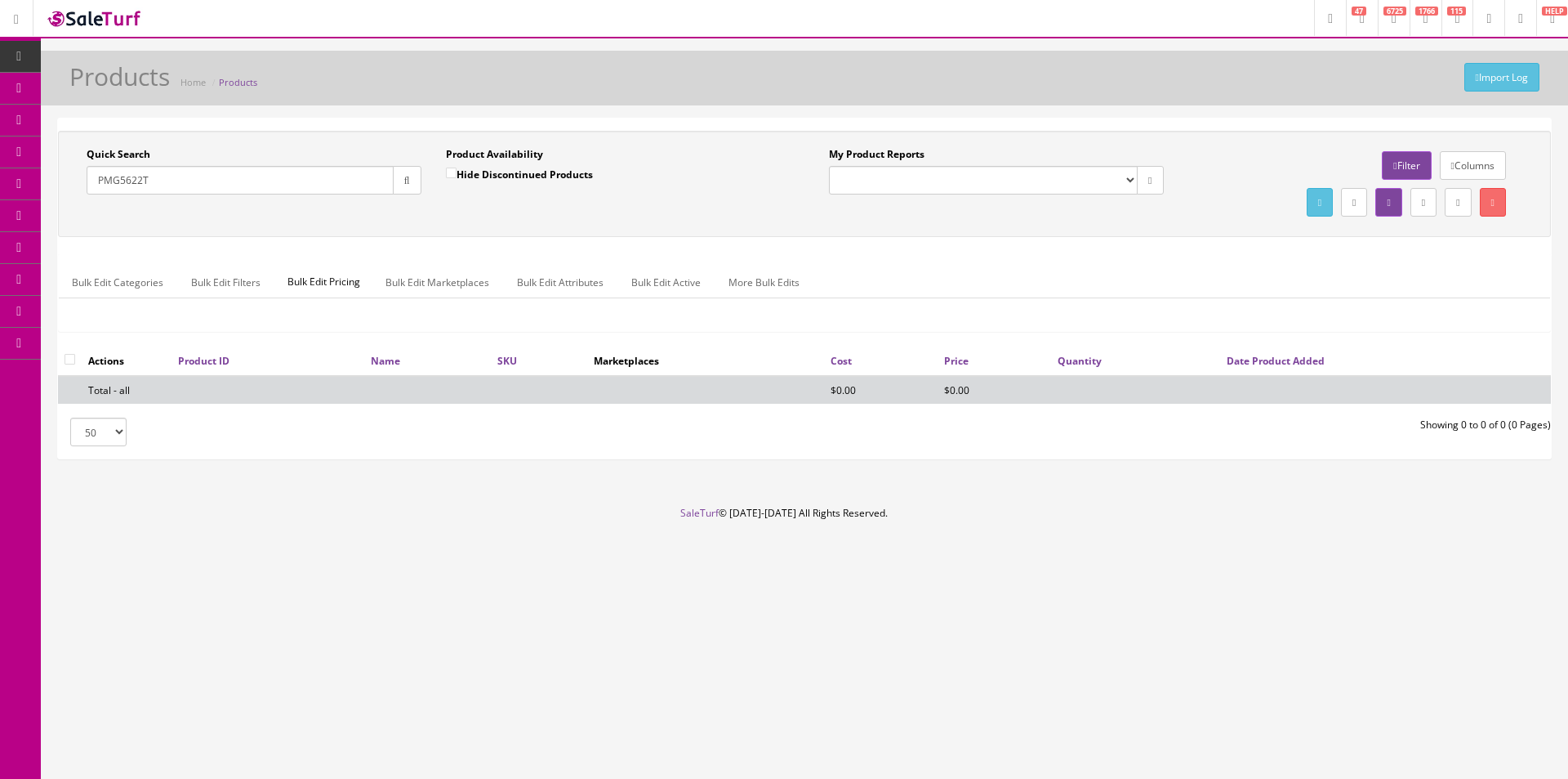
click at [110, 176] on input "PMG5622T" at bounding box center [240, 180] width 307 height 29
click at [178, 182] on input "G5622T" at bounding box center [240, 180] width 307 height 29
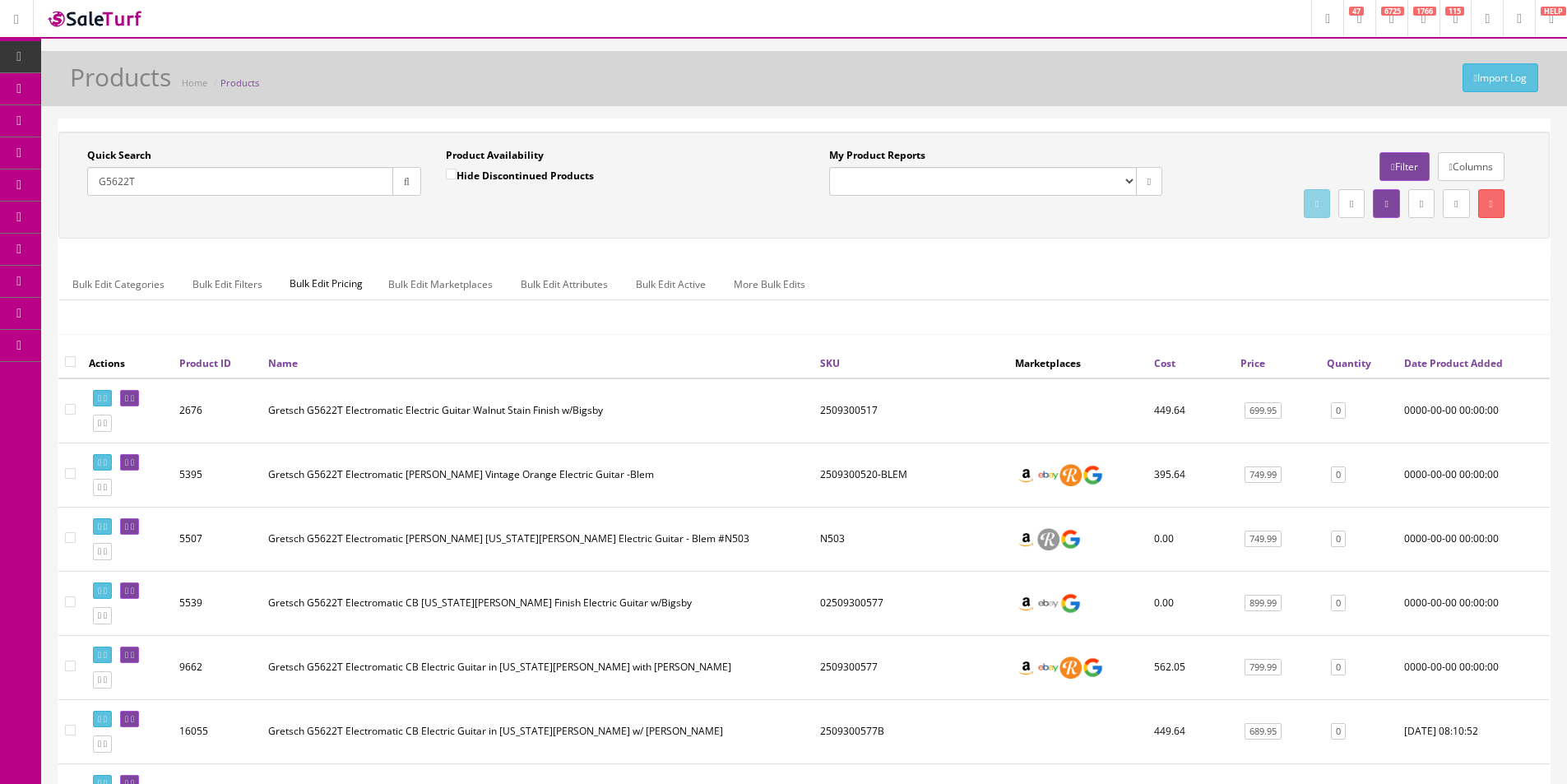
click at [301, 180] on input "G5622T" at bounding box center [240, 181] width 306 height 29
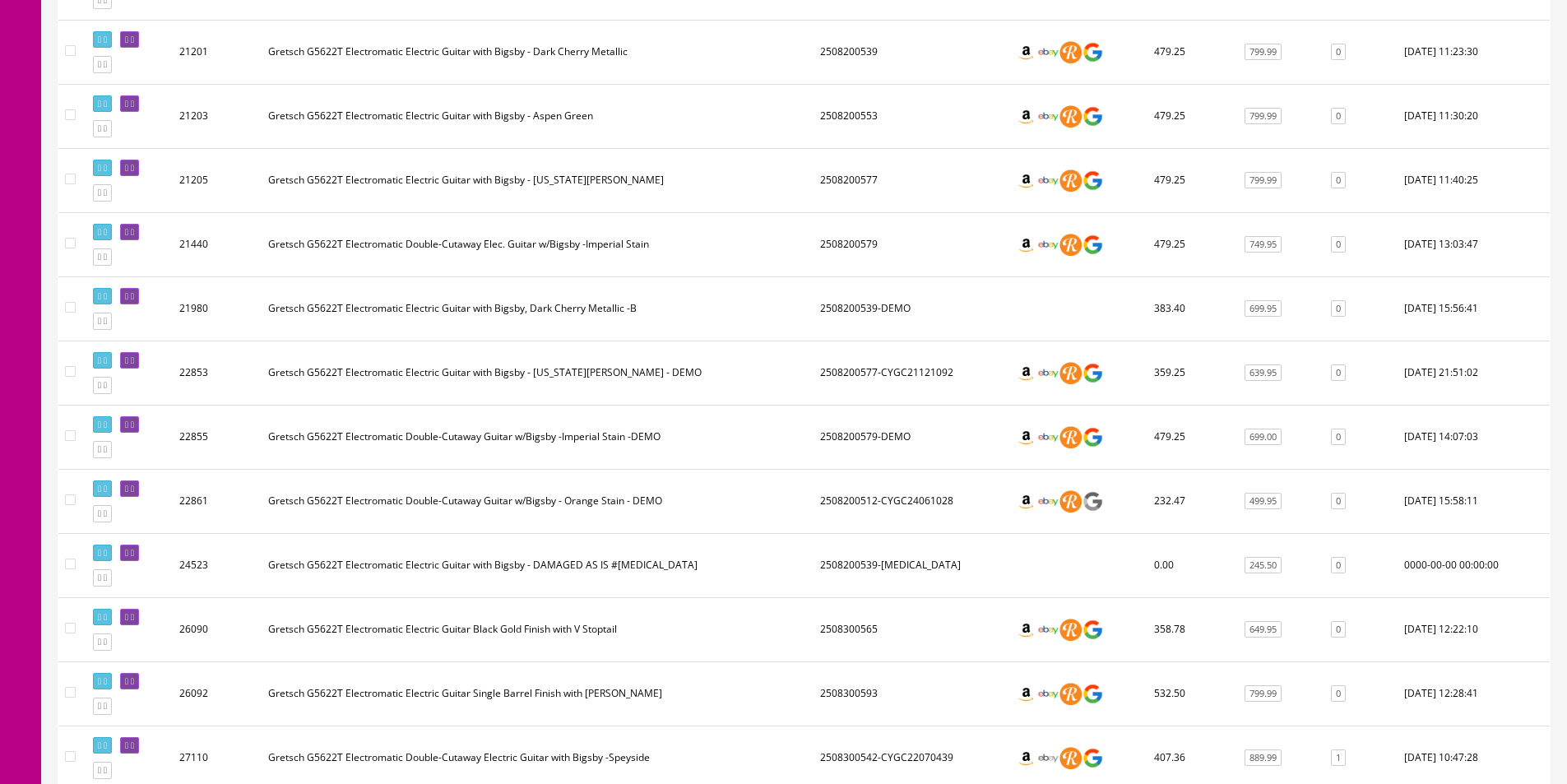
scroll to position [1563, 0]
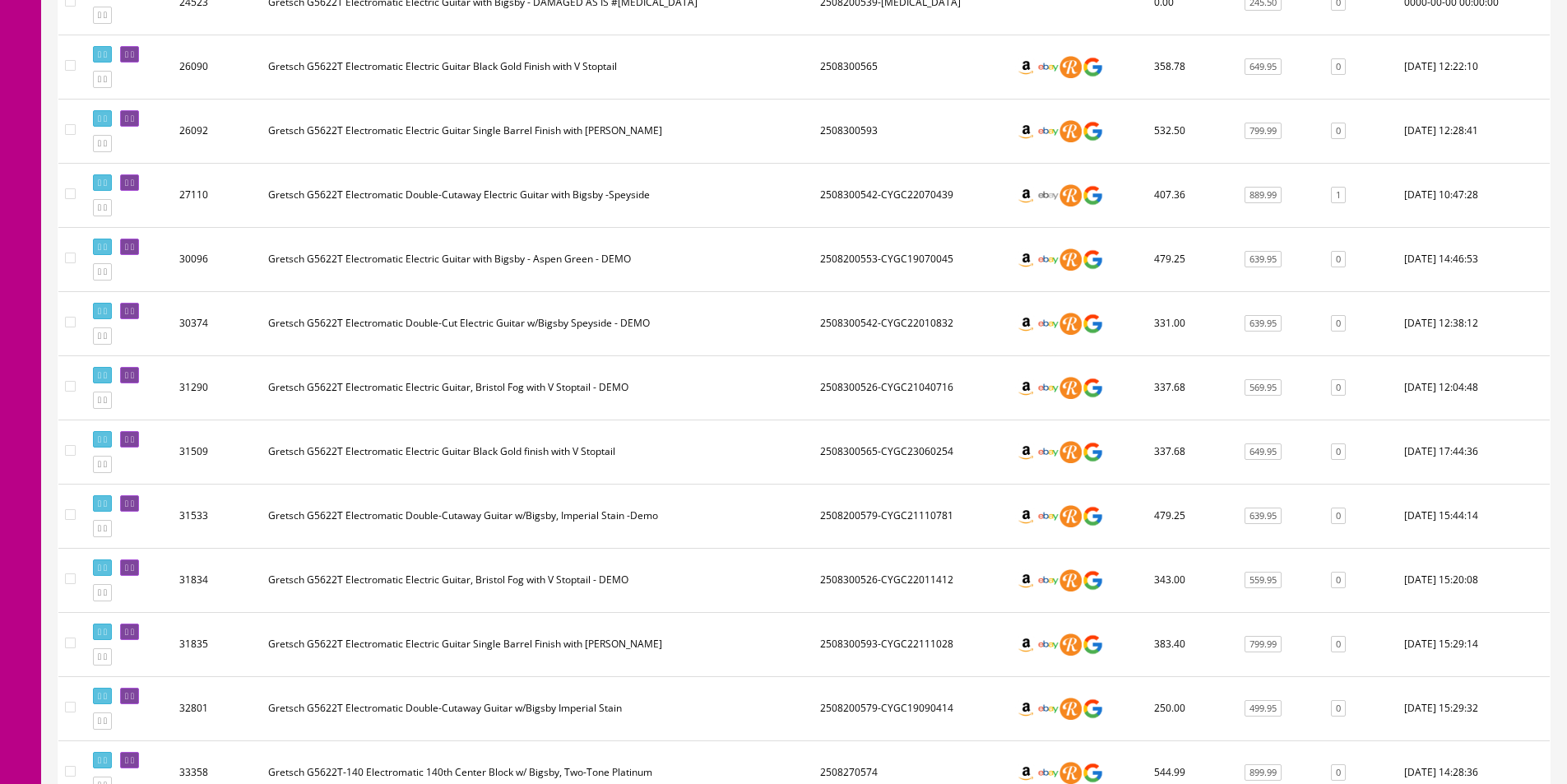
click at [973, 385] on td "2508300526-CYGC21040716" at bounding box center [911, 387] width 195 height 64
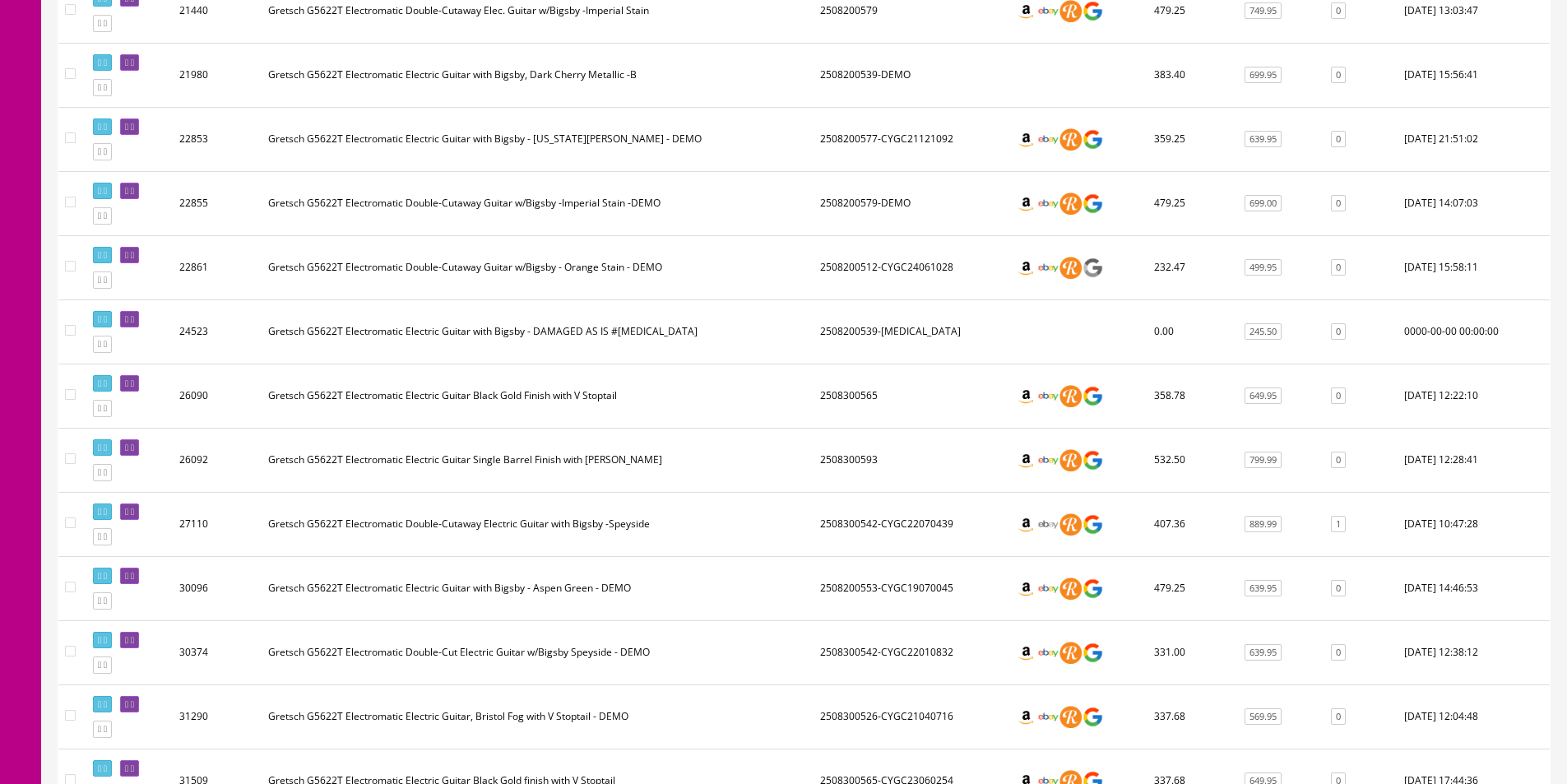
scroll to position [1891, 0]
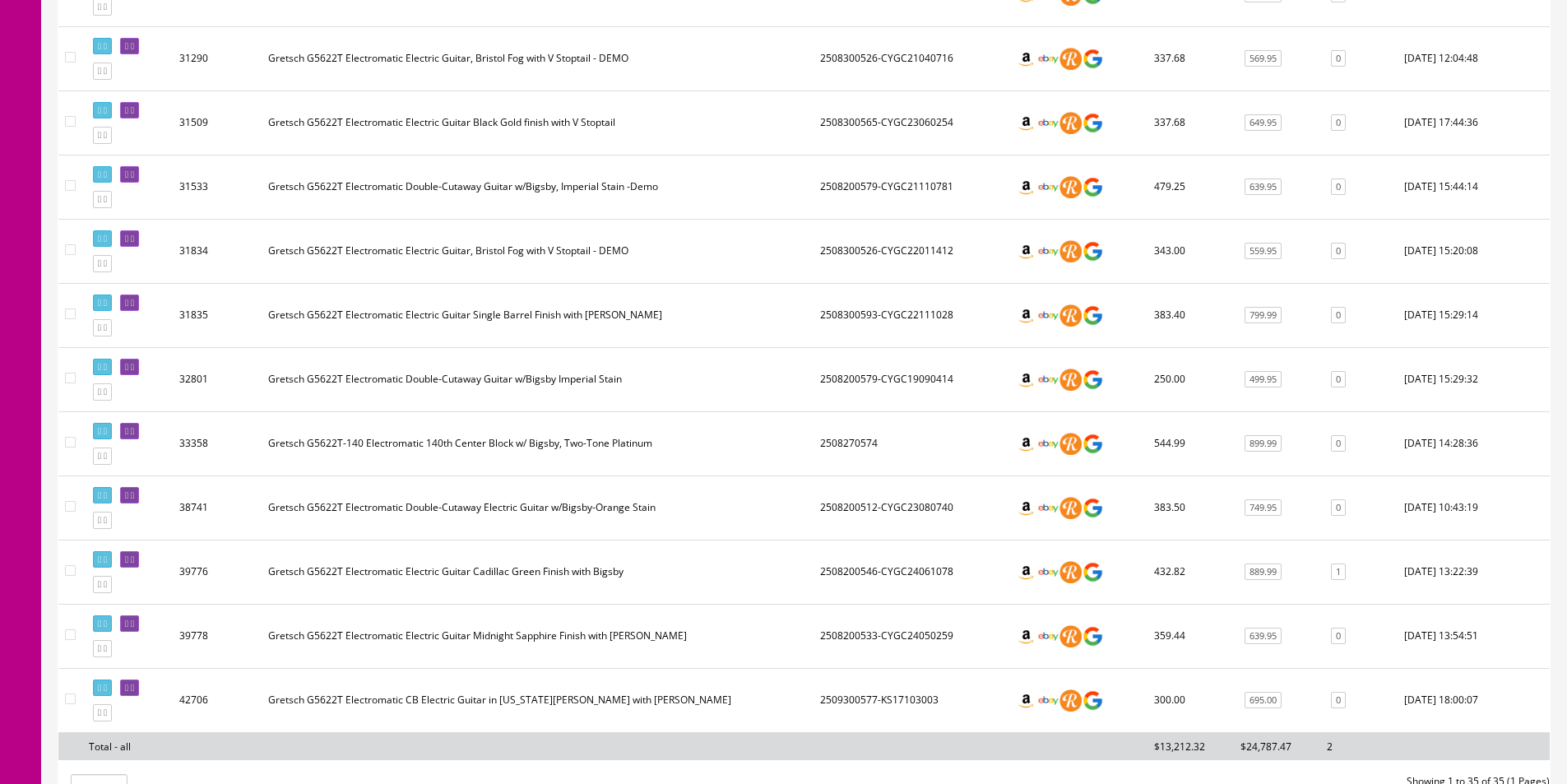
click at [576, 530] on td "Gretsch G5622T Electromatic Double-Cutaway Electric Guitar w/Bigsby-Orange Stain" at bounding box center [538, 507] width 552 height 64
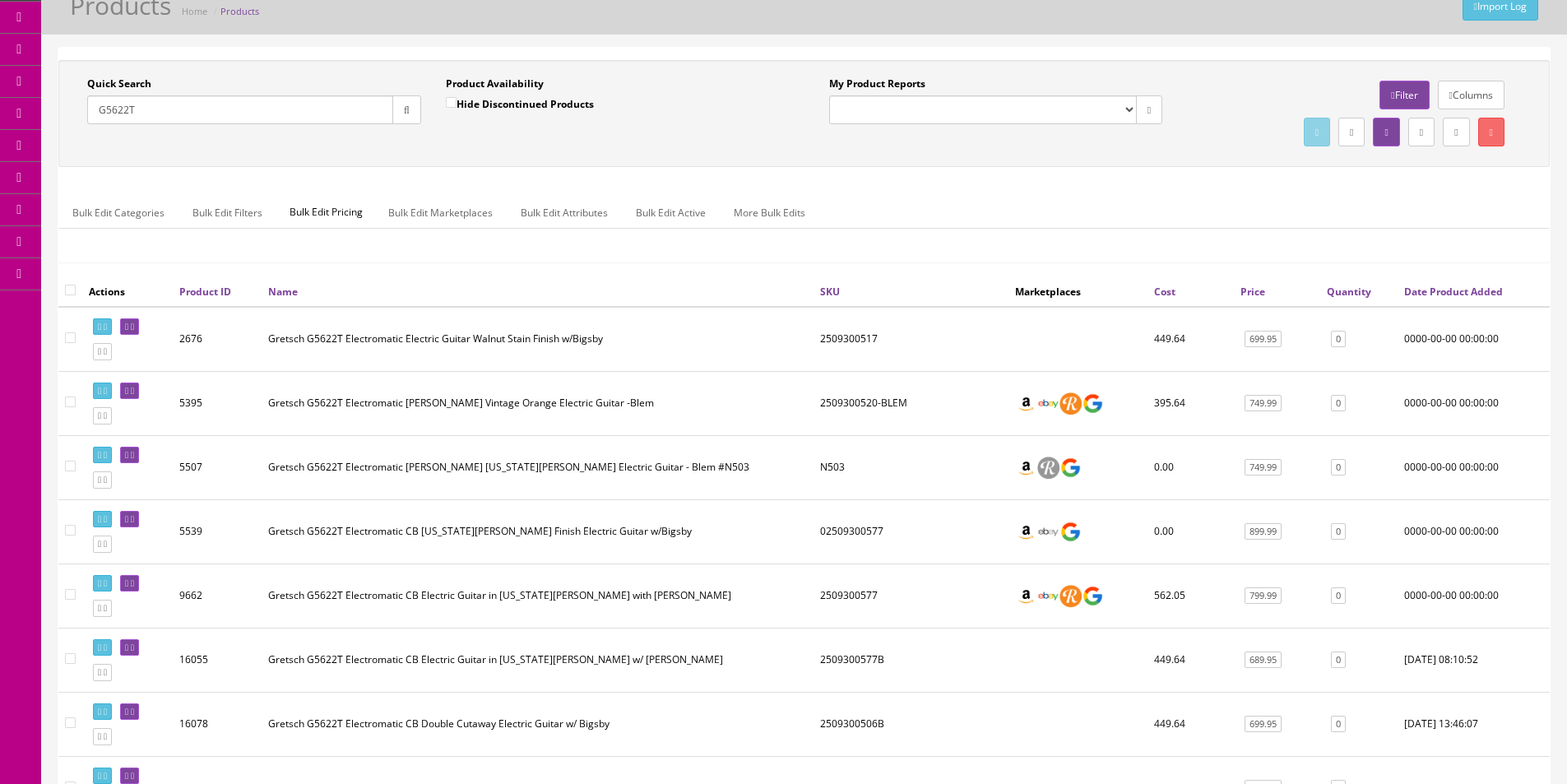
scroll to position [0, 0]
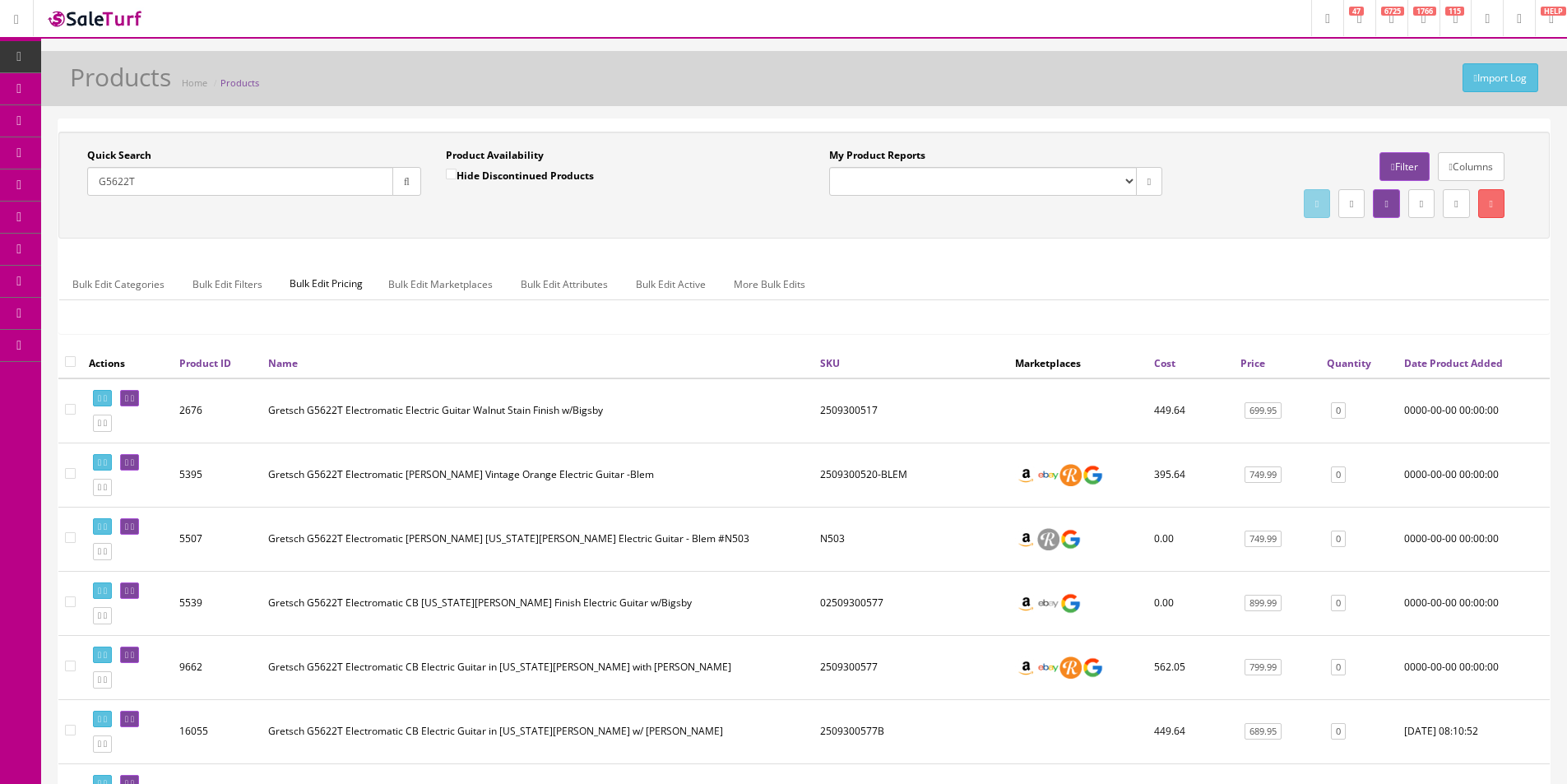
click at [298, 183] on input "G5622T" at bounding box center [240, 181] width 306 height 29
click at [364, 192] on input "G5622T" at bounding box center [240, 181] width 306 height 29
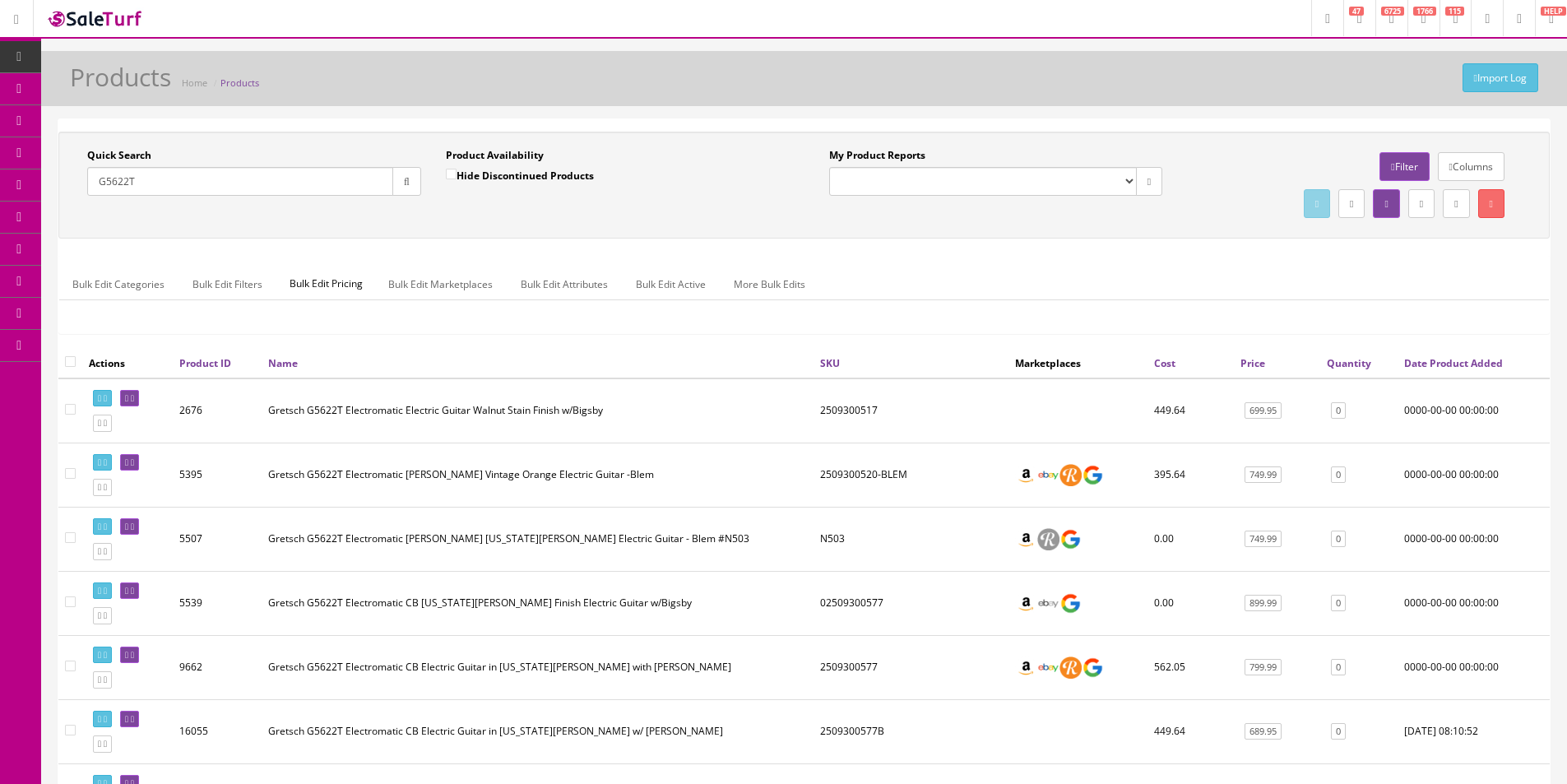
paste input "2508300593"
type input "2508300593"
click at [395, 190] on button "button" at bounding box center [407, 181] width 29 height 29
click at [394, 216] on div "Quick Search 2508300593 Date From Product Availability Hide Discontinued Produc…" at bounding box center [804, 185] width 1483 height 74
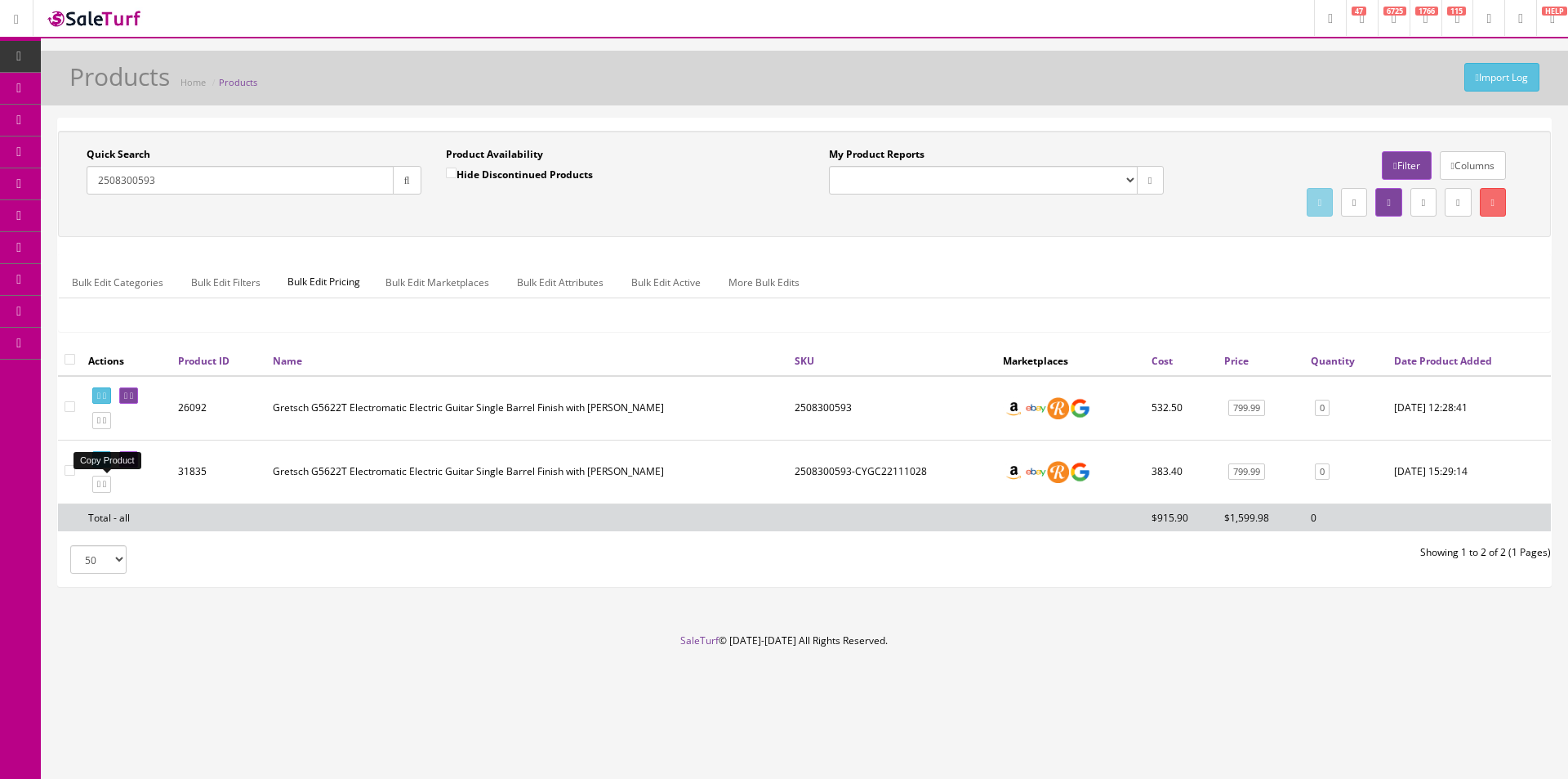
click at [111, 489] on link at bounding box center [102, 484] width 19 height 17
drag, startPoint x: 715, startPoint y: 161, endPoint x: 722, endPoint y: 189, distance: 28.9
click at [715, 161] on div "Product Availability Hide Discontinued Products" at bounding box center [613, 171] width 335 height 47
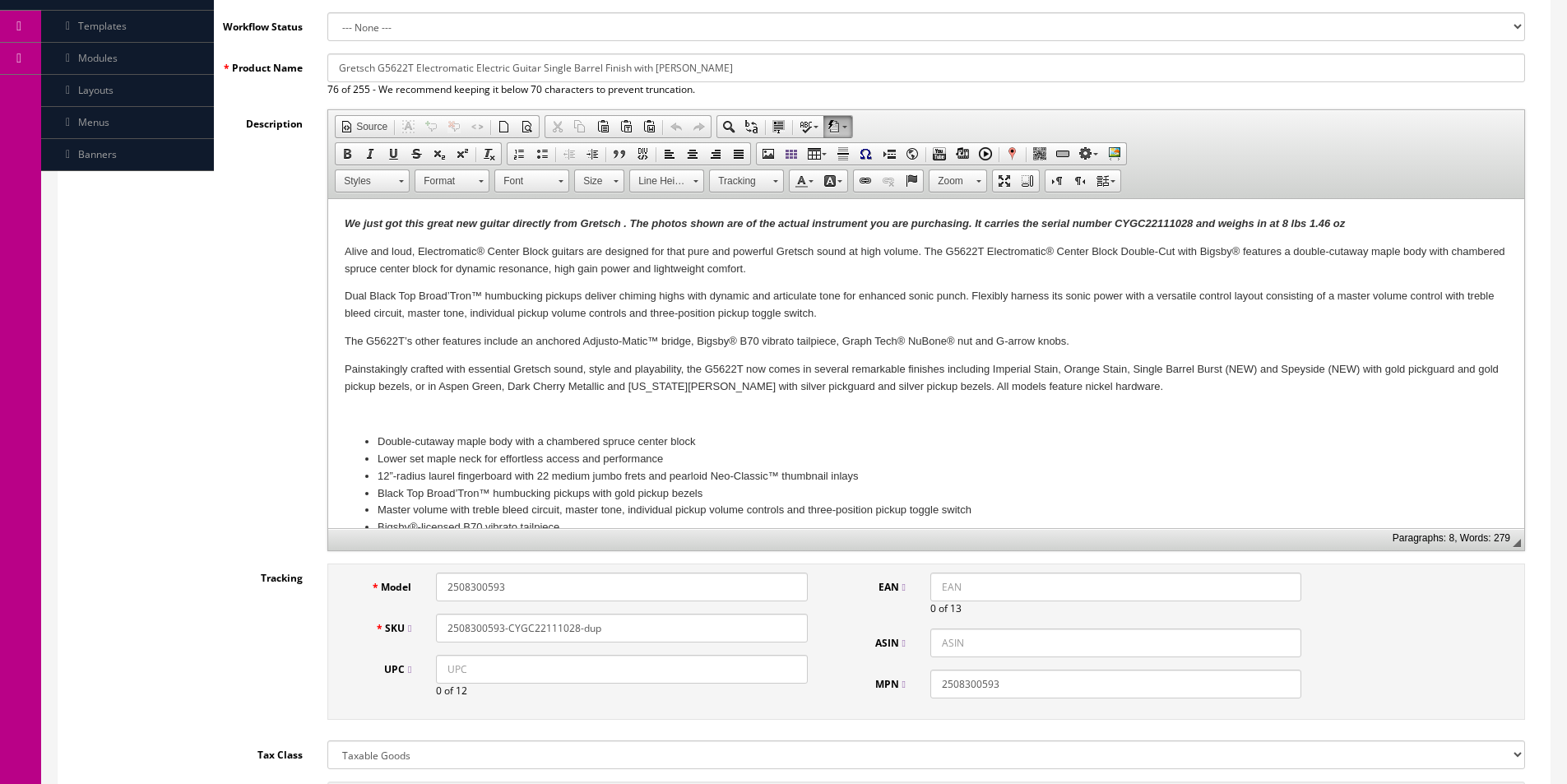
scroll to position [411, 0]
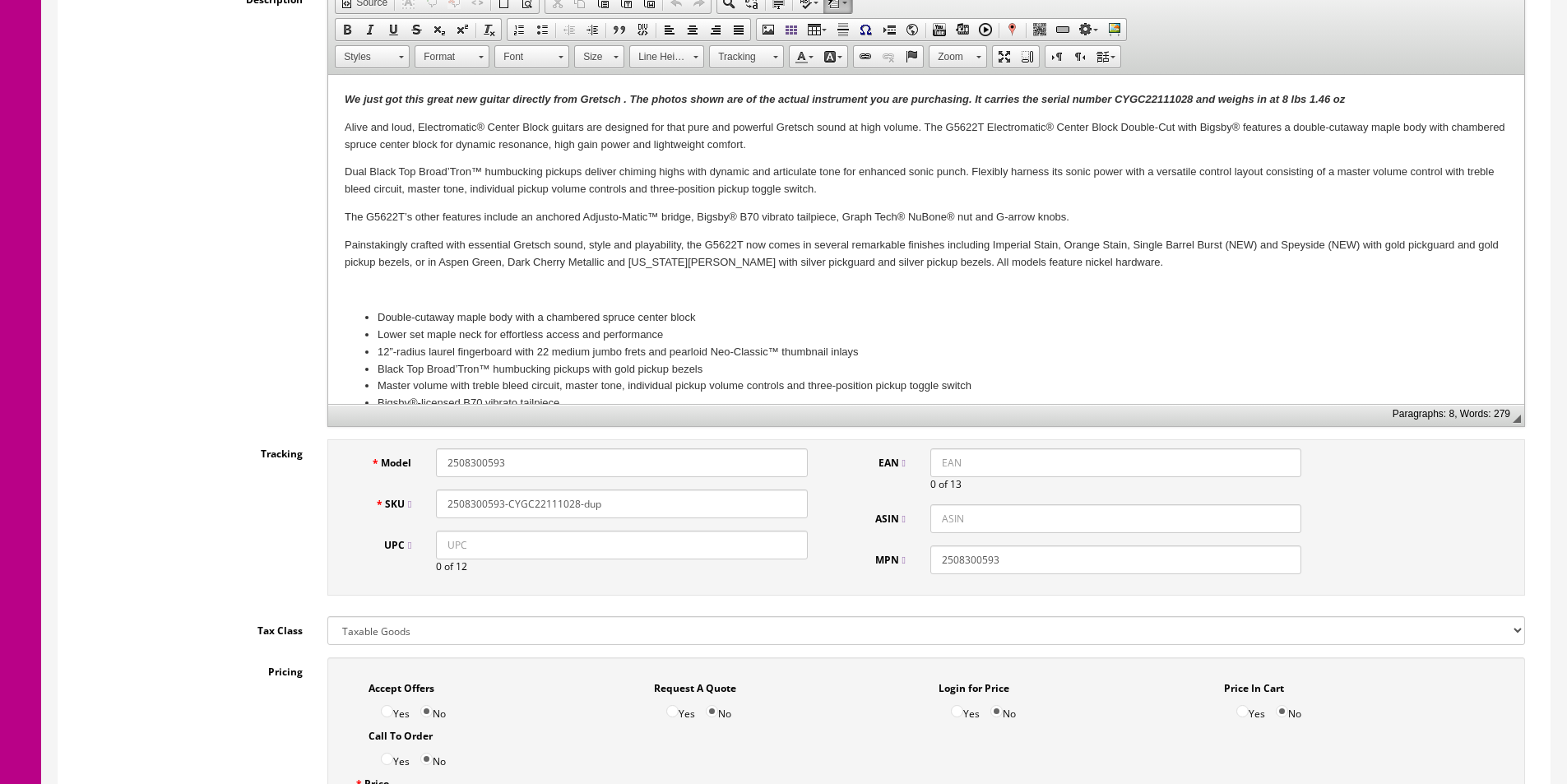
drag, startPoint x: 508, startPoint y: 505, endPoint x: 682, endPoint y: 513, distance: 174.2
click at [682, 513] on input "2508300593-CYGC22111028-dup" at bounding box center [621, 504] width 371 height 29
paste input "1111176"
type input "2508300593-CYGC21111176"
drag, startPoint x: 747, startPoint y: 542, endPoint x: 758, endPoint y: 535, distance: 13.0
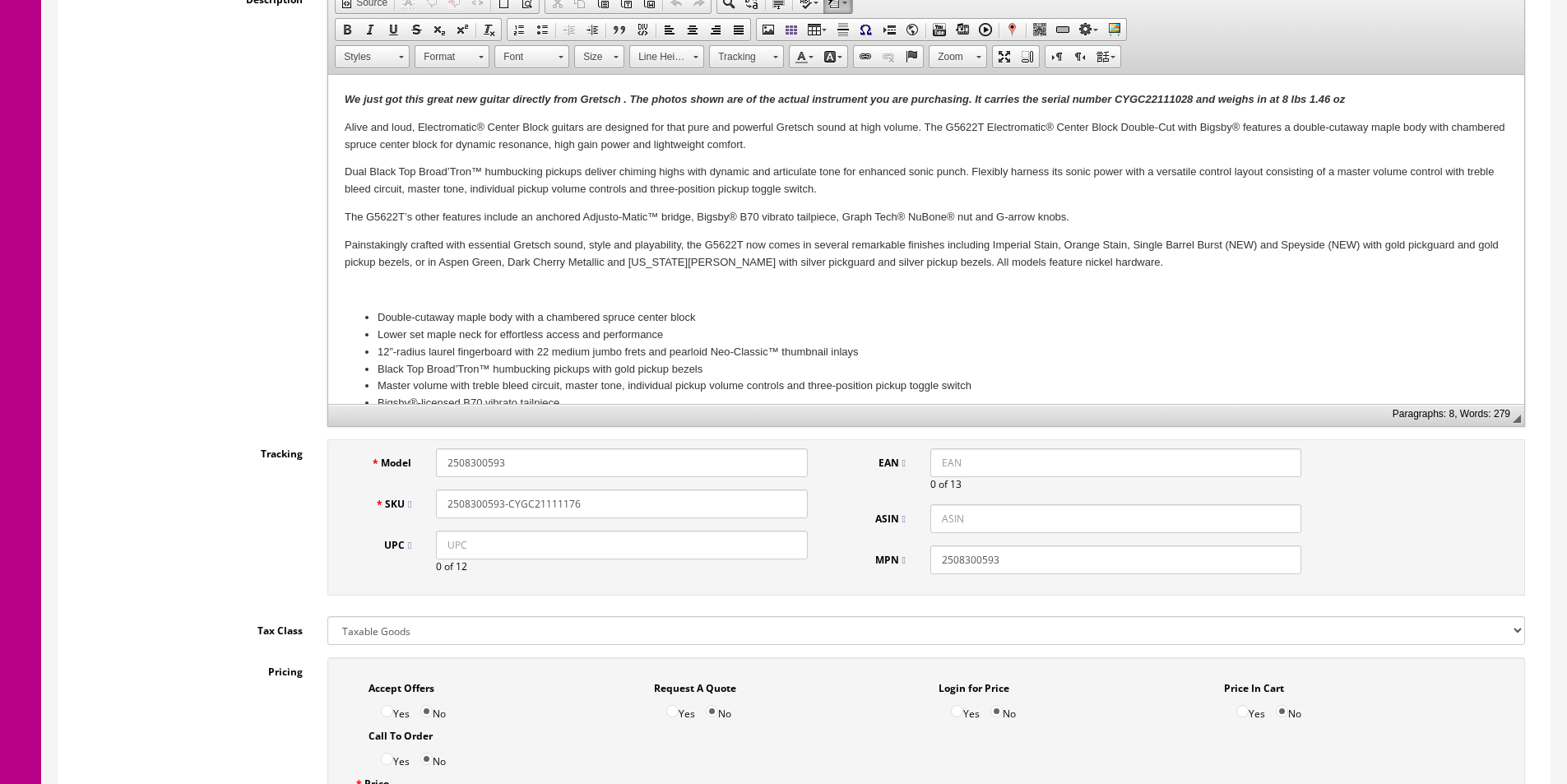
click at [747, 542] on input "UPC" at bounding box center [621, 544] width 371 height 29
paste input "885978749065"
type input "885978749065"
click at [940, 463] on input "EAN" at bounding box center [1116, 463] width 371 height 29
paste input "885978749065"
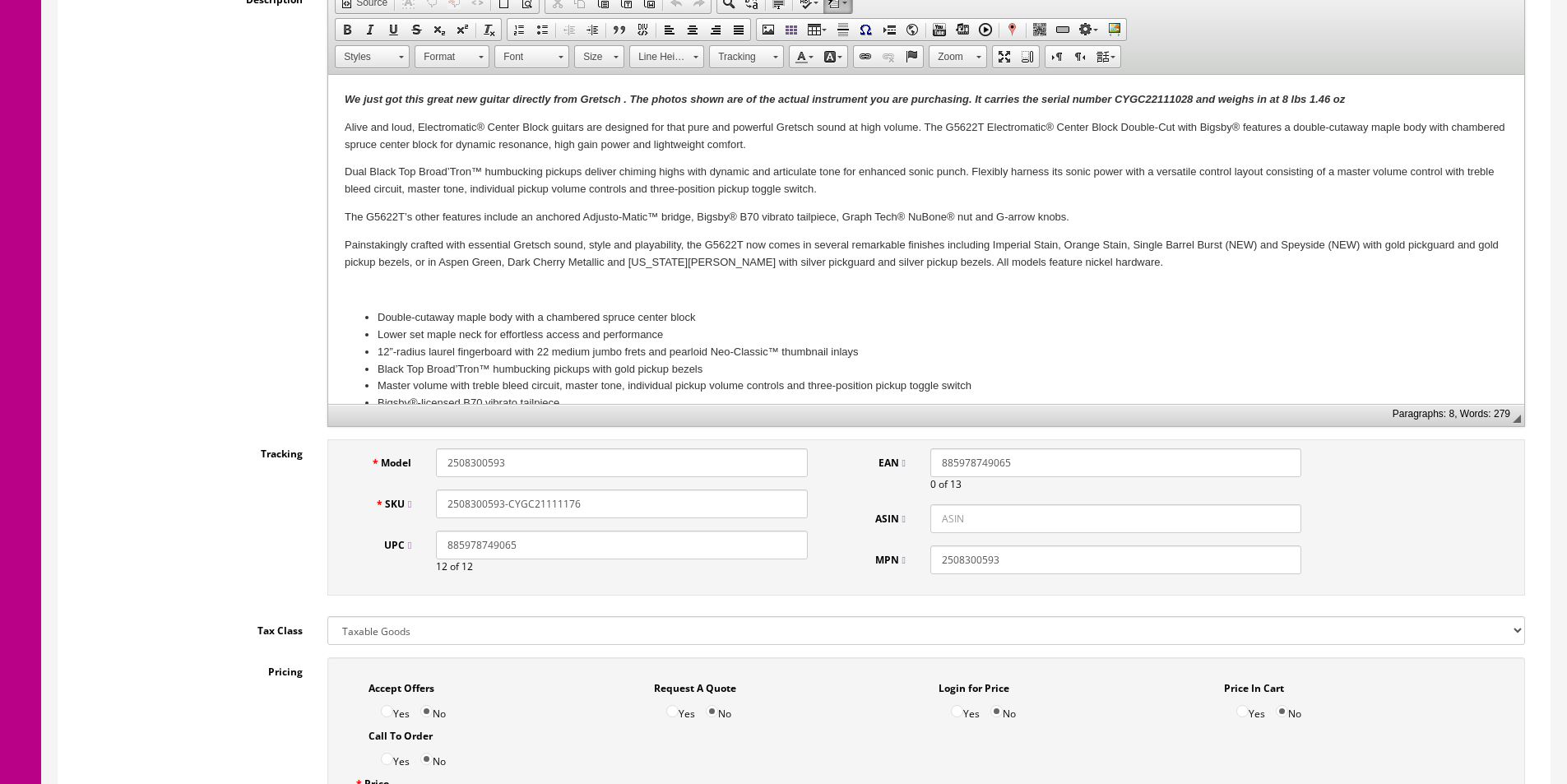
click at [939, 460] on input "885978749065" at bounding box center [1116, 463] width 371 height 29
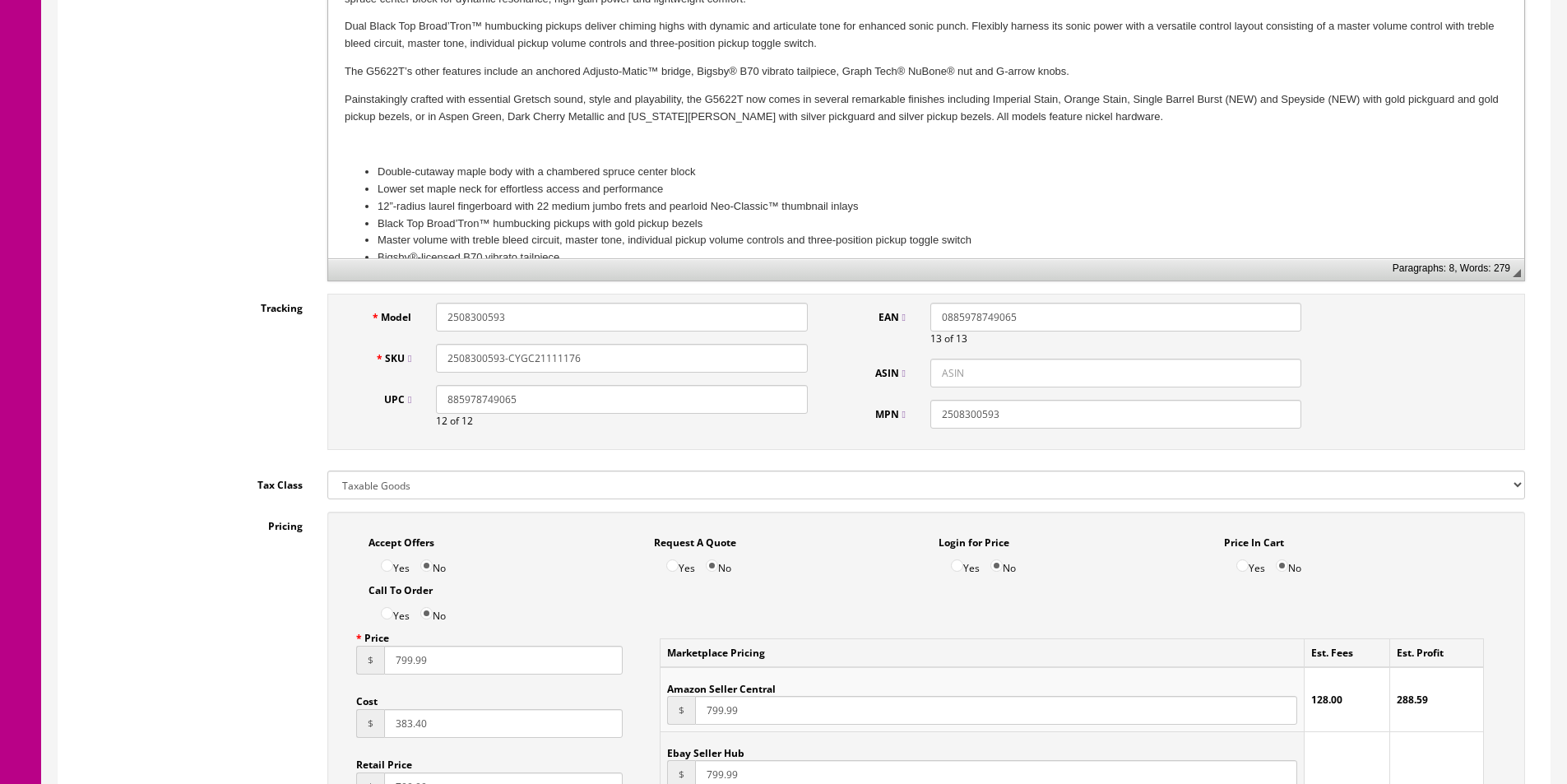
scroll to position [740, 0]
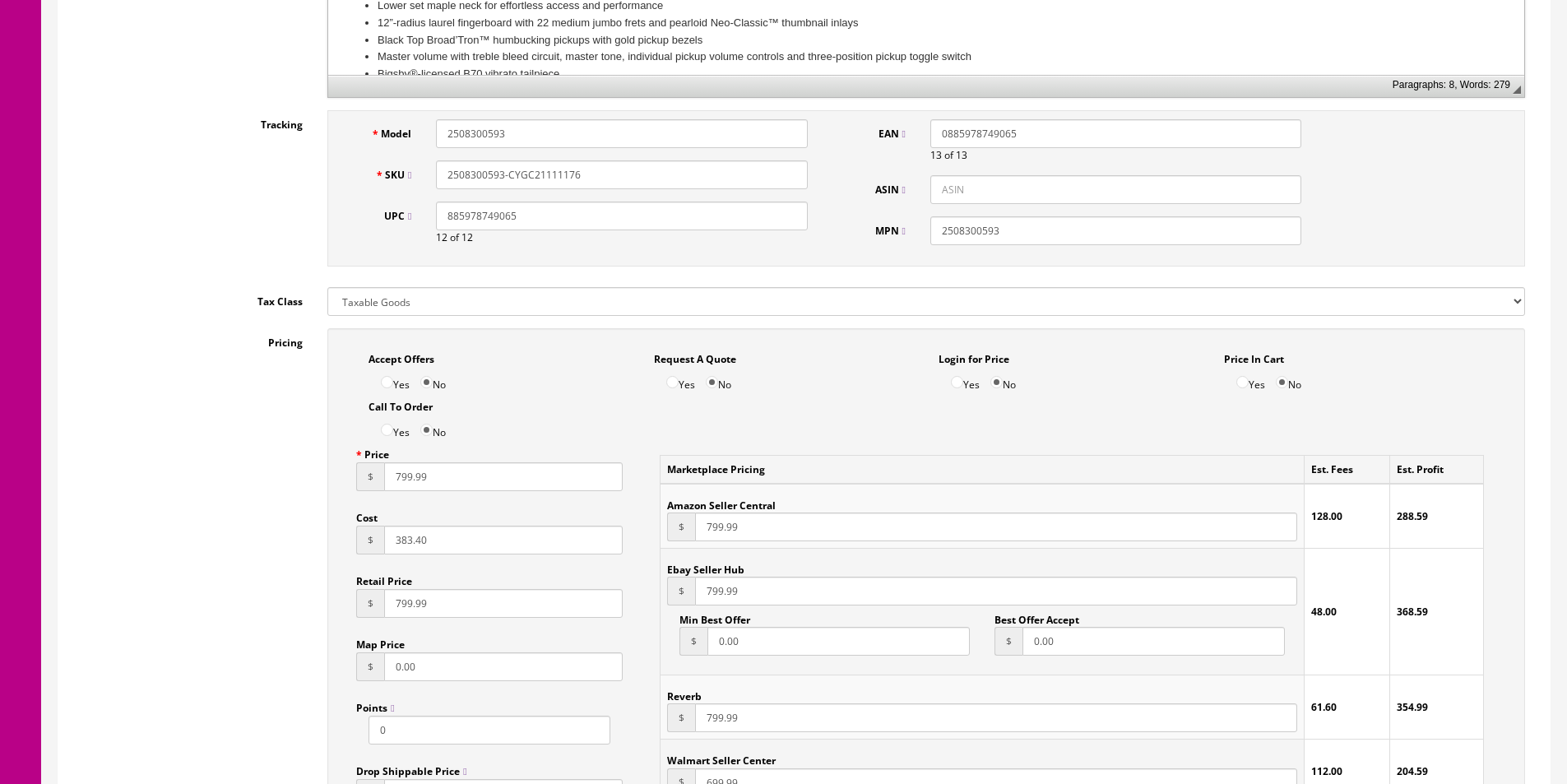
type input "0885978749065"
click at [482, 537] on input "383.40" at bounding box center [503, 540] width 238 height 29
type input "380"
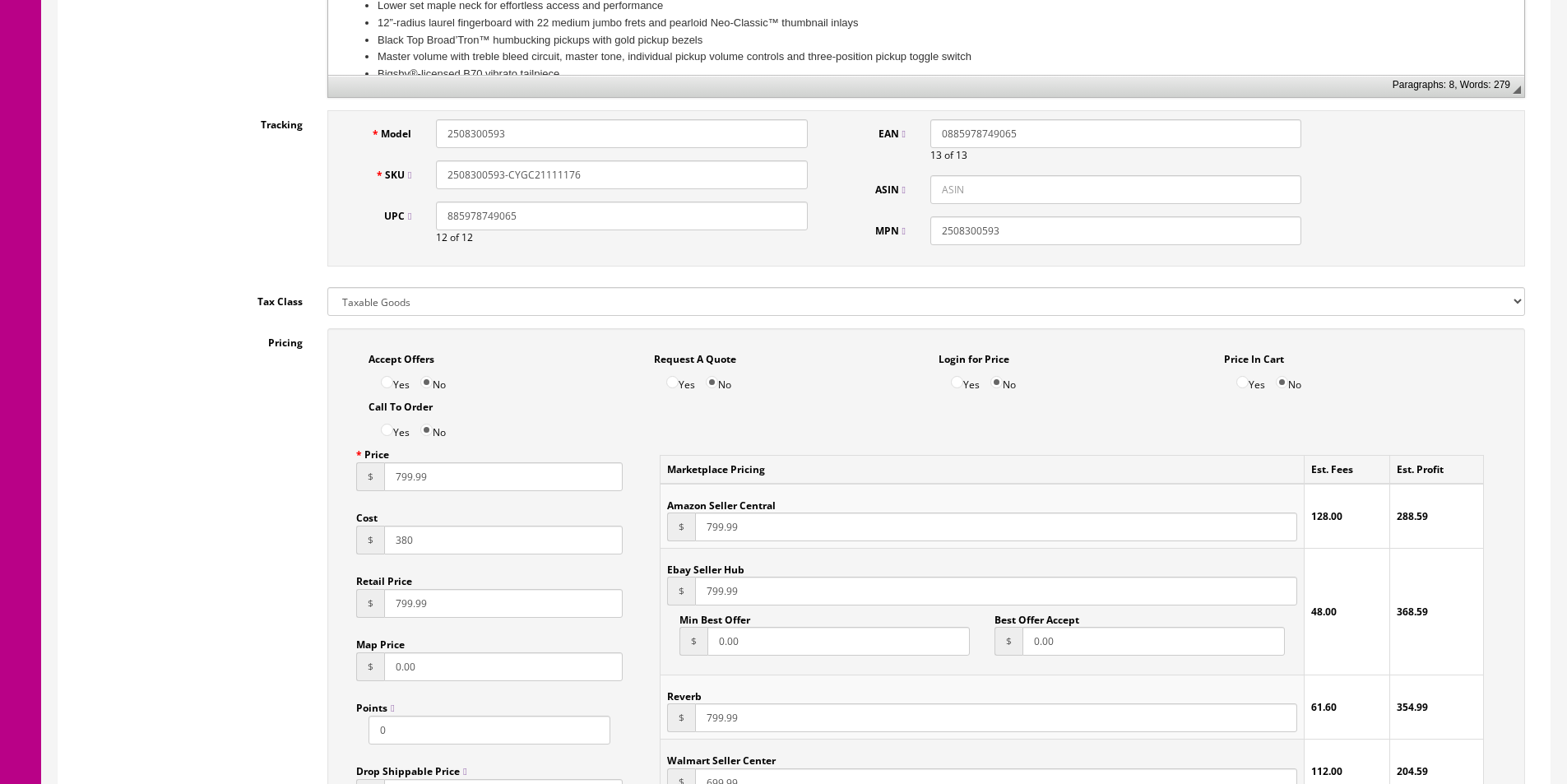
click at [478, 476] on input "799.99" at bounding box center [503, 477] width 238 height 29
click at [478, 477] on input "799.99" at bounding box center [503, 477] width 238 height 29
type input "595"
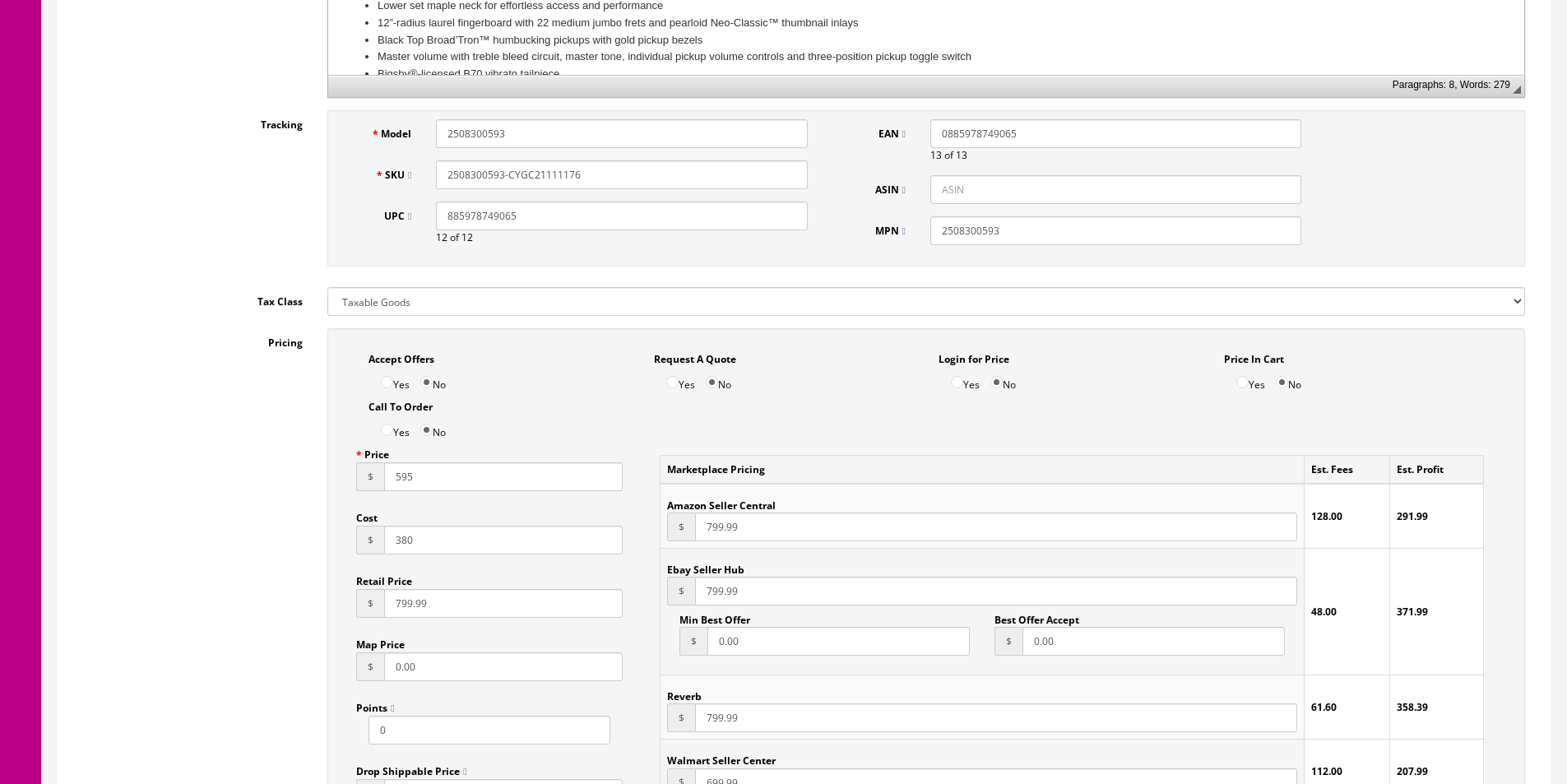
click at [720, 529] on input "799.99" at bounding box center [996, 526] width 602 height 29
paste input "595"
type input "595"
paste input "595"
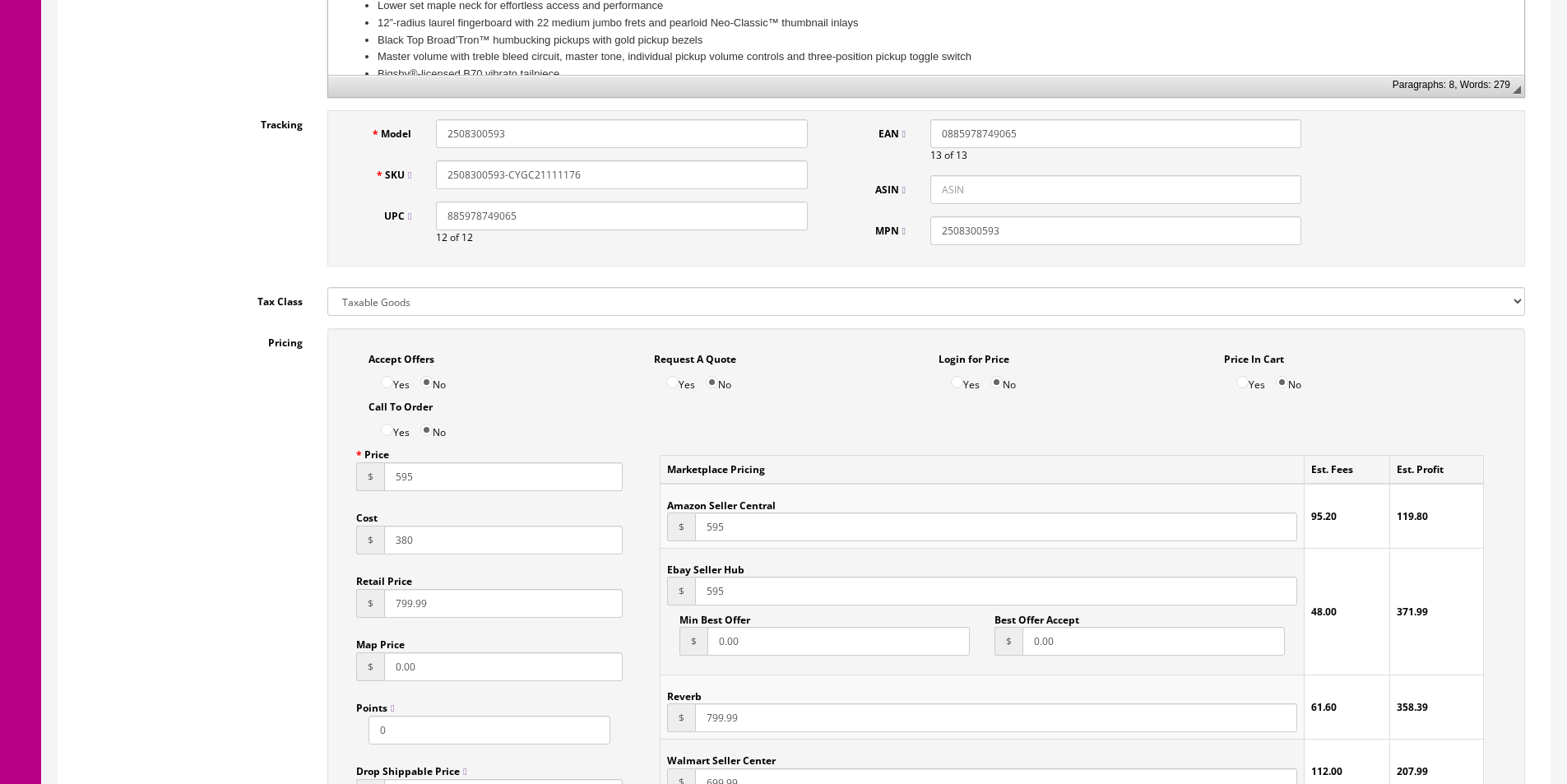
type input "595"
paste input "595"
type input "595"
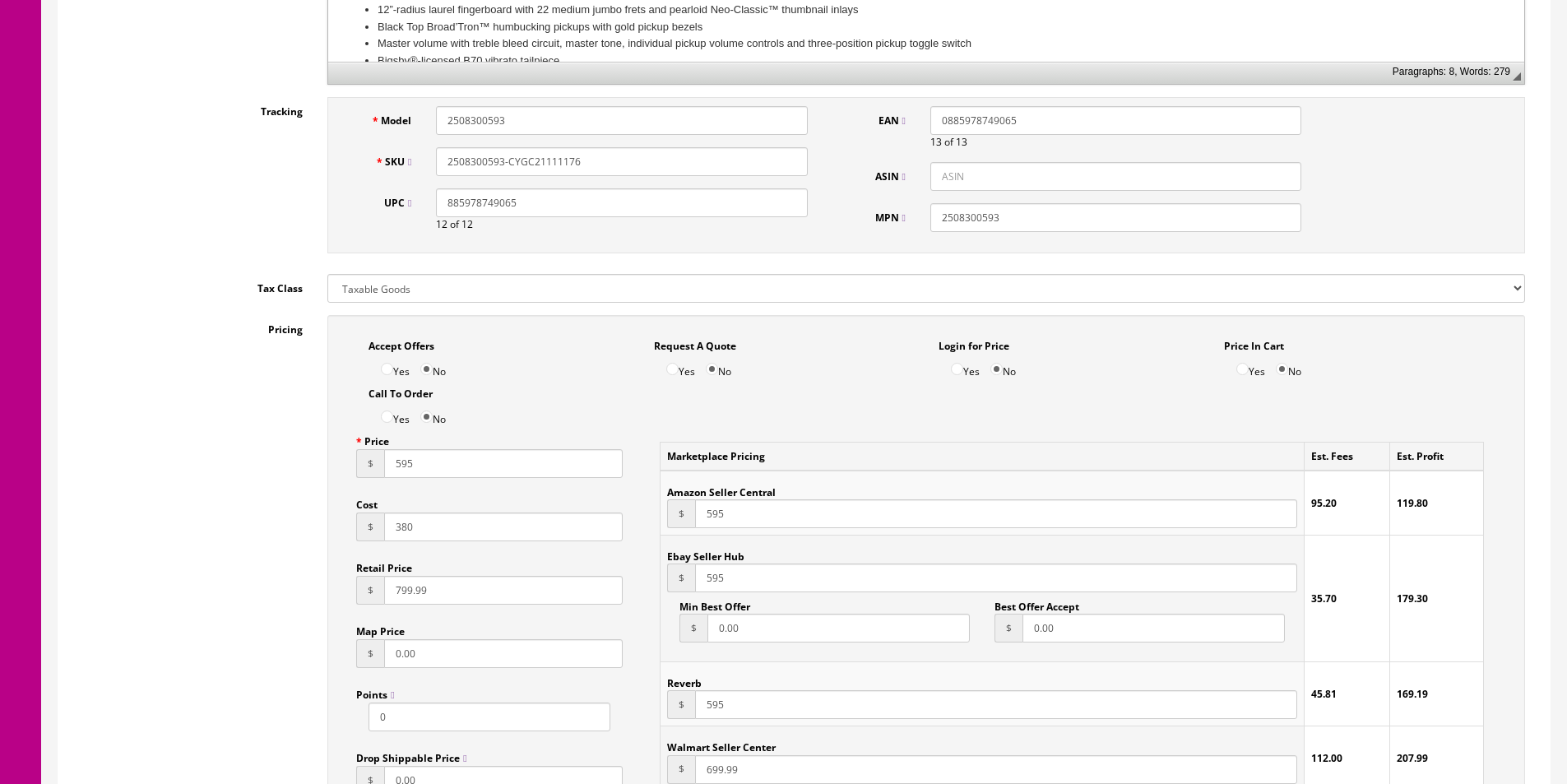
paste input "595"
type input "595"
click at [385, 369] on input "Yes" at bounding box center [387, 369] width 12 height 12
radio input "true"
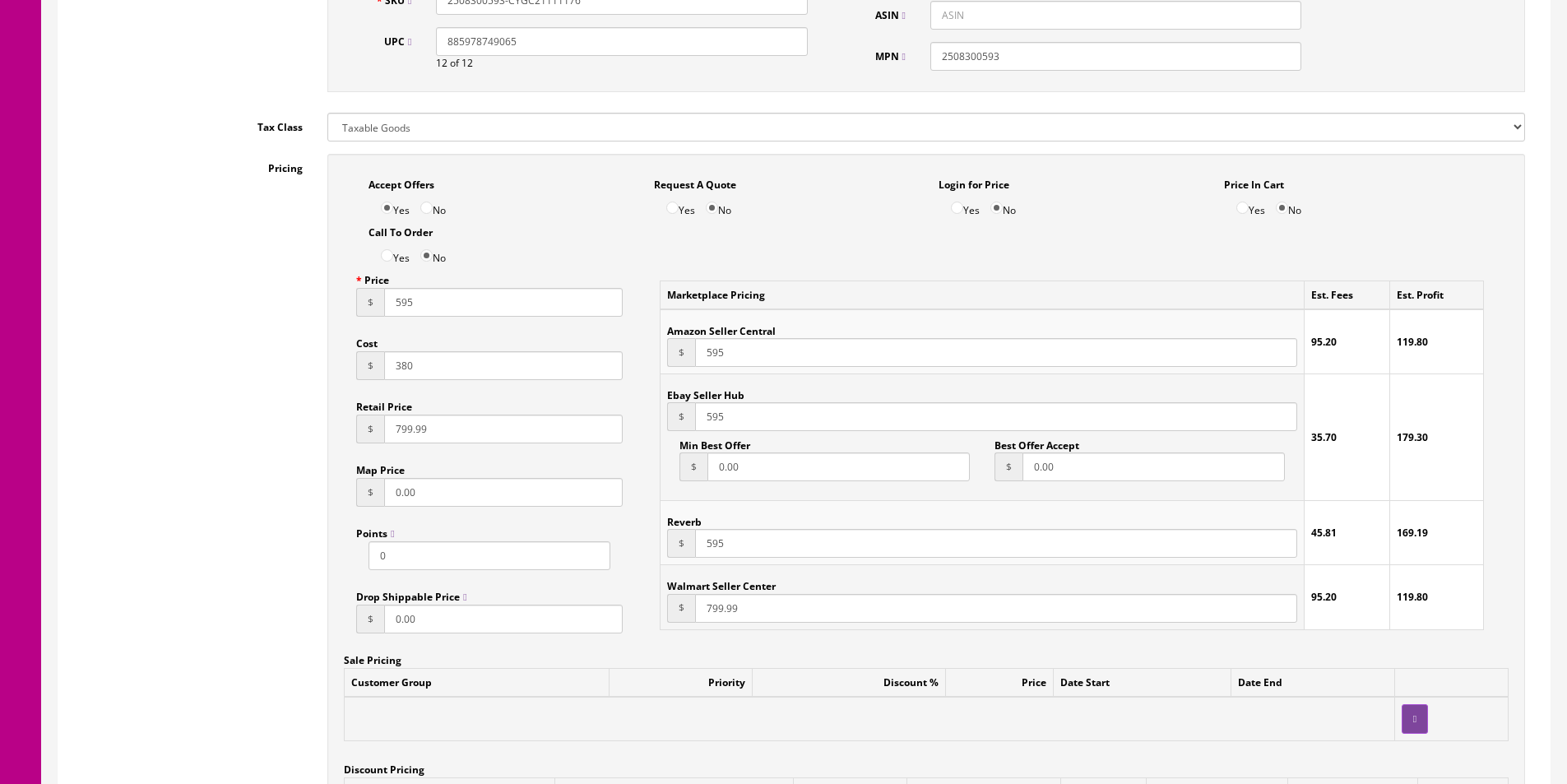
scroll to position [918, 0]
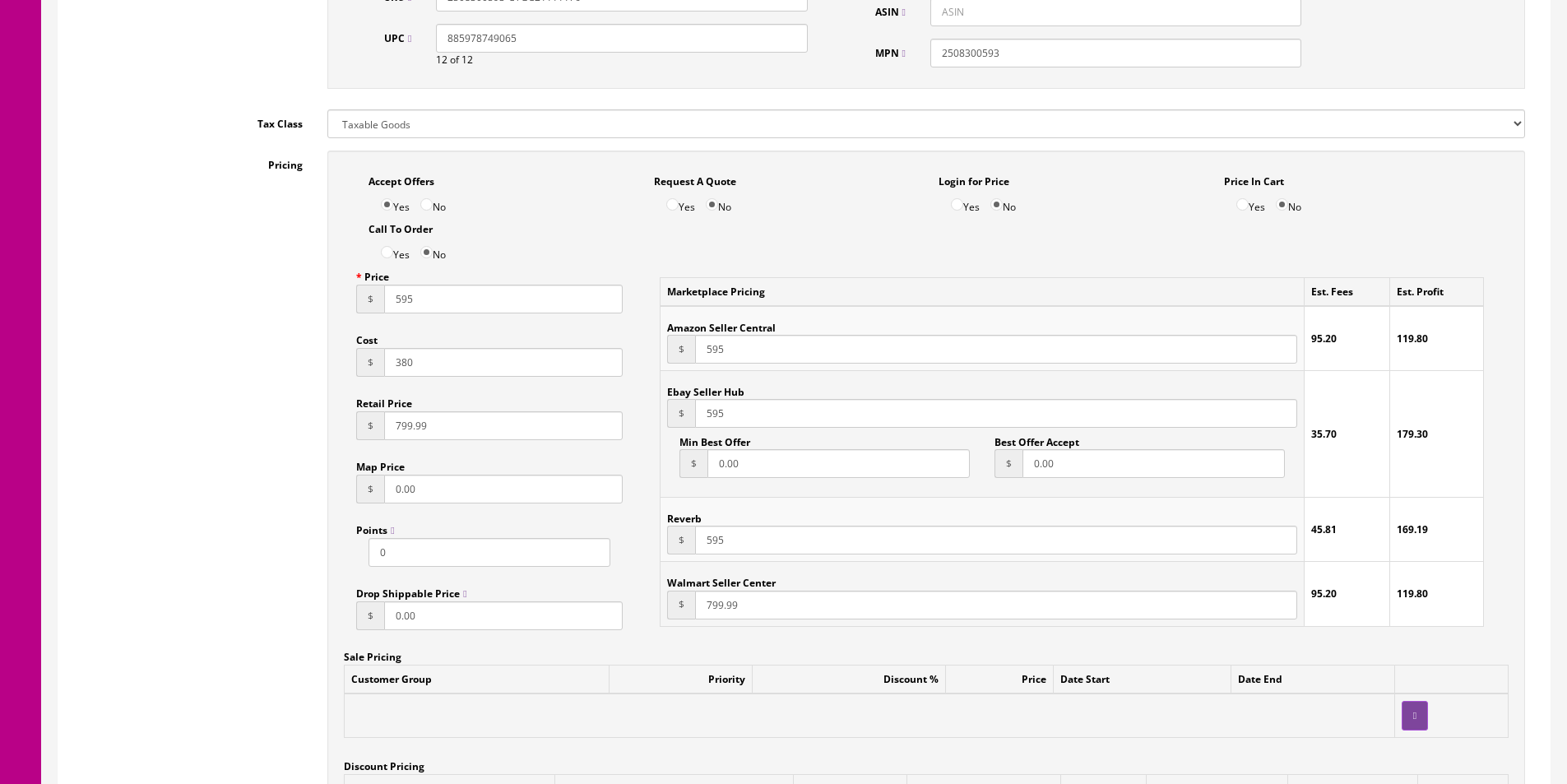
type input "799.99"
click at [774, 357] on input "595" at bounding box center [996, 349] width 602 height 29
type input "649"
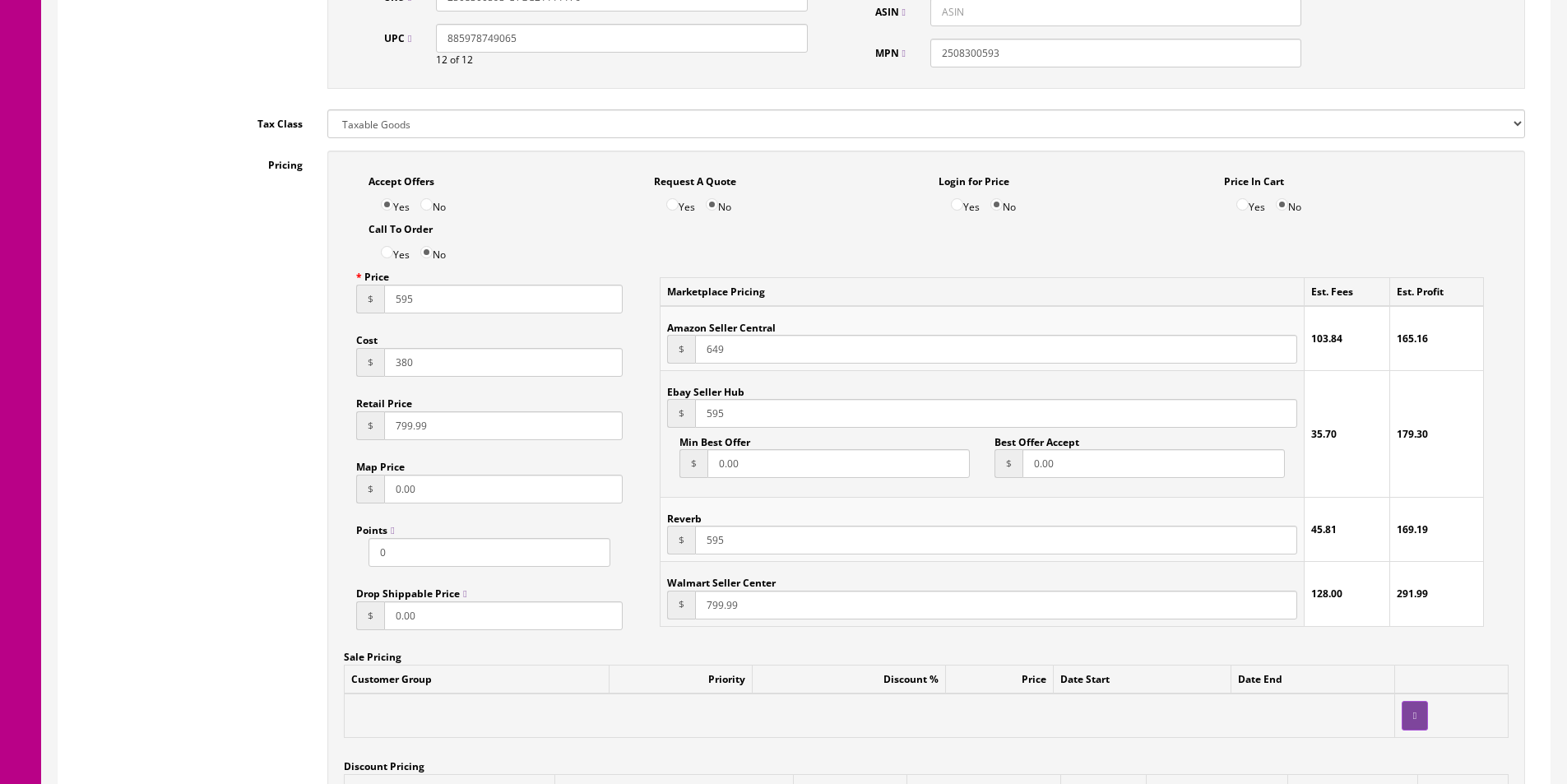
click at [1041, 463] on input "0.00" at bounding box center [1153, 463] width 262 height 29
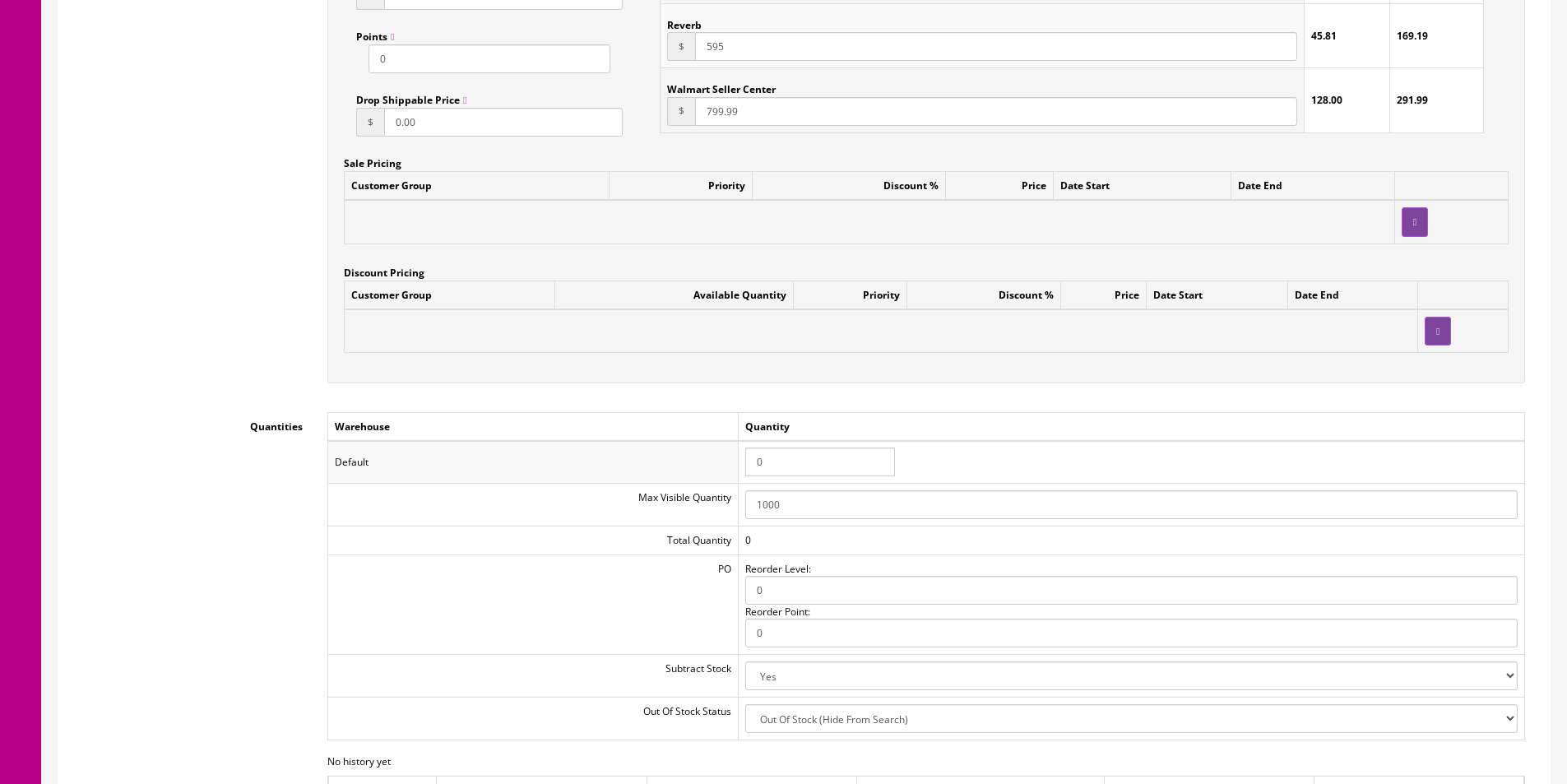
click at [791, 458] on input "0" at bounding box center [819, 462] width 150 height 29
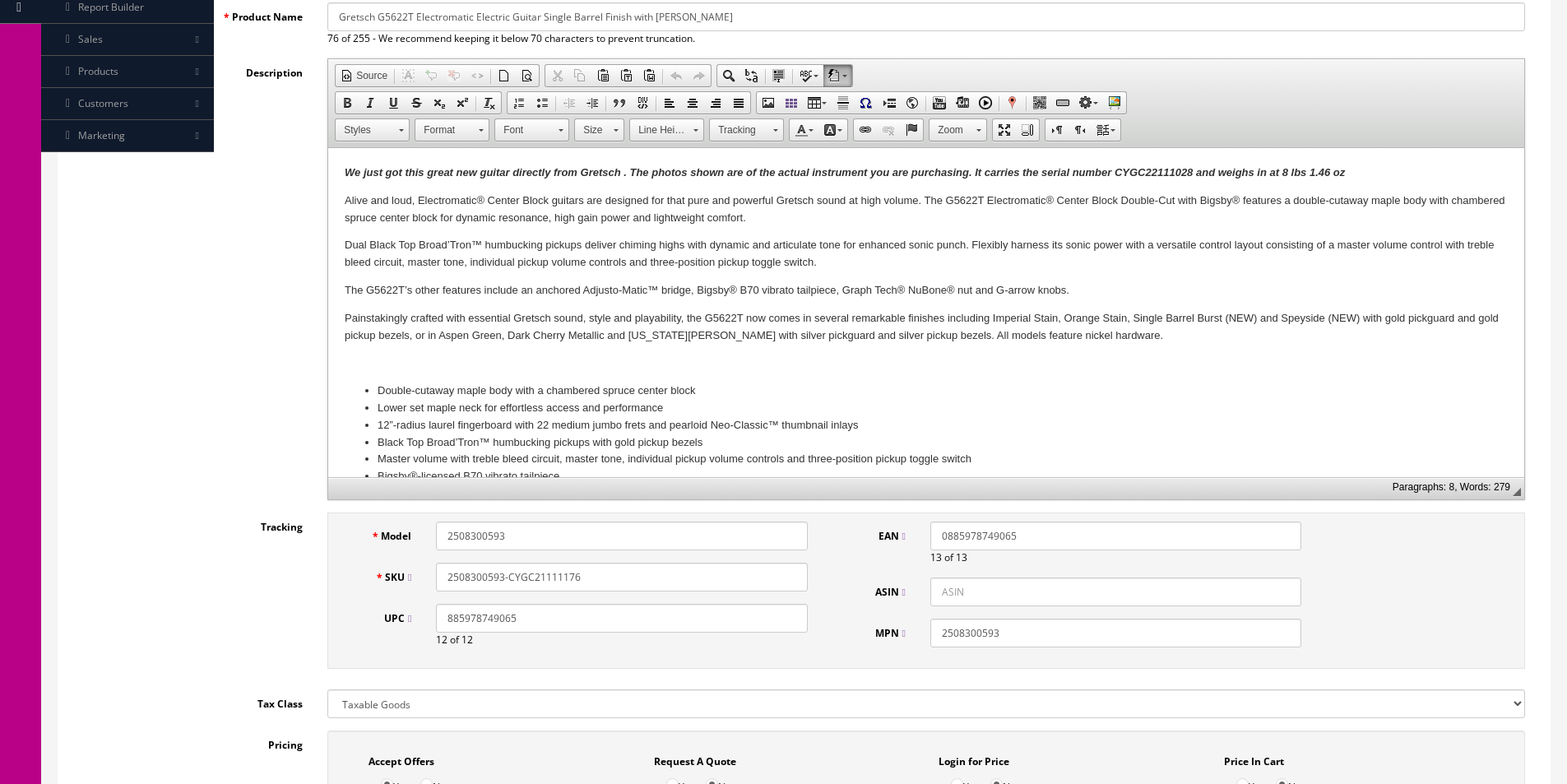
scroll to position [95, 0]
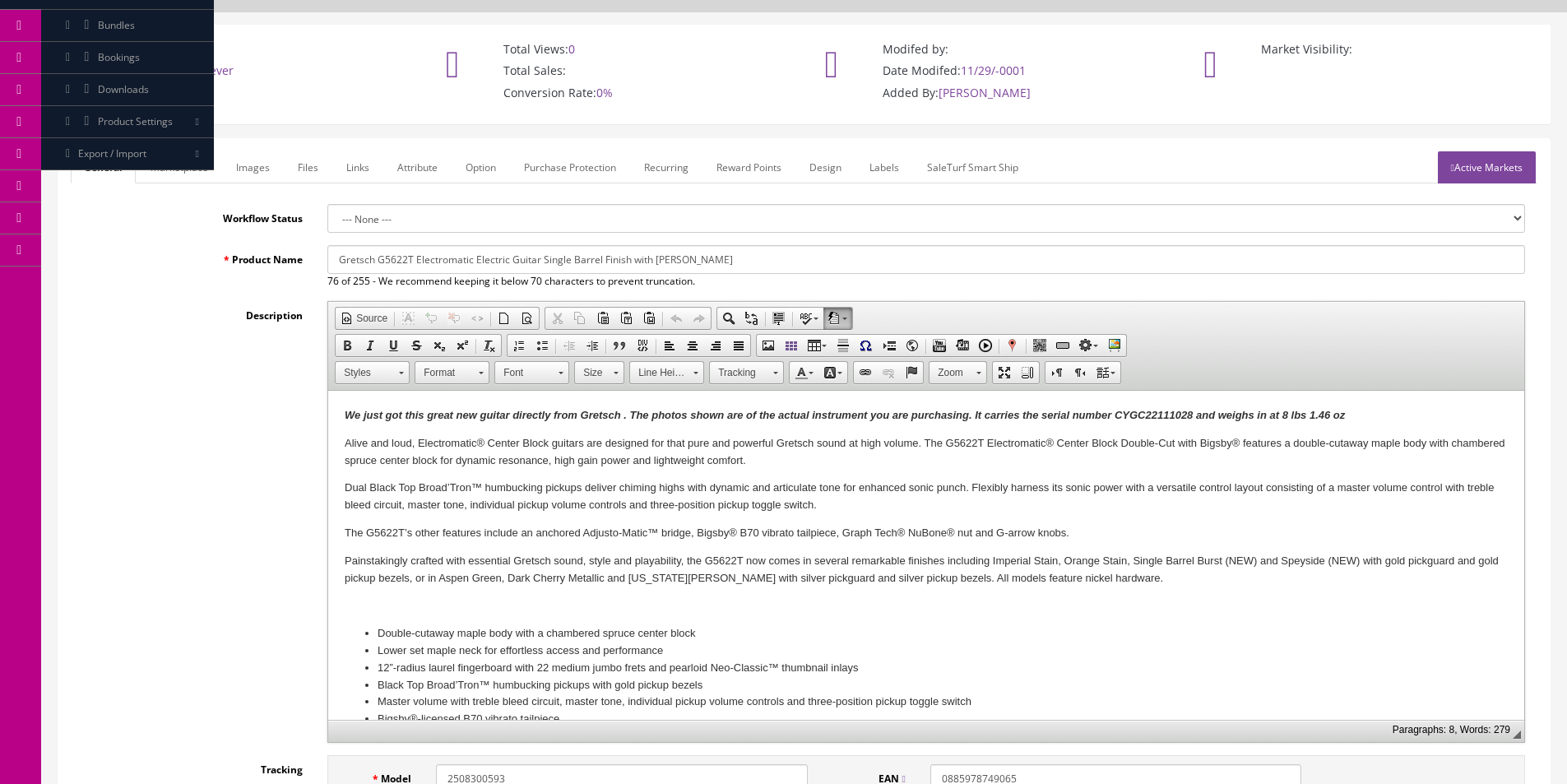
type input "1"
click at [675, 416] on strong "We just got this great new guitar directly from Gretsch . The photos shown are …" at bounding box center [844, 415] width 1000 height 12
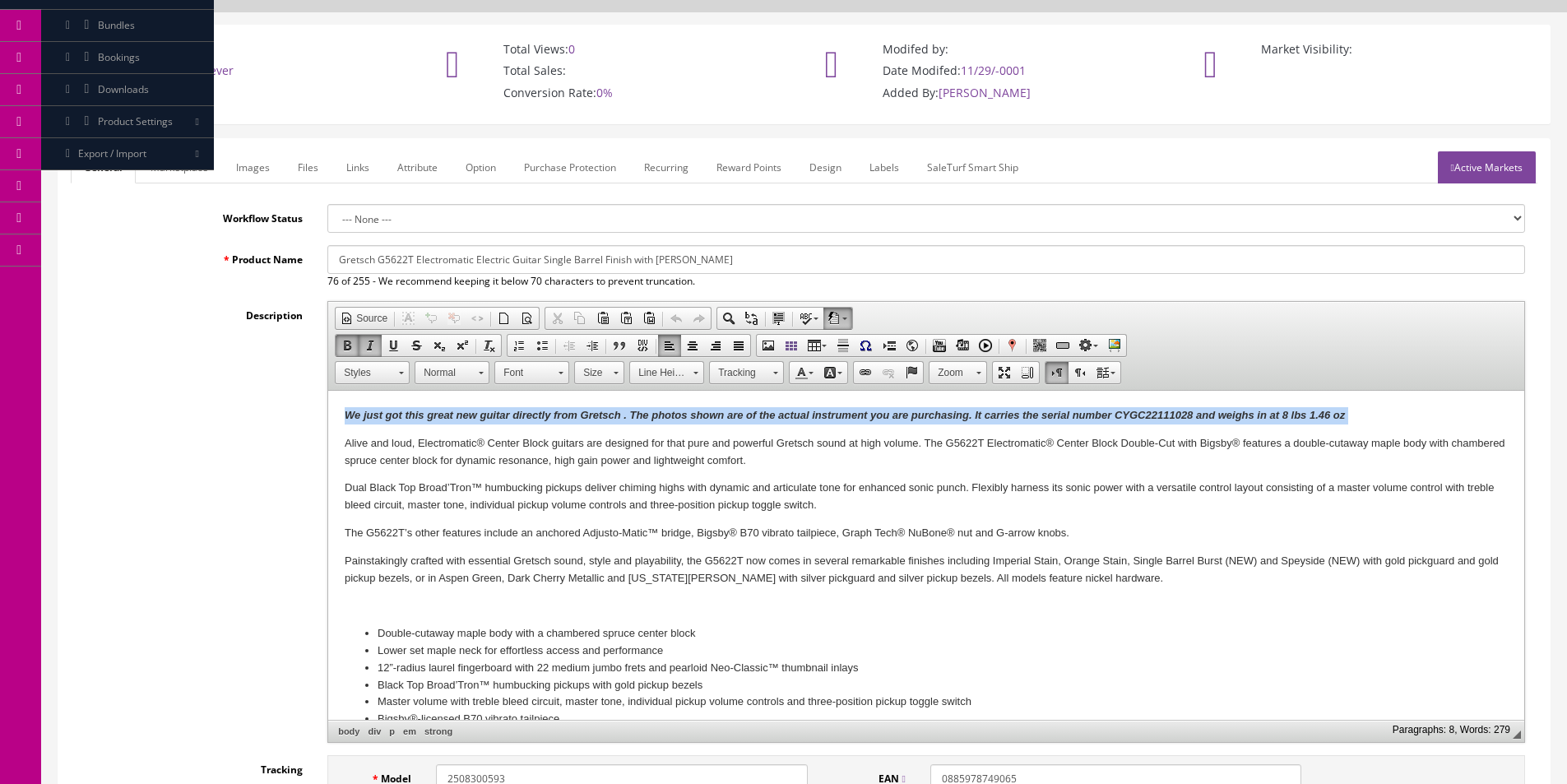
click at [675, 416] on strong "We just got this great new guitar directly from Gretsch . The photos shown are …" at bounding box center [844, 415] width 1000 height 12
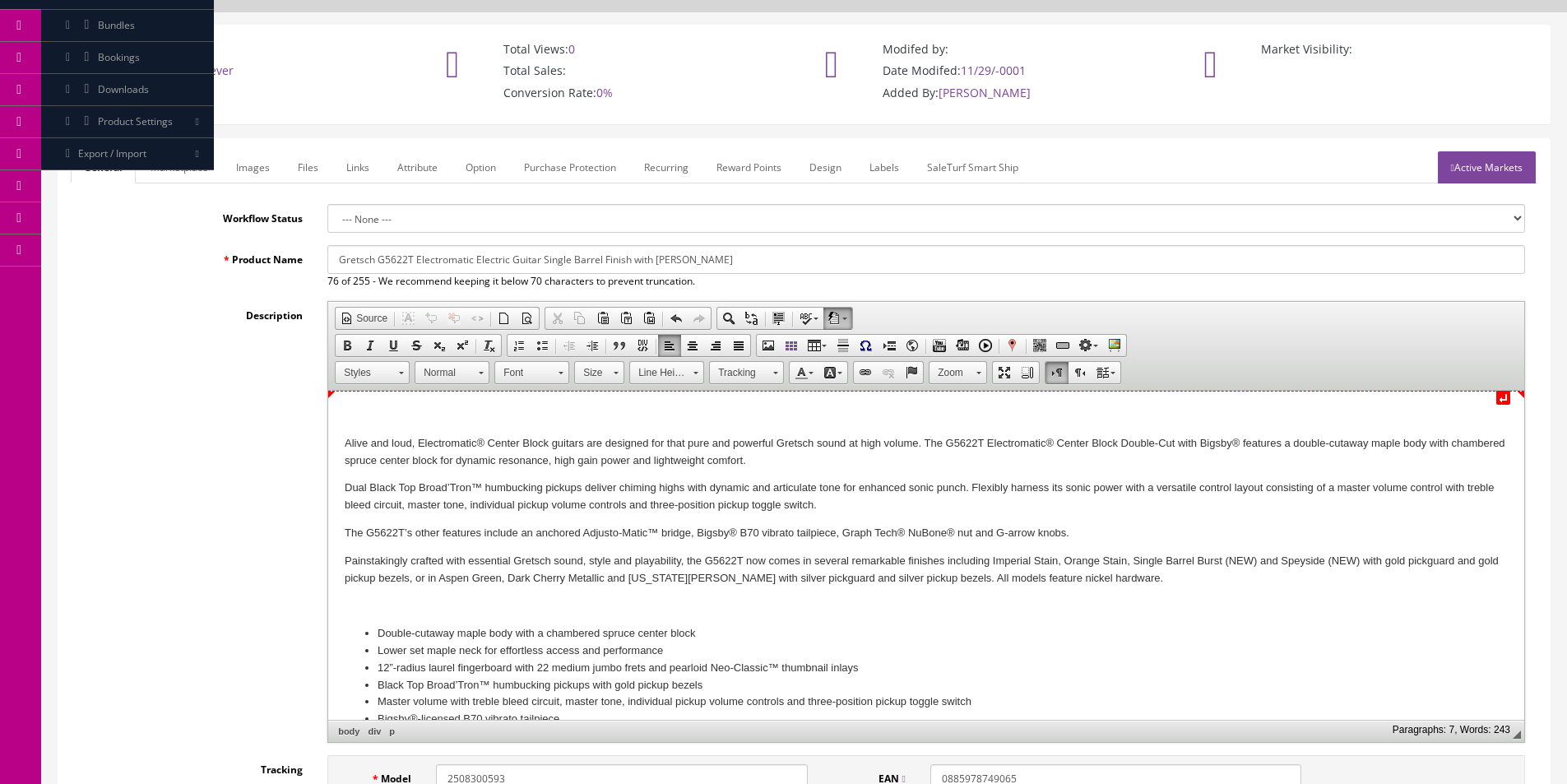
click at [387, 411] on p at bounding box center [925, 416] width 1163 height 18
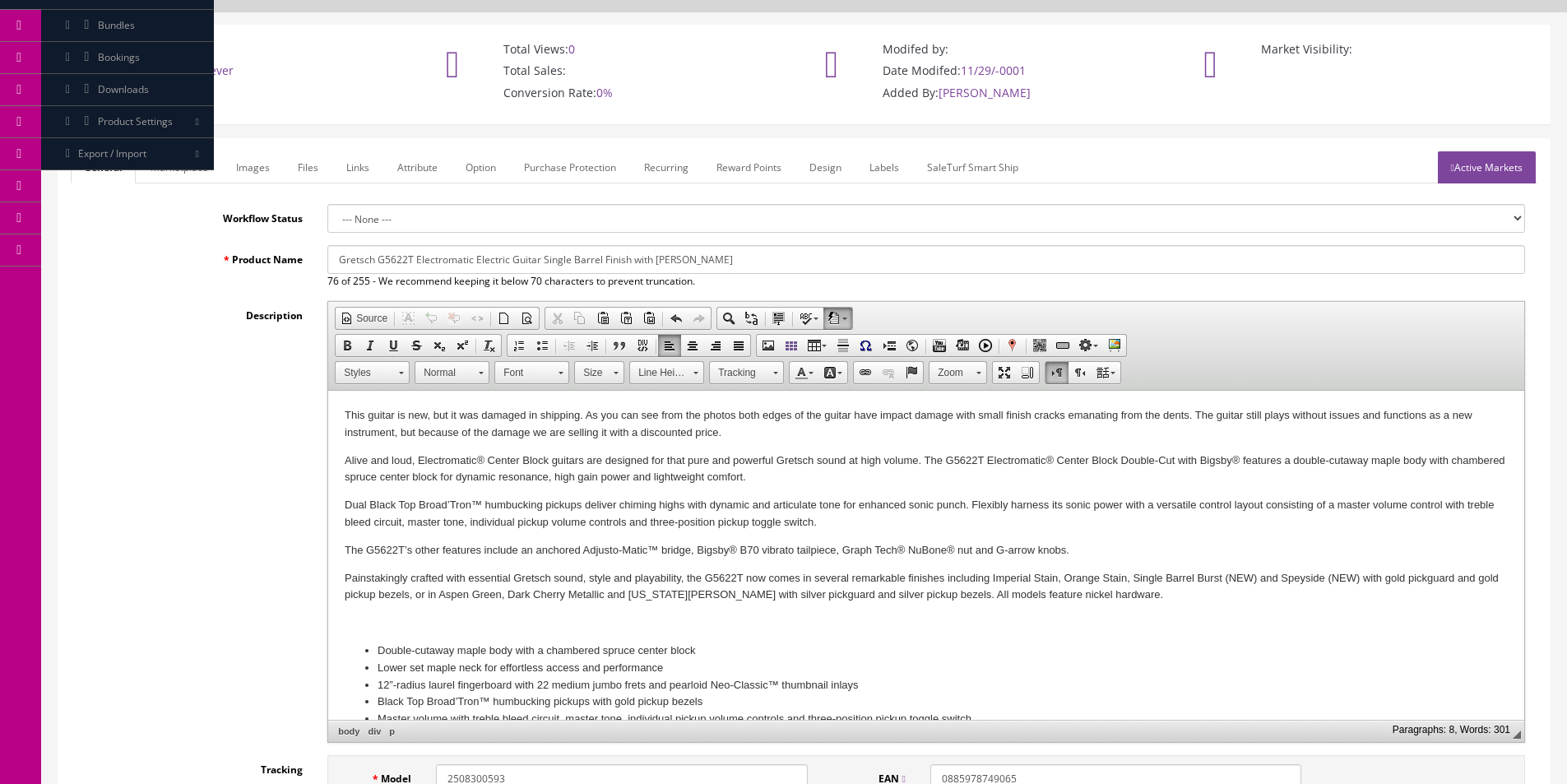
click at [387, 411] on p "This guitar is new, but it was damaged in shipping. As you can see from the pho…" at bounding box center [925, 424] width 1163 height 34
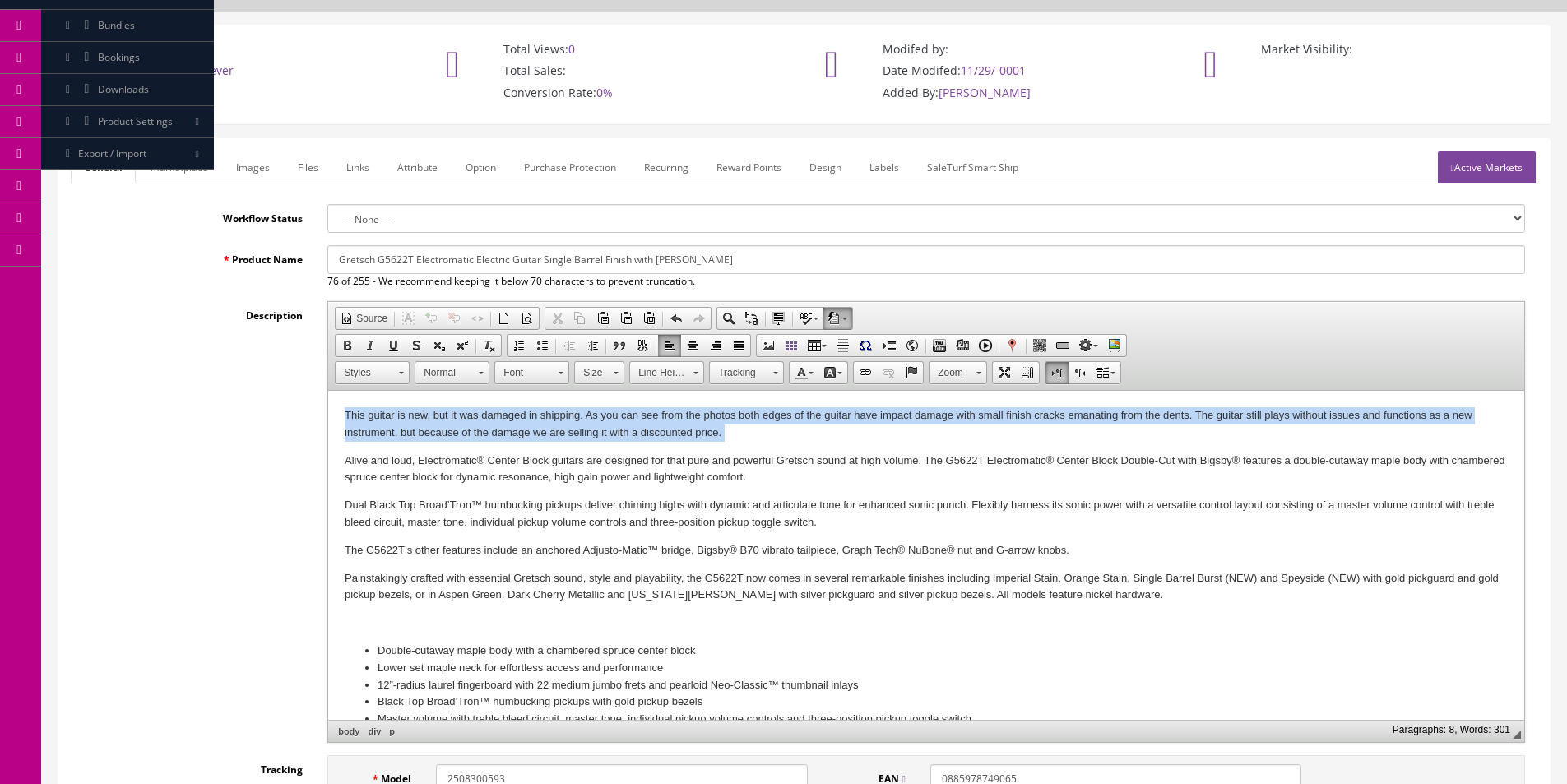
click at [387, 411] on p "This guitar is new, but it was damaged in shipping. As you can see from the pho…" at bounding box center [925, 424] width 1163 height 34
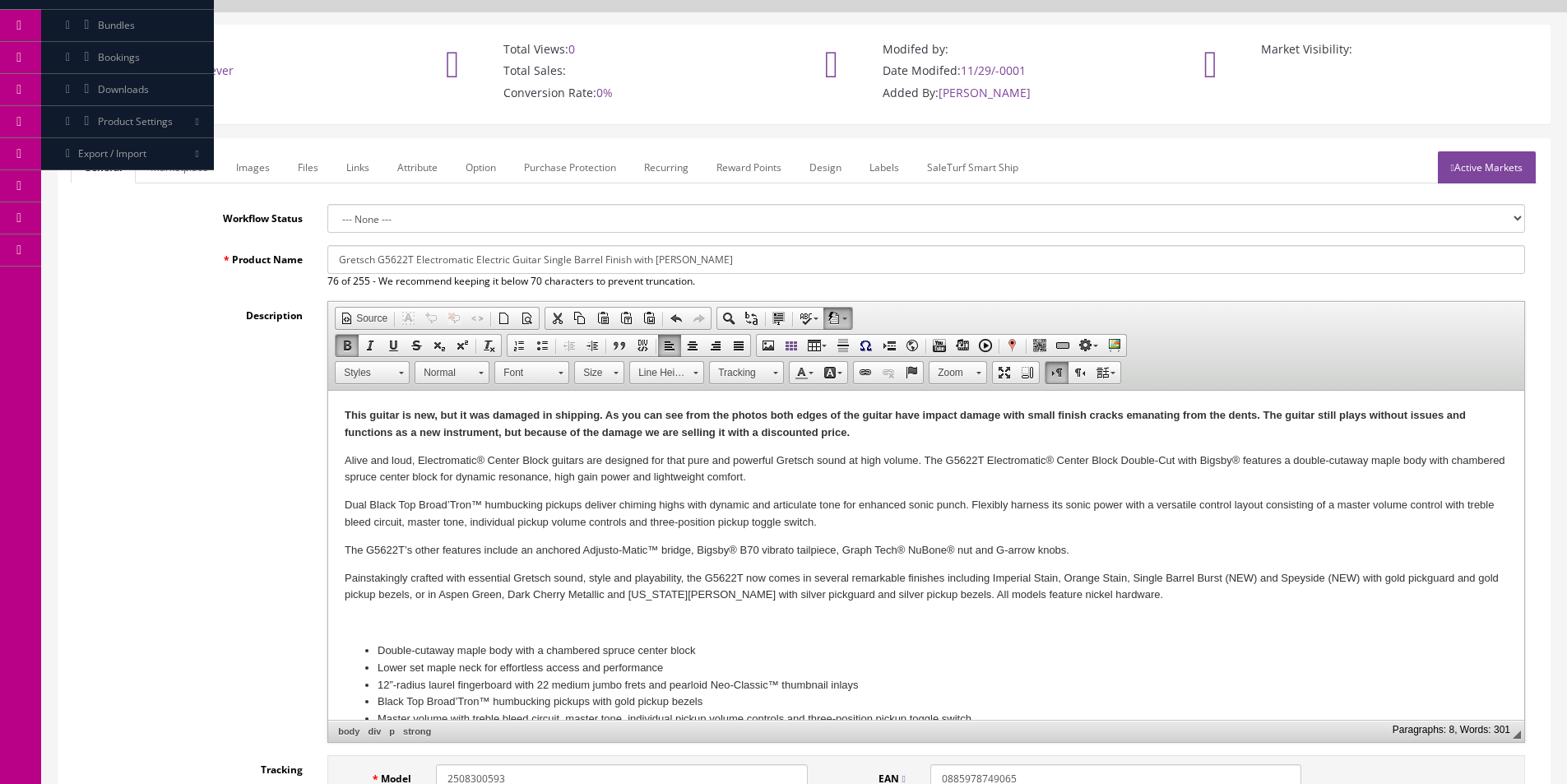
click at [705, 262] on input "Gretsch G5622T Electromatic Electric Guitar Single Barrel Finish with Bigsby" at bounding box center [926, 259] width 1198 height 29
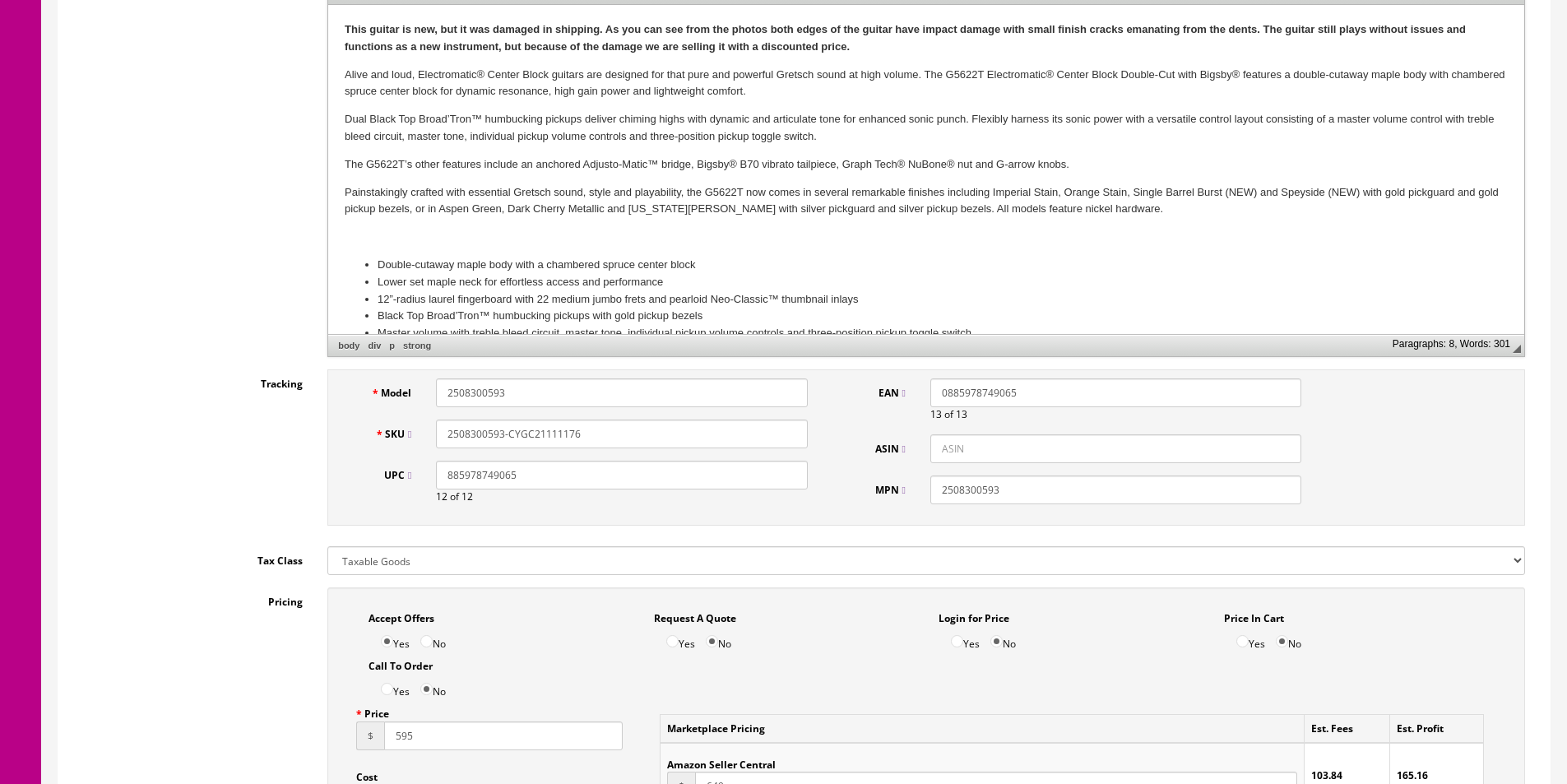
scroll to position [260, 0]
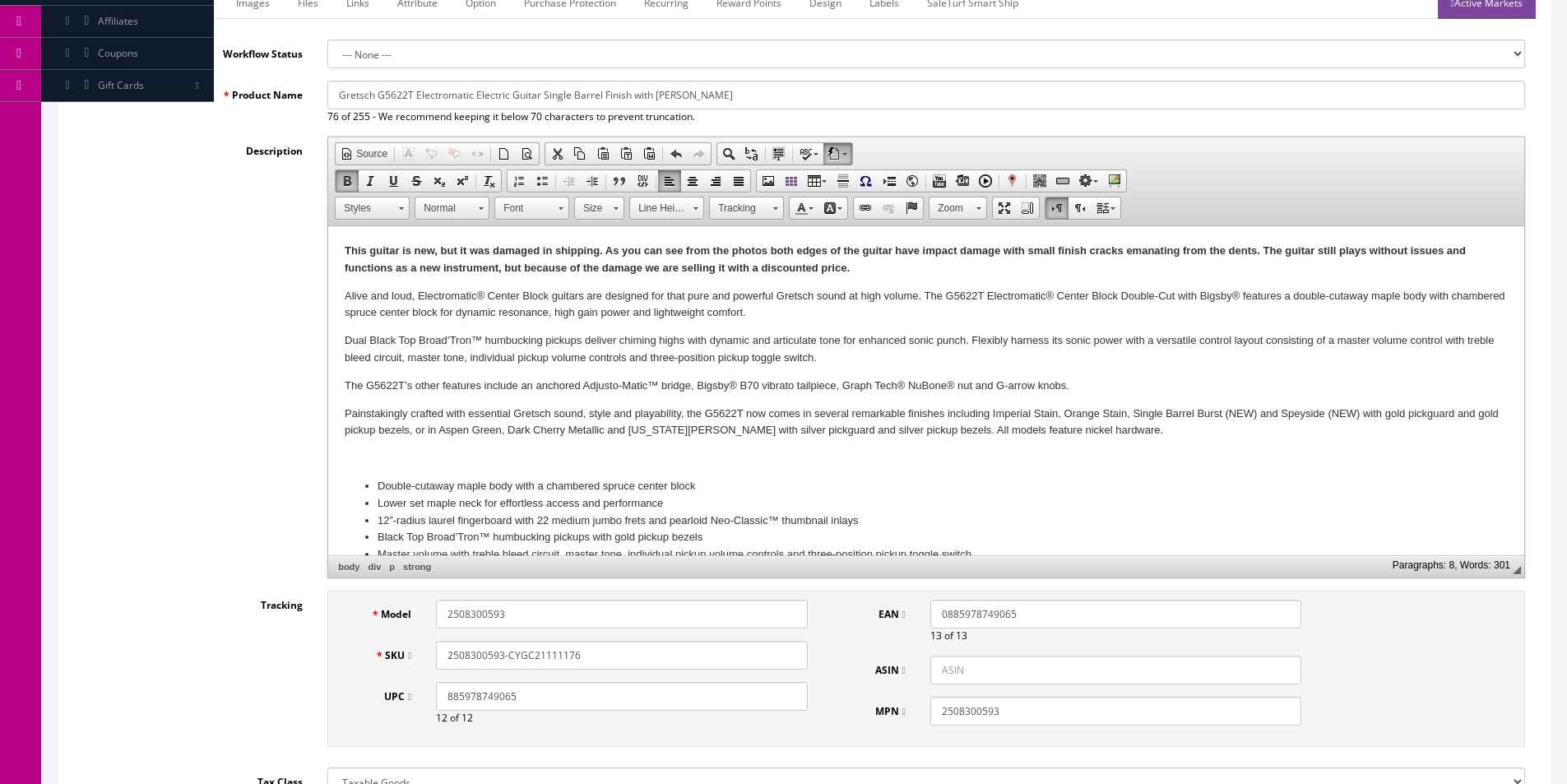
click at [737, 651] on input "2508300593-CYGC21111176" at bounding box center [621, 654] width 371 height 29
click at [890, 272] on p "This guitar is new, but it was damaged in shipping. As you can see from the pho…" at bounding box center [925, 259] width 1163 height 34
click at [622, 647] on input "2508300593-CYGC21111176" at bounding box center [621, 654] width 371 height 29
click at [561, 656] on input "2508300593-CYGC21111176" at bounding box center [621, 654] width 371 height 29
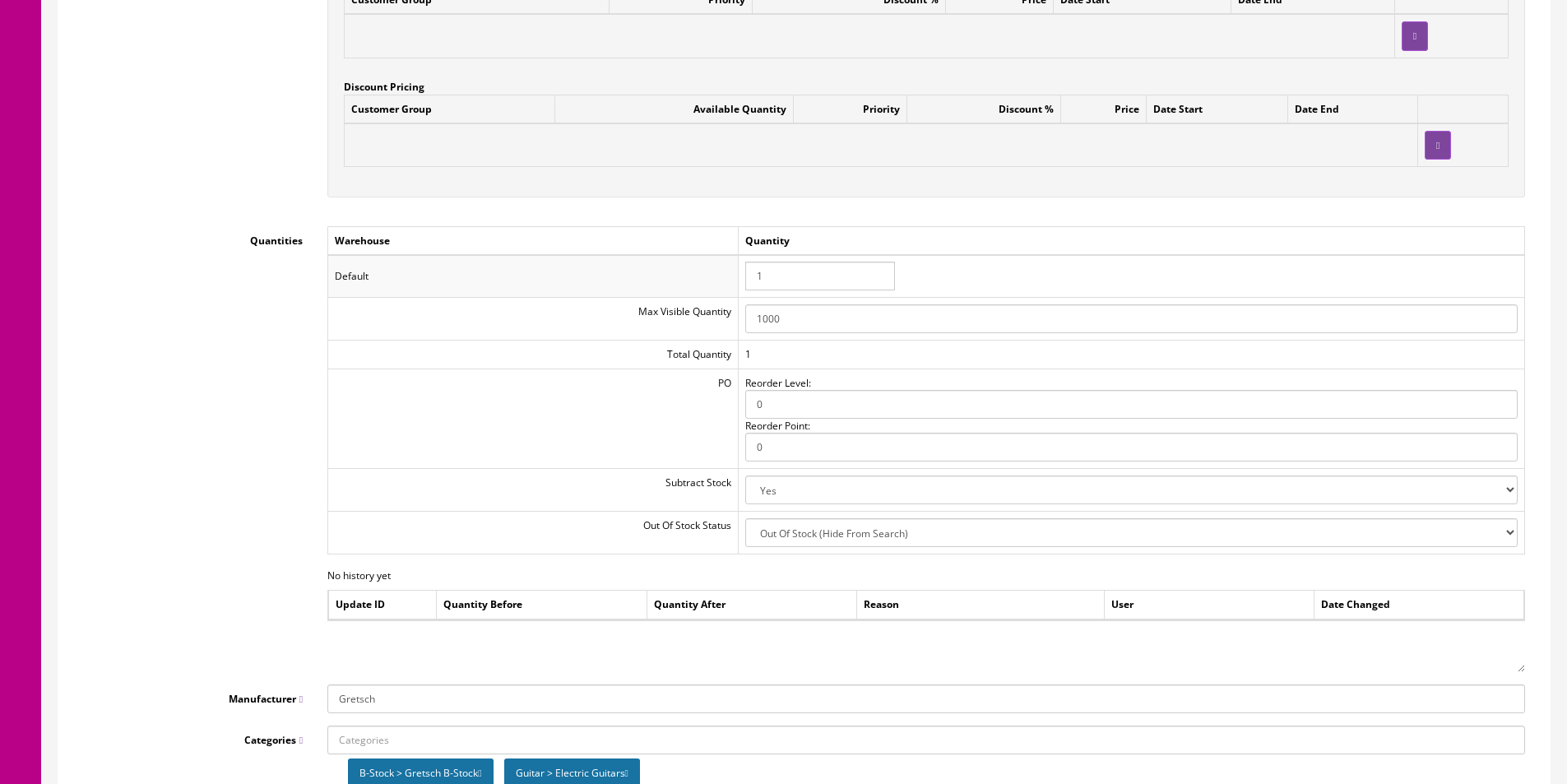
scroll to position [1740, 0]
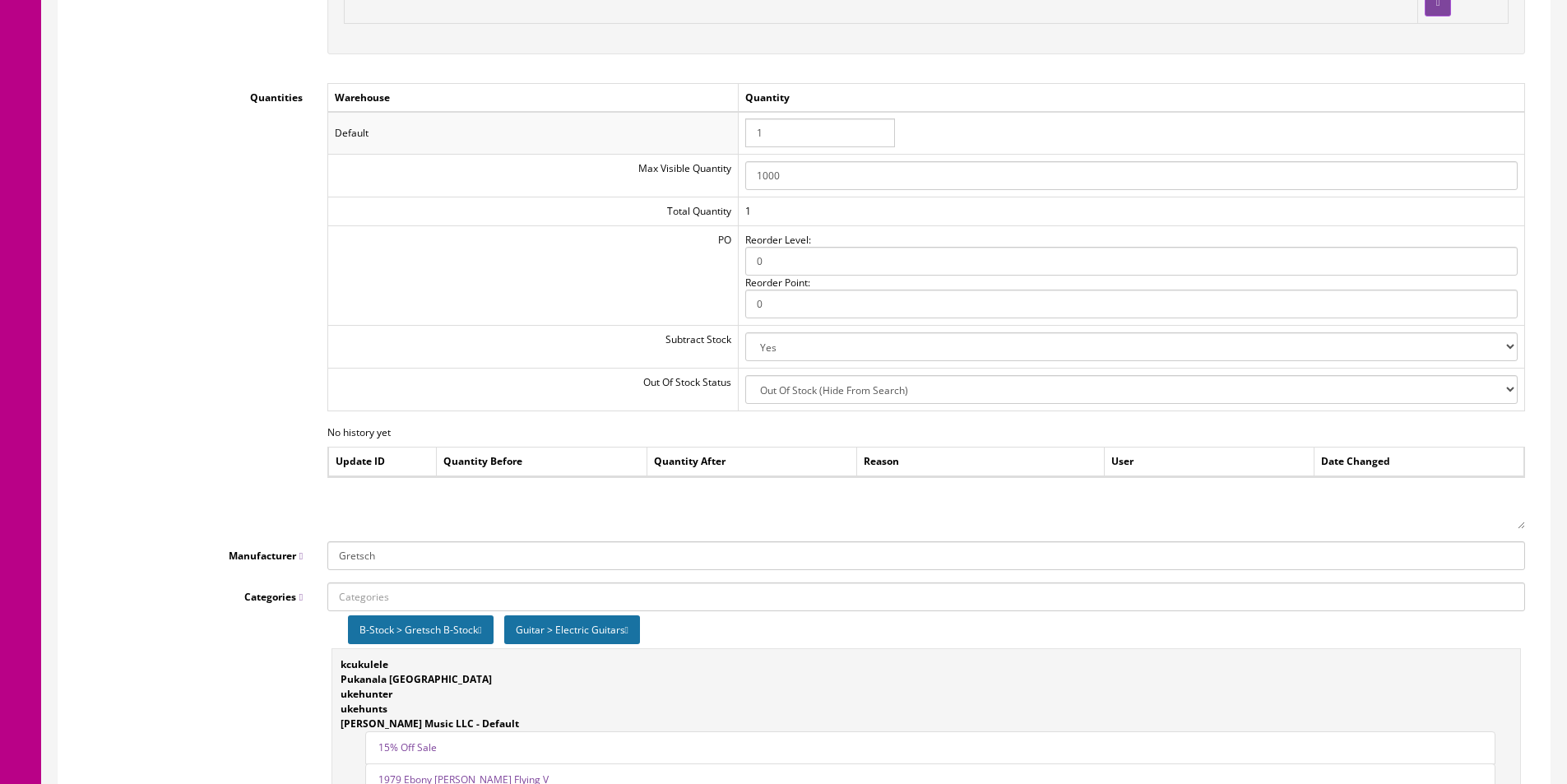
type input "2508300593-DMG"
click at [481, 631] on icon at bounding box center [479, 629] width 4 height 10
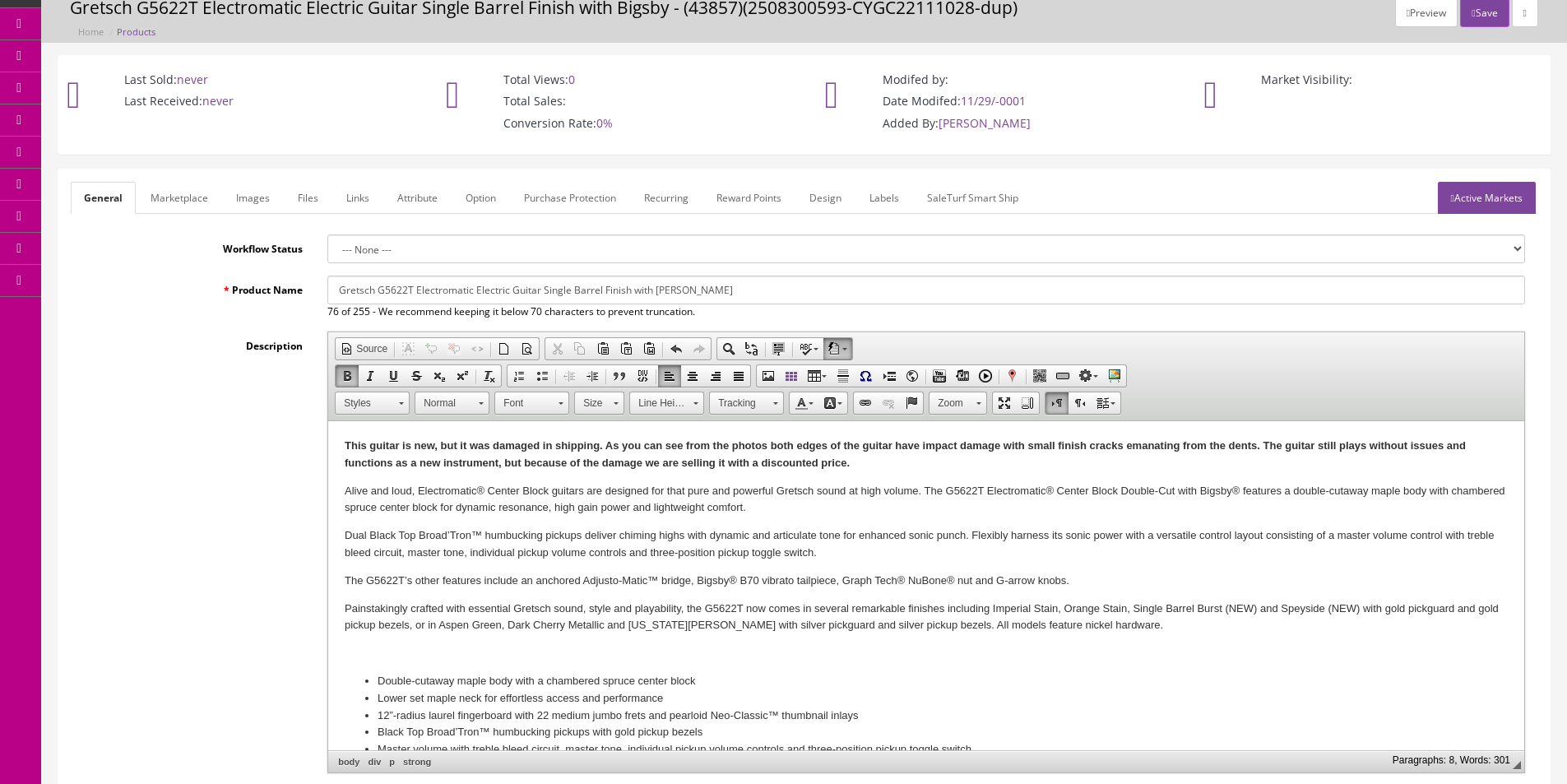
scroll to position [0, 0]
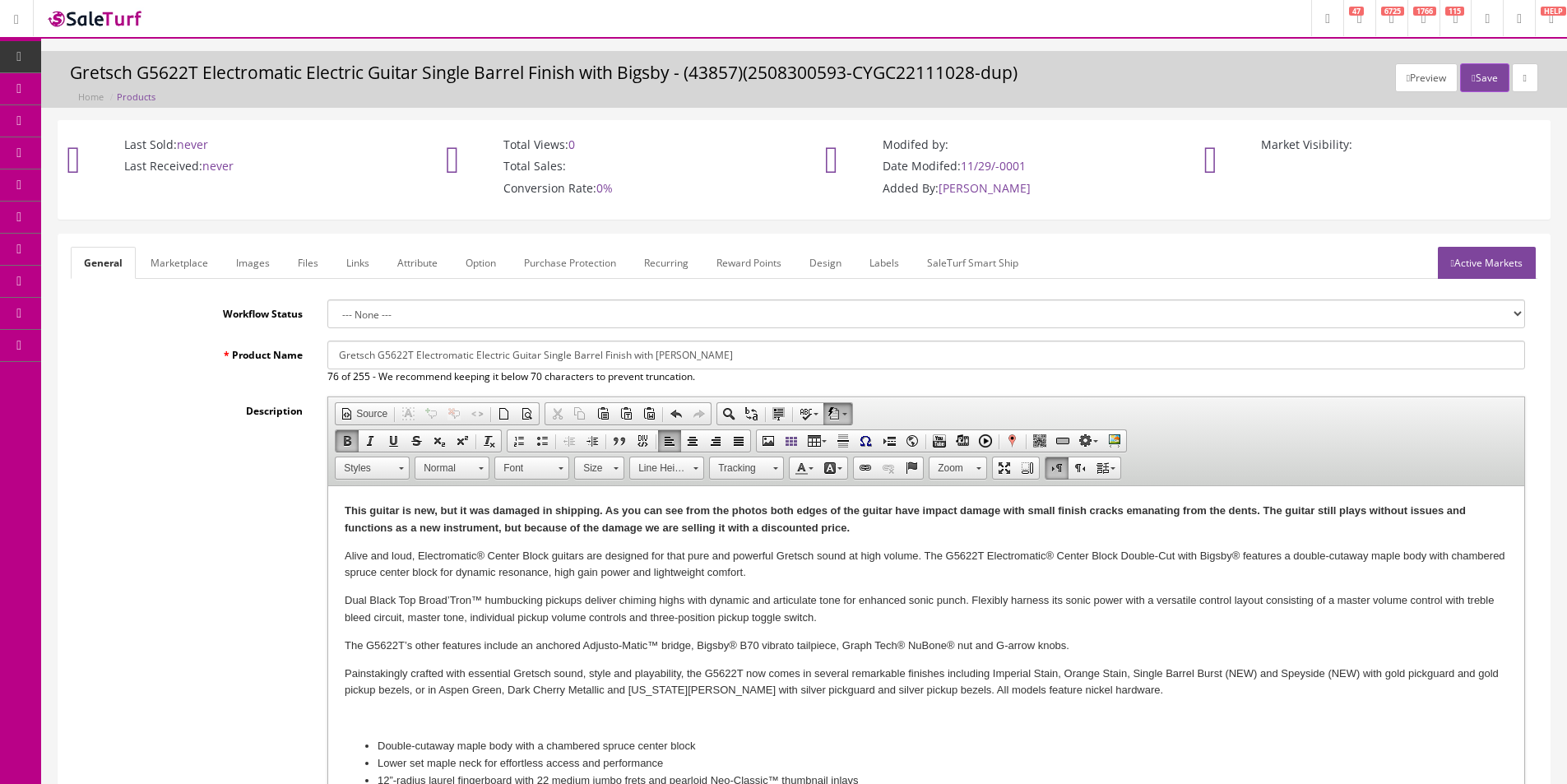
click at [195, 272] on link "Marketplace" at bounding box center [180, 263] width 84 height 32
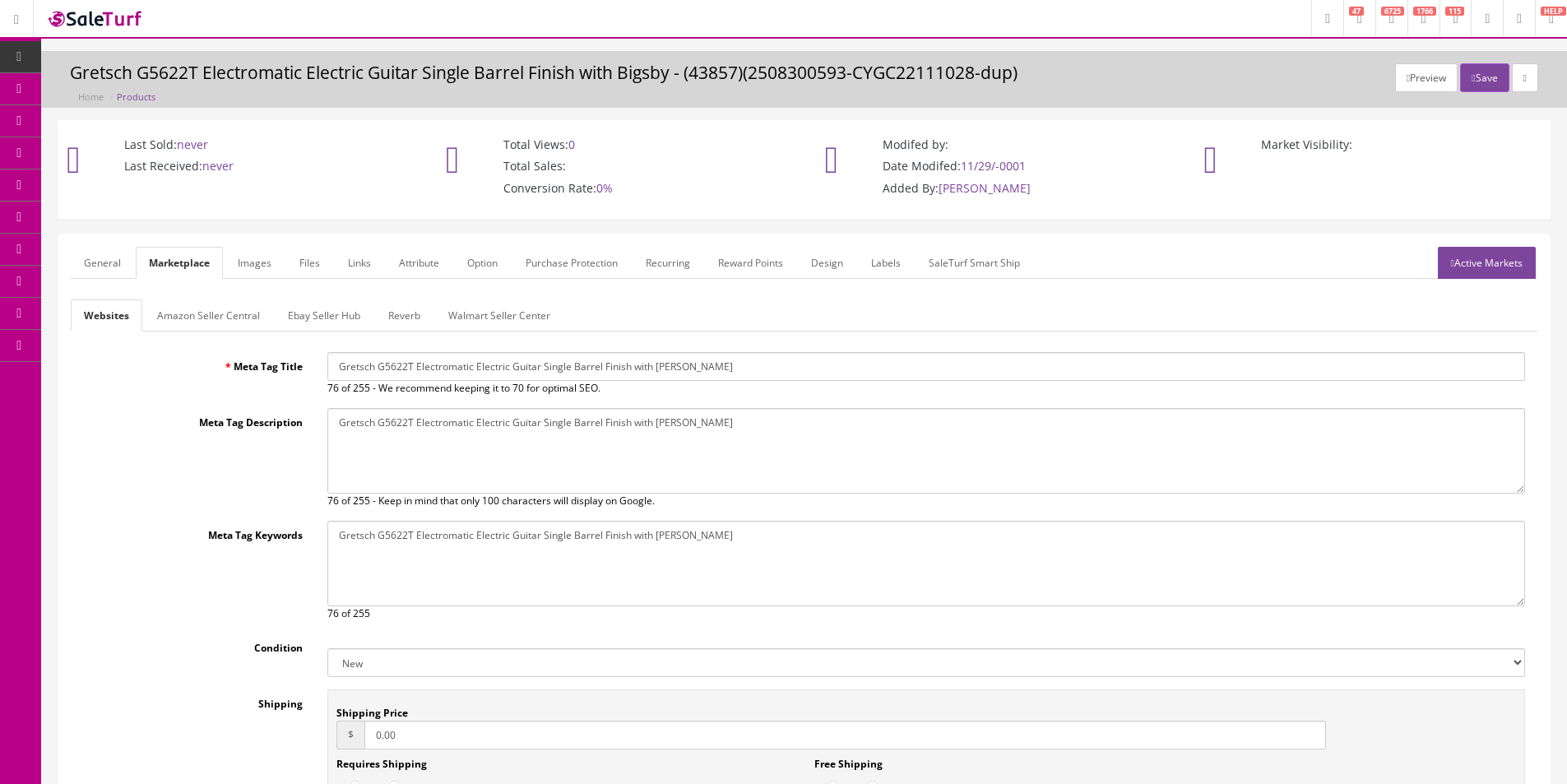
click at [470, 667] on select "New Used B Stock Open Box Re-Packed" at bounding box center [926, 662] width 1198 height 29
select select "Used"
click at [328, 648] on select "New Used B Stock Open Box Re-Packed" at bounding box center [926, 662] width 1198 height 29
click at [398, 748] on input "0.00" at bounding box center [845, 734] width 961 height 29
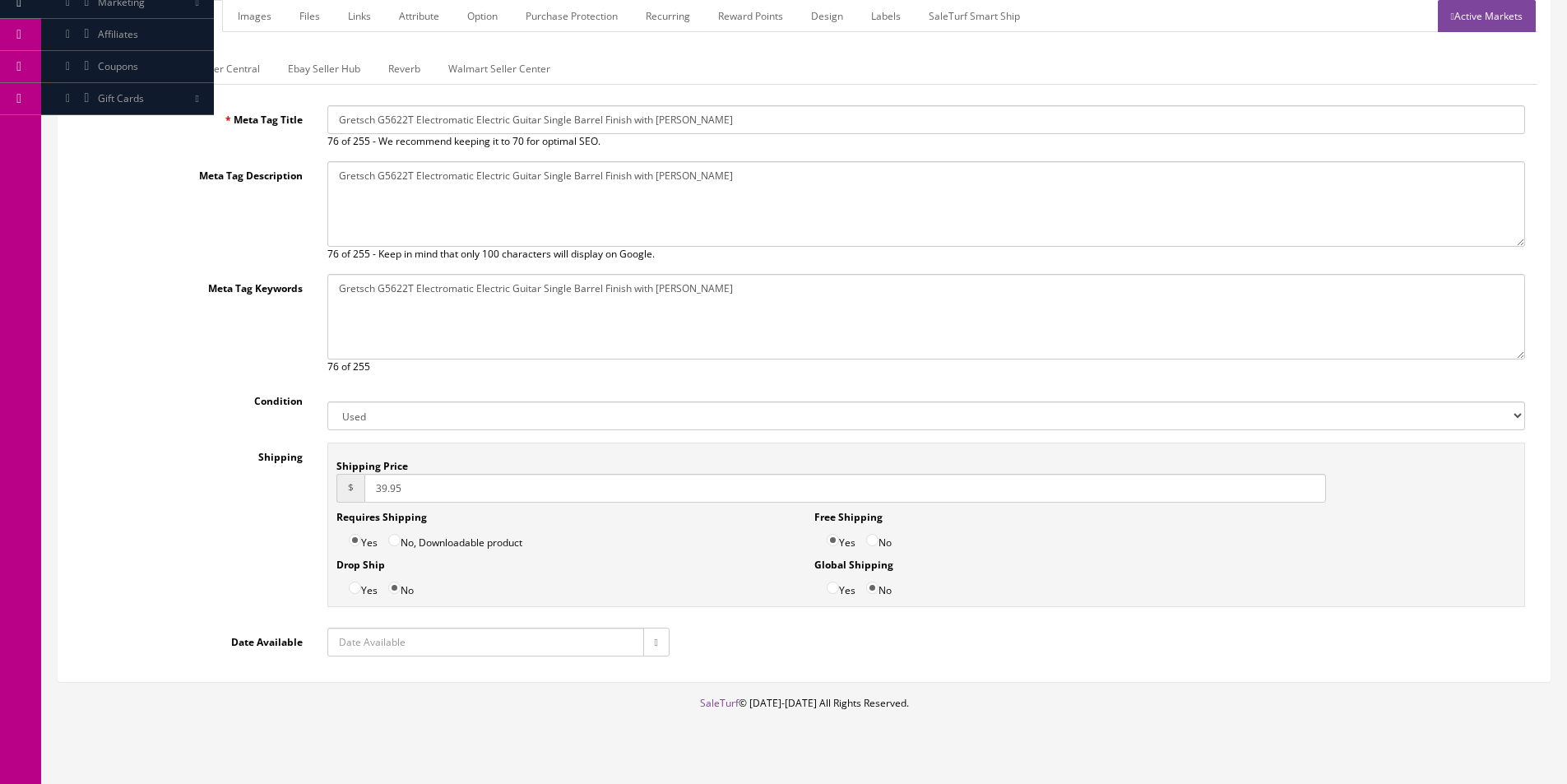
type input "39.95"
click at [874, 536] on input "No" at bounding box center [872, 540] width 12 height 12
radio input "true"
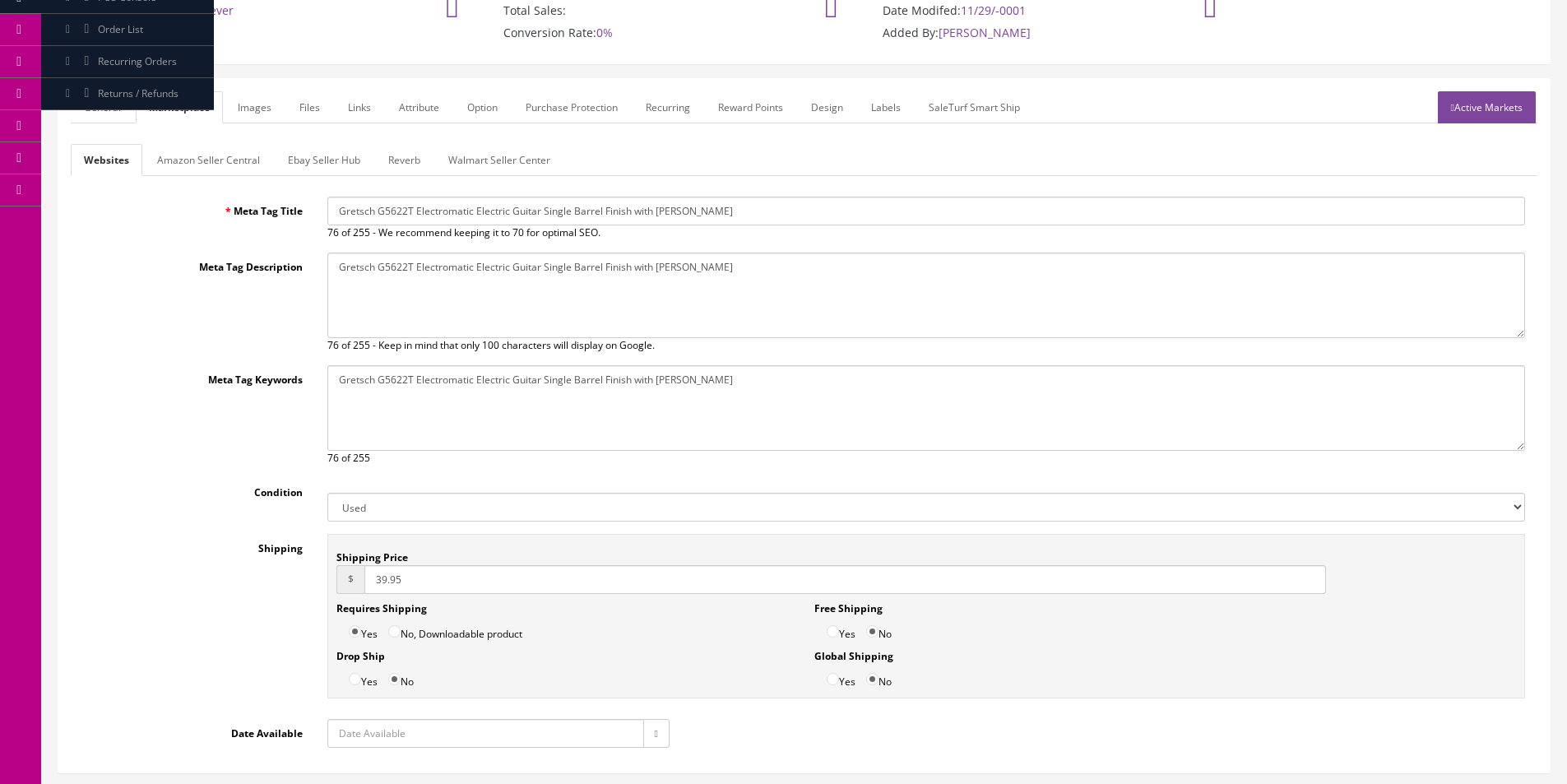
scroll to position [82, 0]
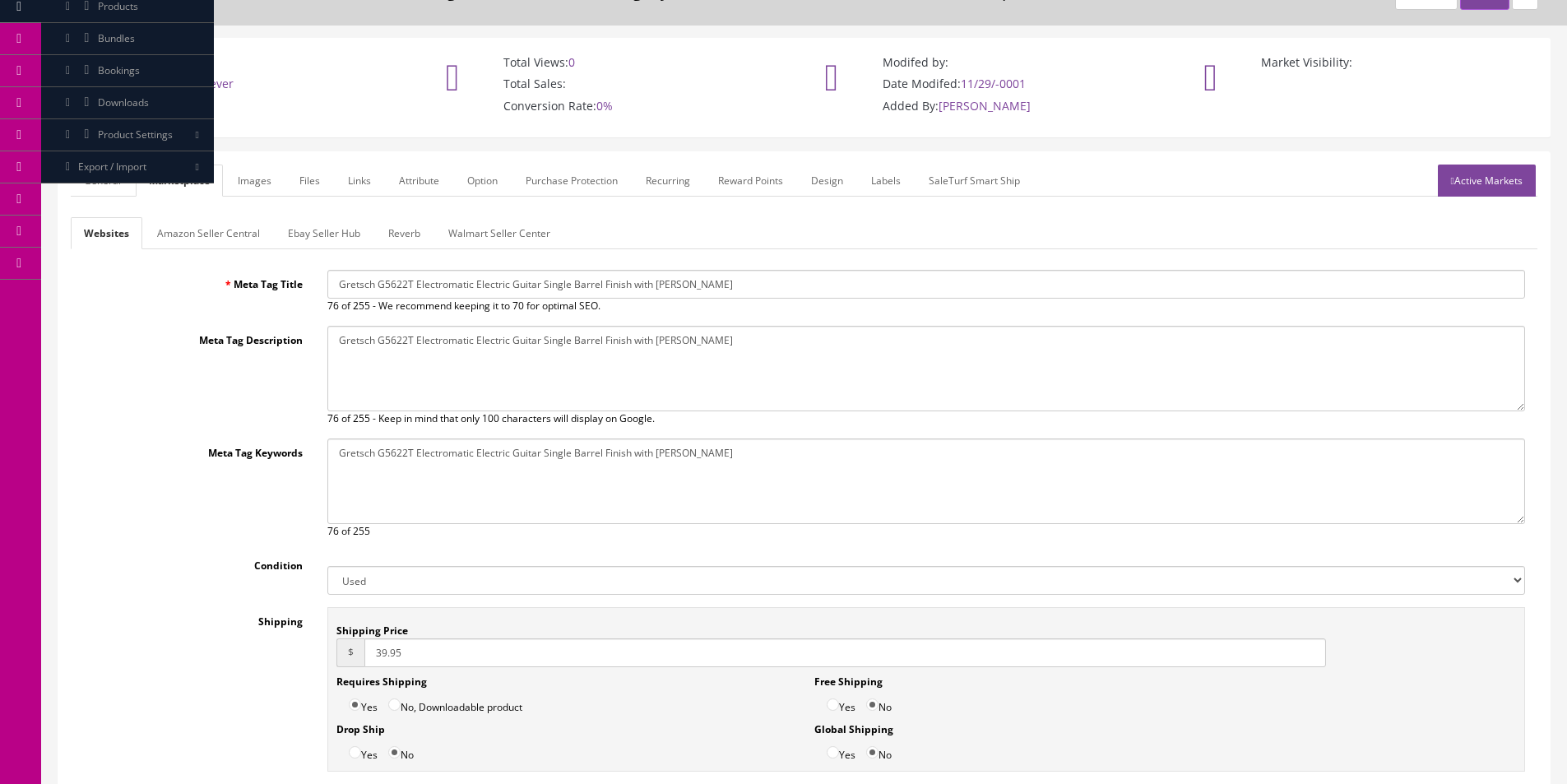
click at [250, 238] on link "Amazon Seller Central" at bounding box center [208, 233] width 129 height 32
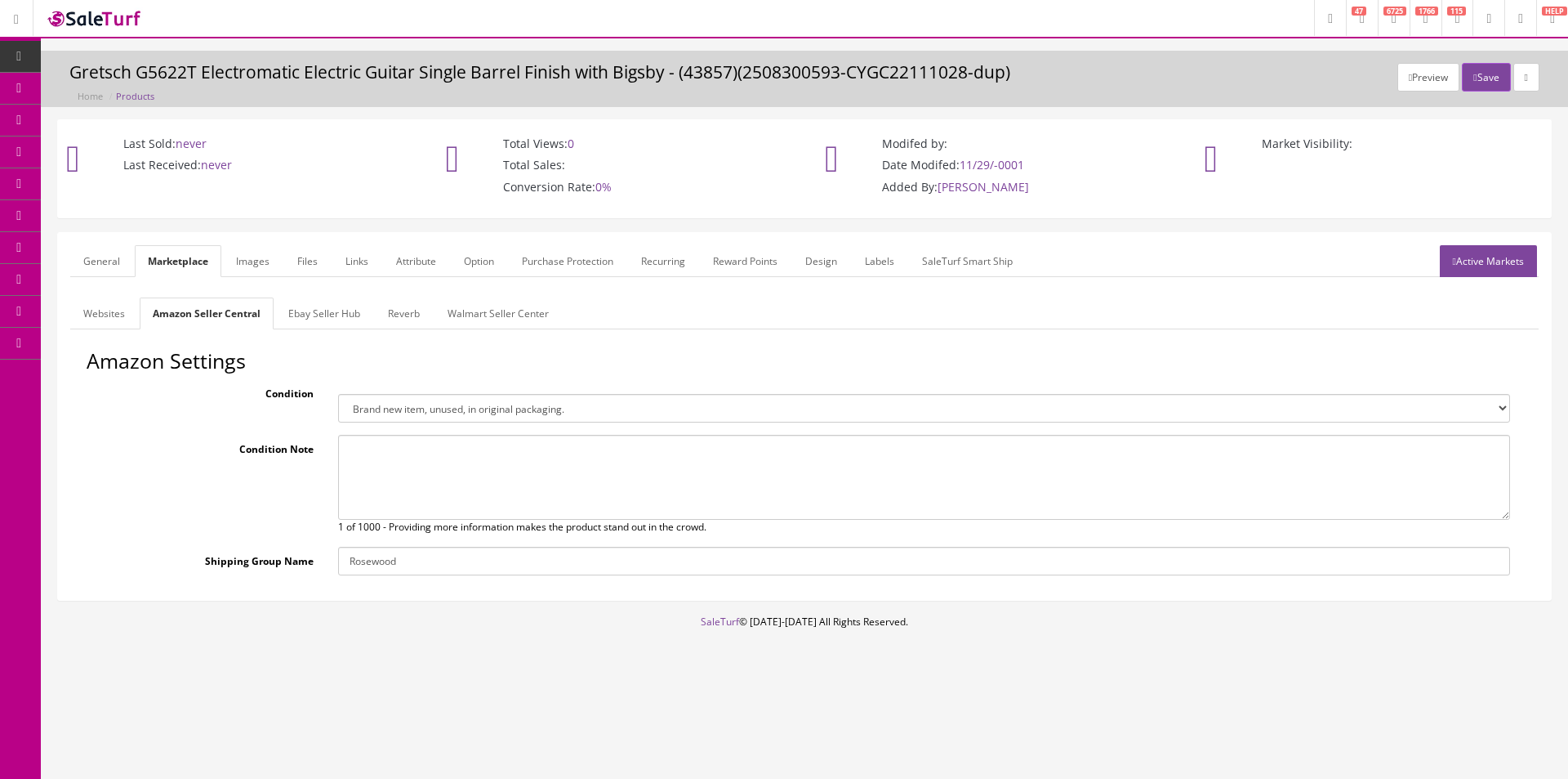
click at [433, 406] on select "Brand new item, unused, in original packaging. New item, but packaging has been…" at bounding box center [924, 407] width 1172 height 29
select select "used_good"
click at [338, 393] on select "Brand new item, unused, in original packaging. New item, but packaging has been…" at bounding box center [924, 407] width 1172 height 29
click at [433, 460] on textarea at bounding box center [924, 477] width 1172 height 85
paste textarea "This guitar is new, but it was damaged in shipping. As you can see from the pho…"
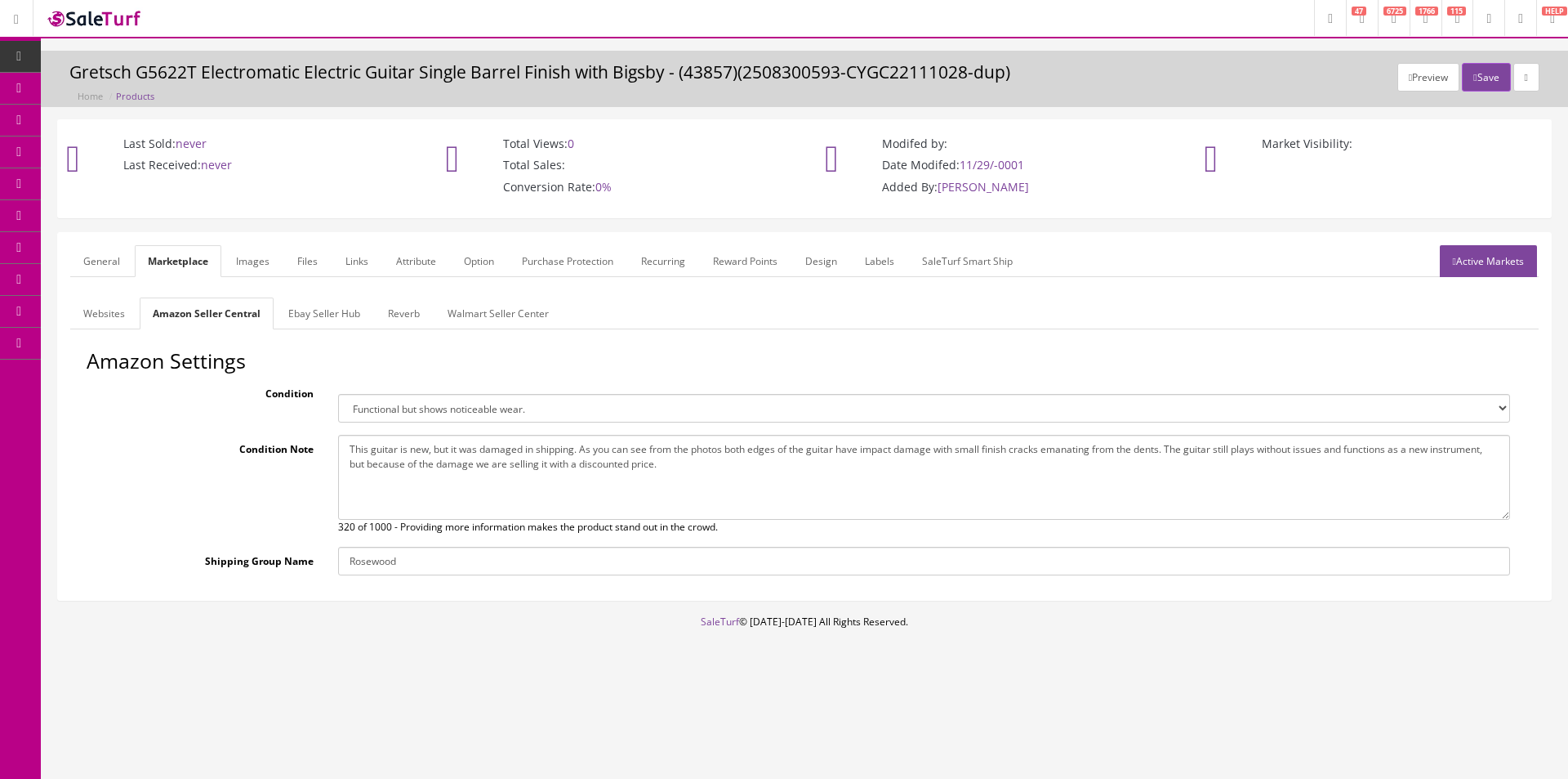
type textarea "This guitar is new, but it was damaged in shipping. As you can see from the pho…"
click at [302, 309] on link "Ebay Seller Hub" at bounding box center [324, 313] width 98 height 32
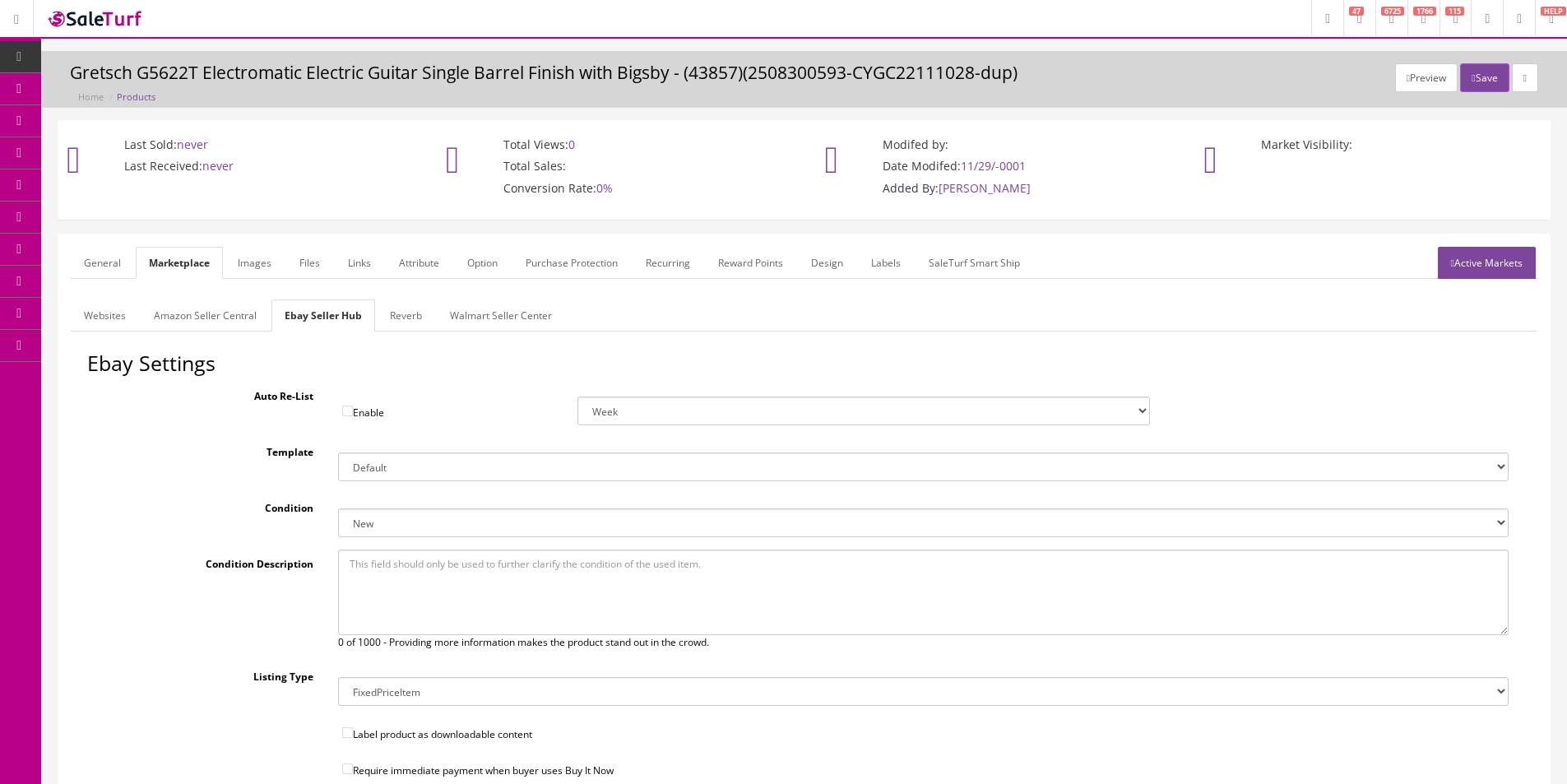
click at [407, 575] on textarea at bounding box center [924, 592] width 1171 height 86
paste textarea "This guitar is new, but it was damaged in shipping. As you can see from the pho…"
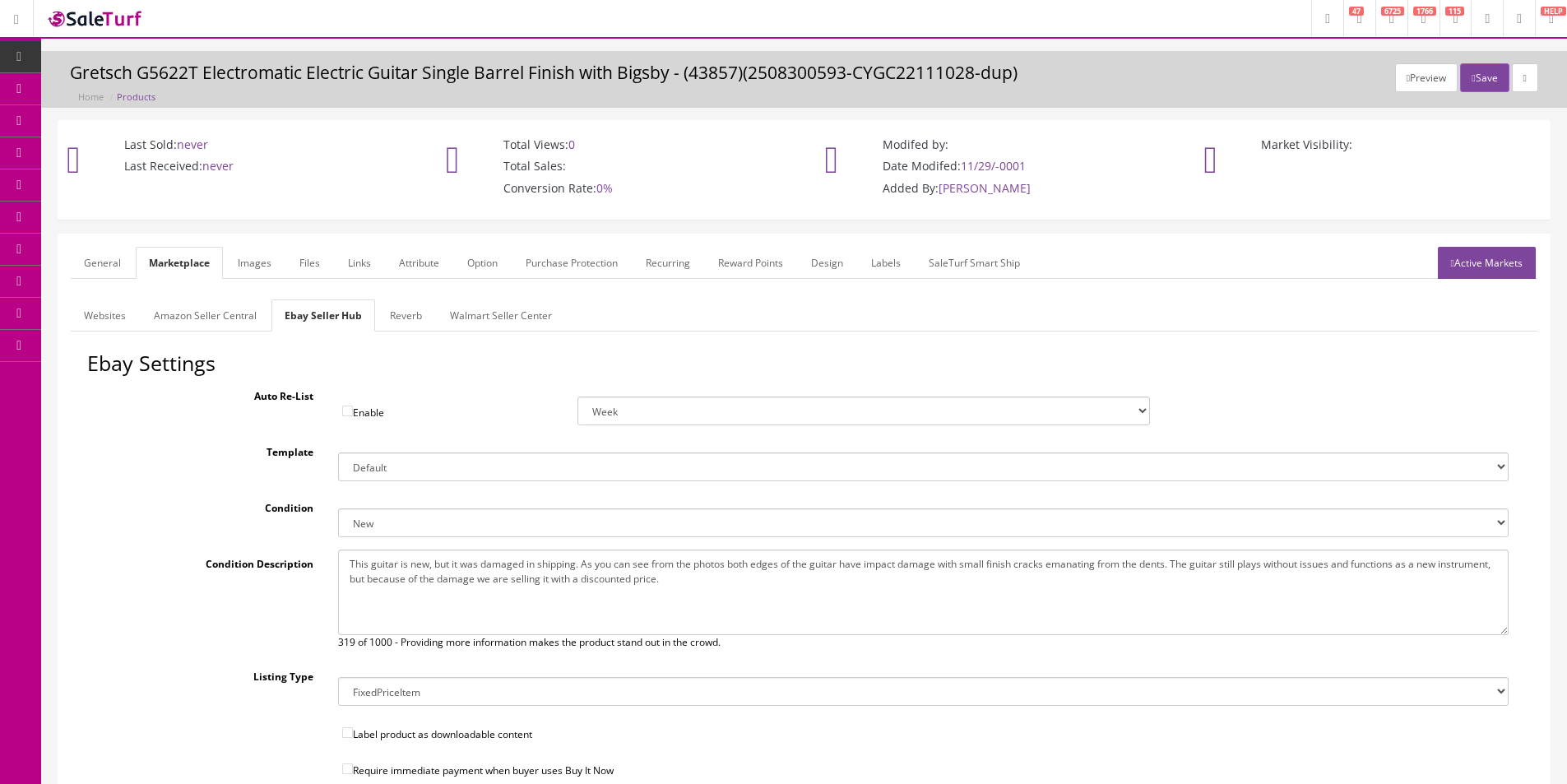
type textarea "This guitar is new, but it was damaged in shipping. As you can see from the pho…"
click at [417, 528] on select "New New other New with defects Manufacturer refurbished Seller refurbished Used…" at bounding box center [924, 522] width 1171 height 29
select select "3000"
click at [338, 508] on select "New New other New with defects Manufacturer refurbished Seller refurbished Used…" at bounding box center [924, 522] width 1171 height 29
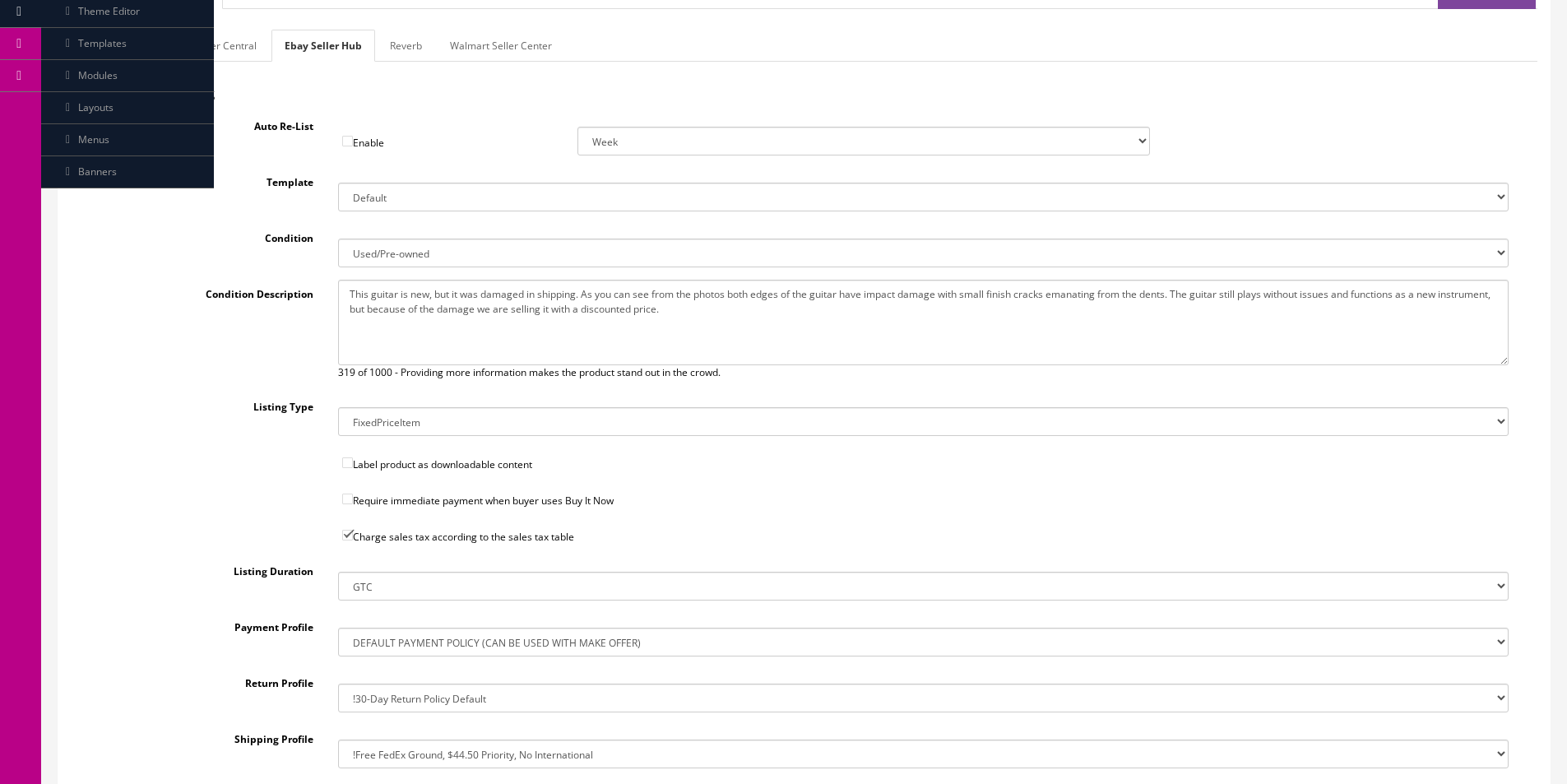
scroll to position [409, 0]
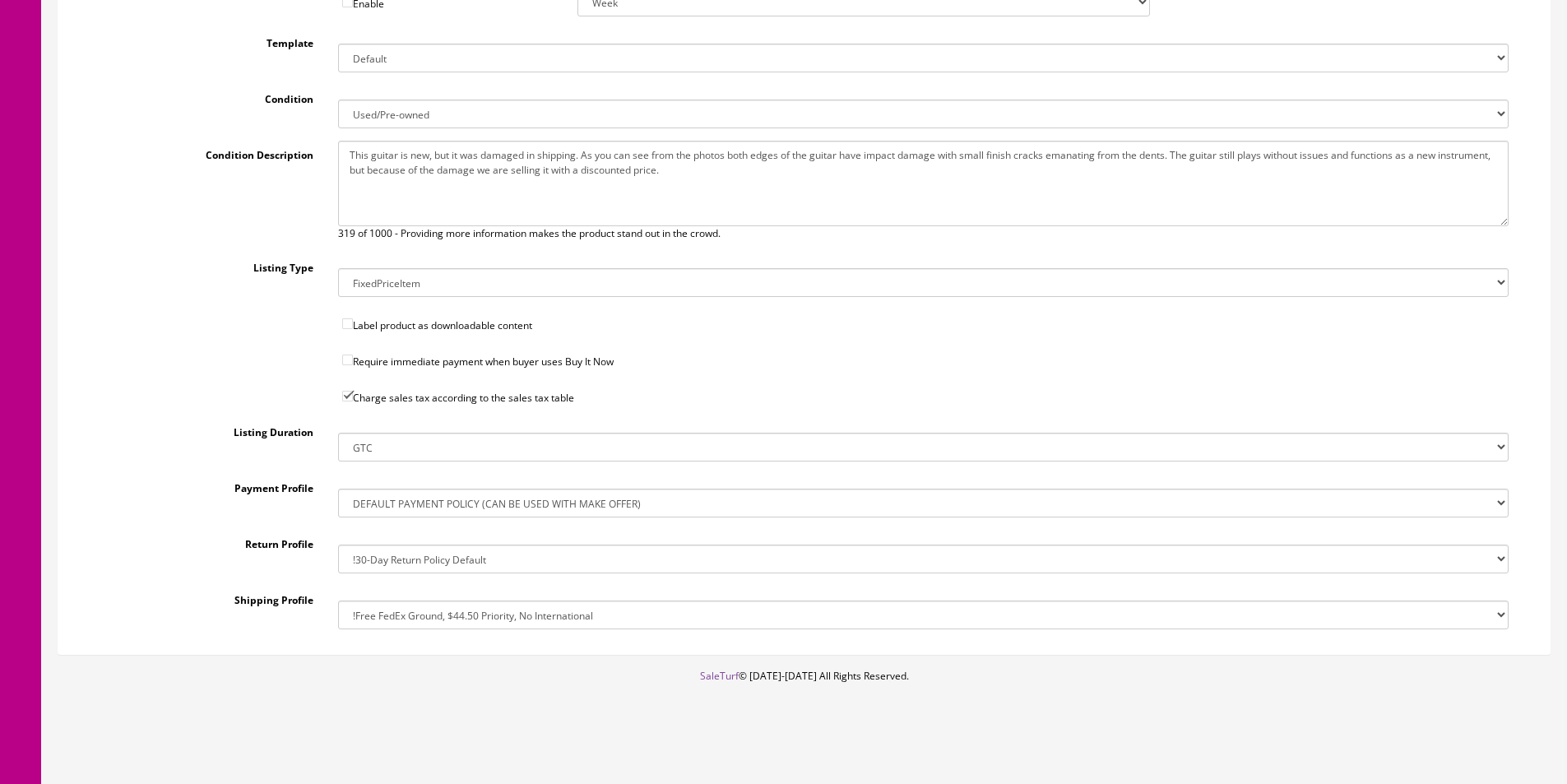
click at [422, 621] on select "!$28.50 FedEx, Priority $65.00 No International !$28.50 FedEx, Priority $65.00 …" at bounding box center [924, 614] width 1171 height 29
select select "207503636017"
click at [338, 600] on select "!$28.50 FedEx, Priority $65.00 No International !$28.50 FedEx, Priority $65.00 …" at bounding box center [924, 614] width 1171 height 29
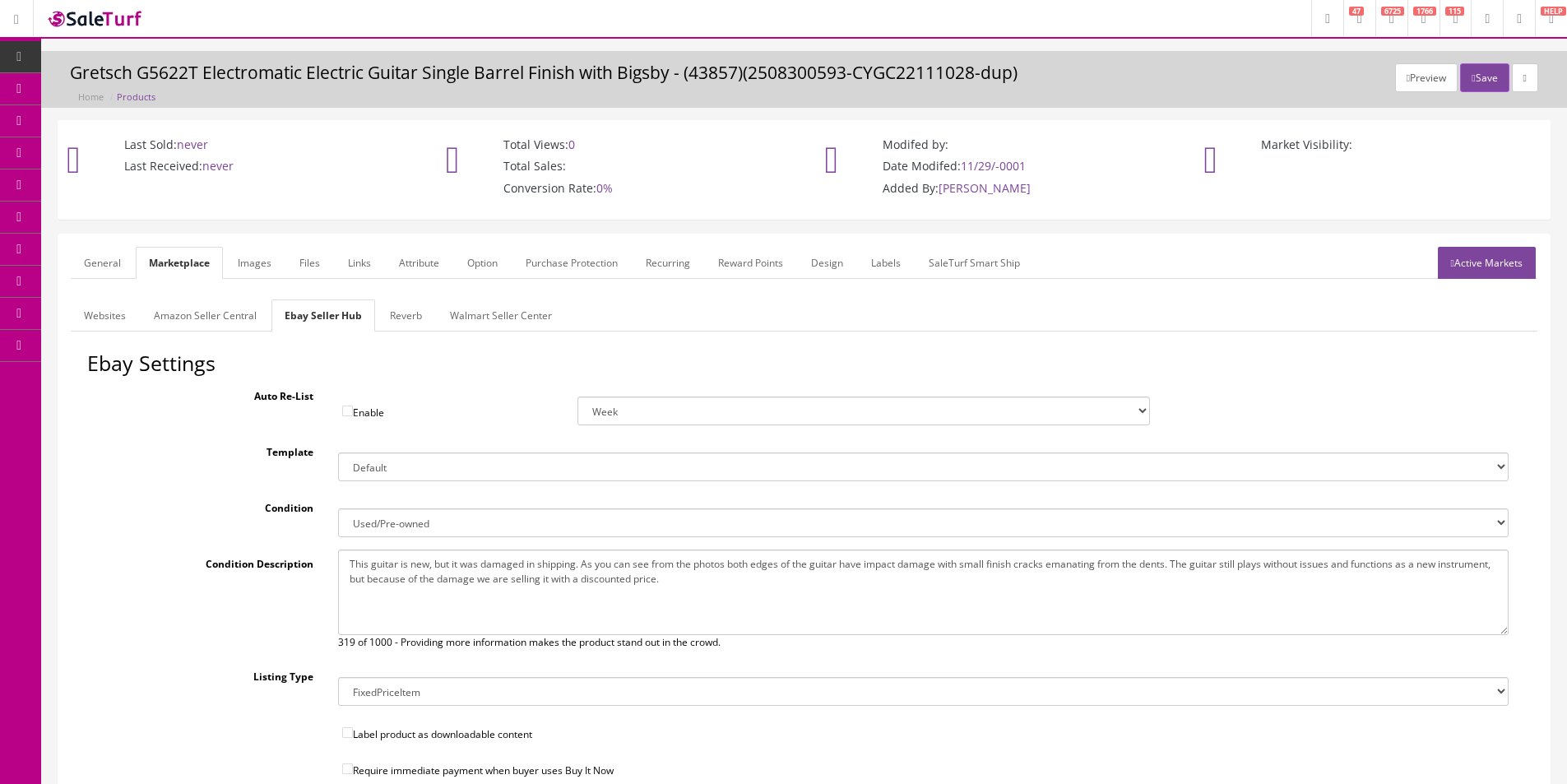
click at [421, 308] on link "Reverb" at bounding box center [406, 315] width 59 height 32
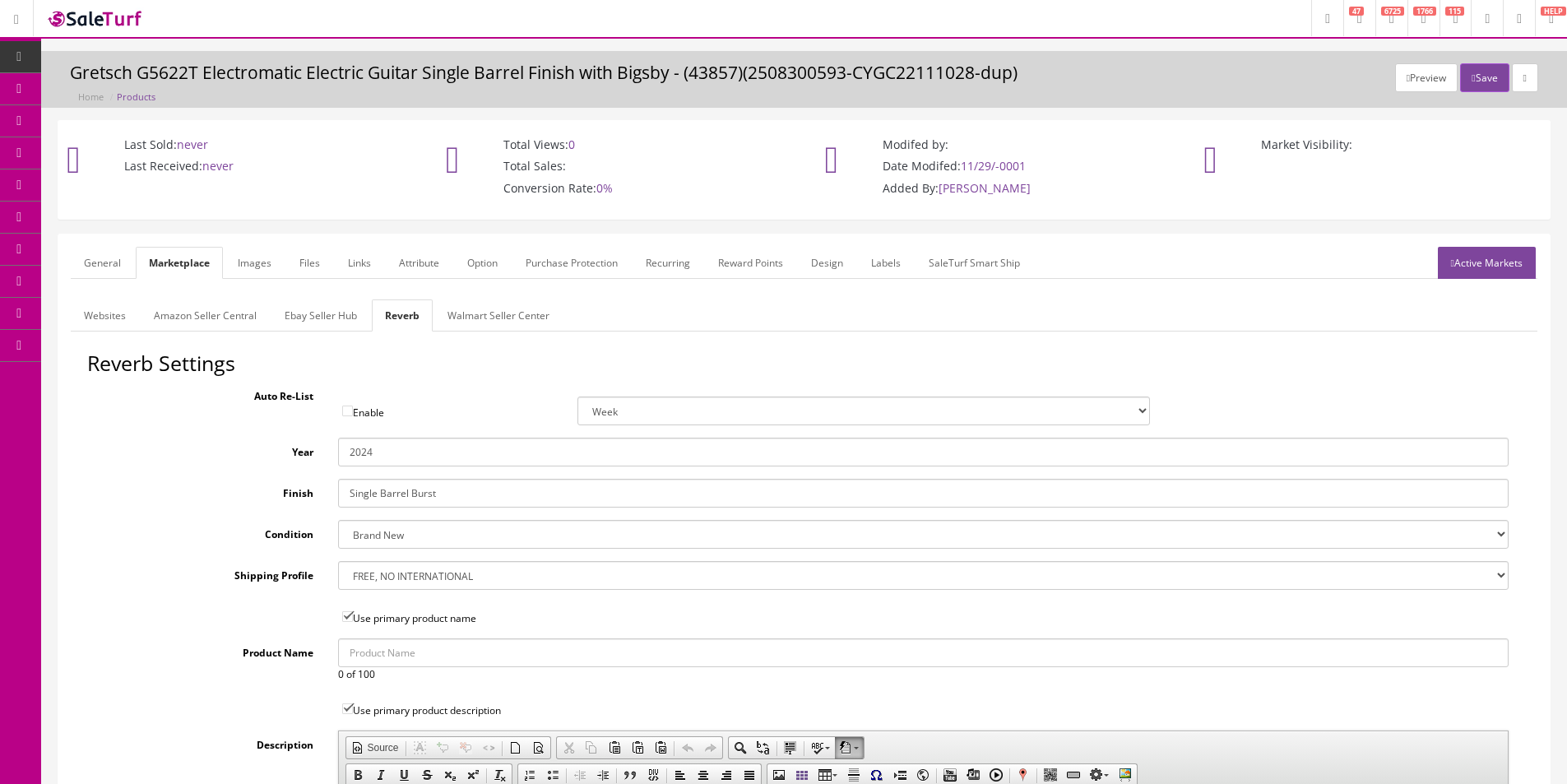
click at [410, 532] on select "Brand New Mint Excellent Very Good Good Fair Poor B-Stock Non Functioning" at bounding box center [924, 533] width 1171 height 29
select select "f7a3f48c-972a-44c6-b01a-0cd27488d3f6"
click at [338, 519] on select "Brand New Mint Excellent Very Good Good Fair Poor B-Stock Non Functioning" at bounding box center [924, 533] width 1171 height 29
click at [377, 460] on input "2024" at bounding box center [924, 451] width 1171 height 29
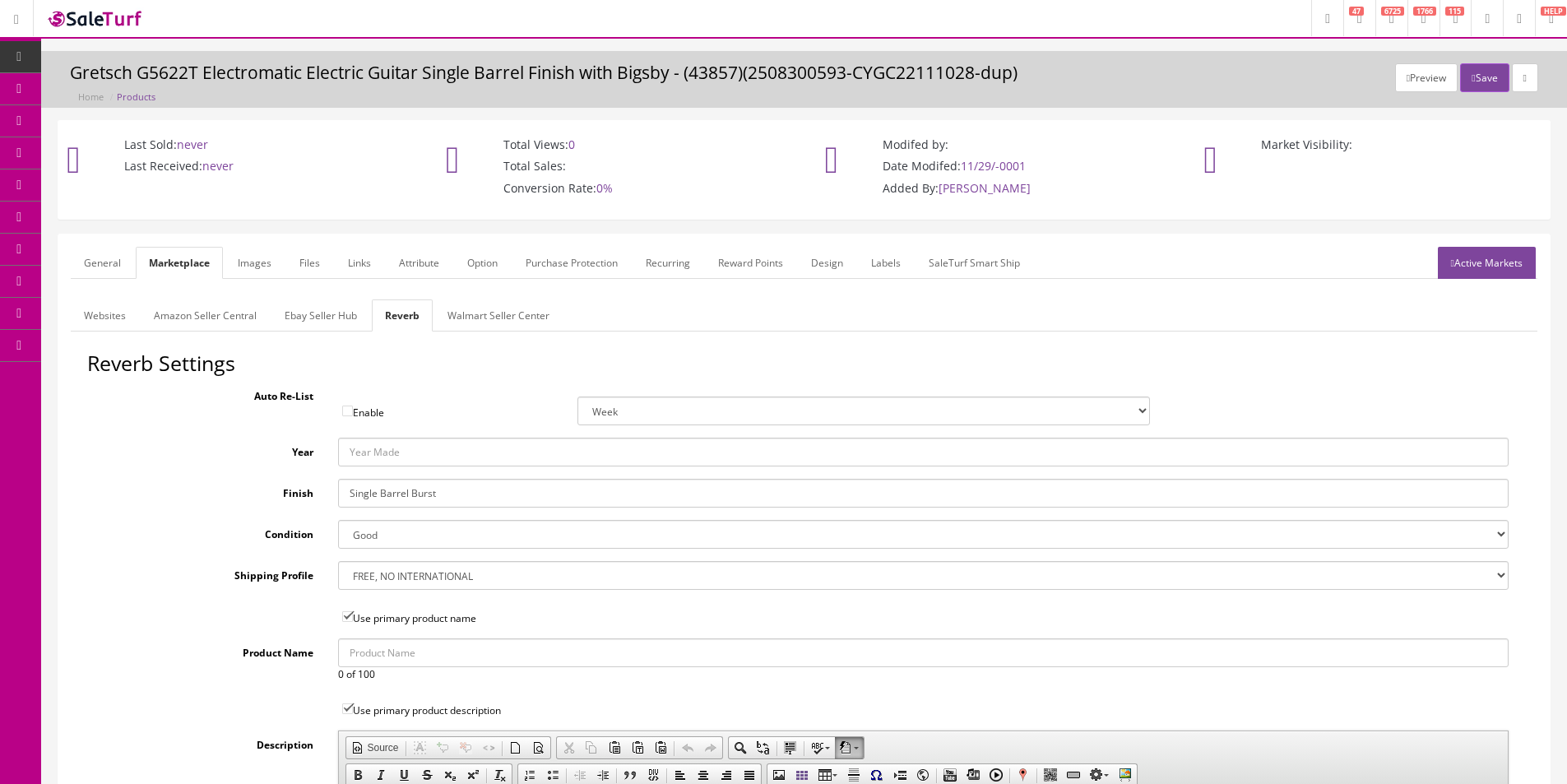
drag, startPoint x: 409, startPoint y: 581, endPoint x: 409, endPoint y: 564, distance: 17.0
click at [409, 581] on select "--- None --- $3.49 USPS Shipping MH INSURED $20000 GUITAR MH INSURED $11000 GUI…" at bounding box center [924, 575] width 1171 height 29
select select "77132"
click at [338, 561] on select "--- None --- $3.49 USPS Shipping MH INSURED $20000 GUITAR MH INSURED $11000 GUI…" at bounding box center [924, 575] width 1171 height 29
click at [249, 263] on link "Images" at bounding box center [254, 263] width 60 height 32
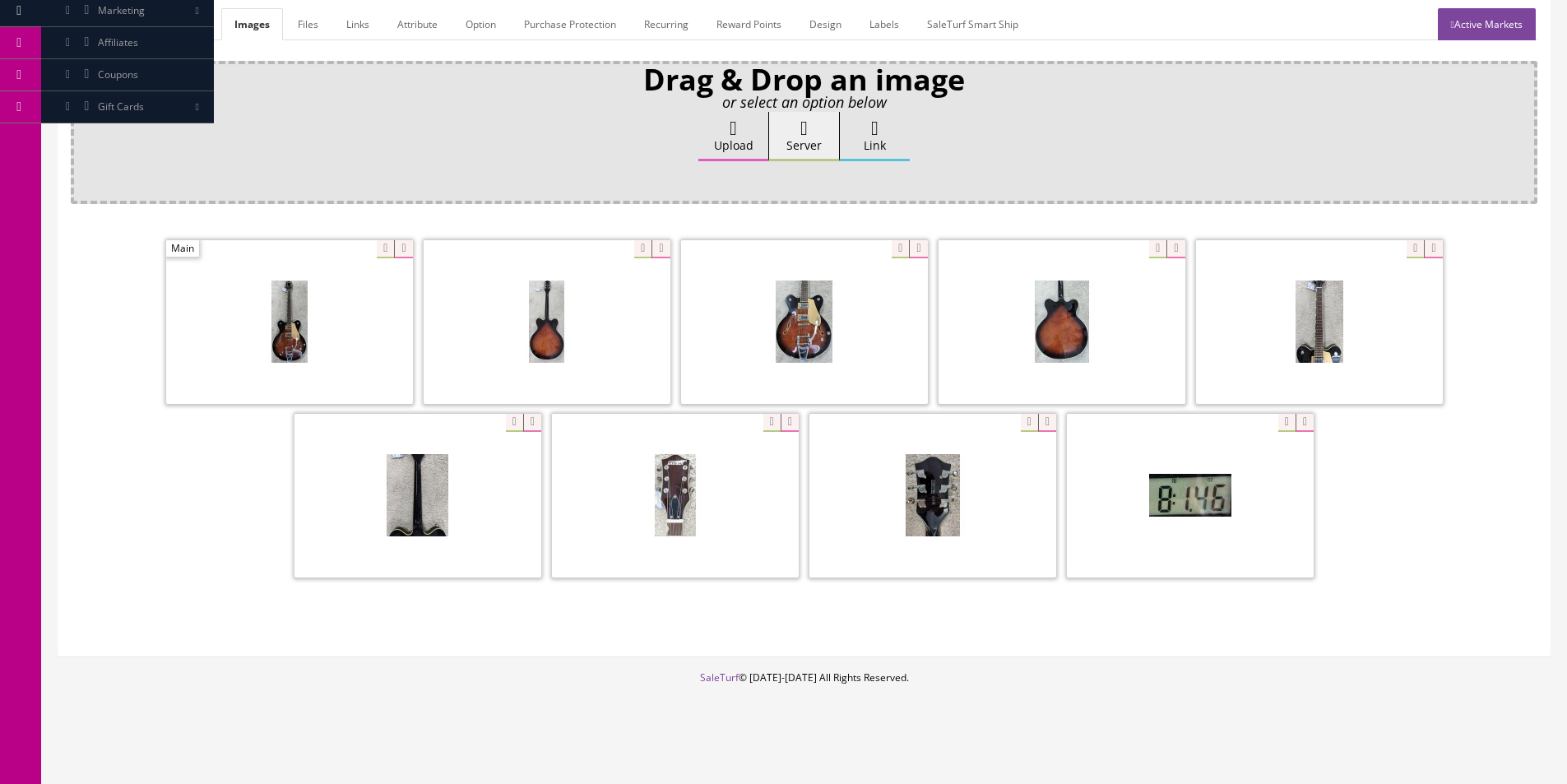
scroll to position [240, 0]
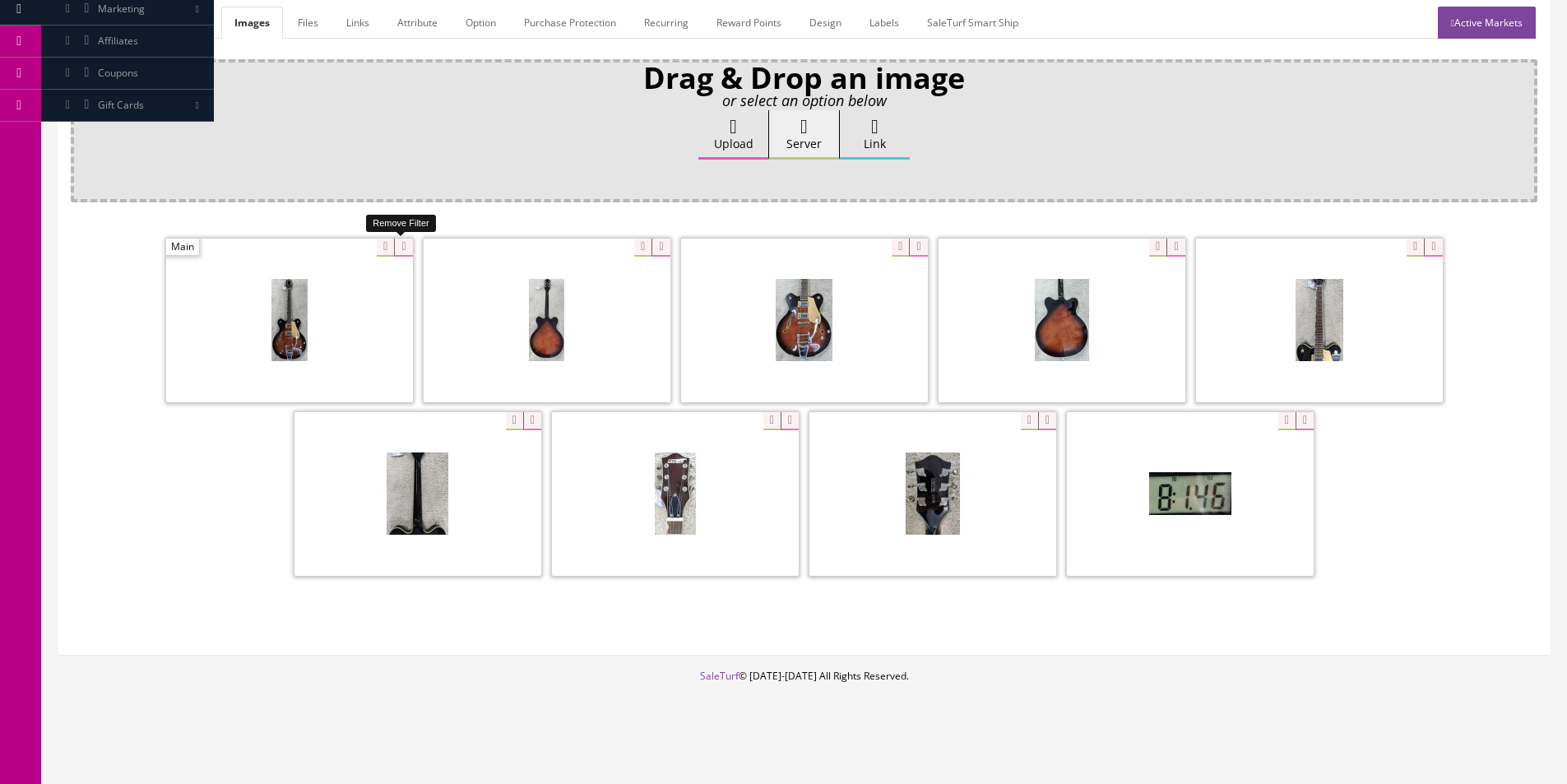
click at [399, 246] on icon at bounding box center [403, 247] width 18 height 18
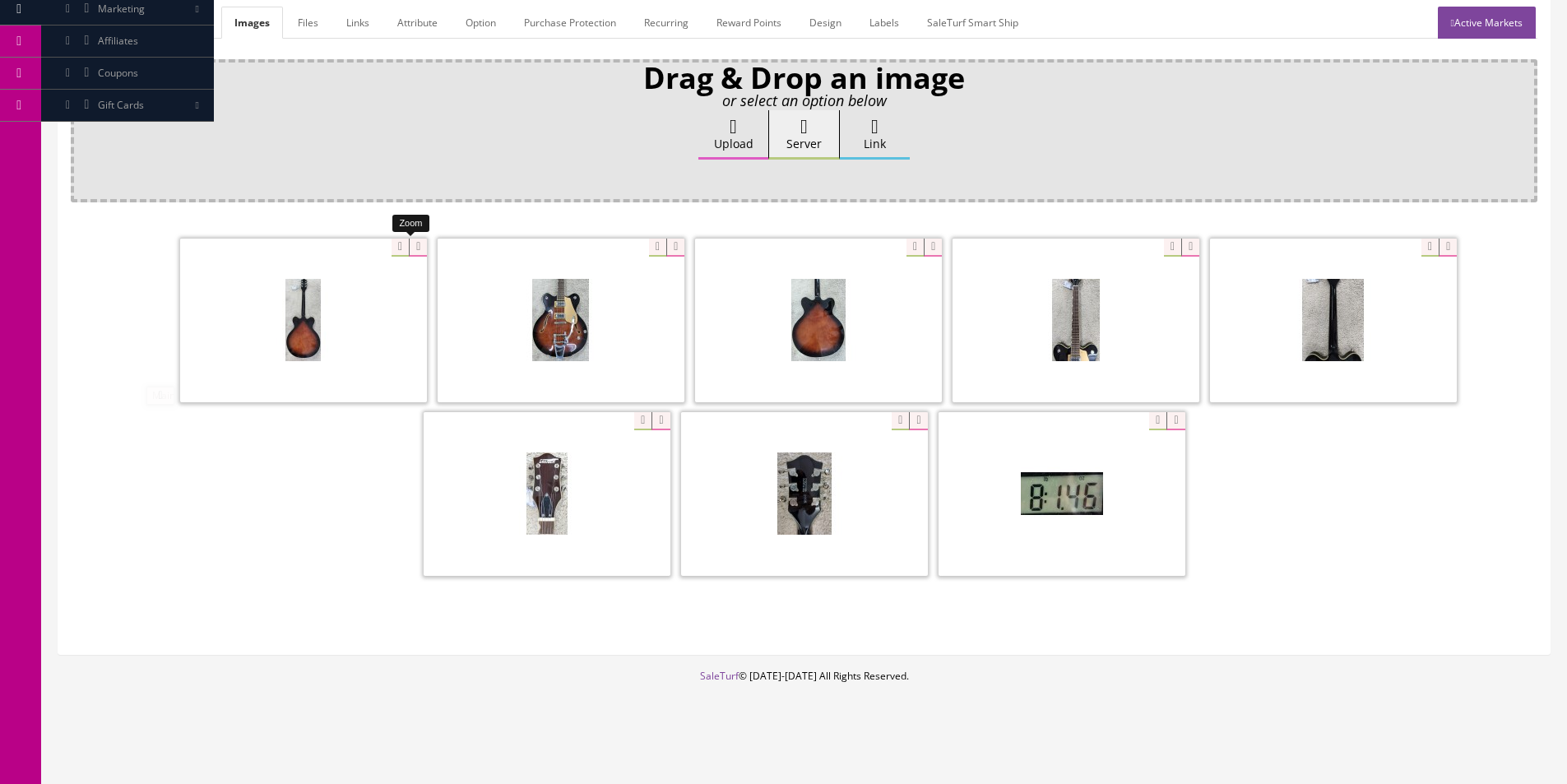
click at [409, 246] on icon at bounding box center [418, 247] width 18 height 18
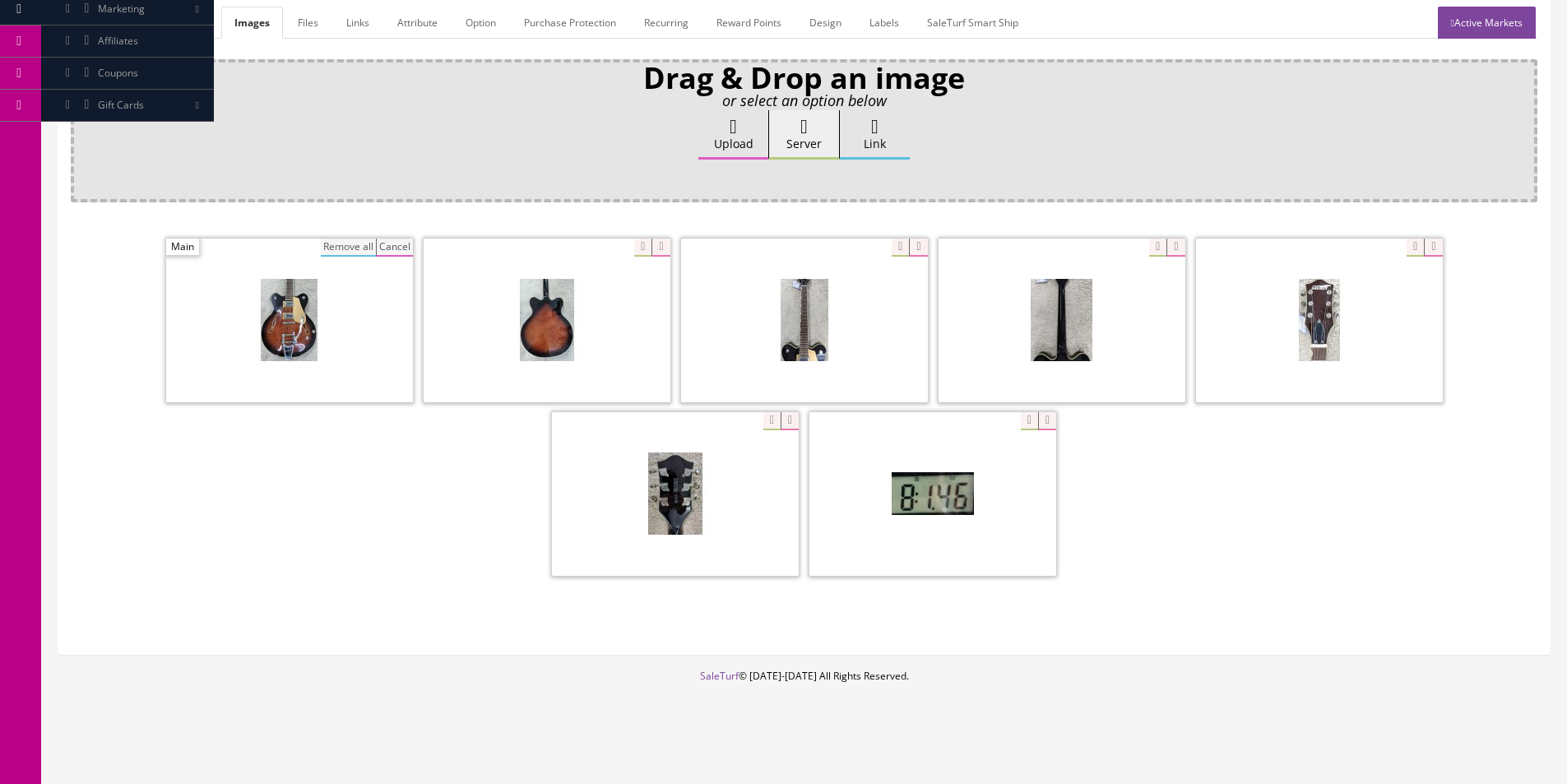
click at [333, 252] on button "Remove all" at bounding box center [348, 247] width 55 height 18
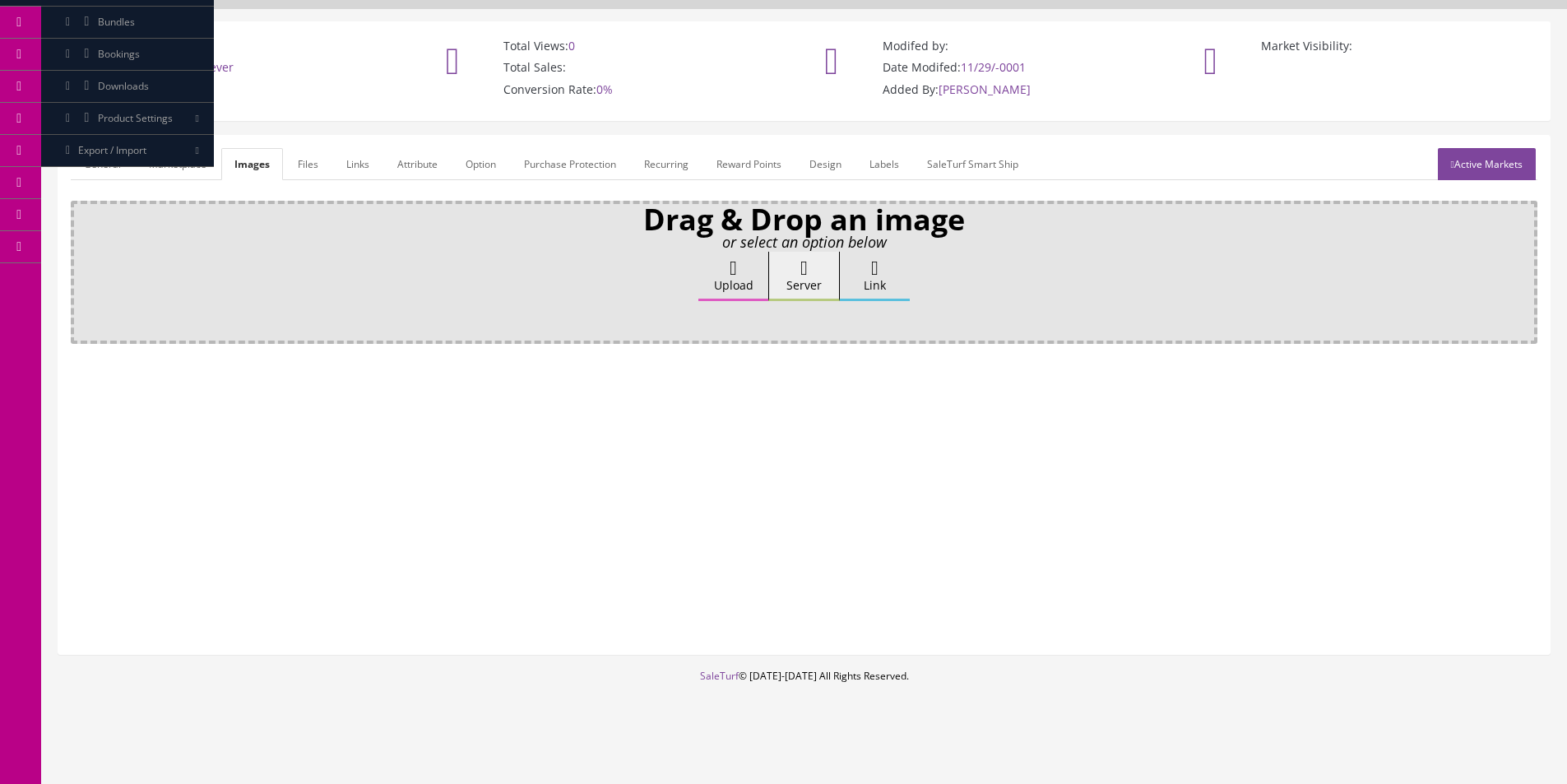
click at [734, 265] on icon at bounding box center [734, 268] width 7 height 20
click at [82, 265] on input "Upload" at bounding box center [82, 259] width 0 height 17
click at [737, 276] on icon at bounding box center [734, 268] width 7 height 20
click at [82, 268] on input "Upload" at bounding box center [82, 259] width 0 height 17
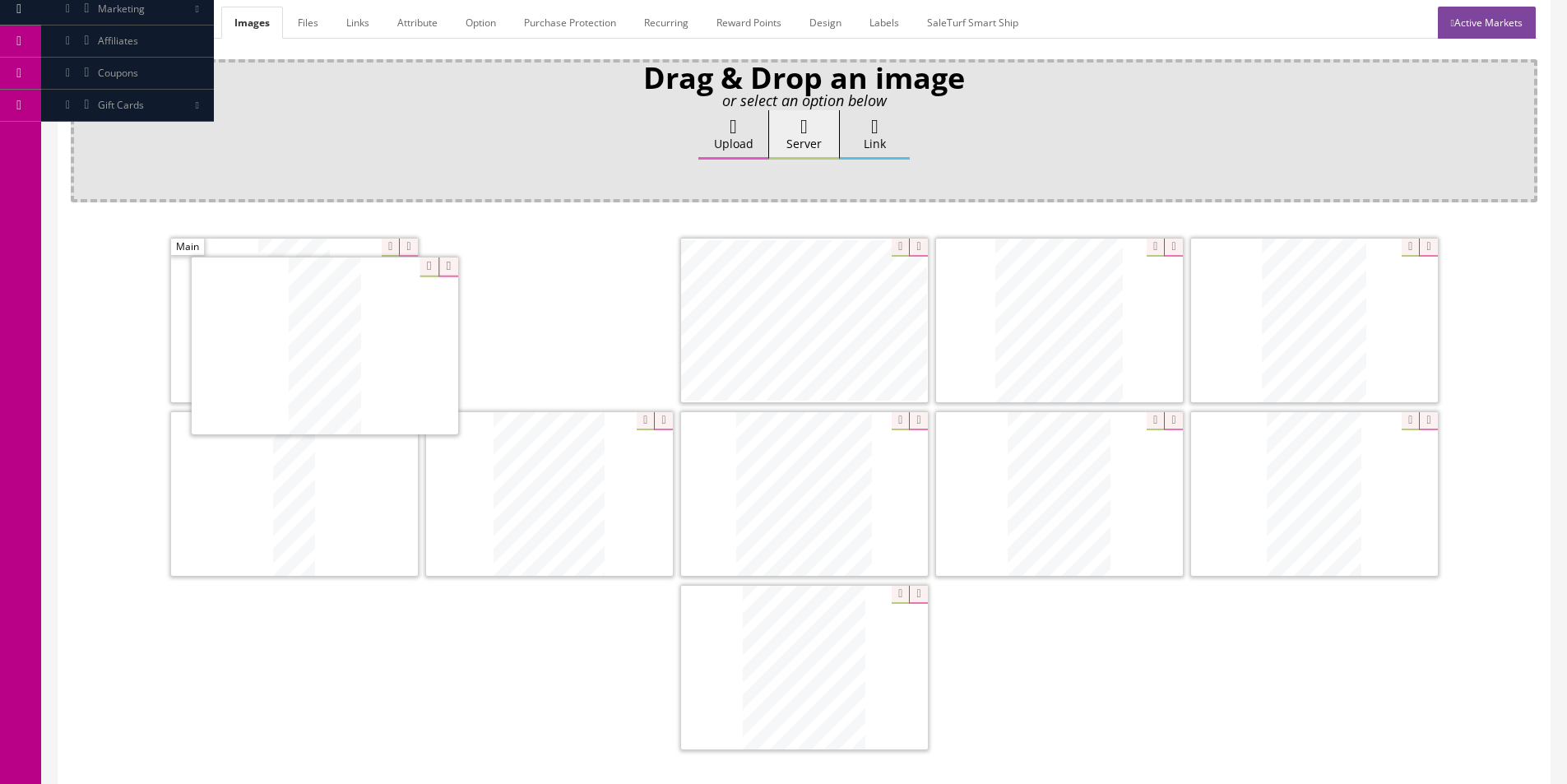
drag, startPoint x: 649, startPoint y: 315, endPoint x: 226, endPoint y: 311, distance: 423.0
drag, startPoint x: 1062, startPoint y: 329, endPoint x: 503, endPoint y: 327, distance: 559.0
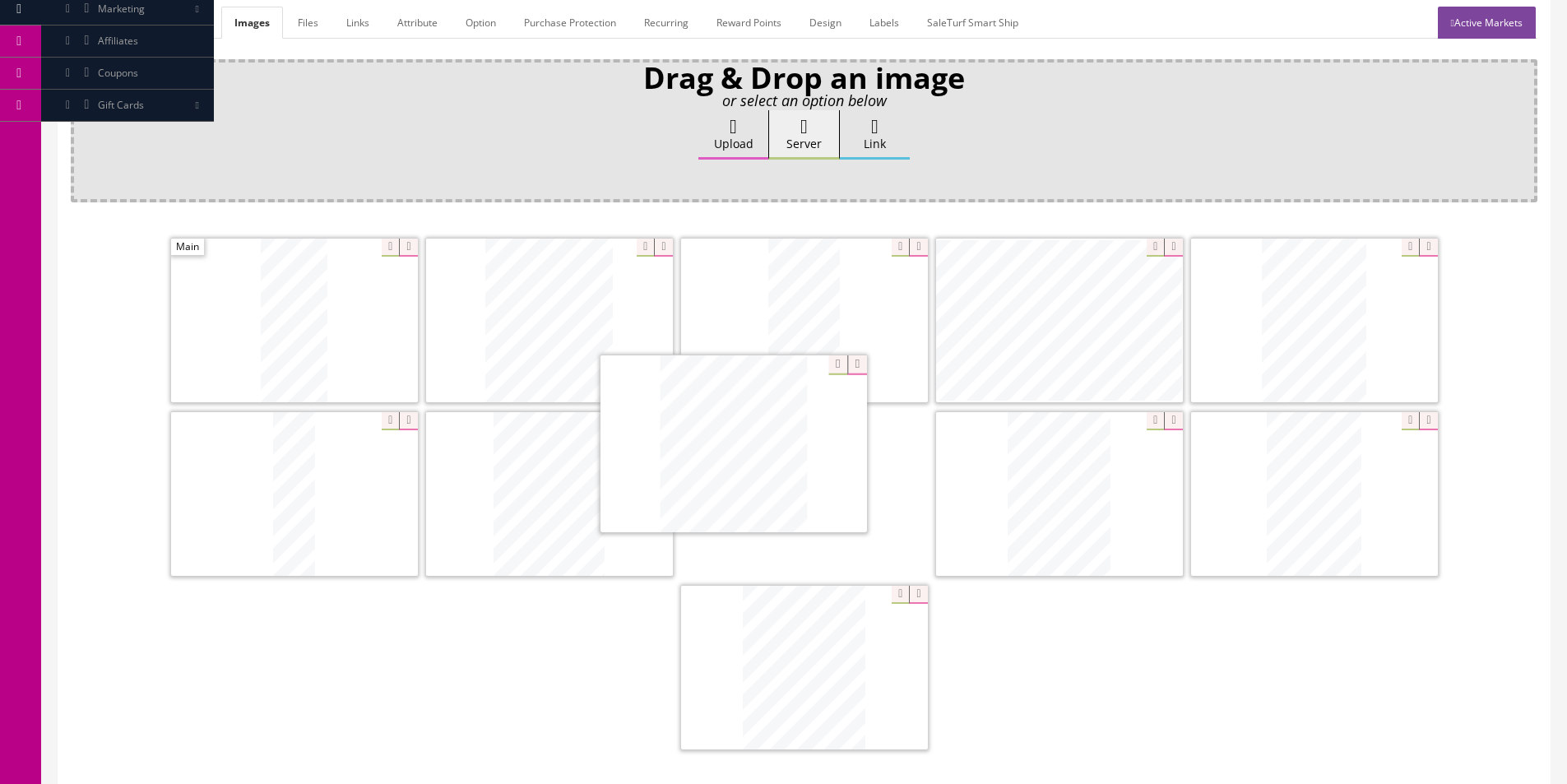
drag, startPoint x: 793, startPoint y: 465, endPoint x: 730, endPoint y: 296, distance: 180.4
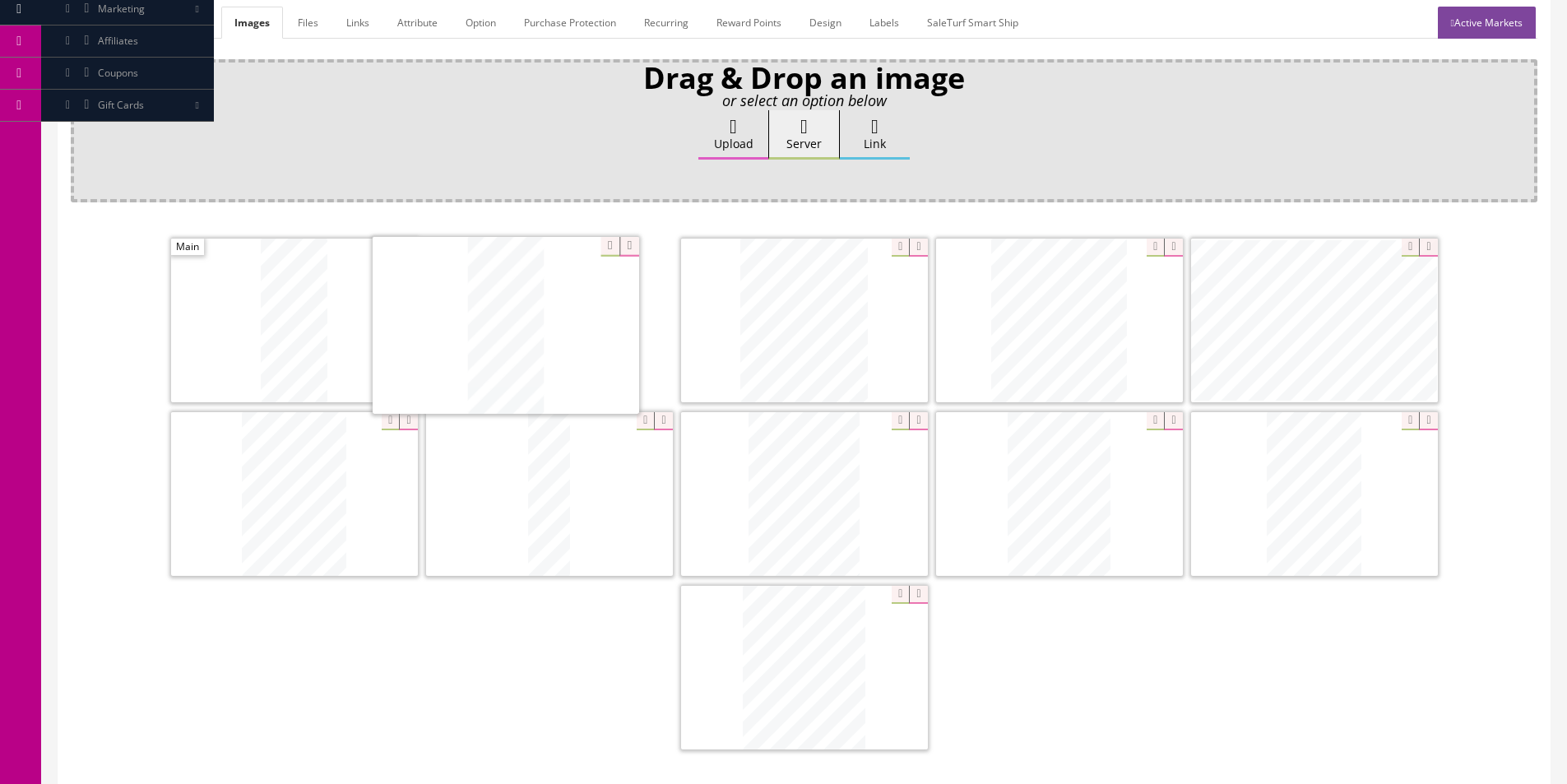
drag, startPoint x: 1039, startPoint y: 323, endPoint x: 486, endPoint y: 328, distance: 553.0
click at [1151, 422] on div "Zoom" at bounding box center [1060, 493] width 247 height 165
click at [1409, 415] on span "Zoom" at bounding box center [1420, 420] width 35 height 18
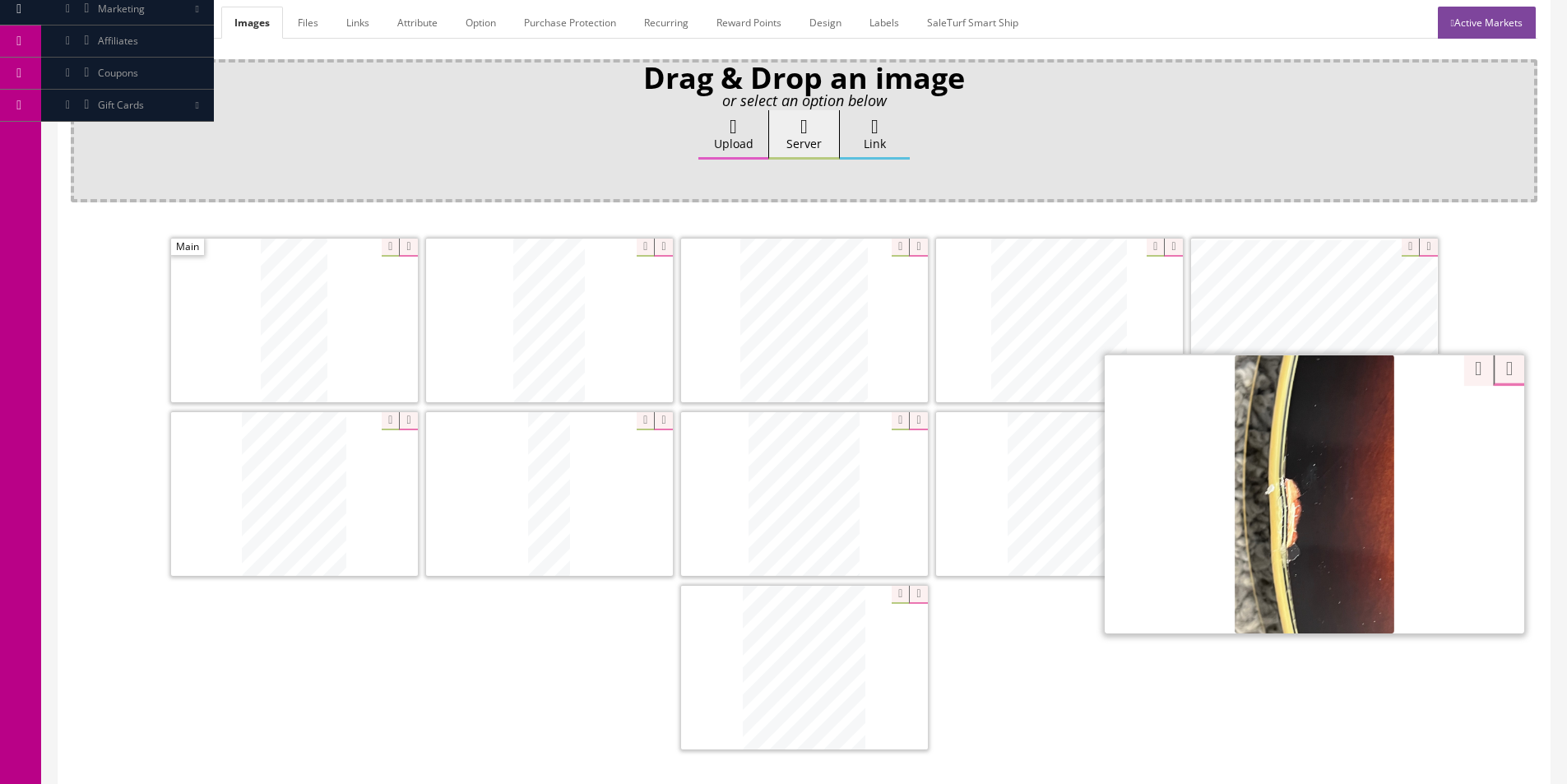
drag, startPoint x: 1409, startPoint y: 415, endPoint x: 1459, endPoint y: 371, distance: 66.6
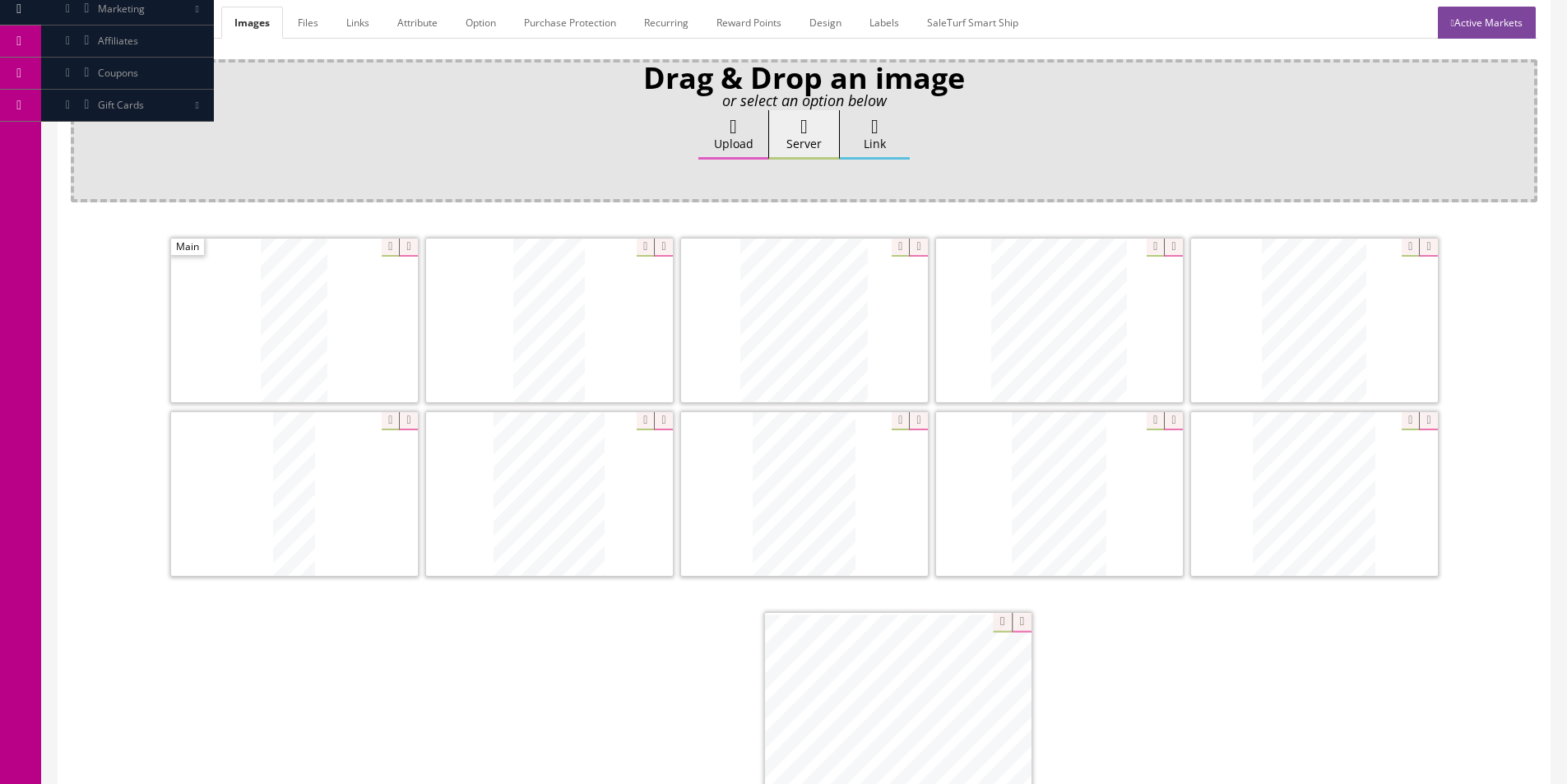
drag, startPoint x: 1270, startPoint y: 299, endPoint x: 973, endPoint y: 653, distance: 462.1
drag, startPoint x: 856, startPoint y: 431, endPoint x: 802, endPoint y: 288, distance: 152.9
drag, startPoint x: 1039, startPoint y: 439, endPoint x: 933, endPoint y: 275, distance: 195.3
click at [103, 29] on link "General" at bounding box center [103, 23] width 63 height 32
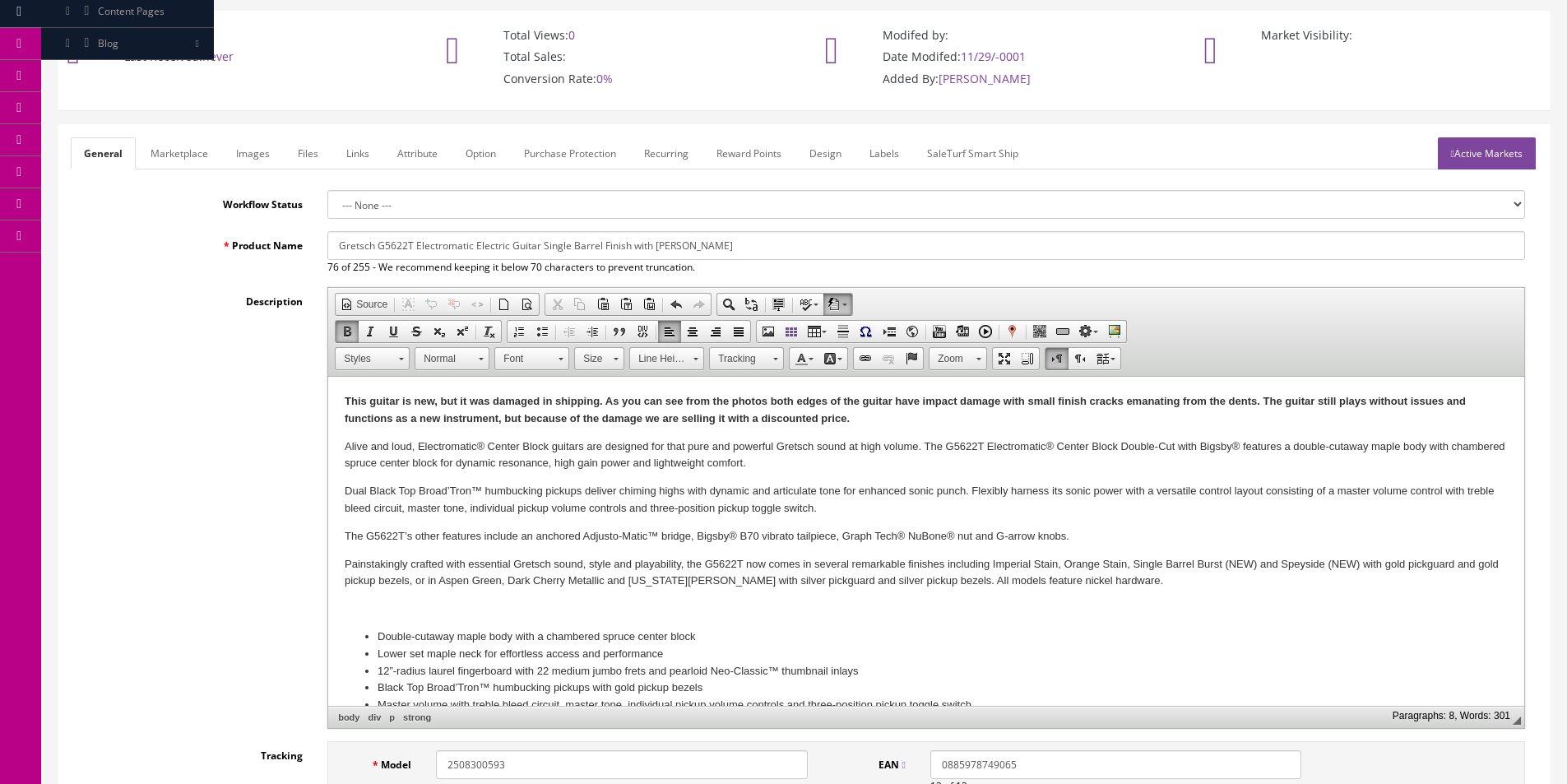
scroll to position [0, 0]
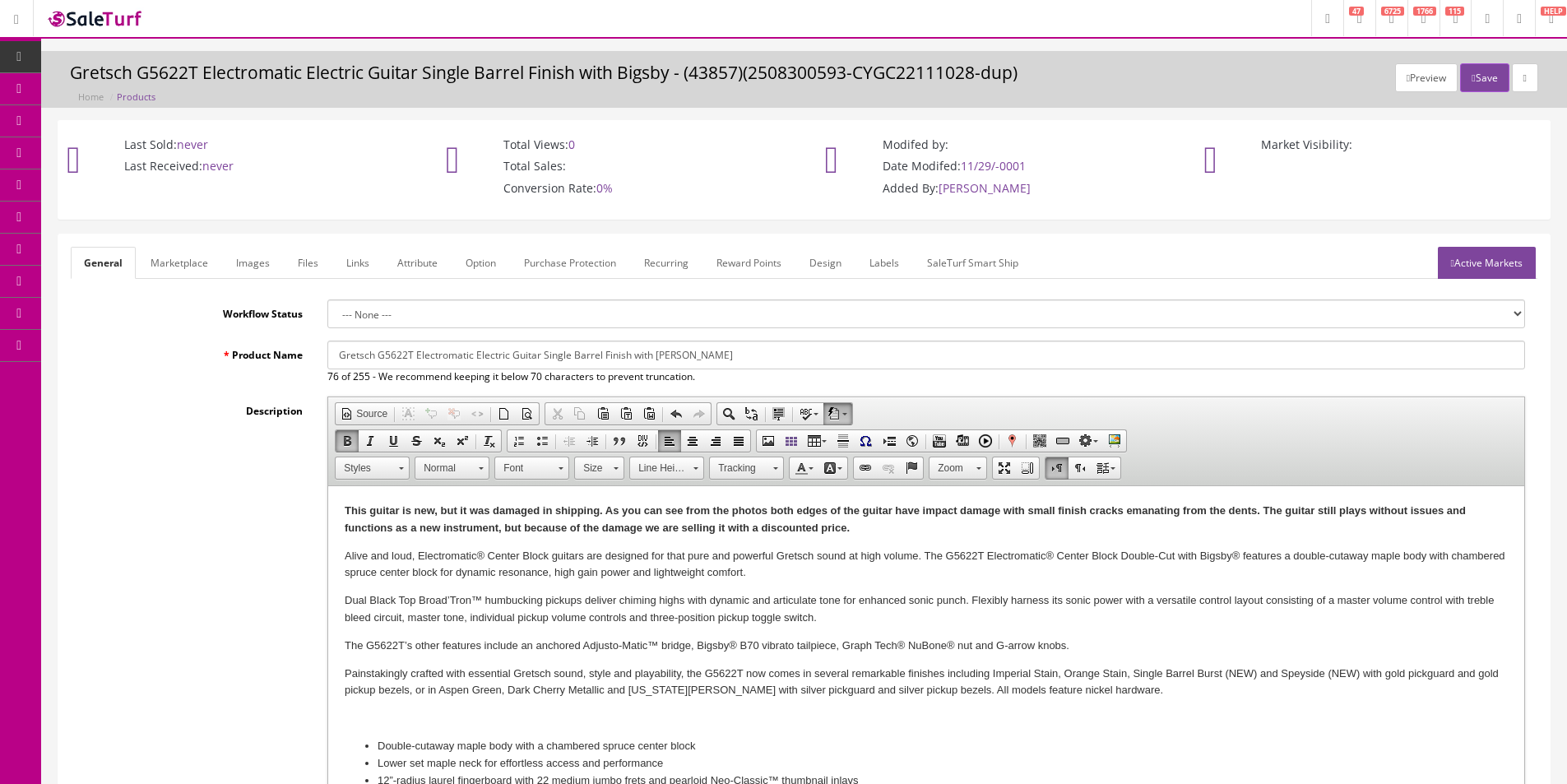
click at [1478, 262] on link "Active Markets" at bounding box center [1487, 263] width 98 height 32
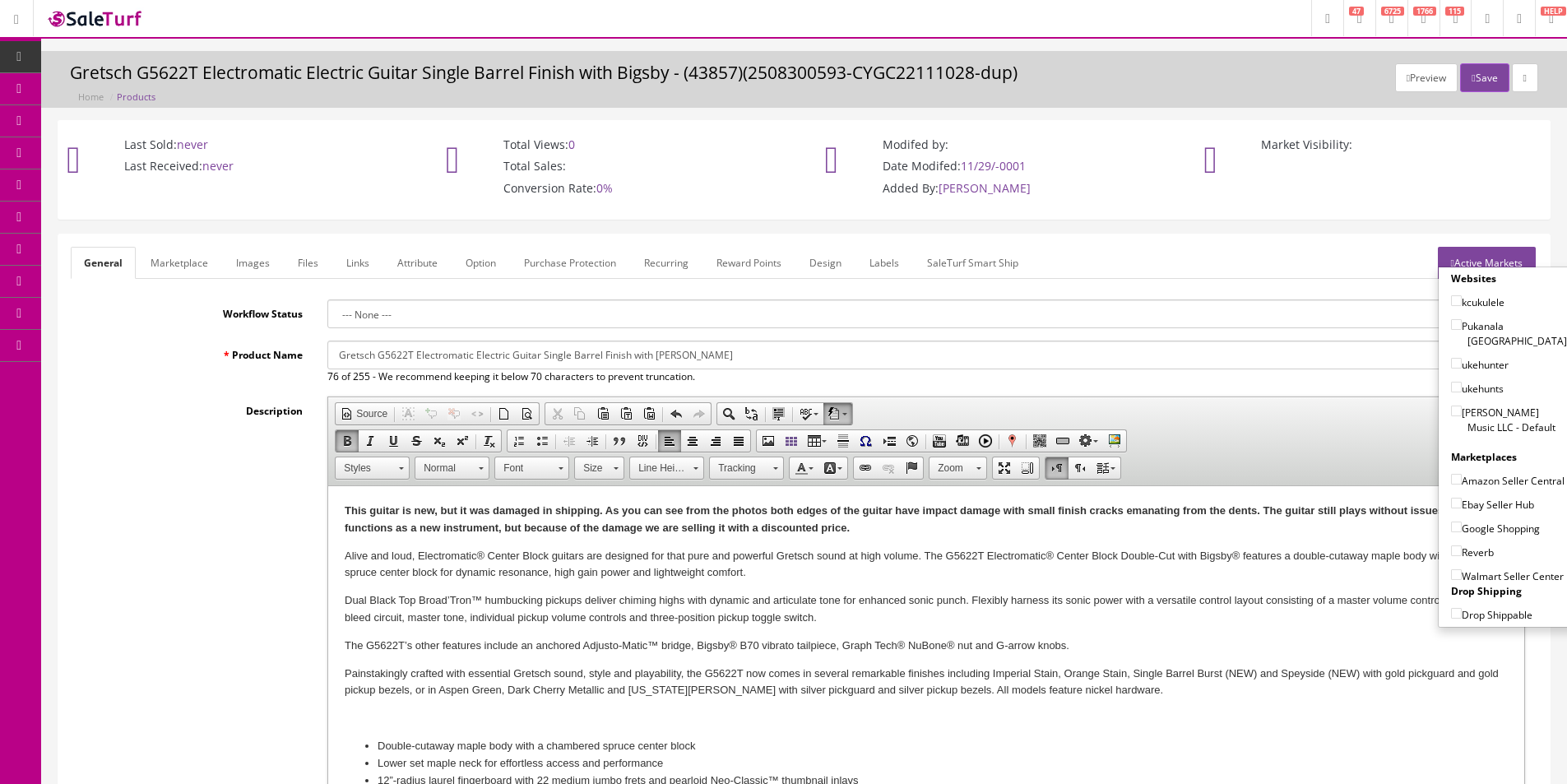
click at [1487, 404] on label "[PERSON_NAME] Music LLC - Default" at bounding box center [1509, 420] width 116 height 32
click at [1462, 406] on input"] "[PERSON_NAME] Music LLC - Default" at bounding box center [1457, 411] width 11 height 11
checkbox input"] "true"
click at [1484, 483] on label "Amazon Seller Central" at bounding box center [1508, 480] width 114 height 17
click at [1462, 483] on input"] "Amazon Seller Central" at bounding box center [1457, 479] width 11 height 11
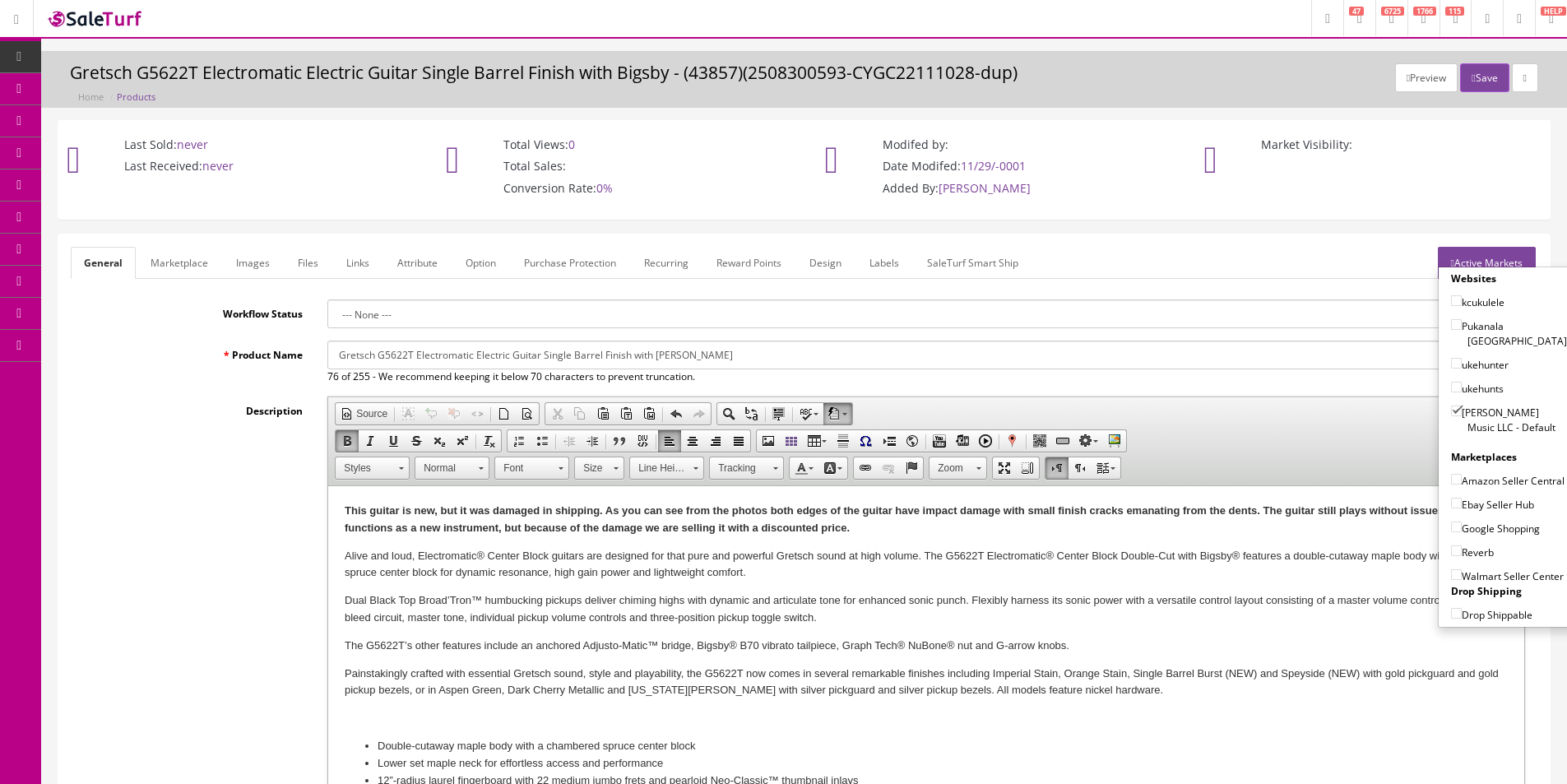
checkbox input"] "true"
drag, startPoint x: 1482, startPoint y: 505, endPoint x: 1475, endPoint y: 522, distance: 18.4
click at [1482, 509] on label "Ebay Seller Hub" at bounding box center [1493, 504] width 83 height 17
click at [1462, 508] on input"] "Ebay Seller Hub" at bounding box center [1457, 503] width 11 height 11
checkbox input"] "true"
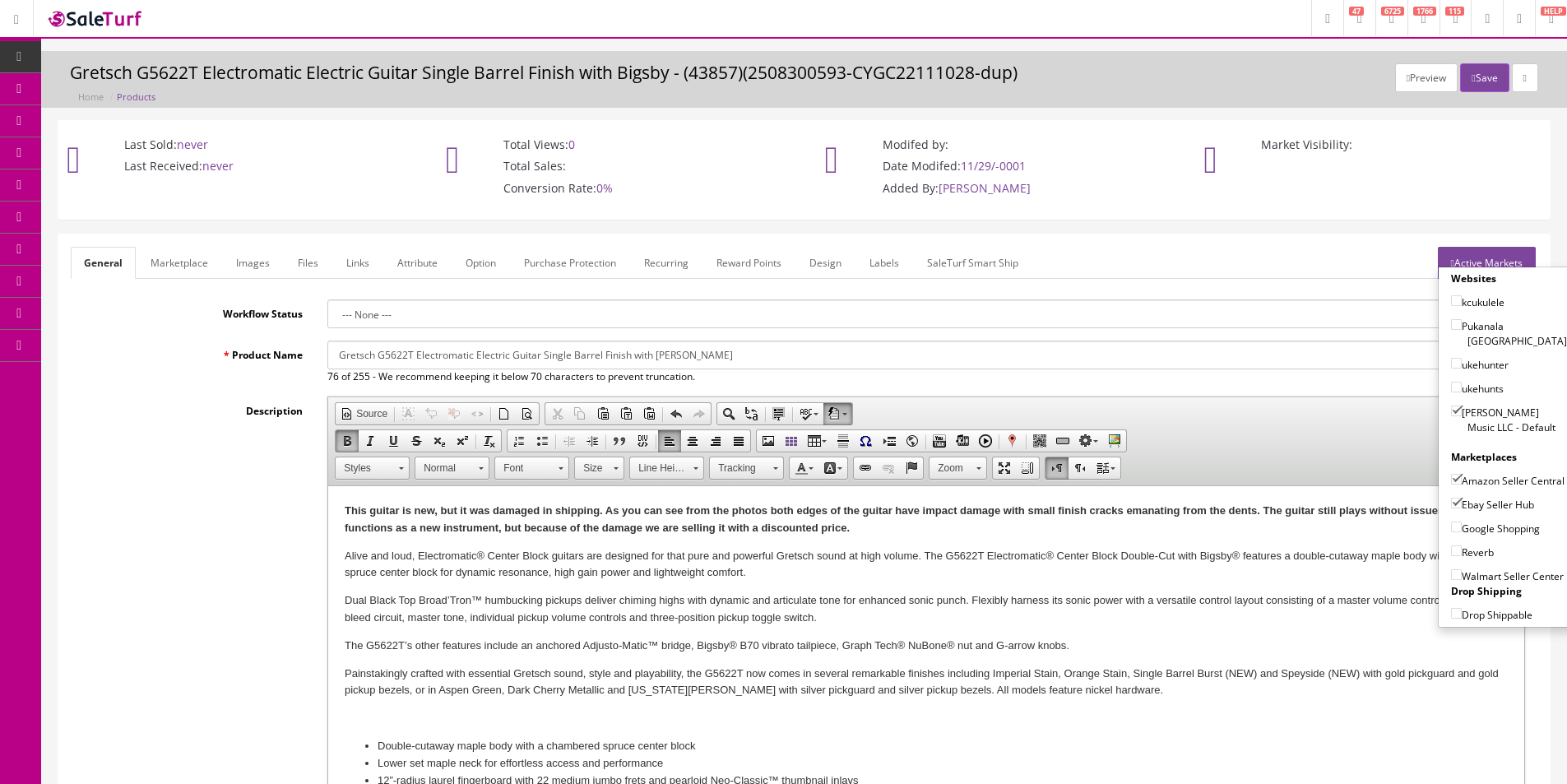
click at [1475, 530] on label "Google Shopping" at bounding box center [1495, 527] width 89 height 17
click at [1462, 530] on input"] "Google Shopping" at bounding box center [1457, 526] width 11 height 11
checkbox input"] "true"
click at [1469, 554] on label "Reverb" at bounding box center [1472, 551] width 43 height 17
click at [1462, 554] on input"] "Reverb" at bounding box center [1457, 550] width 11 height 11
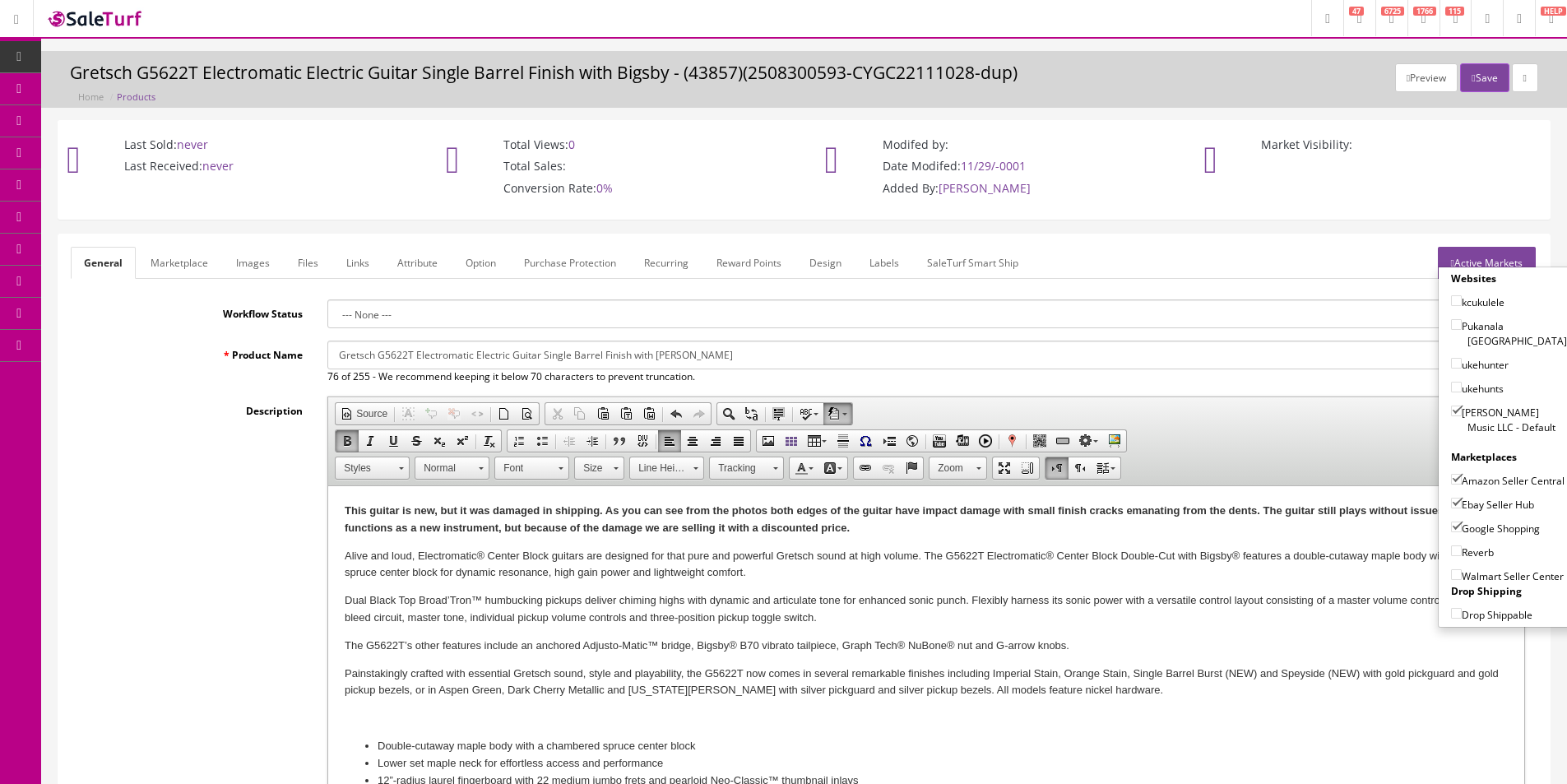
checkbox input"] "true"
click at [1478, 78] on button "Save" at bounding box center [1484, 77] width 48 height 29
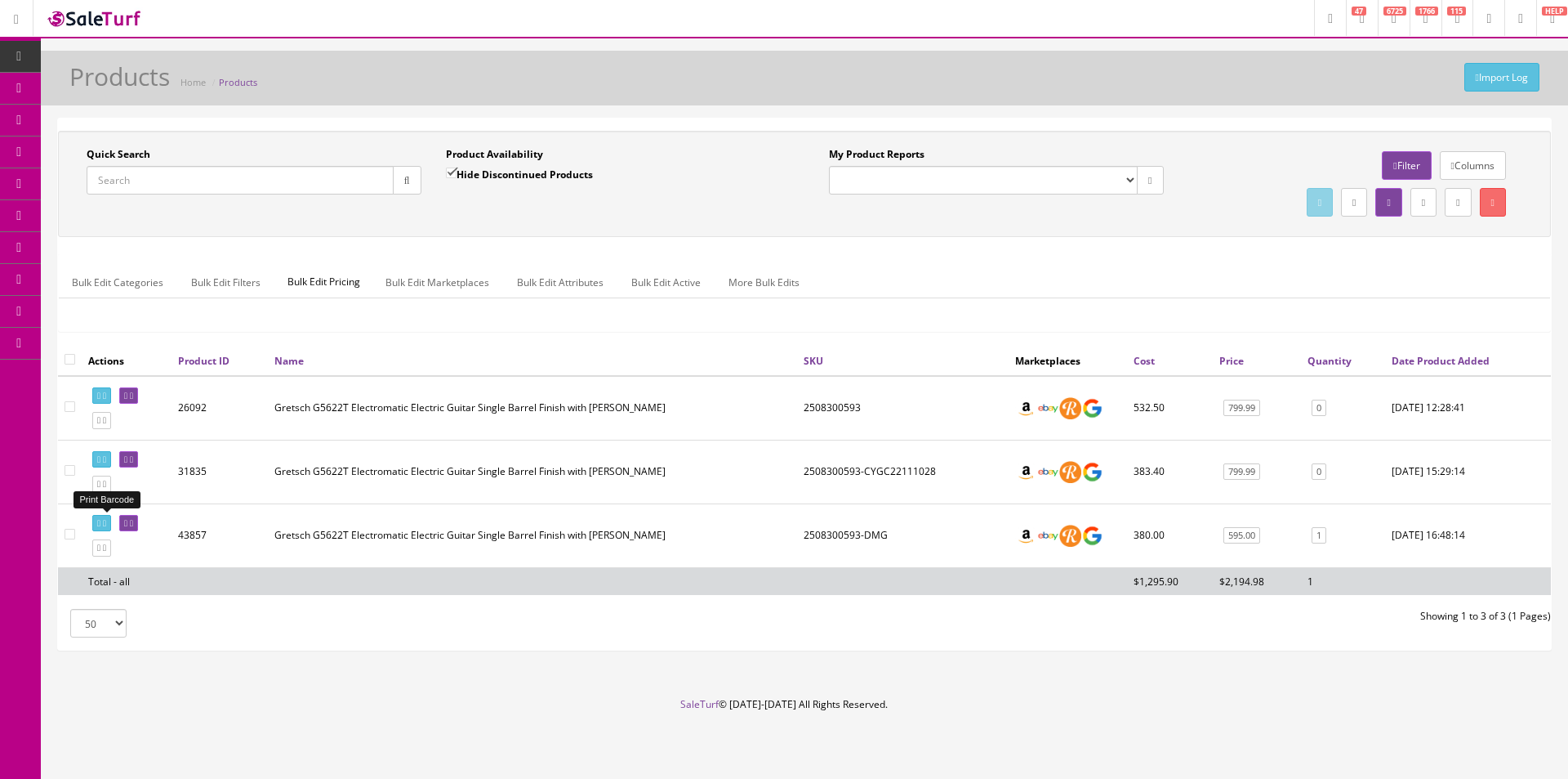
click at [105, 521] on link at bounding box center [102, 523] width 19 height 17
click at [133, 527] on icon at bounding box center [131, 523] width 3 height 9
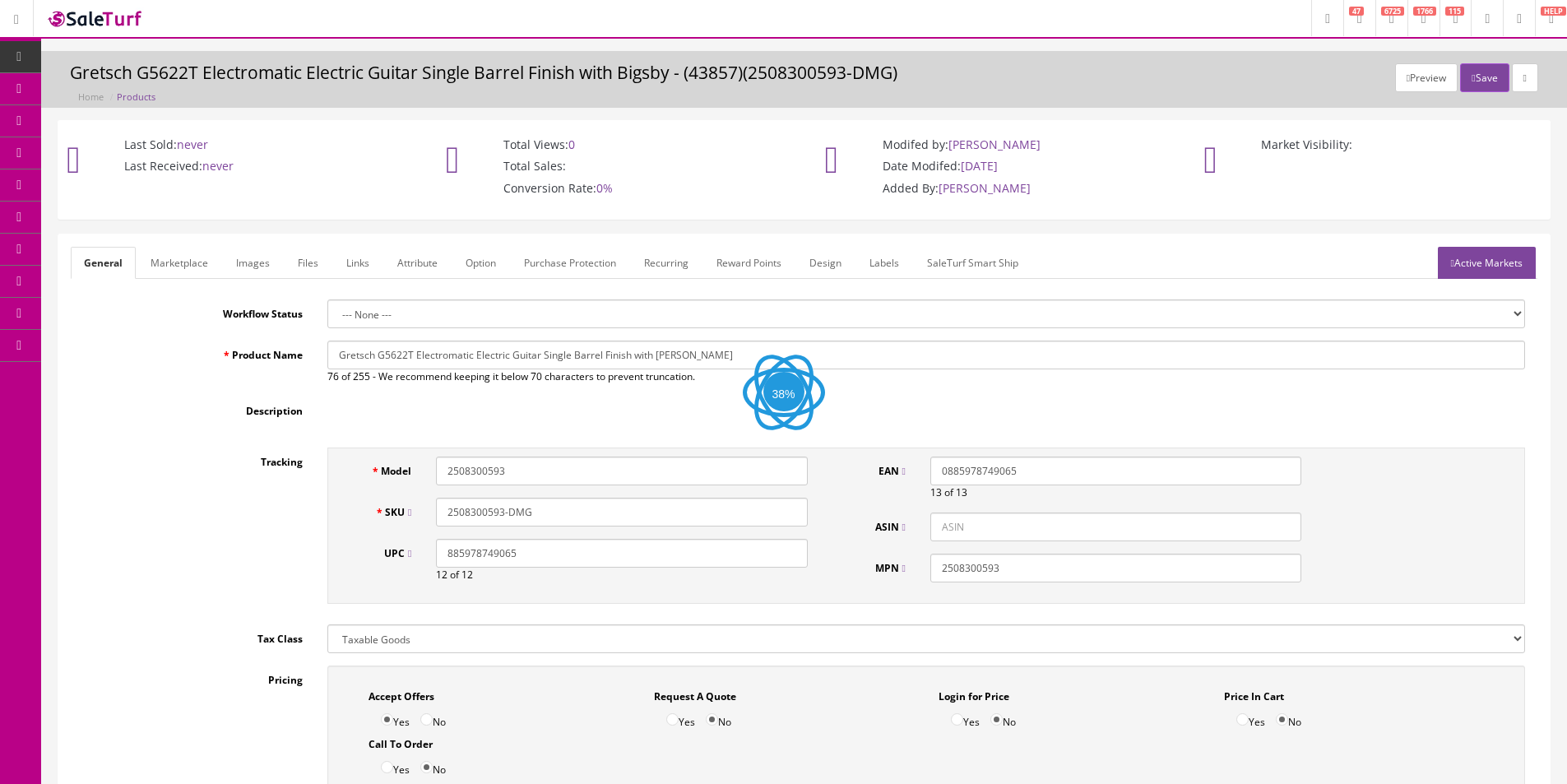
click at [868, 268] on link "Labels" at bounding box center [884, 263] width 56 height 32
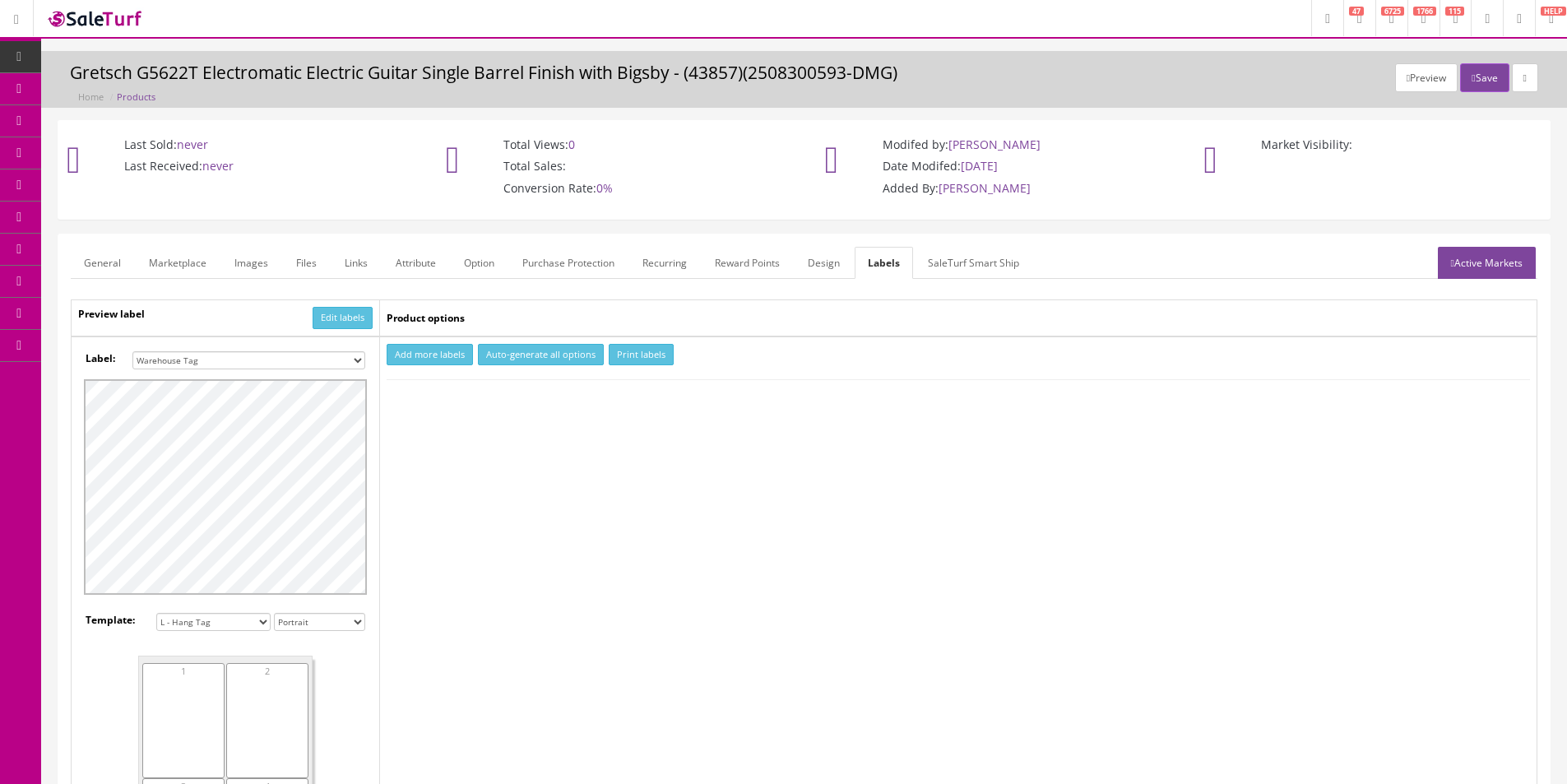
click at [230, 356] on select "Small Label 2 x 1 Label Shoe label 100 barcodes Dymo Label 2 X 1 Sticker Labels…" at bounding box center [249, 360] width 233 height 18
select select "16"
click at [132, 351] on select "Small Label 2 x 1 Label Shoe label 100 barcodes Dymo Label 2 X 1 Sticker Labels…" at bounding box center [249, 360] width 233 height 18
click at [398, 359] on button "Add more labels" at bounding box center [429, 354] width 87 height 22
click at [398, 408] on input "number" at bounding box center [430, 405] width 84 height 18
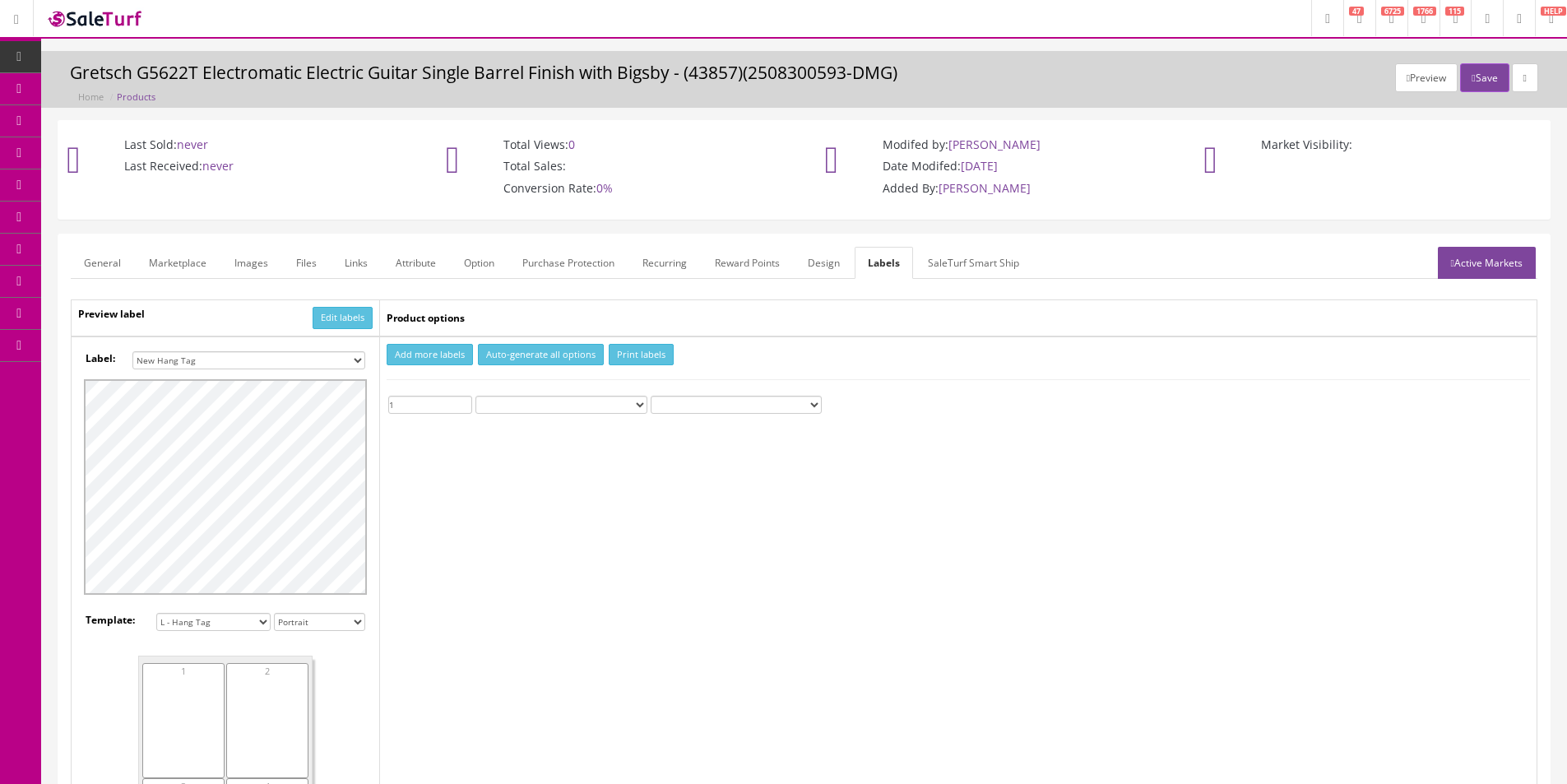
type input "1"
click at [633, 354] on button "Print labels" at bounding box center [642, 354] width 65 height 22
click at [68, 90] on link "Products" at bounding box center [127, 89] width 173 height 32
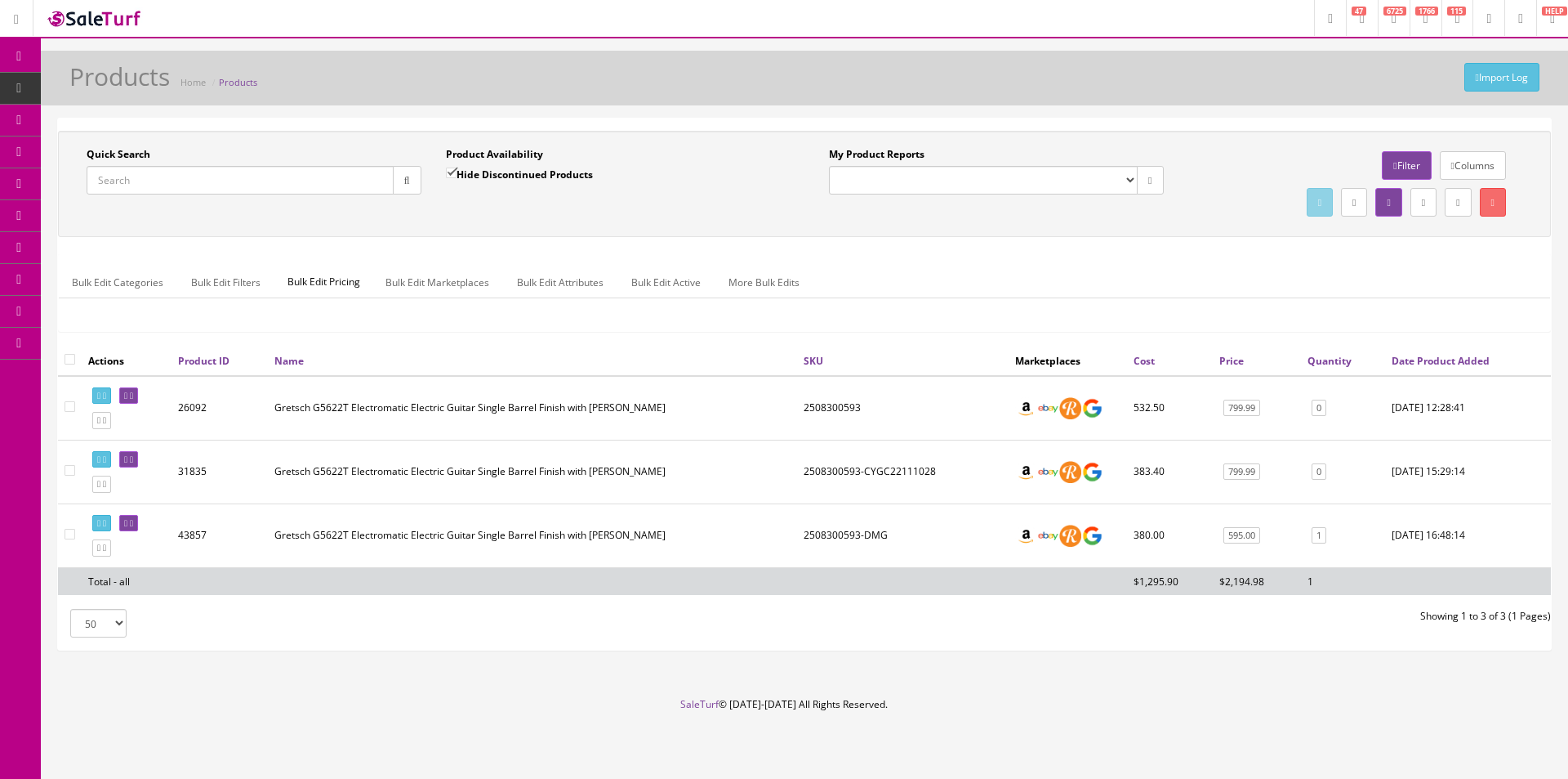
click at [166, 181] on input "Quick Search" at bounding box center [240, 180] width 307 height 29
click at [555, 263] on div "Bulk Edit Categories Bulk Edit Filters Bulk Edit Pricing Bulk Edit Marketplaces…" at bounding box center [805, 292] width 1491 height 77
click at [556, 262] on div "Bulk Edit Categories Bulk Edit Filters Bulk Edit Pricing Bulk Edit Marketplaces…" at bounding box center [805, 292] width 1491 height 77
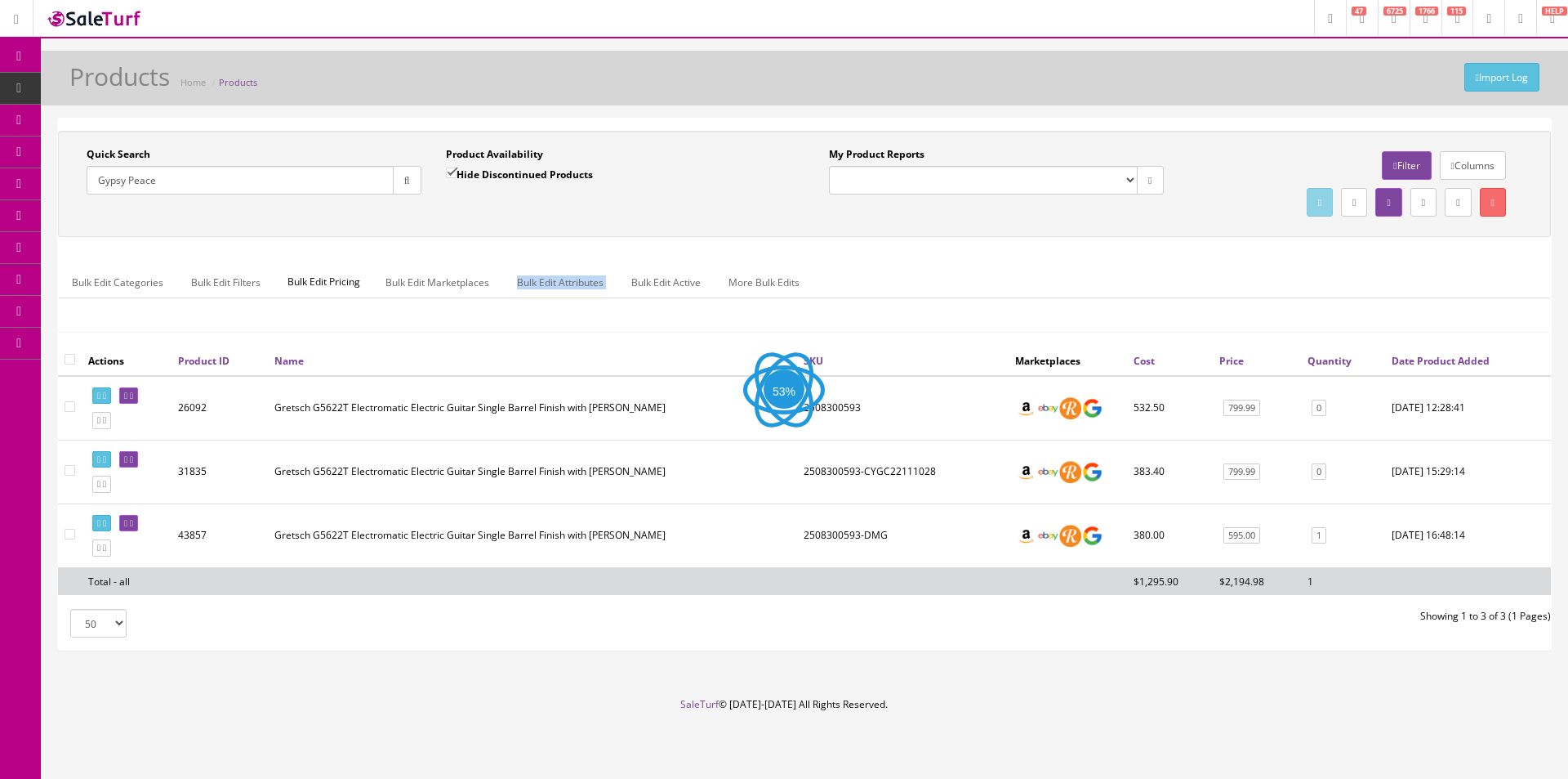
click at [556, 262] on div "Bulk Edit Categories Bulk Edit Filters Bulk Edit Pricing Bulk Edit Marketplaces…" at bounding box center [805, 292] width 1491 height 77
click at [576, 247] on div "Quick Search Gypsy Peace Date From Product Availability Hide Discontinued Produ…" at bounding box center [805, 238] width 1493 height 215
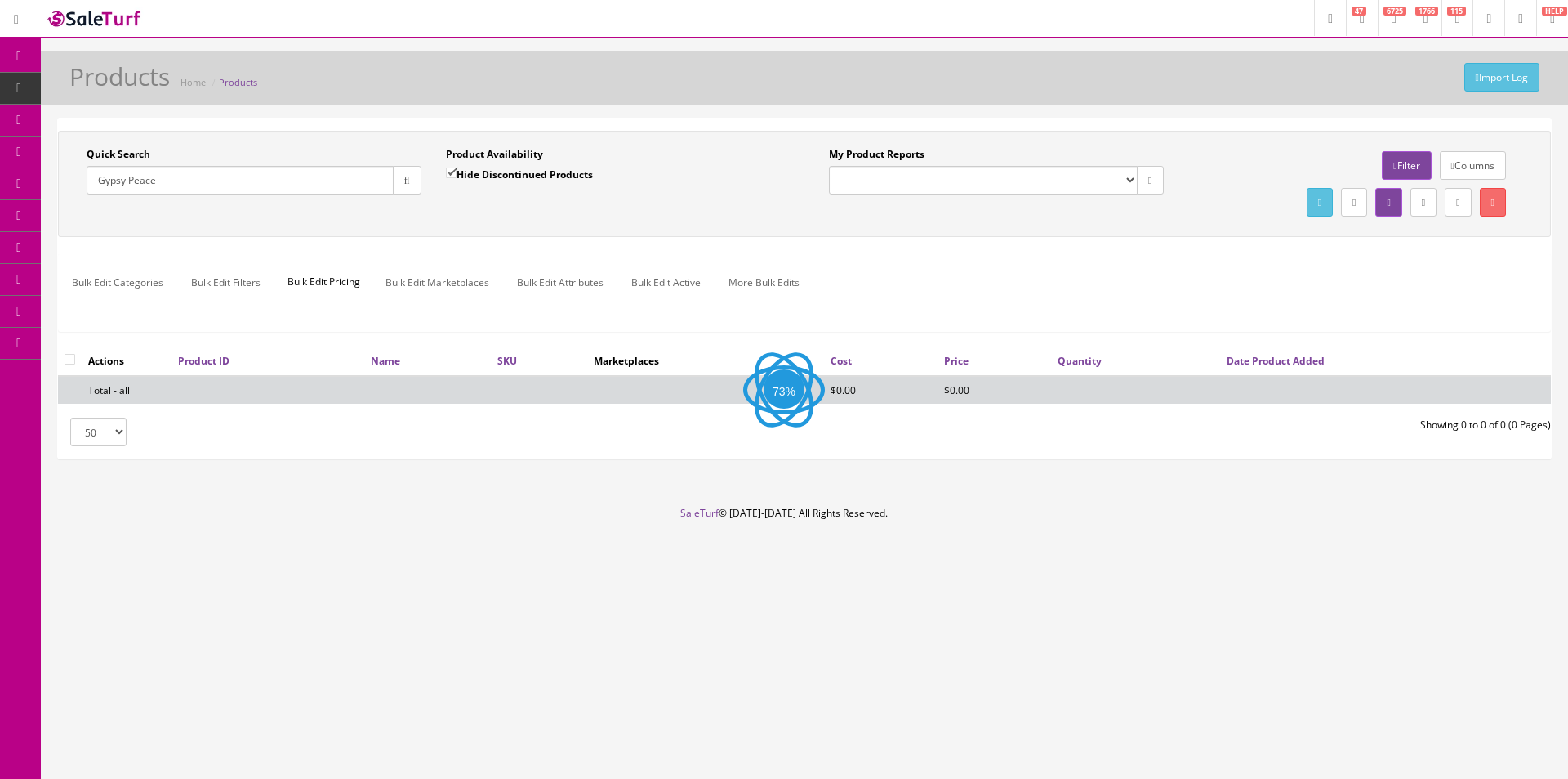
drag, startPoint x: 576, startPoint y: 247, endPoint x: 565, endPoint y: 237, distance: 14.9
click at [576, 247] on div "Quick Search Gypsy Peace Date From Product Availability Hide Discontinued Produ…" at bounding box center [805, 238] width 1493 height 215
click at [255, 175] on input "Gypsy Peace" at bounding box center [240, 180] width 307 height 29
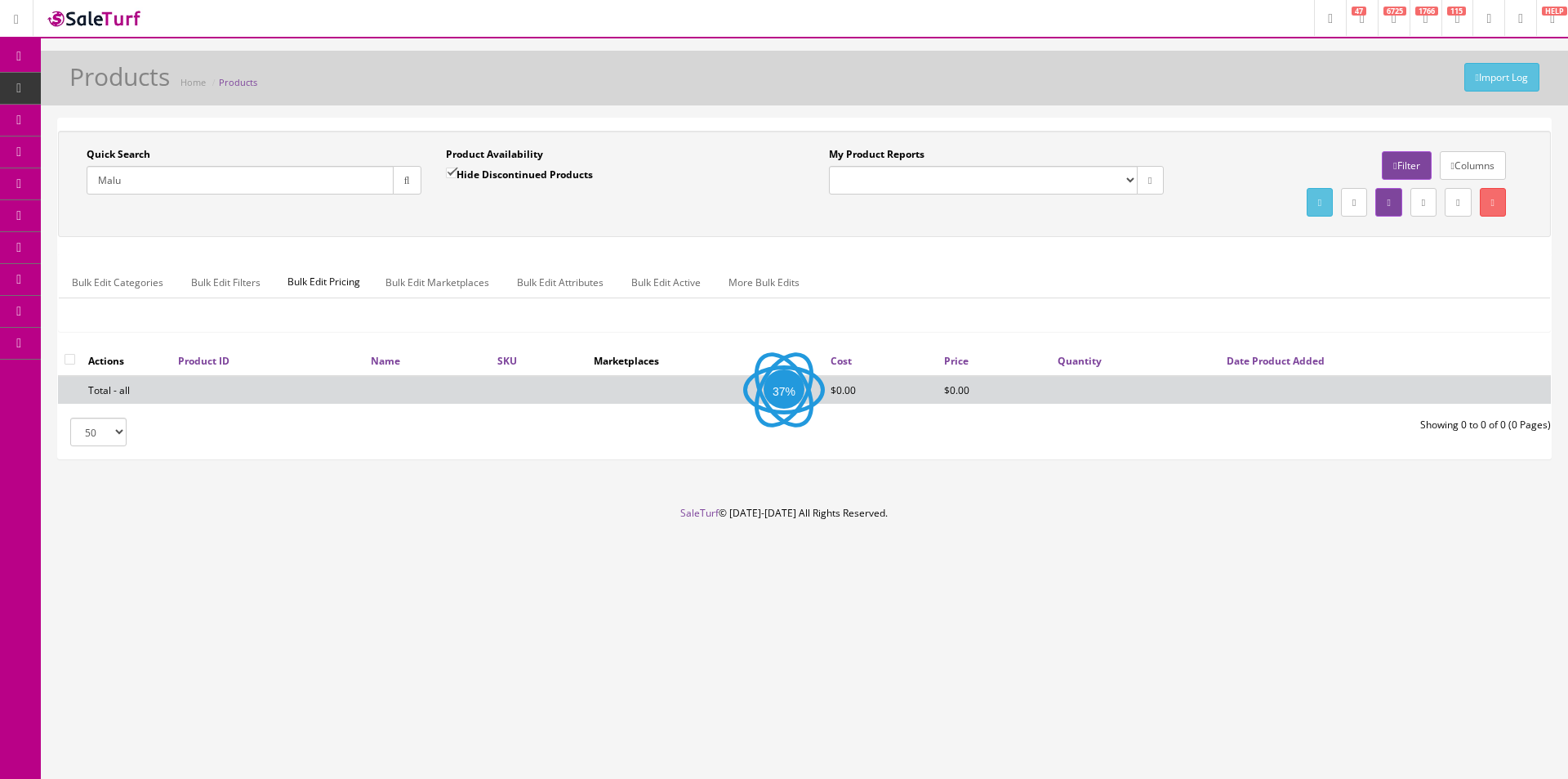
type input "Malu"
click at [1411, 162] on link "Filter" at bounding box center [1406, 165] width 49 height 29
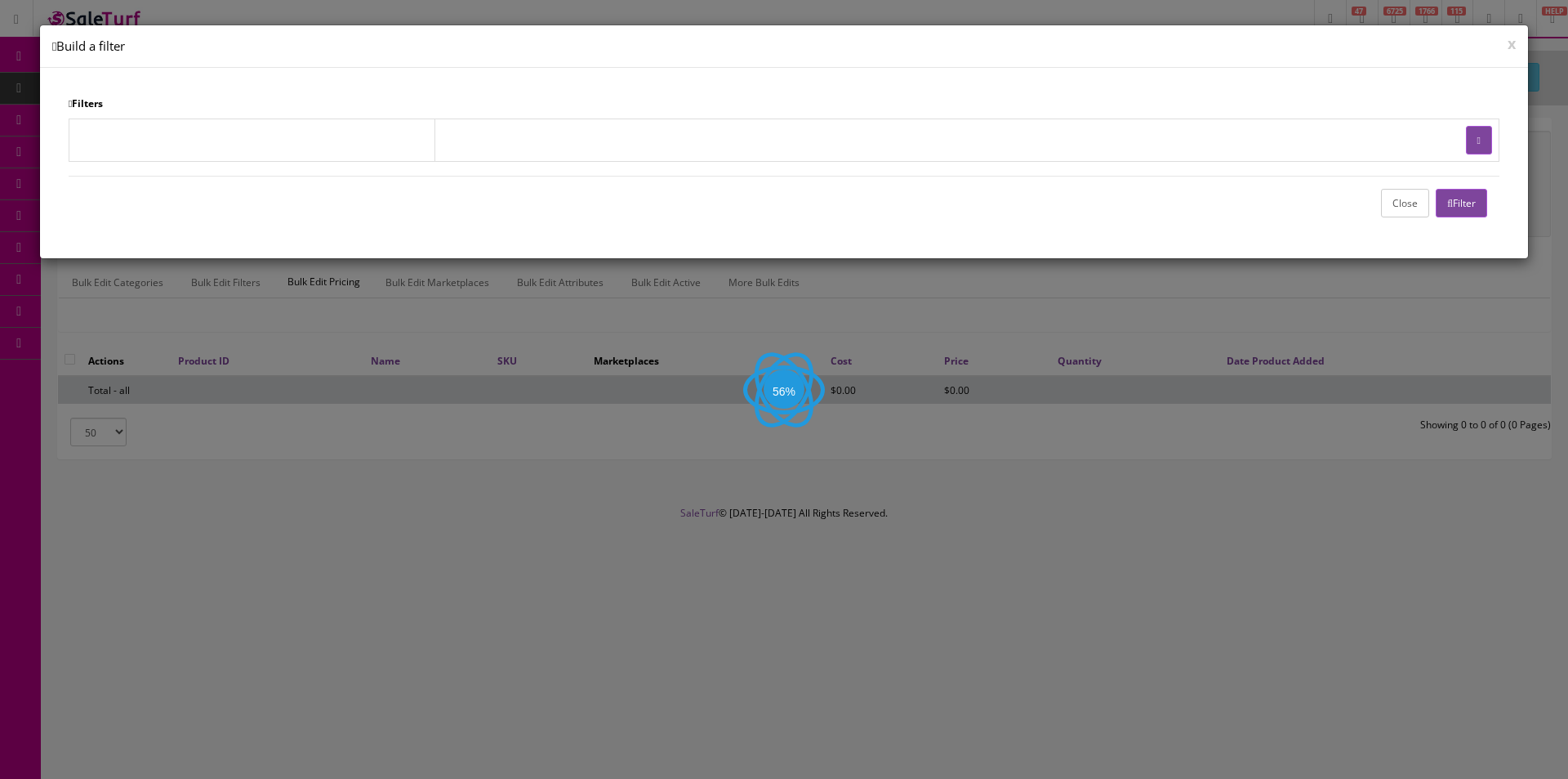
click at [1393, 198] on button "Close" at bounding box center [1404, 203] width 48 height 29
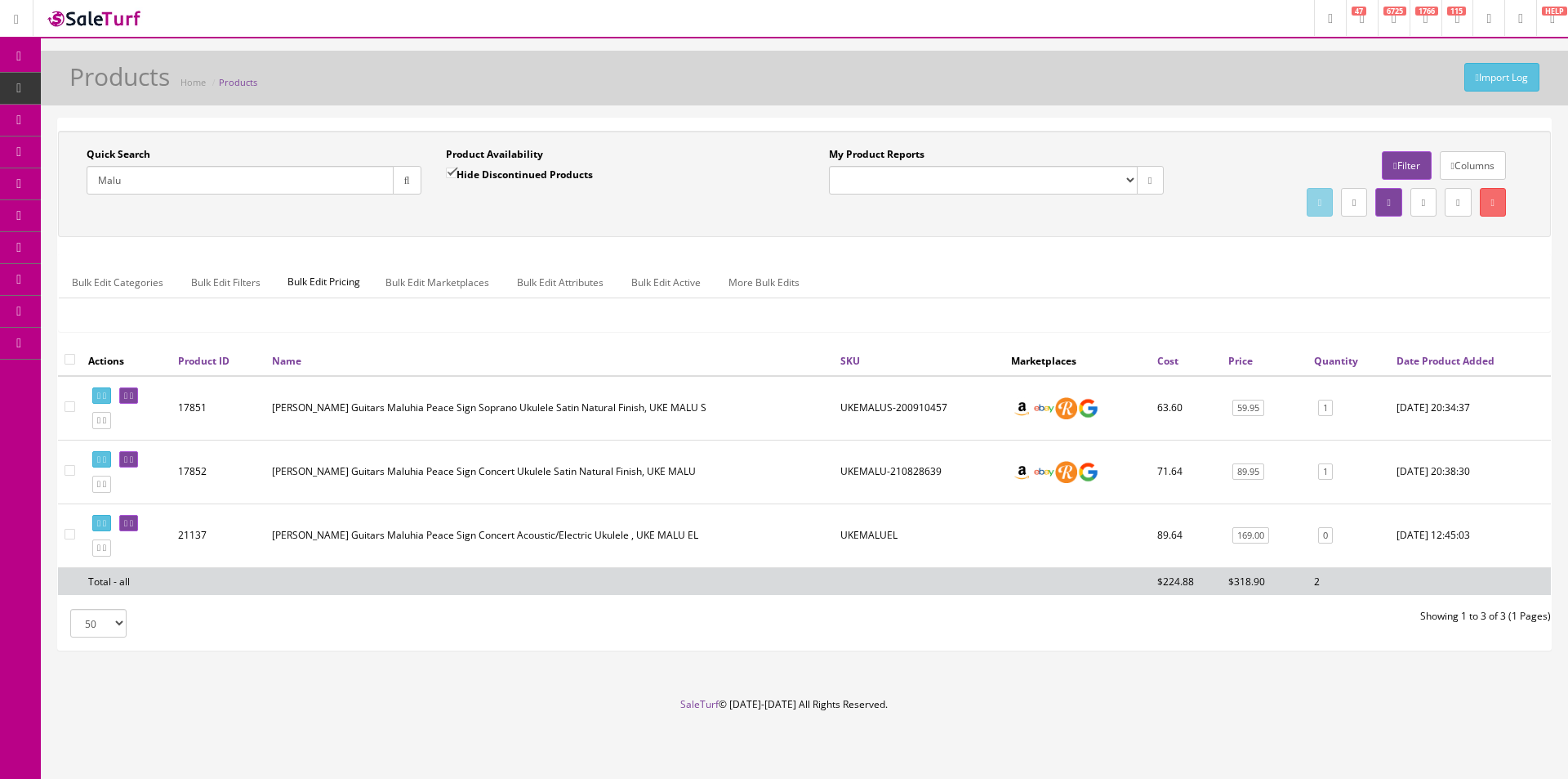
click at [871, 527] on td "UKEMALUEL" at bounding box center [919, 534] width 171 height 64
click at [751, 559] on td "[PERSON_NAME] Guitars Maluhia Peace Sign Concert Acoustic/Electric Ukulele , UK…" at bounding box center [549, 534] width 568 height 64
click at [490, 166] on label "Hide Discontinued Products" at bounding box center [519, 174] width 147 height 17
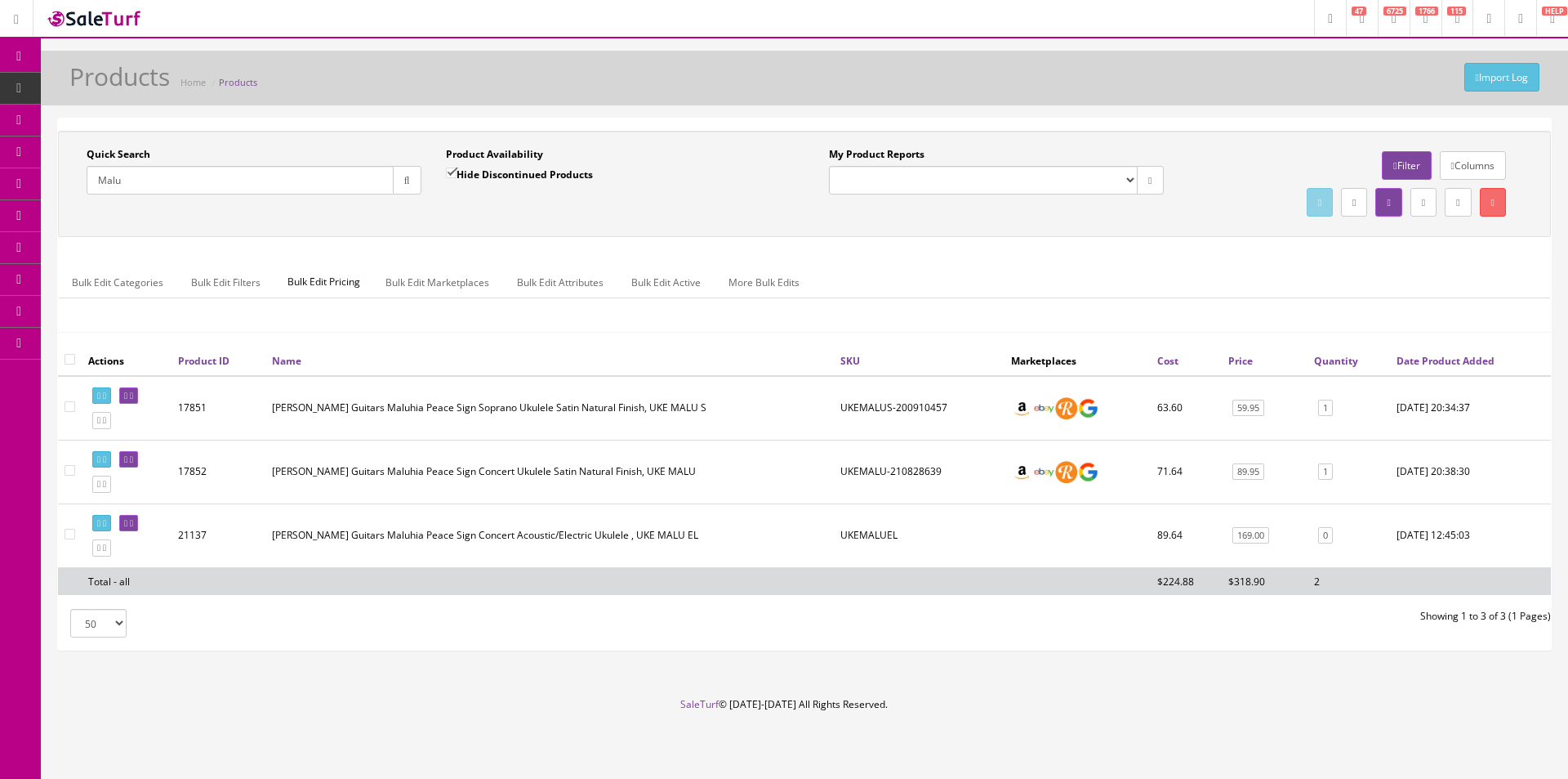
click at [457, 167] on input "Hide Discontinued Products" at bounding box center [452, 172] width 10 height 10
checkbox input "false"
click at [483, 215] on div "Quick Search [GEOGRAPHIC_DATA] Date From Product Availability Hide Discontinued…" at bounding box center [804, 184] width 1485 height 73
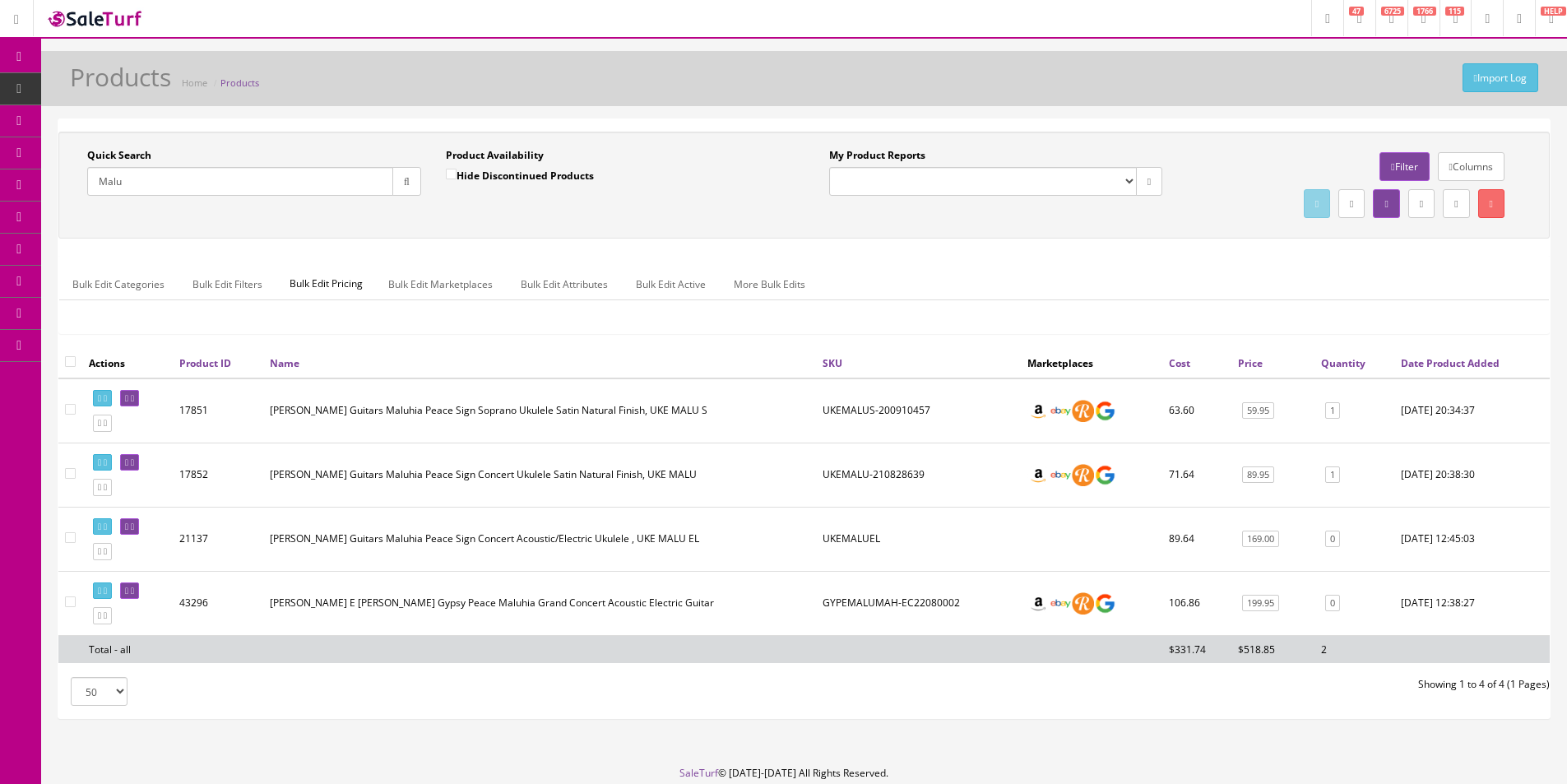
click at [507, 239] on div "Quick Search [GEOGRAPHIC_DATA] Date From Product Availability Hide Discontinued…" at bounding box center [805, 239] width 1492 height 216
click at [507, 236] on div "Quick Search [GEOGRAPHIC_DATA] Date From Product Availability Hide Discontinued…" at bounding box center [805, 185] width 1492 height 107
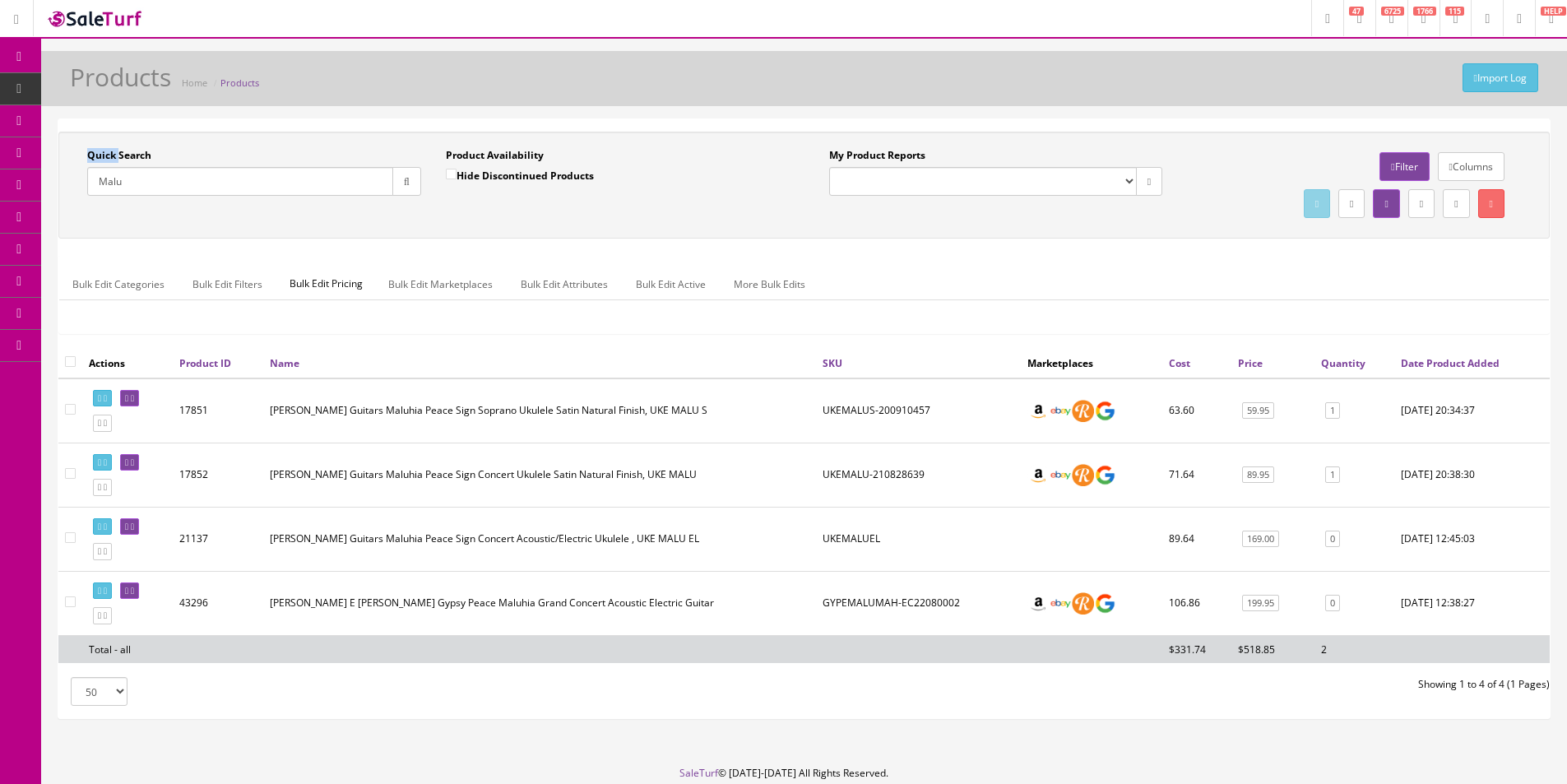
click at [507, 236] on div "Quick Search [GEOGRAPHIC_DATA] Date From Product Availability Hide Discontinued…" at bounding box center [805, 185] width 1492 height 107
drag, startPoint x: 507, startPoint y: 236, endPoint x: 416, endPoint y: 215, distance: 93.4
click at [507, 236] on div "Quick Search [GEOGRAPHIC_DATA] Date From Product Availability Hide Discontinued…" at bounding box center [805, 185] width 1492 height 107
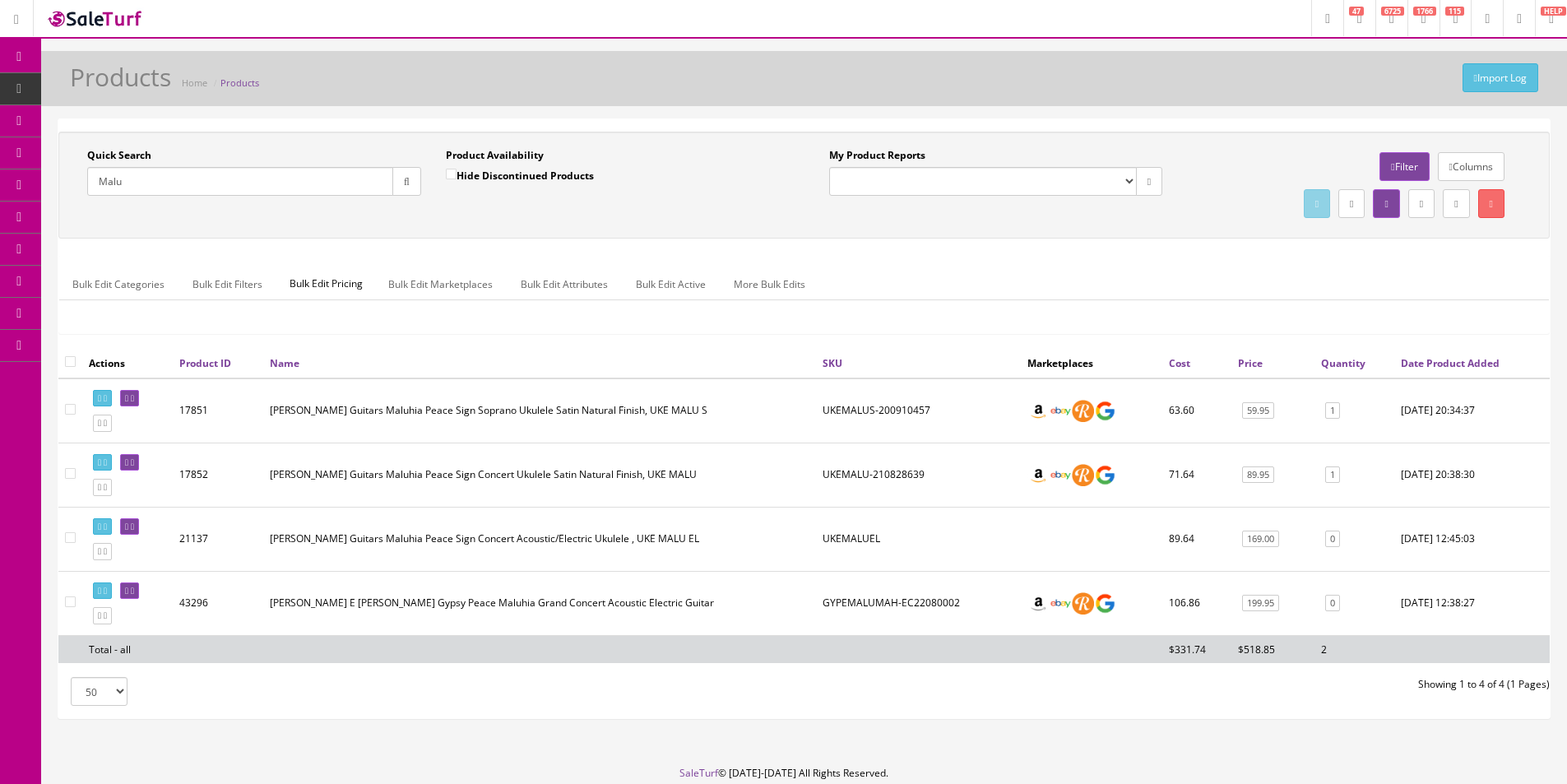
click at [367, 184] on input "Malu" at bounding box center [240, 181] width 306 height 29
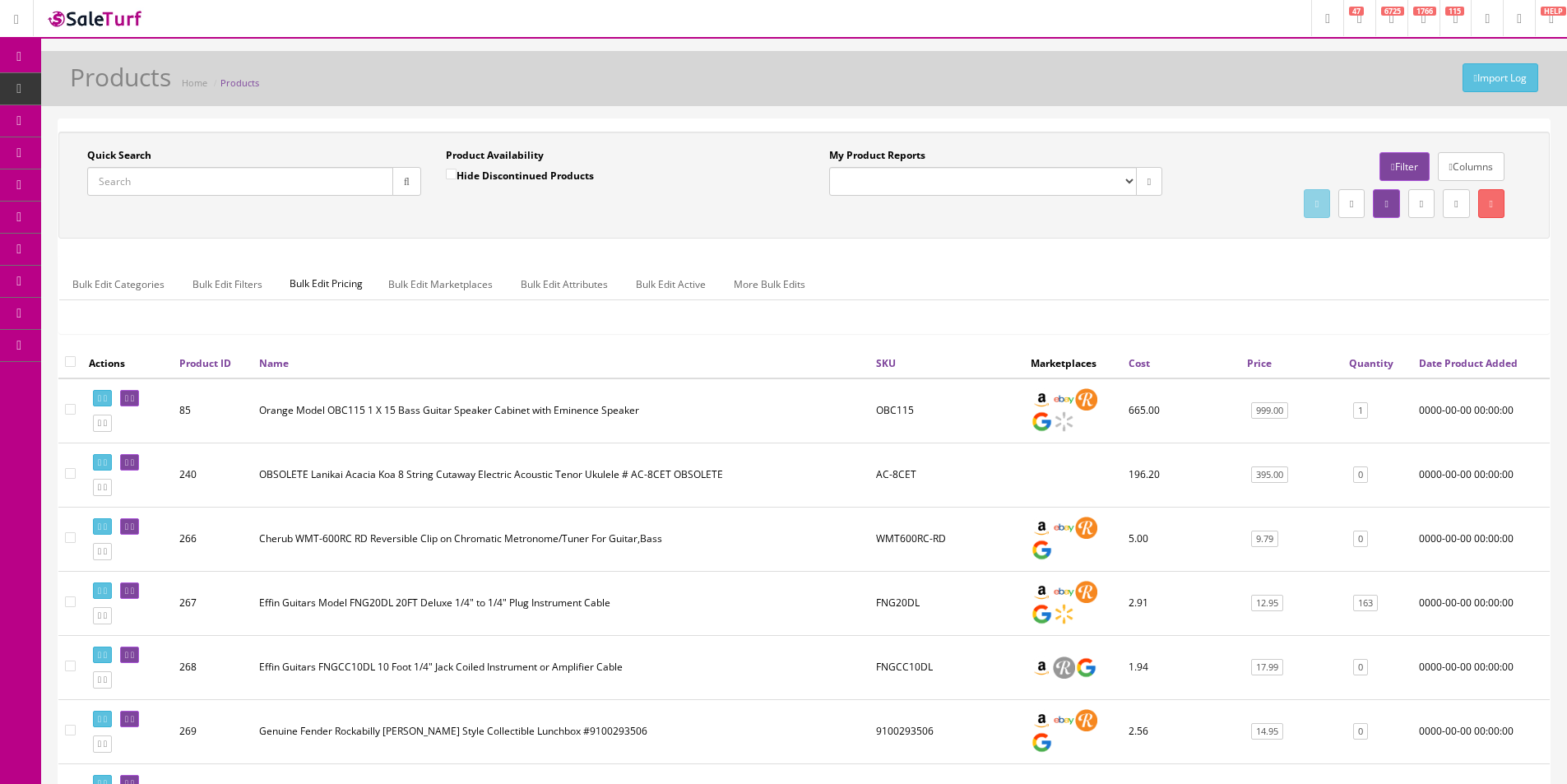
click at [1106, 281] on ul "Bulk Edit Categories Bulk Edit Filters Bulk Edit Pricing Bulk Edit Marketplaces…" at bounding box center [805, 284] width 1490 height 32
click at [20, 47] on link "Dashboard" at bounding box center [20, 57] width 41 height 32
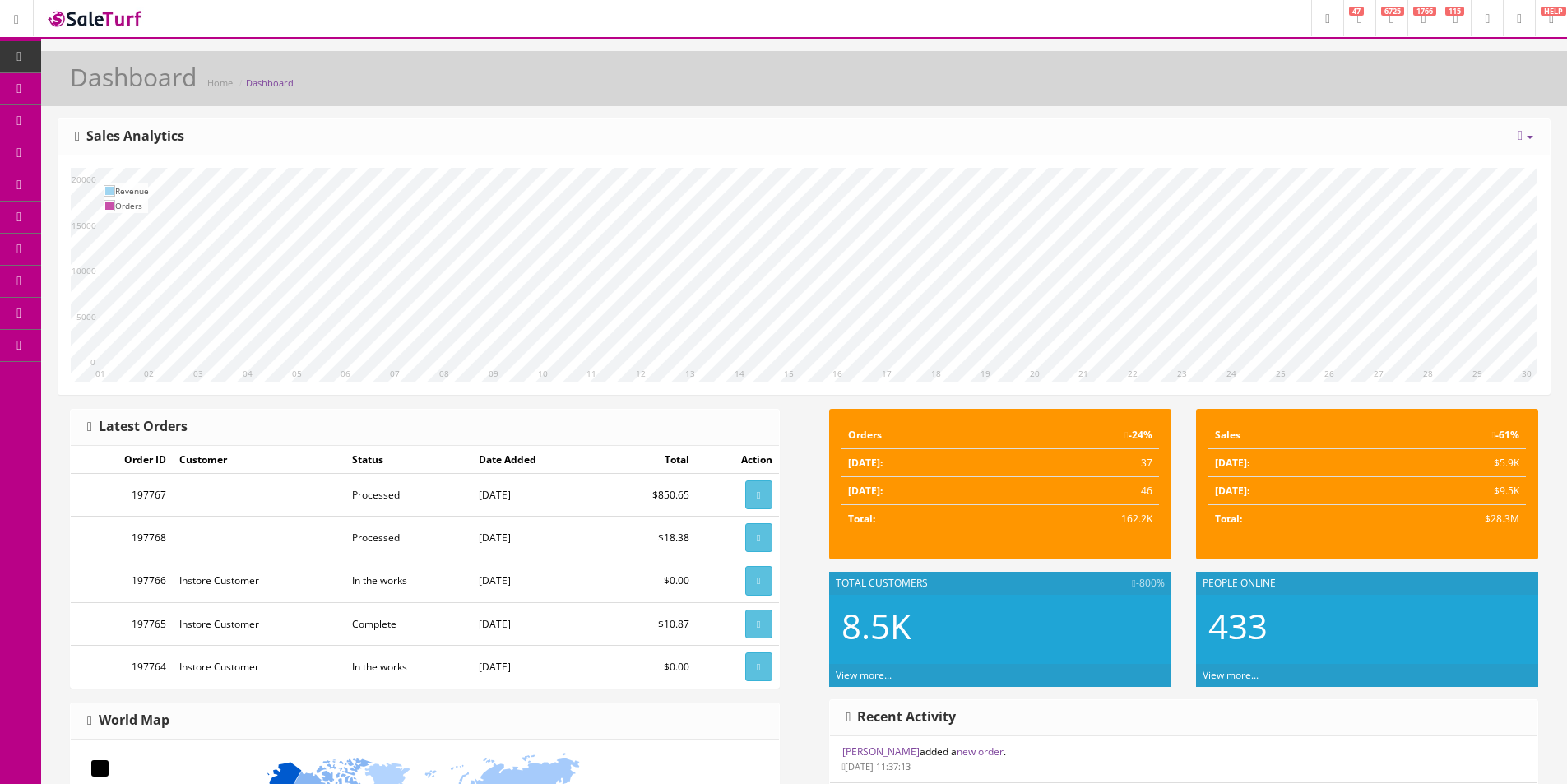
click at [600, 165] on div "10 11 12 13 14 15 16 17 18 19 20 21 22 23 24 25 26 27 28 29 30 01 02 03 04 05 0…" at bounding box center [805, 274] width 1492 height 238
click at [1518, 136] on icon at bounding box center [1521, 135] width 5 height 13
click at [1450, 221] on link "Year" at bounding box center [1476, 228] width 147 height 19
click at [1523, 131] on link at bounding box center [1526, 136] width 16 height 14
click at [1433, 246] on link "Year over Year" at bounding box center [1476, 247] width 147 height 19
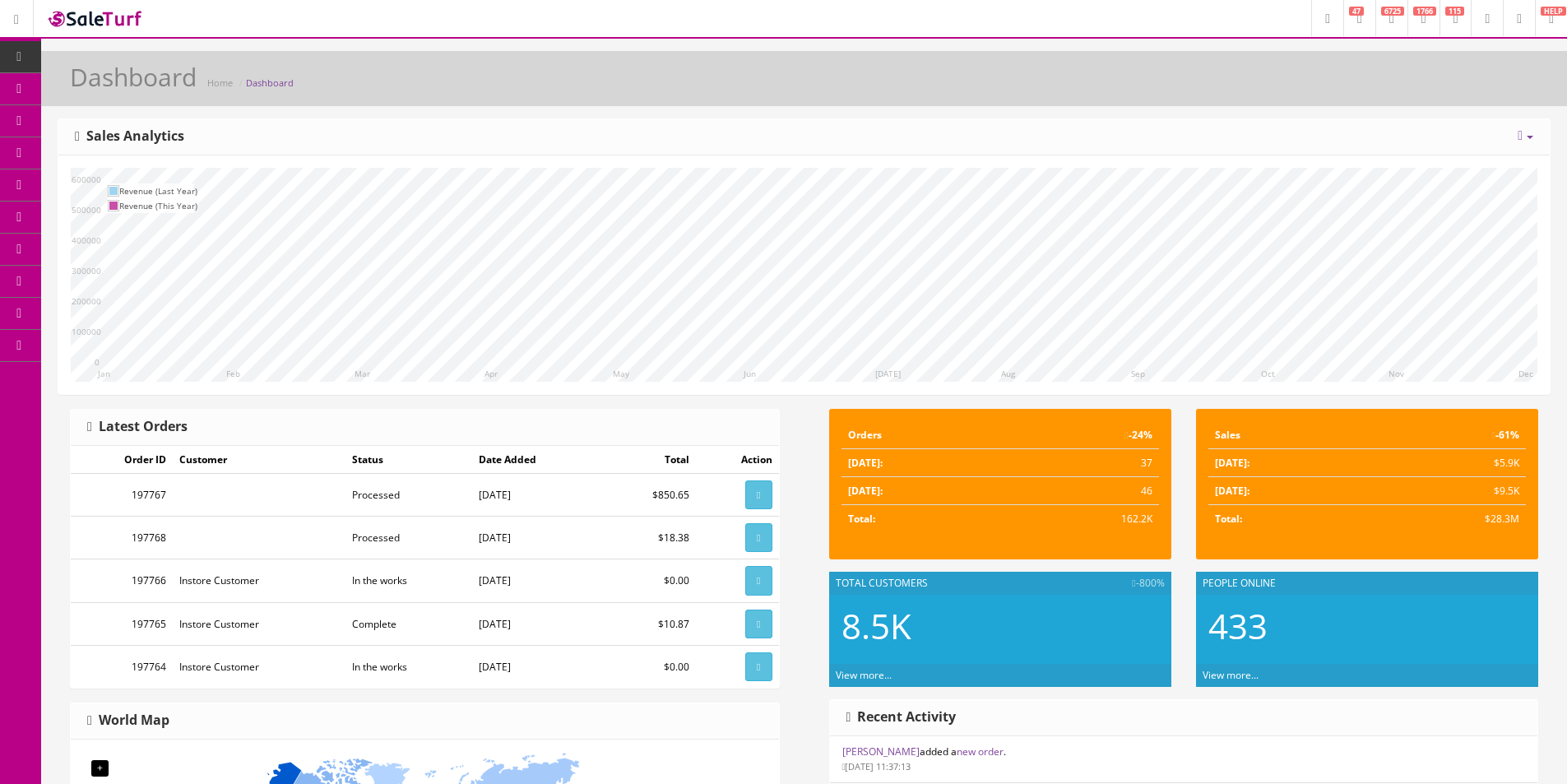
click at [65, 93] on link "Products" at bounding box center [127, 89] width 173 height 32
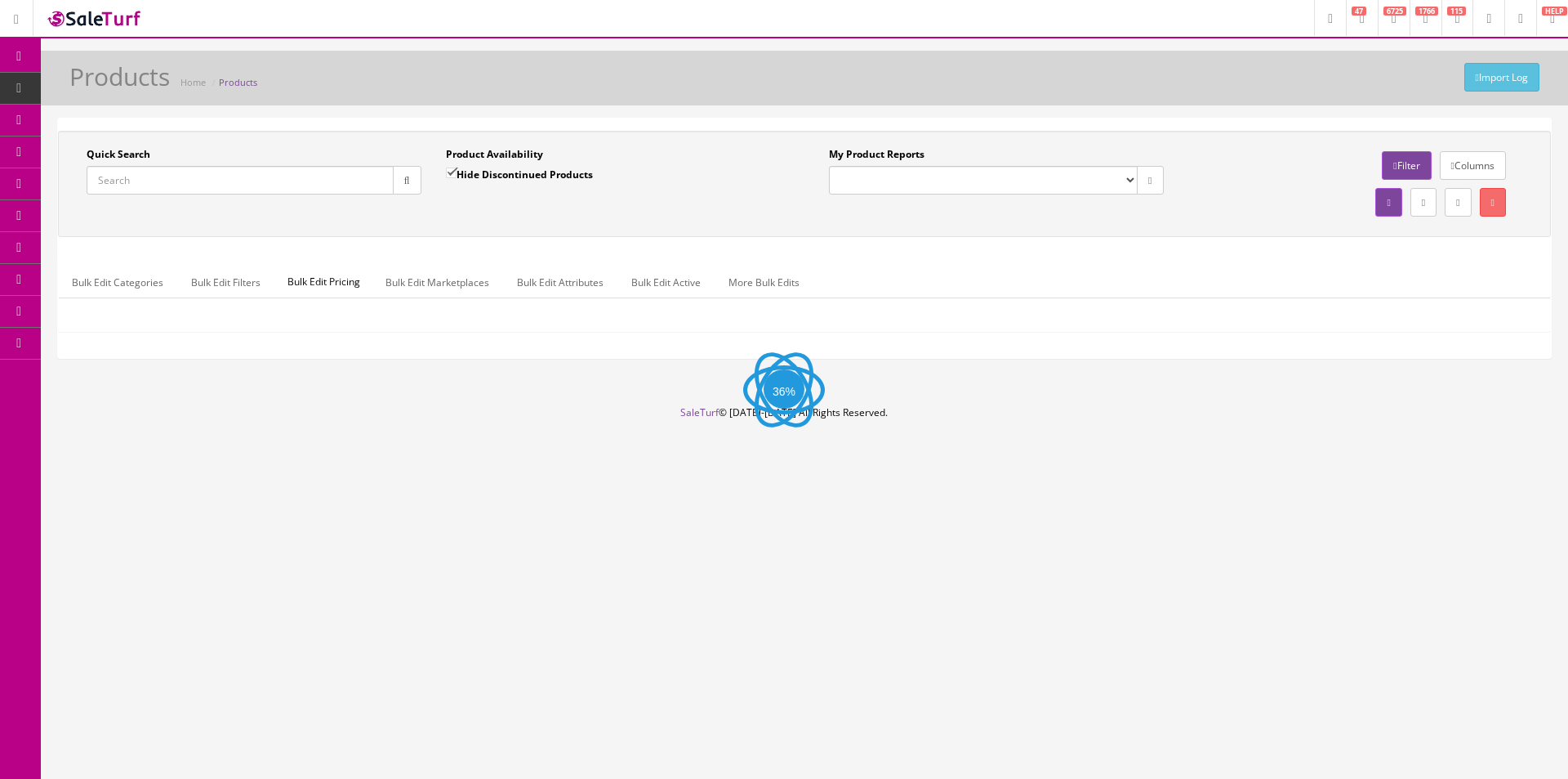
click at [369, 175] on input "Quick Search" at bounding box center [240, 180] width 307 height 29
type input "TY21061100"
click at [399, 180] on button "button" at bounding box center [407, 180] width 29 height 29
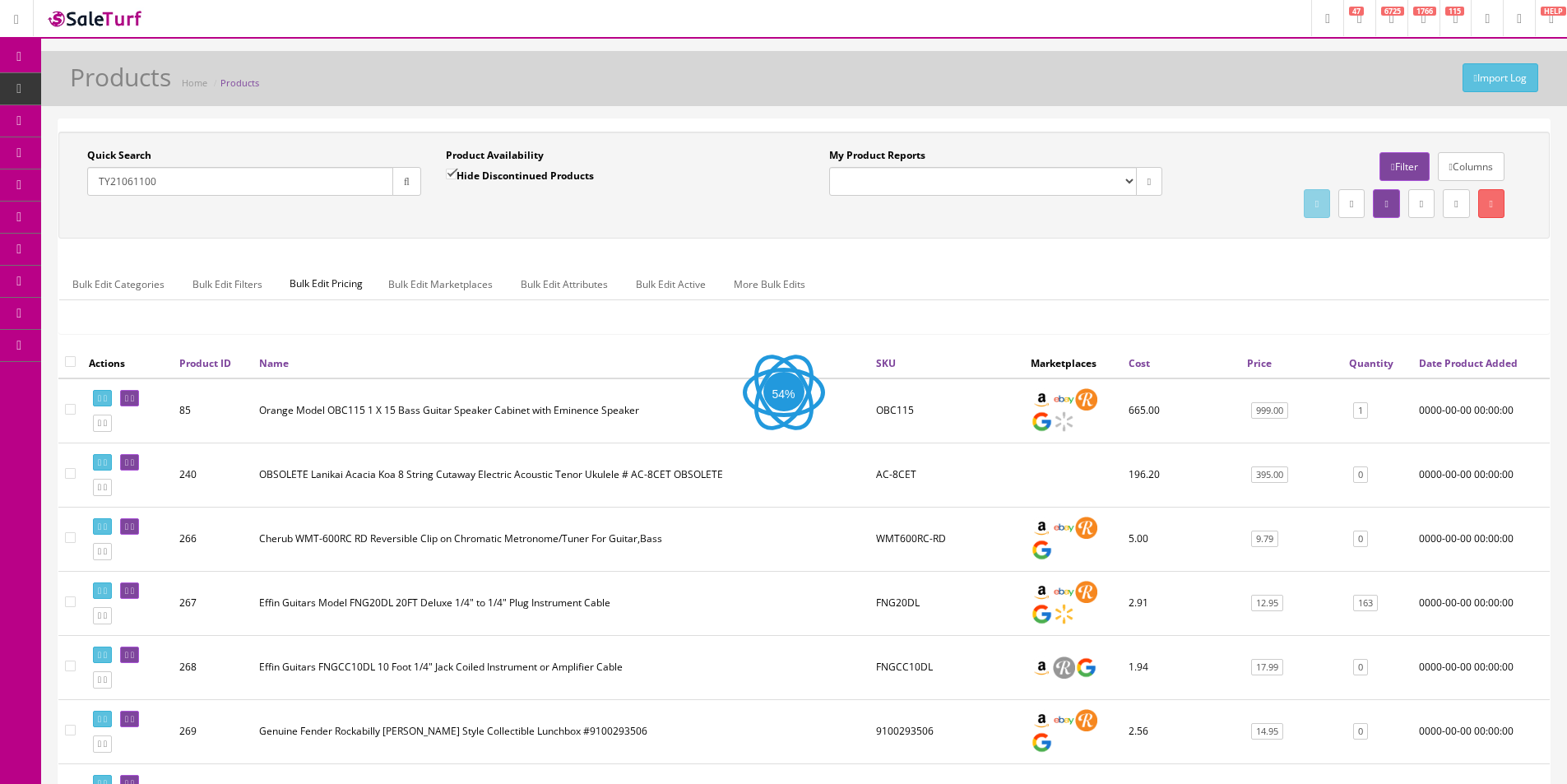
click at [428, 213] on div "Quick Search TY21061100 Date From Product Availability Hide Discontinued Produc…" at bounding box center [804, 185] width 1483 height 74
click at [453, 180] on input "Hide Discontinued Products" at bounding box center [451, 173] width 11 height 11
checkbox input "false"
click at [418, 184] on button "button" at bounding box center [407, 181] width 29 height 29
click at [439, 207] on div "Product Availability Hide Discontinued Products Date To" at bounding box center [613, 178] width 358 height 60
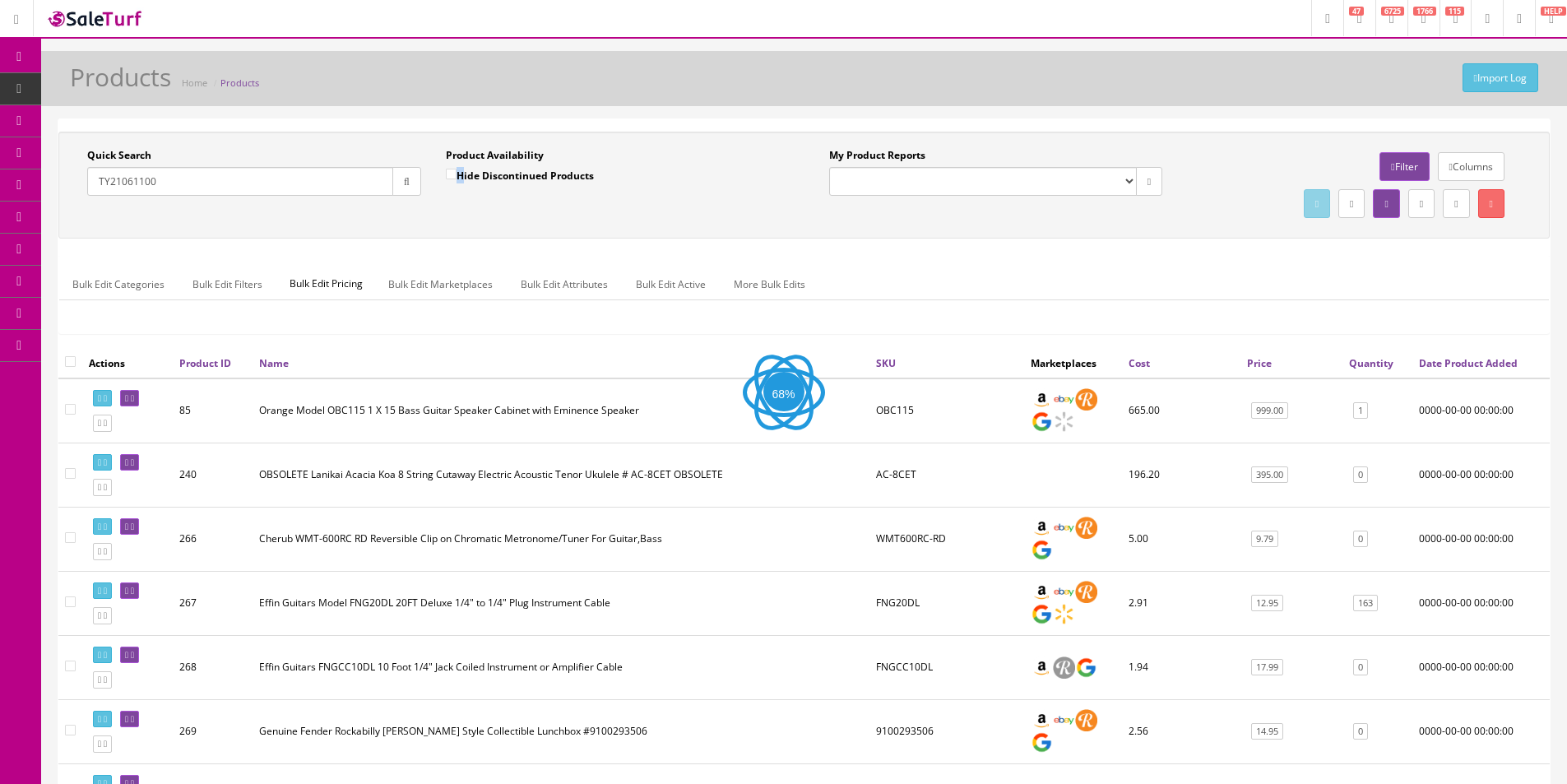
click at [439, 207] on div "Product Availability Hide Discontinued Products Date To" at bounding box center [613, 178] width 358 height 60
click at [439, 206] on div "Product Availability Hide Discontinued Products Date To" at bounding box center [613, 178] width 358 height 60
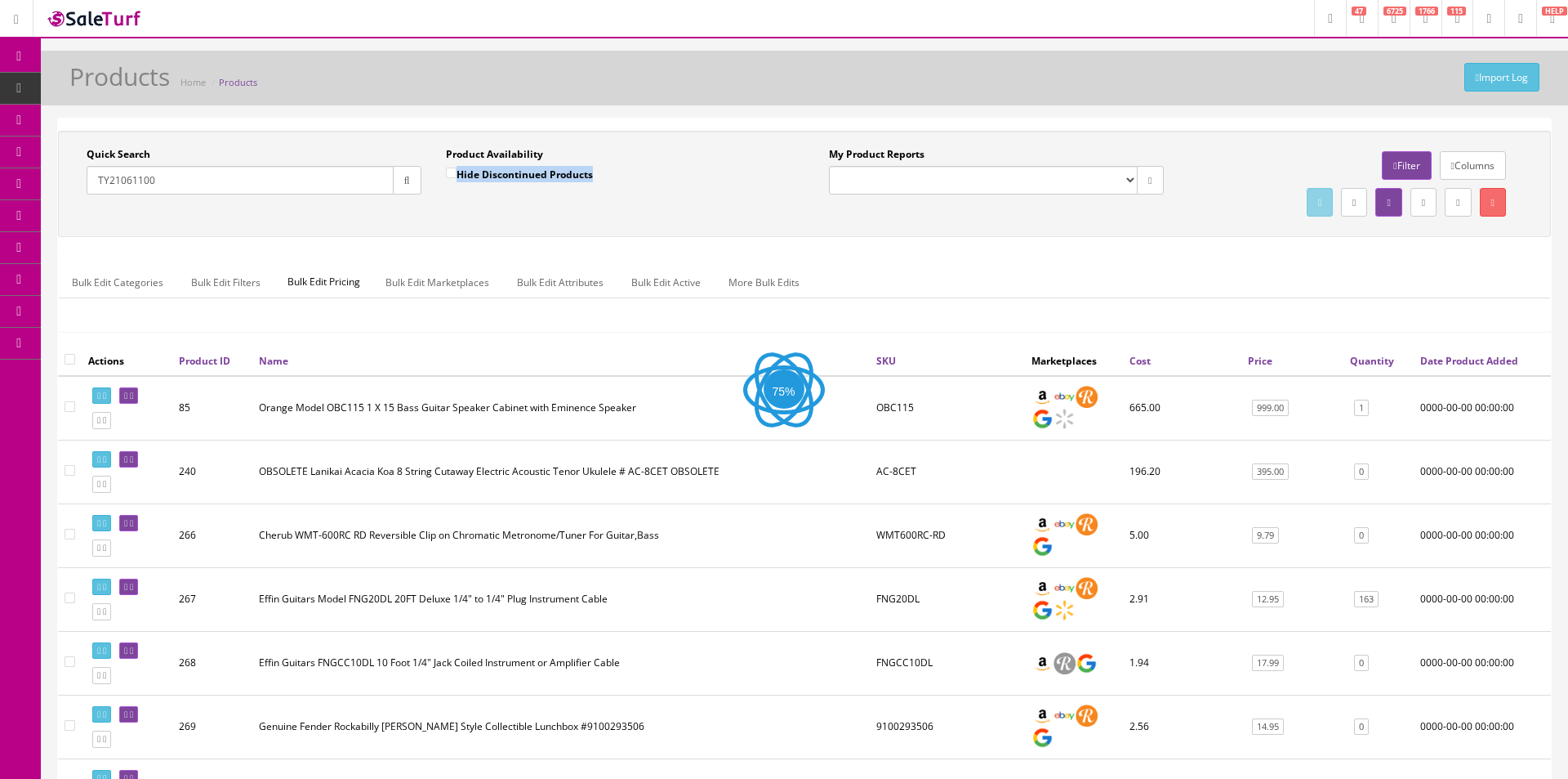
click at [436, 205] on div "Product Availability Hide Discontinued Products Date To" at bounding box center [613, 177] width 359 height 60
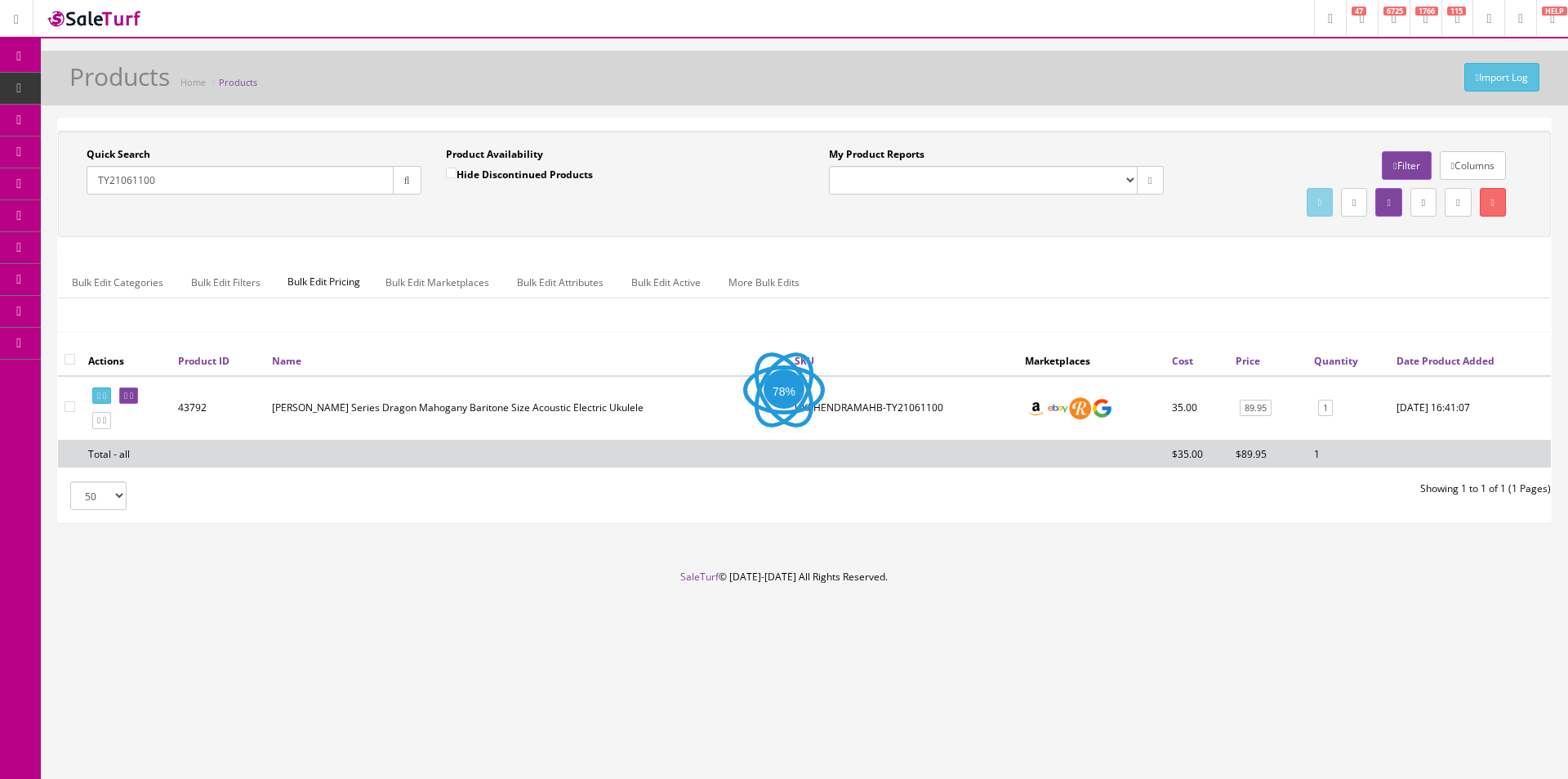
click at [436, 205] on div "Product Availability Hide Discontinued Products Date To" at bounding box center [613, 177] width 359 height 60
drag, startPoint x: 436, startPoint y: 205, endPoint x: 384, endPoint y: 254, distance: 71.4
click at [436, 204] on div "Product Availability Hide Discontinued Products Date To" at bounding box center [613, 177] width 359 height 60
drag, startPoint x: 138, startPoint y: 393, endPoint x: 153, endPoint y: 389, distance: 15.5
click at [127, 392] on icon at bounding box center [126, 396] width 3 height 9
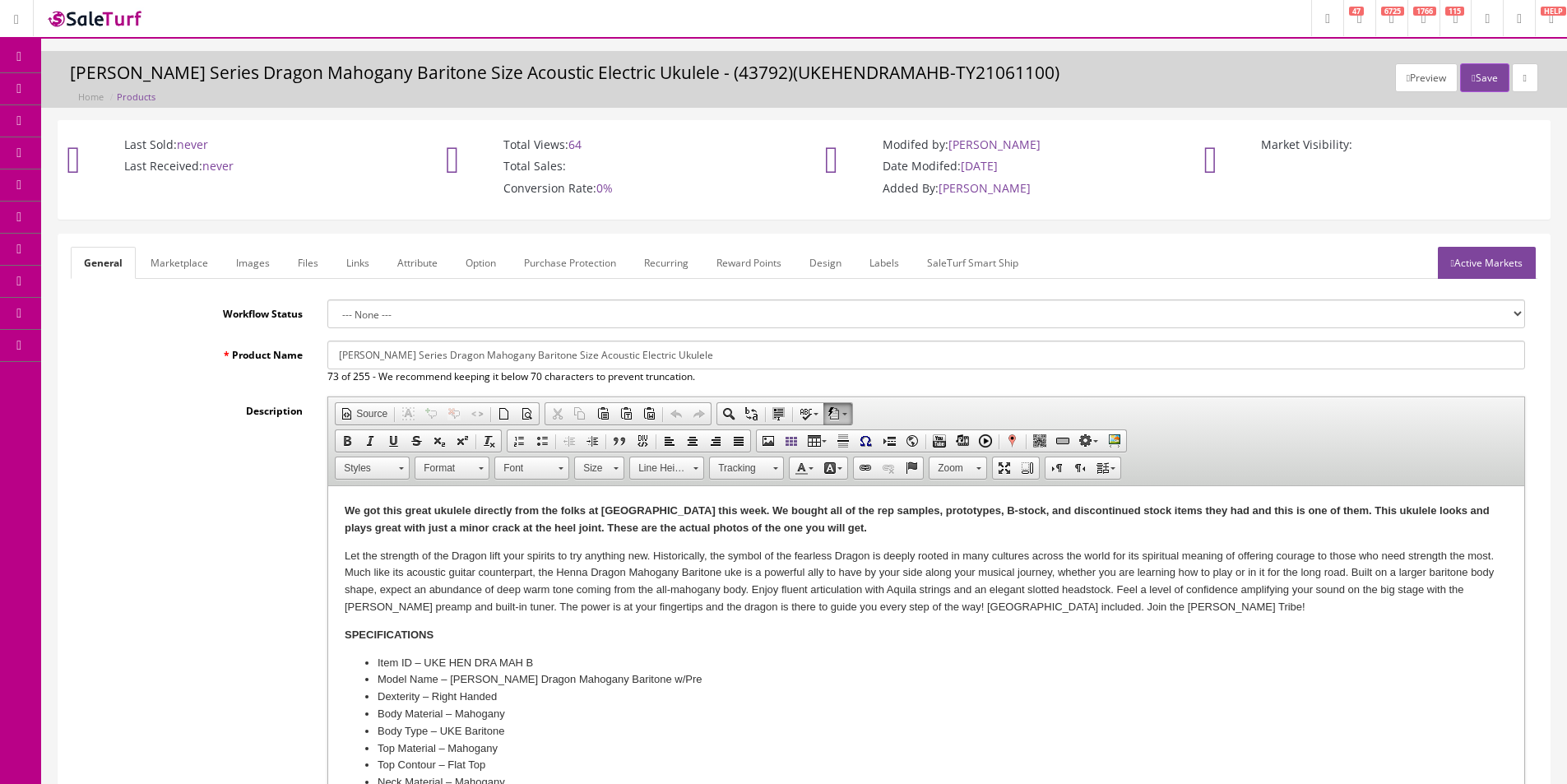
click at [515, 528] on strong "We got this great ukulele directly from the folks at [GEOGRAPHIC_DATA] this wee…" at bounding box center [917, 519] width 1145 height 30
drag, startPoint x: 1287, startPoint y: 508, endPoint x: 517, endPoint y: 530, distance: 770.3
click at [517, 530] on strong "We got this great ukulele directly from the folks at Luna this week. We bought …" at bounding box center [917, 519] width 1145 height 30
click at [536, 516] on strong "We got this great ukulele directly from the folks at Luna this week. We bought …" at bounding box center [905, 519] width 1122 height 30
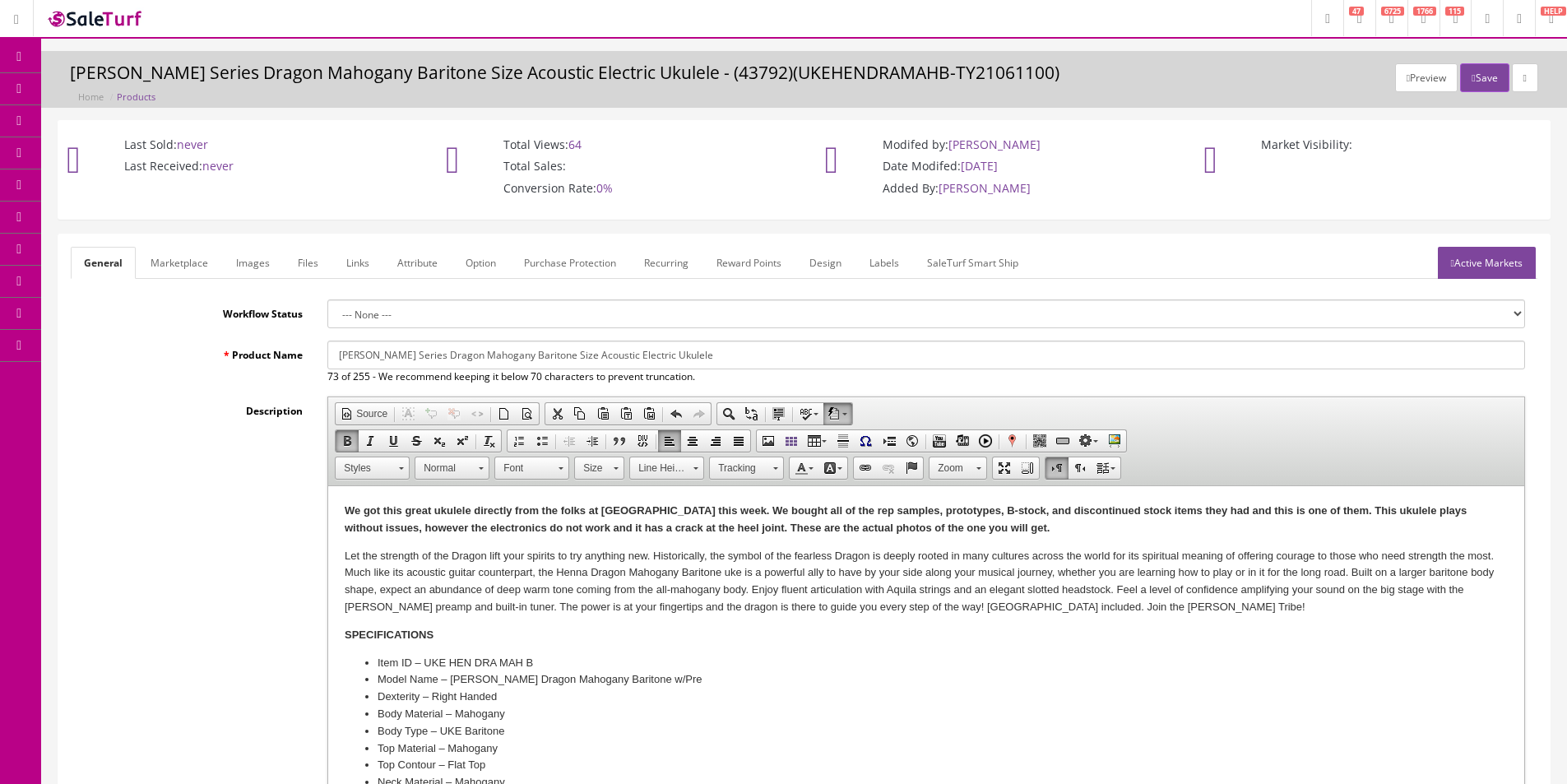
click at [705, 533] on p "We got this great ukulele directly from the folks at Luna this week. We bought …" at bounding box center [925, 519] width 1163 height 34
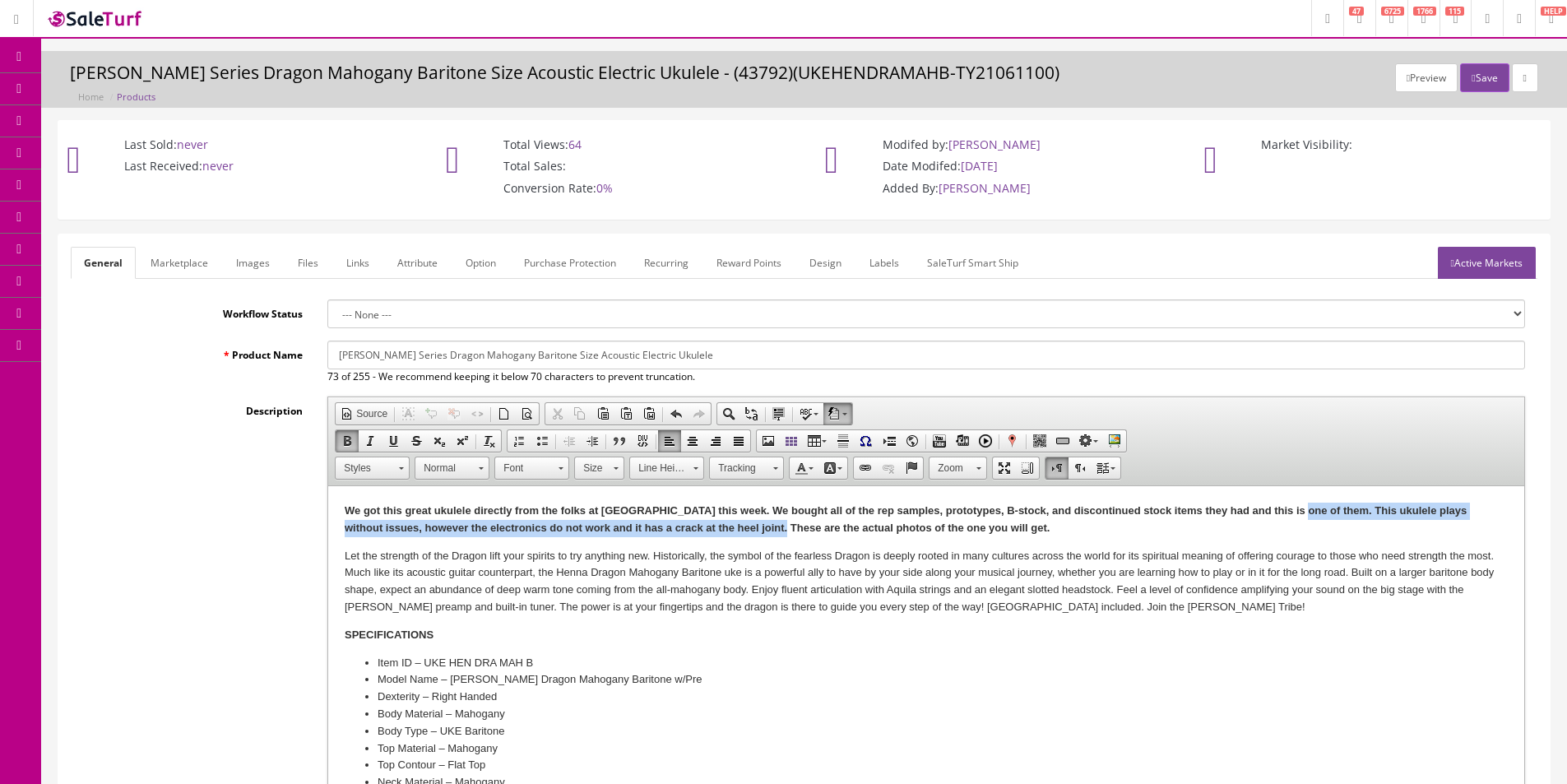
drag, startPoint x: 706, startPoint y: 530, endPoint x: 1287, endPoint y: 505, distance: 581.5
click at [1287, 505] on strong "We got this great ukulele directly from the folks at Luna this week. We bought …" at bounding box center [905, 519] width 1122 height 30
copy strong "This ukulele plays without issues, however the electronics do not work and it h…"
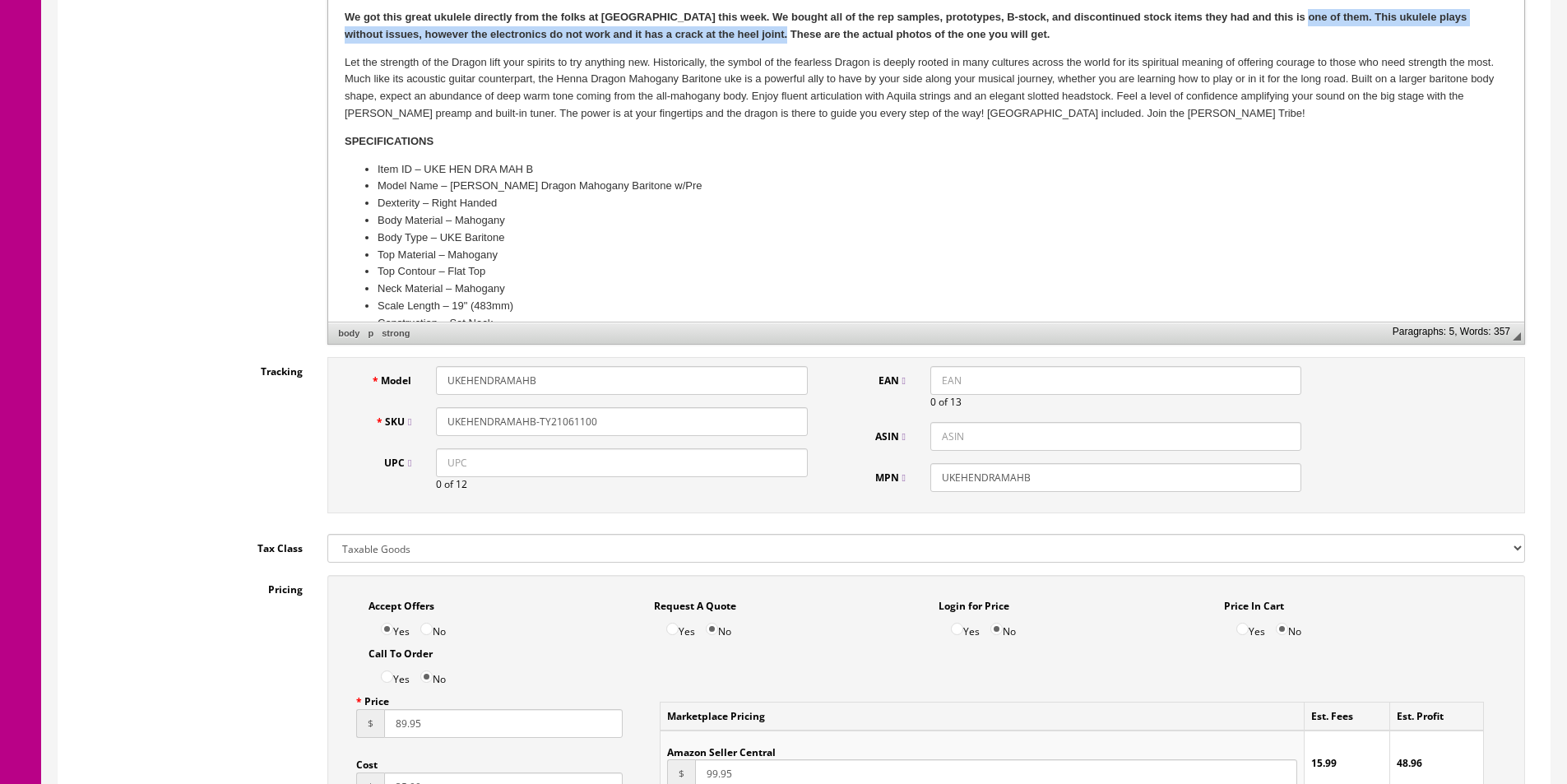
scroll to position [1069, 0]
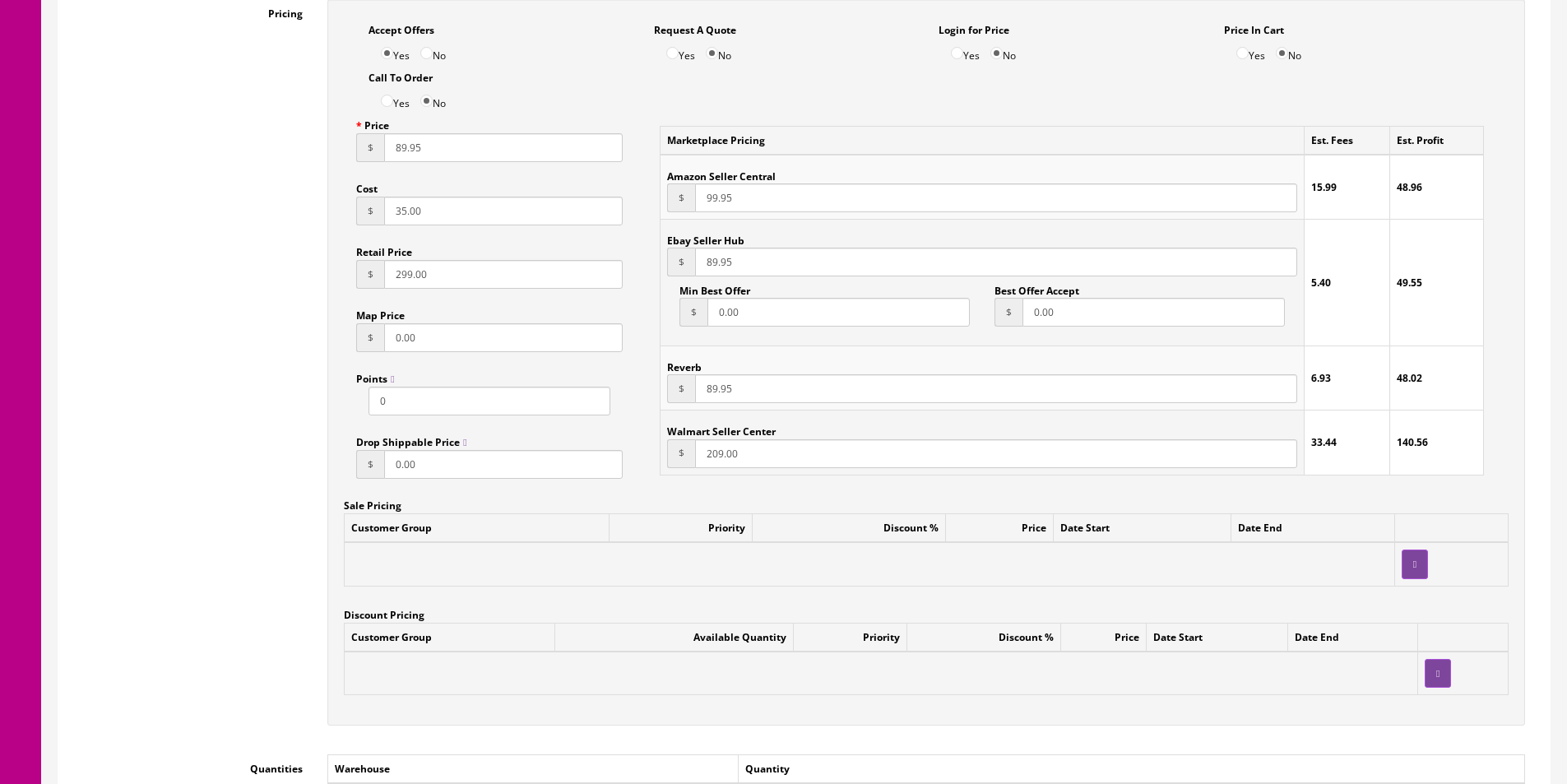
click at [411, 140] on input "89.95" at bounding box center [503, 147] width 238 height 29
type input "49.95"
click at [703, 195] on input "99.95" at bounding box center [996, 197] width 602 height 29
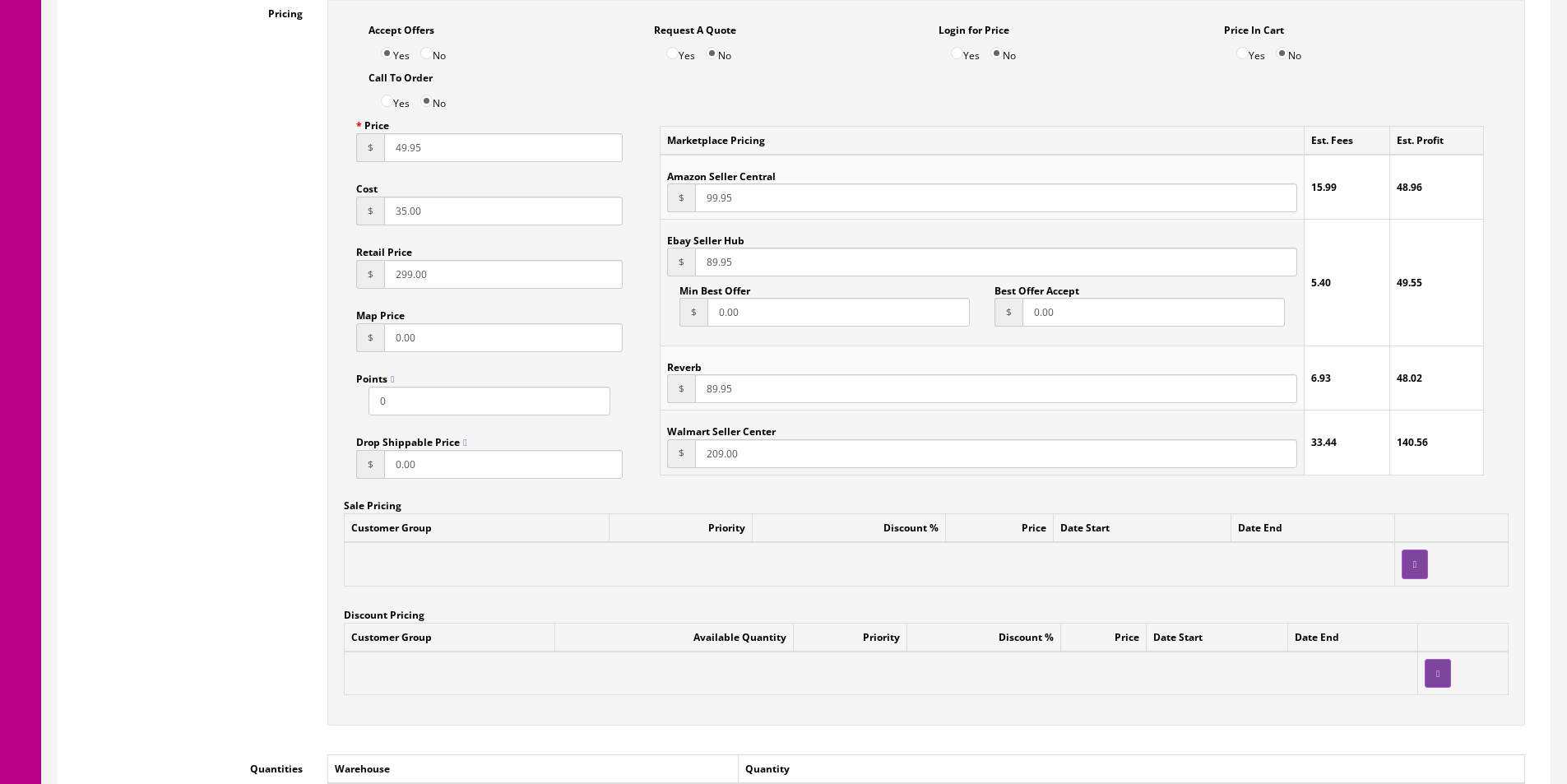
click at [703, 195] on input "99.95" at bounding box center [996, 197] width 602 height 29
type input "99.95"
type input "49.95"
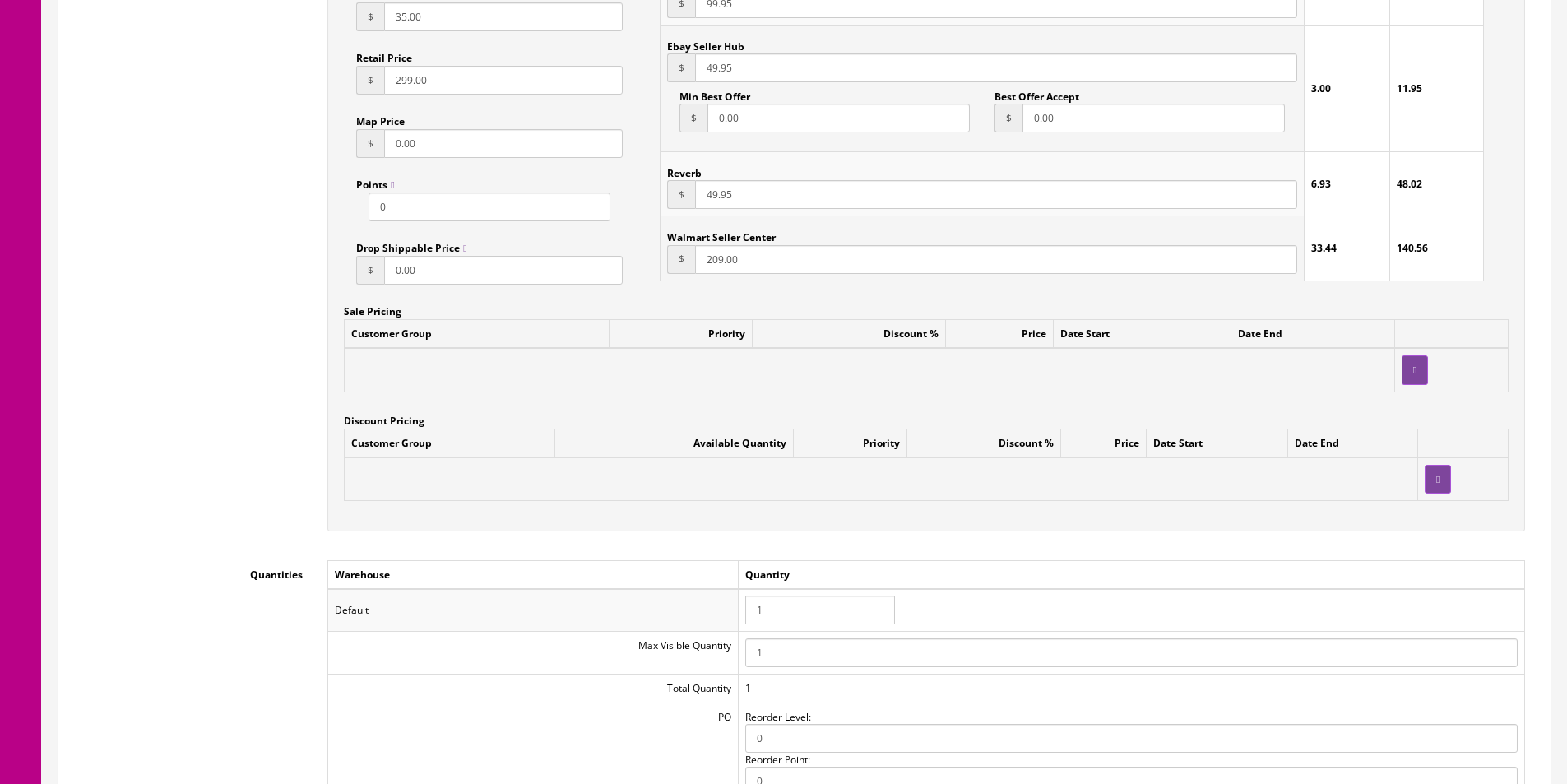
scroll to position [1480, 0]
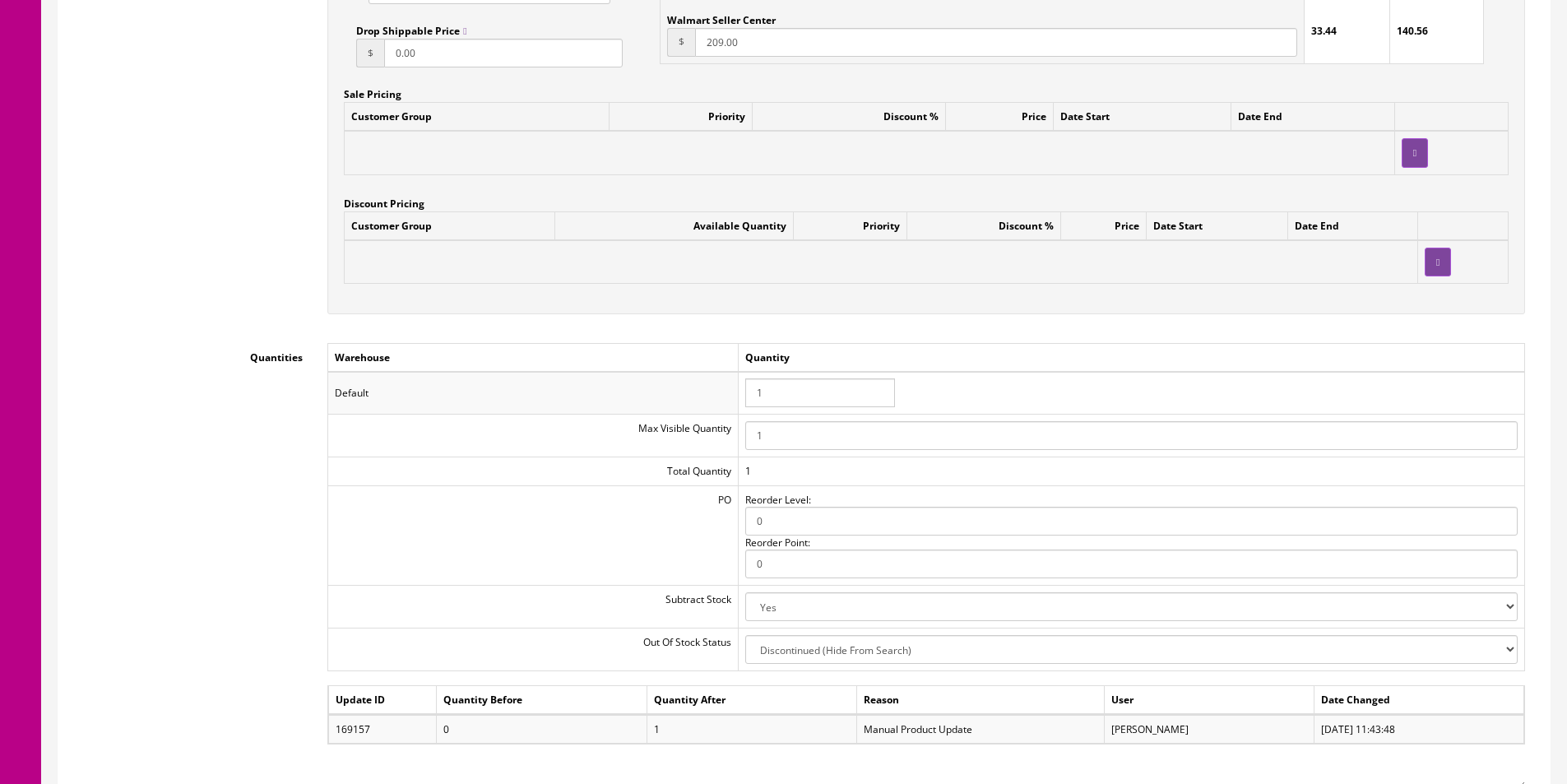
type input "49.95"
click at [848, 406] on input "1" at bounding box center [819, 392] width 150 height 29
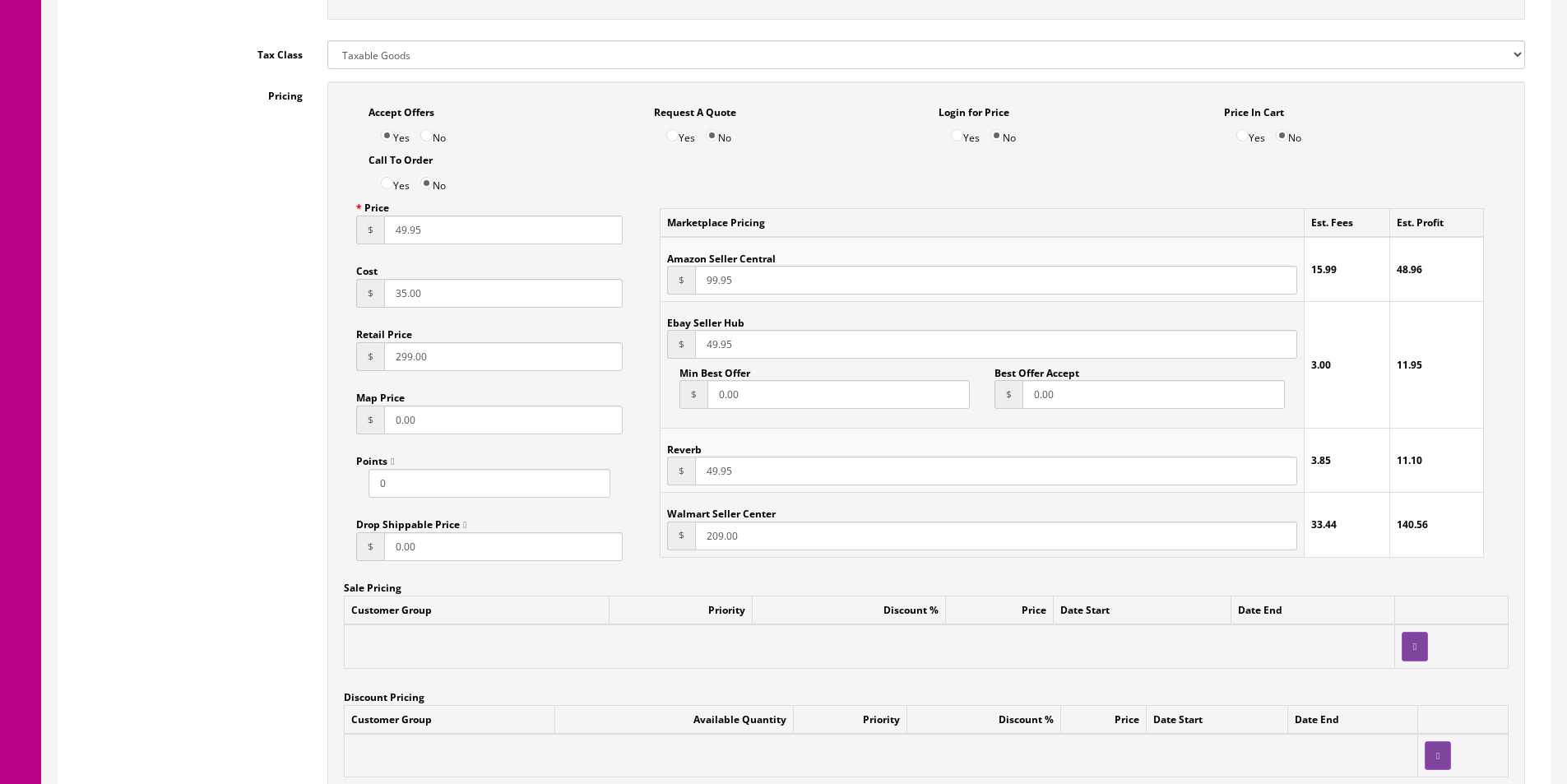
click at [486, 300] on input "35.00" at bounding box center [503, 293] width 238 height 29
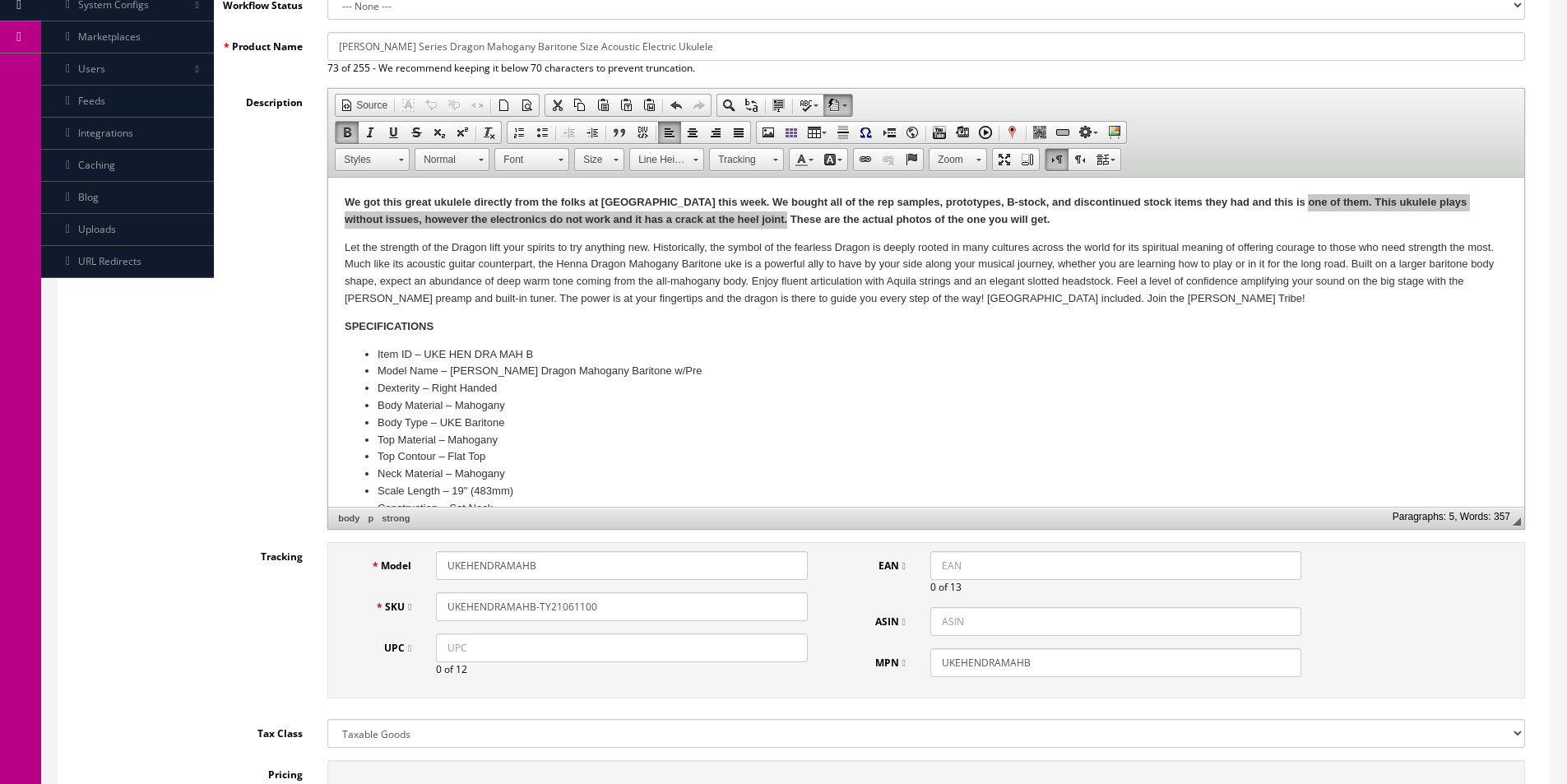
scroll to position [247, 0]
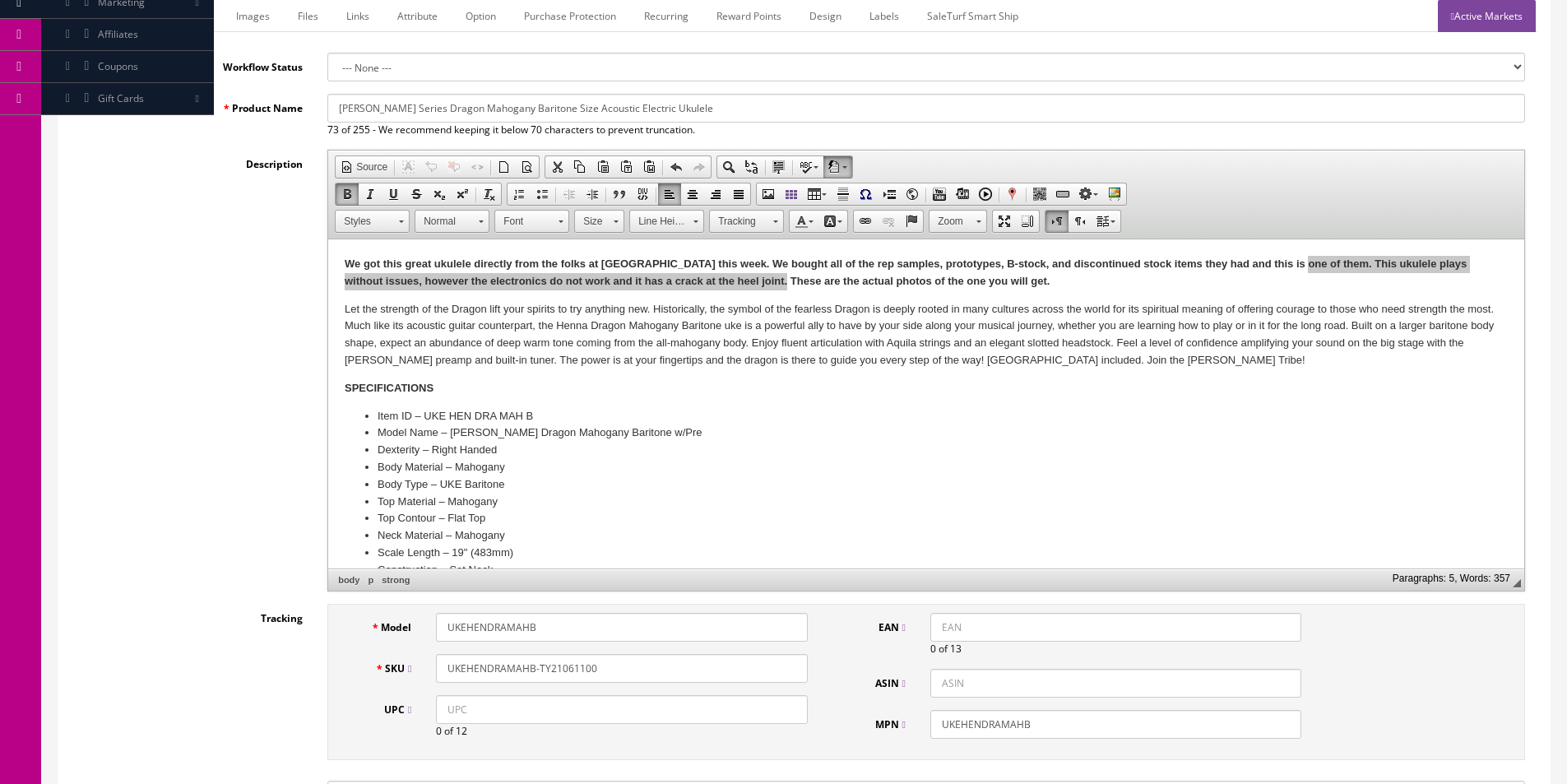
type input "10"
click at [174, 18] on link "Marketplace" at bounding box center [180, 16] width 84 height 32
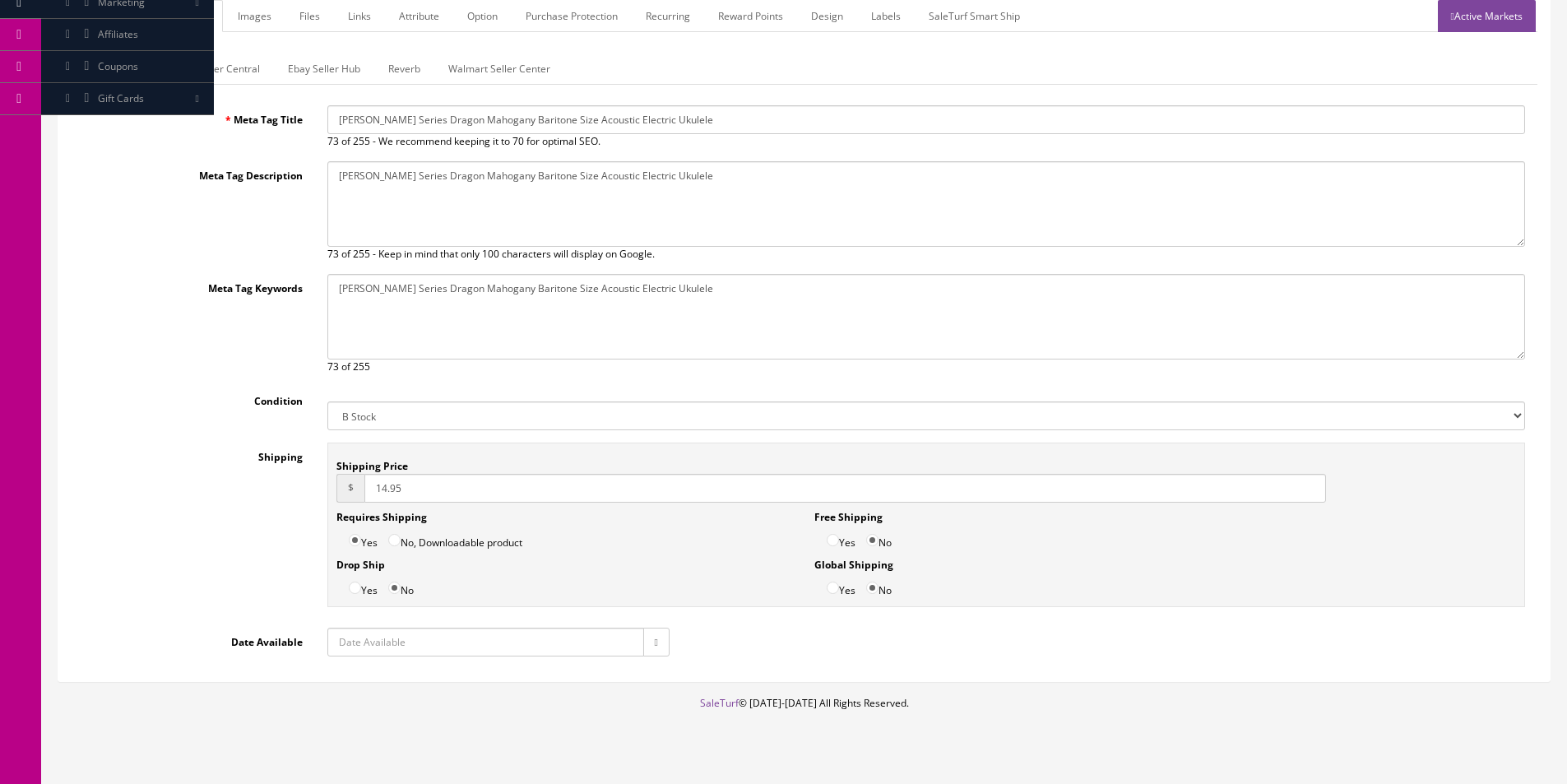
click at [382, 422] on select "New Used B Stock Open Box Re-Packed" at bounding box center [926, 415] width 1198 height 29
select select "Used"
click at [328, 401] on select "New Used B Stock Open Box Re-Packed" at bounding box center [926, 415] width 1198 height 29
click at [235, 75] on link "Amazon Seller Central" at bounding box center [208, 68] width 129 height 32
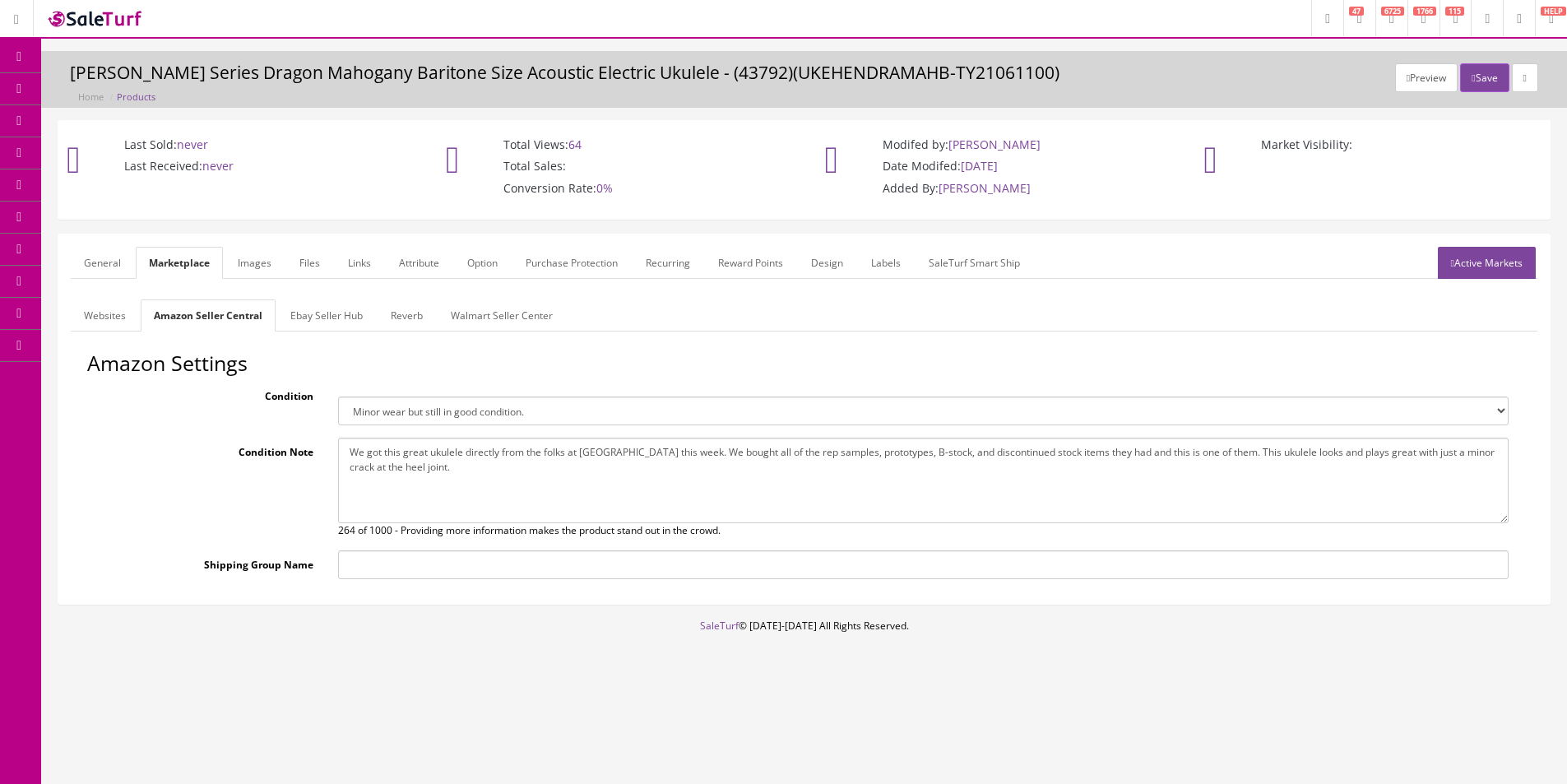
scroll to position [0, 0]
click at [478, 452] on textarea "We got this great ukulele directly from the folks at Luna this week. We bought …" at bounding box center [931, 480] width 1181 height 86
paste textarea "This ukulele plays without issues, however the electronics do not work and it h…"
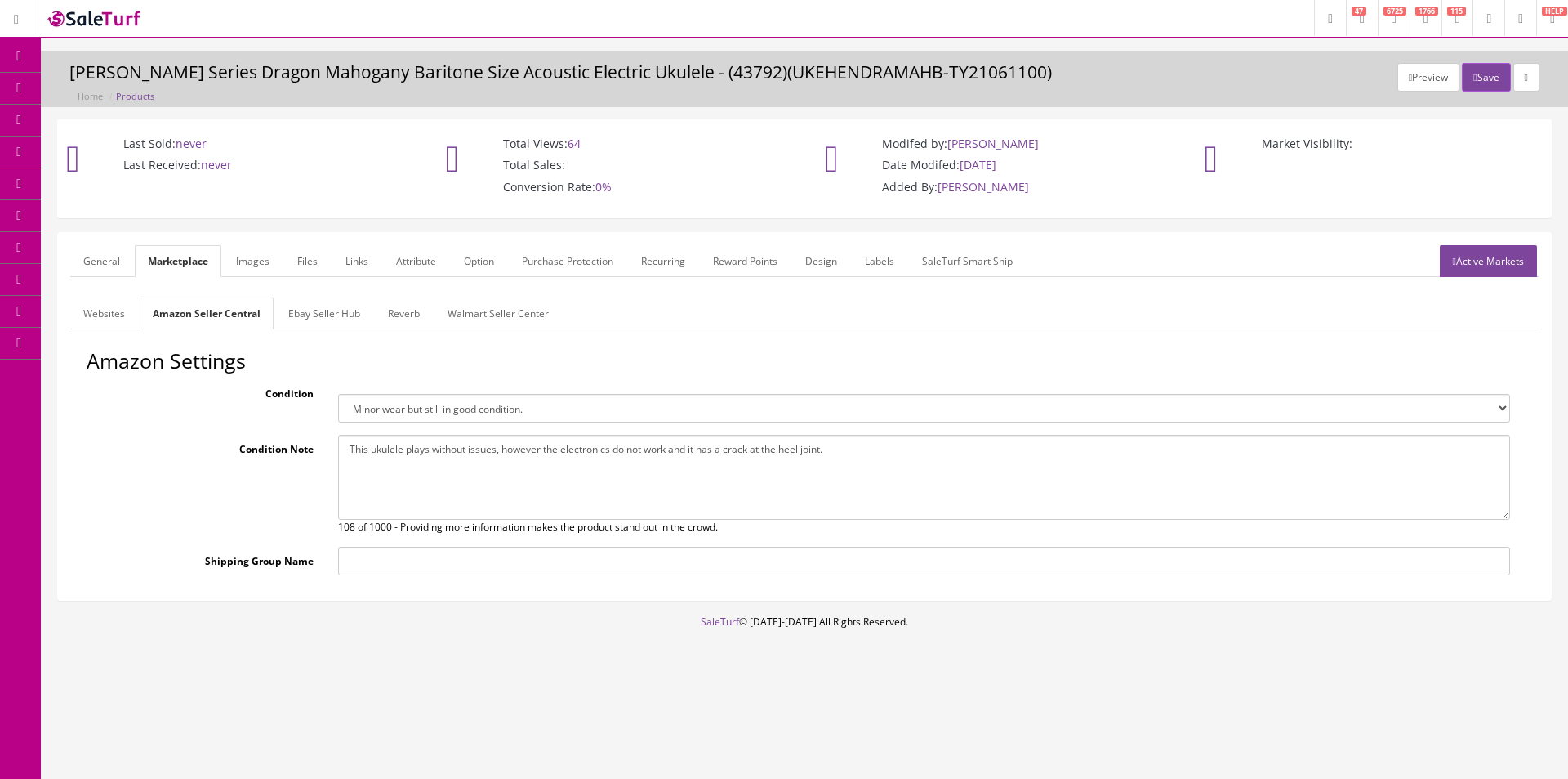
type textarea "This ukulele plays without issues, however the electronics do not work and it h…"
click at [474, 415] on select "Brand new item, unused, in original packaging. New item, but packaging has been…" at bounding box center [924, 407] width 1172 height 29
click at [315, 313] on link "Ebay Seller Hub" at bounding box center [324, 313] width 98 height 32
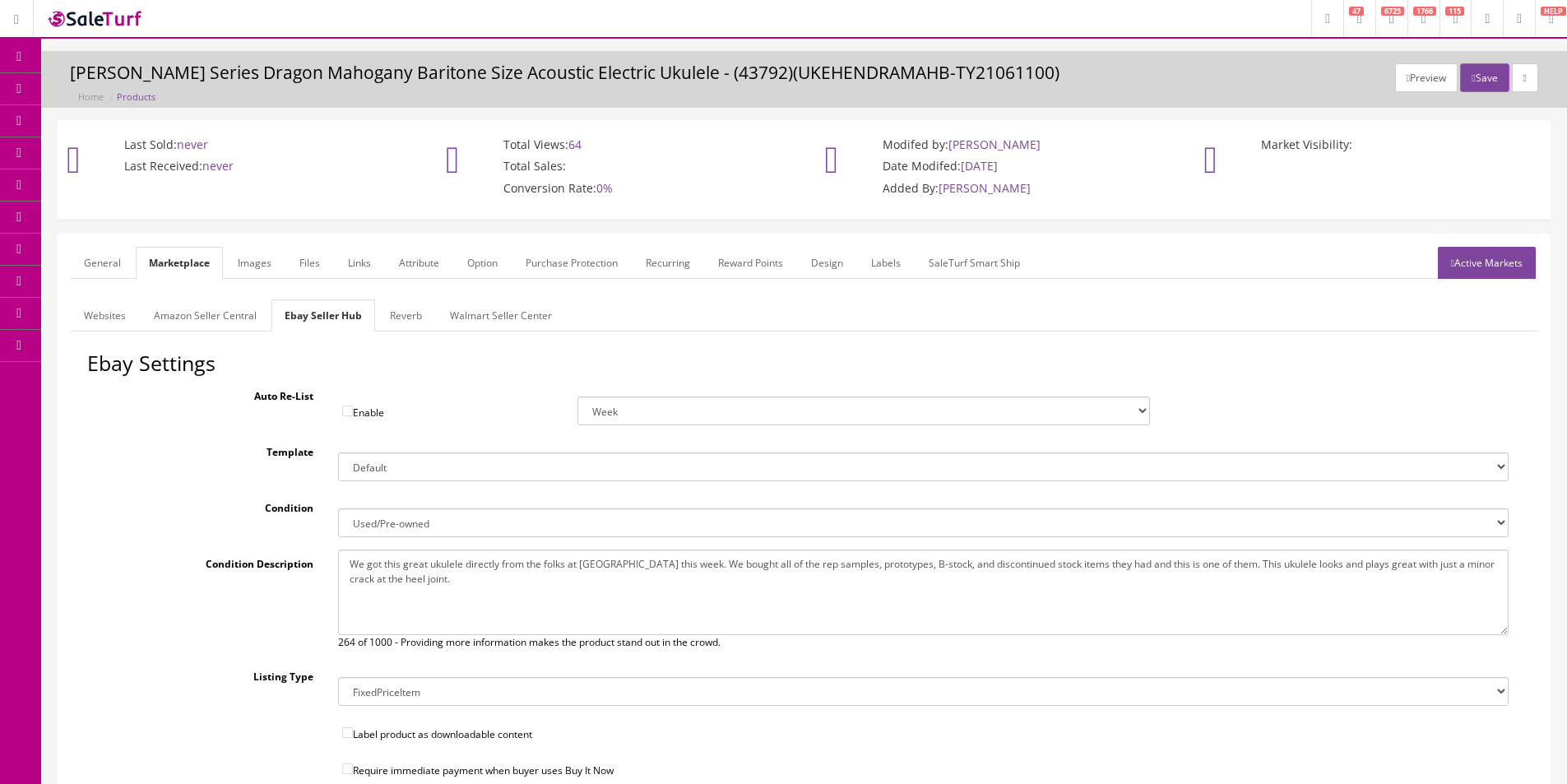
click at [418, 568] on textarea "We got this great ukulele directly from the folks at Luna this week. We bought …" at bounding box center [924, 592] width 1171 height 86
paste textarea "This ukulele plays without issues, however the electronics do not work and it h…"
type textarea "This ukulele plays without issues, however the electronics do not work and it h…"
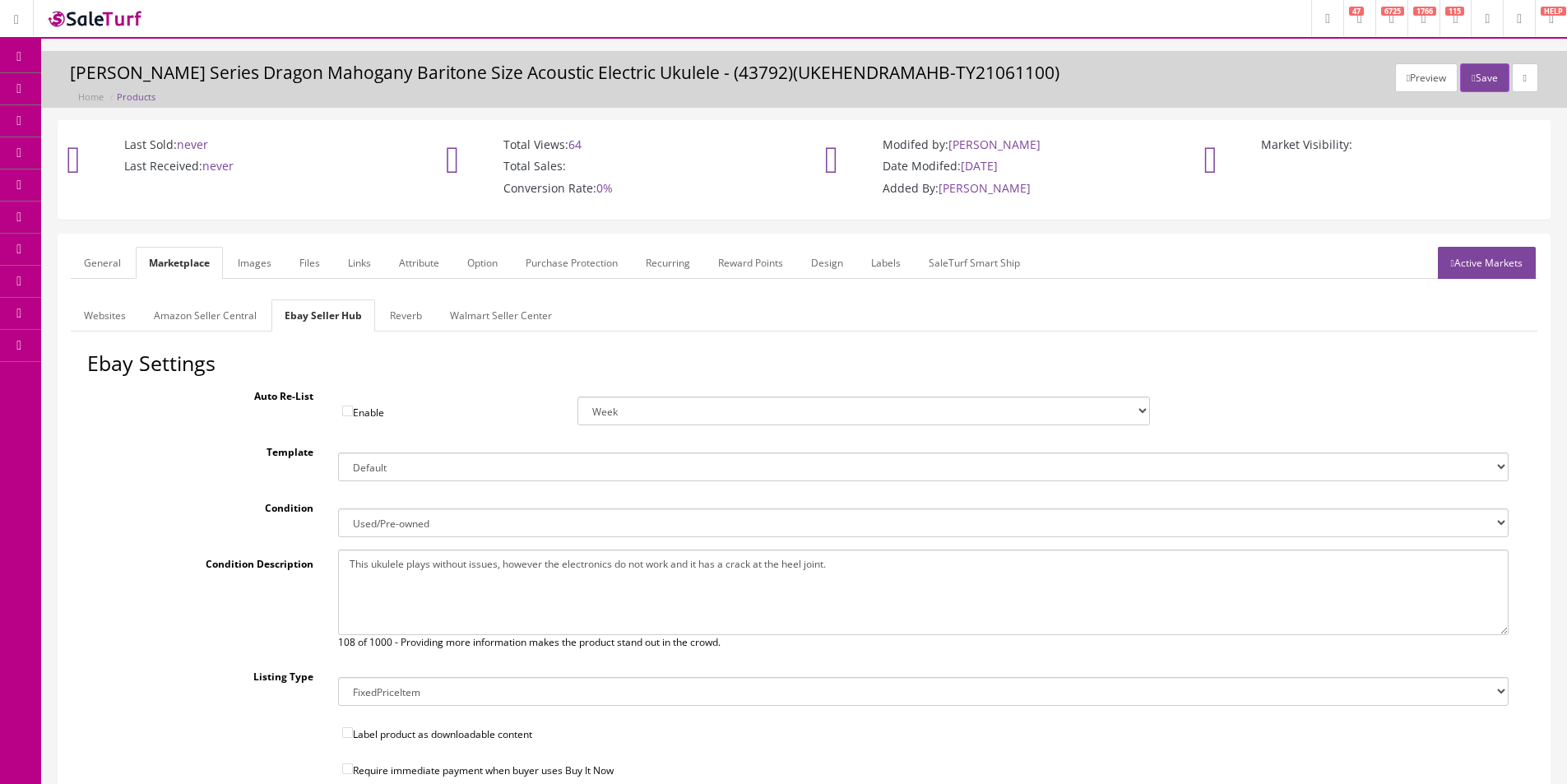
click at [393, 325] on link "Reverb" at bounding box center [406, 315] width 59 height 32
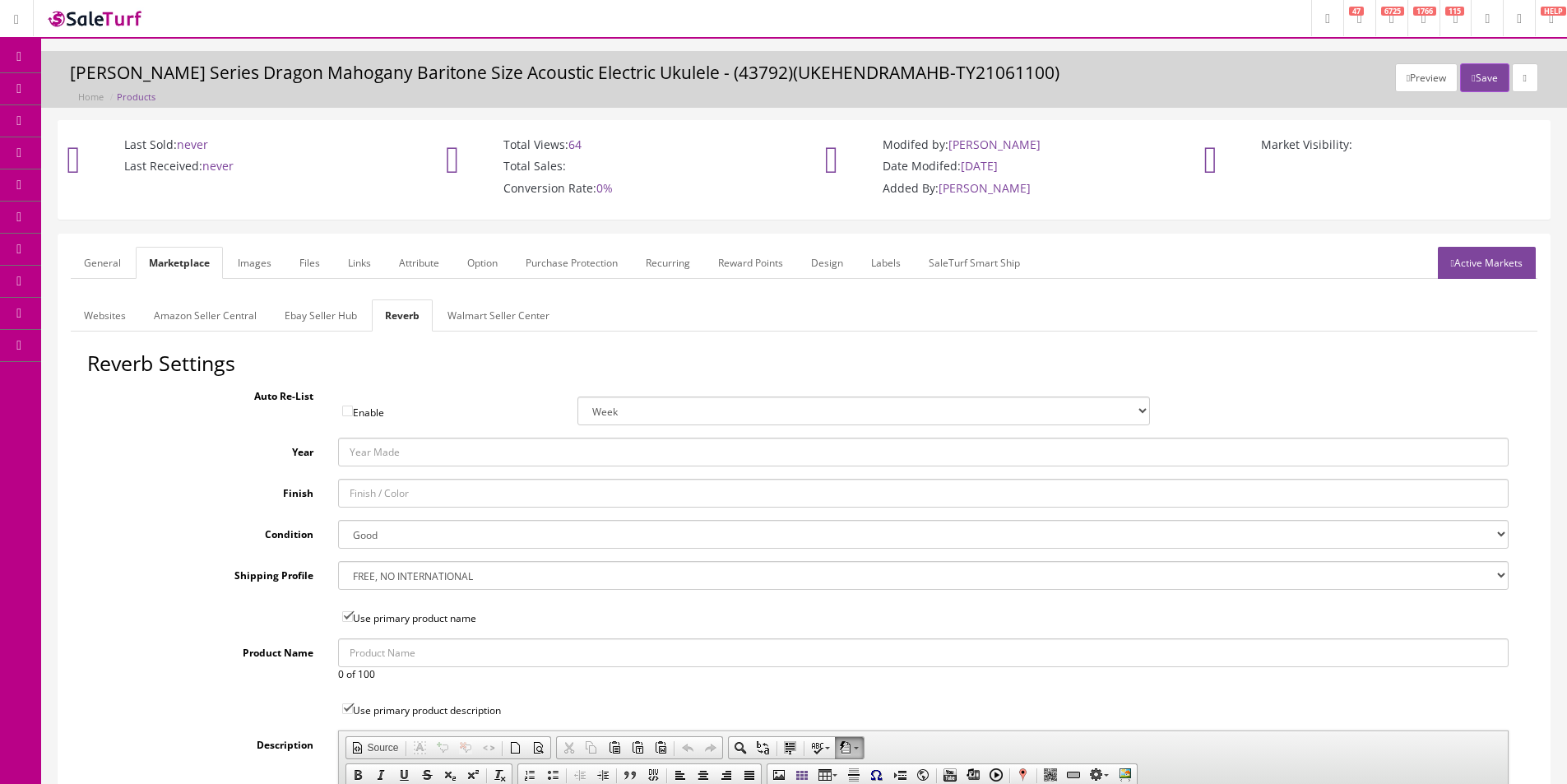
drag, startPoint x: 404, startPoint y: 526, endPoint x: 403, endPoint y: 542, distance: 16.0
click at [404, 526] on select "Brand New Mint Excellent Very Good Good Fair Poor B-Stock Non Functioning" at bounding box center [924, 533] width 1171 height 29
select select "98777886-76d0-44c8-865e-bb40e669e934"
click at [338, 519] on select "Brand New Mint Excellent Very Good Good Fair Poor B-Stock Non Functioning" at bounding box center [924, 533] width 1171 height 29
click at [181, 537] on label "Condition" at bounding box center [207, 530] width 238 height 22
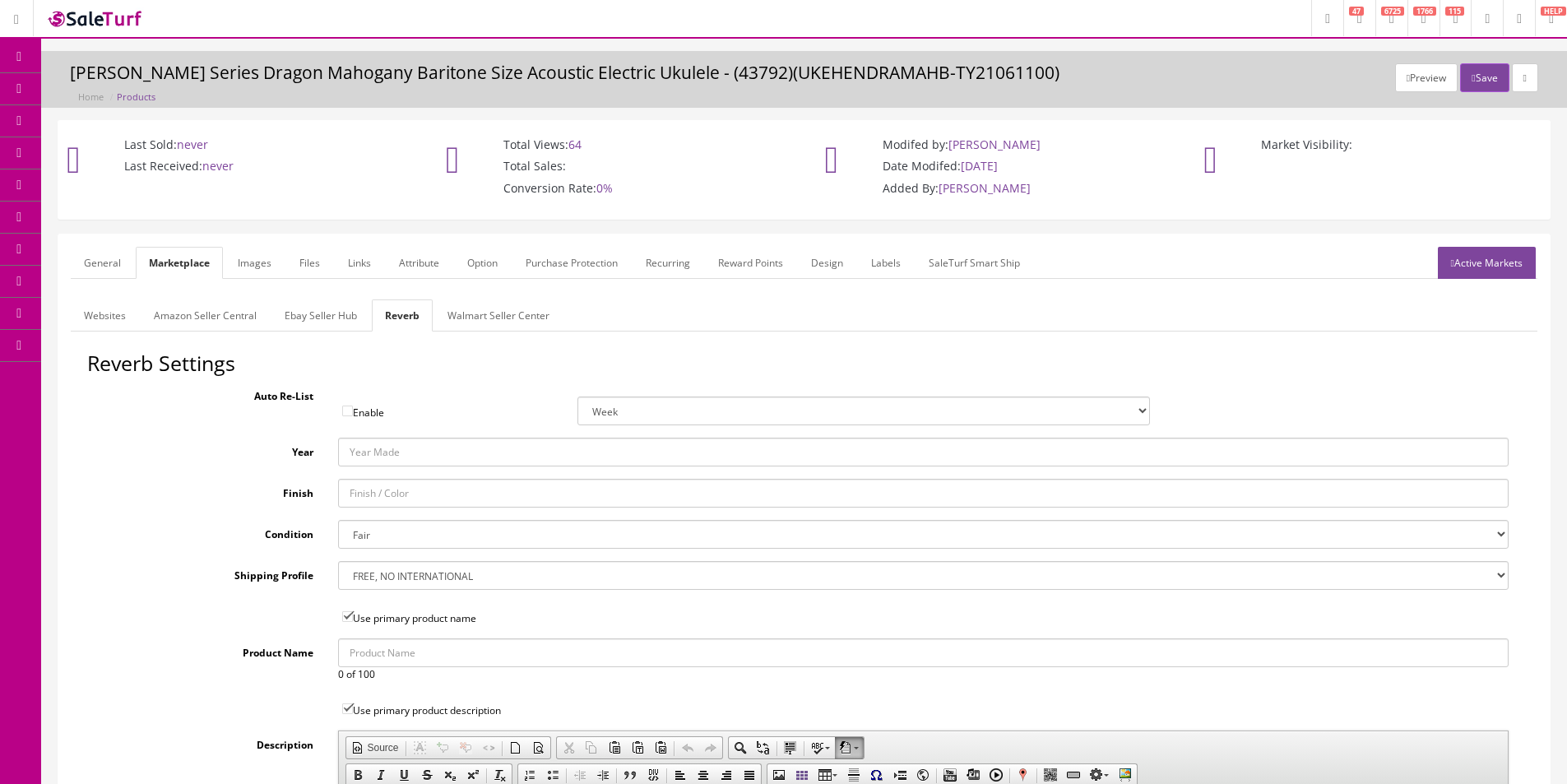
click at [338, 537] on select "Brand New Mint Excellent Very Good Good Fair Poor B-Stock Non Functioning" at bounding box center [924, 533] width 1171 height 29
click at [386, 572] on select "--- None --- $3.49 USPS Shipping MH INSURED $20000 GUITAR MH INSURED $11000 GUI…" at bounding box center [924, 575] width 1171 height 29
click at [338, 561] on select "--- None --- $3.49 USPS Shipping MH INSURED $20000 GUITAR MH INSURED $11000 GUI…" at bounding box center [924, 575] width 1171 height 29
click at [422, 570] on select "--- None --- $3.49 USPS Shipping MH INSURED $20000 GUITAR MH INSURED $11000 GUI…" at bounding box center [924, 575] width 1171 height 29
select select "12658"
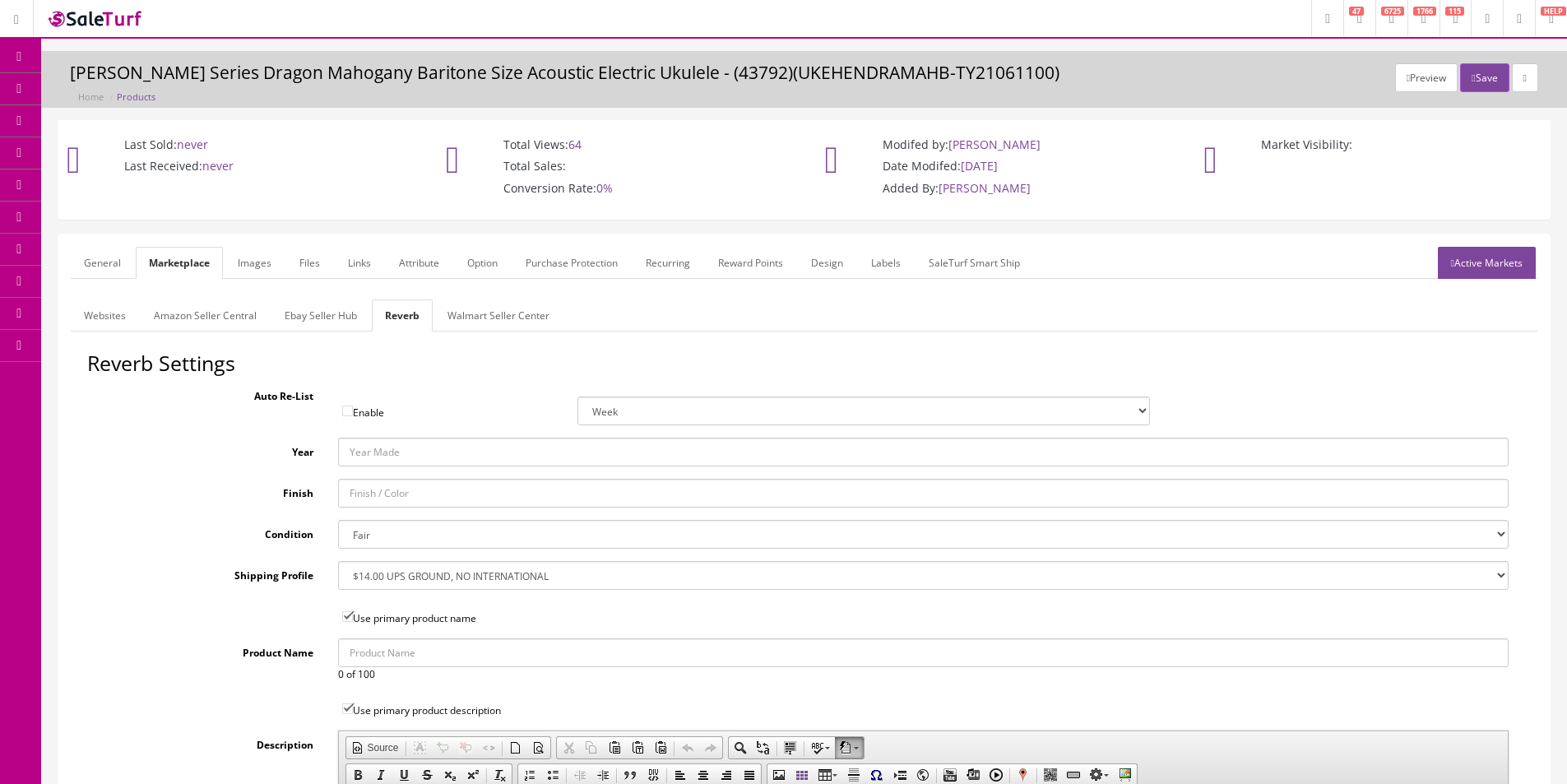
click at [338, 561] on select "--- None --- $3.49 USPS Shipping MH INSURED $20000 GUITAR MH INSURED $11000 GUI…" at bounding box center [924, 575] width 1171 height 29
click at [321, 327] on link "Ebay Seller Hub" at bounding box center [321, 315] width 99 height 32
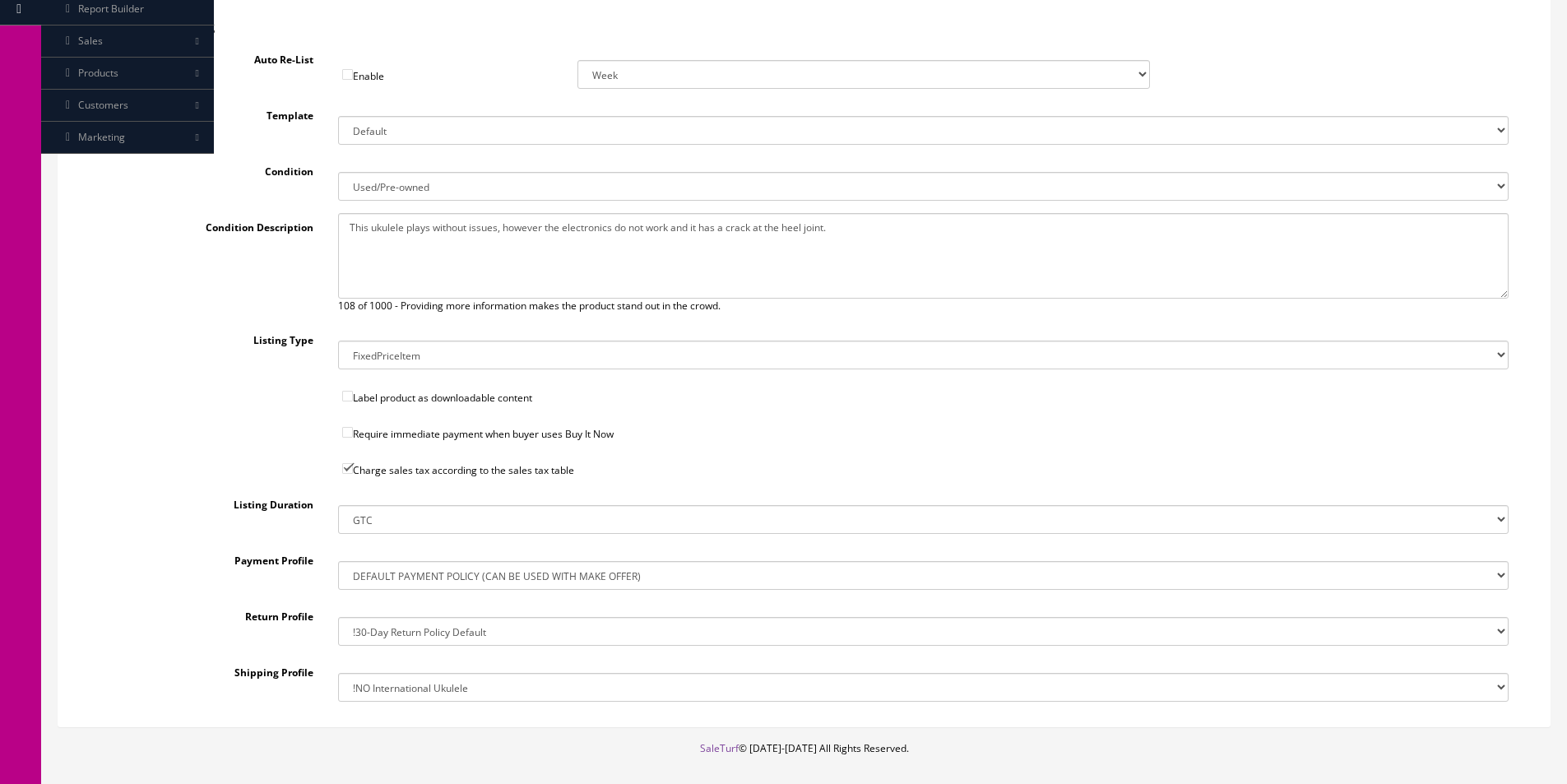
scroll to position [409, 0]
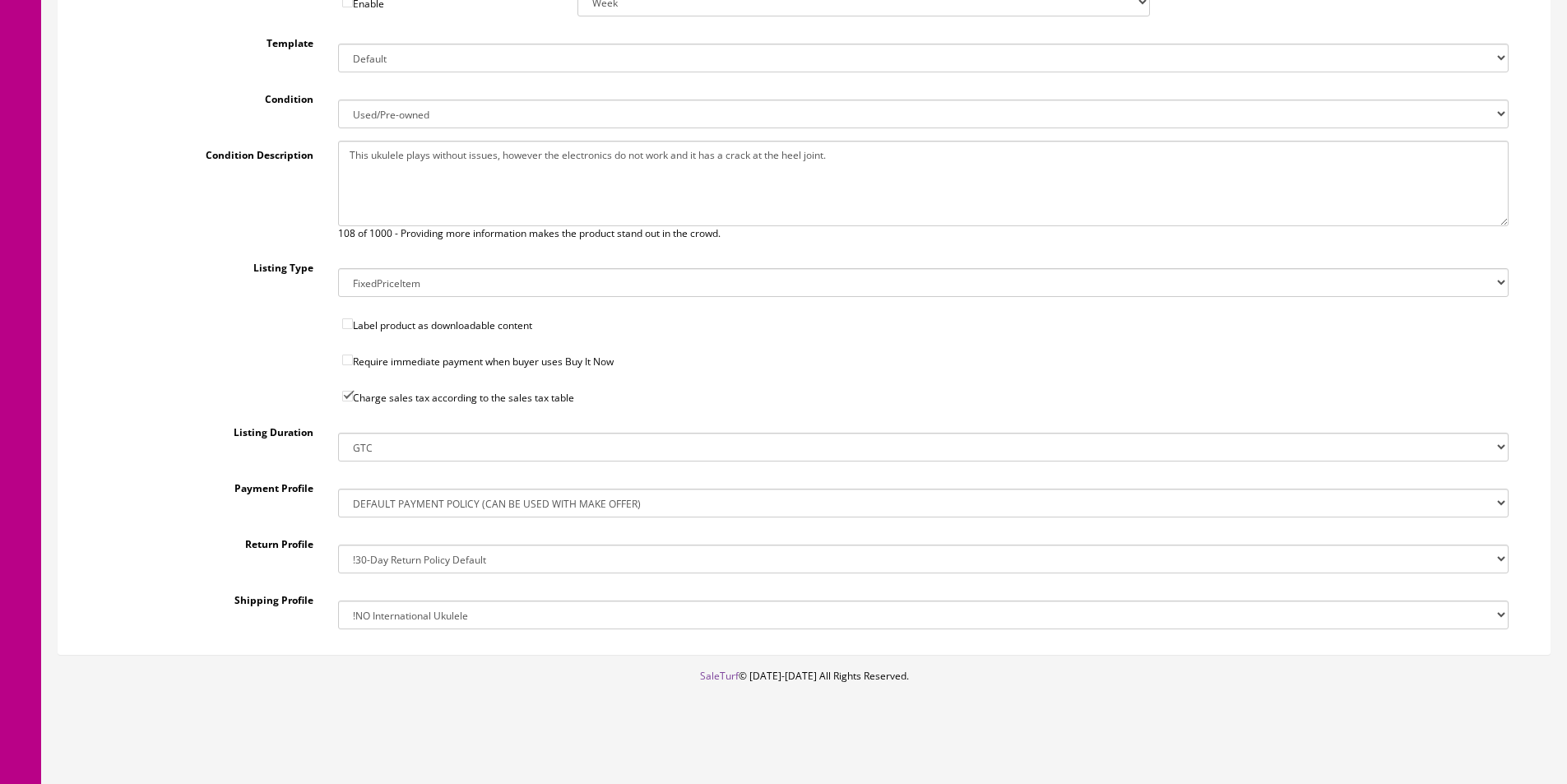
click at [439, 617] on select "!$28.50 FedEx, Priority $65.00 No International !$28.50 FedEx, Priority $65.00 …" at bounding box center [924, 614] width 1171 height 29
click at [207, 451] on div "Listing Duration GTC" at bounding box center [805, 440] width 1434 height 44
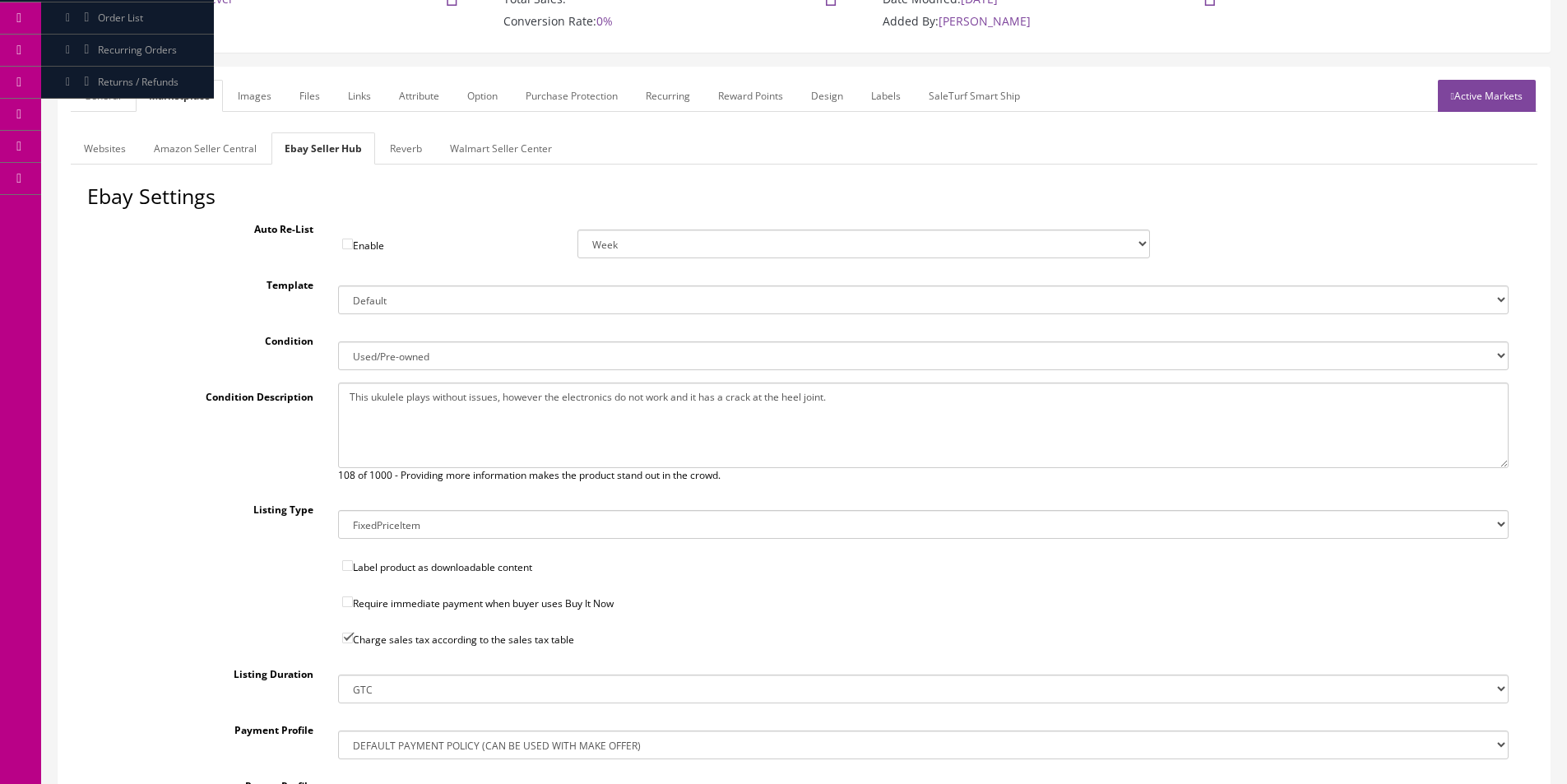
scroll to position [0, 0]
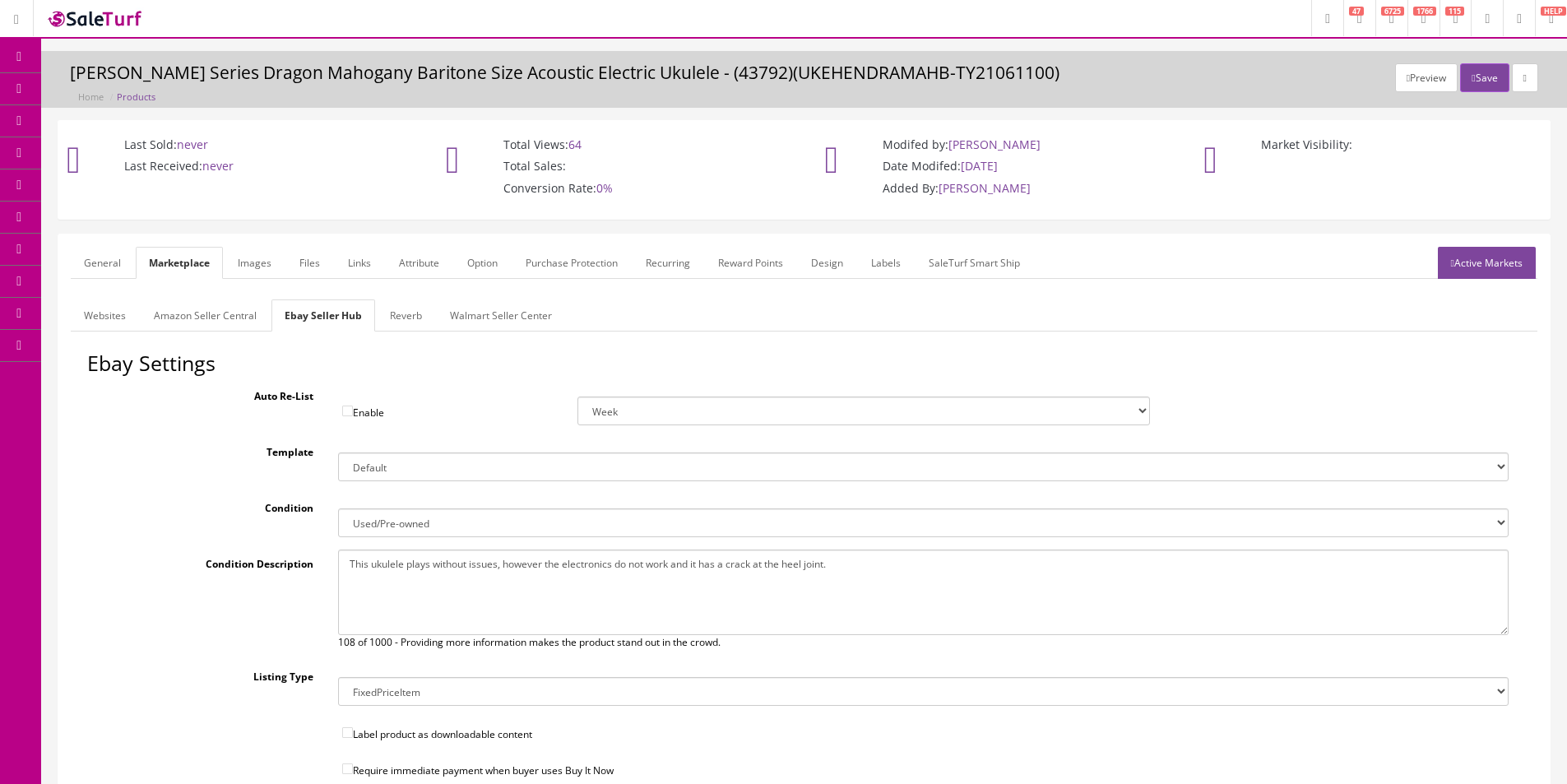
click at [422, 320] on link "Reverb" at bounding box center [406, 315] width 59 height 32
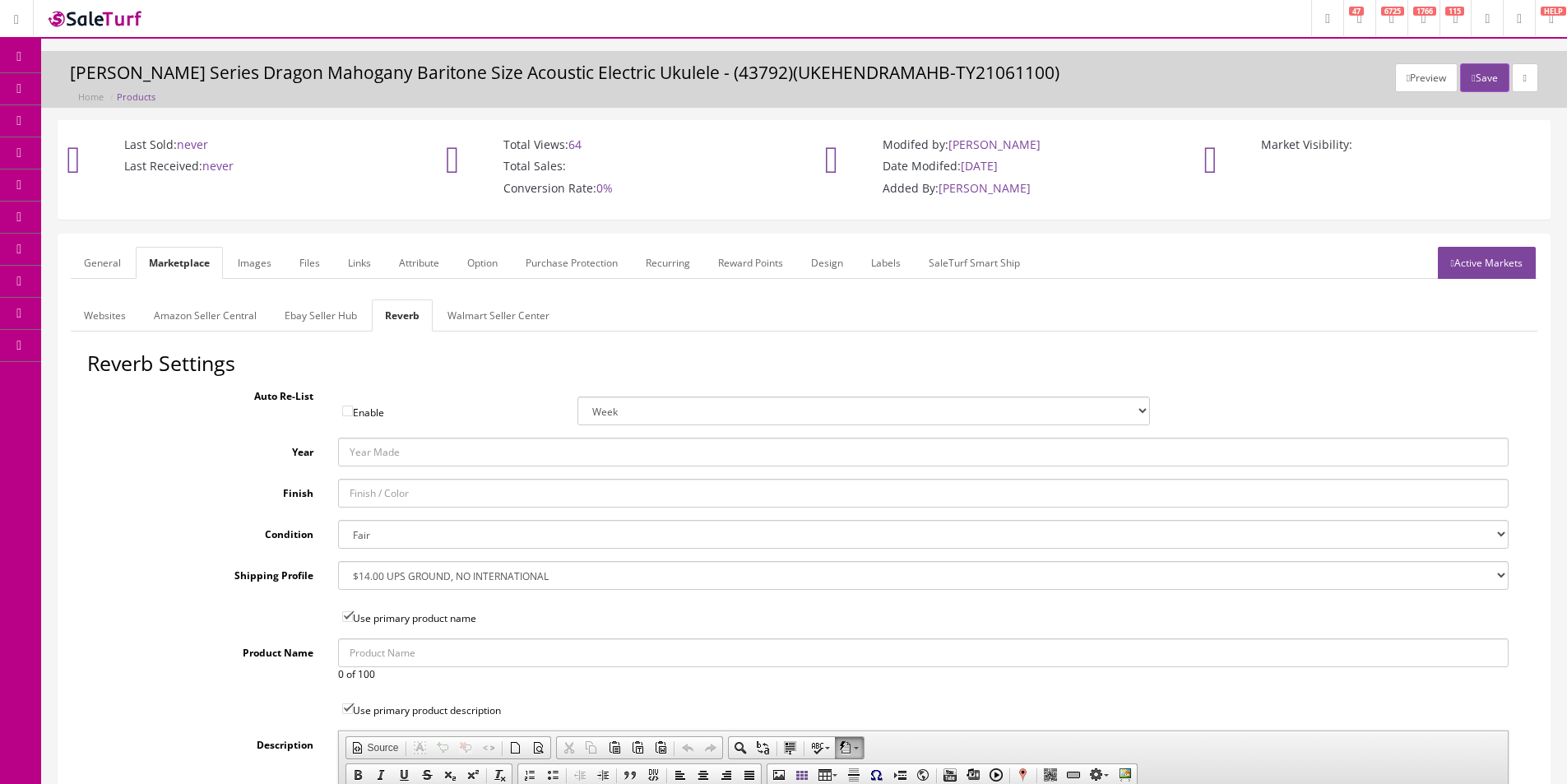
click at [299, 307] on link "Ebay Seller Hub" at bounding box center [321, 315] width 99 height 32
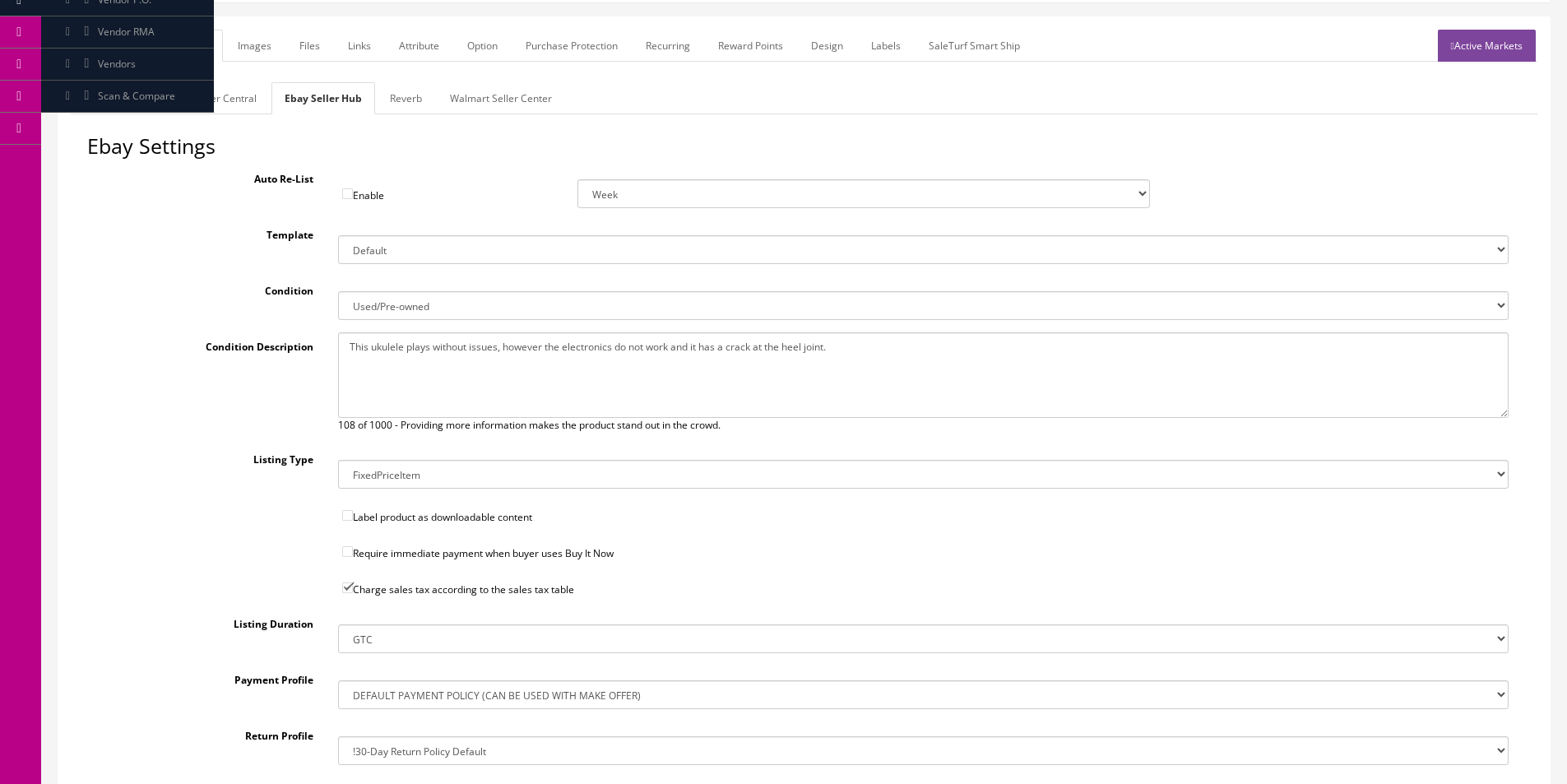
scroll to position [409, 0]
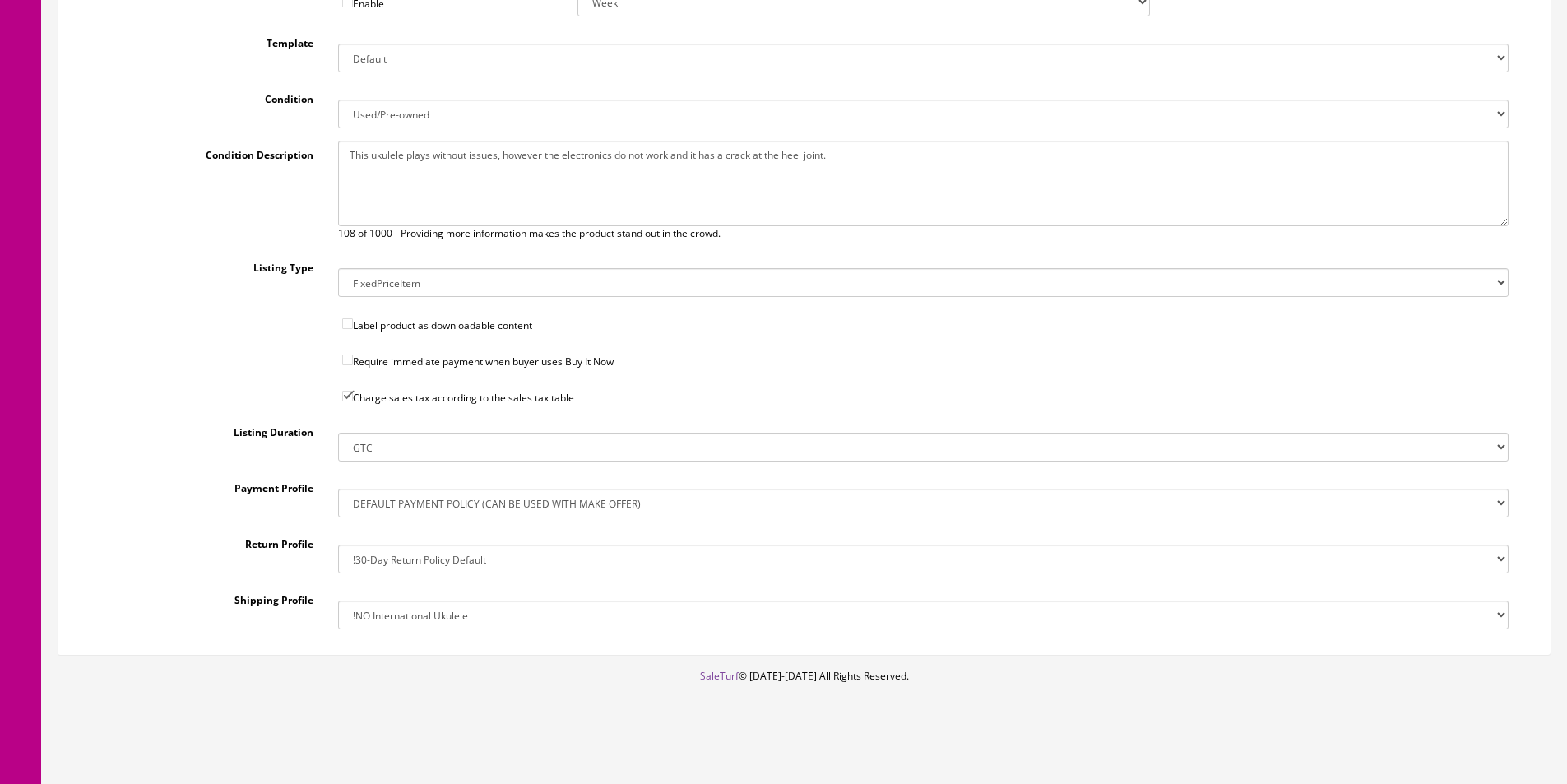
click at [409, 605] on select "!$28.50 FedEx, Priority $65.00 No International !$28.50 FedEx, Priority $65.00 …" at bounding box center [924, 614] width 1171 height 29
select select "162368011017"
click at [338, 600] on select "!$28.50 FedEx, Priority $65.00 No International !$28.50 FedEx, Priority $65.00 …" at bounding box center [924, 614] width 1171 height 29
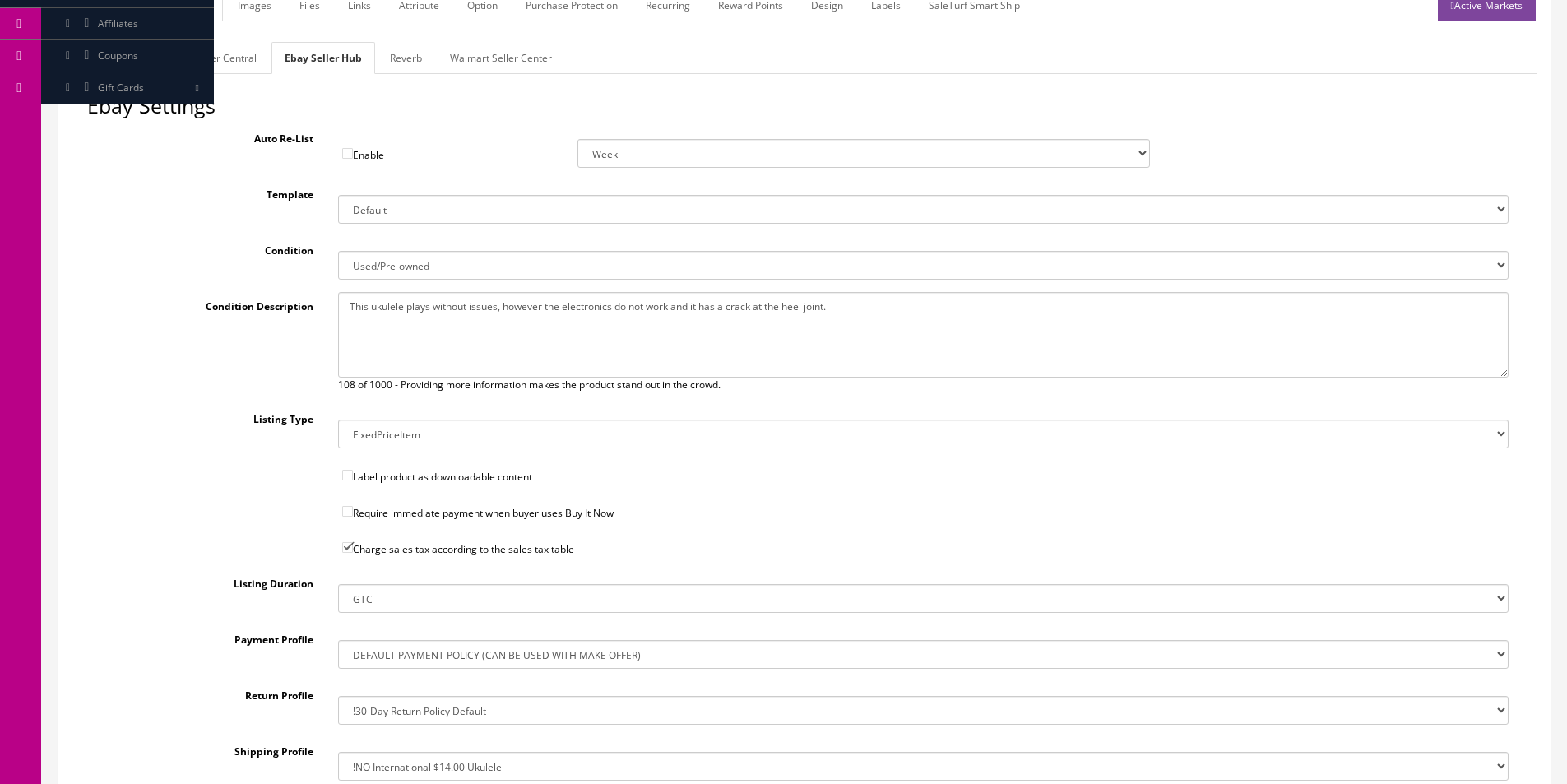
scroll to position [0, 0]
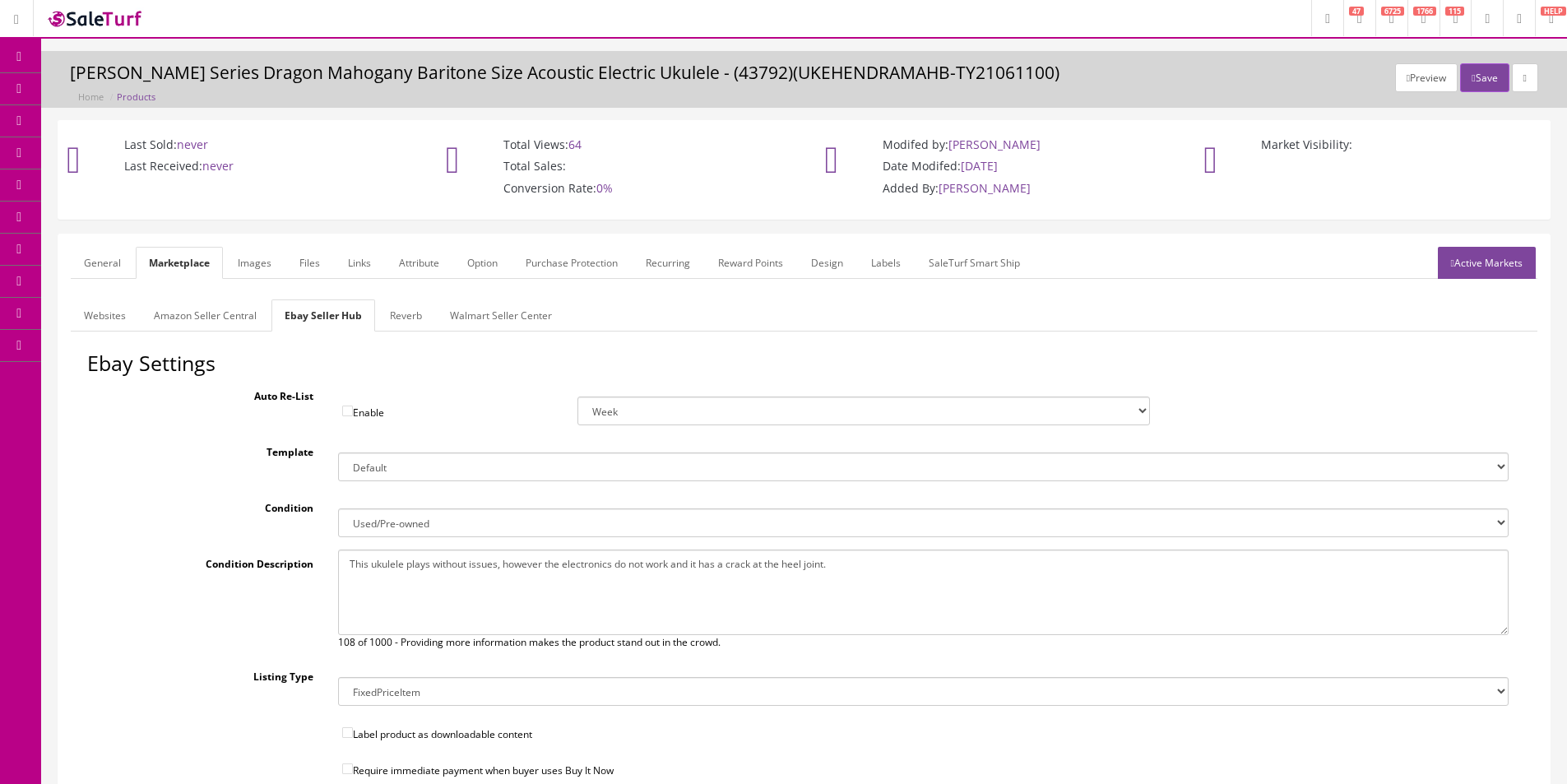
click at [250, 317] on link "Amazon Seller Central" at bounding box center [205, 315] width 129 height 32
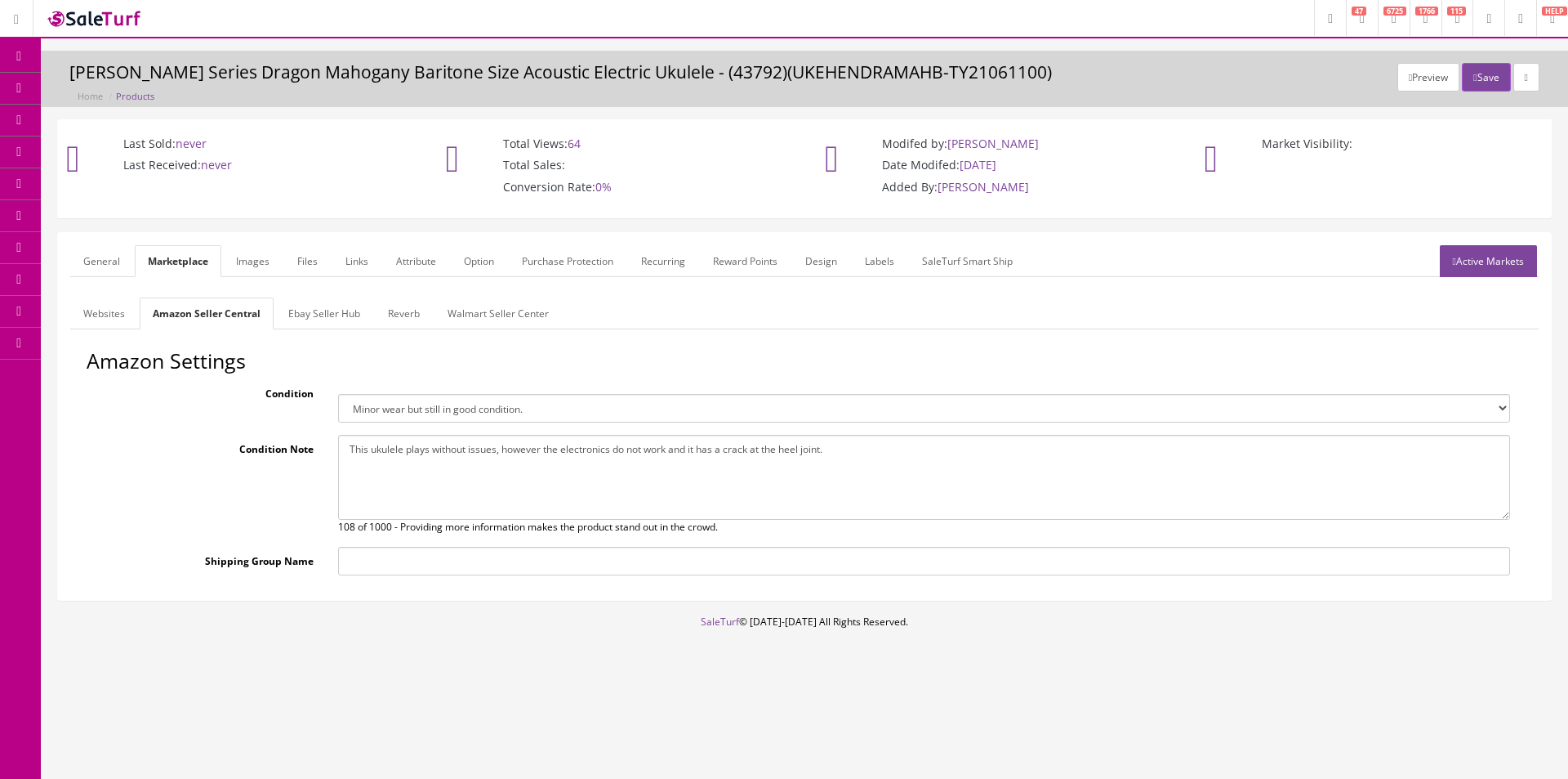
click at [134, 327] on link "Websites" at bounding box center [104, 313] width 68 height 32
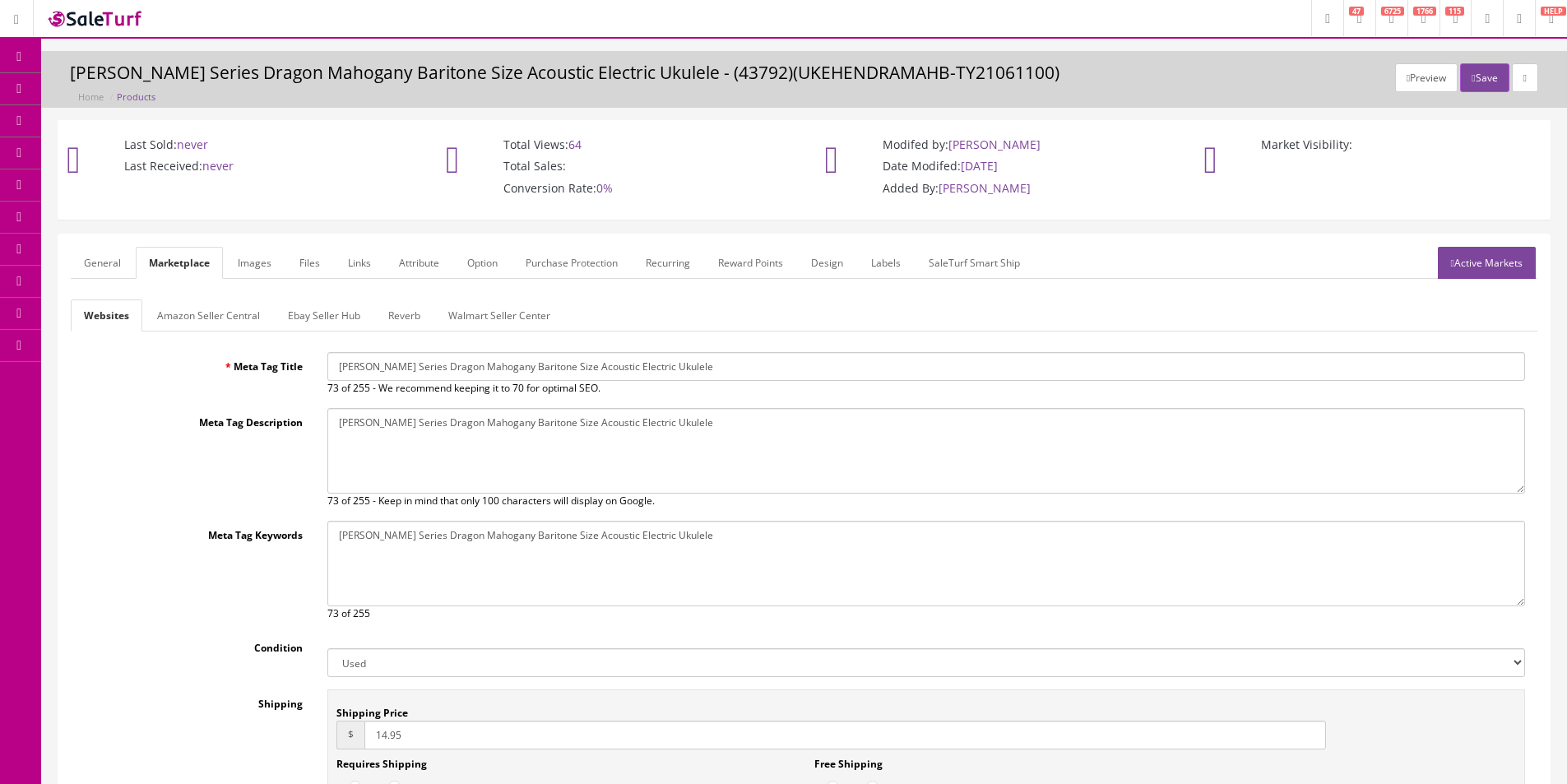
click at [1471, 265] on link "Active Markets" at bounding box center [1487, 263] width 98 height 32
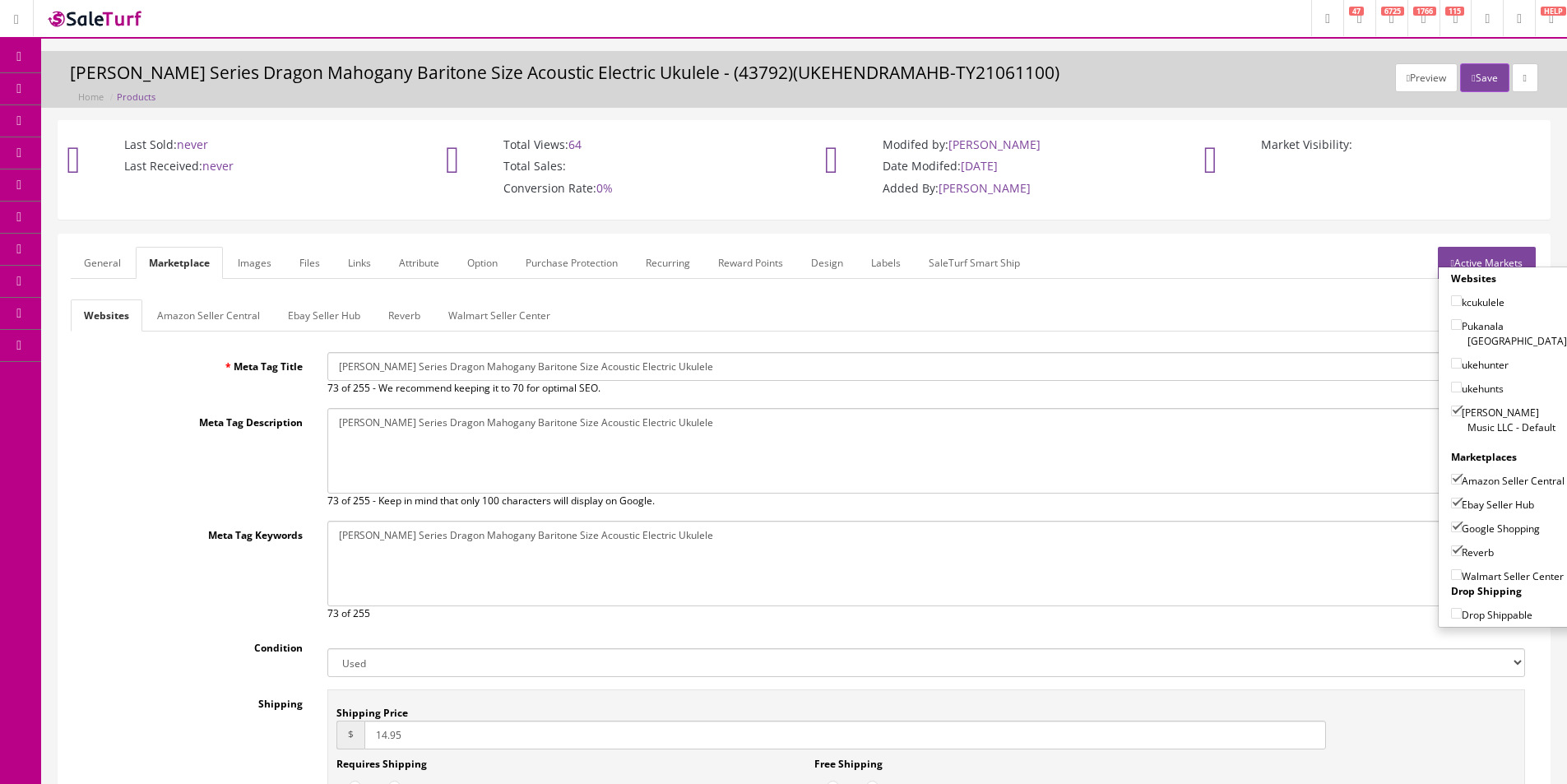
click at [1478, 262] on link "Active Markets" at bounding box center [1487, 263] width 98 height 32
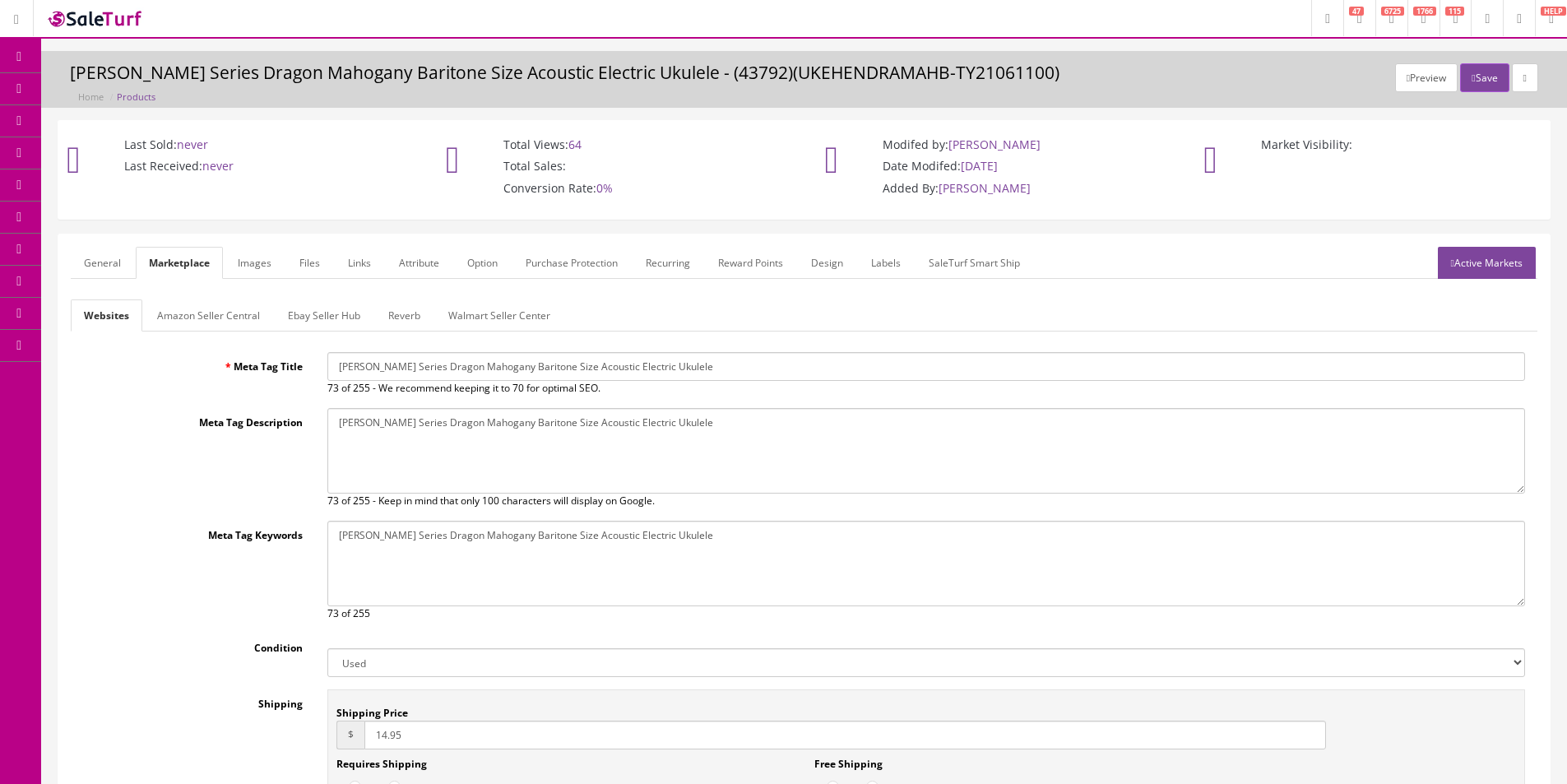
click at [110, 252] on link "General" at bounding box center [103, 263] width 63 height 32
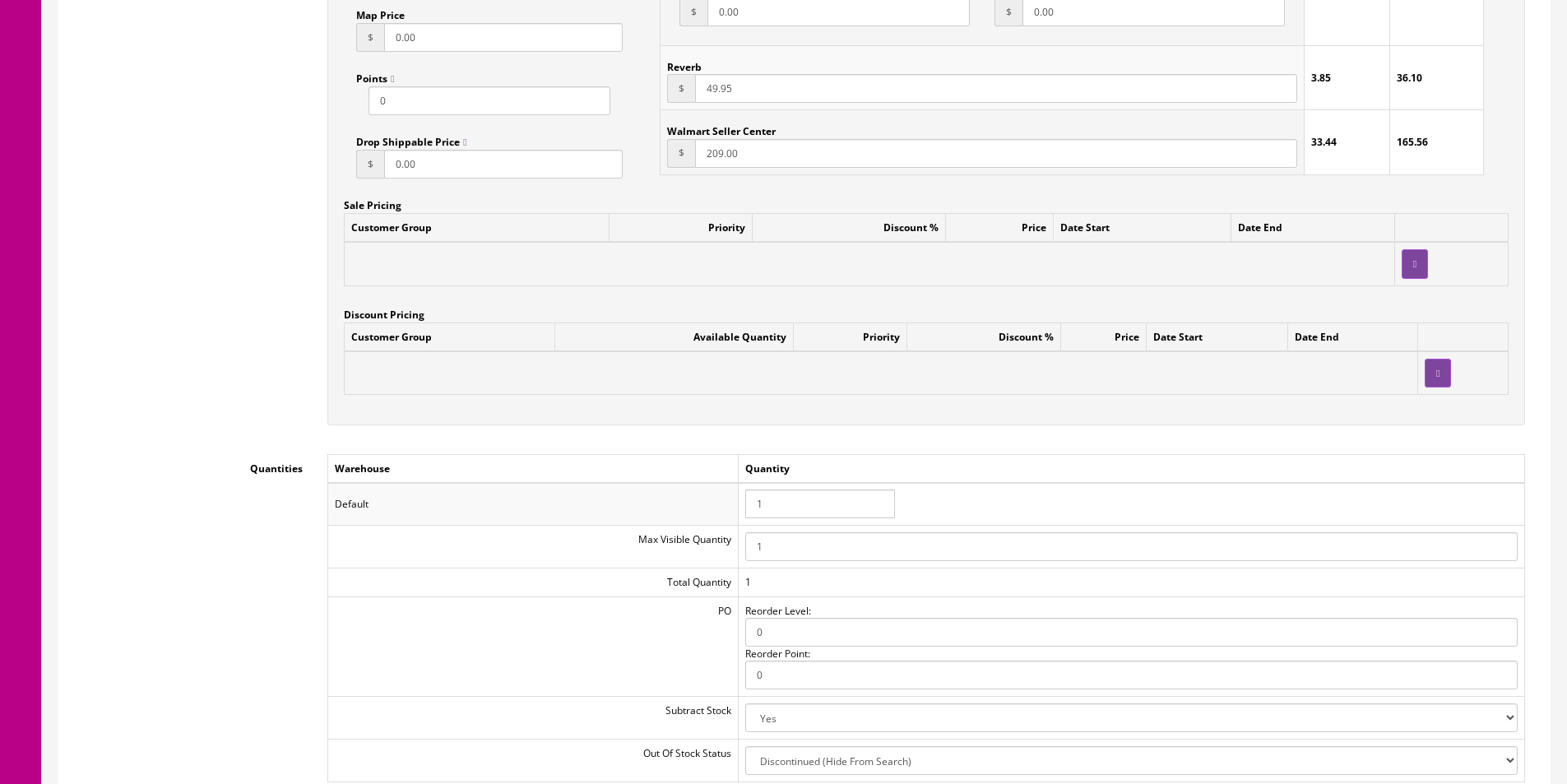
scroll to position [1398, 0]
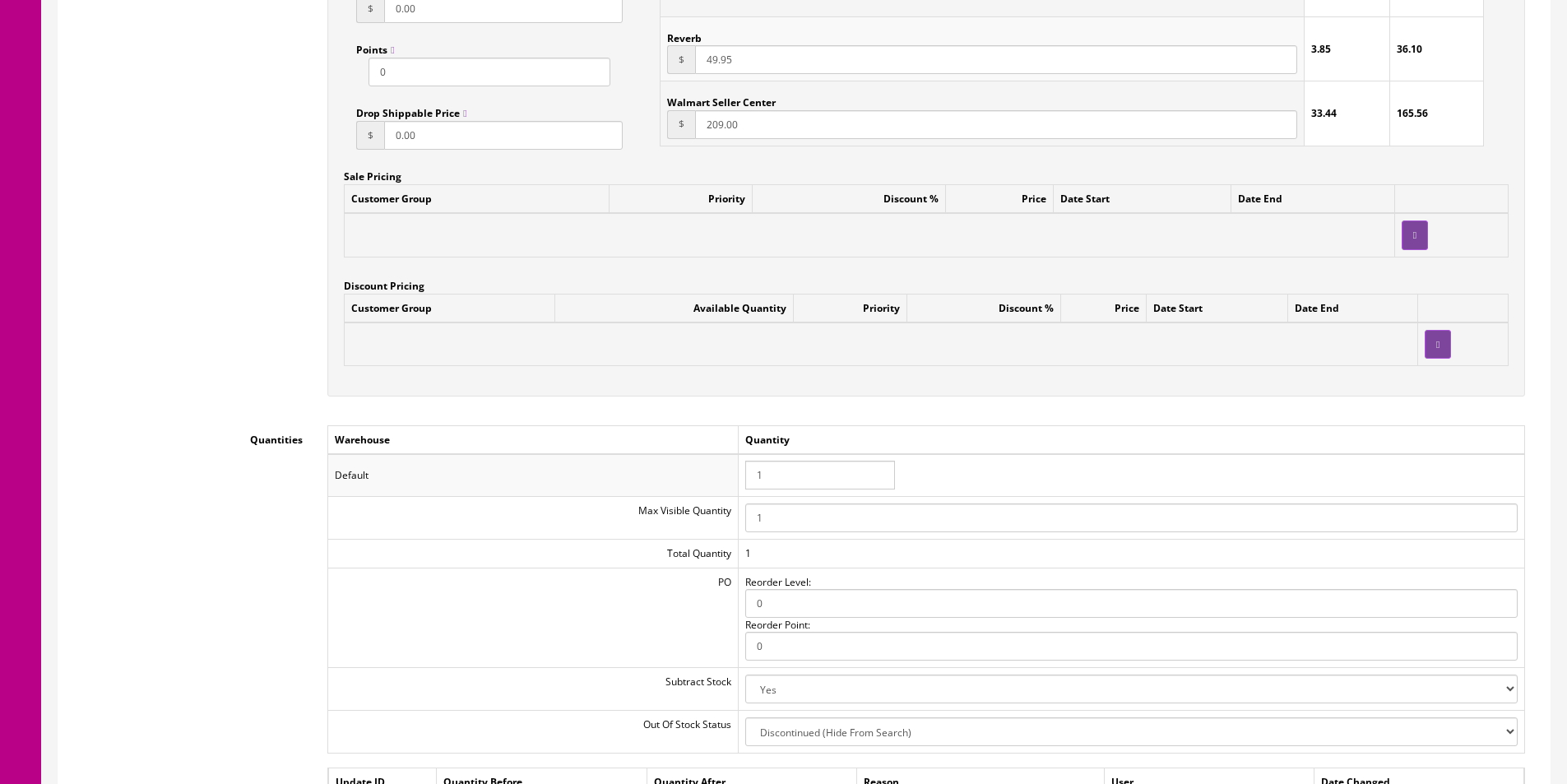
click at [796, 483] on input "1" at bounding box center [819, 475] width 150 height 29
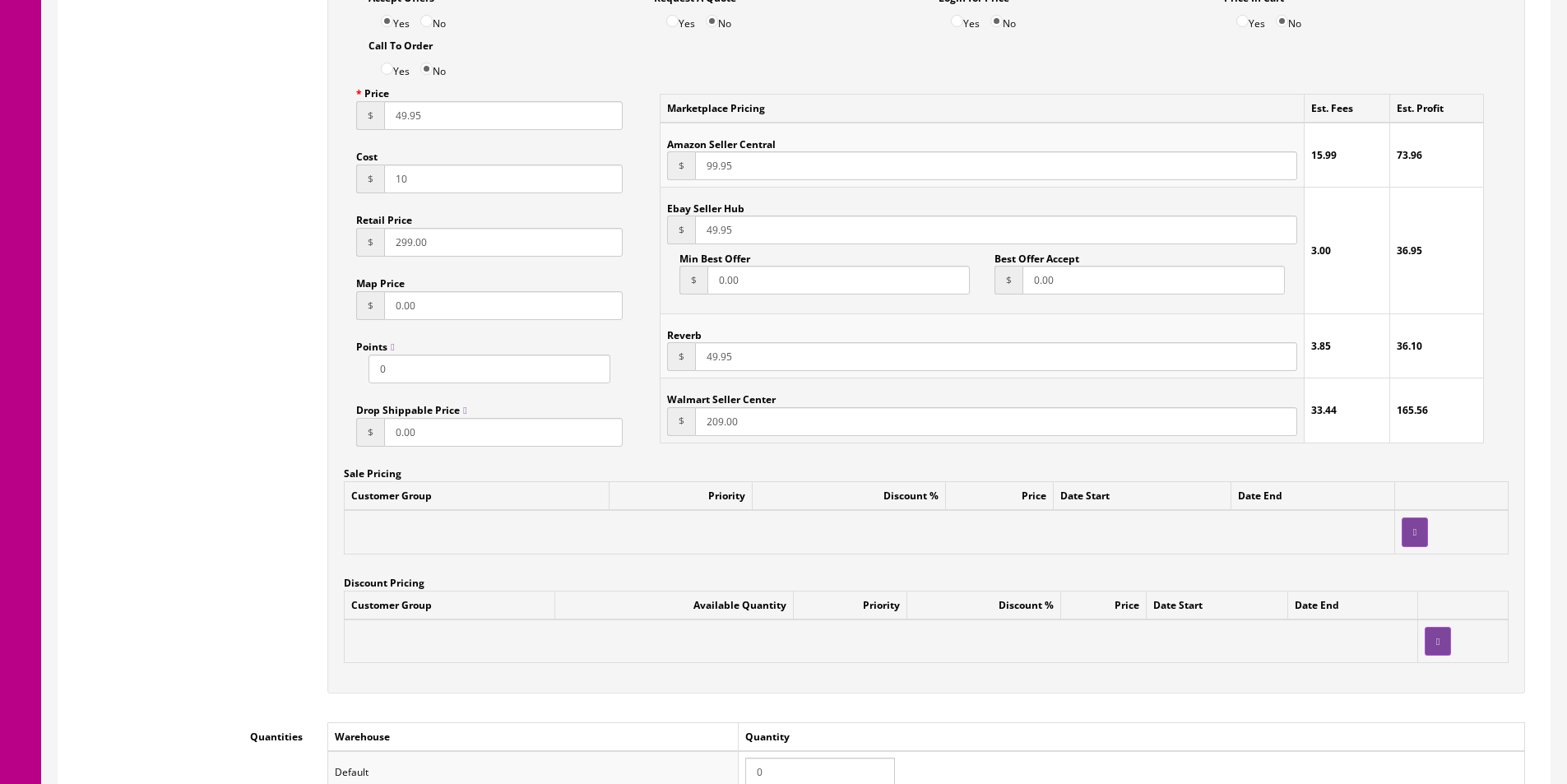
scroll to position [658, 0]
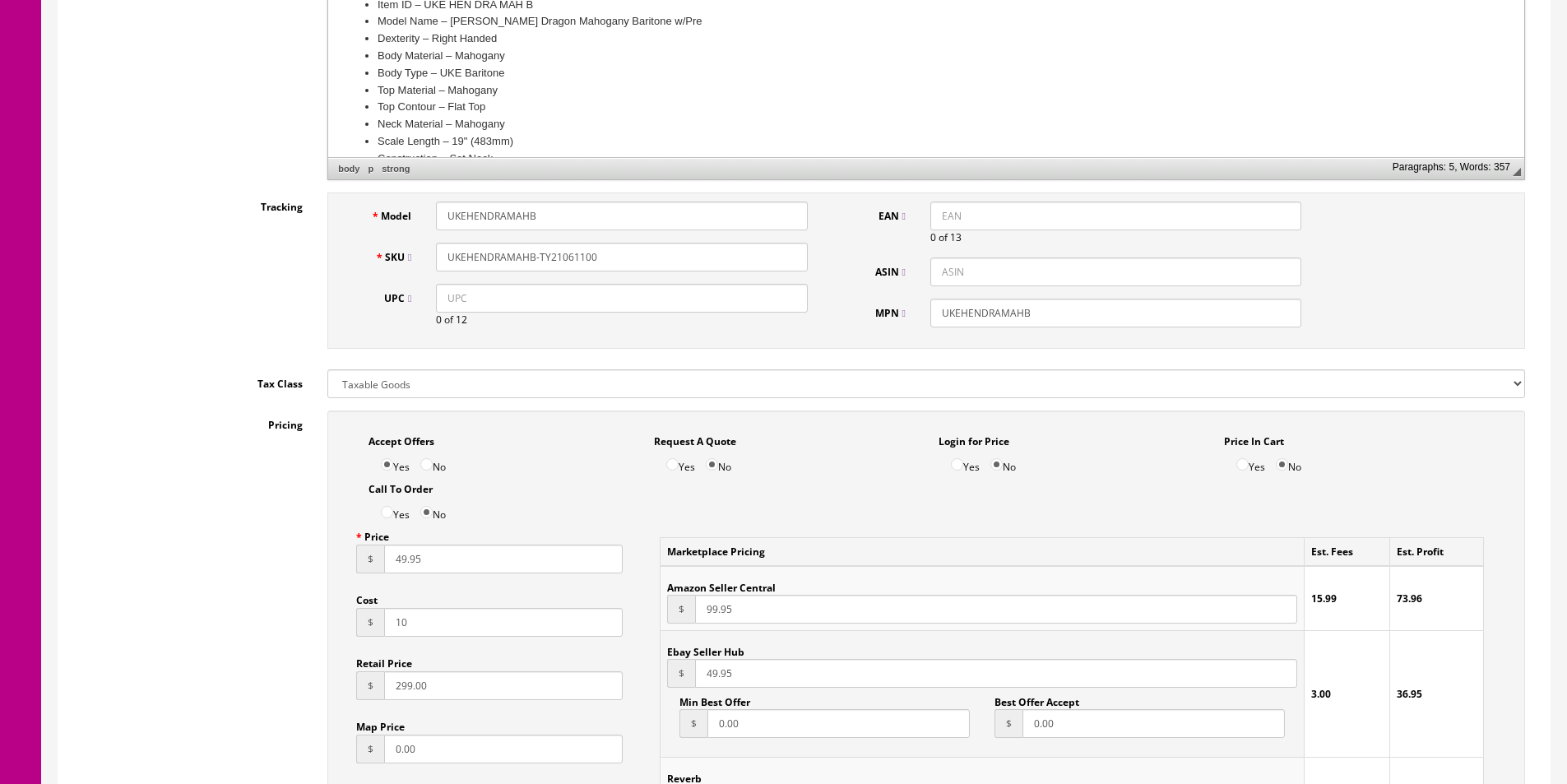
type input "0"
click at [592, 263] on input "UKEHENDRAMAHB-TY21061100" at bounding box center [621, 257] width 371 height 29
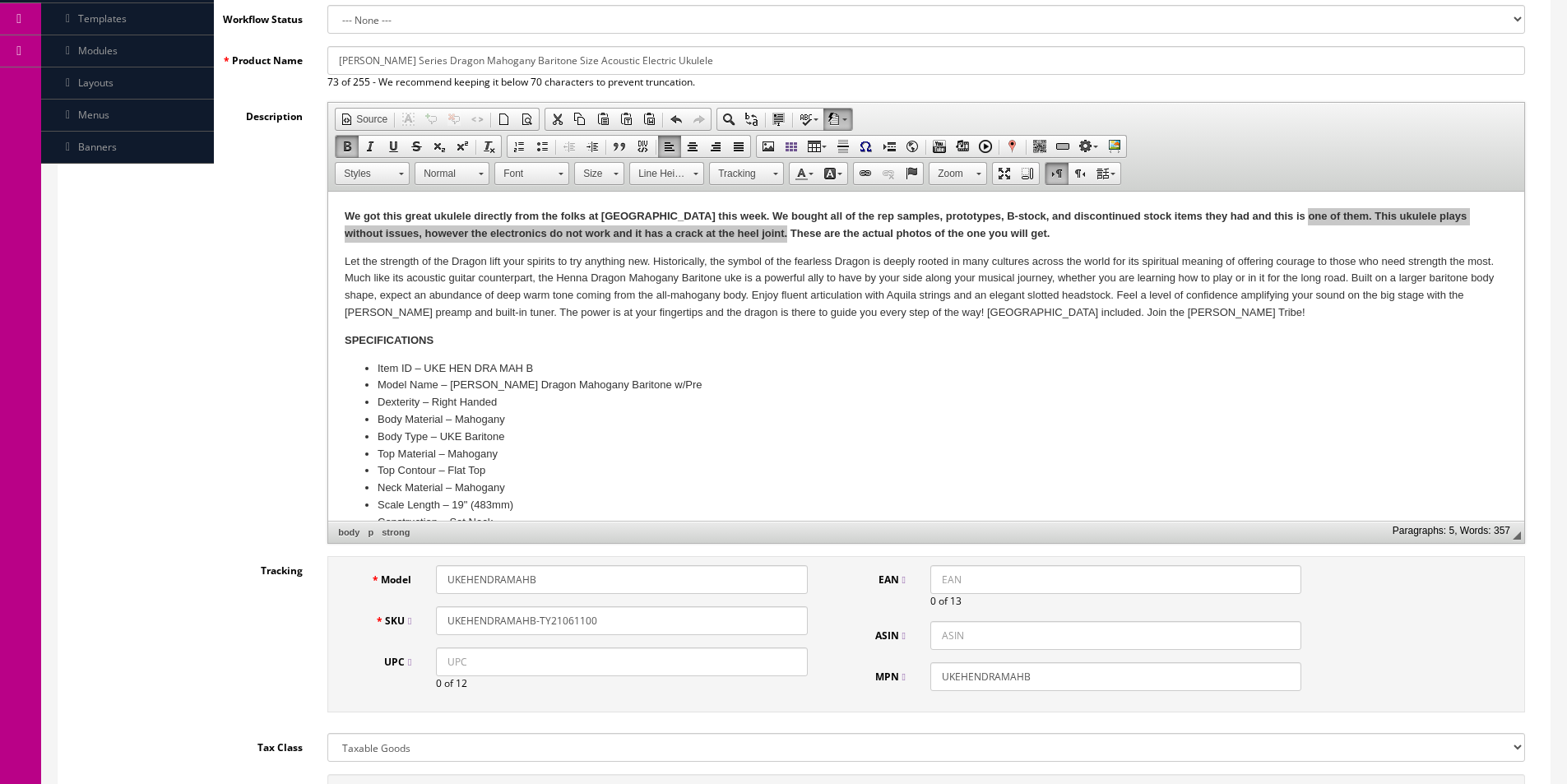
scroll to position [0, 0]
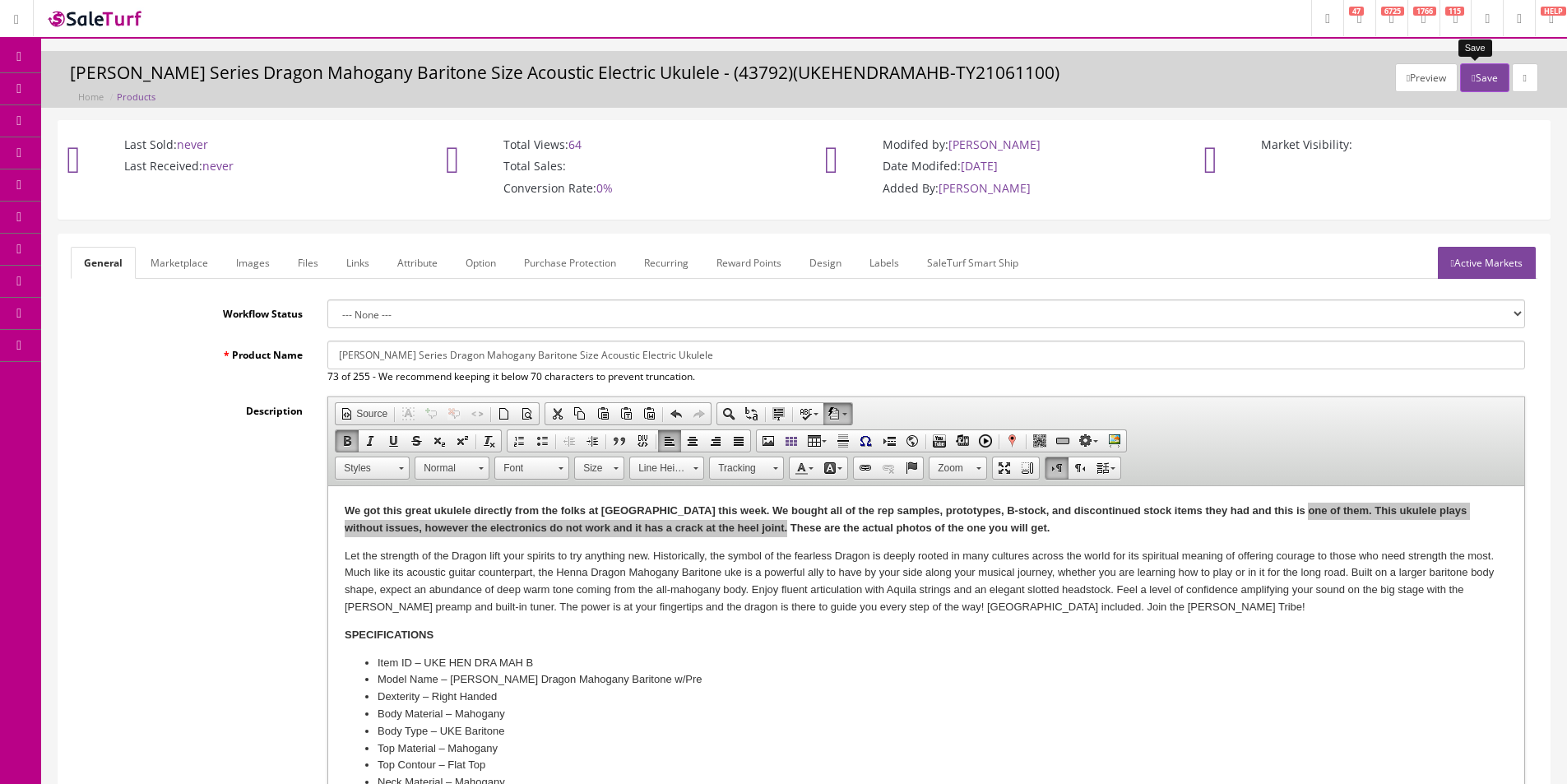
click at [1476, 75] on button "Save" at bounding box center [1484, 77] width 48 height 29
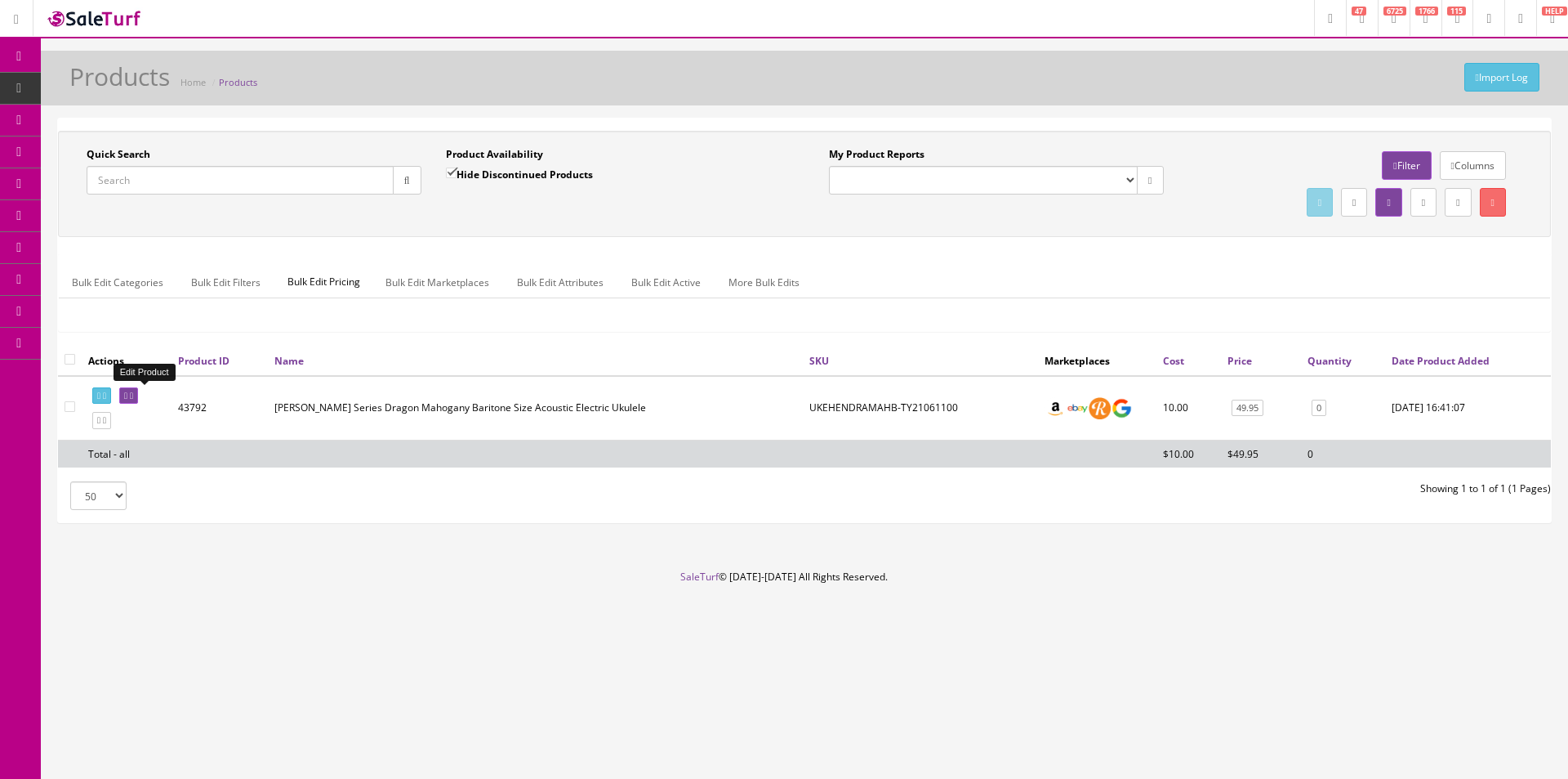
click at [138, 398] on link at bounding box center [129, 396] width 19 height 17
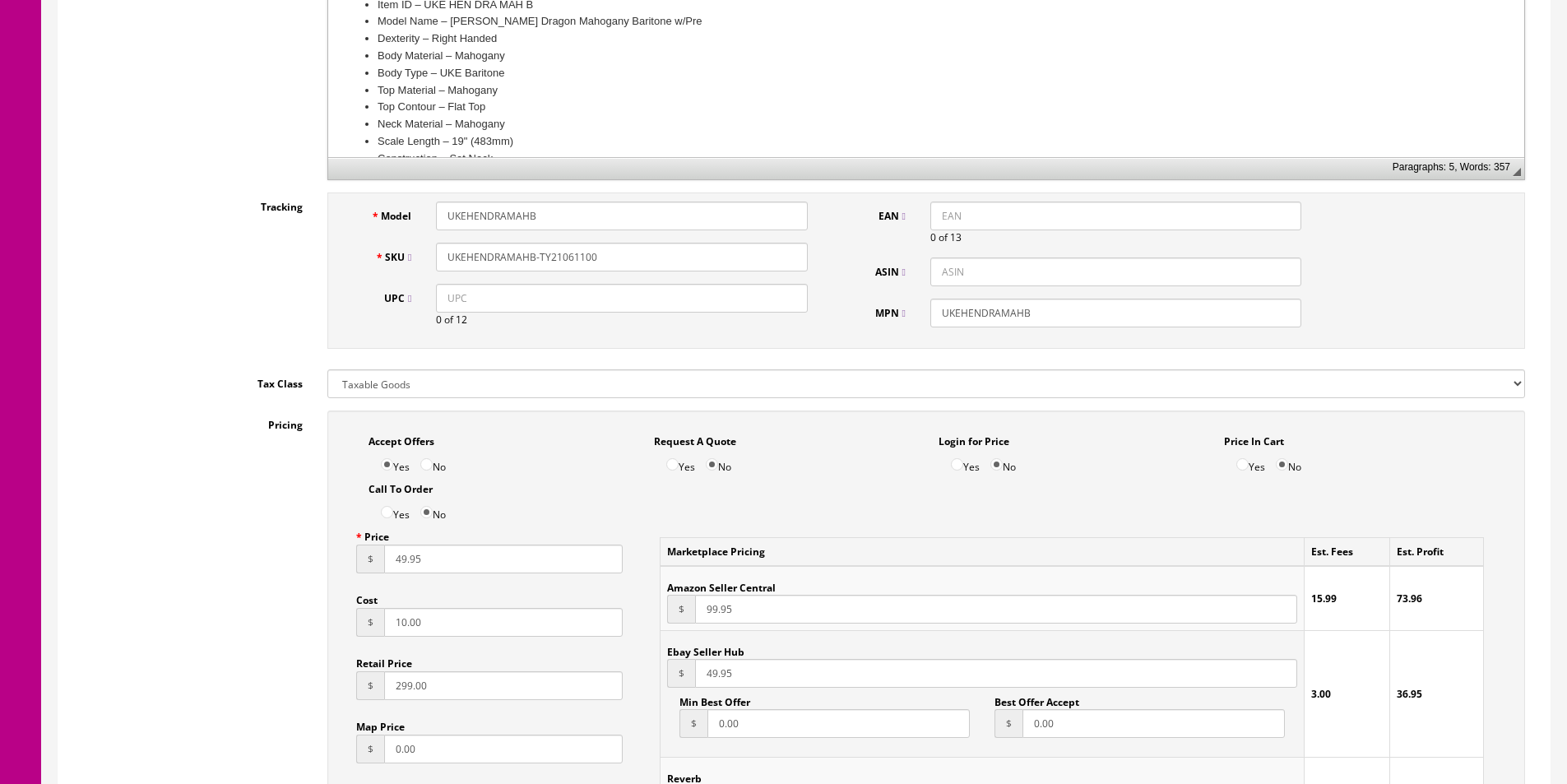
scroll to position [1151, 0]
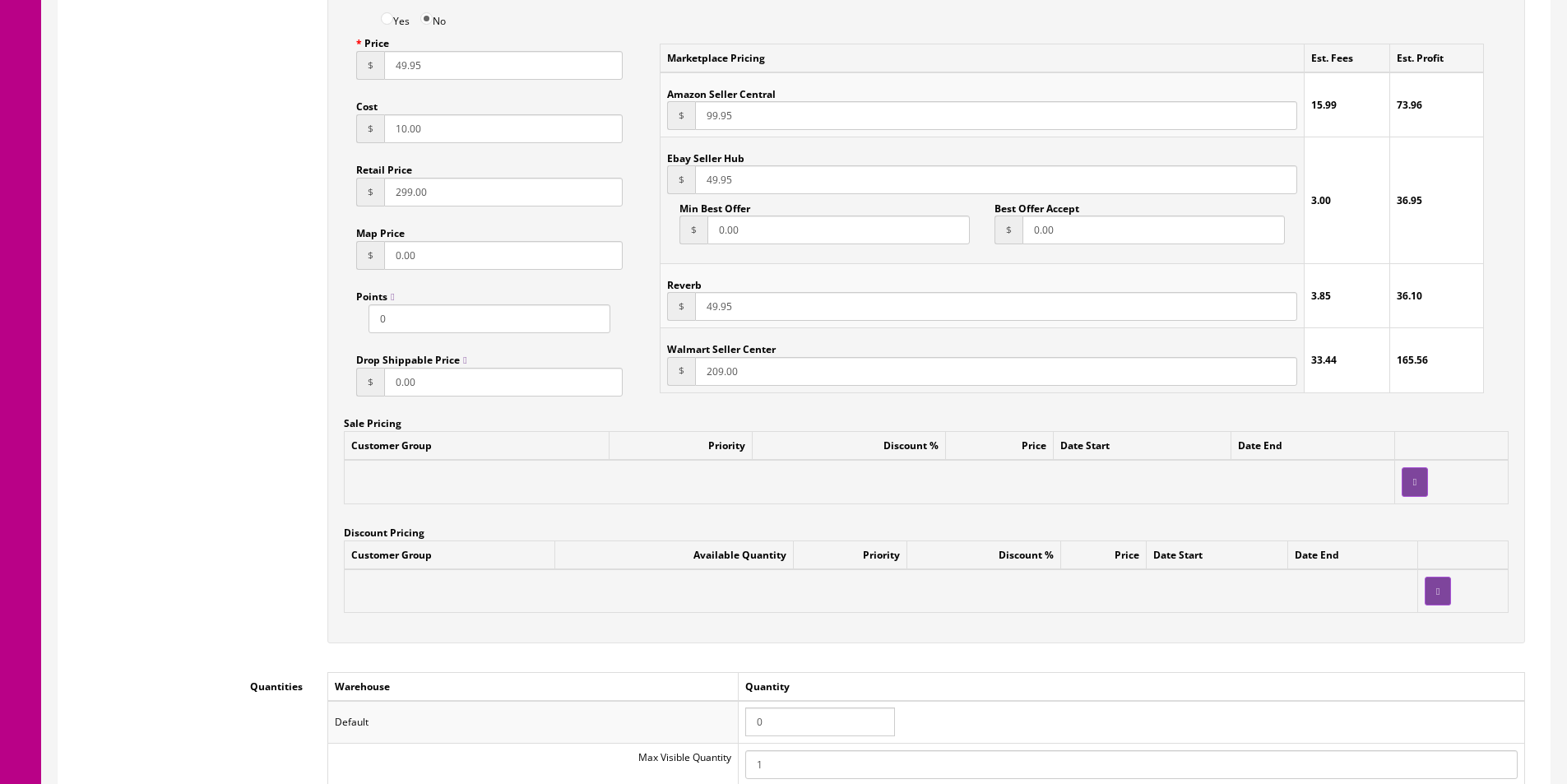
click at [798, 726] on input "0" at bounding box center [819, 721] width 150 height 29
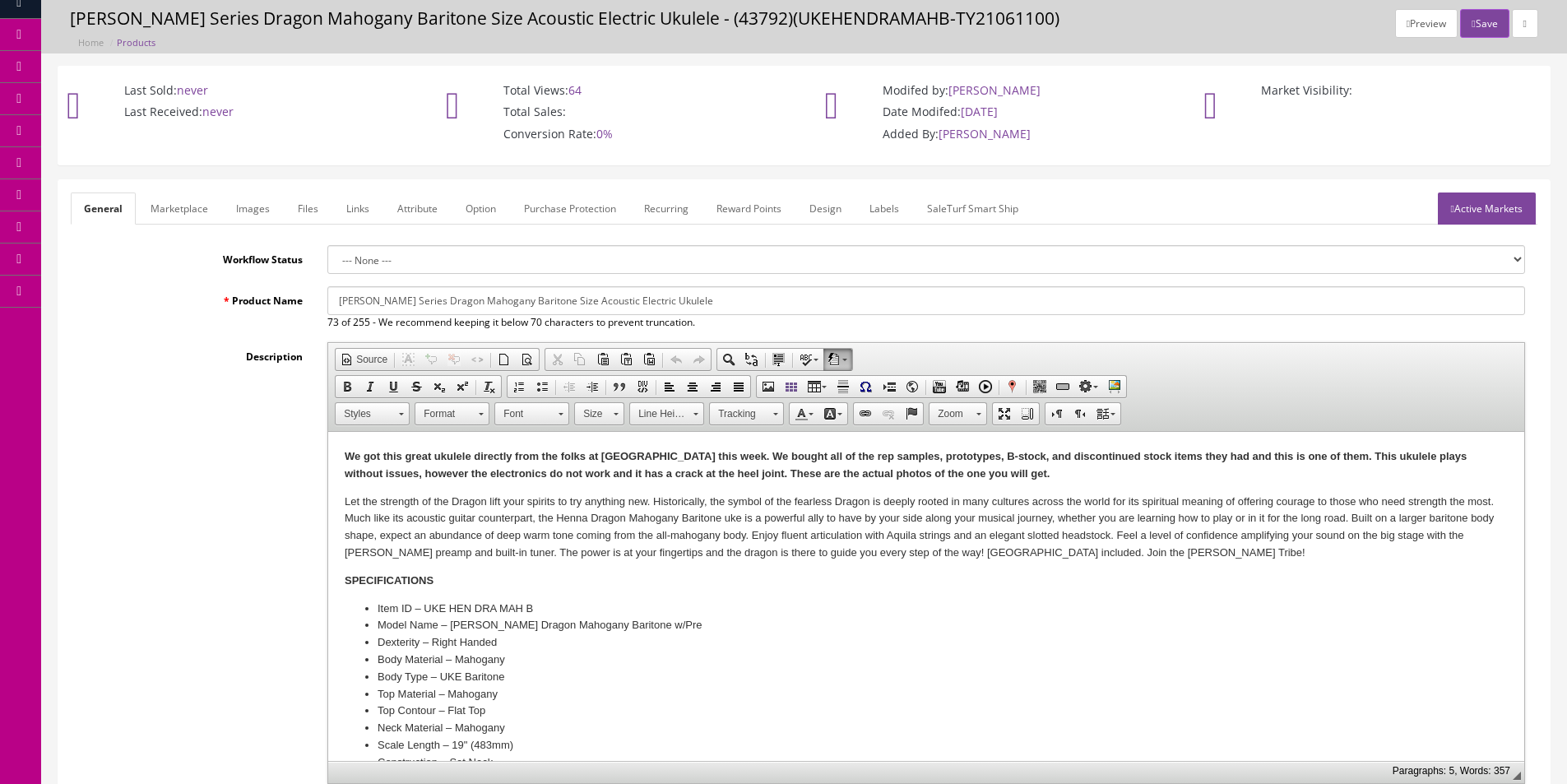
scroll to position [0, 0]
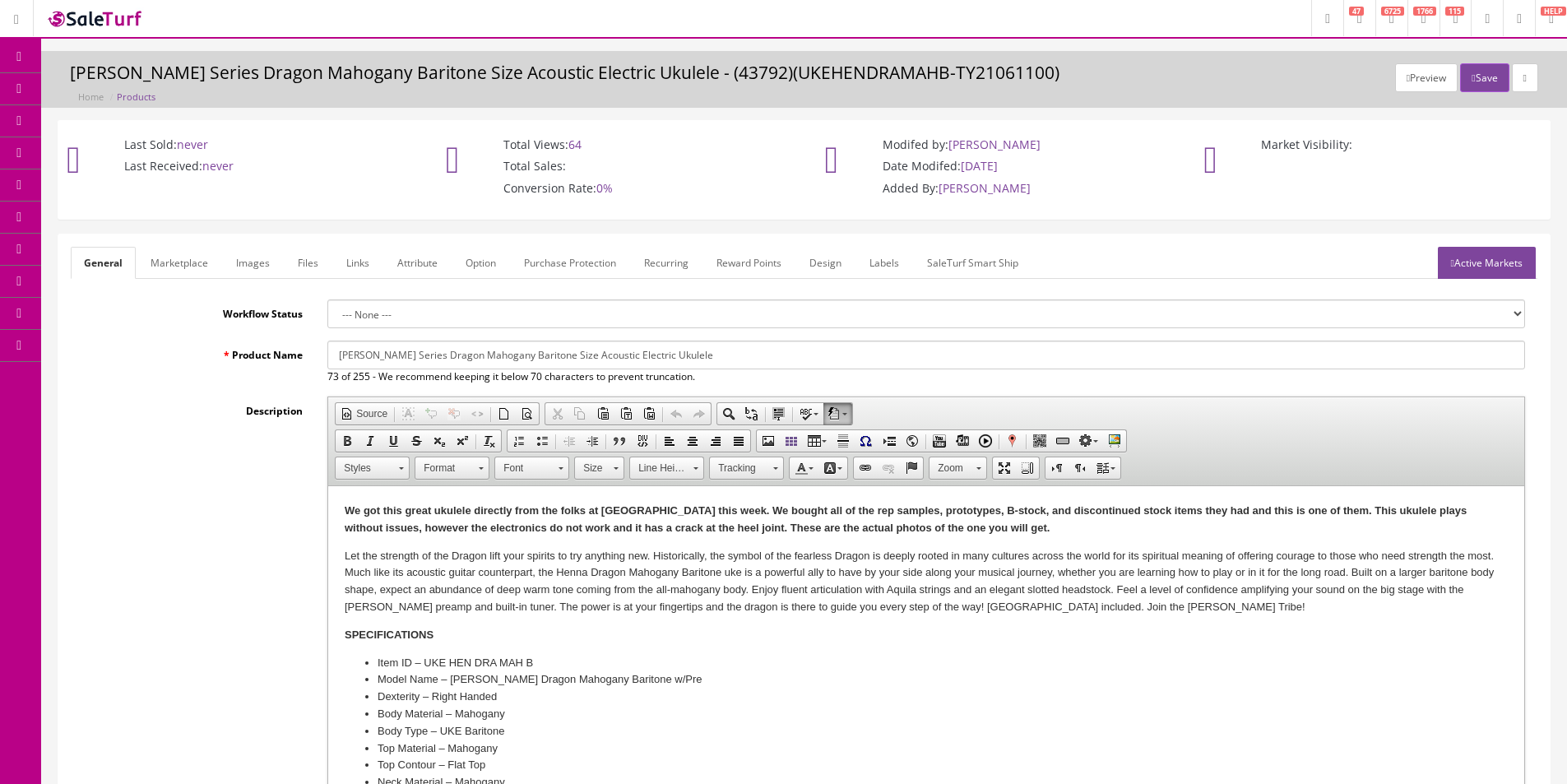
type input "1"
click at [166, 250] on link "Marketplace" at bounding box center [180, 263] width 84 height 32
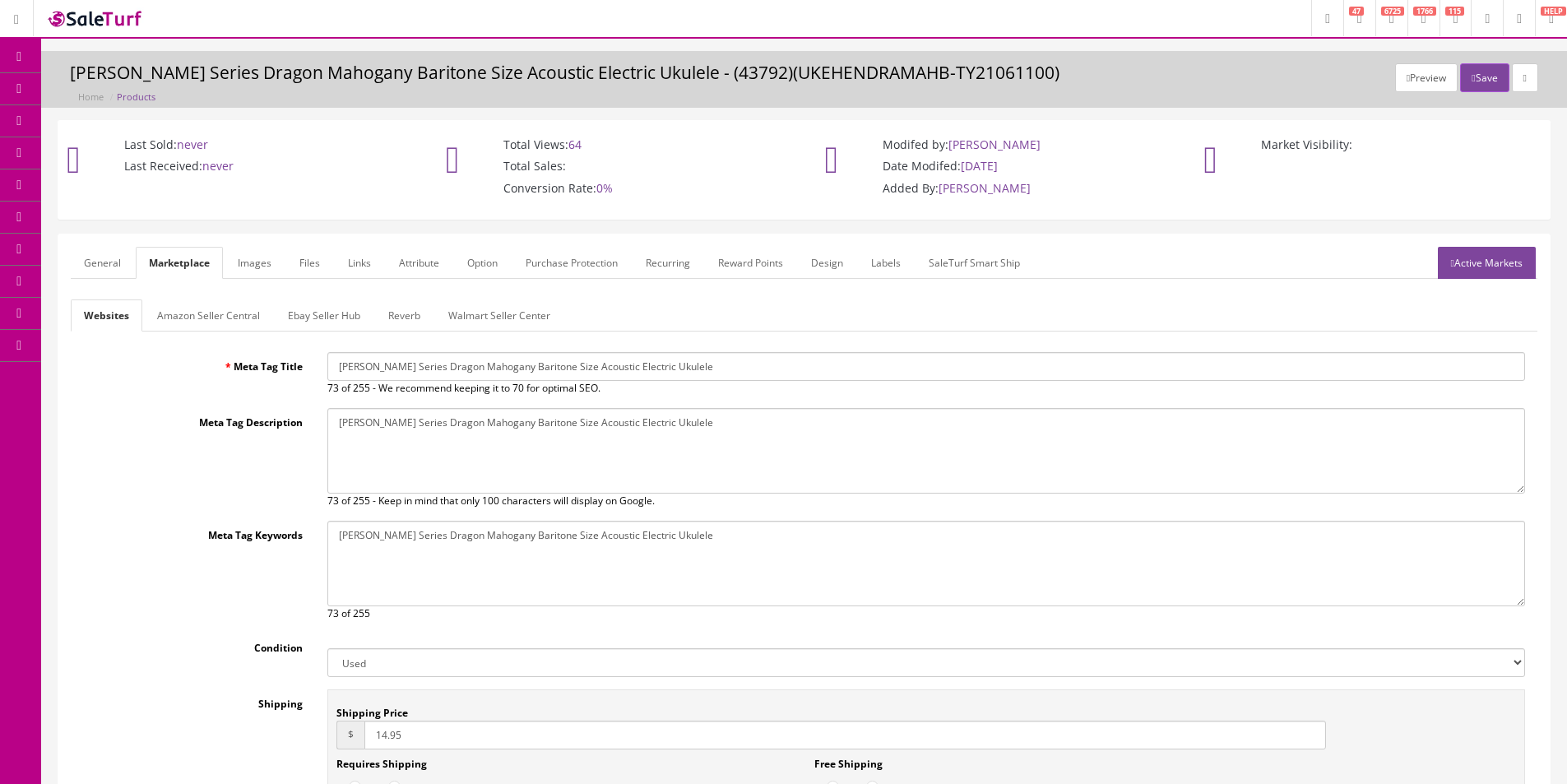
click at [242, 308] on link "Amazon Seller Central" at bounding box center [208, 315] width 129 height 32
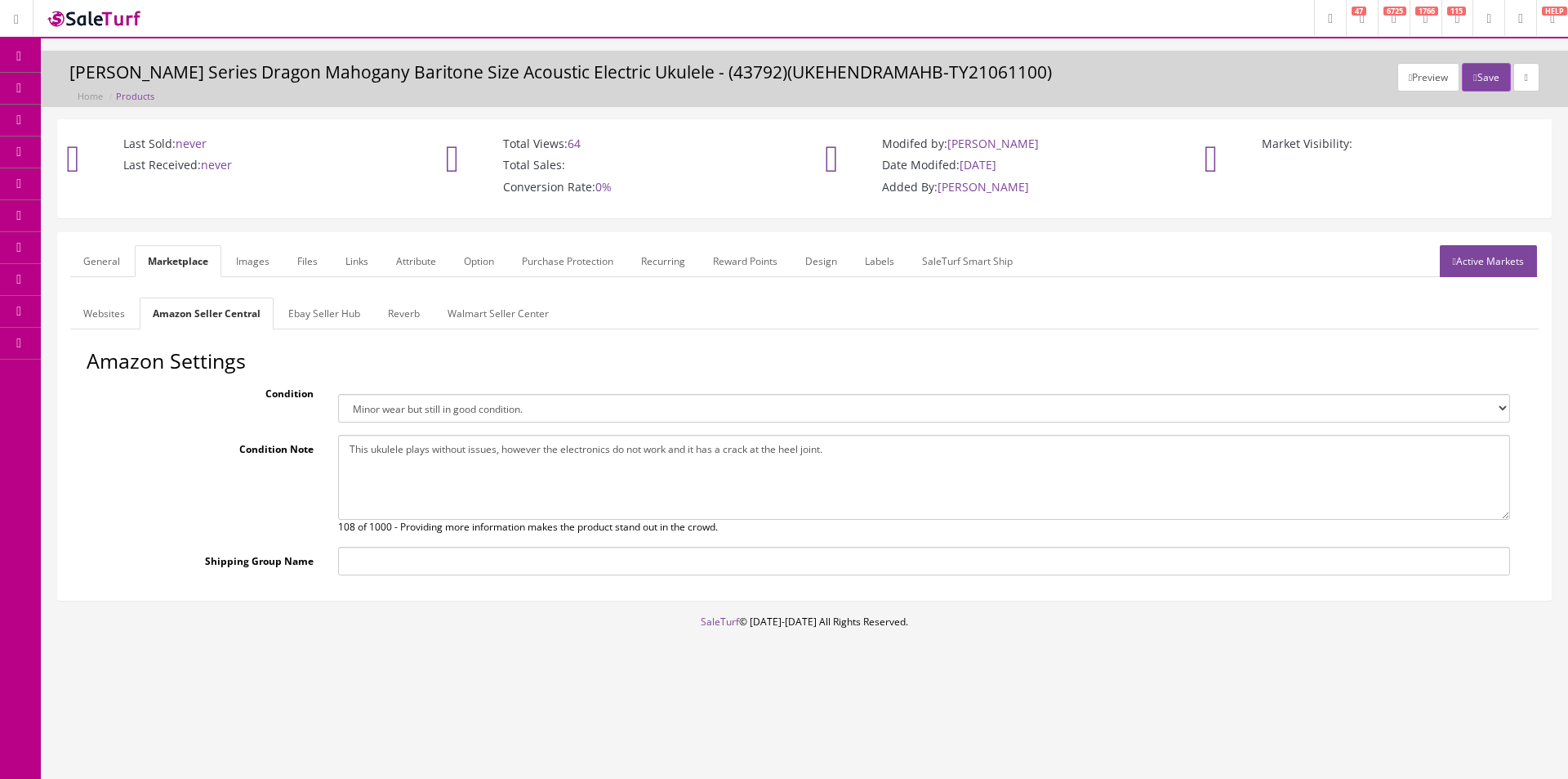
click at [298, 313] on link "Ebay Seller Hub" at bounding box center [324, 313] width 98 height 32
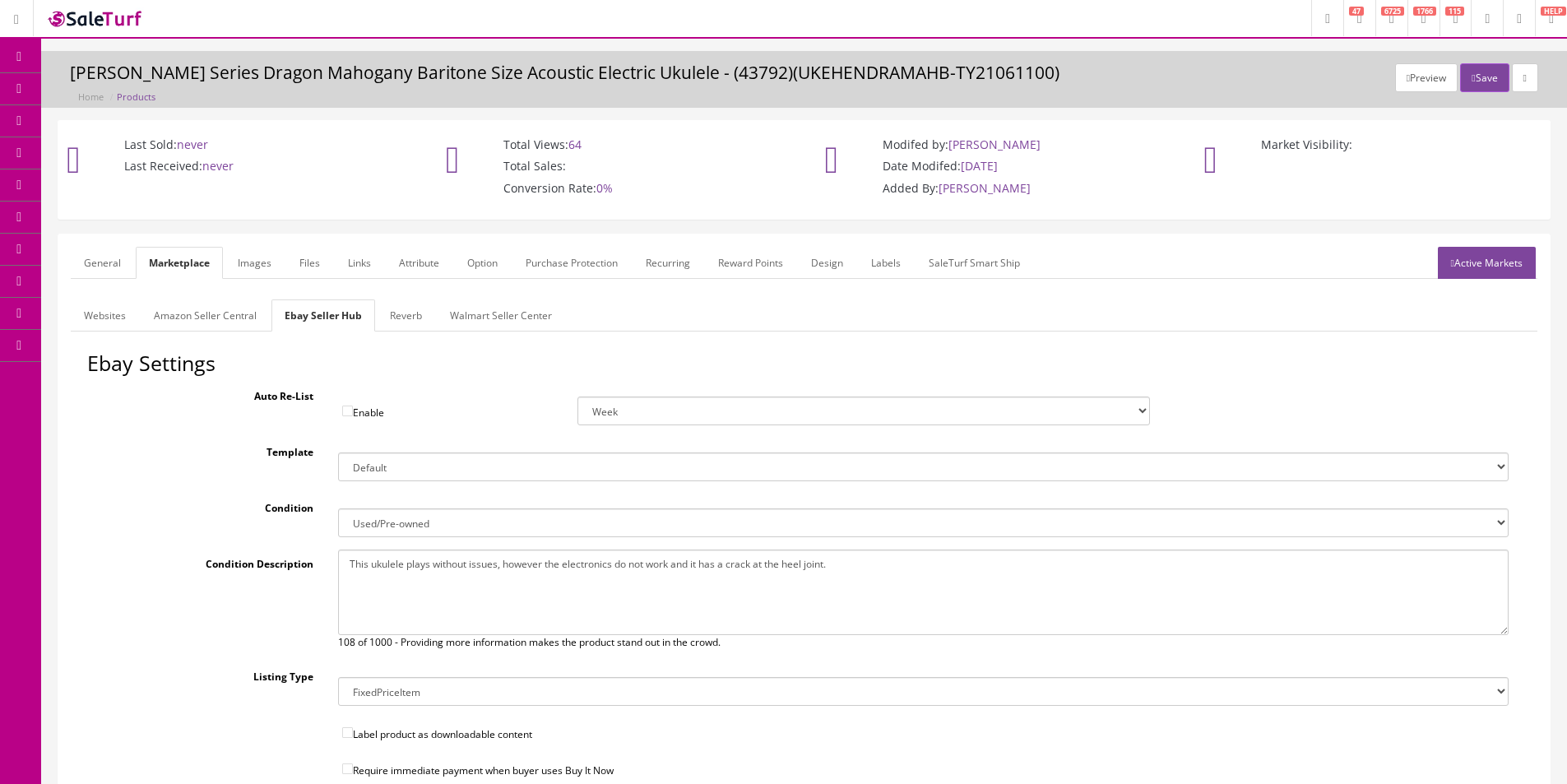
click at [372, 321] on link "Ebay Seller Hub" at bounding box center [323, 315] width 103 height 32
click at [387, 320] on link "Reverb" at bounding box center [406, 315] width 59 height 32
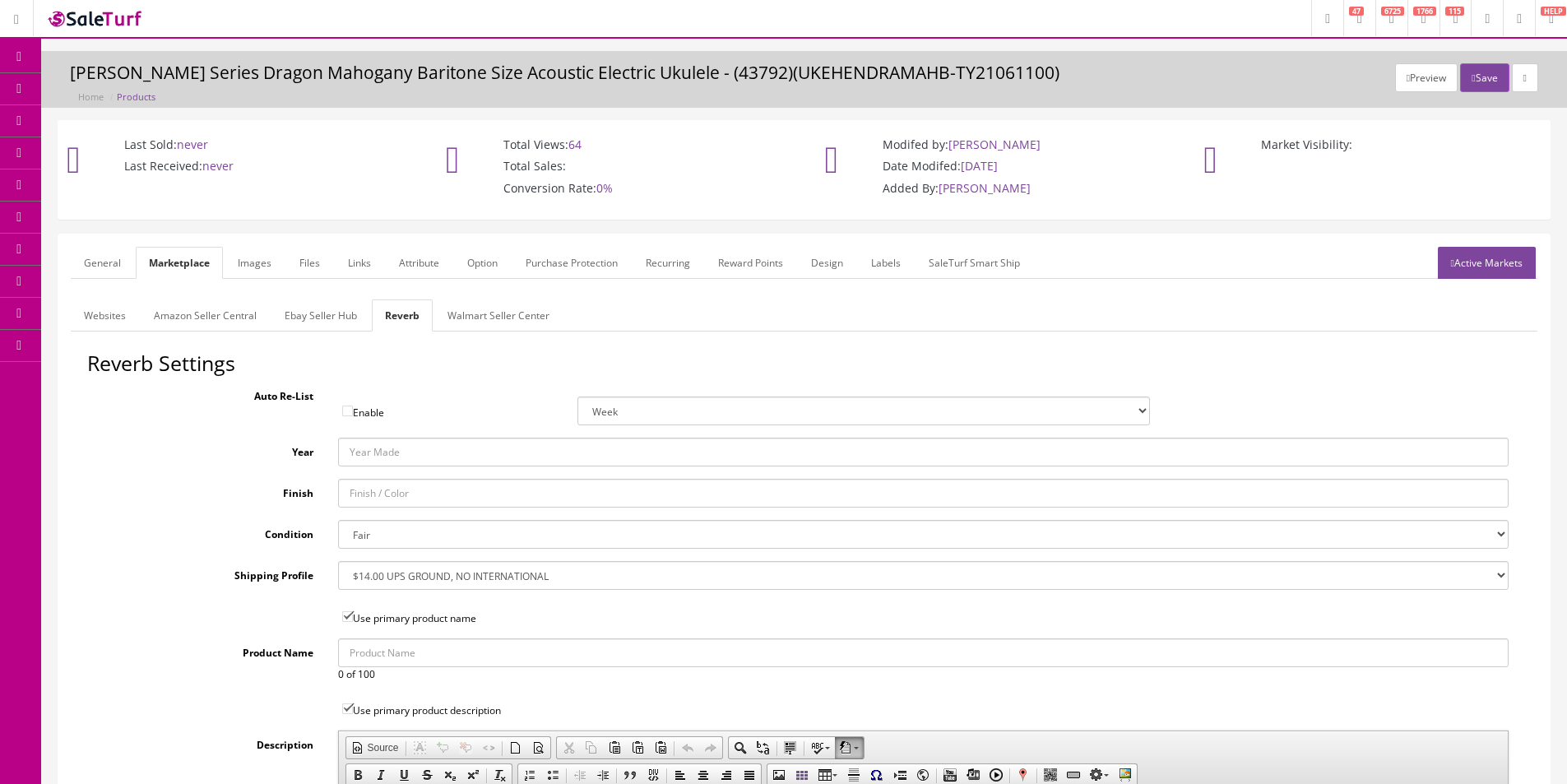
click at [732, 322] on ul "Websites Amazon Seller Central Ebay Seller Hub Reverb Walmart Seller Center" at bounding box center [805, 315] width 1467 height 32
click at [1478, 68] on button "Save" at bounding box center [1484, 77] width 48 height 29
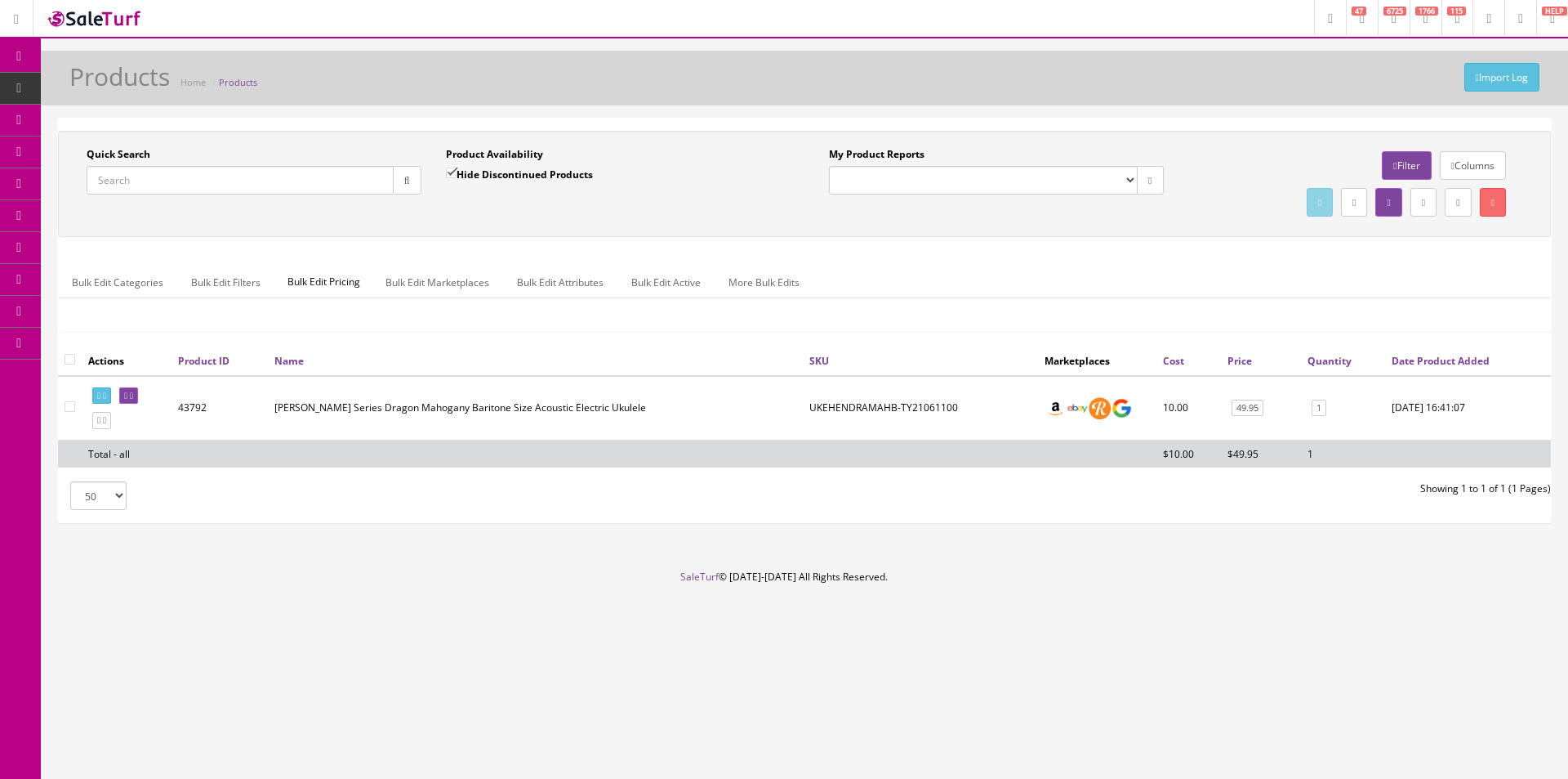
click at [1263, 285] on ul "Bulk Edit Categories Bulk Edit Filters Bulk Edit Pricing Bulk Edit Marketplaces…" at bounding box center [805, 282] width 1491 height 32
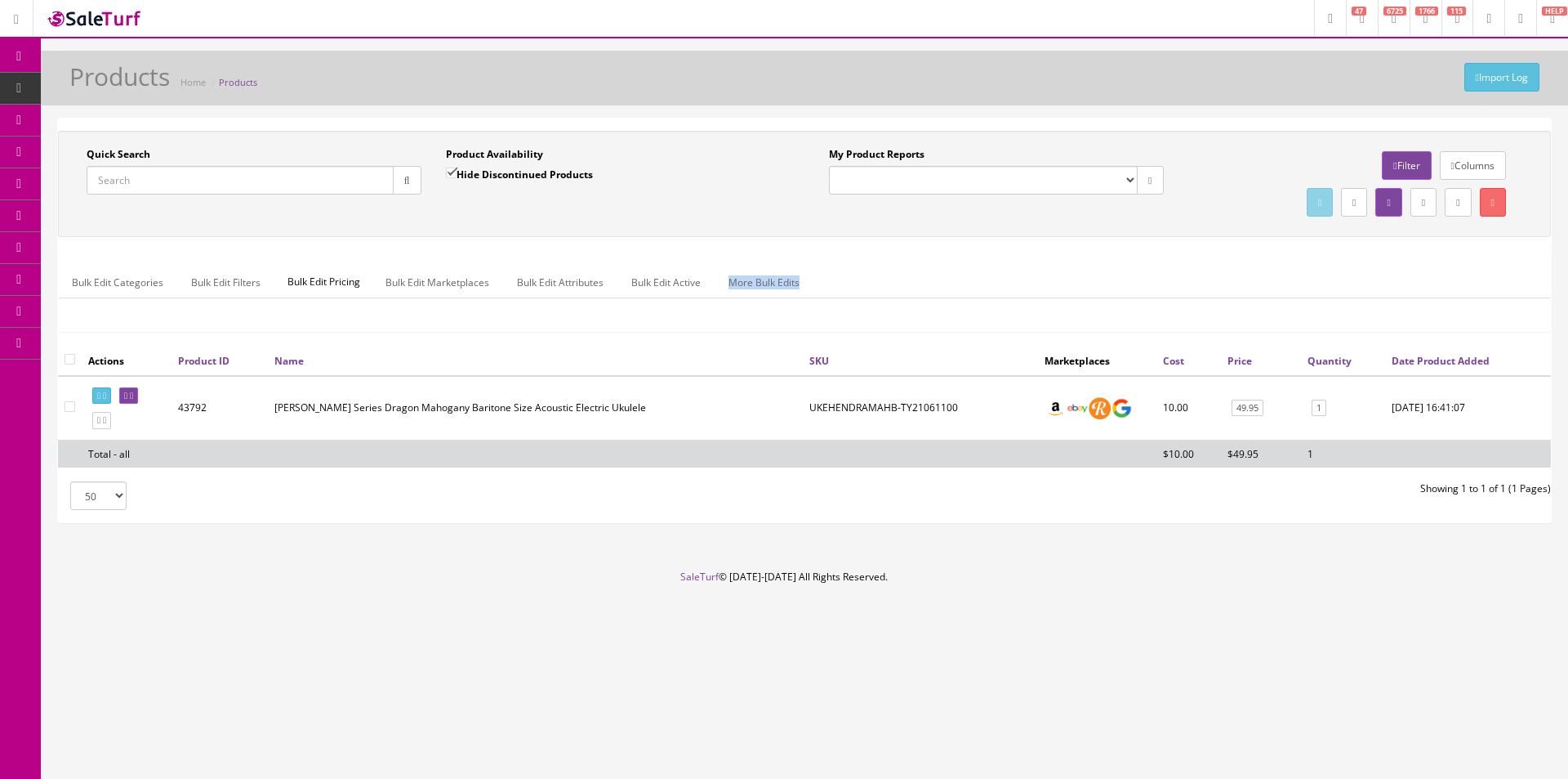
drag, startPoint x: 1263, startPoint y: 285, endPoint x: 1323, endPoint y: 310, distance: 65.0
click at [1263, 285] on ul "Bulk Edit Categories Bulk Edit Filters Bulk Edit Pricing Bulk Edit Marketplaces…" at bounding box center [805, 282] width 1491 height 32
click at [378, 181] on input "Quick Search" at bounding box center [240, 180] width 307 height 29
click at [378, 182] on input "Quick Search" at bounding box center [240, 180] width 307 height 29
paste input "RR-41-BR"
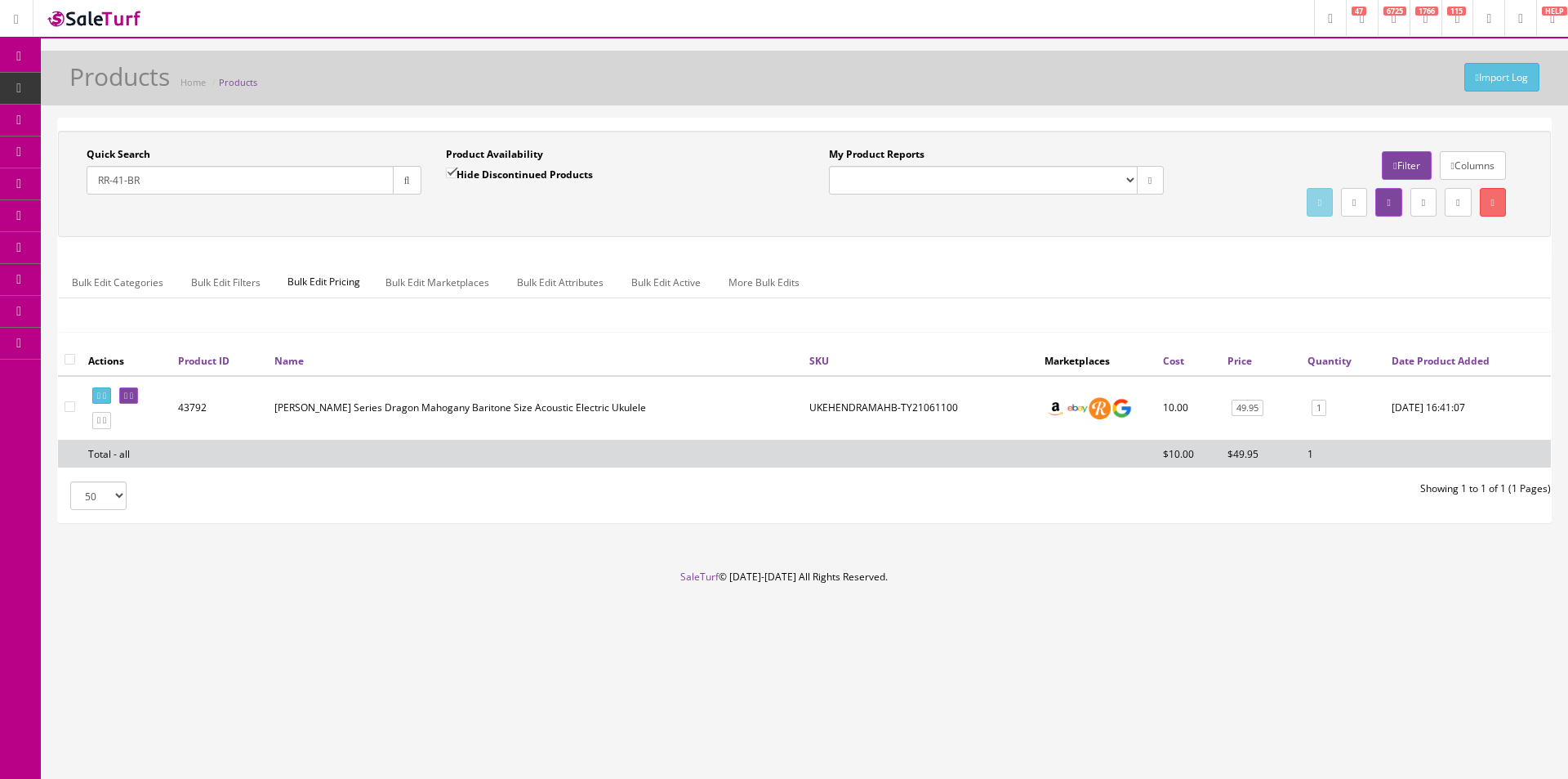
type input "RR-41-BR"
drag, startPoint x: 419, startPoint y: 190, endPoint x: 451, endPoint y: 225, distance: 47.4
click at [419, 190] on button "button" at bounding box center [407, 180] width 29 height 29
click at [454, 225] on div "Quick Search RR-41-BR Date From Product Availability Hide Discontinued Products…" at bounding box center [805, 184] width 1493 height 106
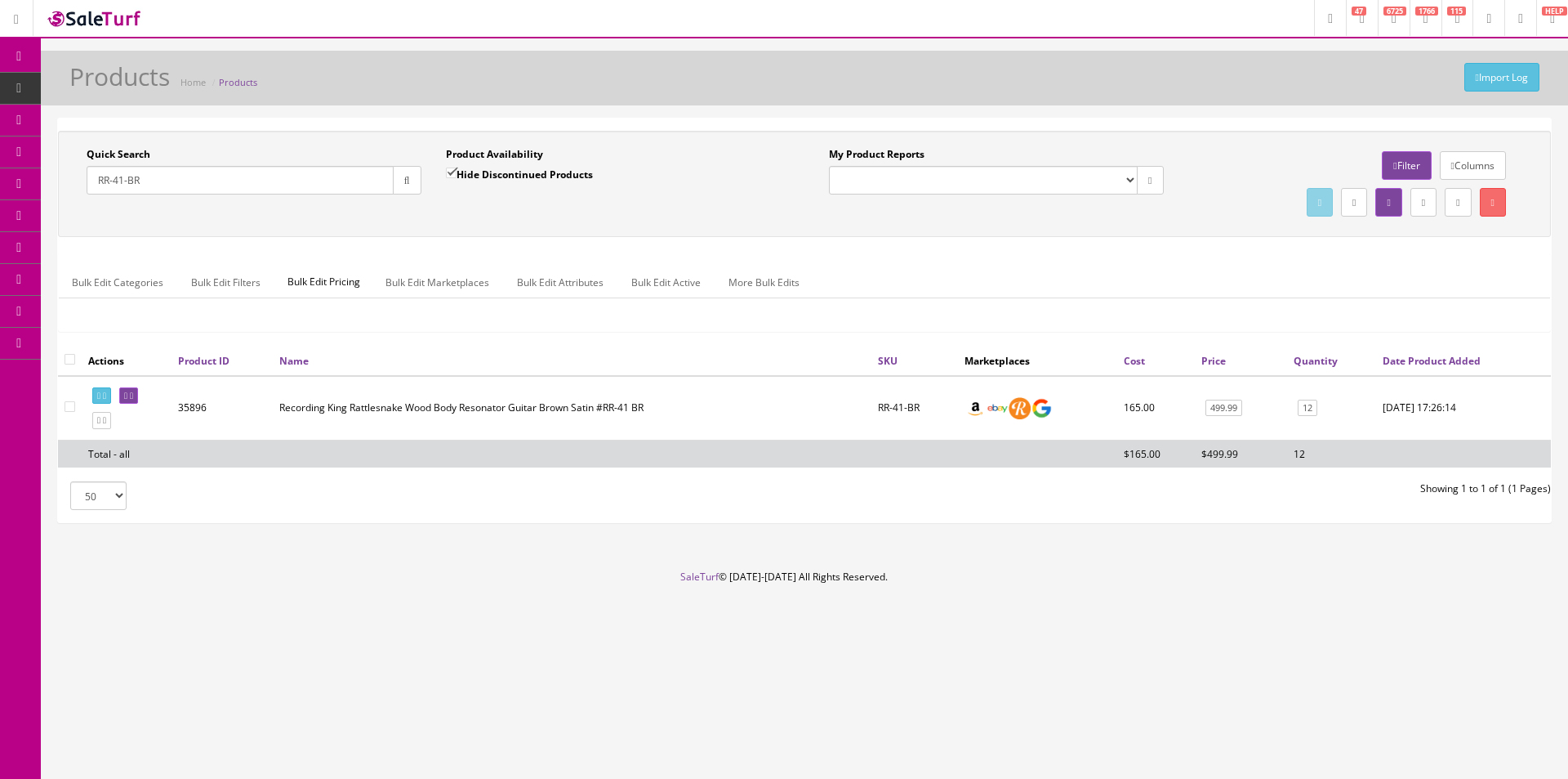
click at [472, 501] on div "50 50 100 250 500" at bounding box center [426, 495] width 759 height 29
click at [472, 500] on div "50 50 100 250 500" at bounding box center [426, 495] width 759 height 29
click at [472, 500] on div "50 50 100 250 500" at bounding box center [426, 495] width 759 height 29
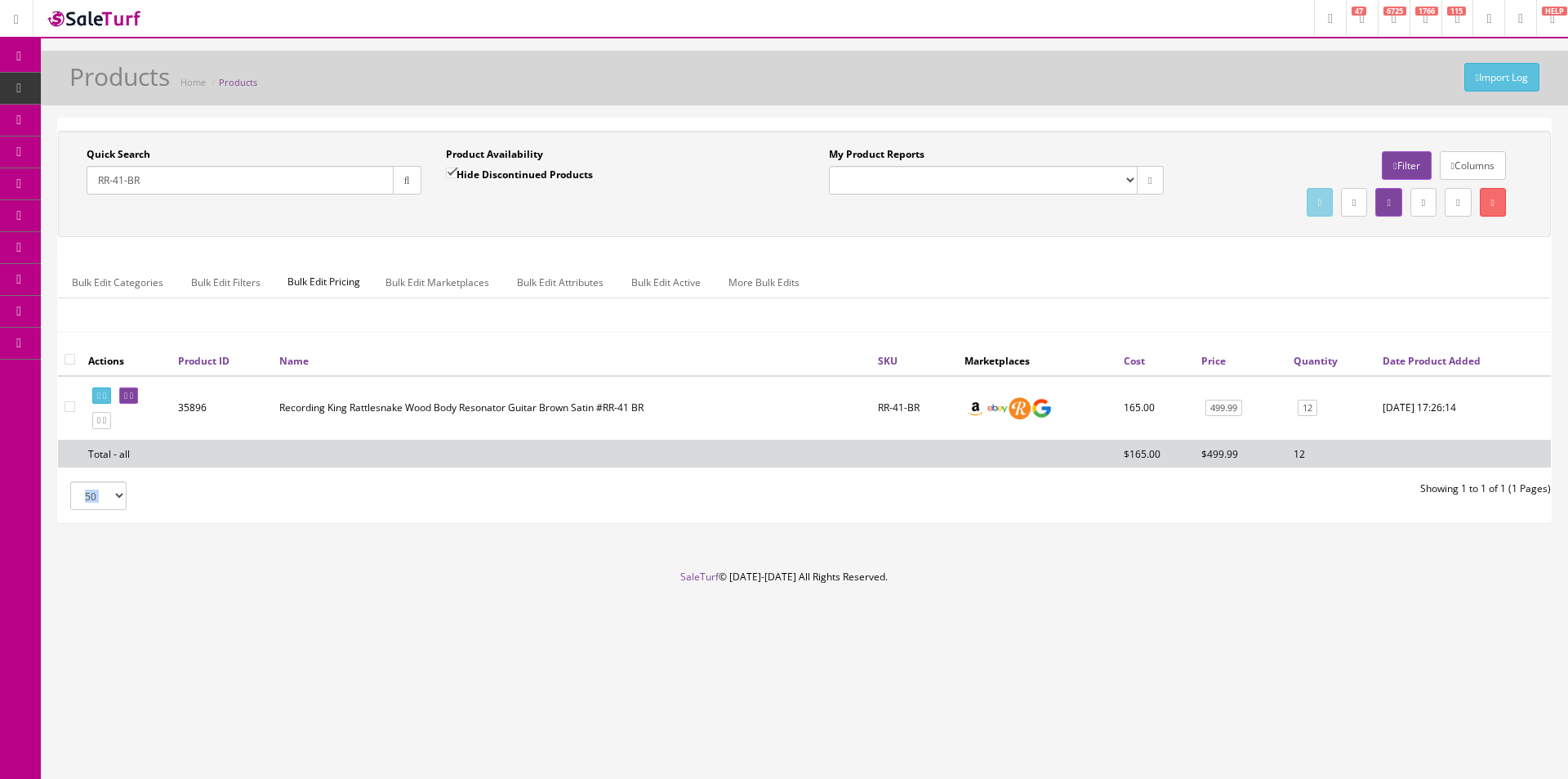
click at [472, 500] on div "50 50 100 250 500" at bounding box center [426, 495] width 759 height 29
